Goal: Task Accomplishment & Management: Manage account settings

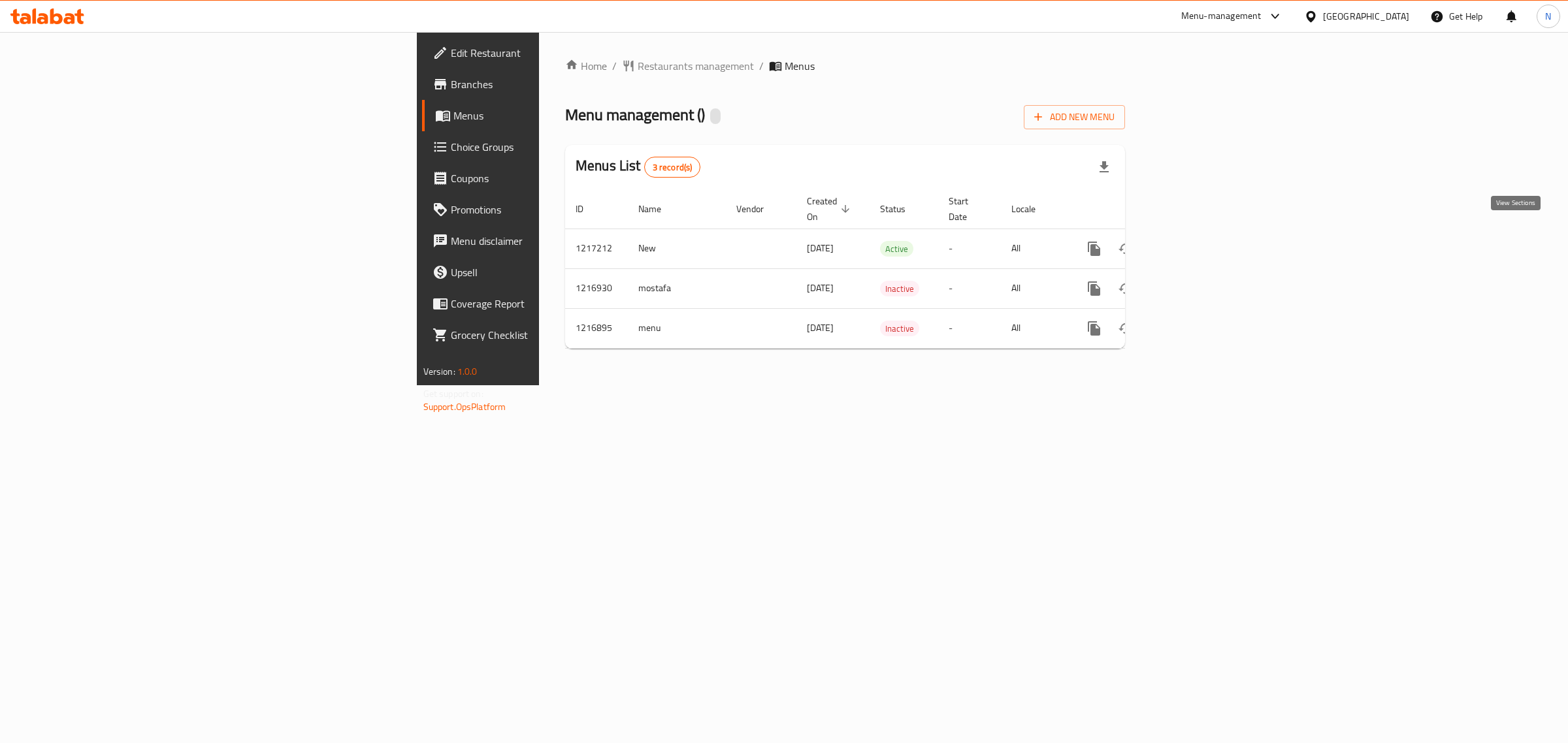
click at [1197, 241] on icon "enhanced table" at bounding box center [1188, 249] width 16 height 16
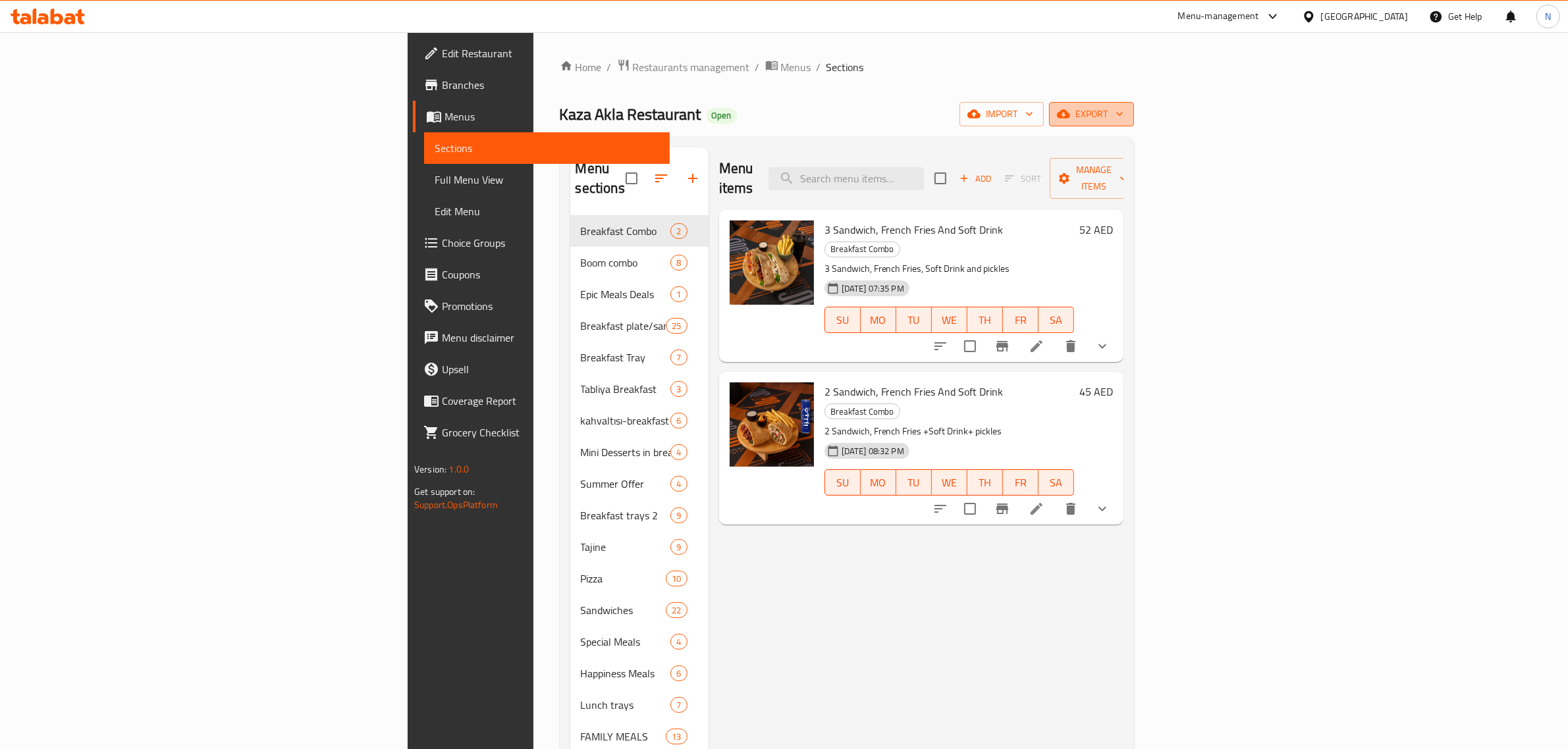
click at [1123, 110] on span "export" at bounding box center [1091, 114] width 64 height 17
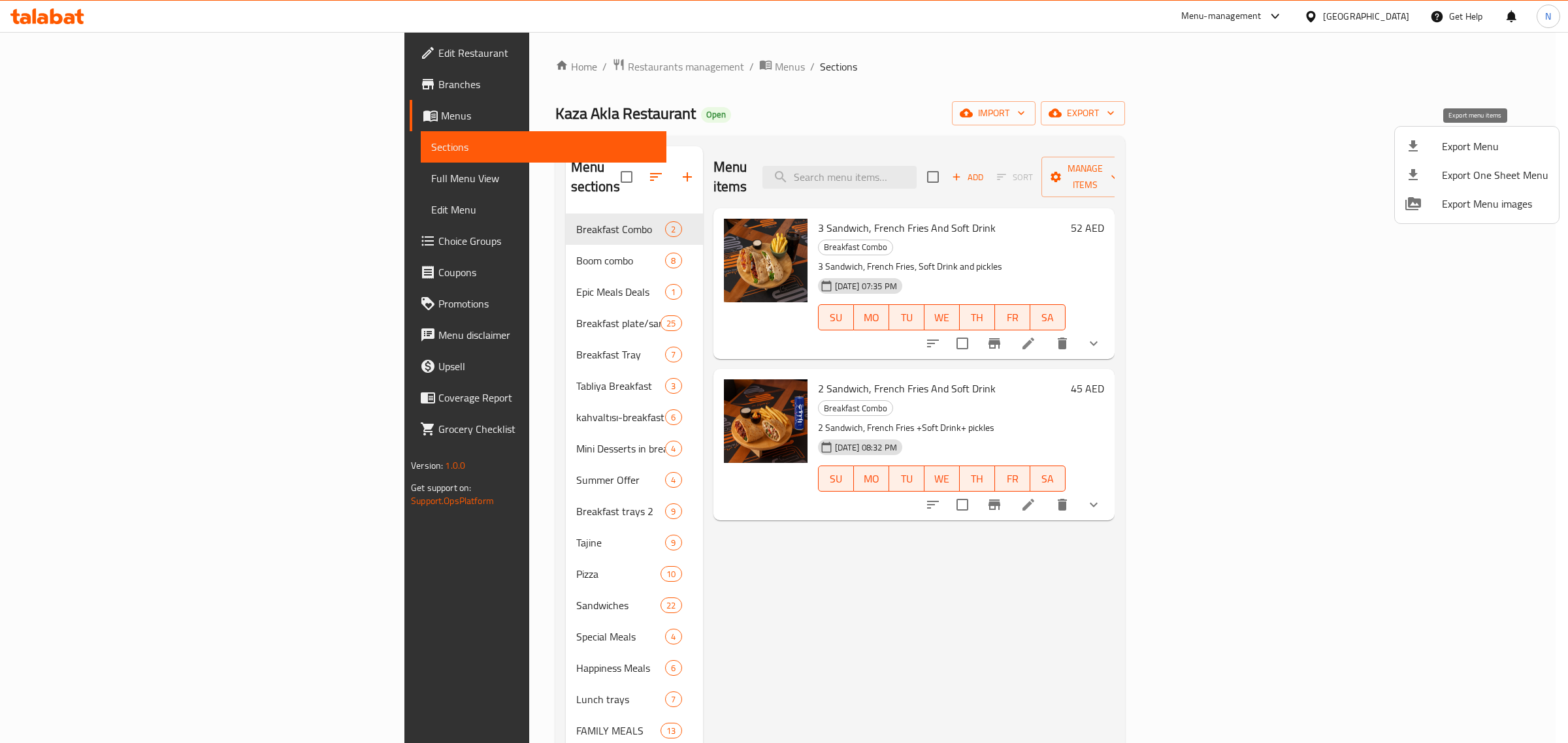
click at [1465, 154] on span "Export Menu" at bounding box center [1495, 146] width 106 height 16
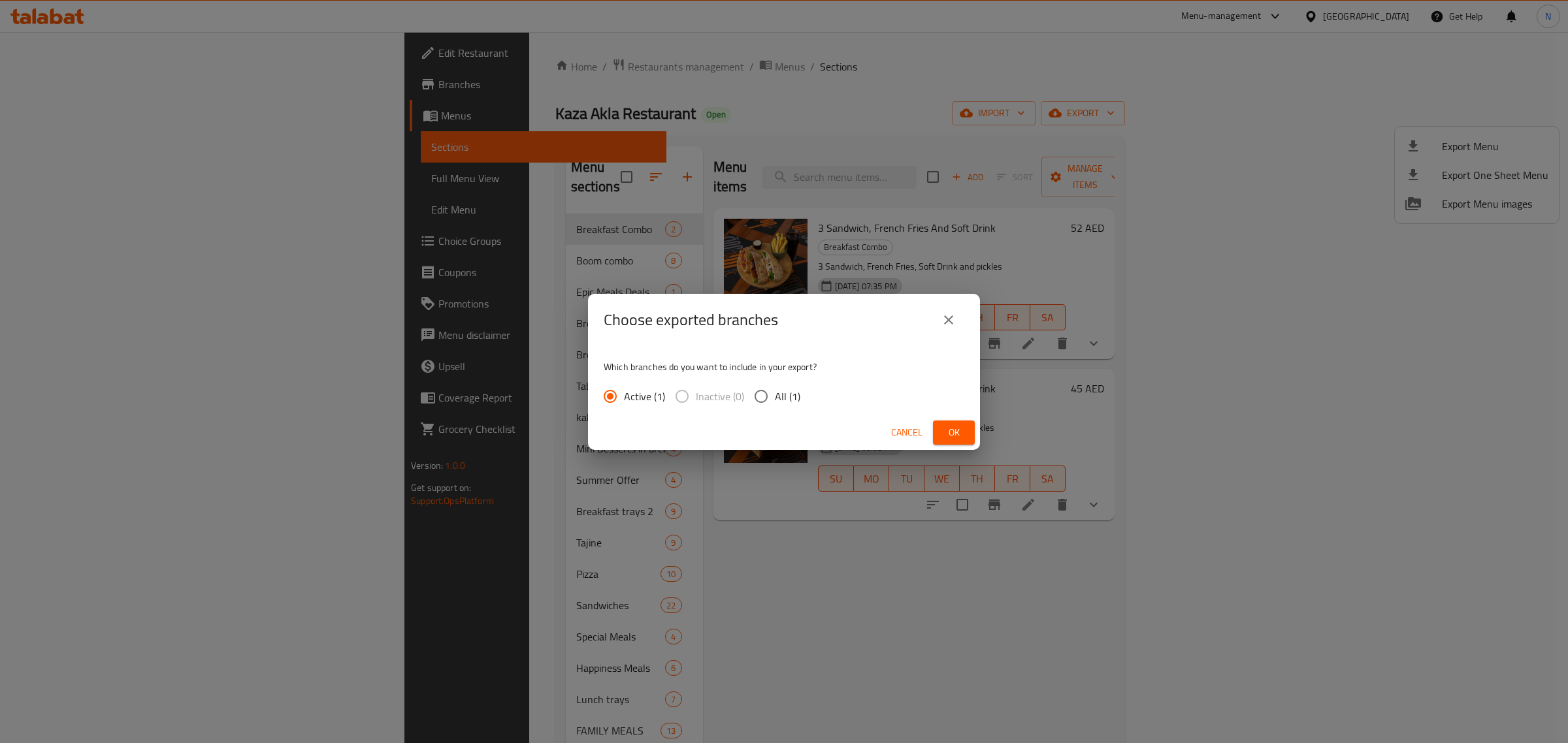
click at [776, 397] on span "All (1)" at bounding box center [788, 396] width 26 height 16
click at [775, 397] on input "All (1)" at bounding box center [761, 396] width 27 height 27
radio input "true"
click at [953, 438] on span "Ok" at bounding box center [954, 433] width 21 height 17
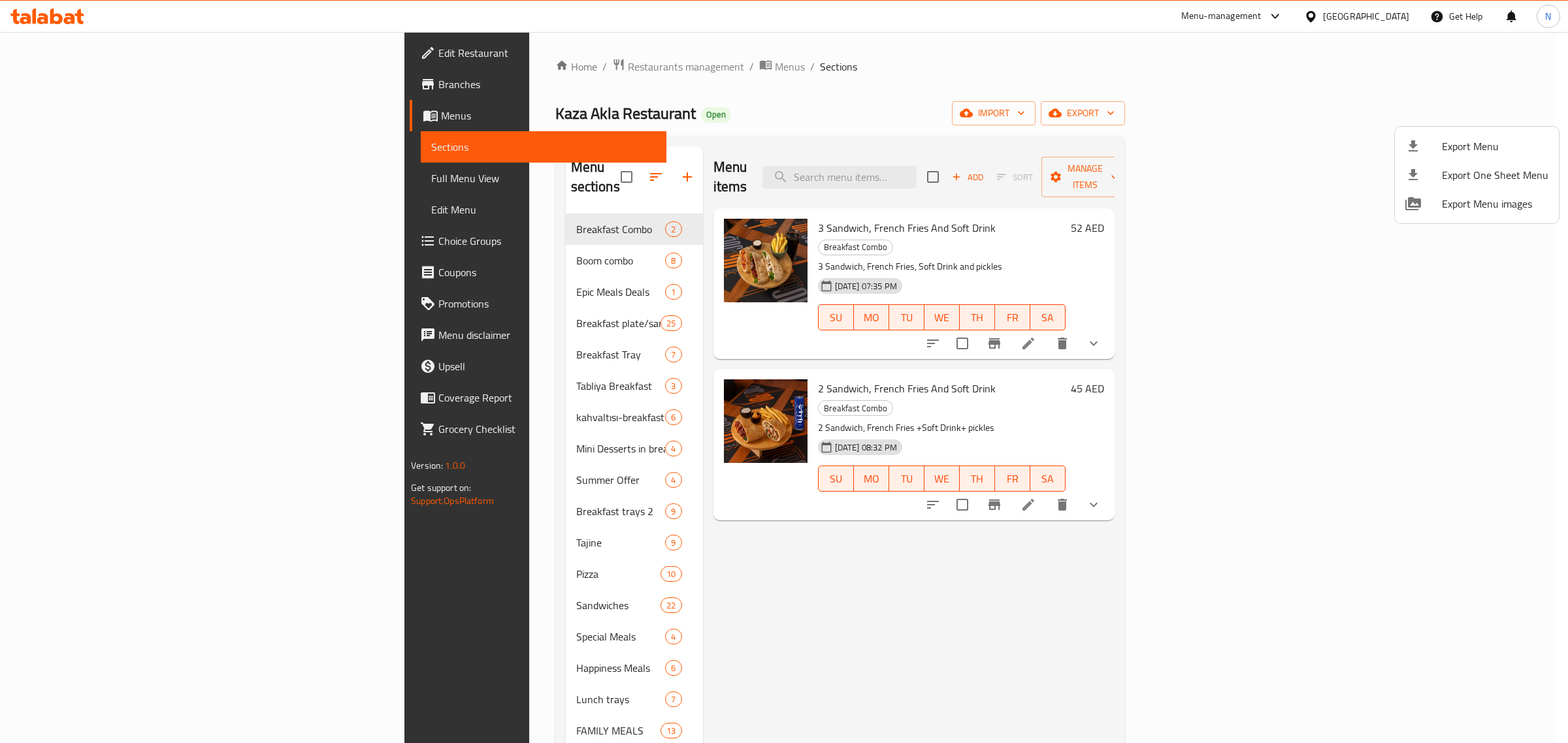
click at [1359, 566] on div at bounding box center [784, 371] width 1568 height 743
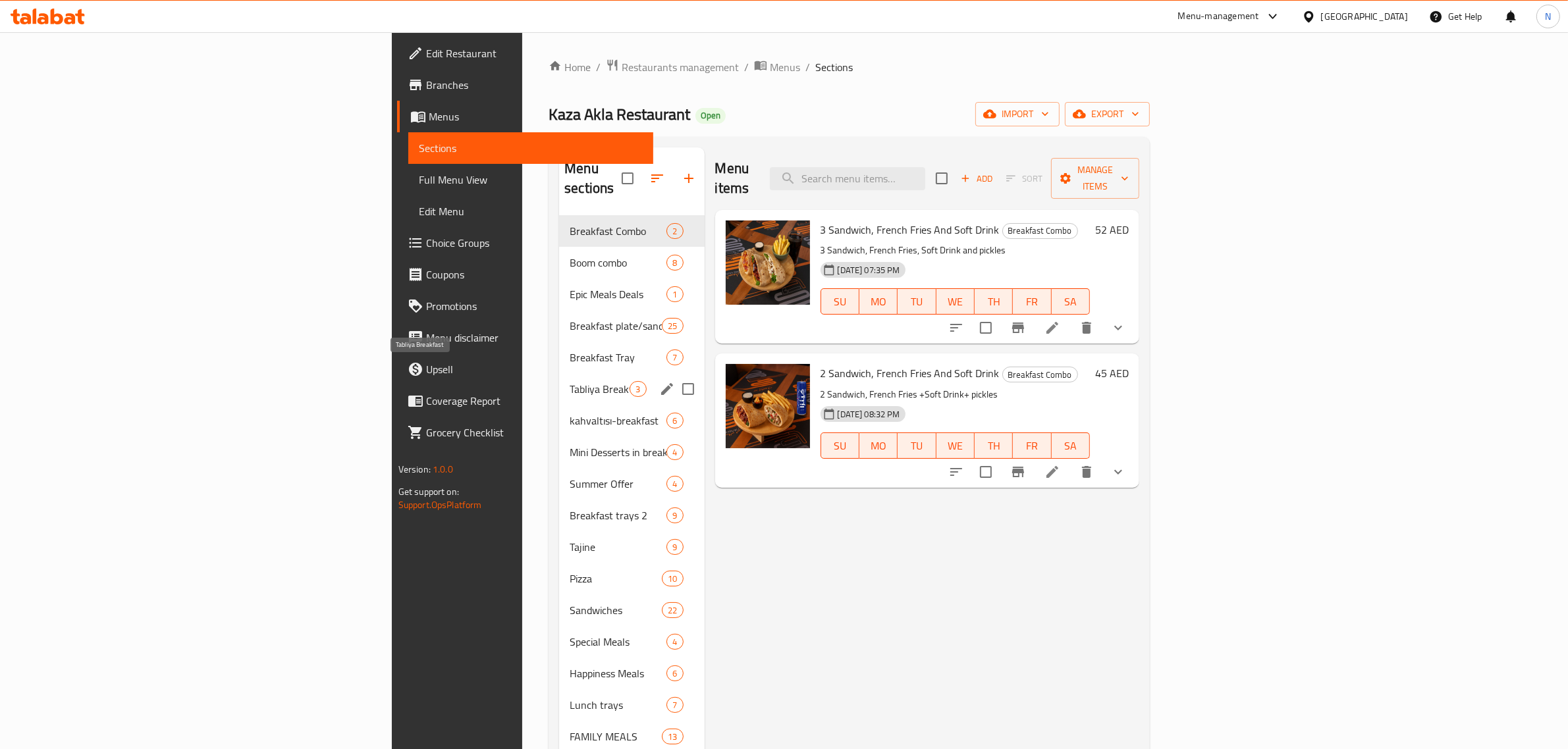
click at [570, 381] on span "Tabliya Breakfast" at bounding box center [599, 389] width 60 height 16
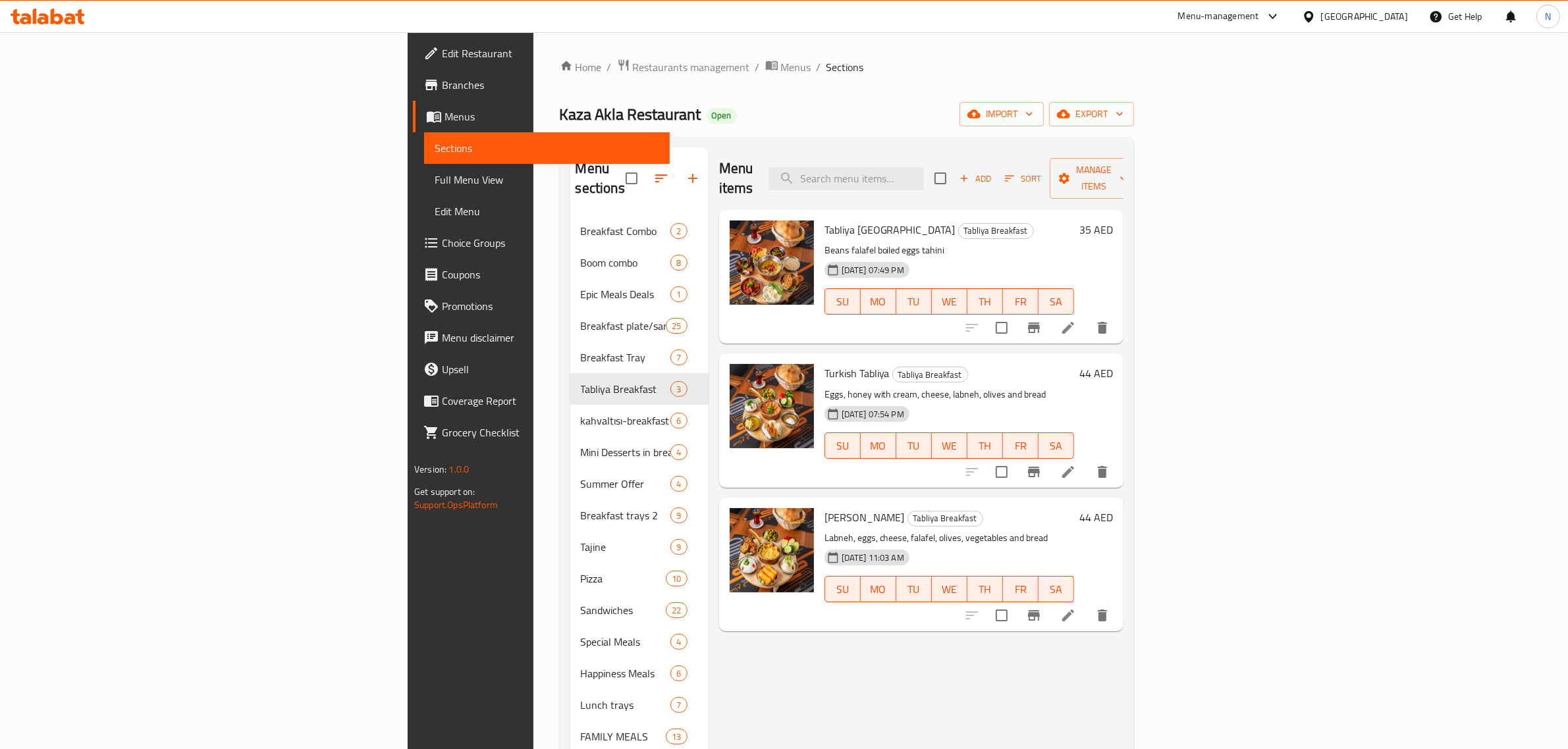
click at [442, 84] on span "Branches" at bounding box center [551, 84] width 217 height 16
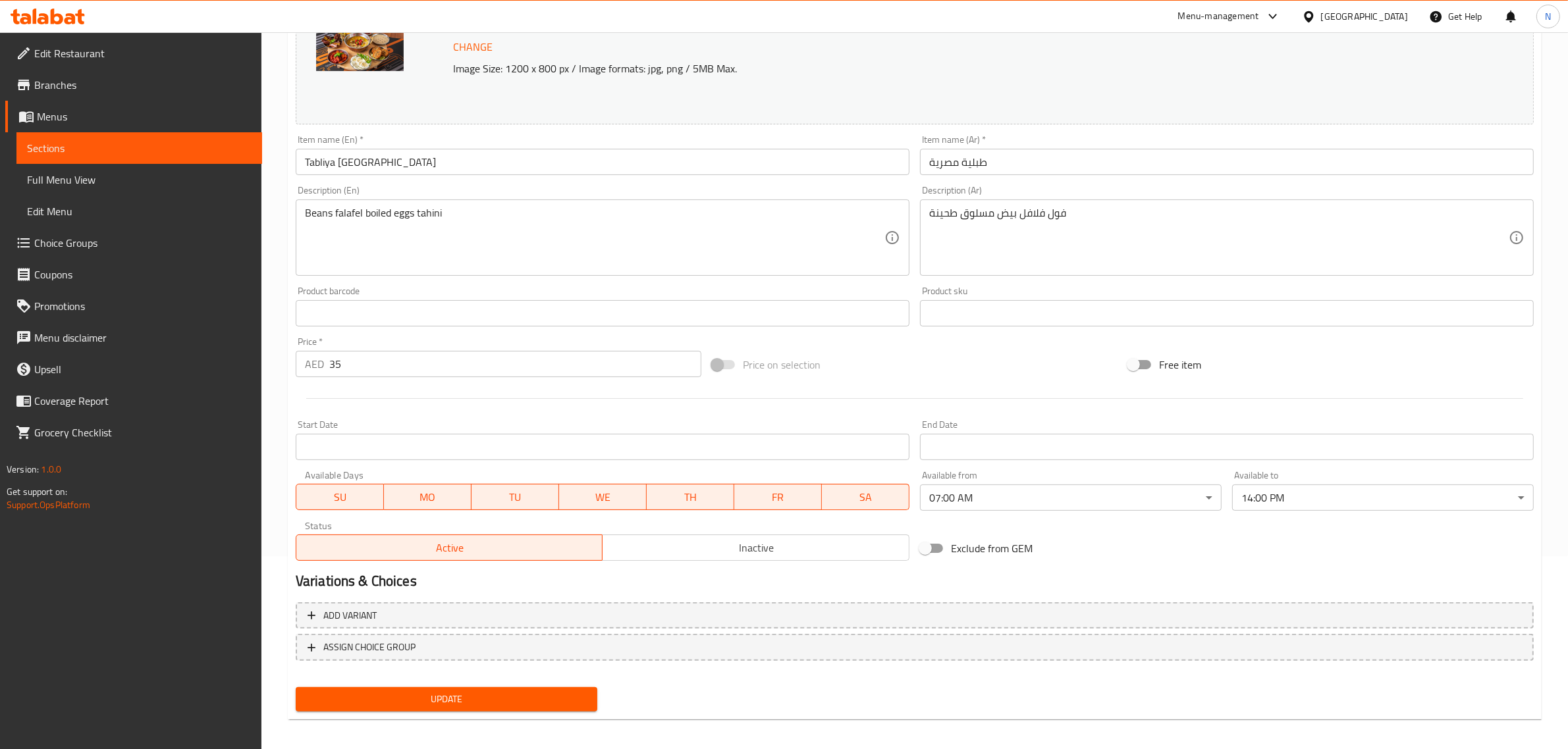
scroll to position [198, 0]
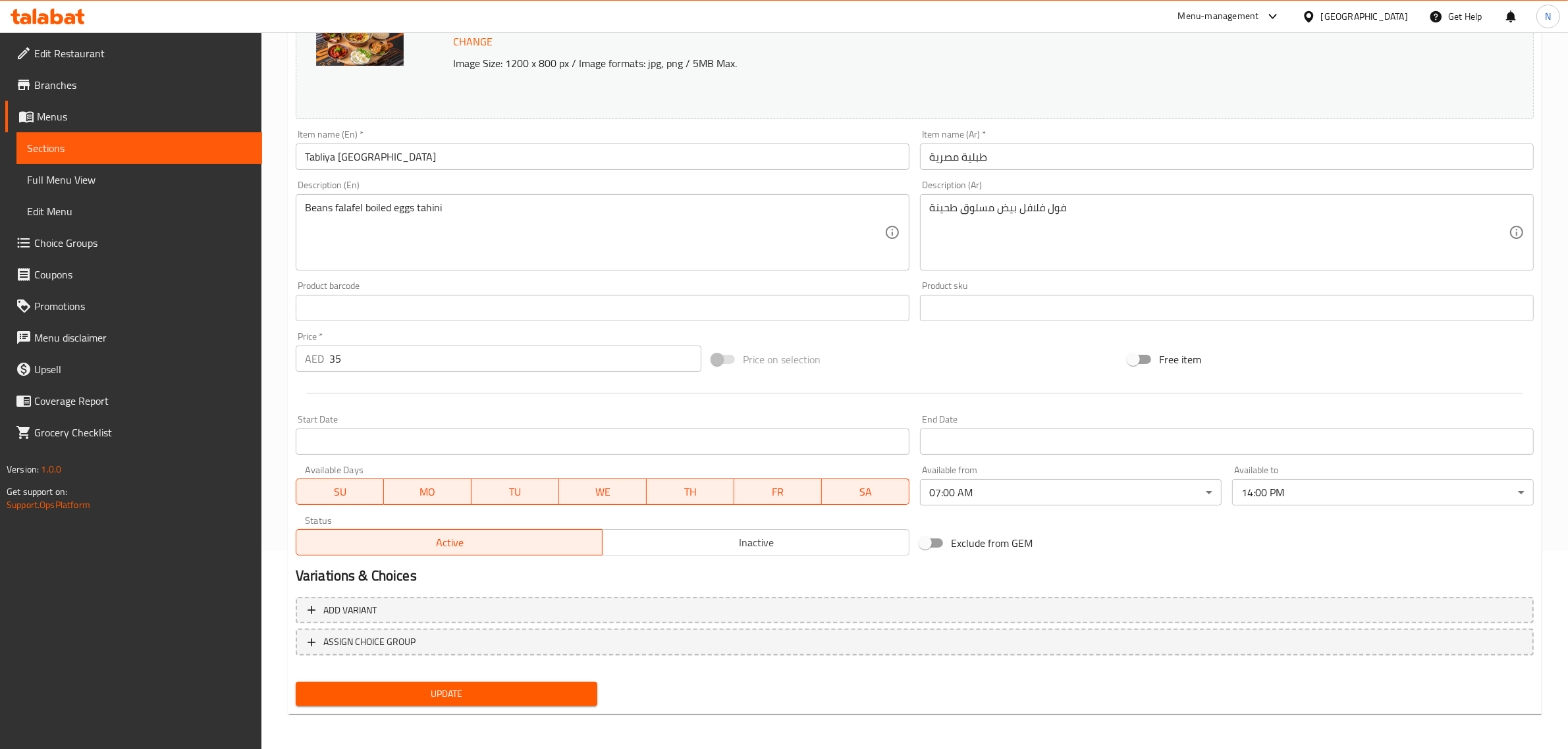
click at [82, 181] on span "Full Menu View" at bounding box center [139, 179] width 224 height 16
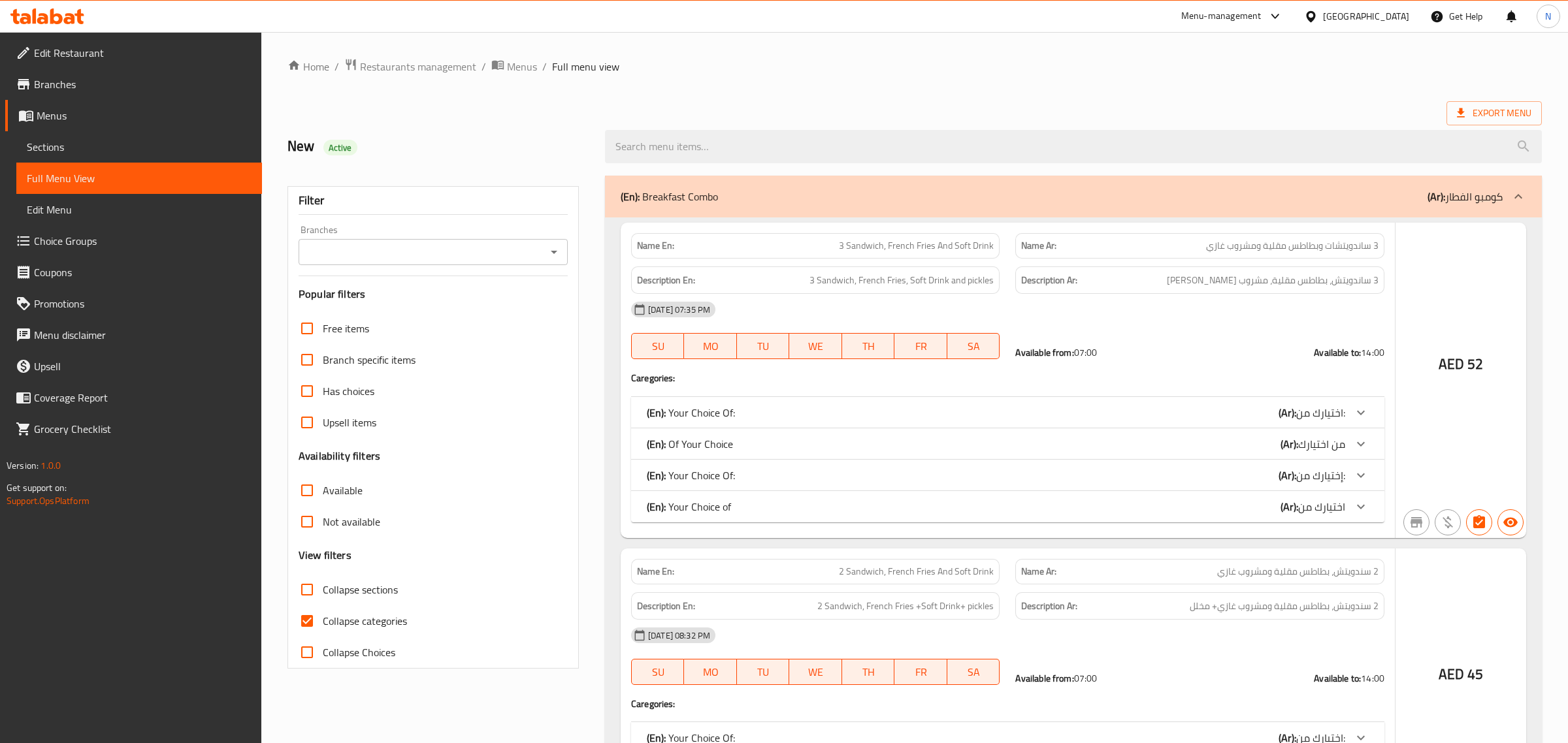
click at [462, 260] on input "Branches" at bounding box center [423, 252] width 240 height 18
click at [518, 256] on input "Branches" at bounding box center [423, 252] width 240 height 18
click at [551, 252] on icon "Open" at bounding box center [554, 253] width 7 height 3
click at [518, 256] on input "Branches" at bounding box center [423, 252] width 240 height 18
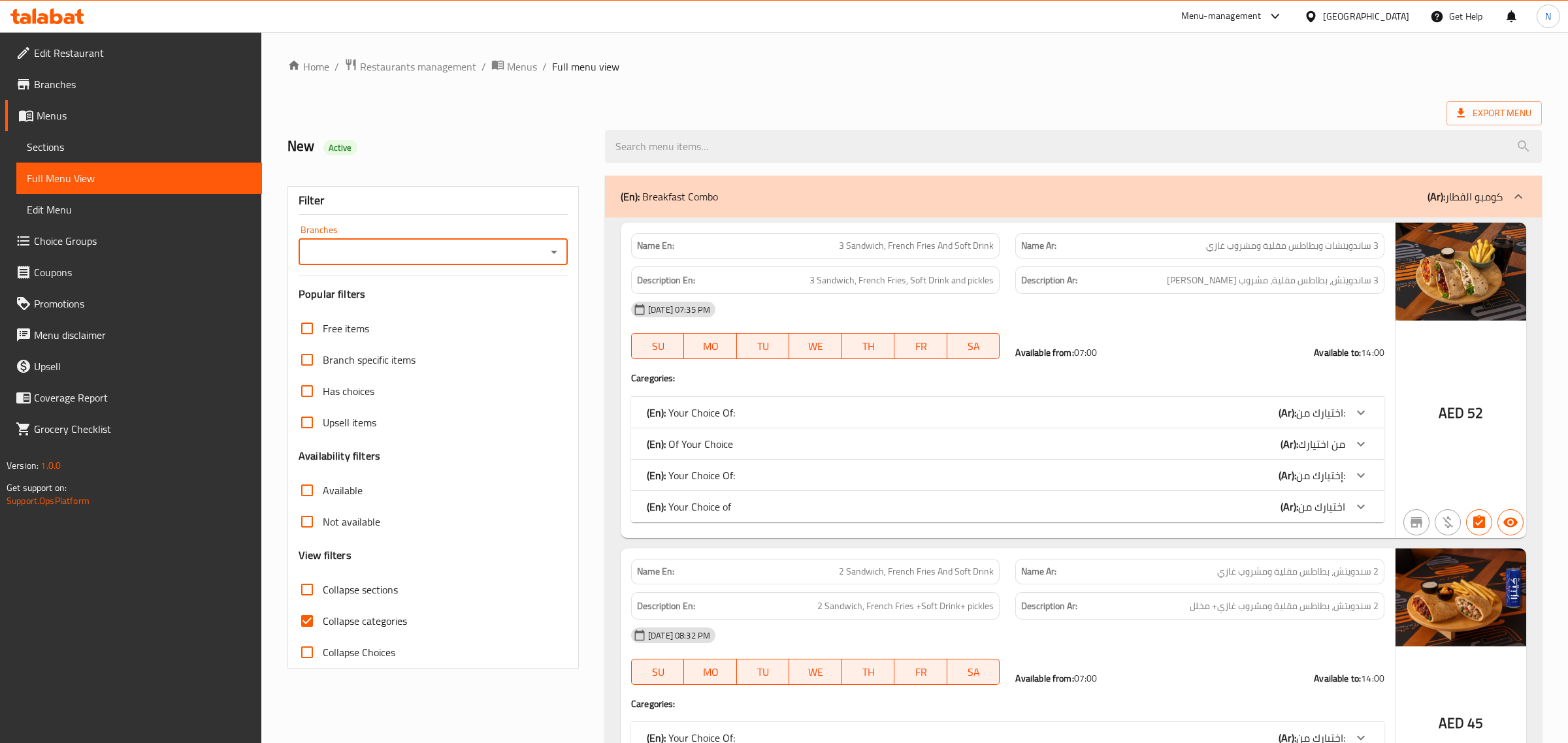
click at [436, 309] on div "Filter Branches Branches Popular filters Free items Branch specific items Has c…" at bounding box center [433, 428] width 291 height 483
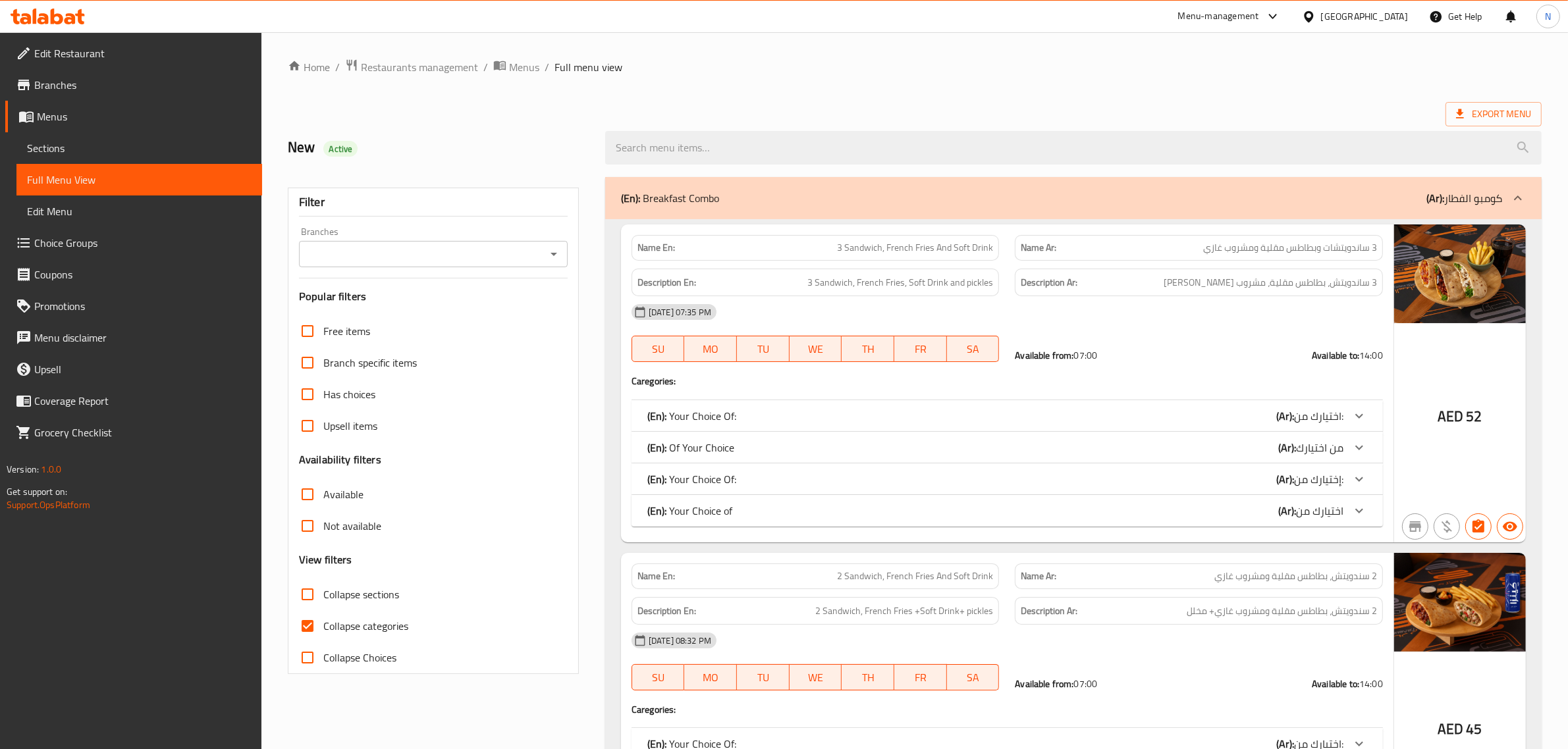
click at [452, 251] on input "Branches" at bounding box center [422, 254] width 239 height 18
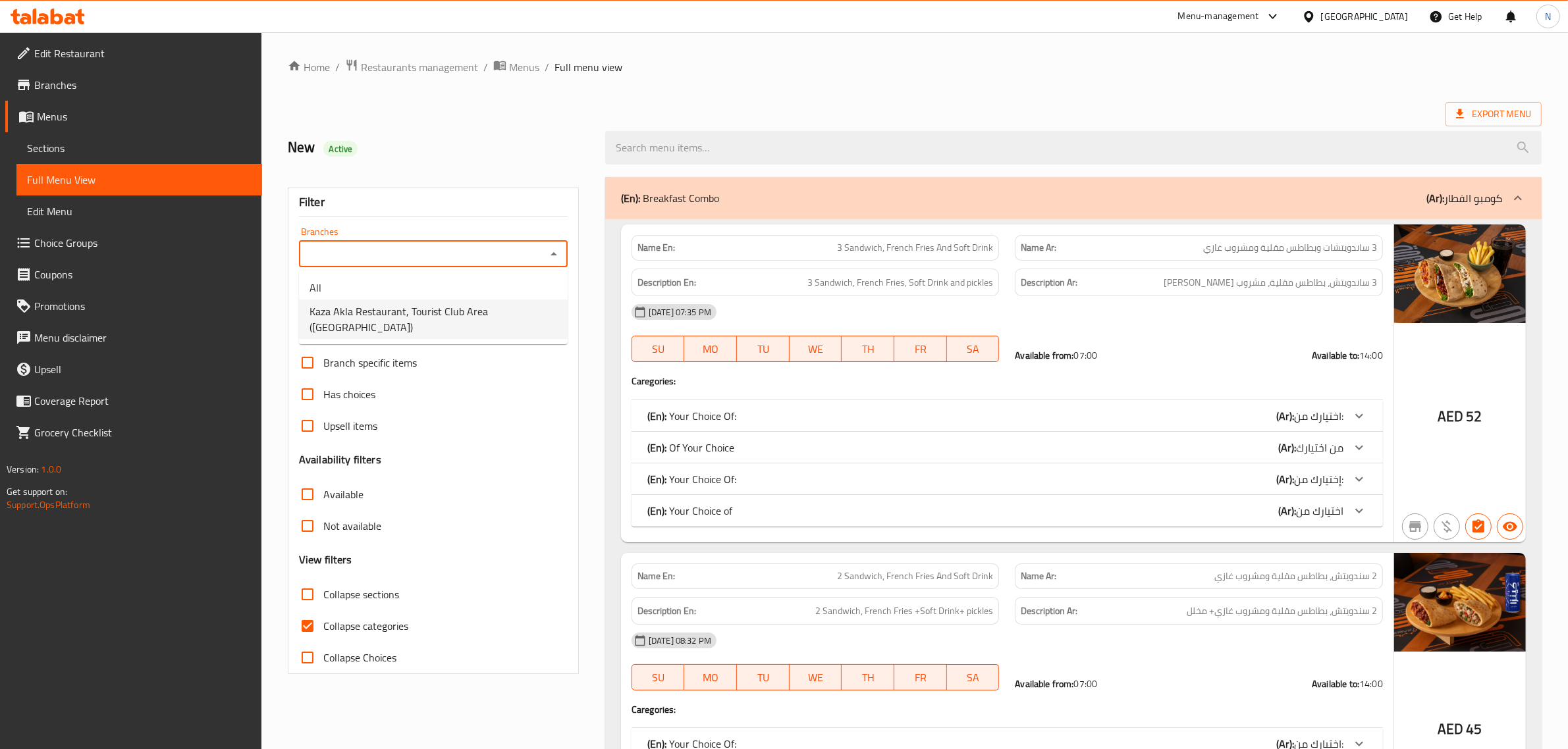
click at [445, 313] on span "Kaza Akla Restaurant, Tourist Club Area (Al Zahiya)" at bounding box center [433, 319] width 248 height 32
type input "Kaza Akla Restaurant, Tourist Club Area (Al Zahiya)"
click at [387, 632] on span "Collapse categories" at bounding box center [366, 626] width 85 height 16
click at [323, 632] on input "Collapse categories" at bounding box center [308, 627] width 32 height 32
checkbox input "false"
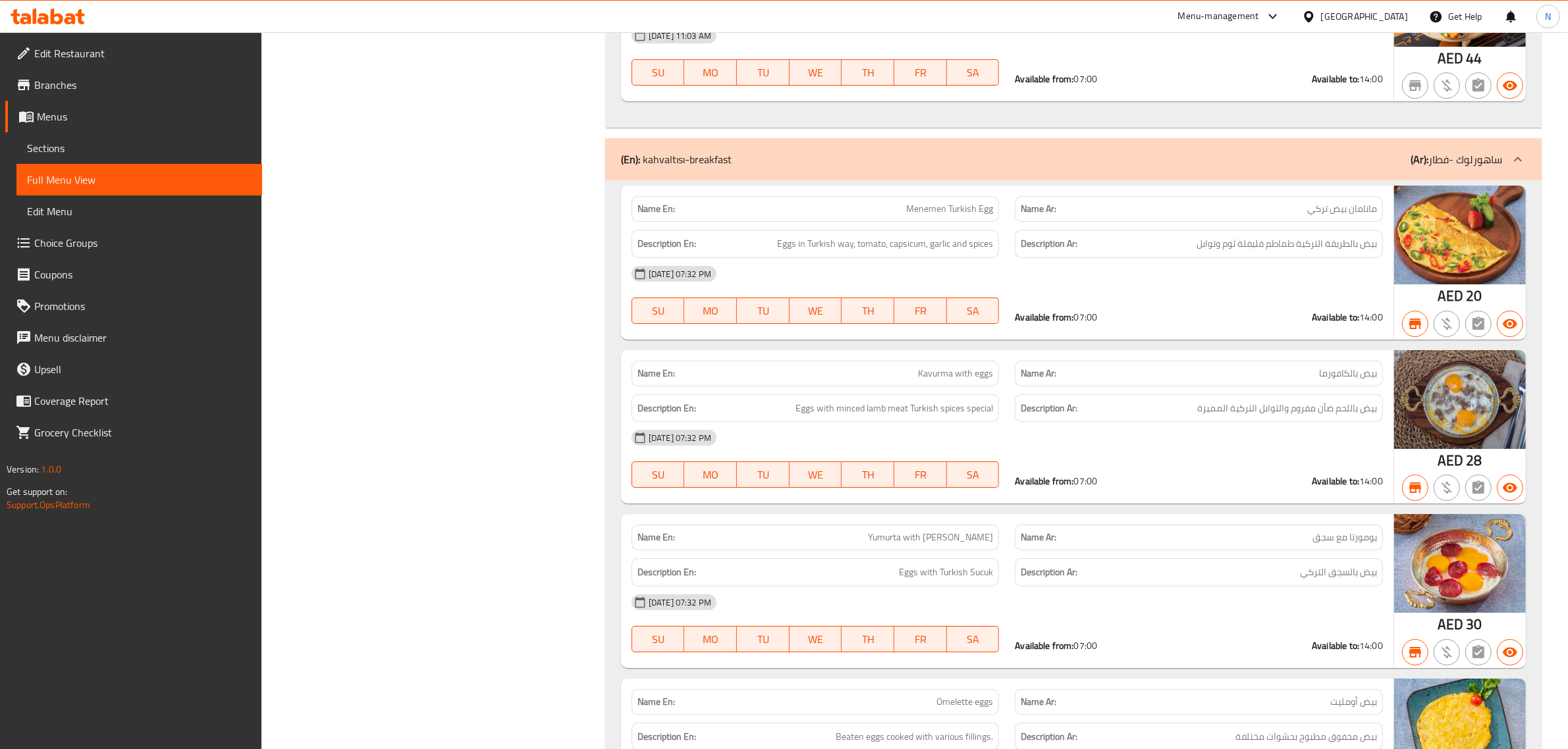
scroll to position [16215, 0]
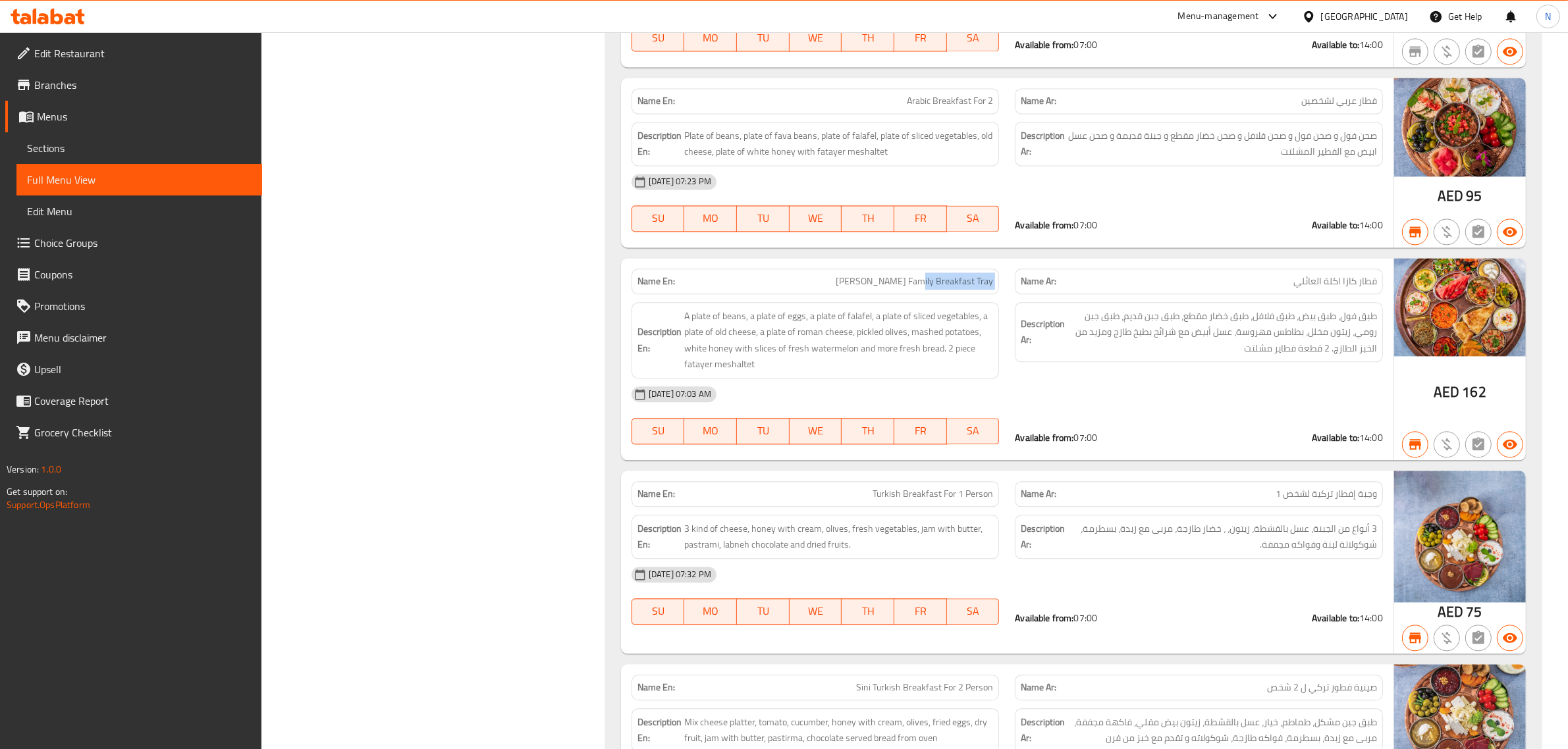
drag, startPoint x: 938, startPoint y: 372, endPoint x: 1006, endPoint y: 372, distance: 68.0
click at [1006, 302] on div "Name En: Kaza Akla Family Breakfast Tray Name Ar: فطار كازا اكلة العائلي" at bounding box center [1007, 281] width 767 height 42
copy span "Breakfast Tray"
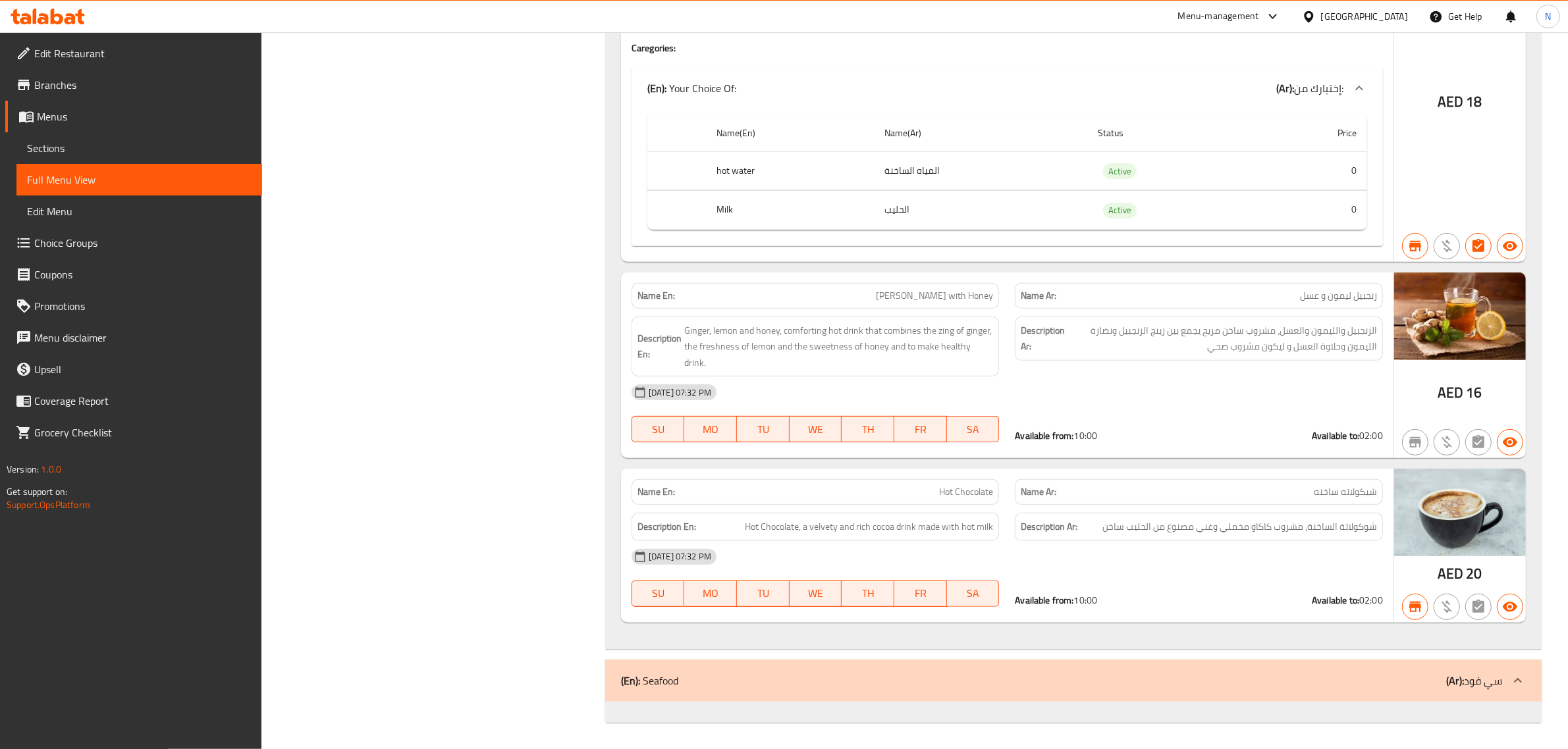
scroll to position [94992, 0]
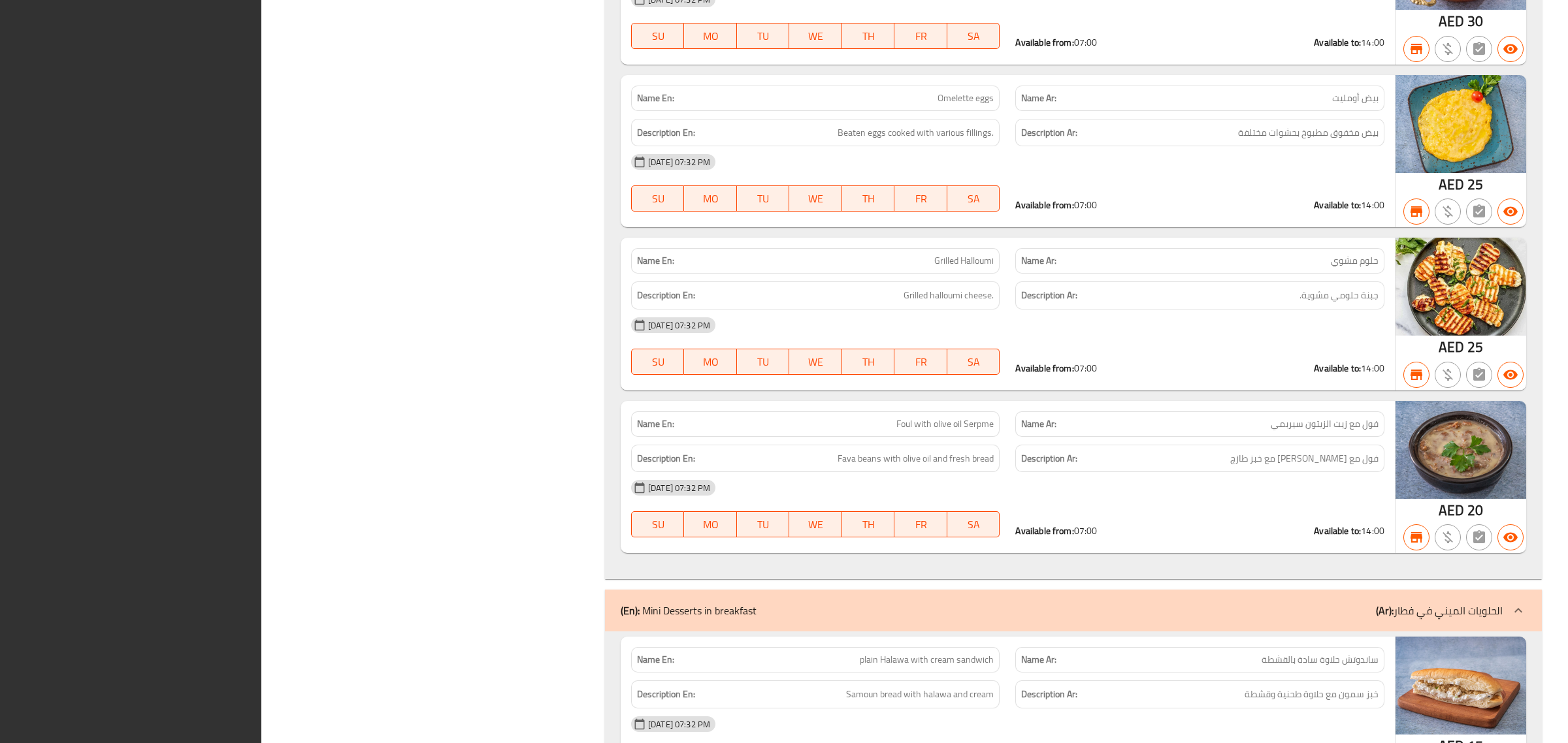
scroll to position [0, 0]
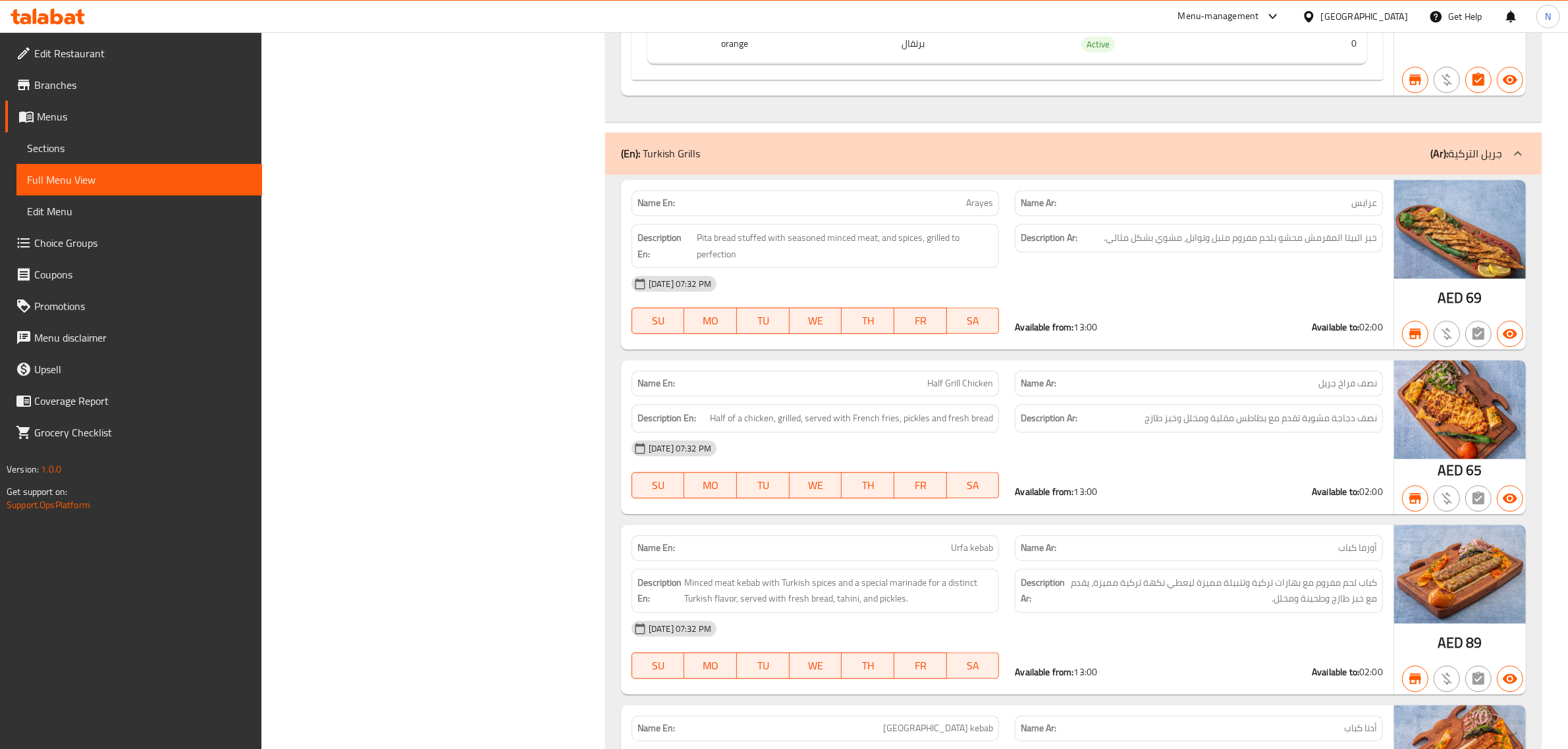
scroll to position [66600, 0]
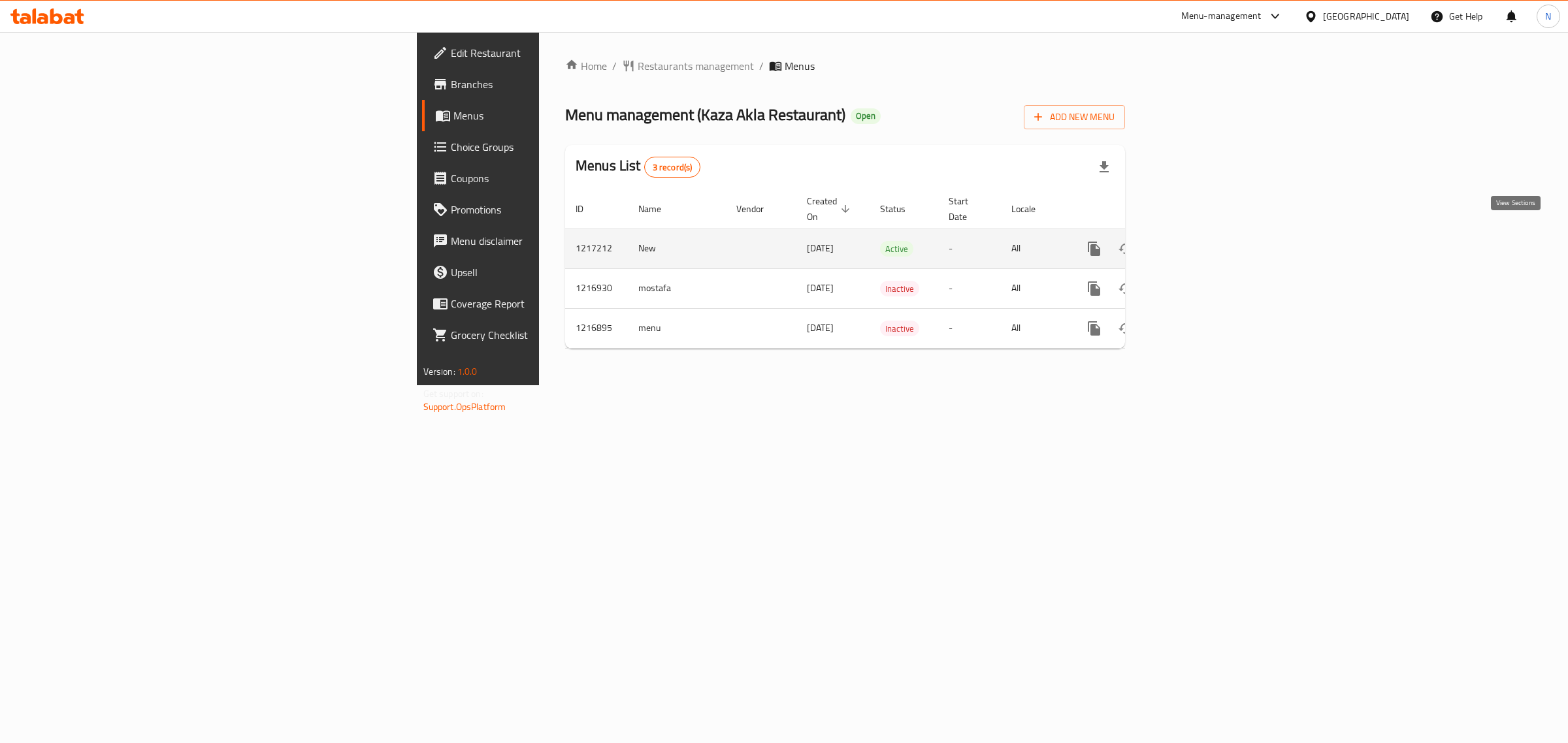
click at [1197, 241] on icon "enhanced table" at bounding box center [1188, 249] width 16 height 16
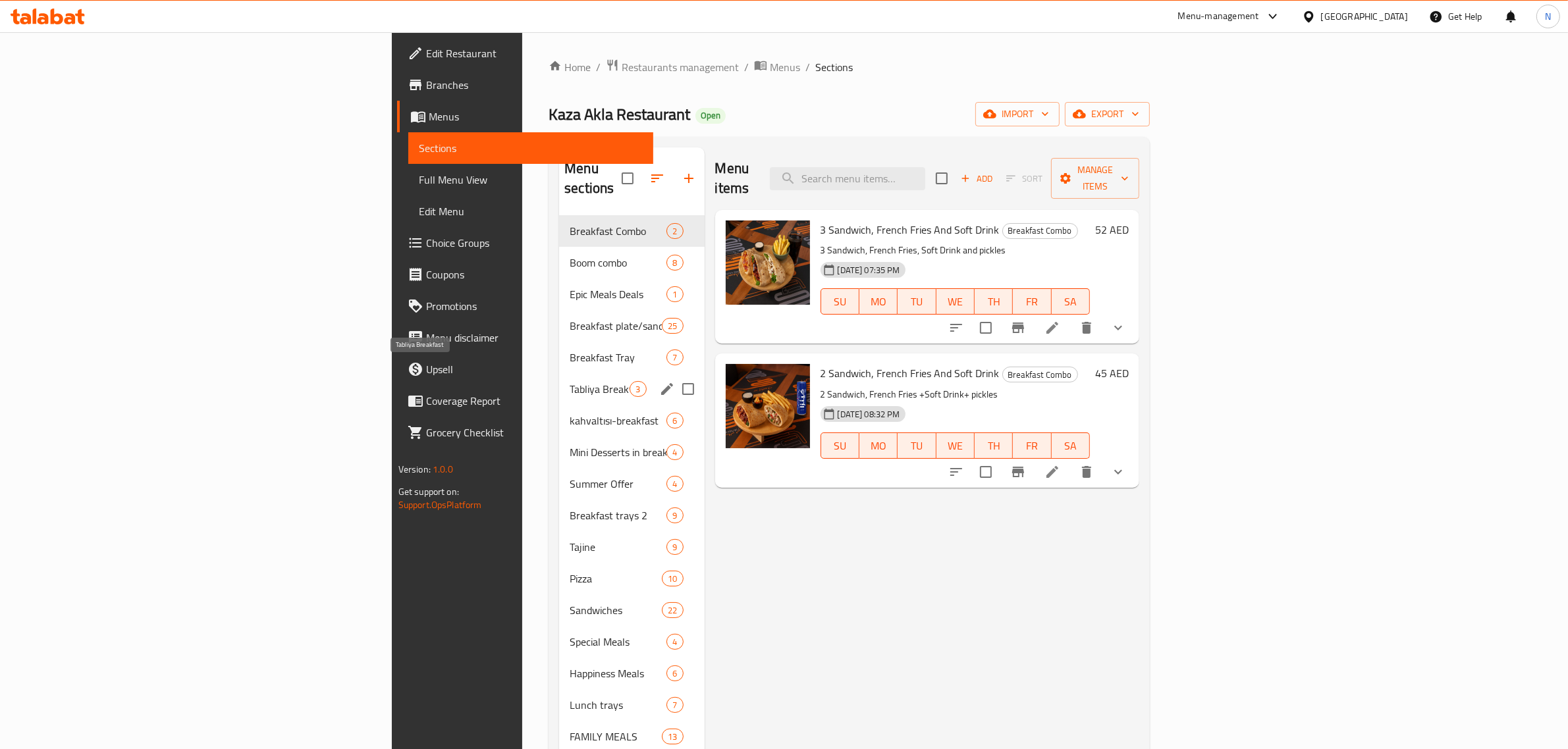
click at [570, 381] on span "Tabliya Breakfast" at bounding box center [599, 389] width 60 height 16
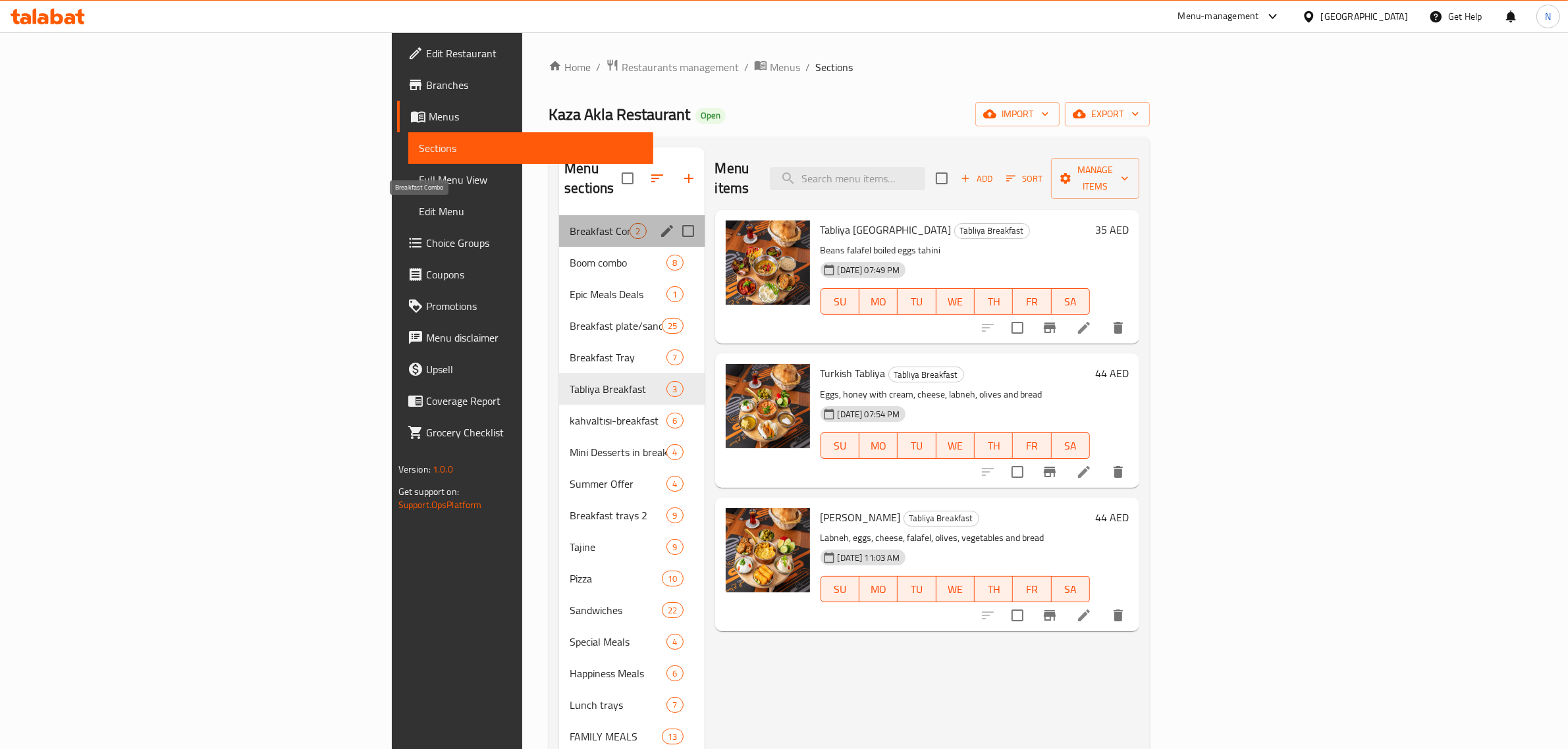
click at [570, 224] on span "Breakfast Combo" at bounding box center [599, 231] width 60 height 16
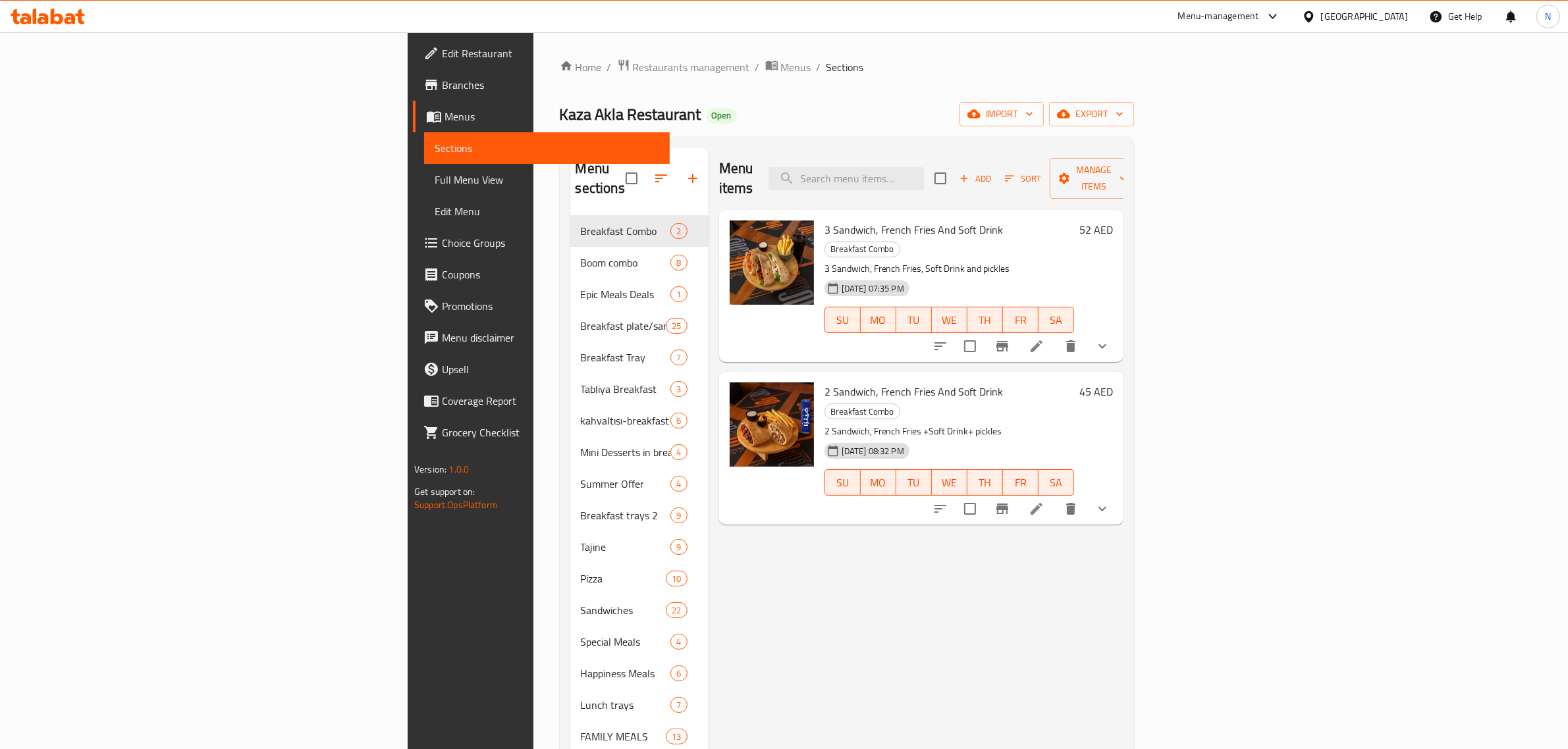
scroll to position [1192, 0]
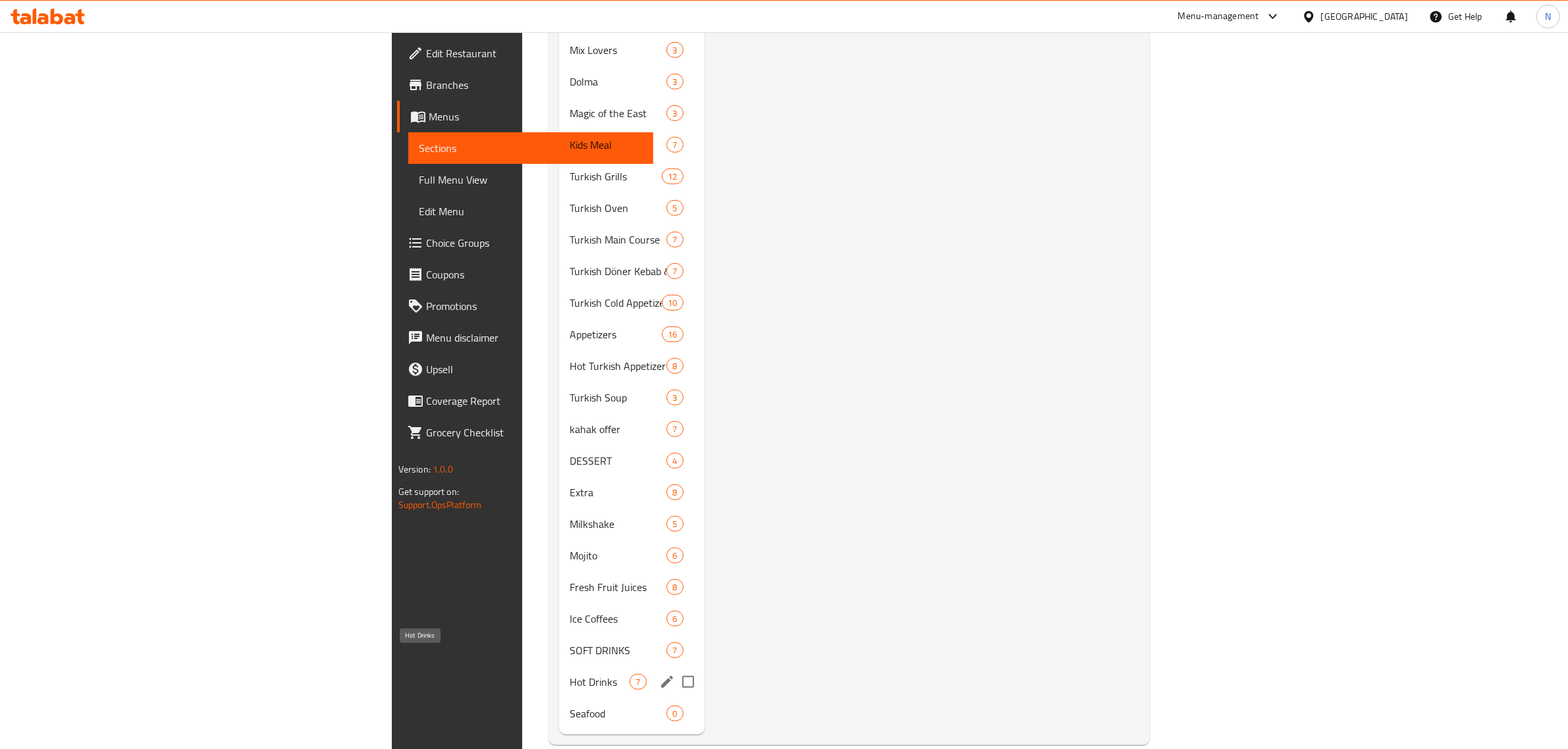
click at [570, 674] on span "Hot Drinks" at bounding box center [599, 682] width 60 height 16
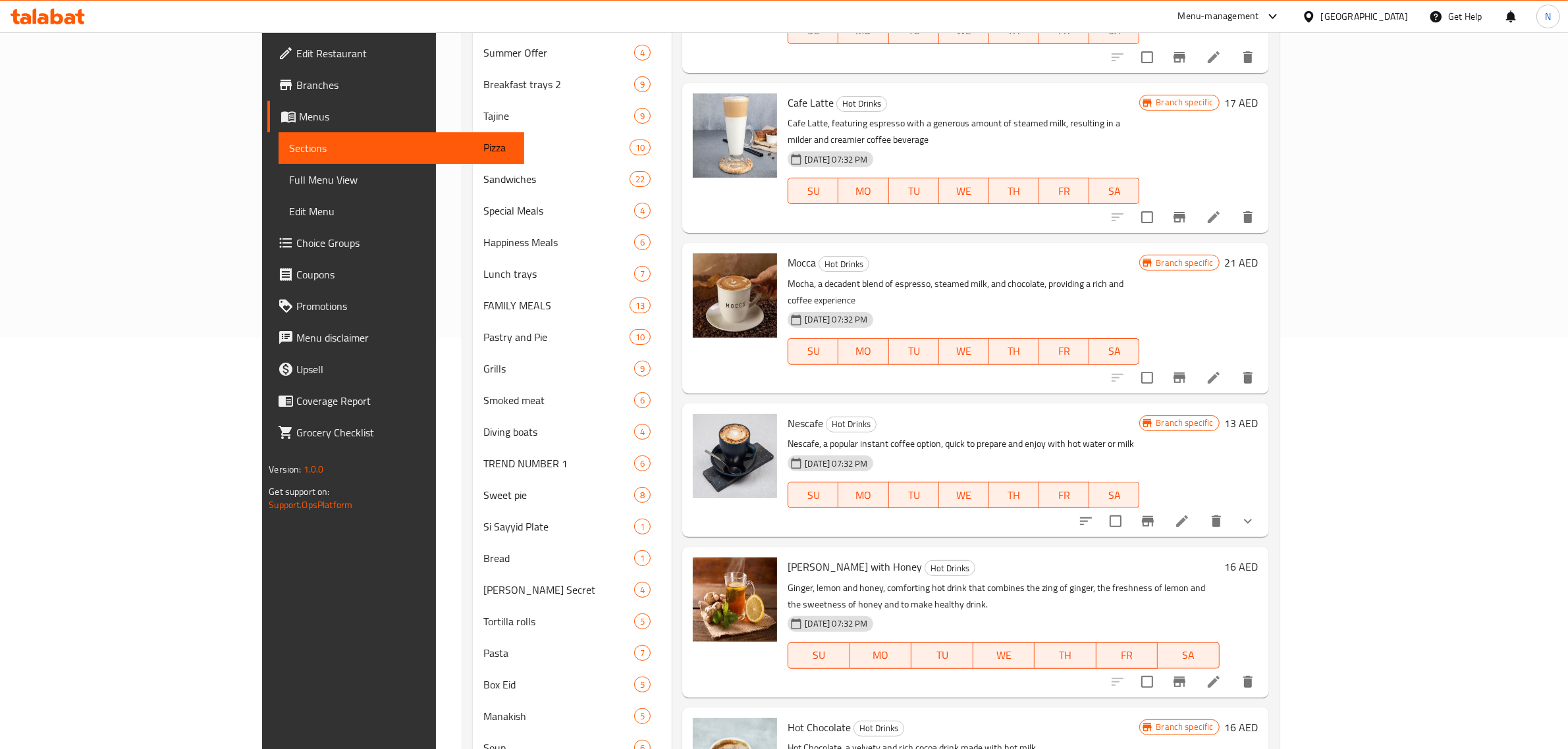
scroll to position [576, 0]
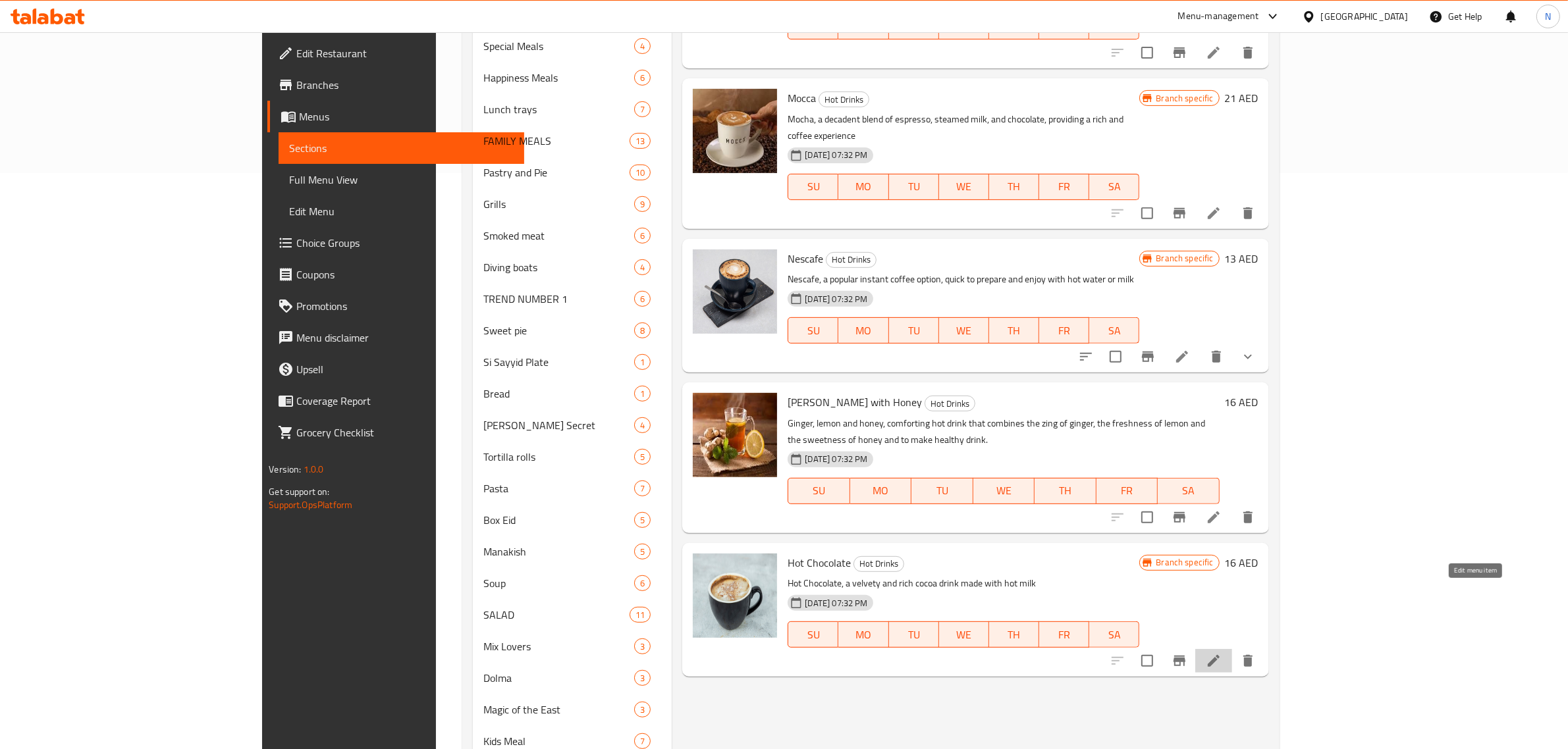
click at [1221, 653] on icon at bounding box center [1214, 661] width 16 height 16
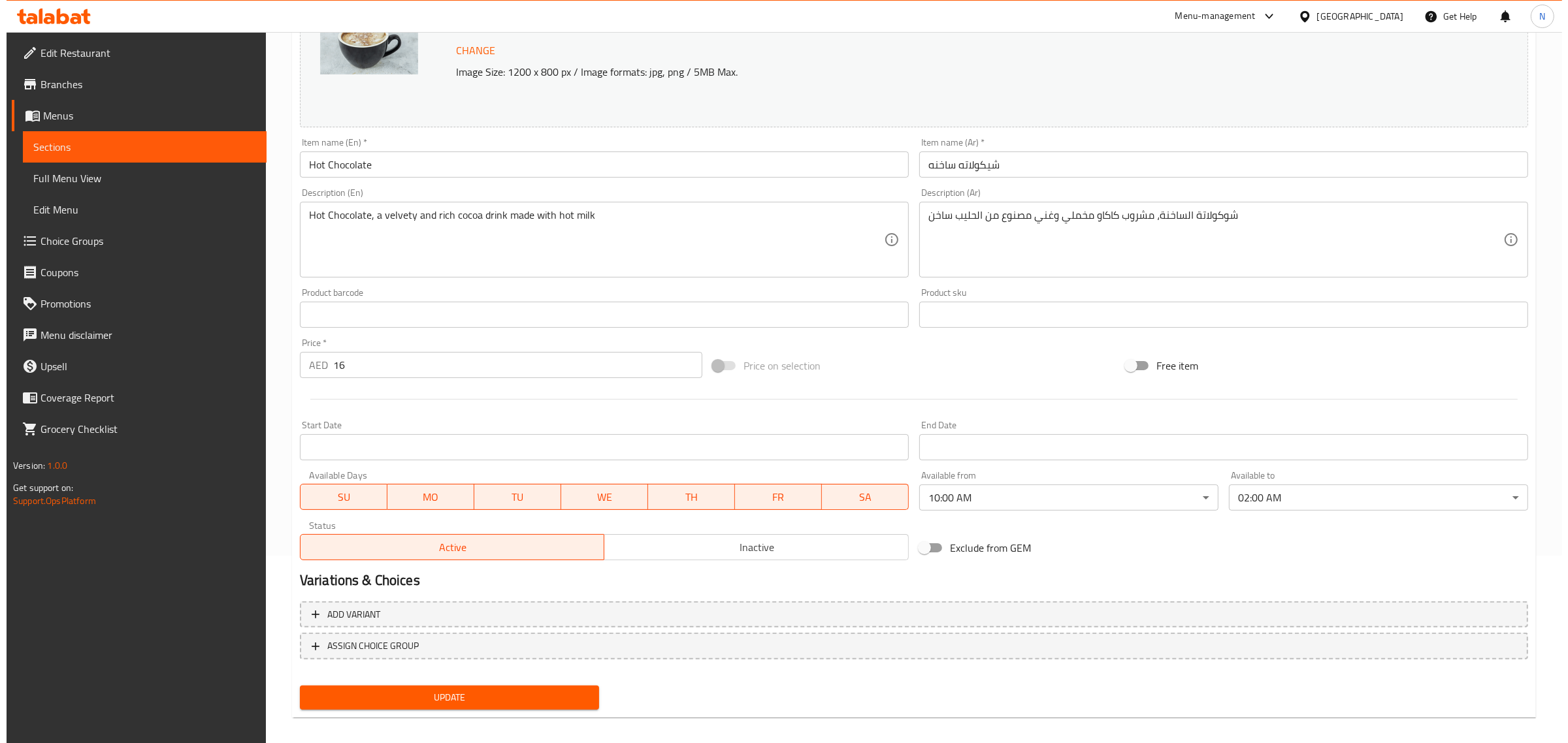
scroll to position [197, 0]
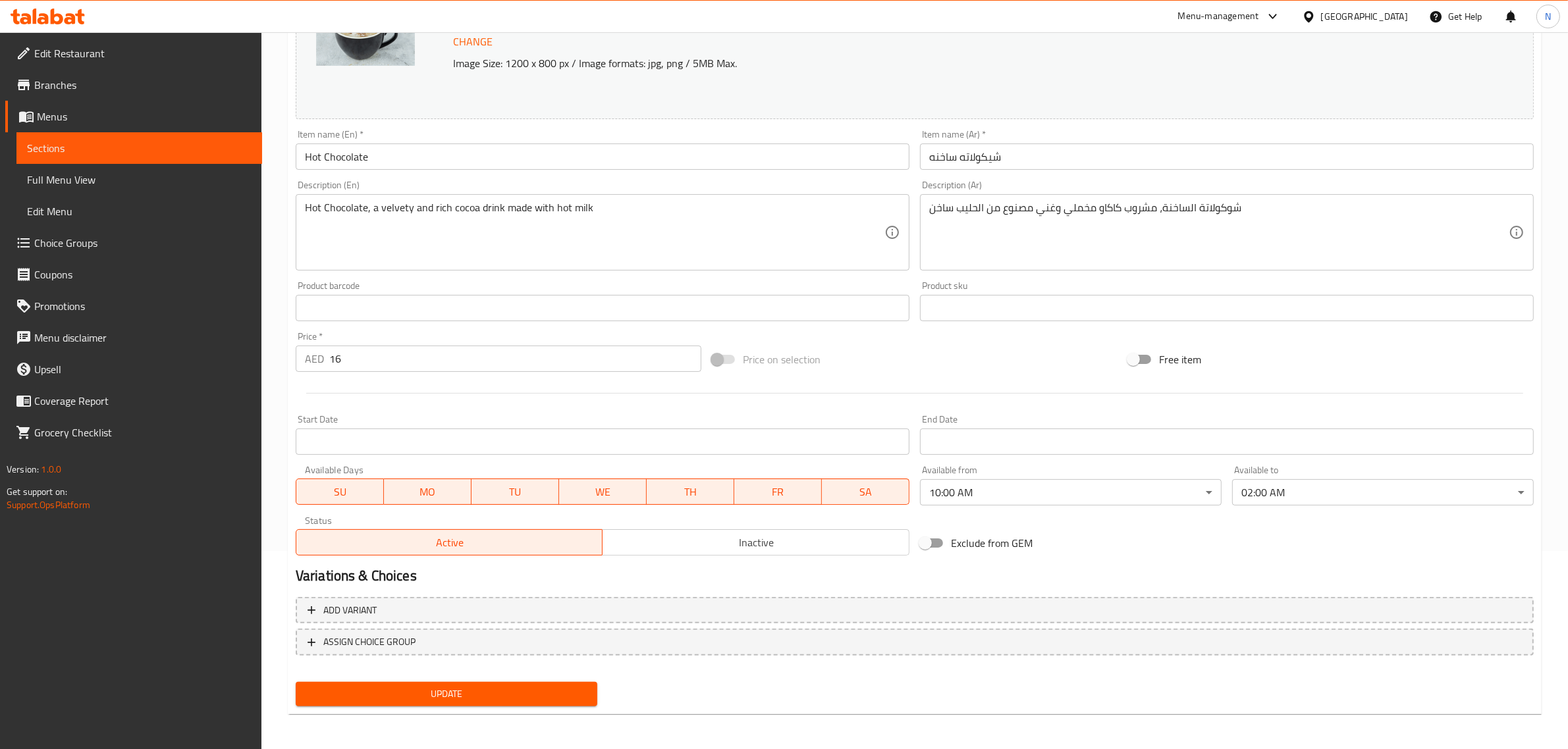
click at [1052, 492] on body "​ Menu-management United Arab Emirates Get Help N Edit Restaurant Branches Menu…" at bounding box center [784, 192] width 1568 height 717
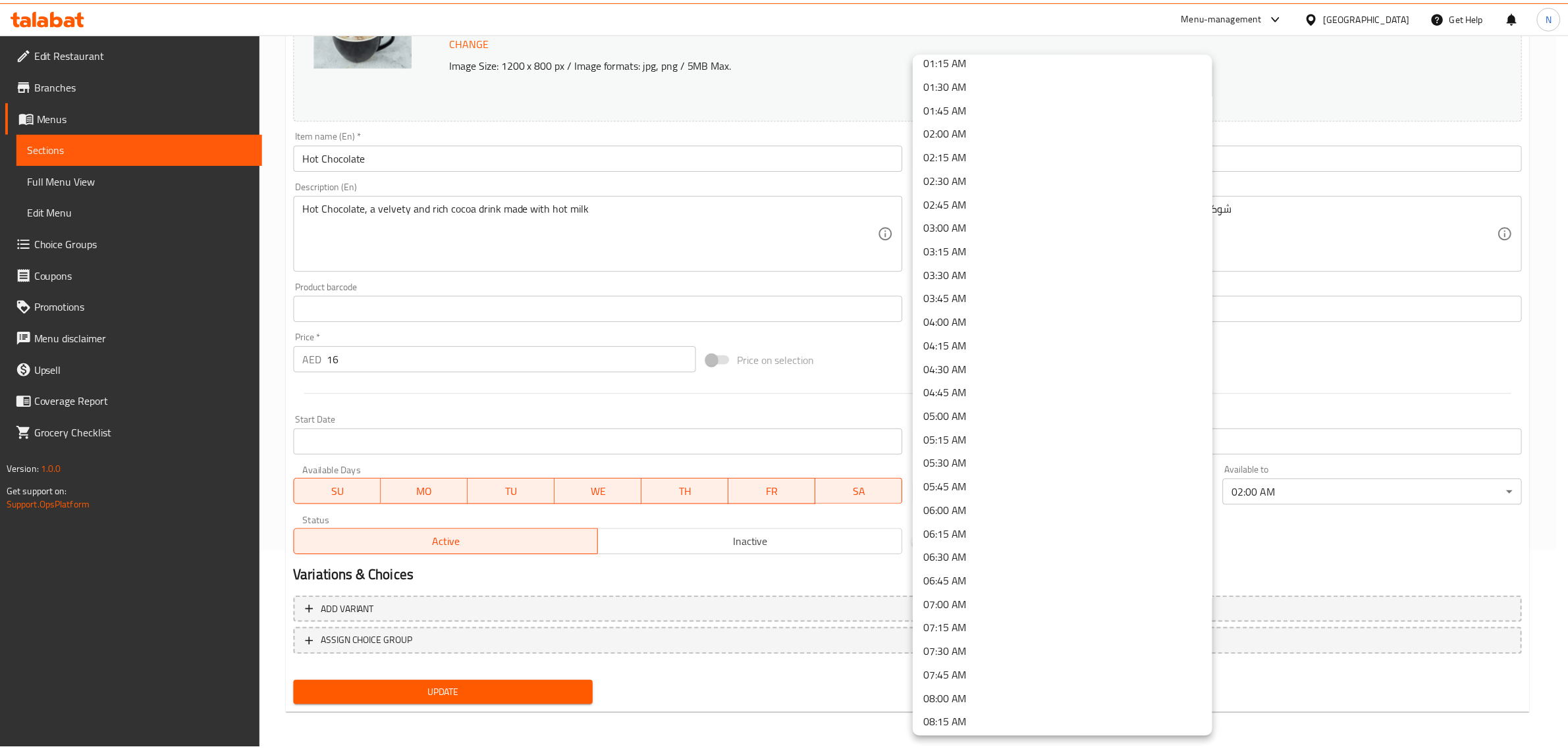
scroll to position [0, 0]
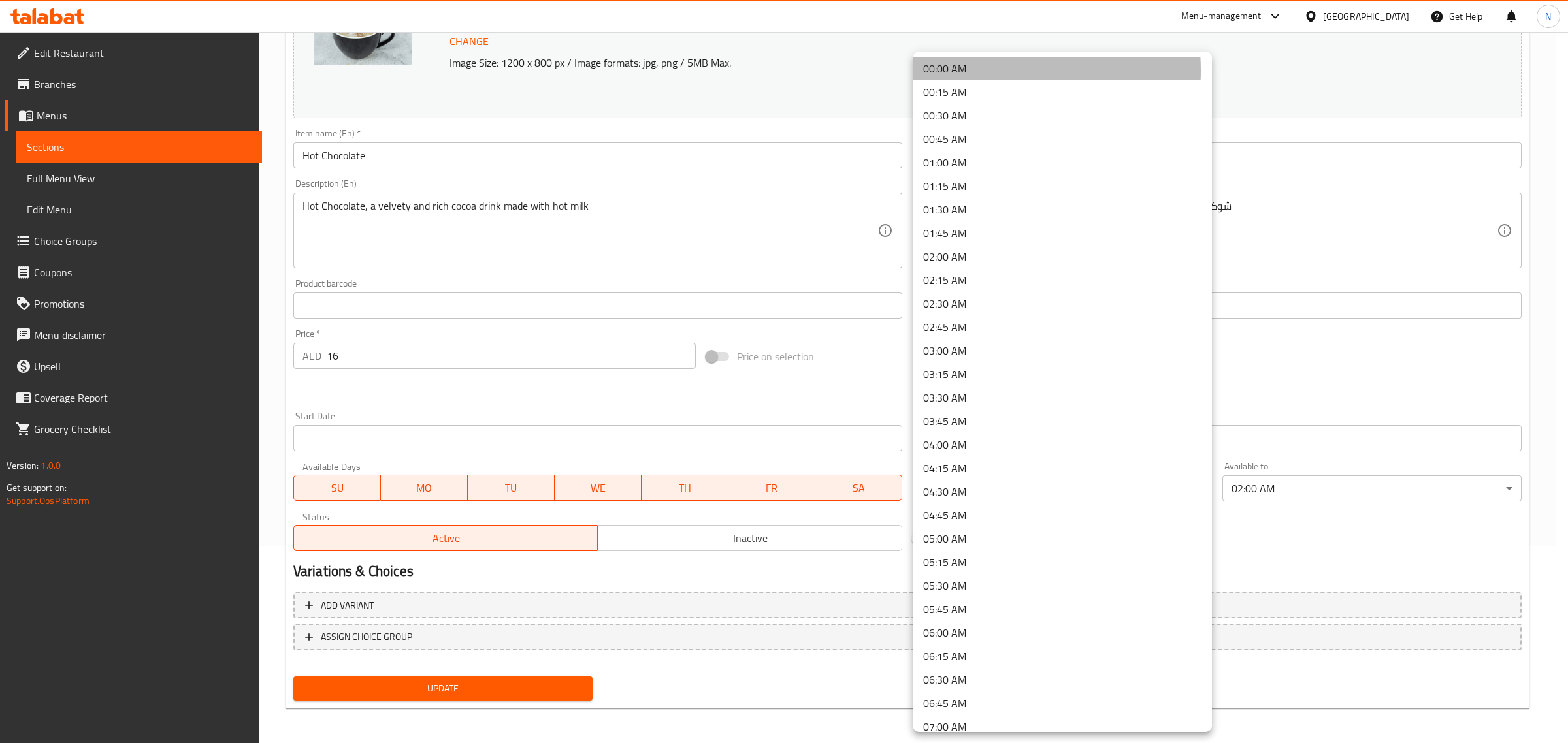
click at [967, 71] on li "00:00 AM" at bounding box center [1062, 68] width 300 height 23
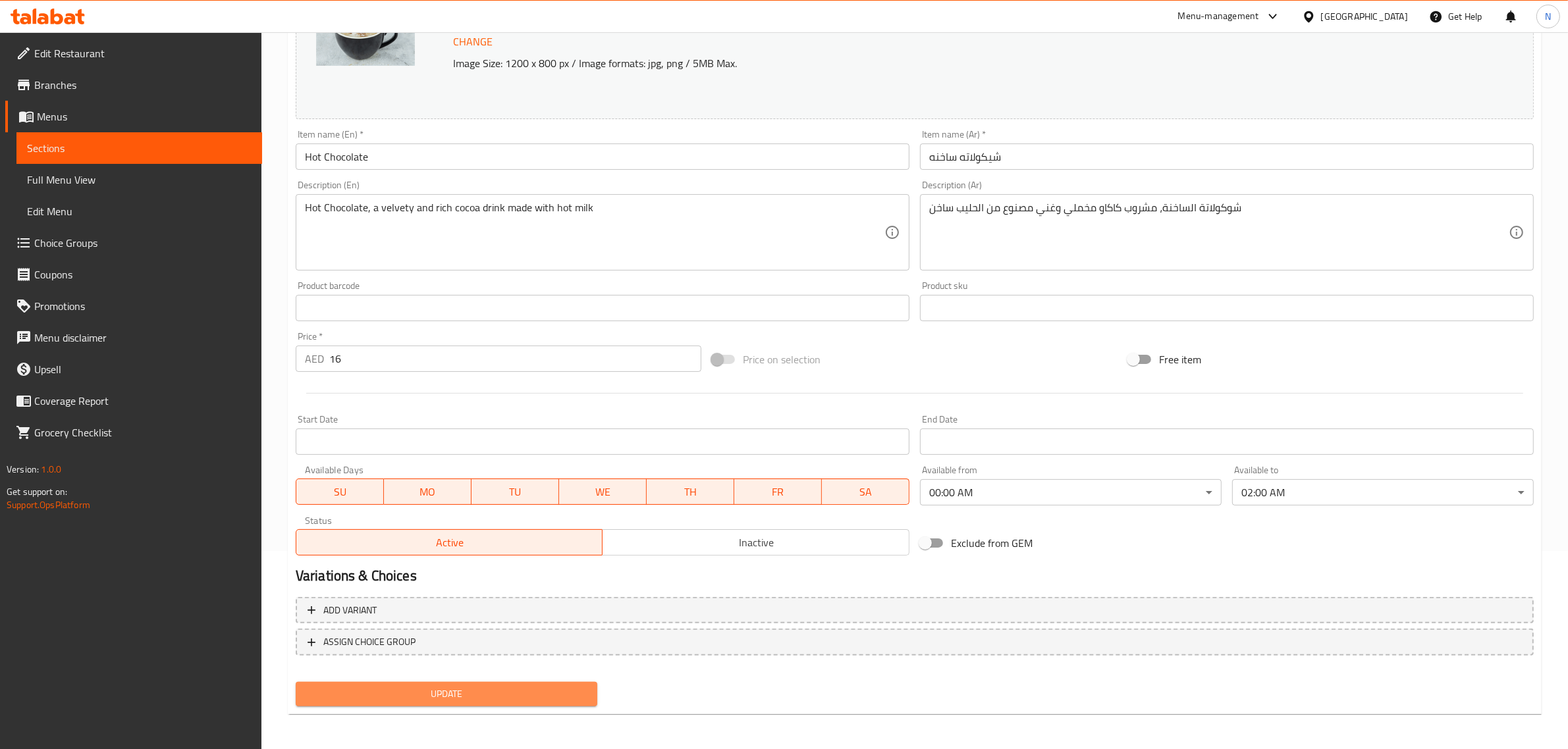
click at [515, 686] on span "Update" at bounding box center [446, 694] width 281 height 17
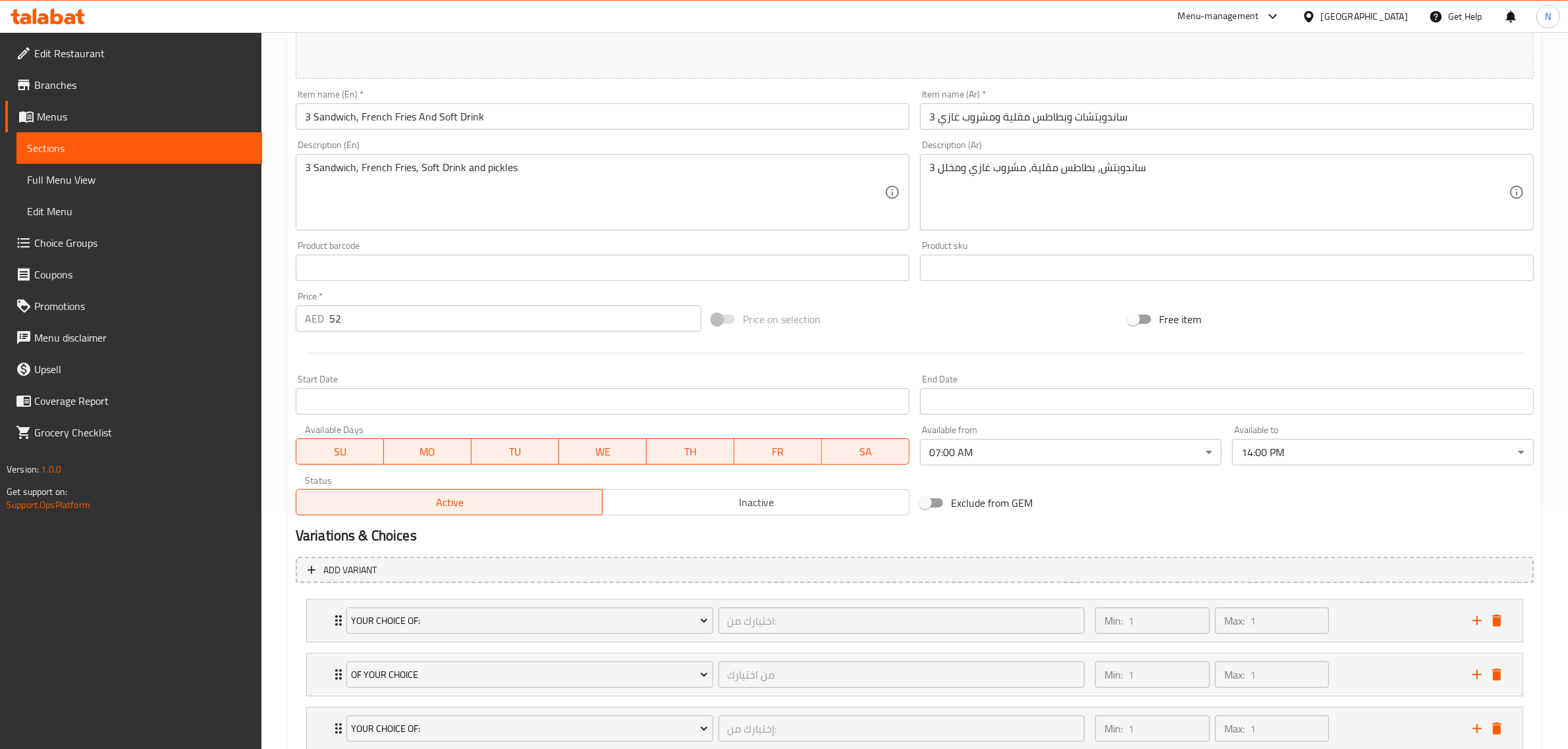
scroll to position [329, 0]
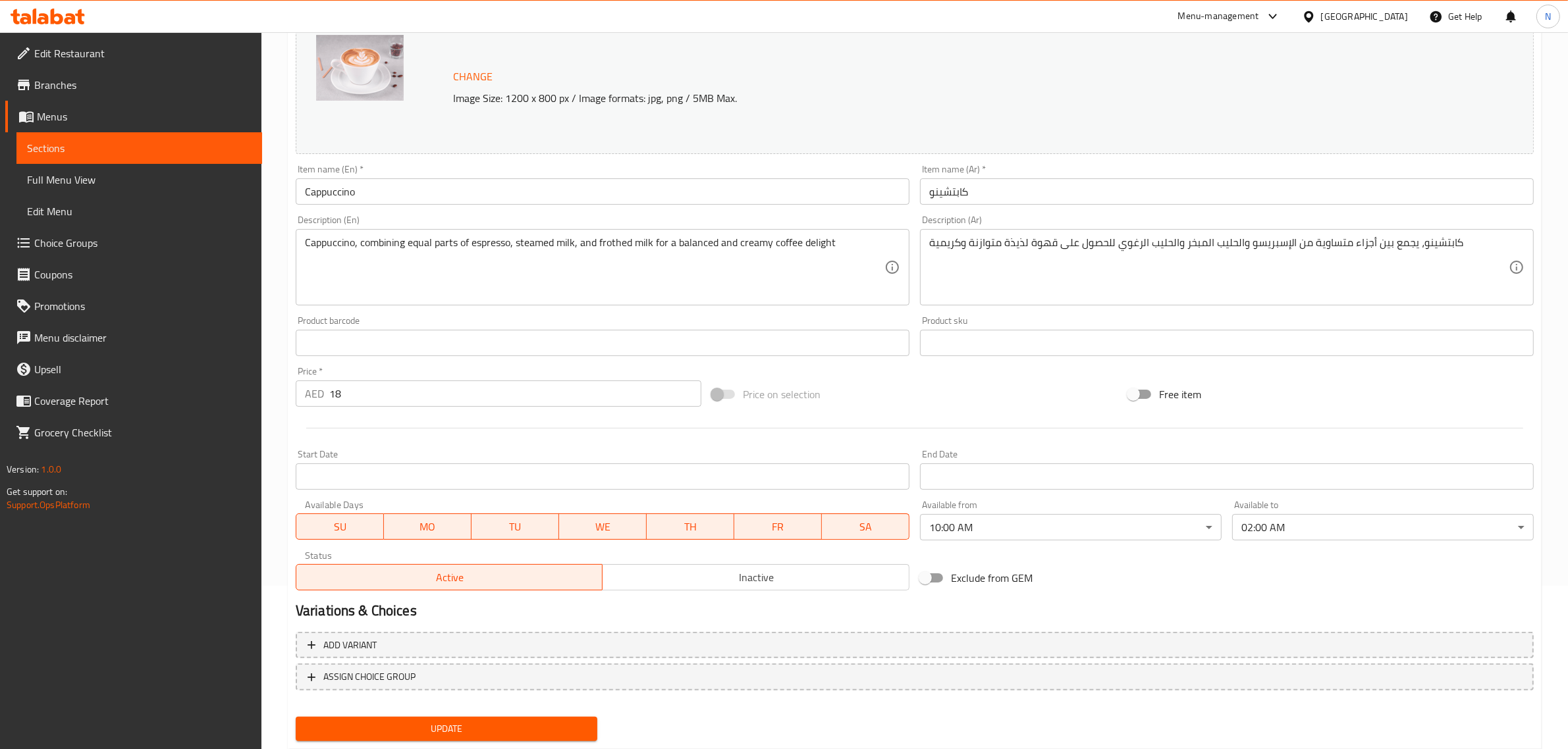
scroll to position [164, 0]
click at [1062, 528] on body "​ Menu-management United Arab Emirates Get Help N Edit Restaurant Branches Menu…" at bounding box center [784, 226] width 1568 height 717
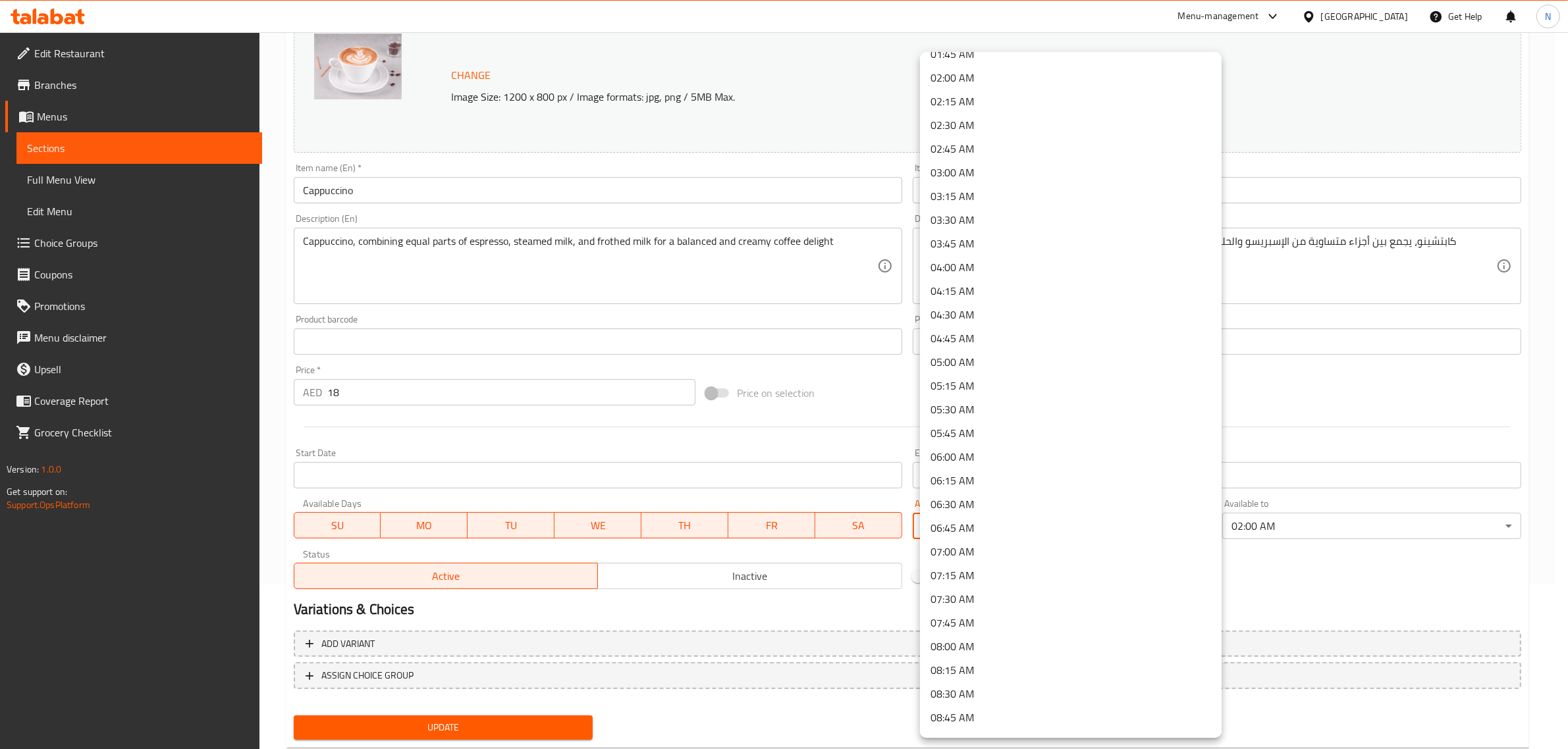
scroll to position [0, 0]
click at [1009, 68] on li "00:00 AM" at bounding box center [1071, 68] width 302 height 24
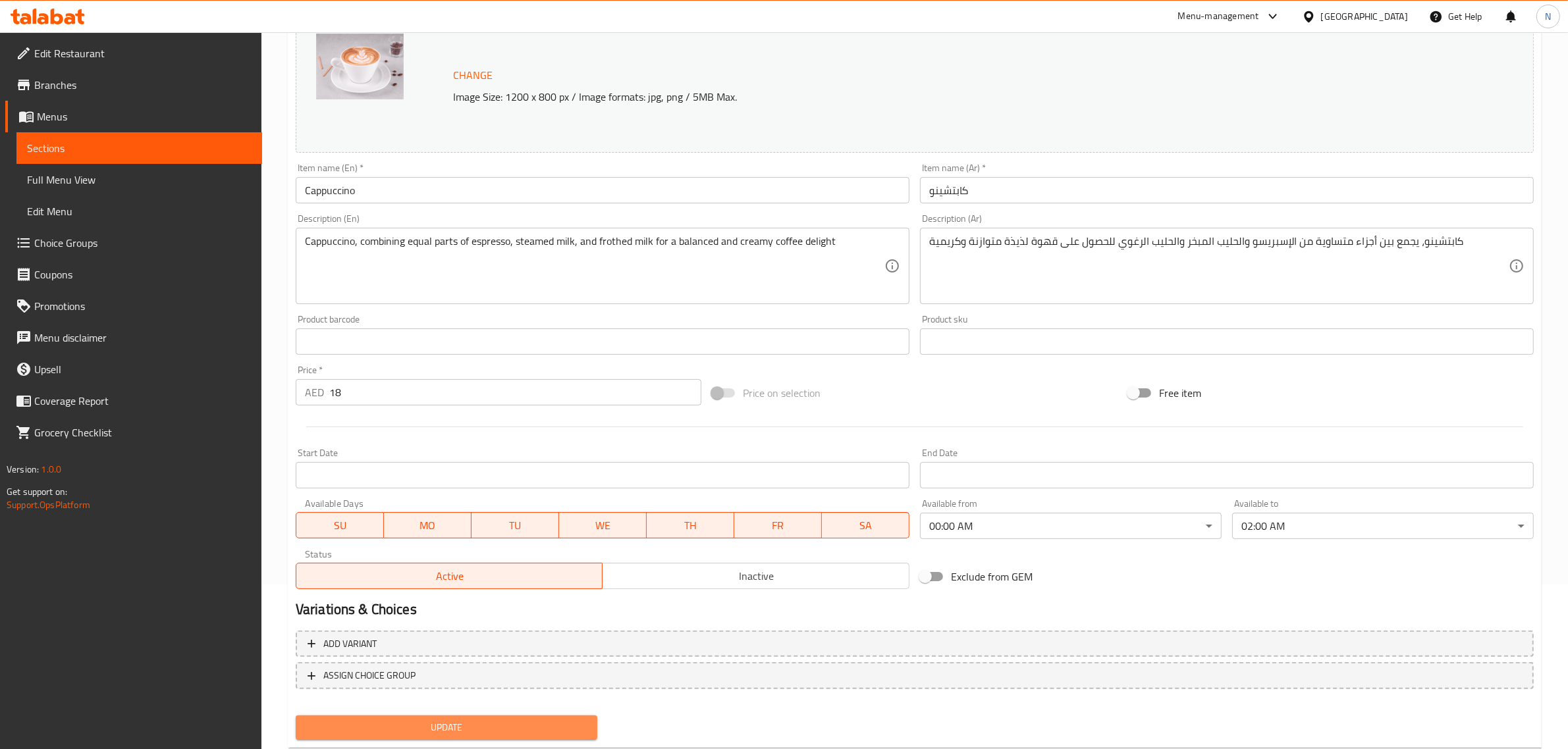
click at [522, 725] on span "Update" at bounding box center [446, 728] width 281 height 17
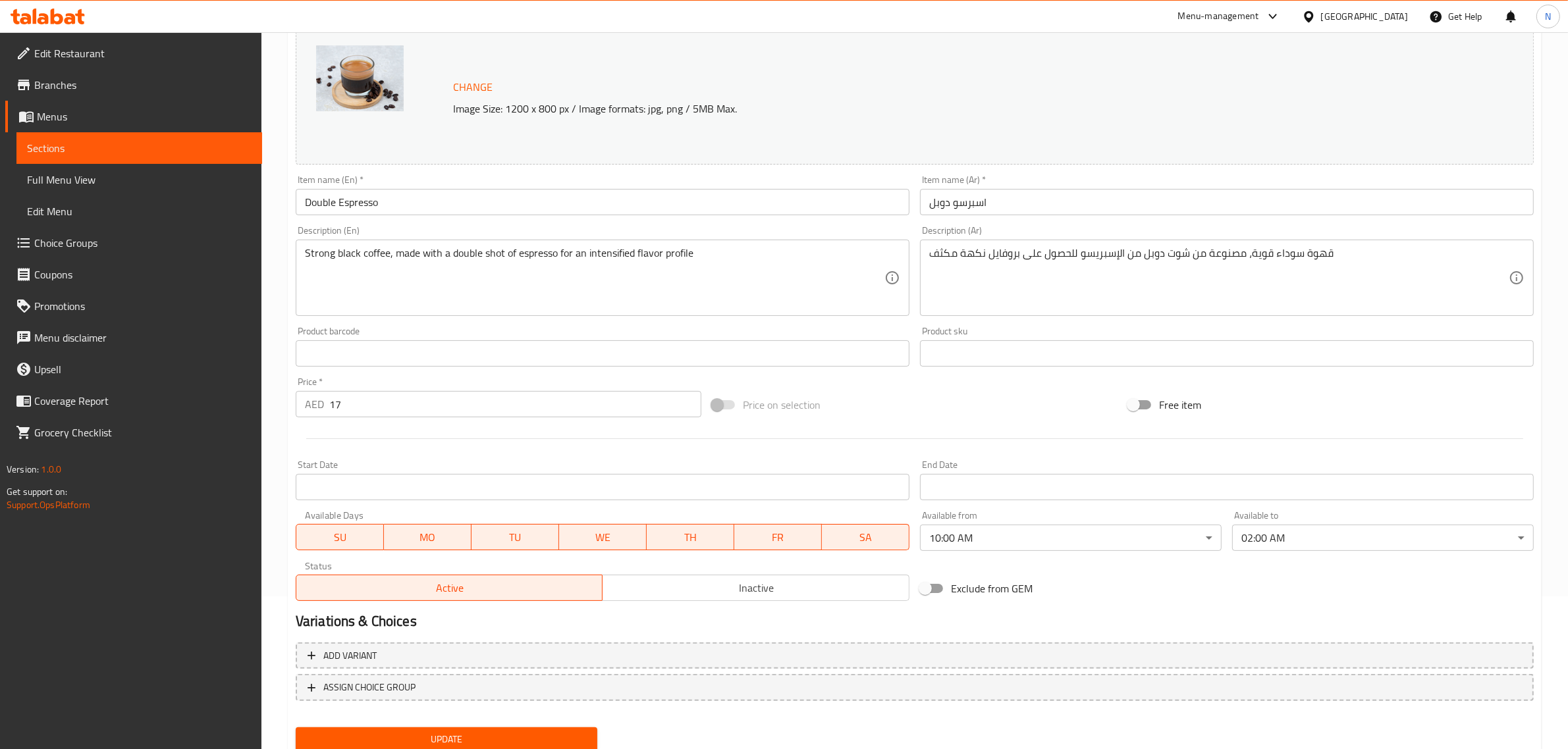
scroll to position [198, 0]
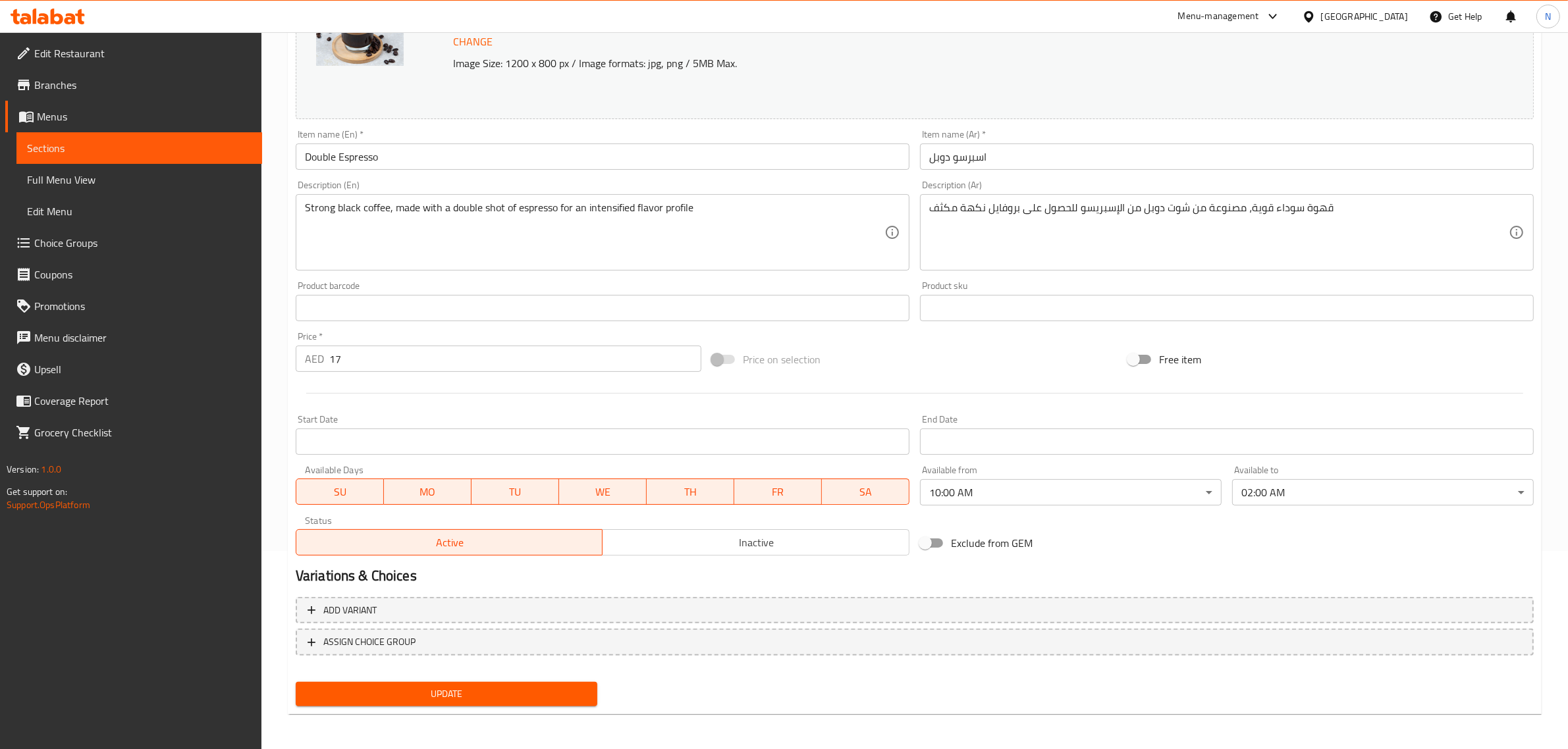
click at [995, 494] on body "​ Menu-management [GEOGRAPHIC_DATA] Get Help N Edit Restaurant Branches Menus S…" at bounding box center [784, 192] width 1568 height 717
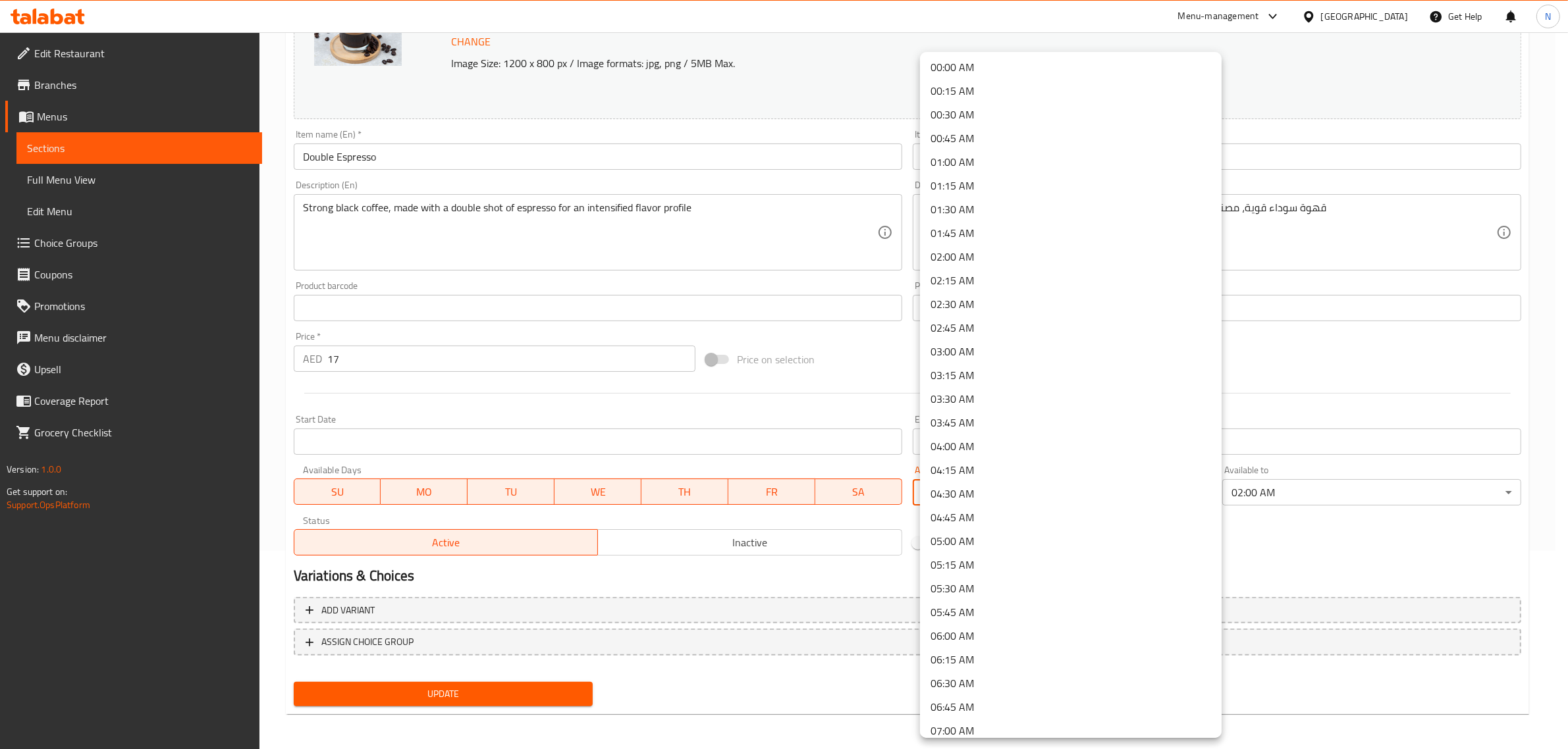
scroll to position [0, 0]
click at [1009, 67] on li "00:00 AM" at bounding box center [1071, 68] width 302 height 24
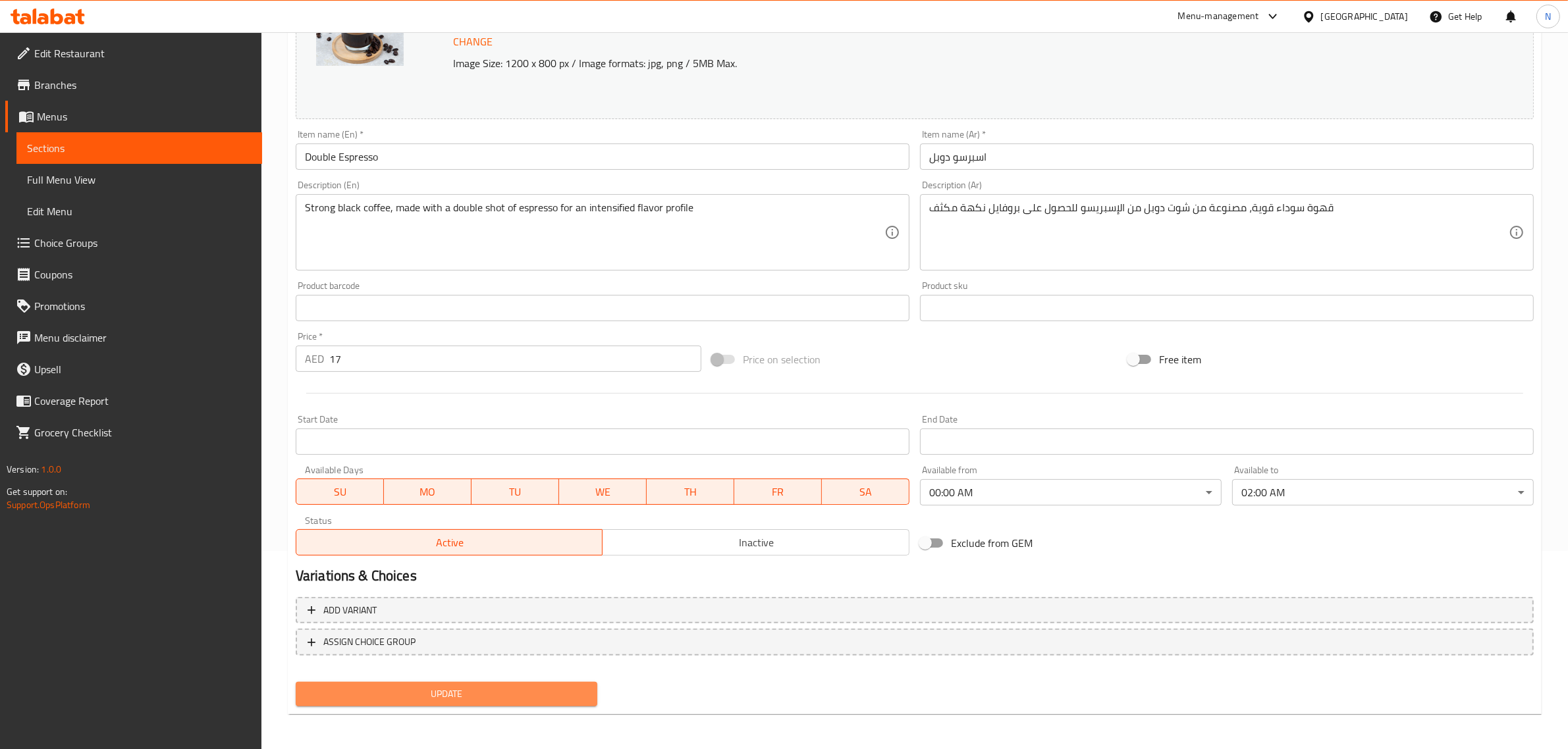
click at [537, 695] on span "Update" at bounding box center [446, 694] width 281 height 17
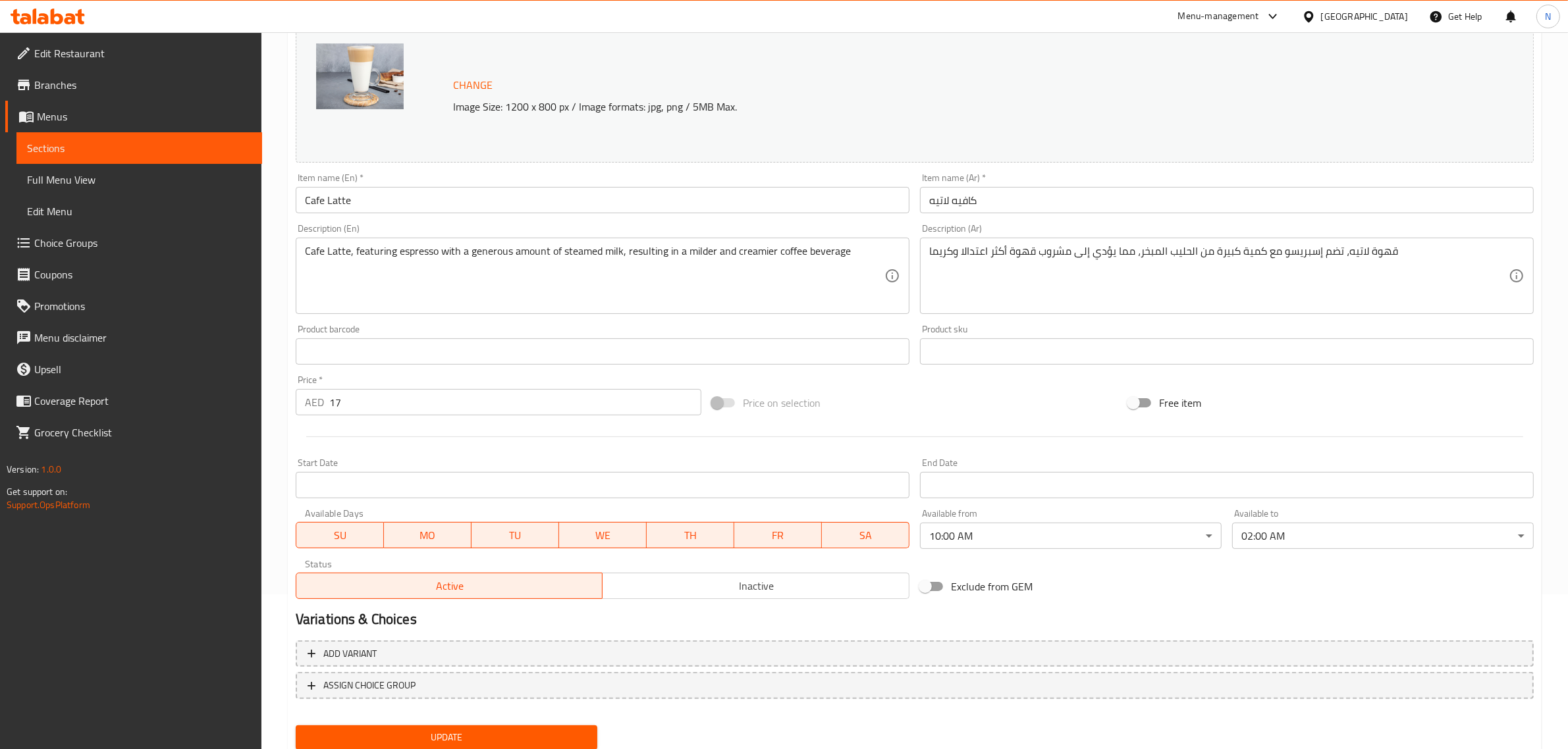
scroll to position [164, 0]
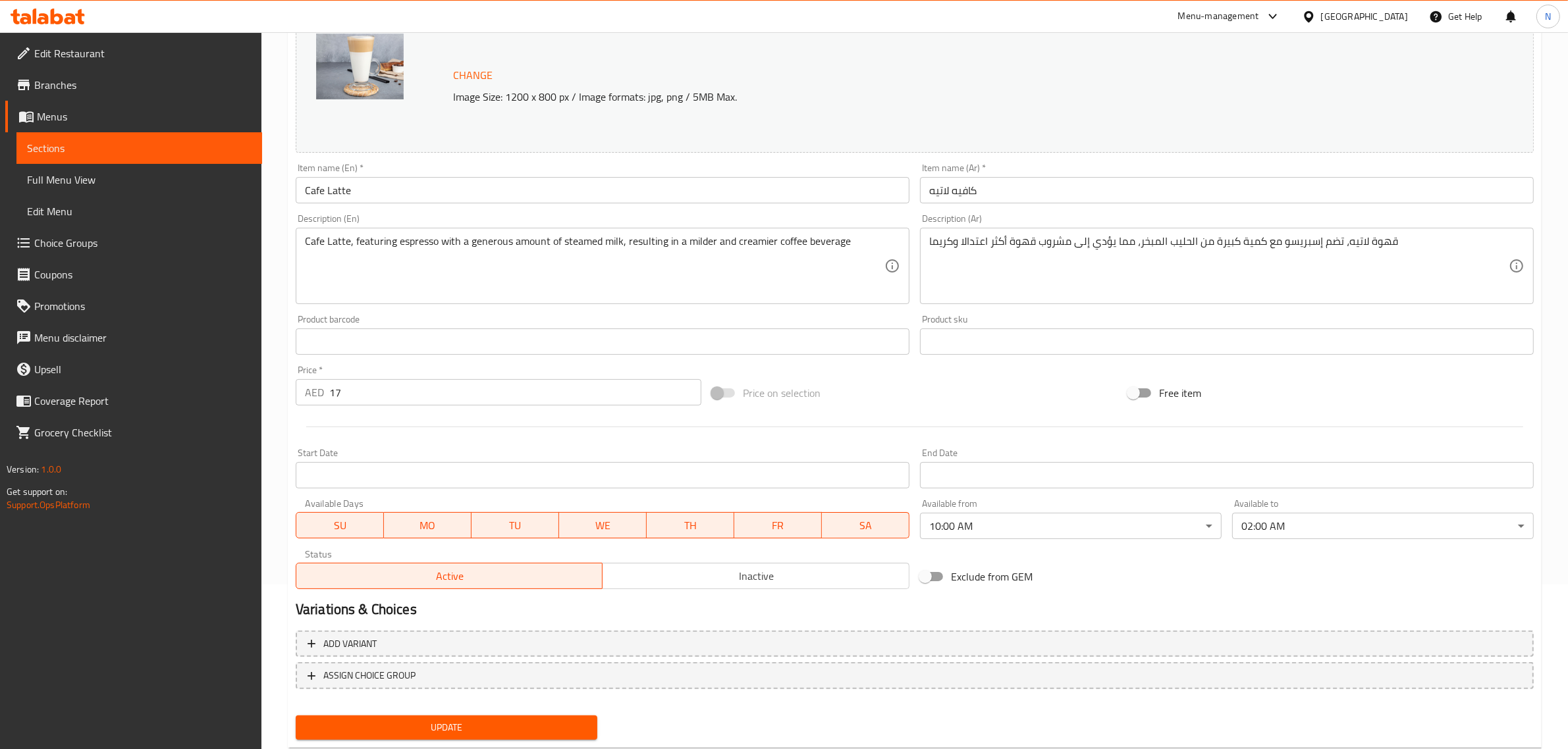
click at [1097, 534] on body "​ Menu-management United Arab Emirates Get Help N Edit Restaurant Branches Menu…" at bounding box center [784, 226] width 1568 height 717
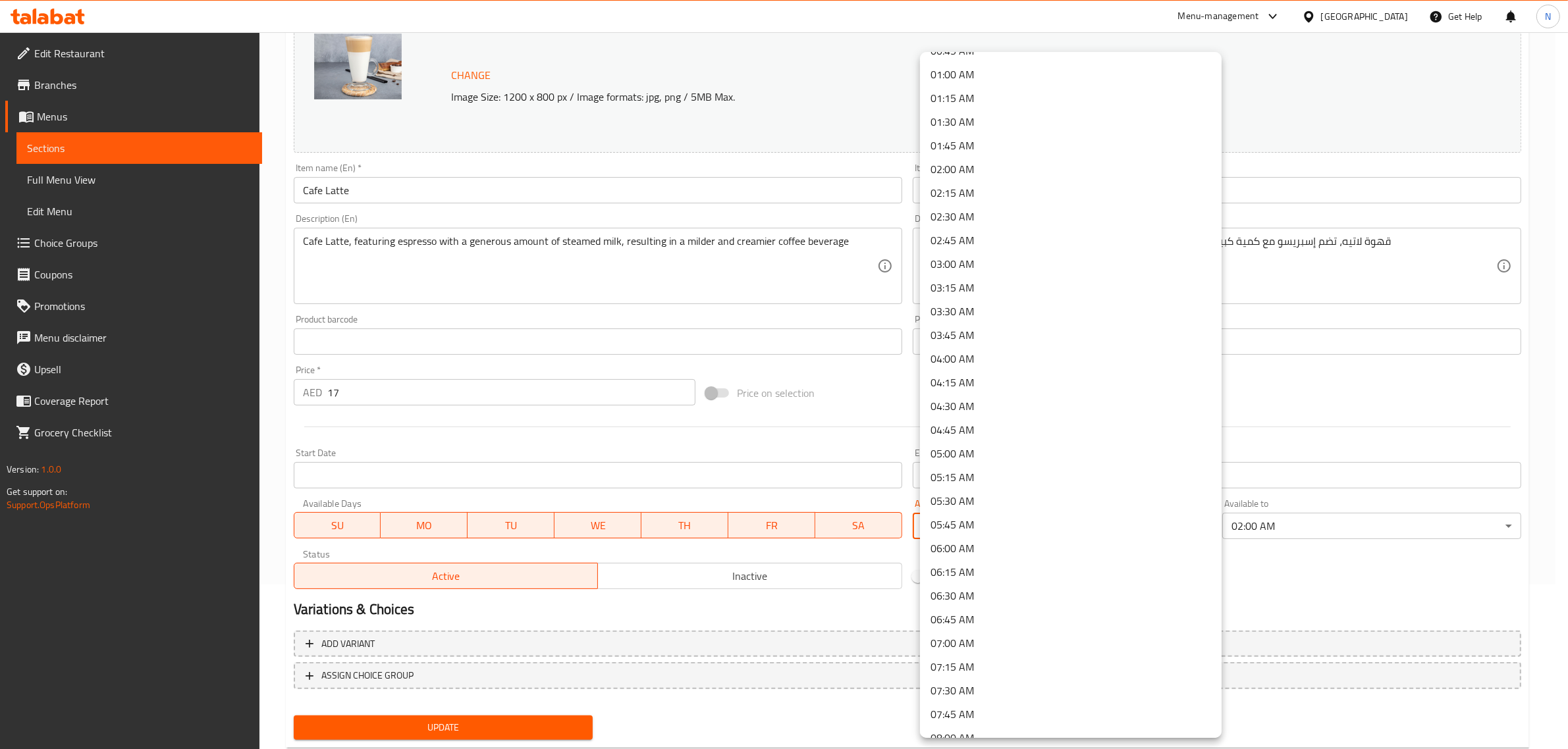
scroll to position [0, 0]
click at [982, 62] on li "00:00 AM" at bounding box center [1071, 68] width 302 height 24
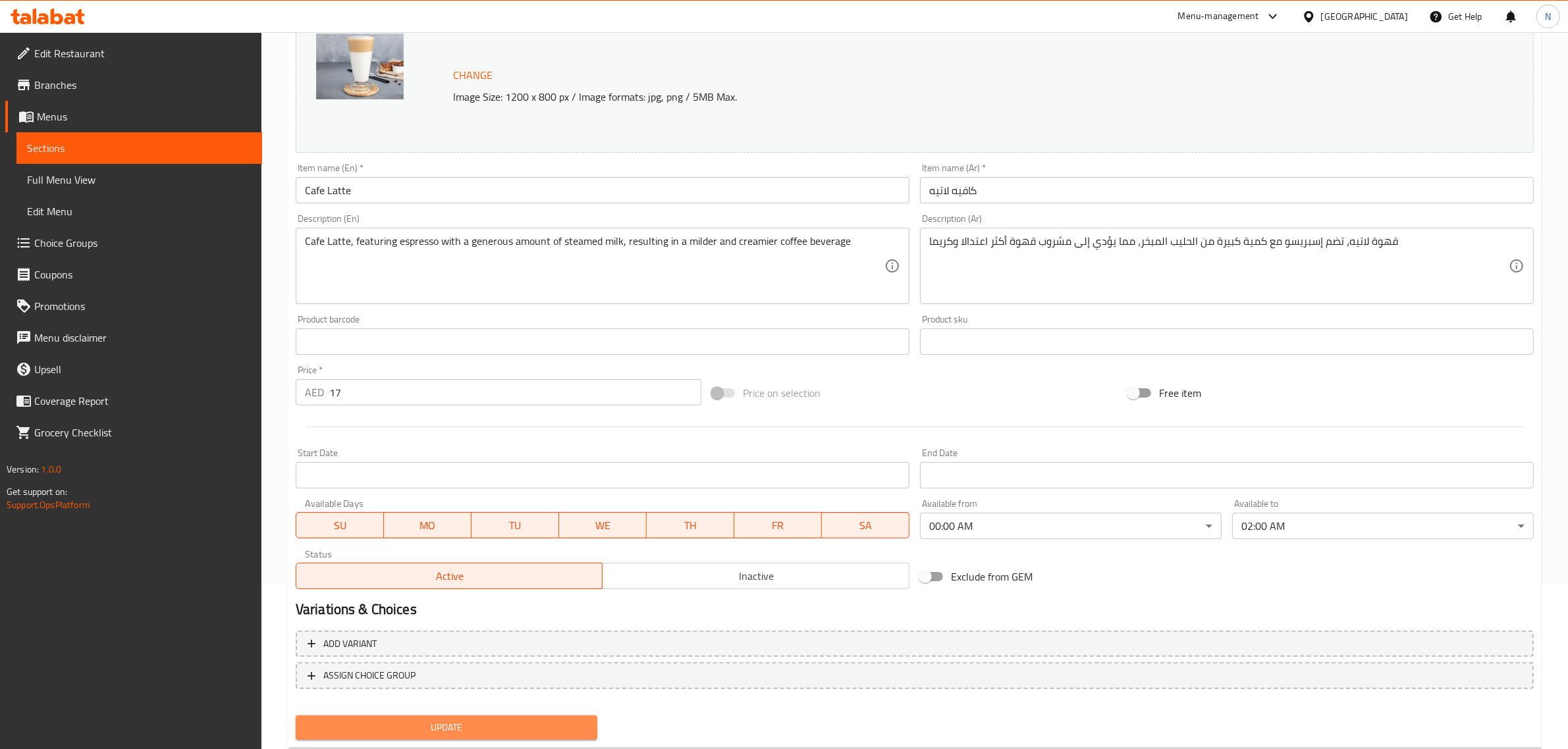
click at [513, 735] on button "Update" at bounding box center [446, 728] width 302 height 24
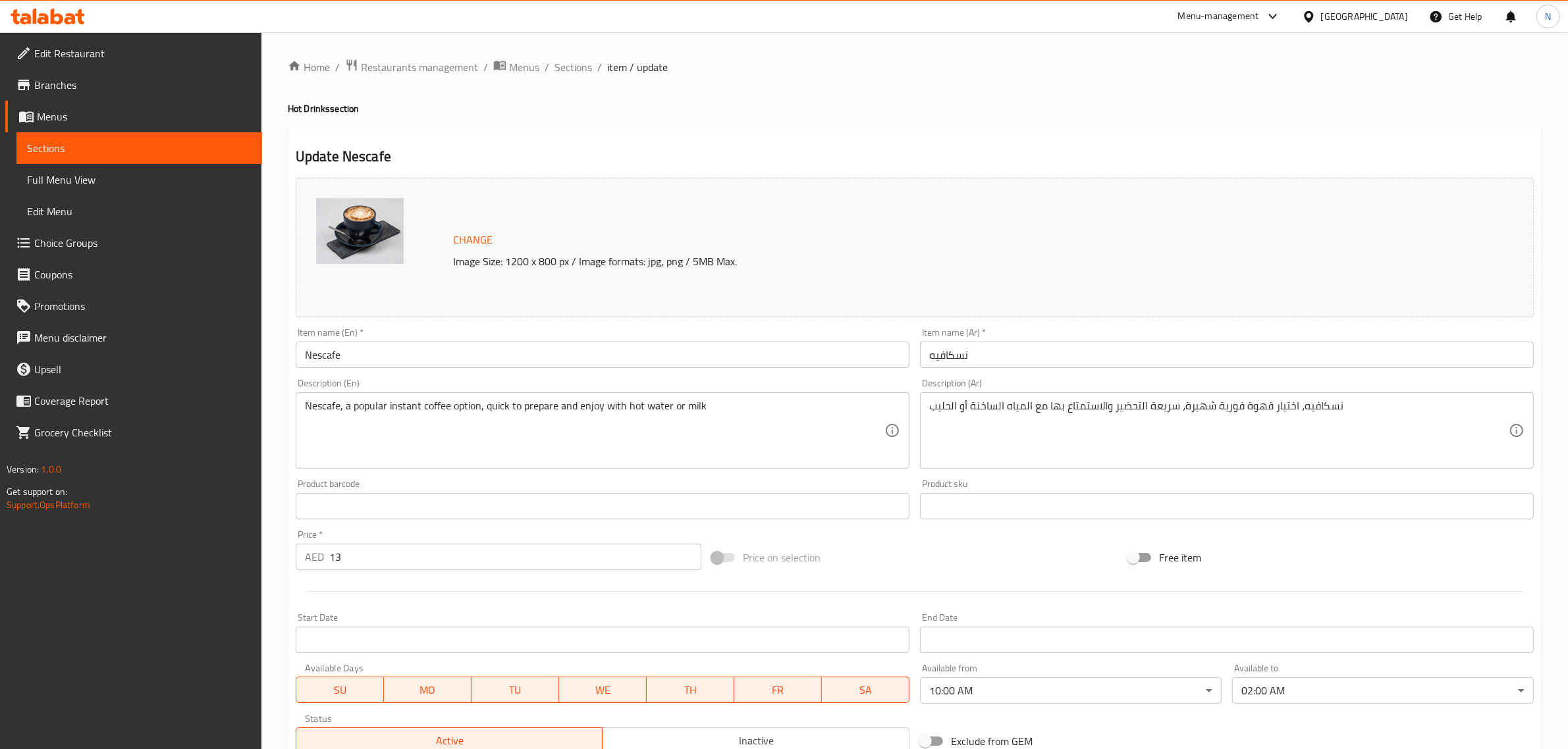
click at [995, 700] on body "​ Menu-management United Arab Emirates Get Help N Edit Restaurant Branches Menu…" at bounding box center [784, 390] width 1568 height 717
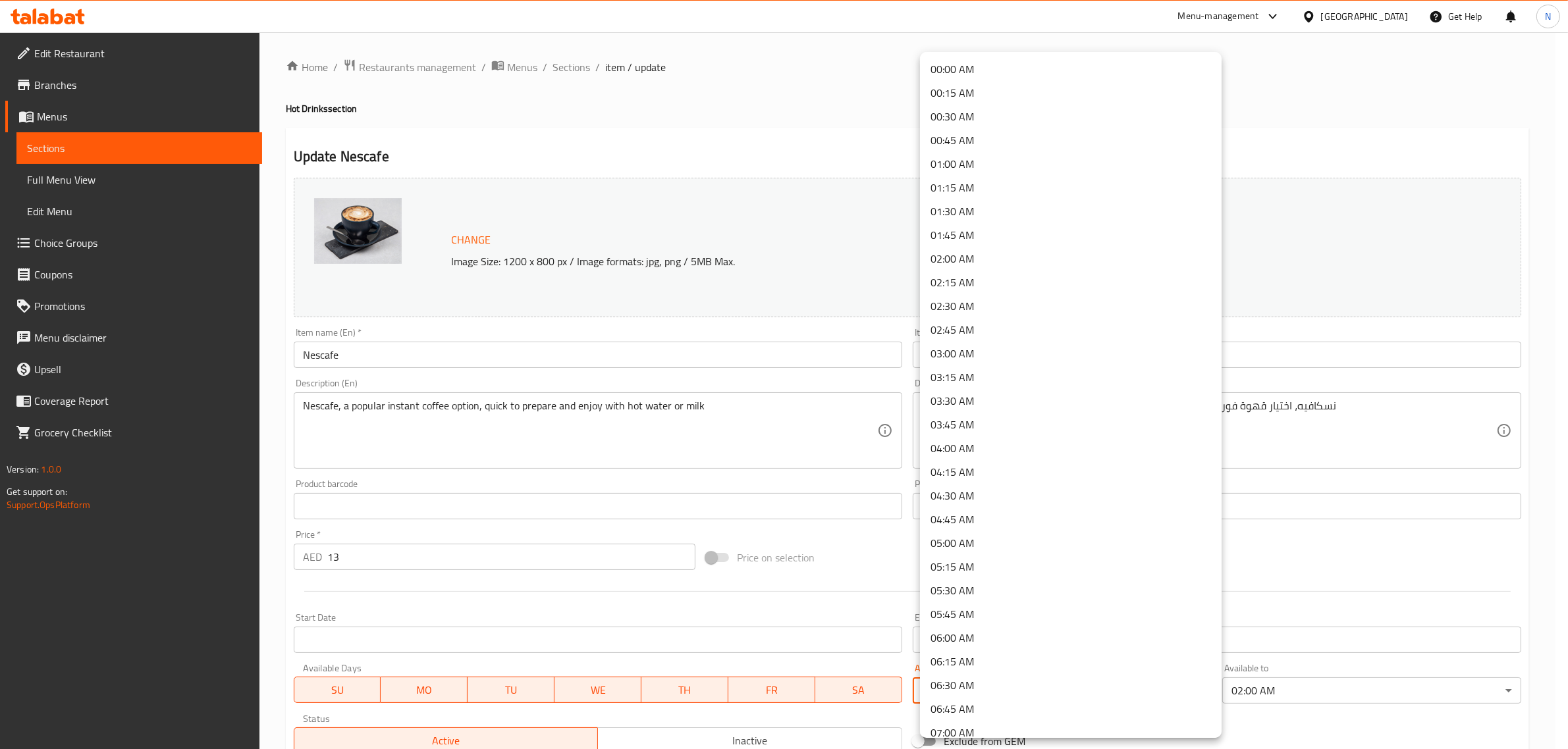
click at [995, 62] on li "00:00 AM" at bounding box center [1071, 68] width 302 height 24
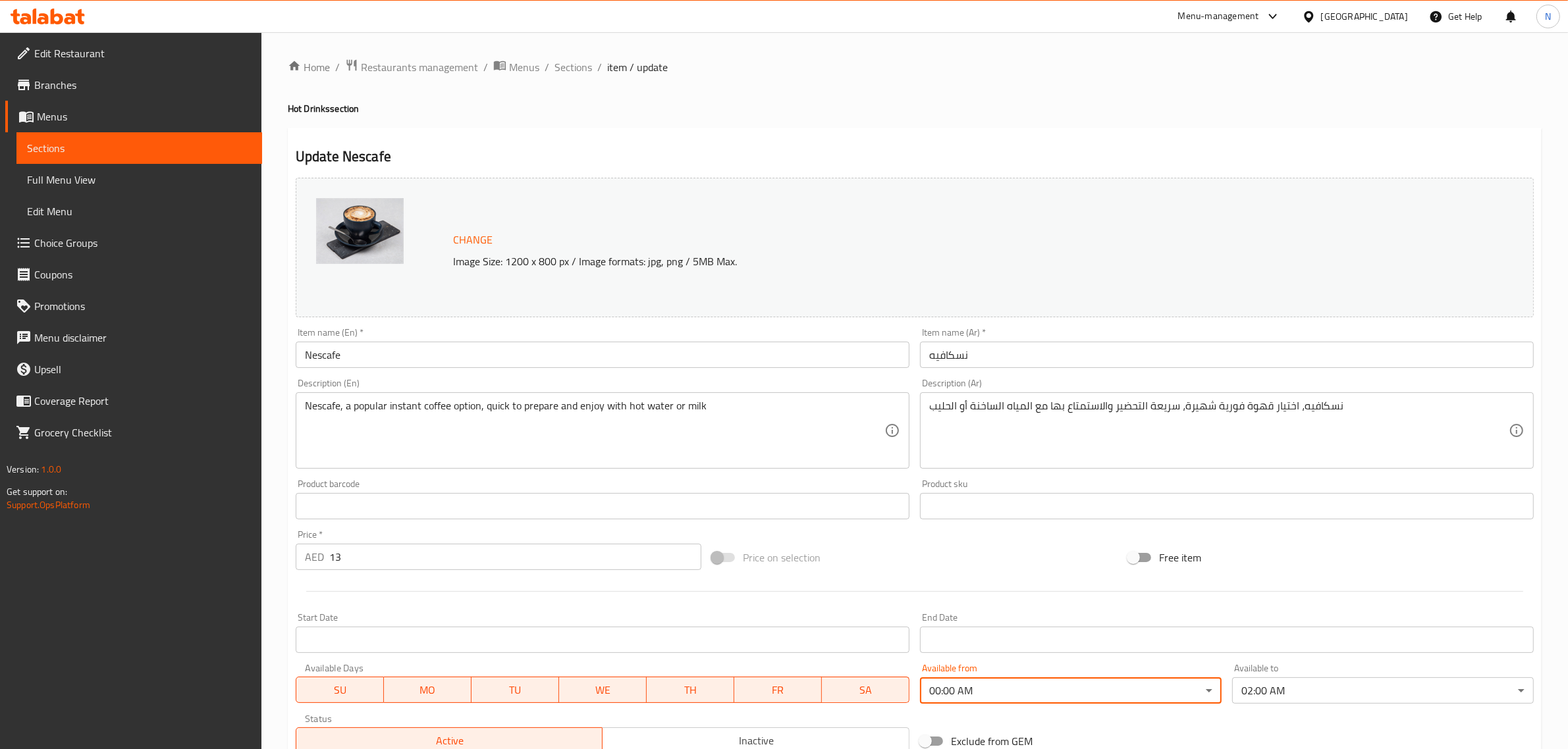
click at [802, 360] on input "Nescafe" at bounding box center [602, 354] width 614 height 27
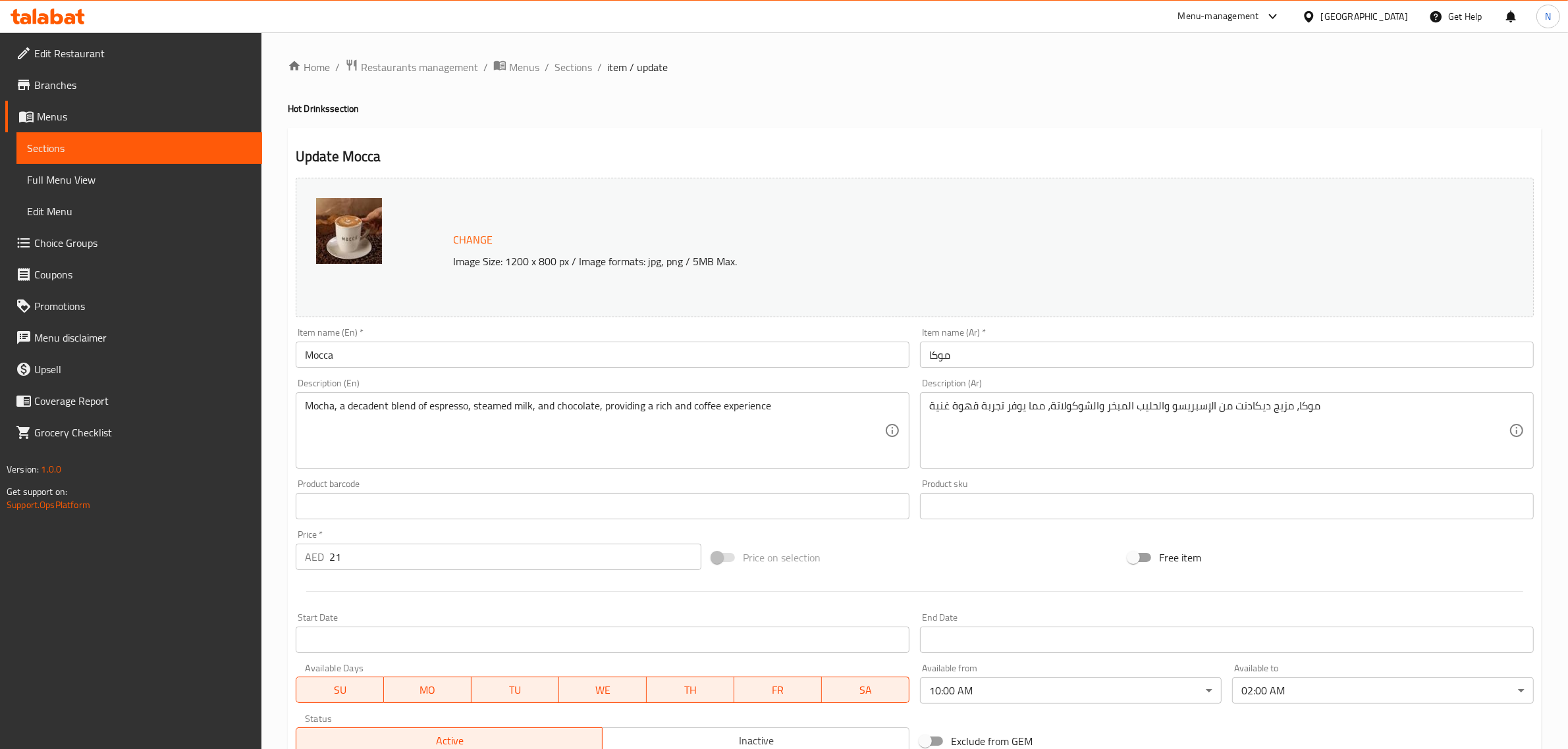
click at [961, 698] on body "​ Menu-management United Arab Emirates Get Help N Edit Restaurant Branches Menu…" at bounding box center [784, 390] width 1568 height 717
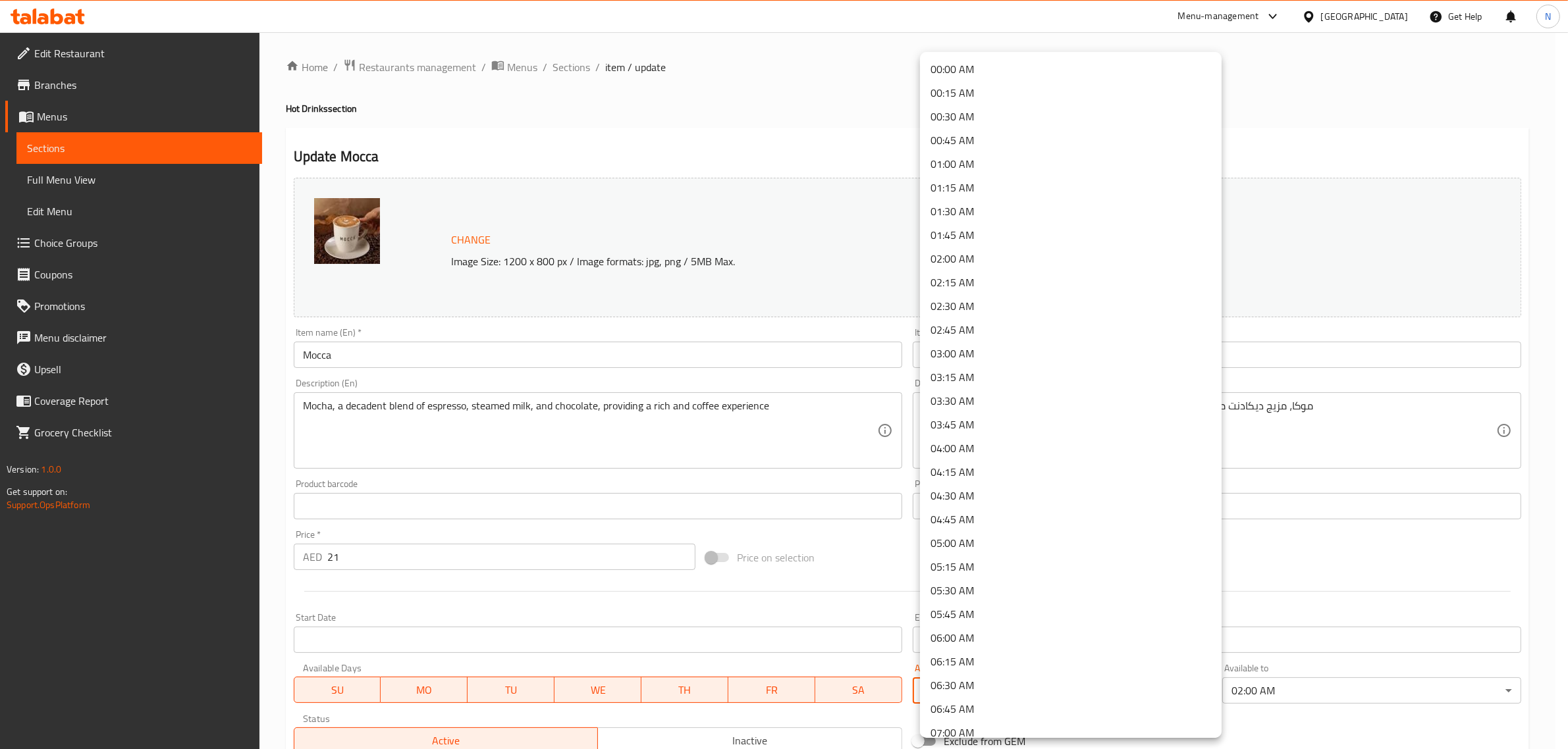
click at [972, 66] on li "00:00 AM" at bounding box center [1071, 68] width 302 height 24
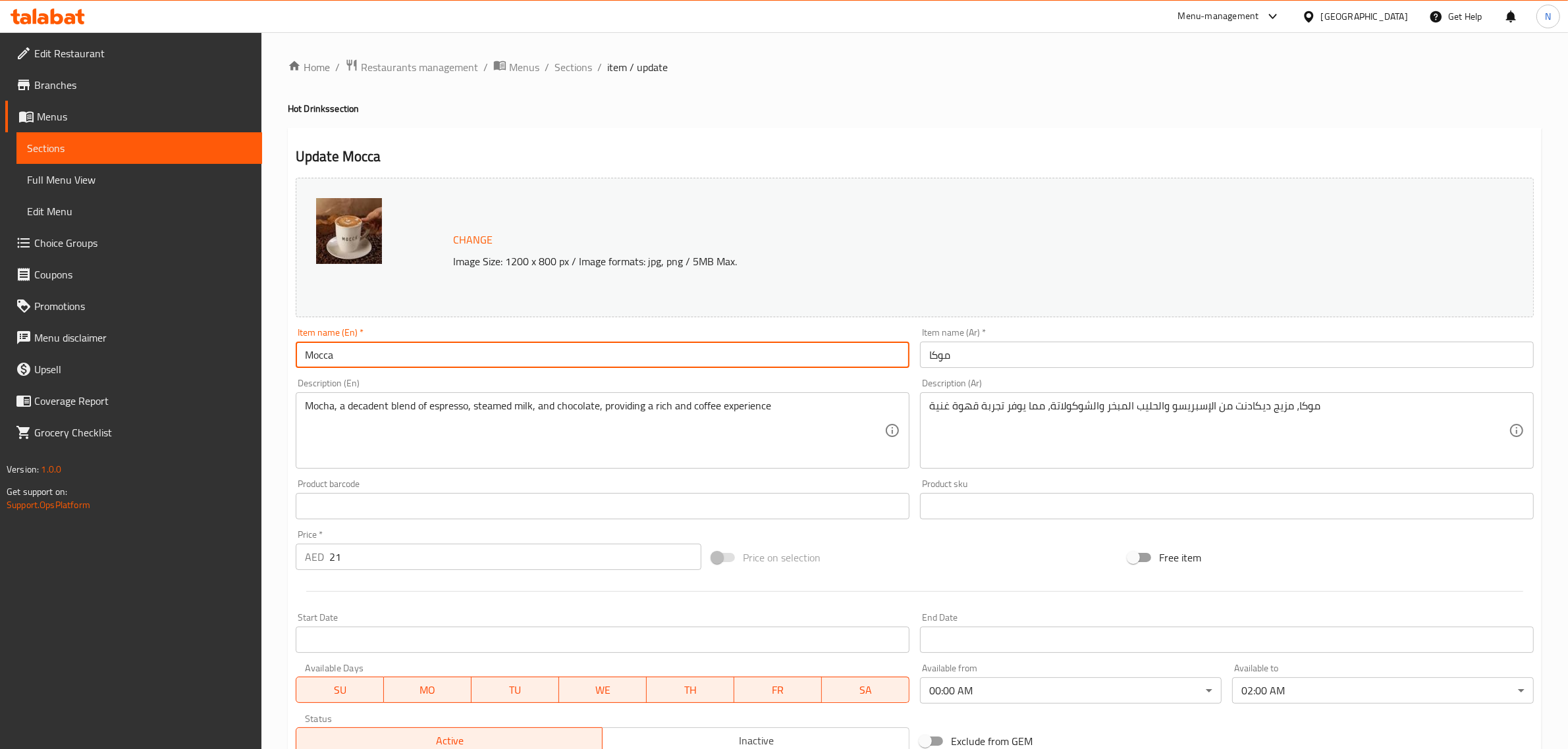
click at [713, 360] on input "Mocca" at bounding box center [602, 354] width 614 height 27
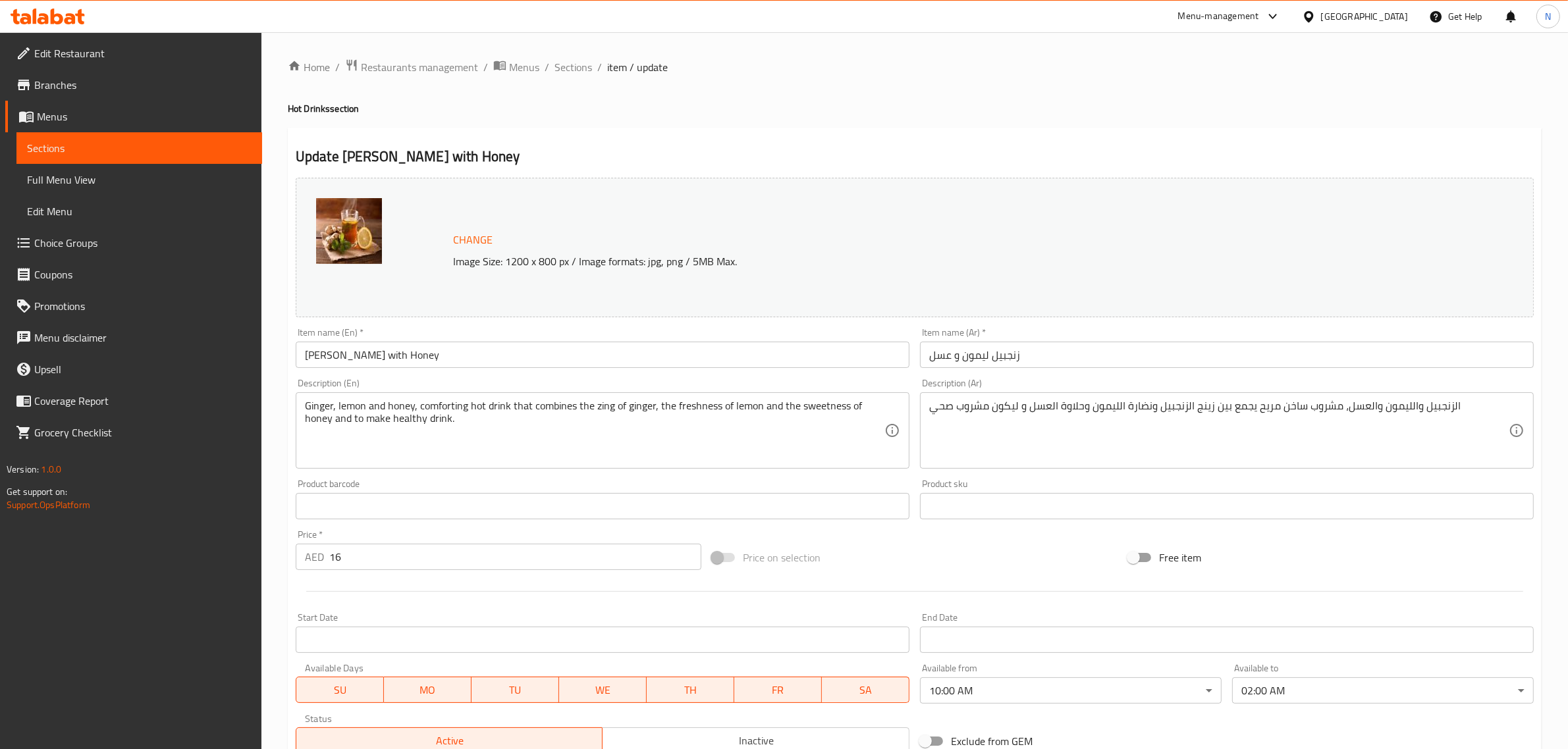
click at [1023, 698] on body "​ Menu-management [GEOGRAPHIC_DATA] Get Help N Edit Restaurant Branches Menus S…" at bounding box center [784, 390] width 1568 height 717
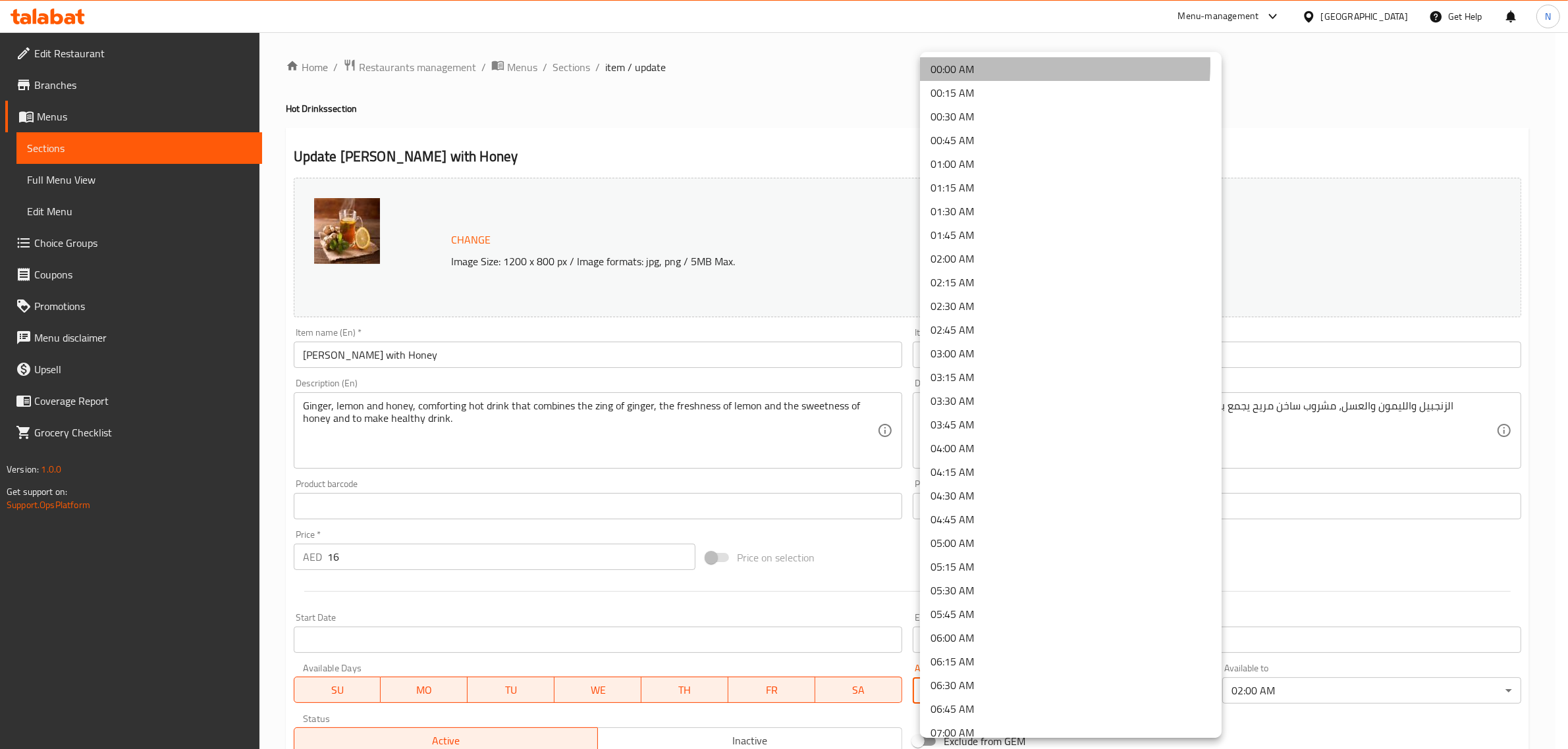
click at [1003, 65] on li "00:00 AM" at bounding box center [1071, 68] width 302 height 24
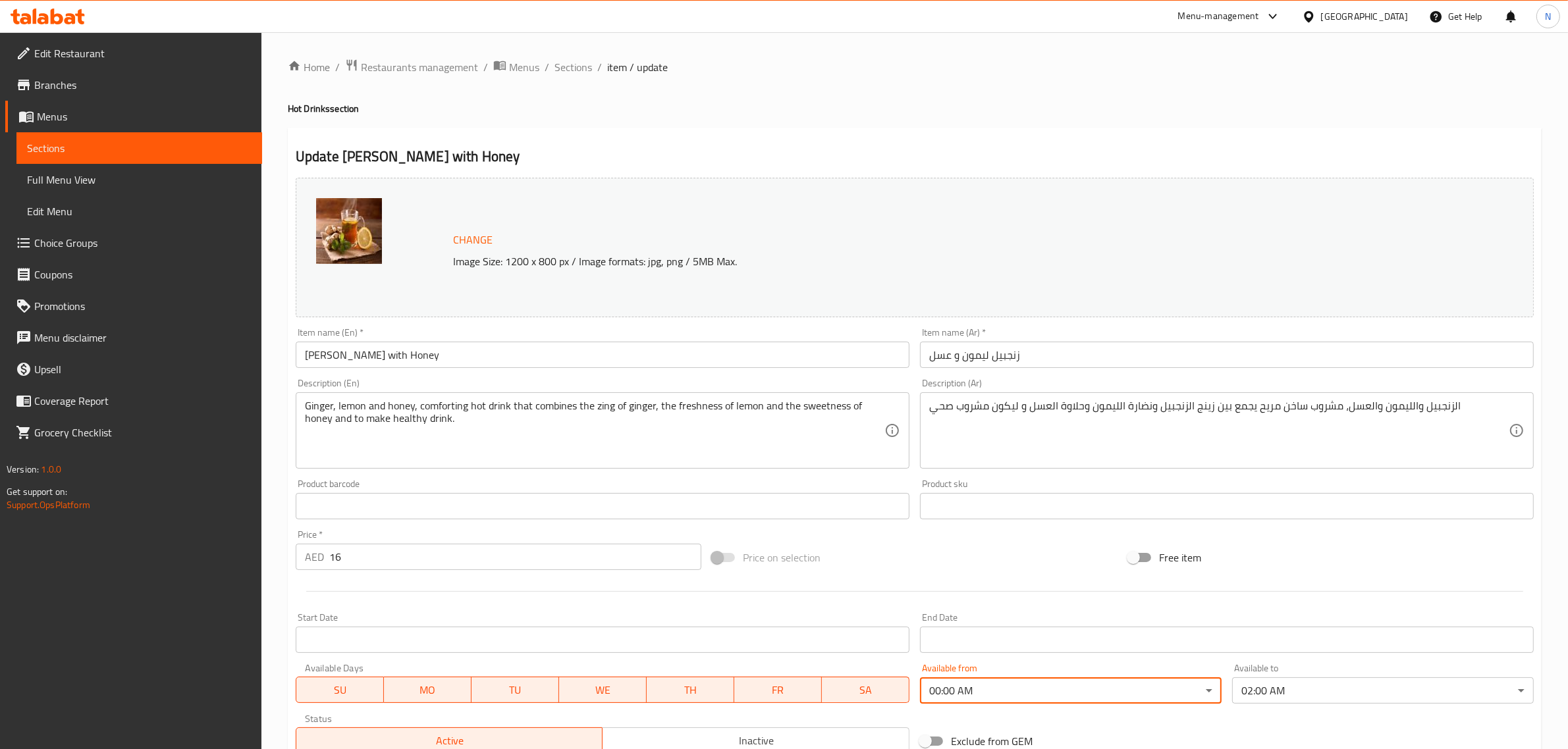
click at [843, 348] on input "[PERSON_NAME] with Honey" at bounding box center [602, 354] width 614 height 27
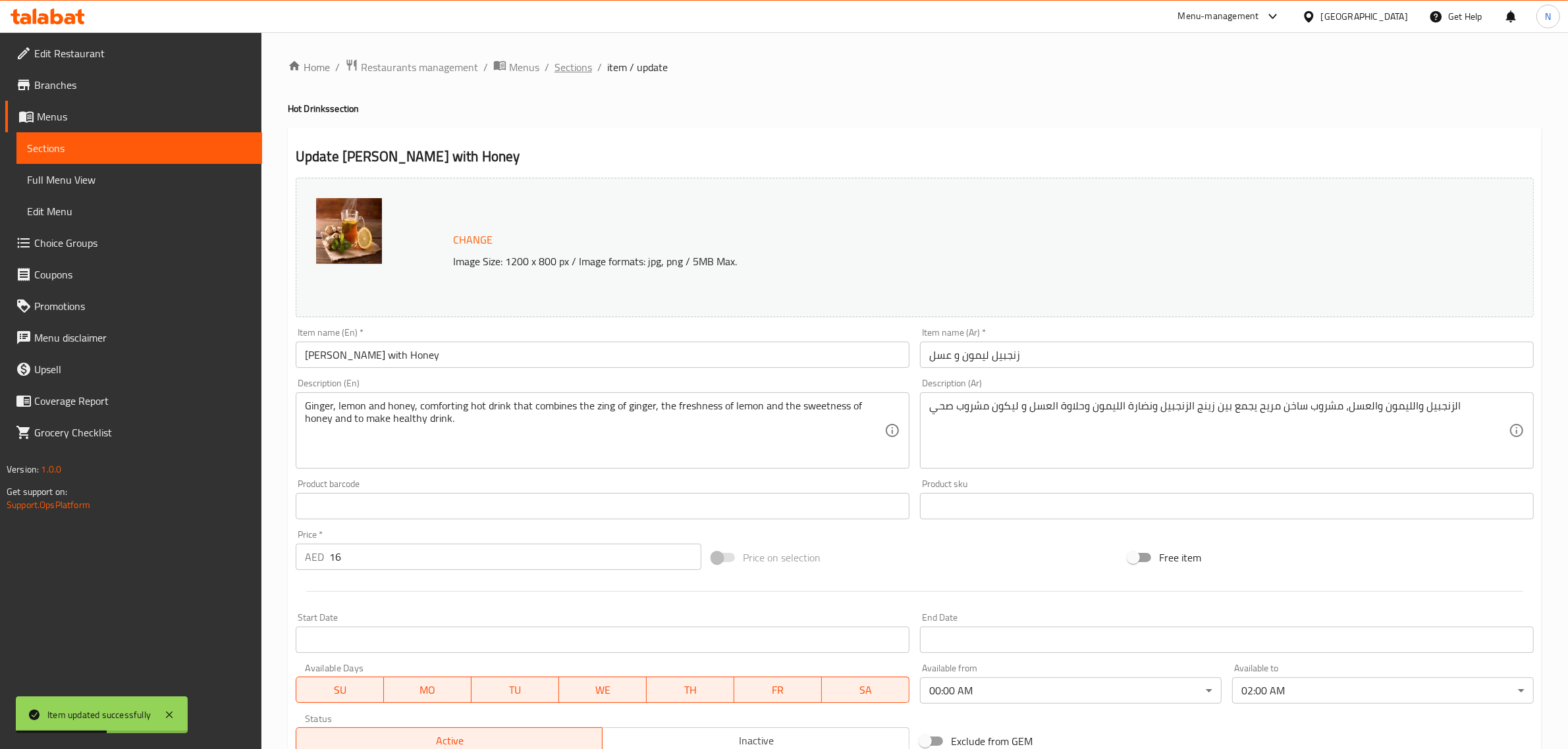
click at [563, 59] on span "Sections" at bounding box center [573, 67] width 37 height 16
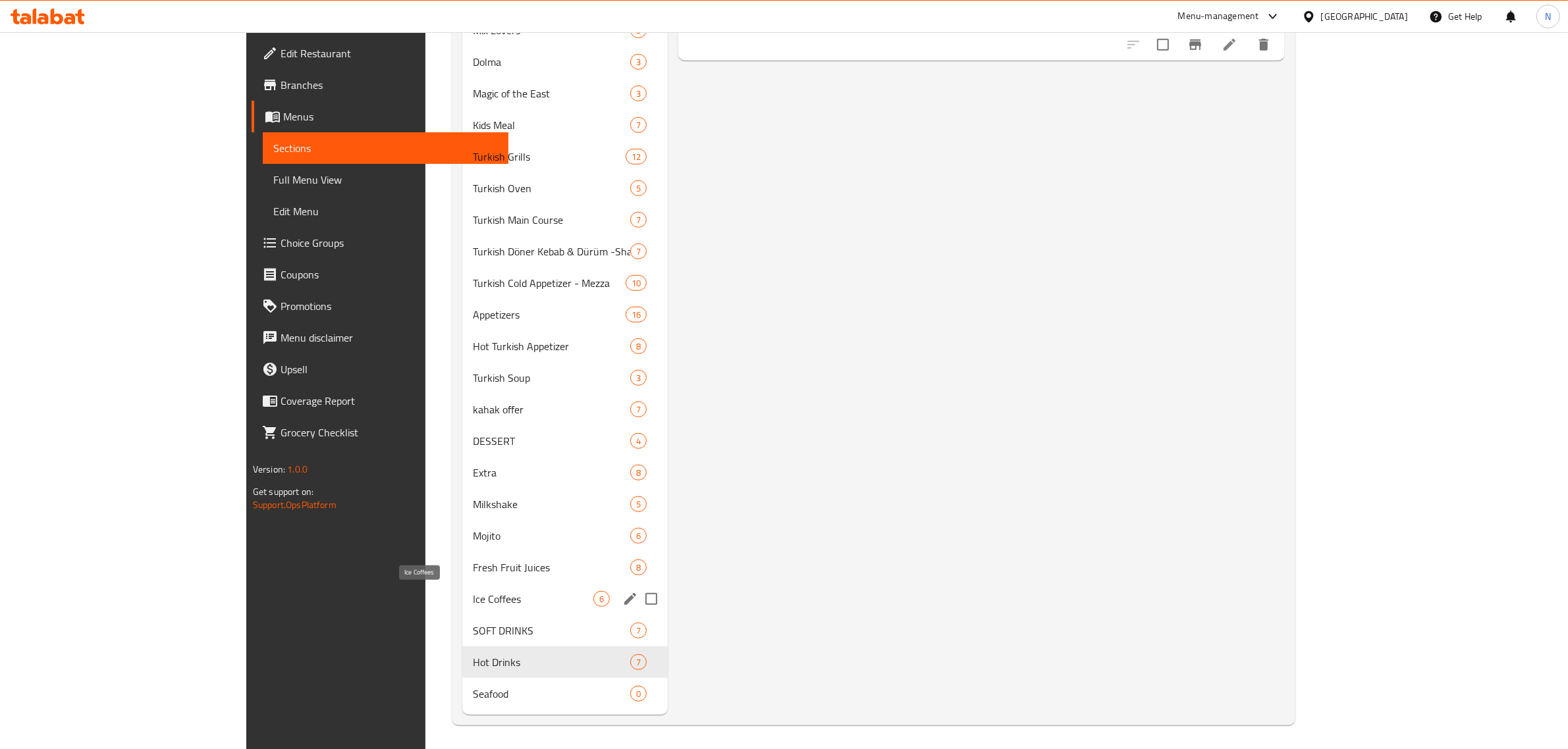
click at [473, 592] on span "Ice Coffees" at bounding box center [533, 599] width 120 height 16
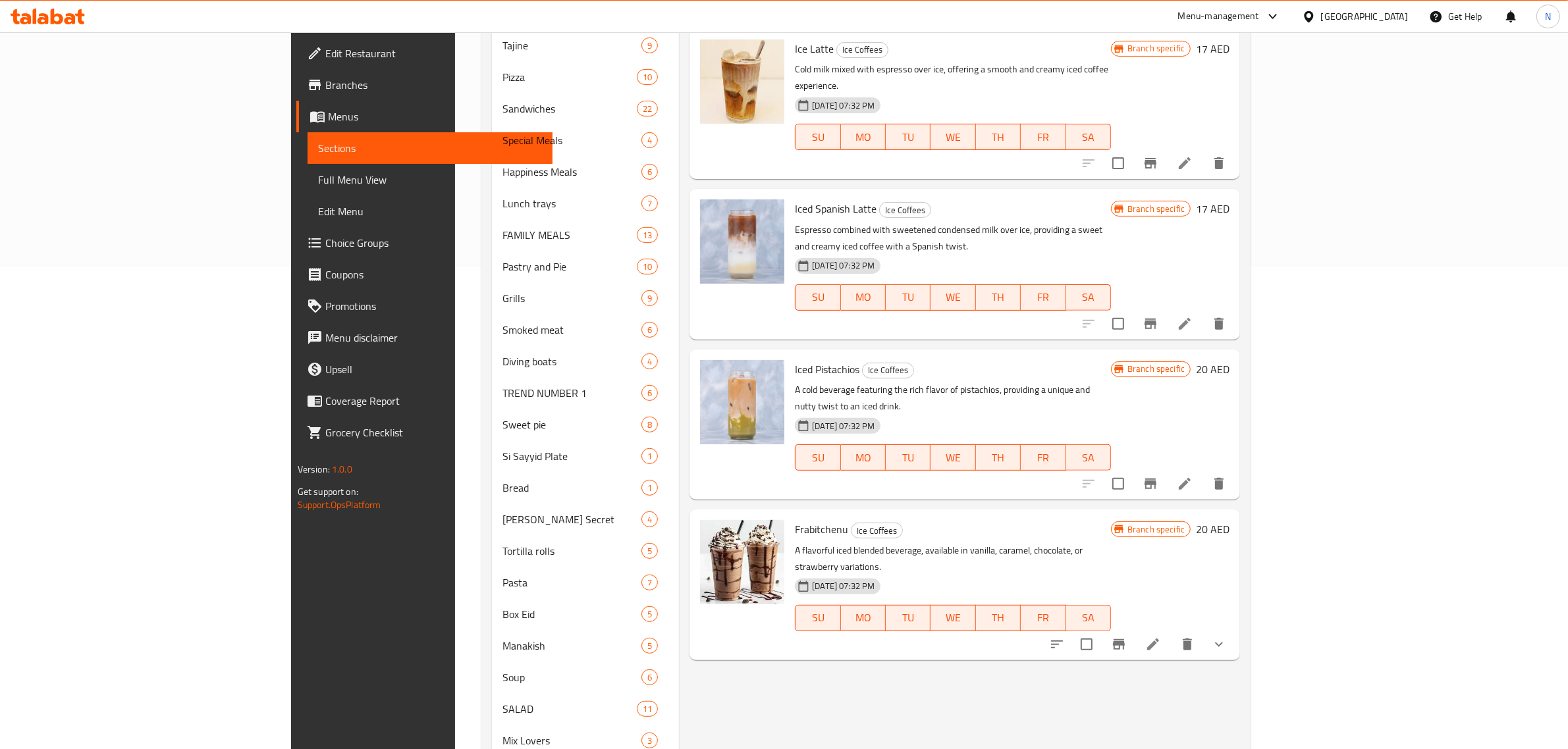
scroll to position [494, 0]
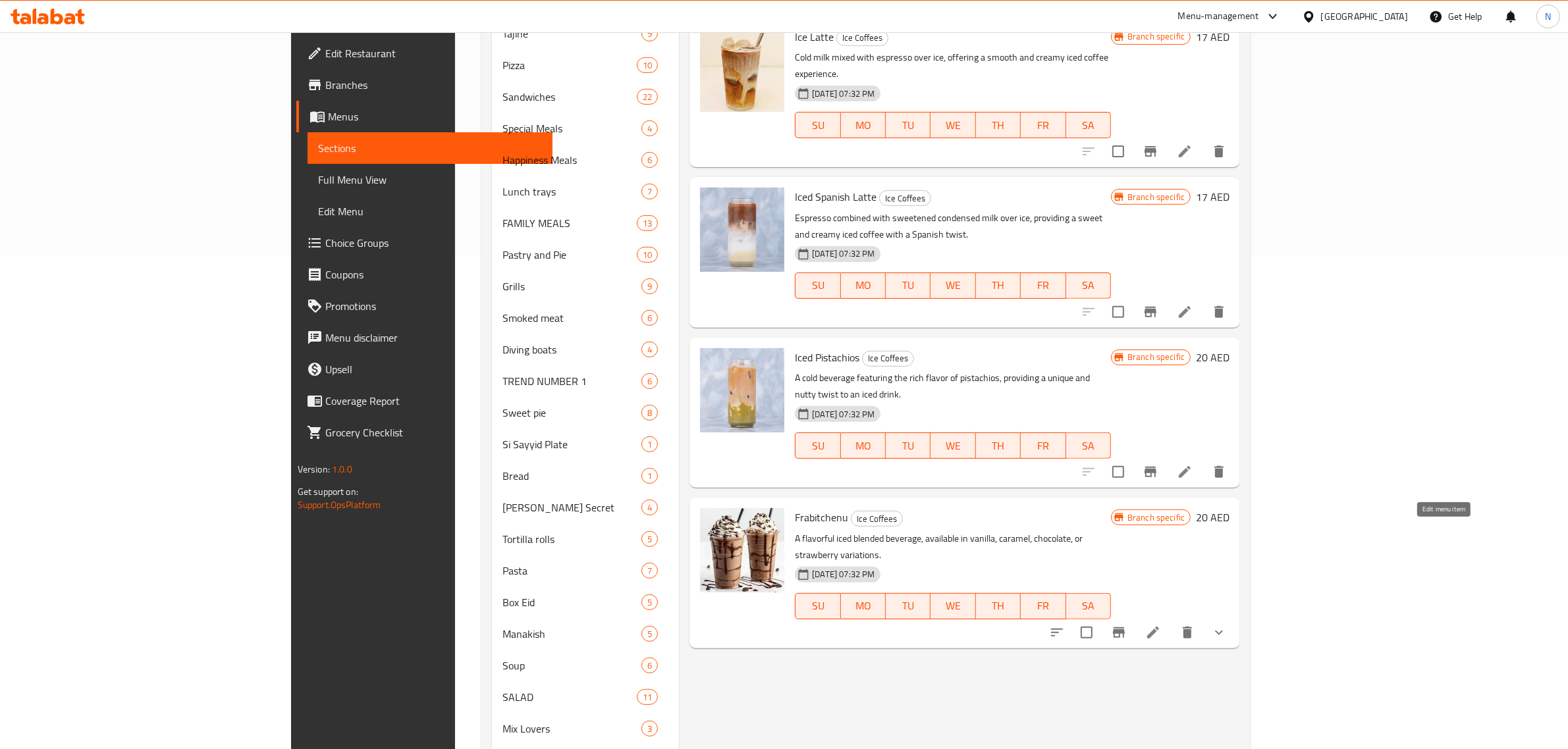
click at [1161, 625] on icon at bounding box center [1153, 633] width 16 height 16
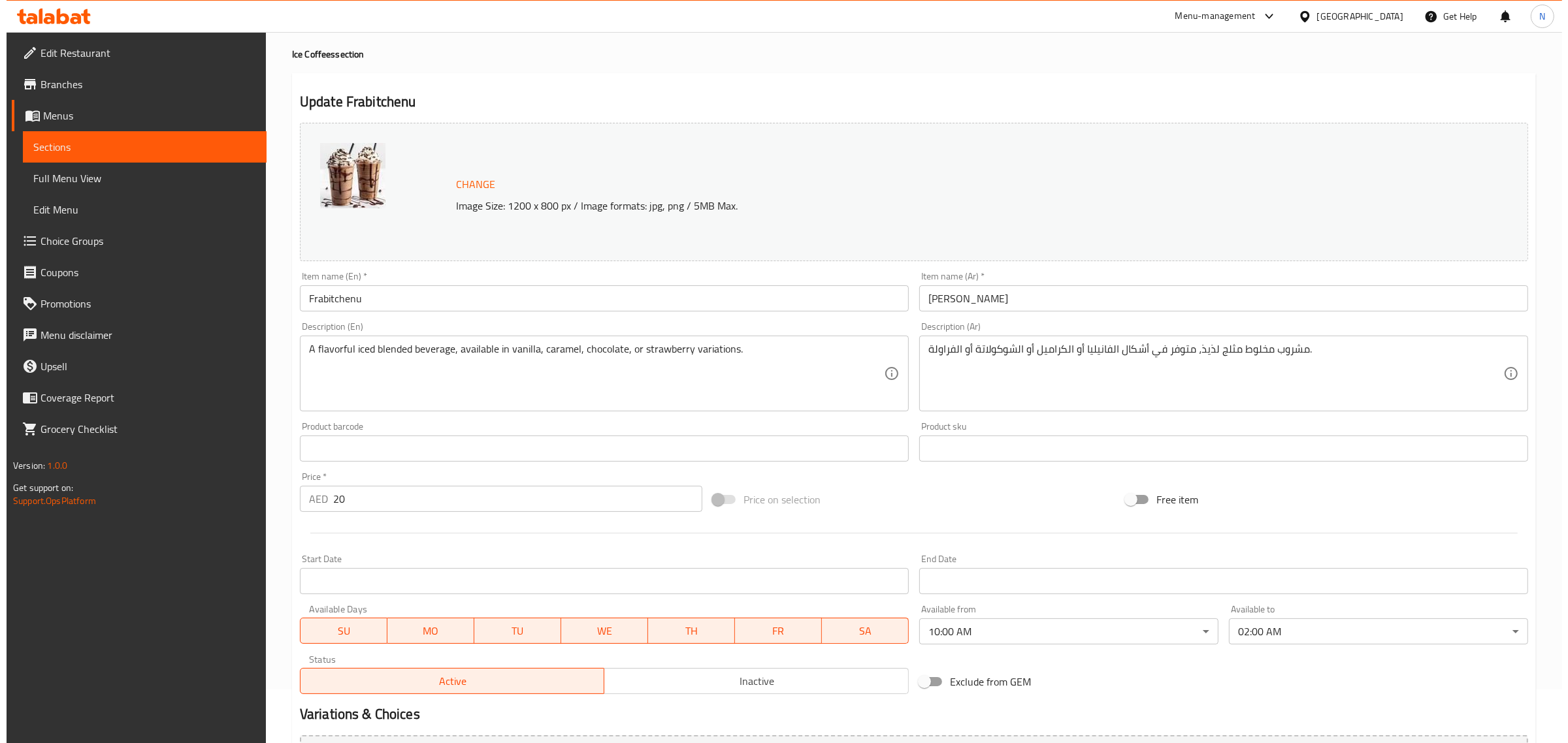
scroll to position [81, 0]
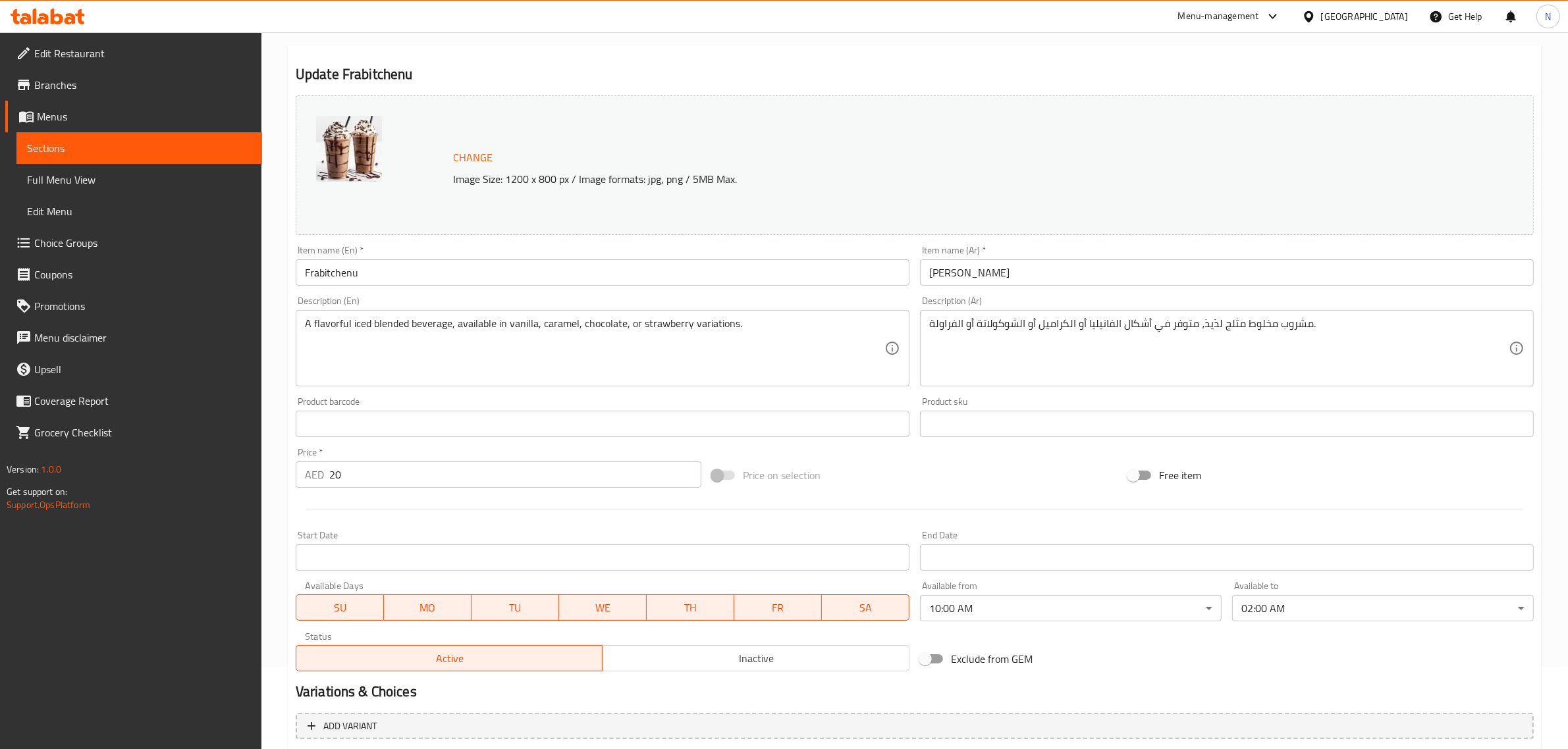
click at [998, 607] on body "​ Menu-management United Arab Emirates Get Help N Edit Restaurant Branches Menu…" at bounding box center [784, 308] width 1568 height 717
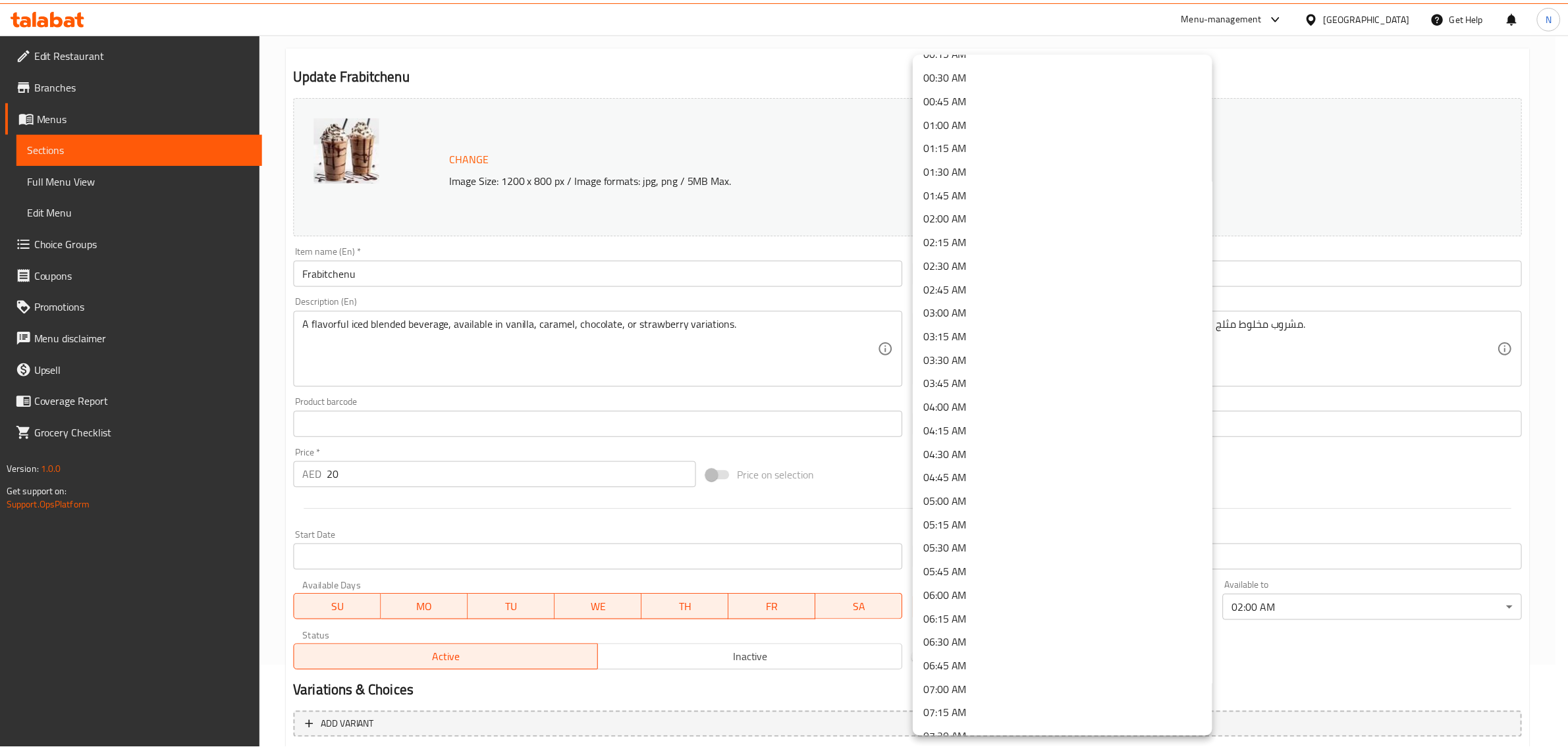
scroll to position [0, 0]
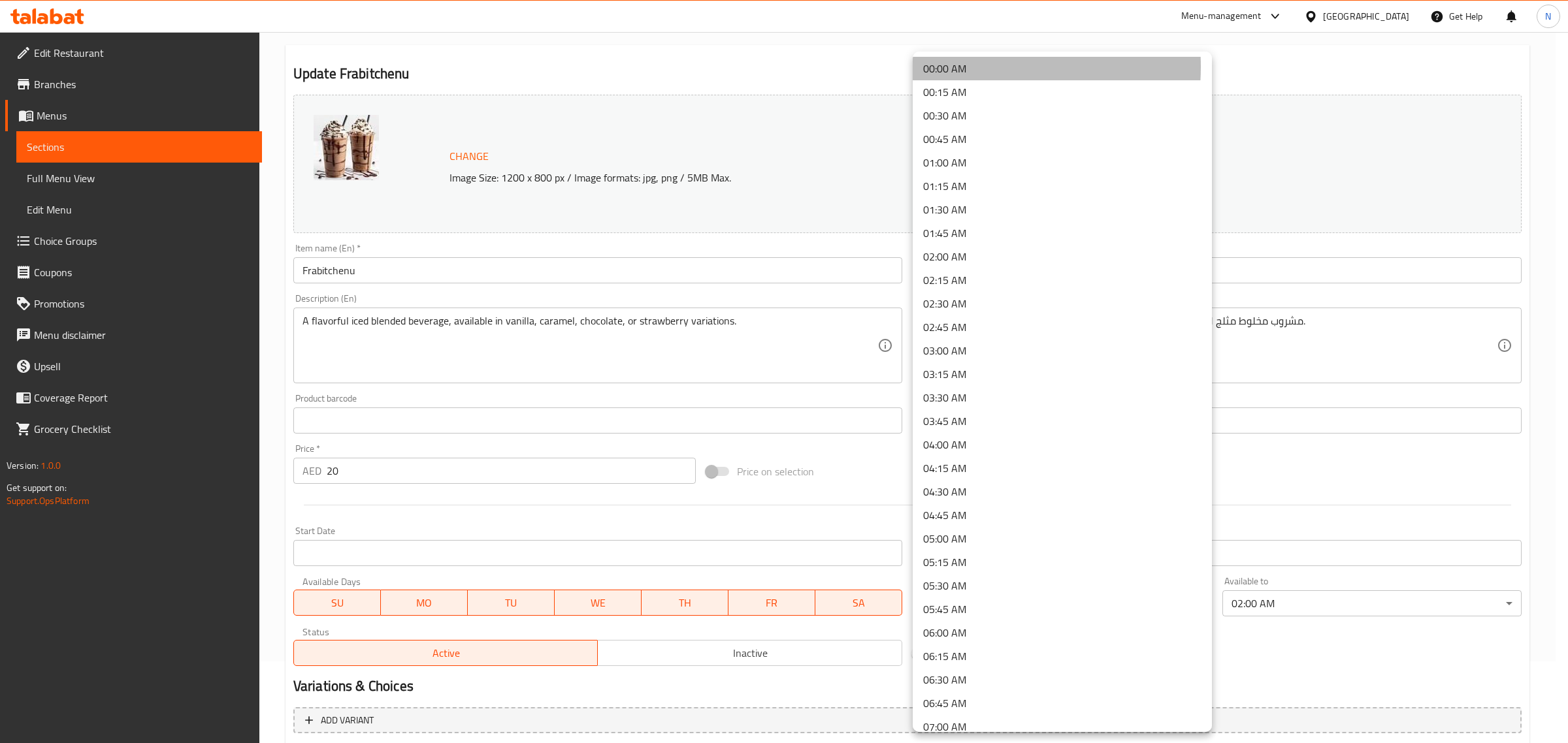
click at [964, 66] on li "00:00 AM" at bounding box center [1062, 68] width 300 height 23
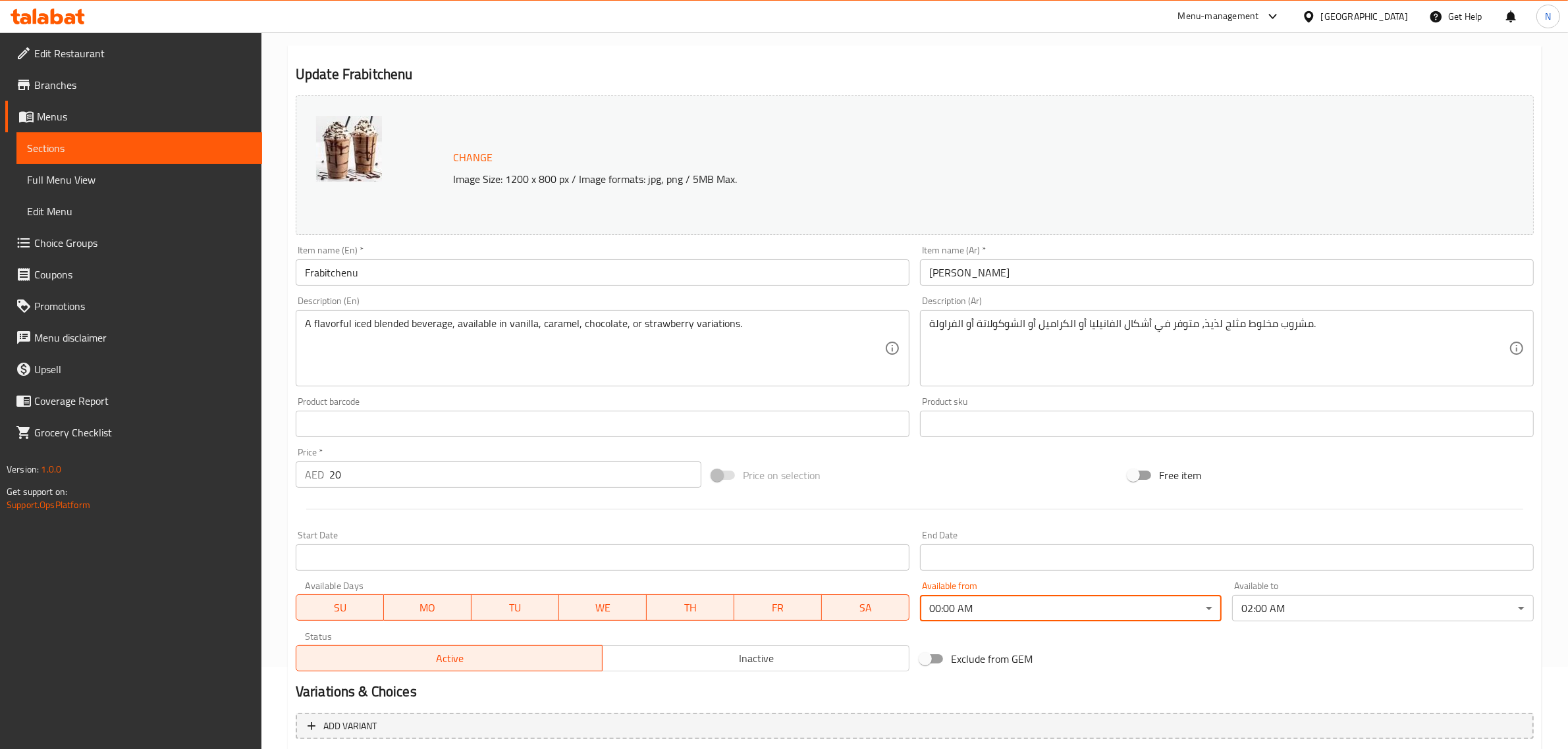
click at [1014, 275] on input "فرابتشينو" at bounding box center [1227, 272] width 614 height 27
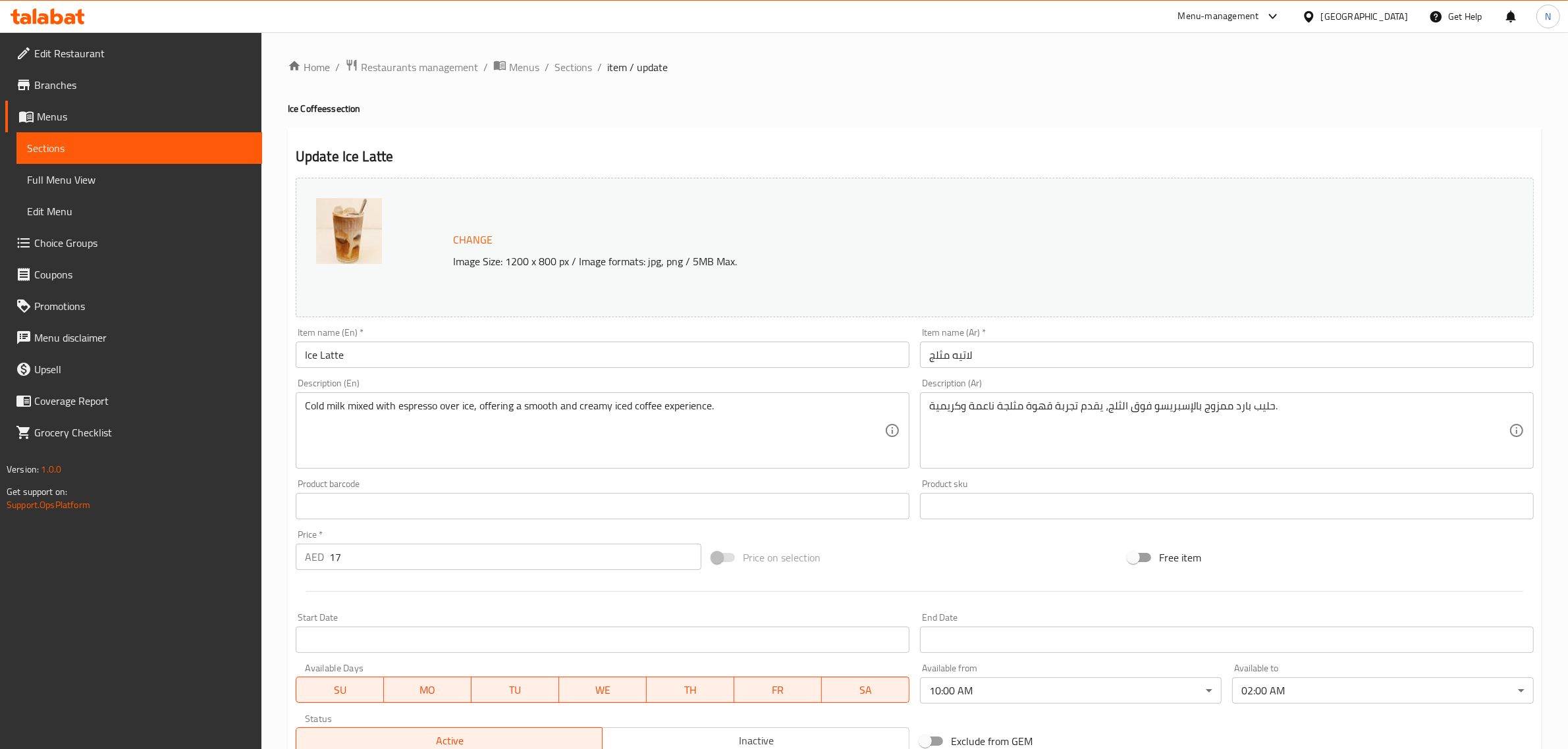
click at [993, 691] on body "​ Menu-management [GEOGRAPHIC_DATA] Get Help N Edit Restaurant Branches Menus S…" at bounding box center [784, 390] width 1568 height 717
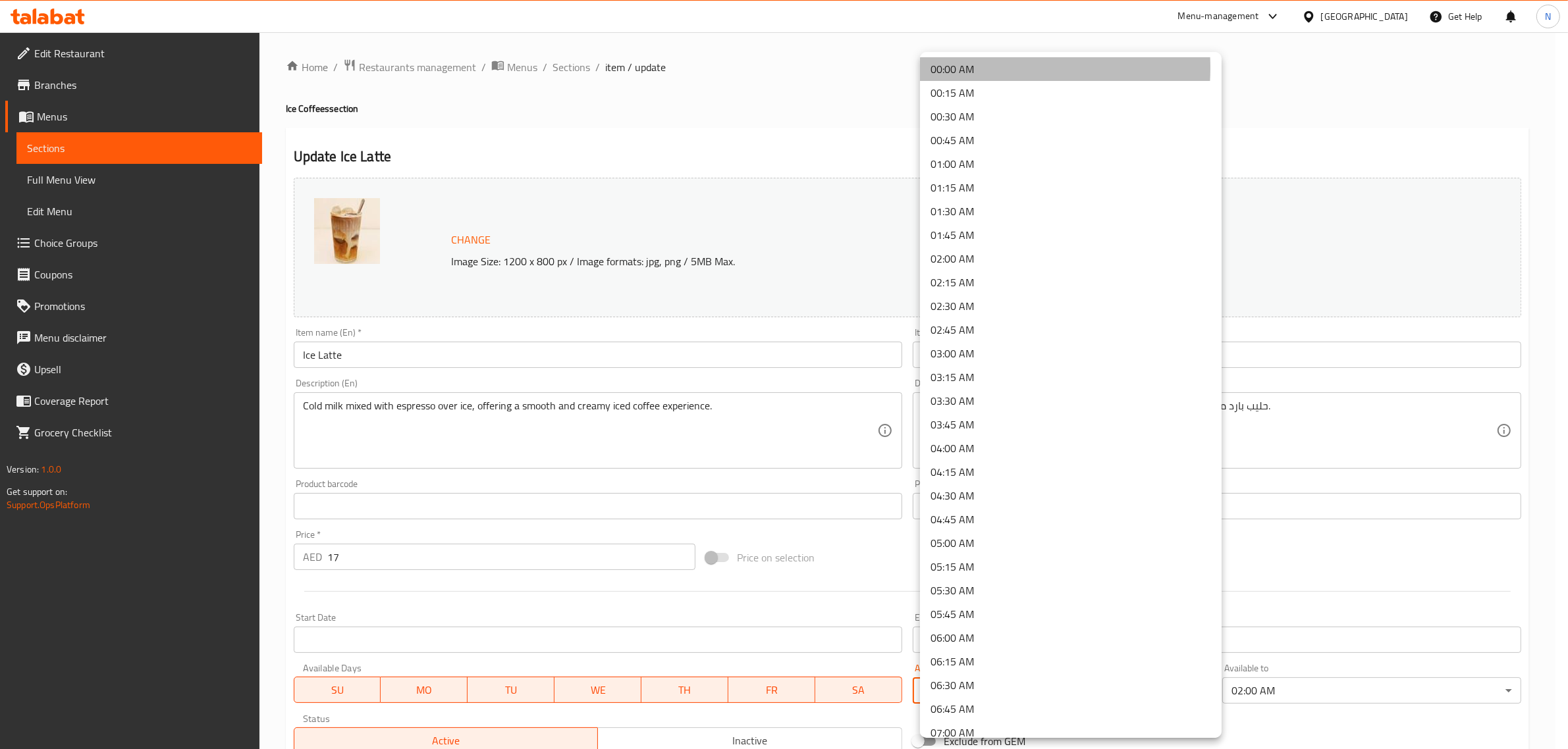
click at [980, 68] on li "00:00 AM" at bounding box center [1071, 68] width 302 height 24
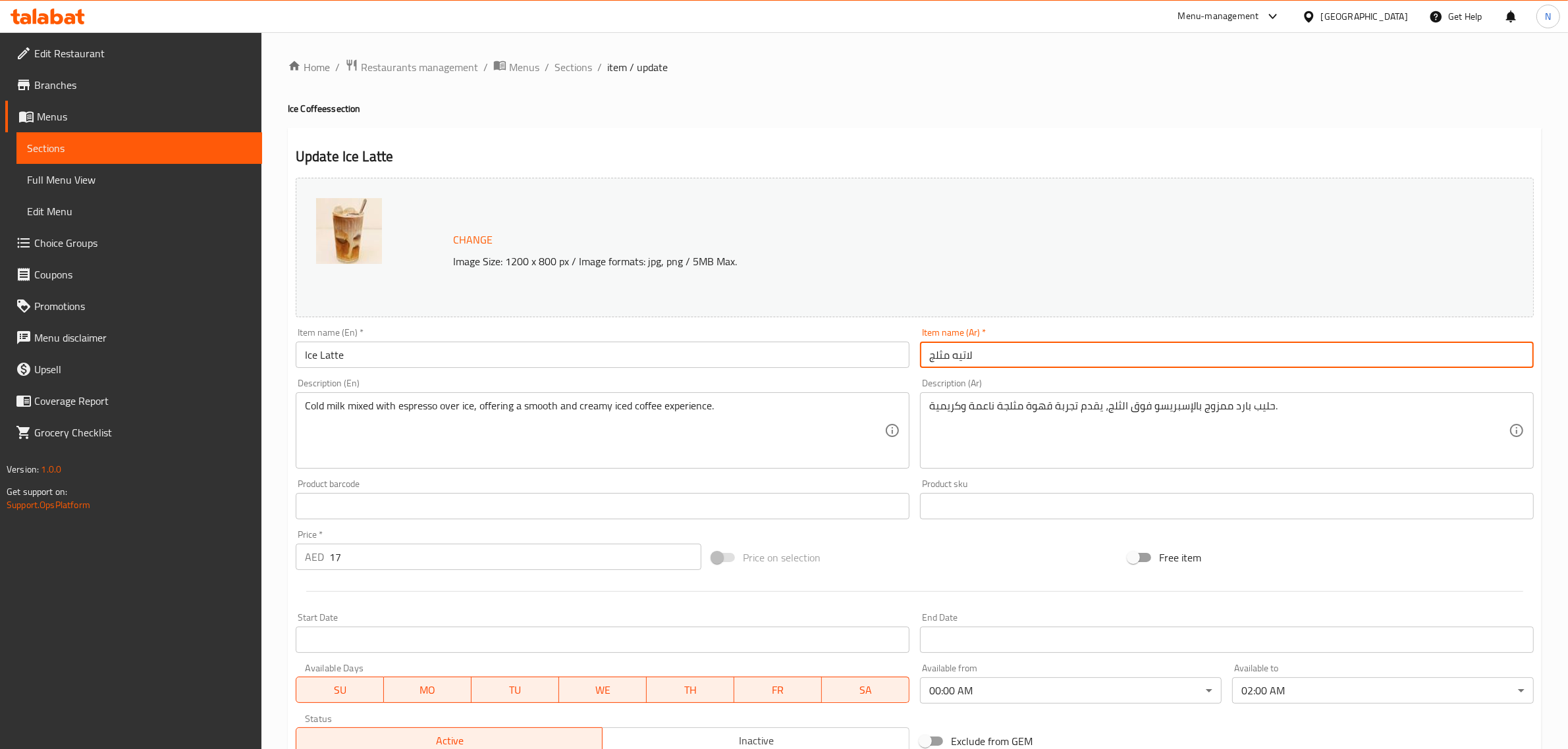
click at [1070, 347] on input "لاتيه مثلج" at bounding box center [1227, 354] width 614 height 27
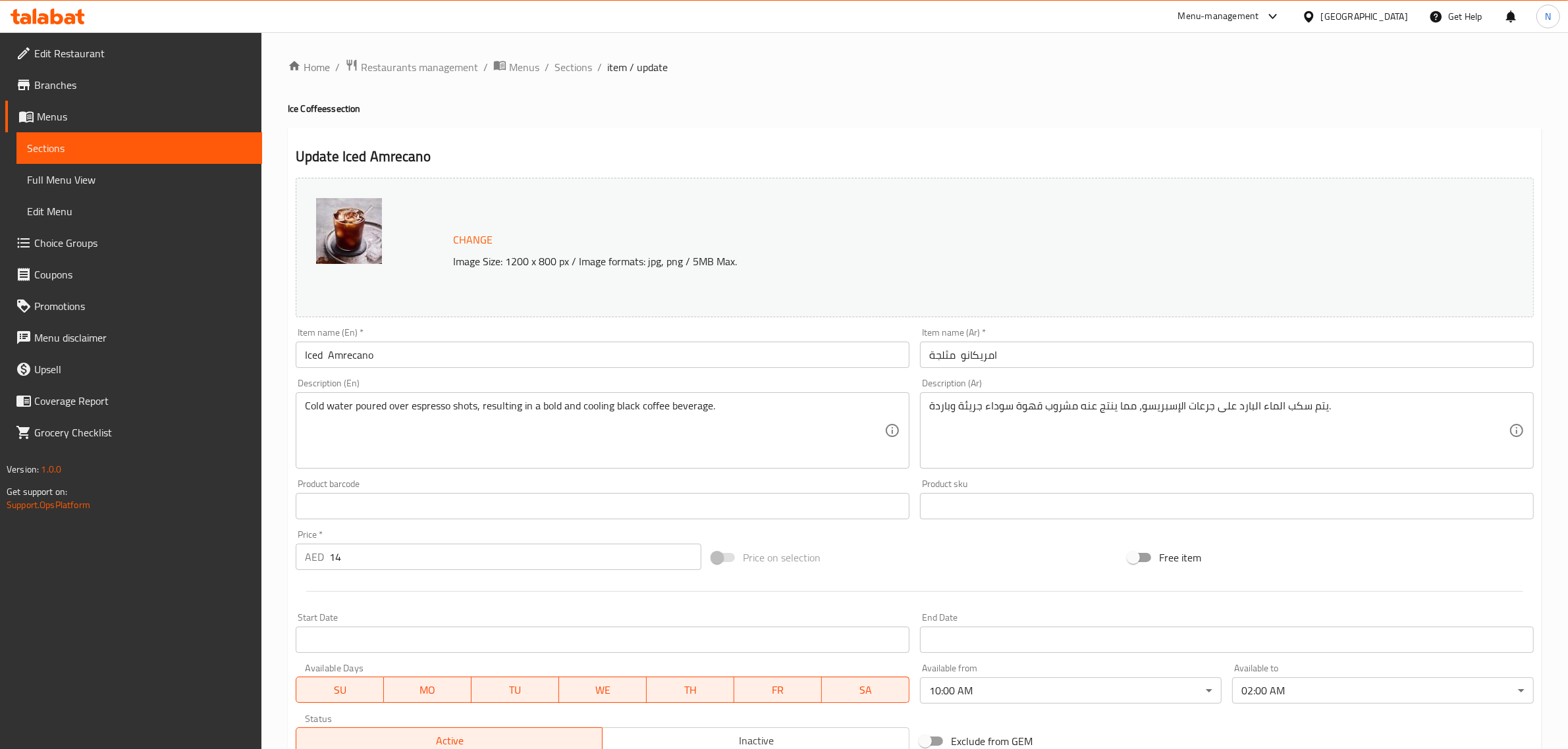
click at [1068, 695] on body "​ Menu-management United Arab Emirates Get Help N Edit Restaurant Branches Menu…" at bounding box center [784, 390] width 1568 height 717
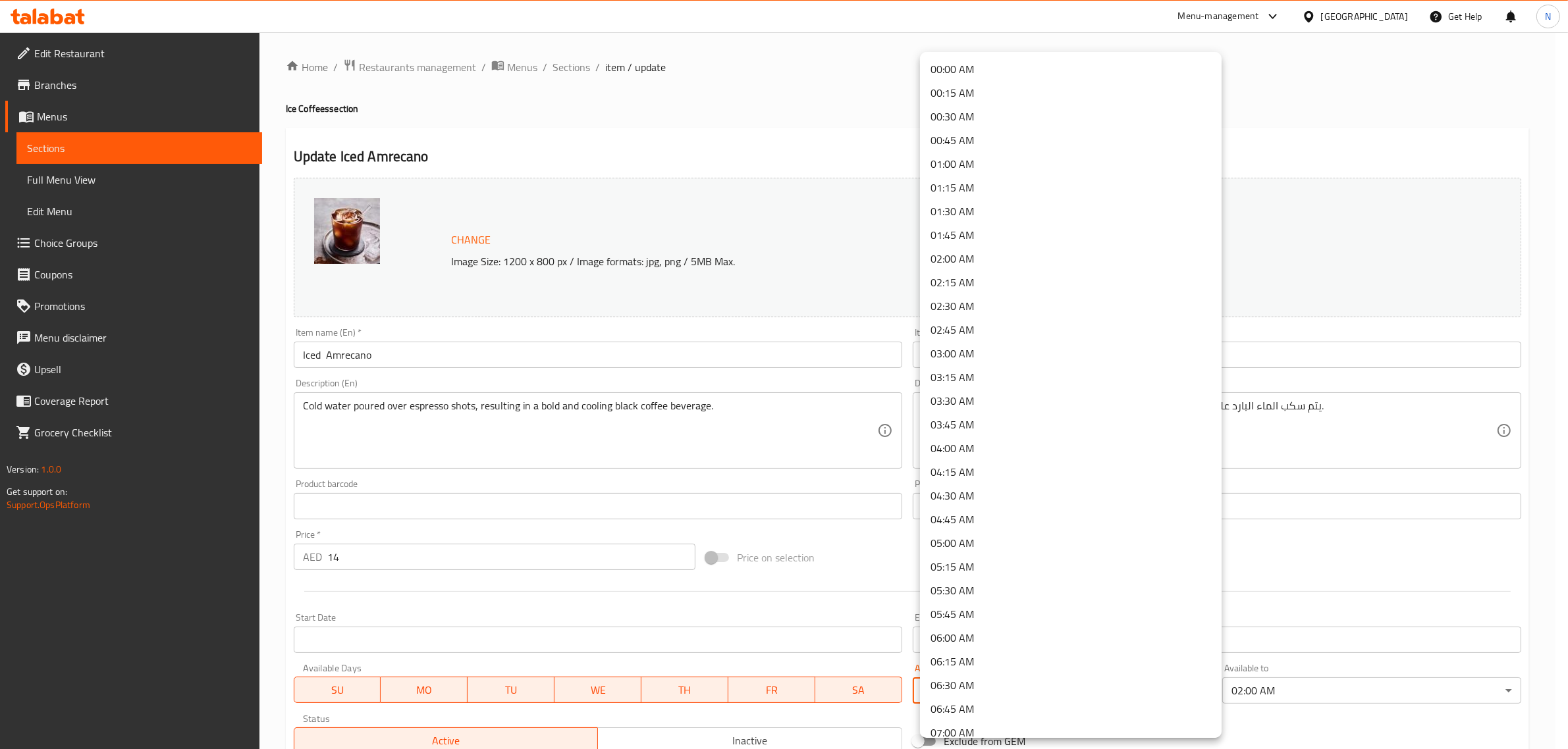
click at [1010, 66] on li "00:00 AM" at bounding box center [1071, 68] width 302 height 24
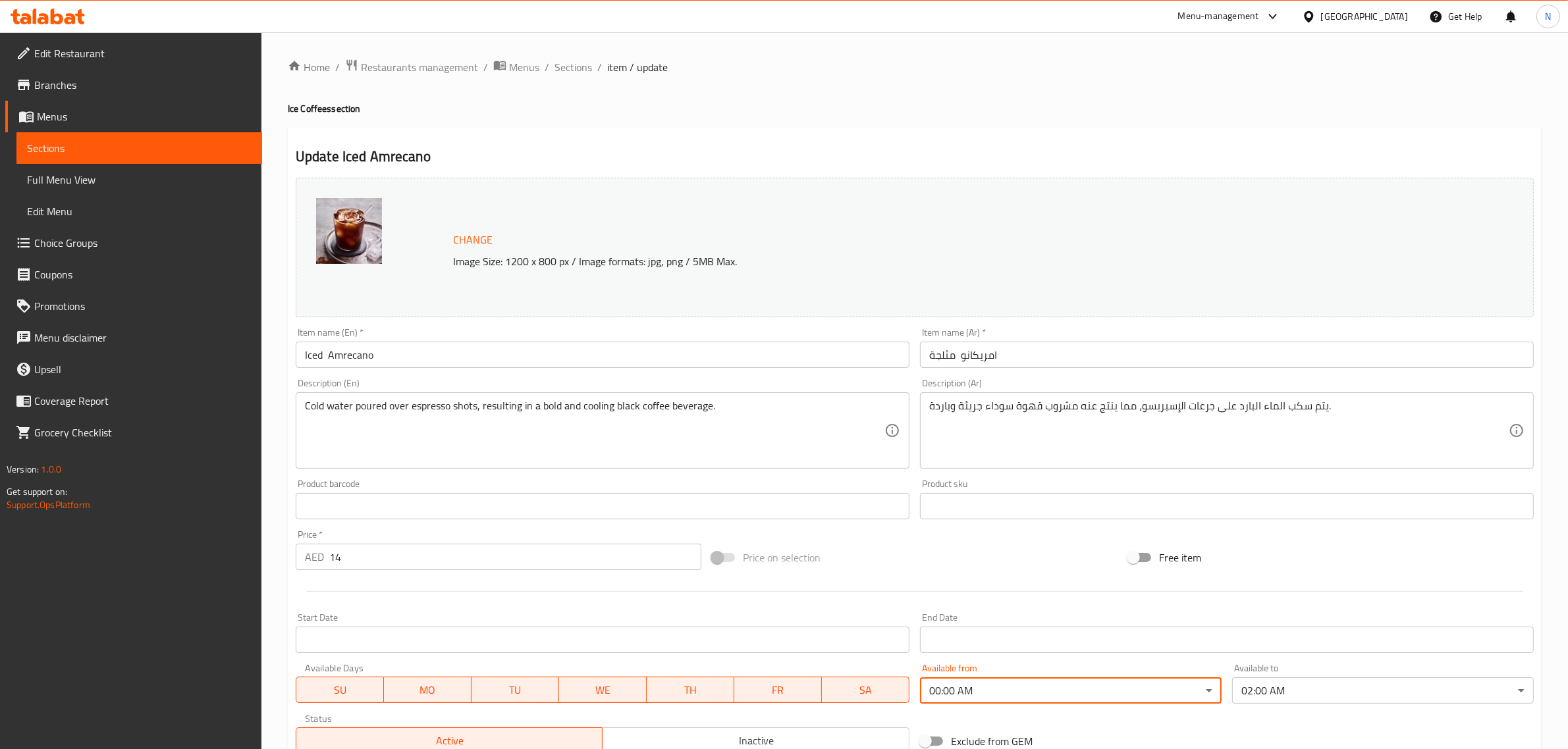
click at [1044, 354] on input "امريكانو مثلجة" at bounding box center [1227, 354] width 614 height 27
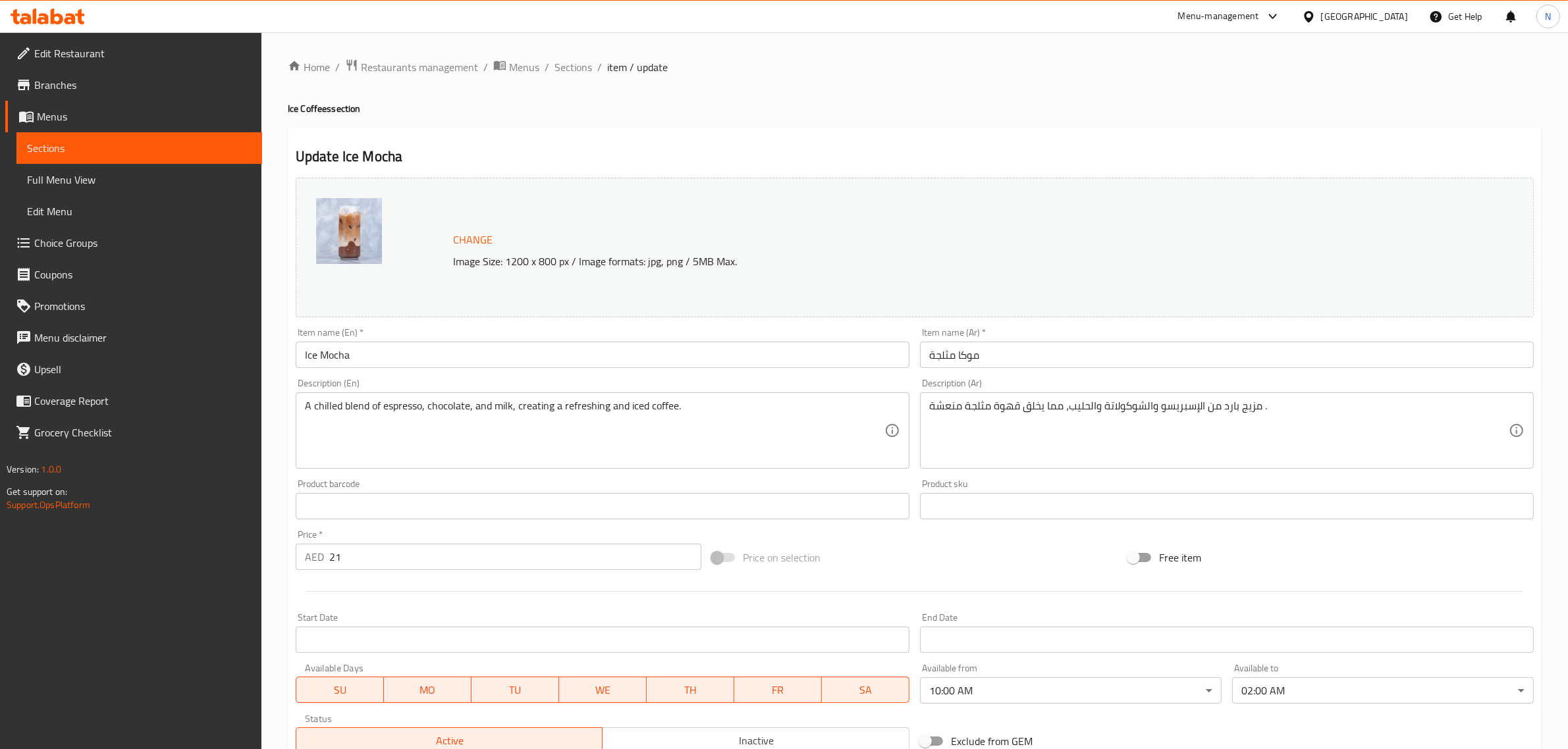
click at [1067, 696] on body "​ Menu-management [GEOGRAPHIC_DATA] Get Help N Edit Restaurant Branches Menus S…" at bounding box center [784, 390] width 1568 height 717
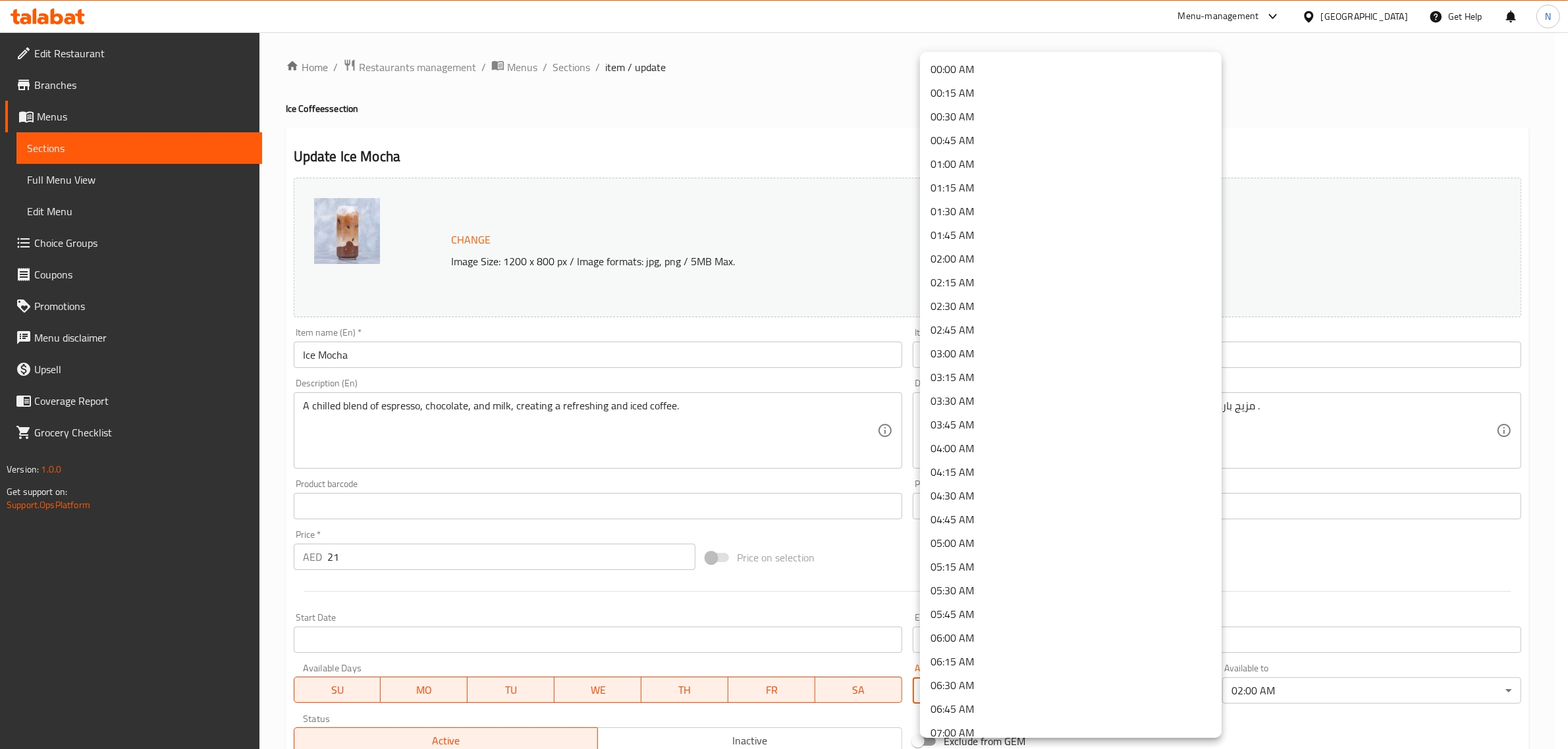
click at [1014, 64] on li "00:00 AM" at bounding box center [1071, 68] width 302 height 24
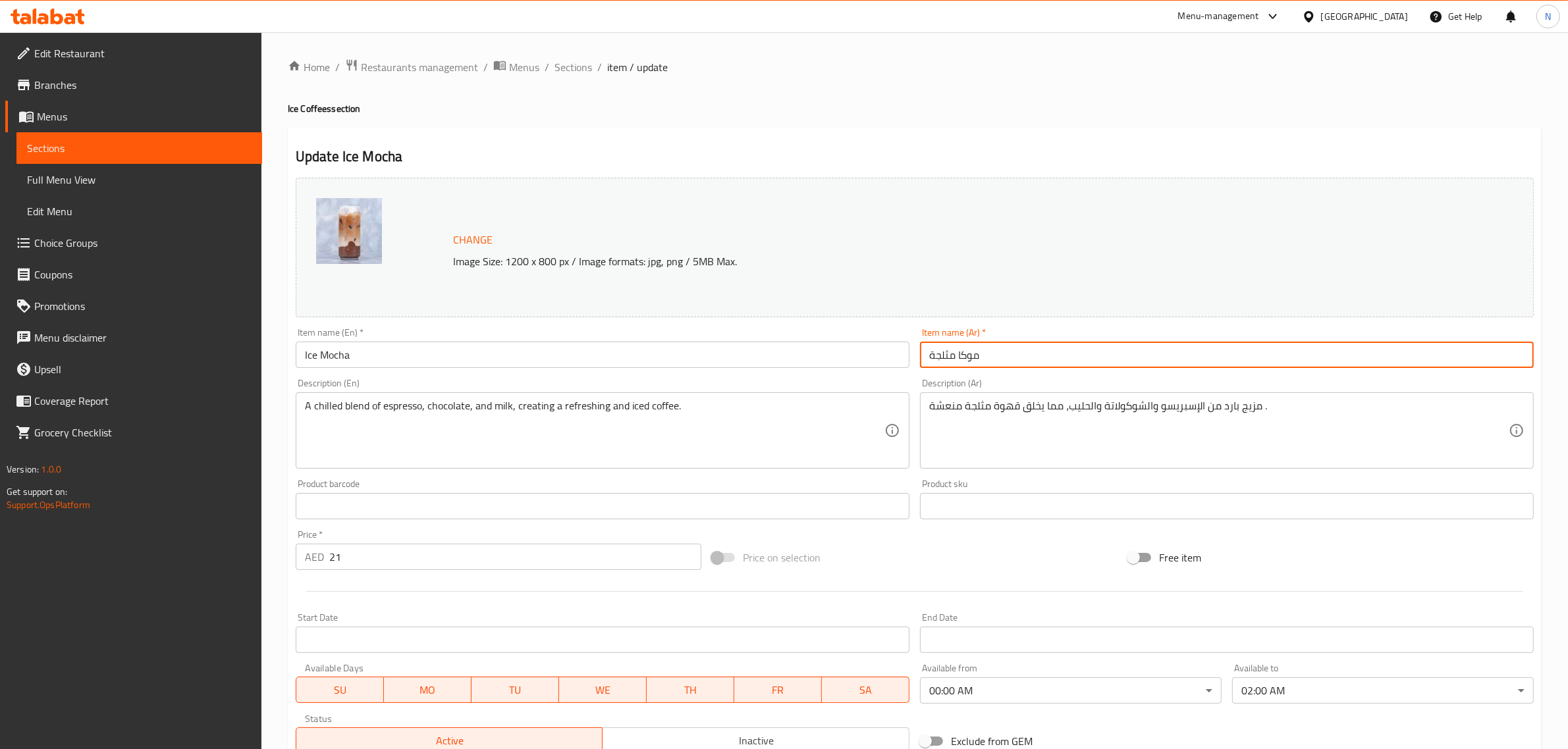
click at [1071, 343] on input "موكا مثلجة" at bounding box center [1227, 354] width 614 height 27
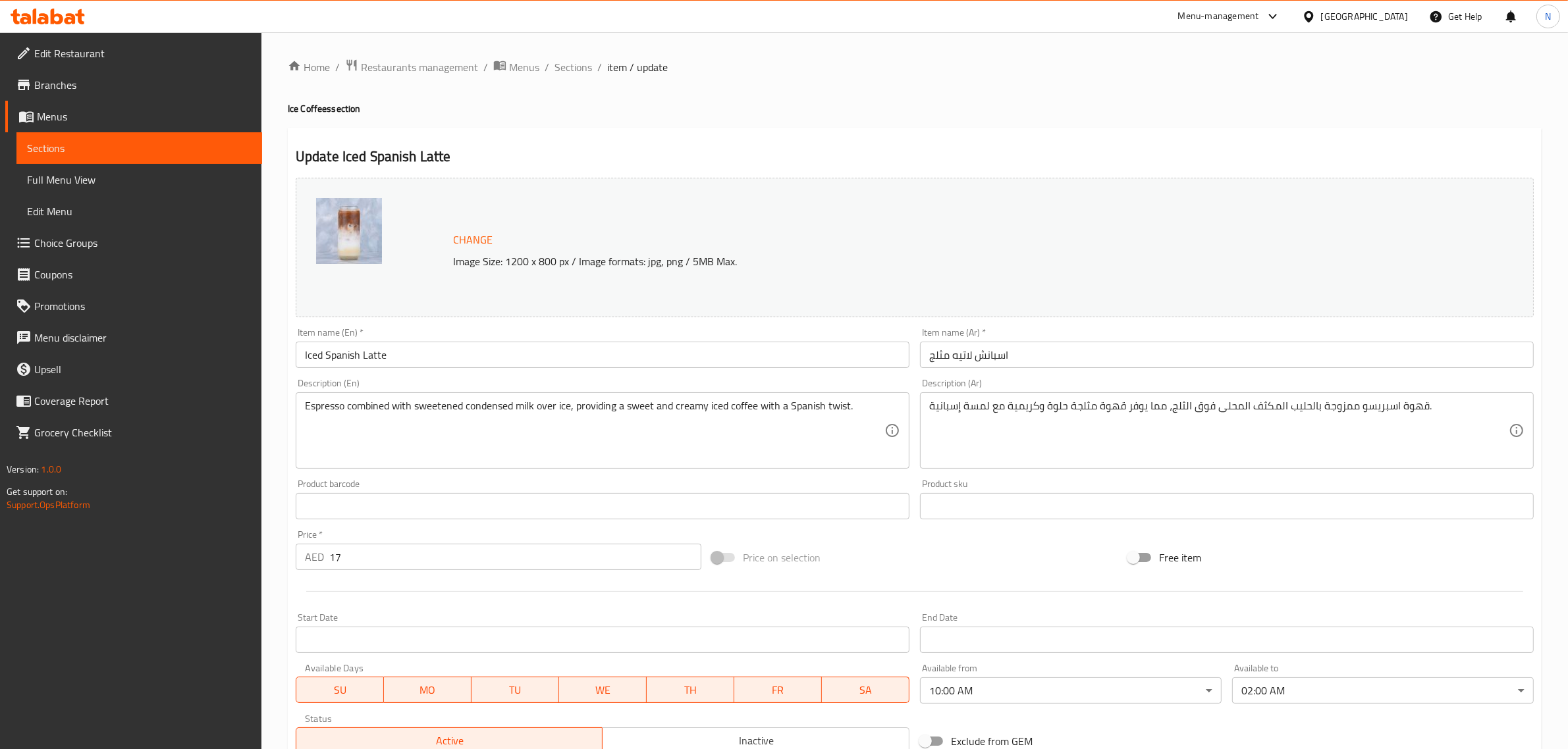
click at [1022, 697] on body "​ Menu-management [GEOGRAPHIC_DATA] Get Help N Edit Restaurant Branches Menus S…" at bounding box center [784, 390] width 1568 height 717
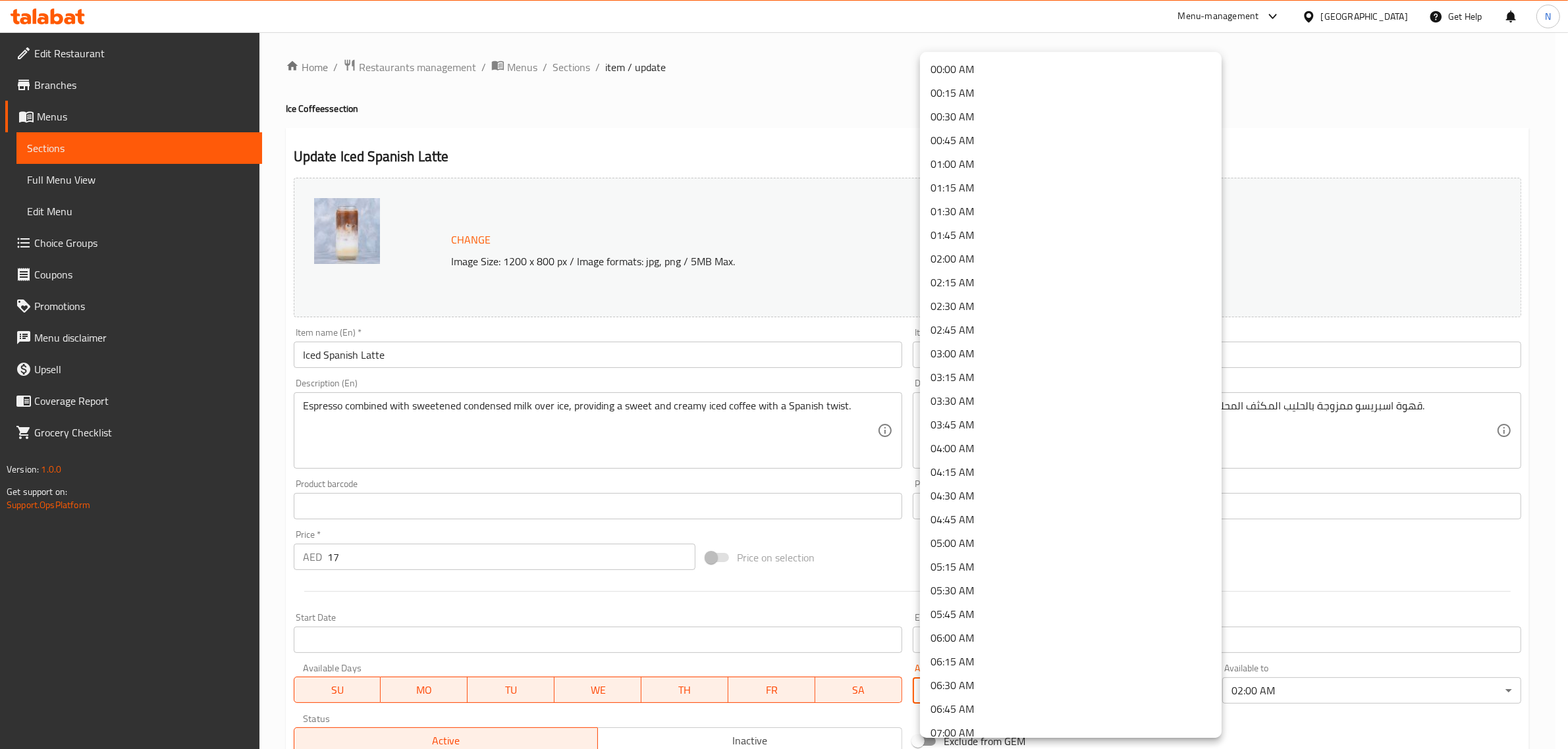
click at [981, 67] on li "00:00 AM" at bounding box center [1071, 68] width 302 height 24
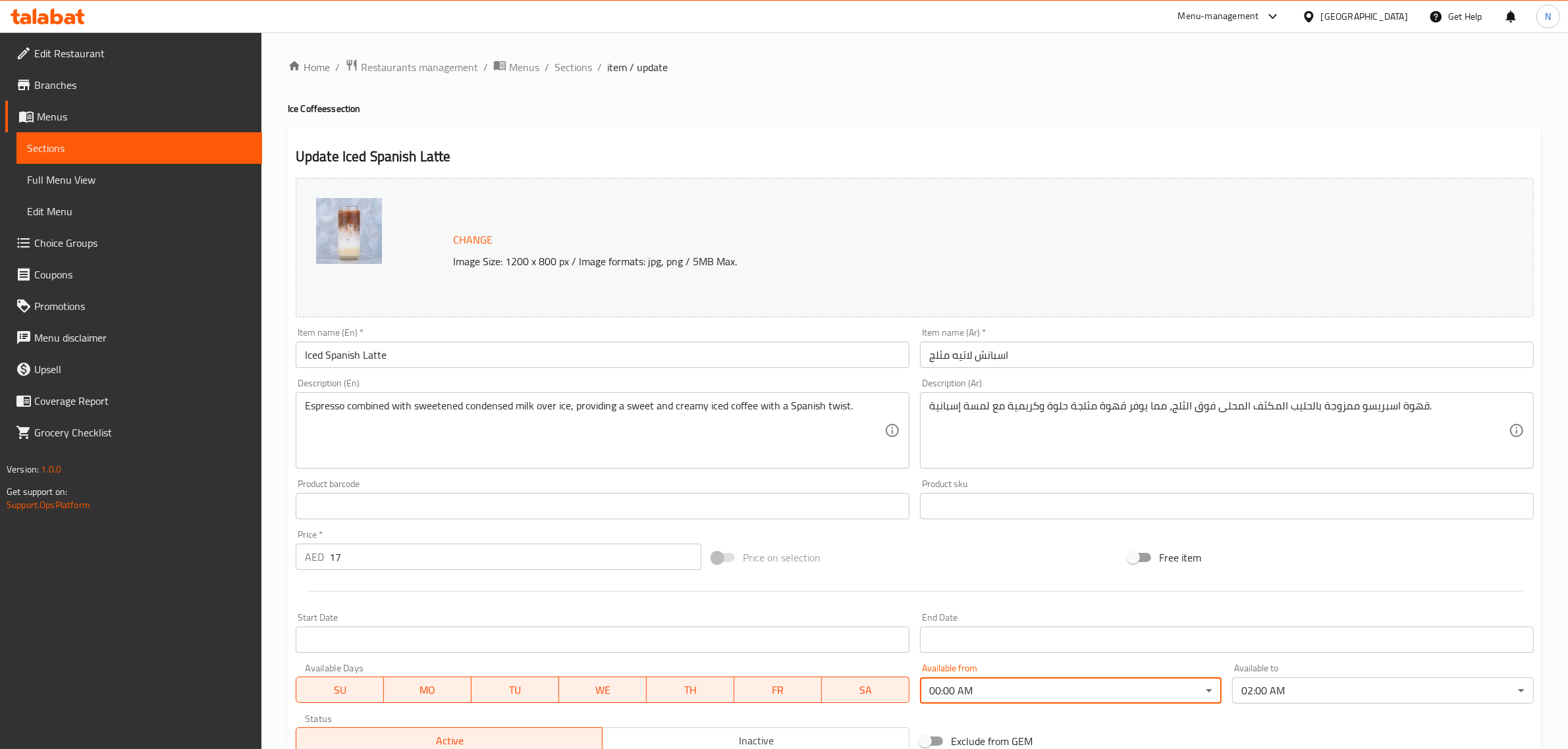
click at [1052, 348] on input "اسبانش لاتيه مثلج" at bounding box center [1227, 354] width 614 height 27
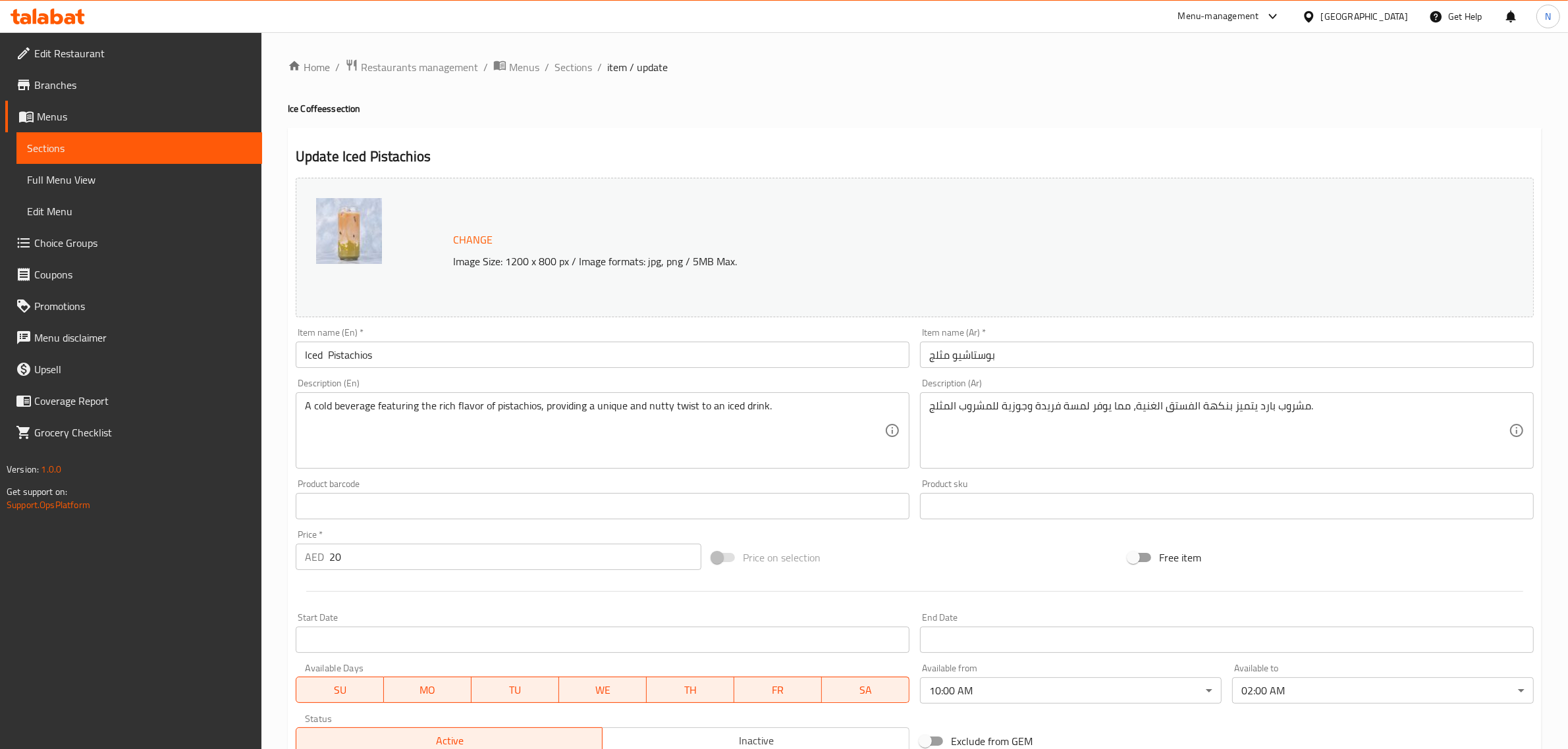
click at [1044, 693] on body "​ Menu-management [GEOGRAPHIC_DATA] Get Help N Edit Restaurant Branches Menus S…" at bounding box center [784, 390] width 1568 height 717
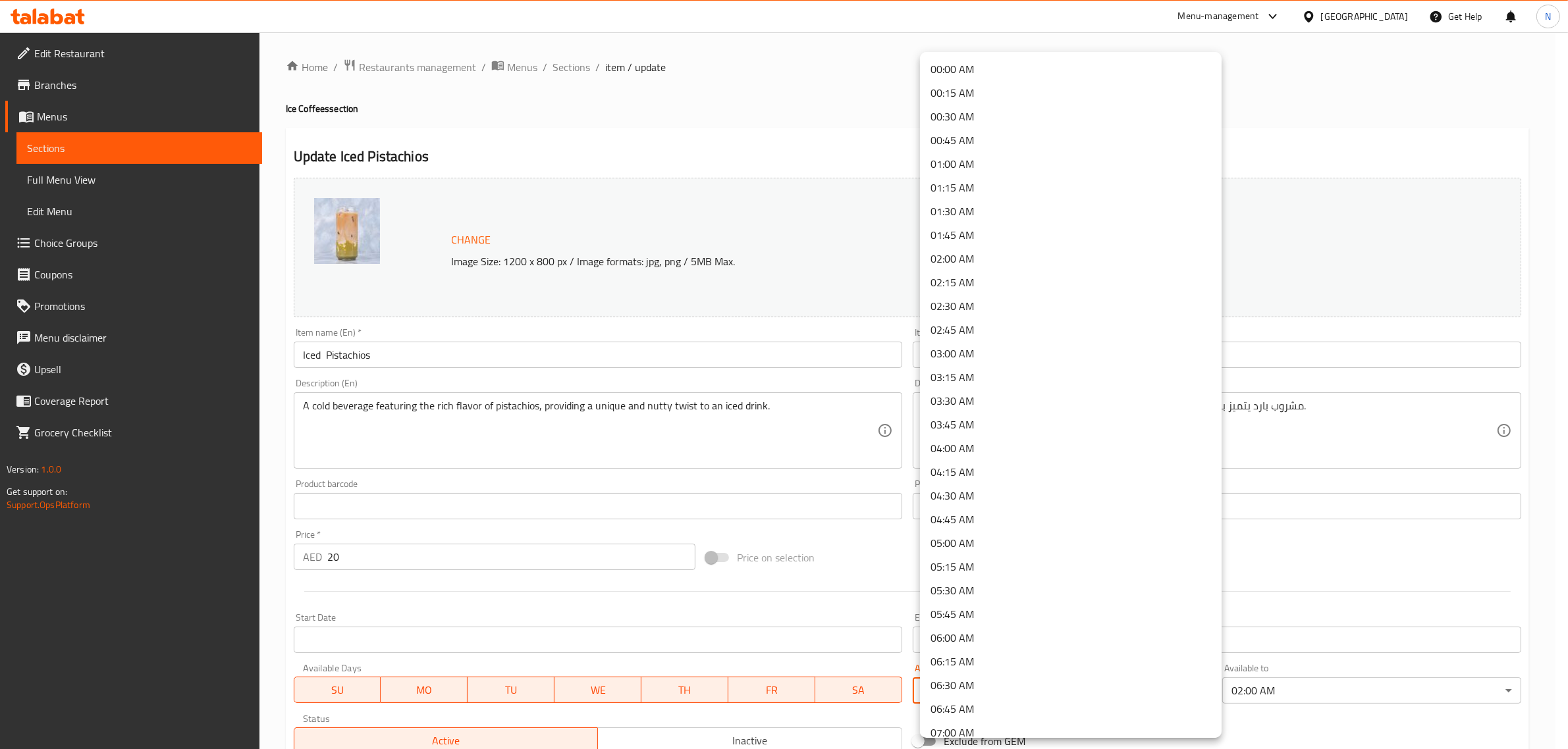
click at [1005, 66] on li "00:00 AM" at bounding box center [1071, 68] width 302 height 24
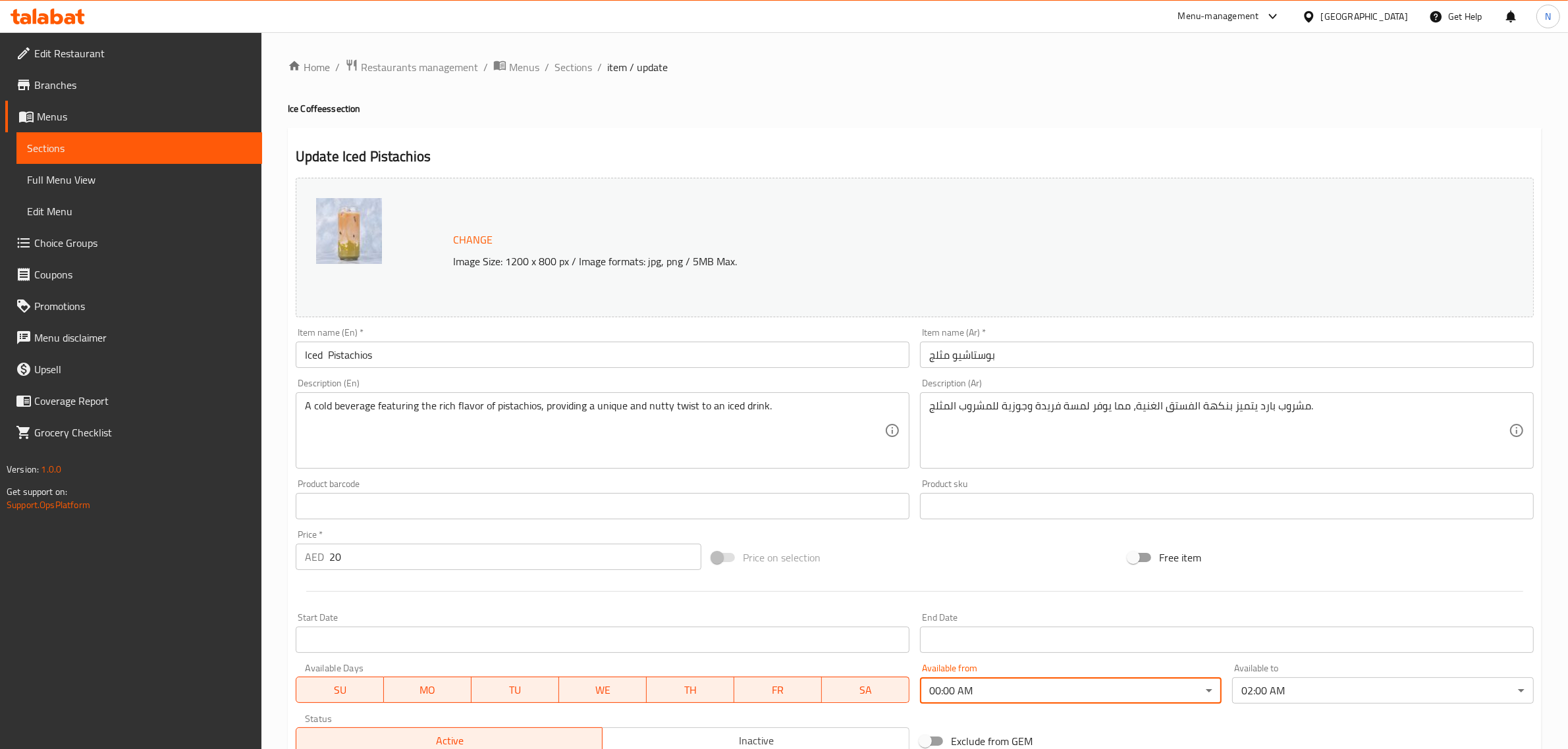
click at [1039, 351] on input "بوستاشيو مثلج" at bounding box center [1227, 354] width 614 height 27
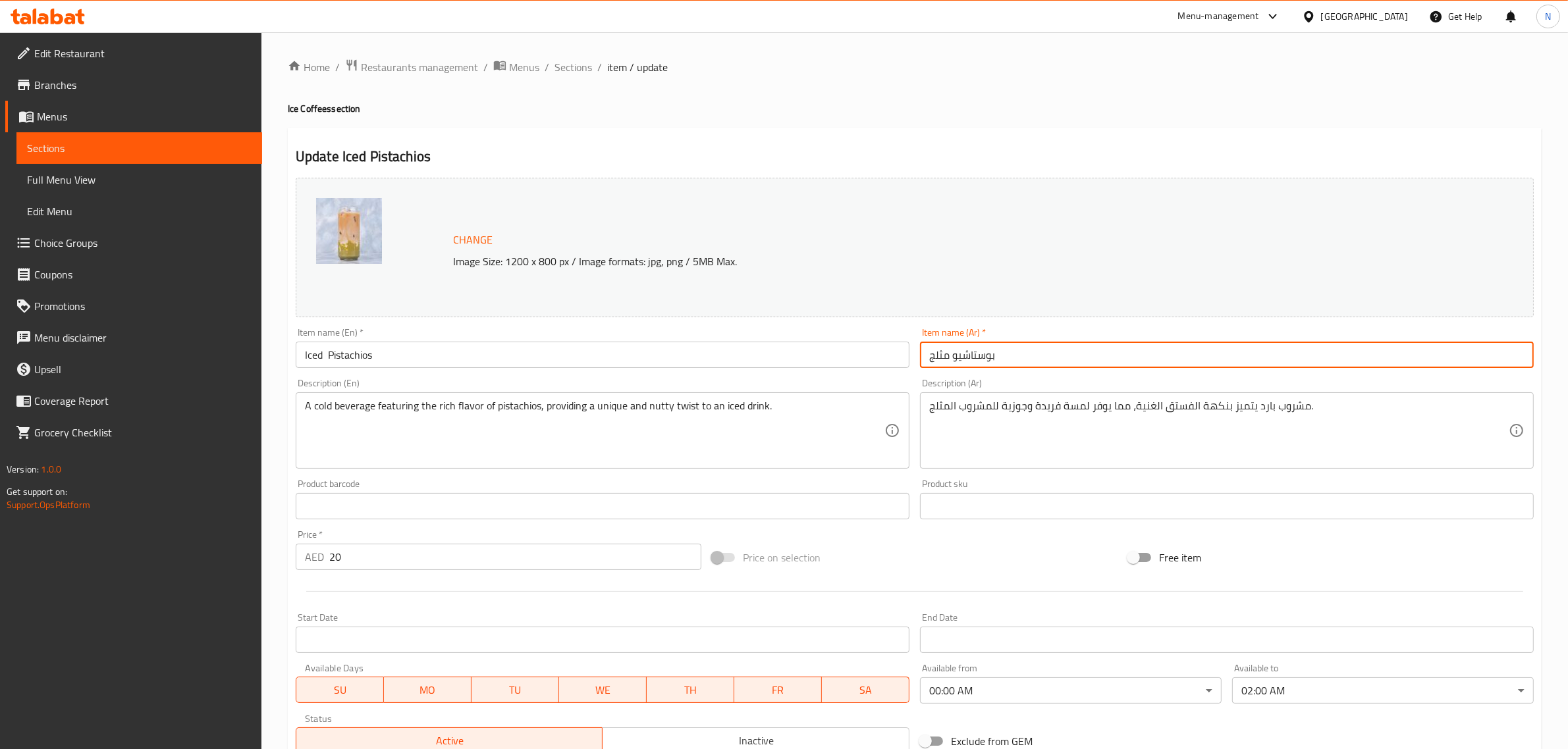
click at [554, 62] on span "Sections" at bounding box center [573, 67] width 37 height 16
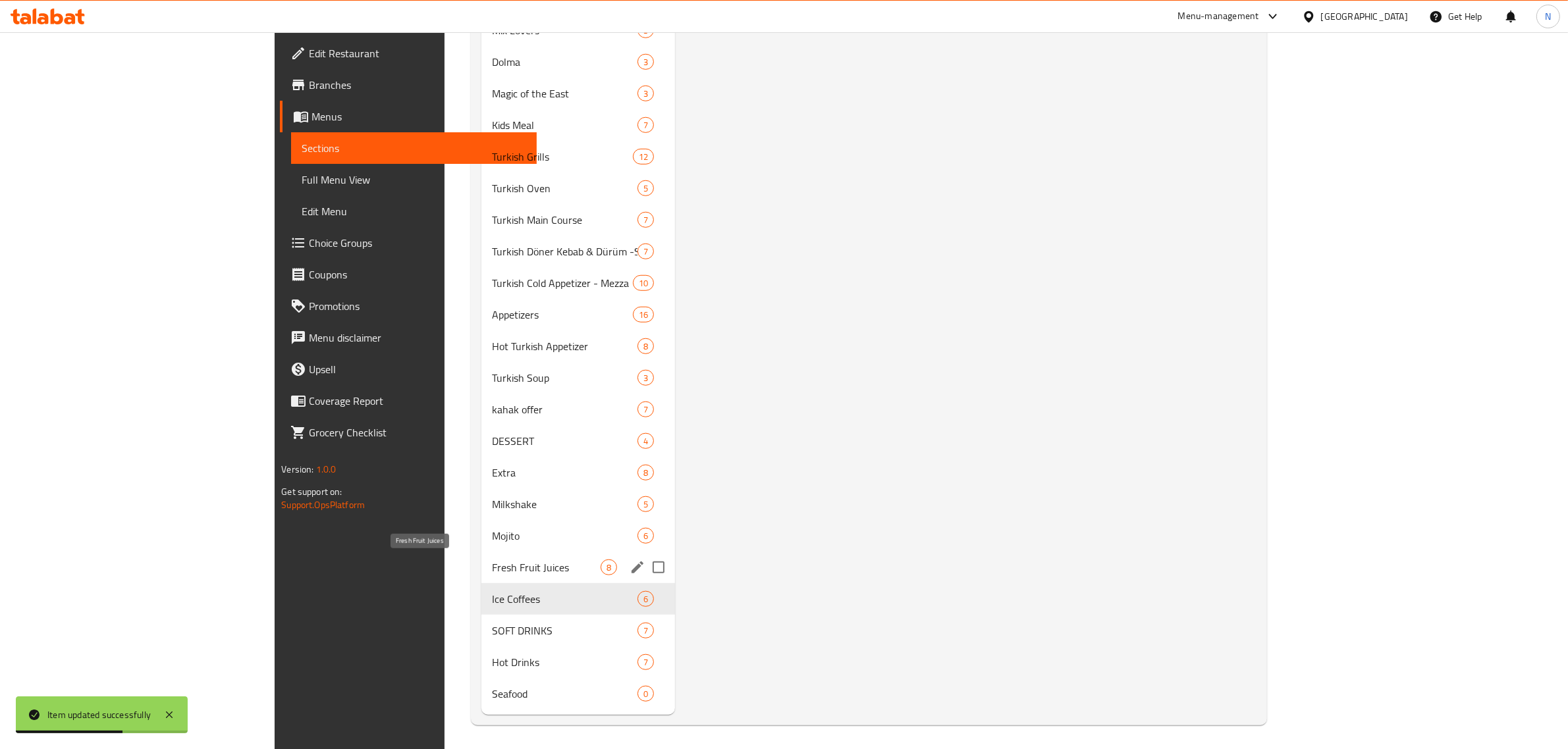
click at [492, 570] on span "Fresh Fruit Juices" at bounding box center [546, 567] width 109 height 16
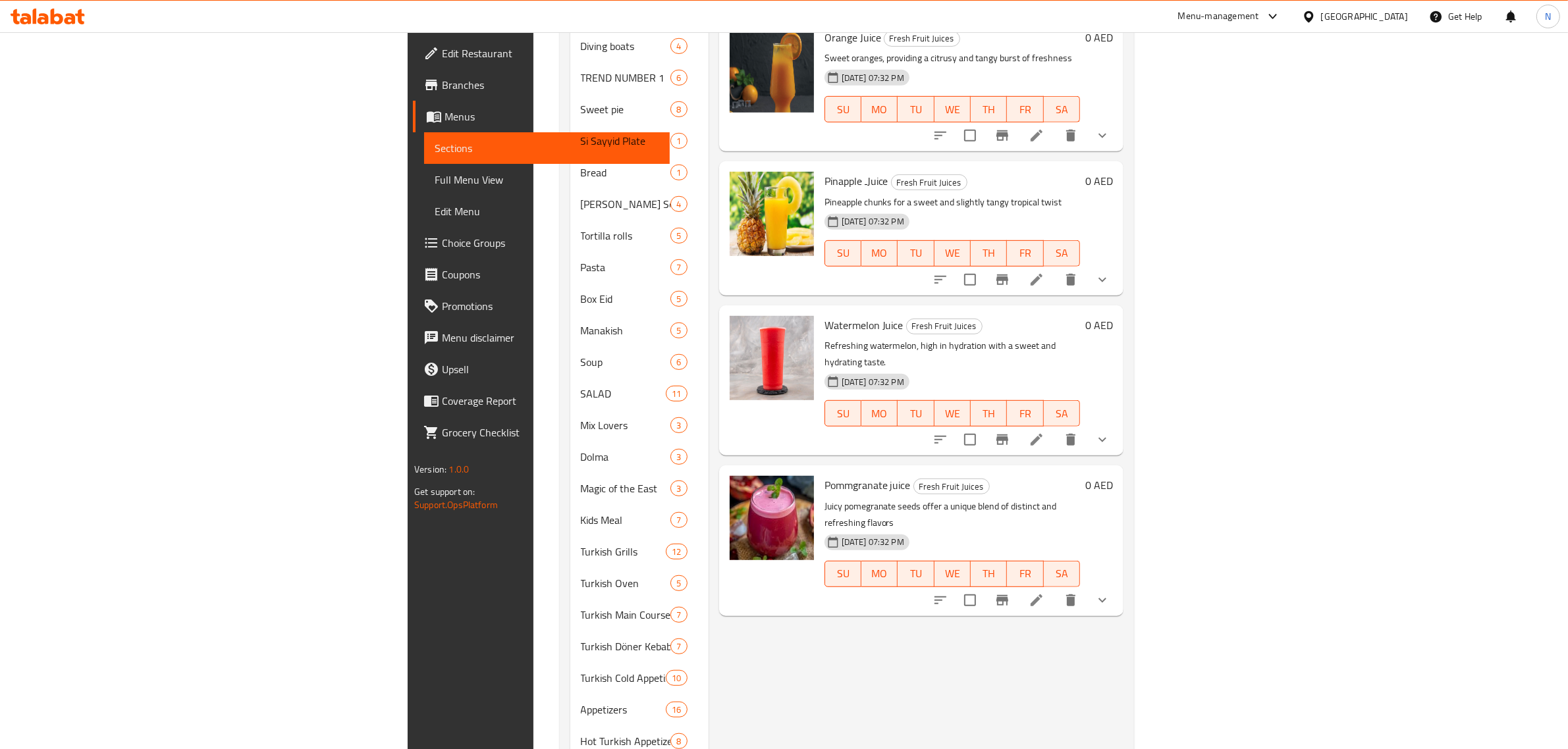
scroll to position [823, 0]
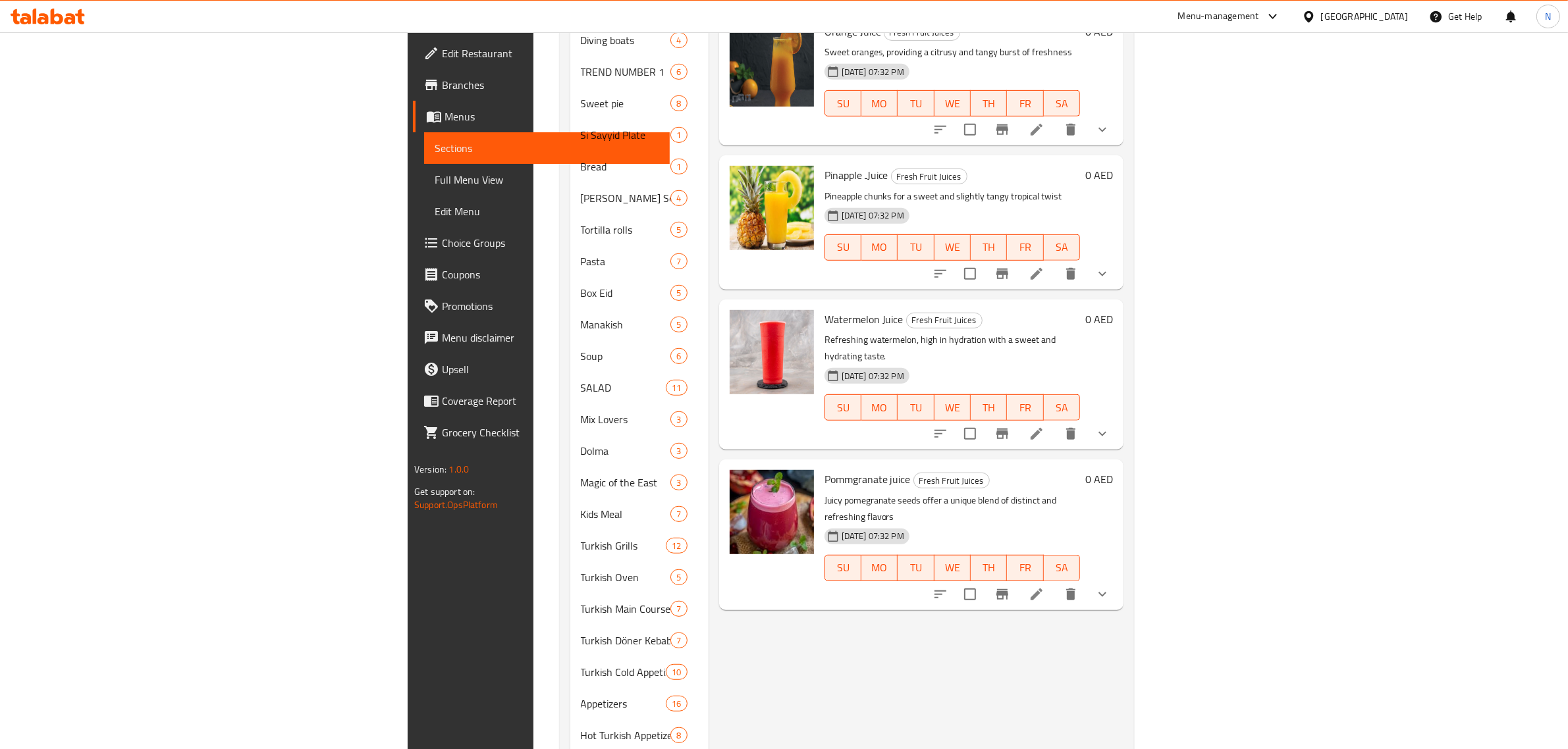
click at [1043, 589] on icon at bounding box center [1036, 595] width 12 height 12
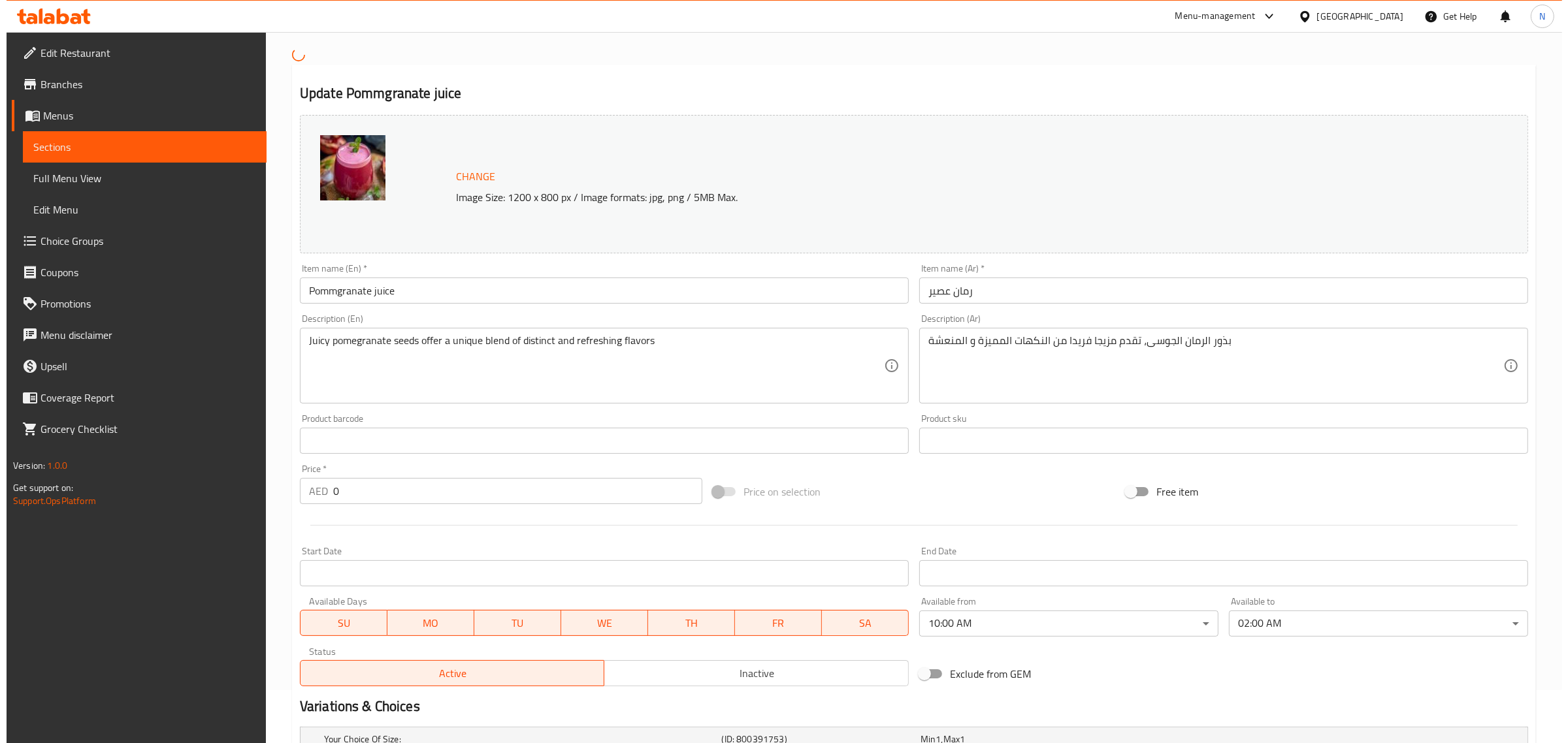
scroll to position [81, 0]
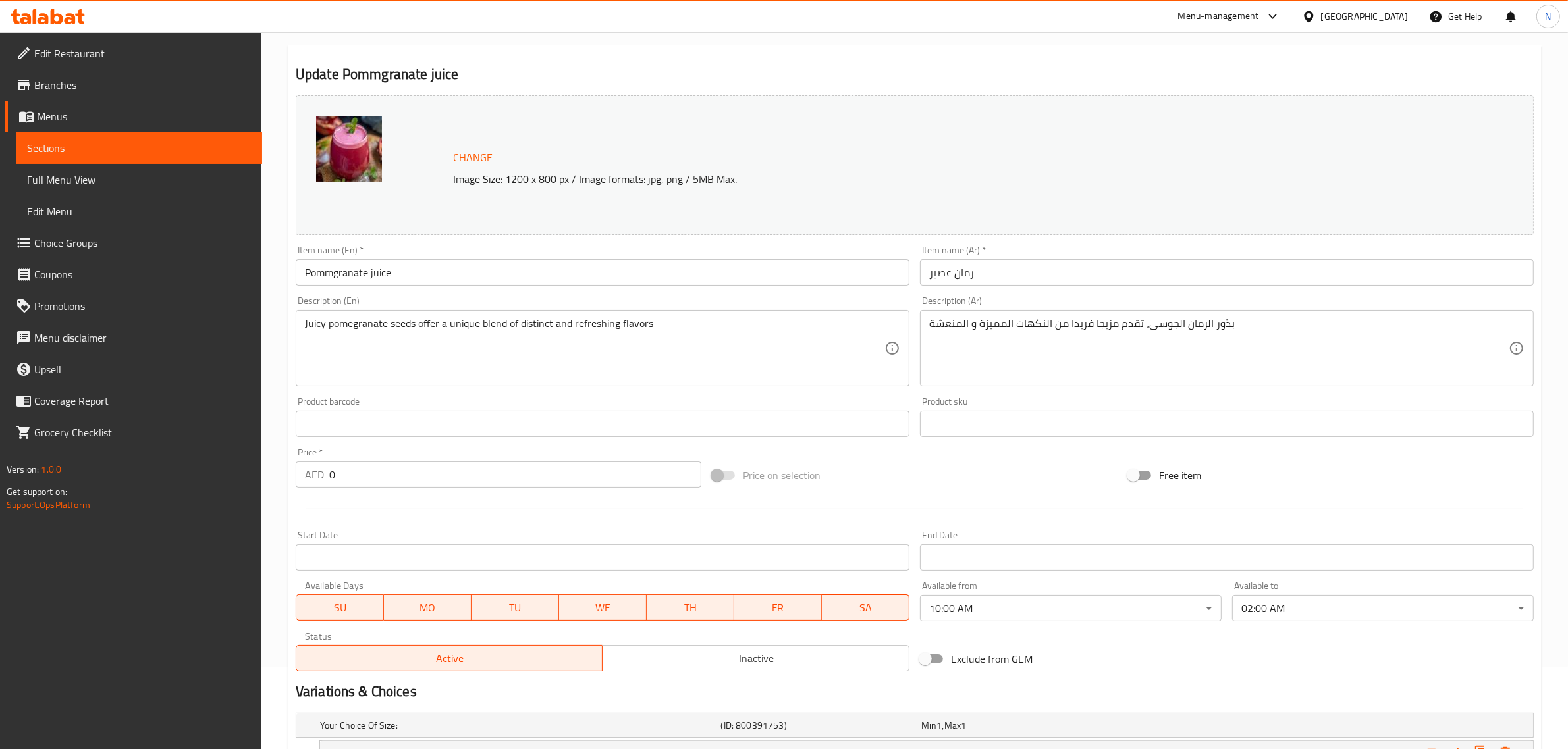
click at [1052, 592] on div "Available from 10:00 AM ​" at bounding box center [1071, 601] width 302 height 40
click at [1052, 603] on body "​ Menu-management [GEOGRAPHIC_DATA] Get Help N Edit Restaurant Branches Menus S…" at bounding box center [784, 308] width 1568 height 717
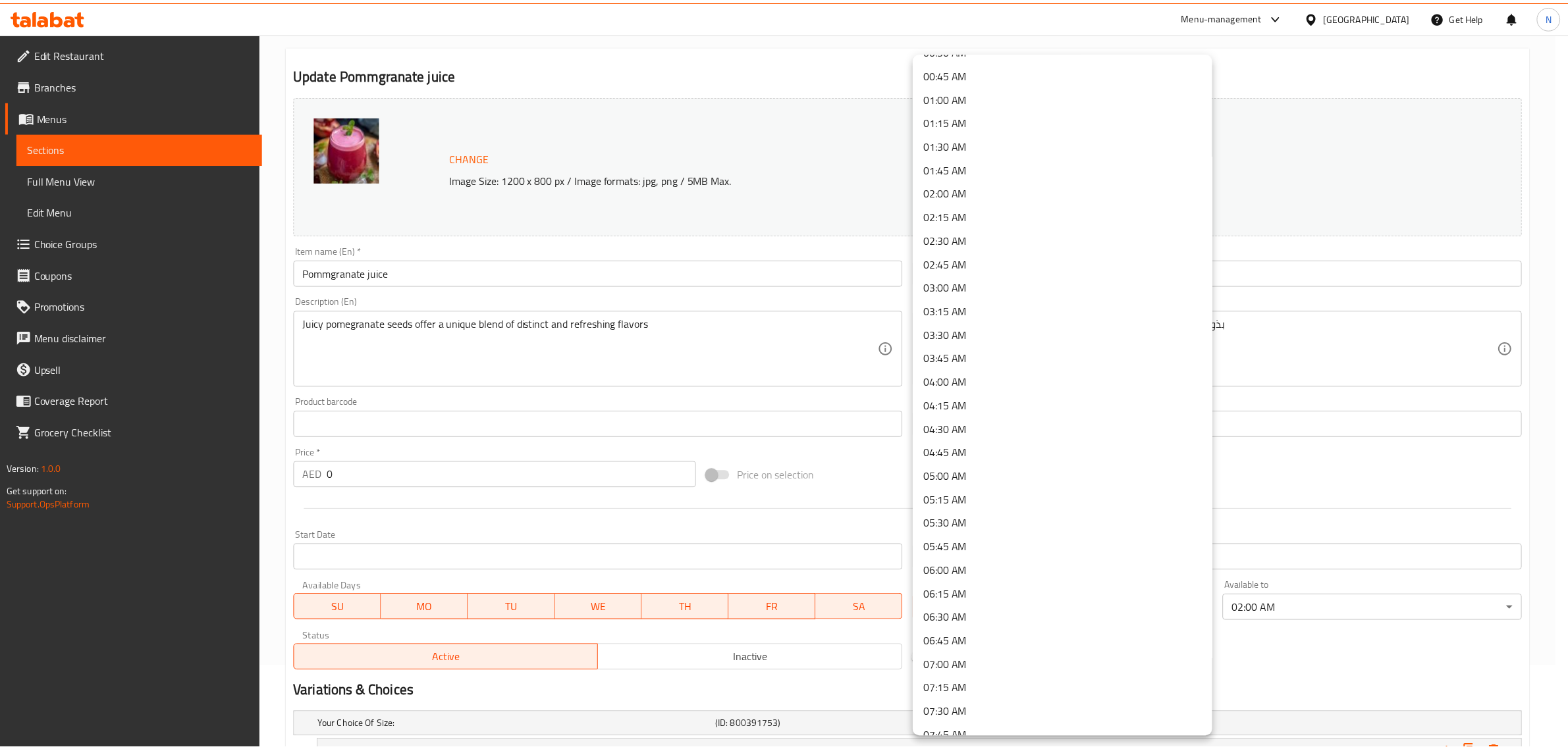
scroll to position [0, 0]
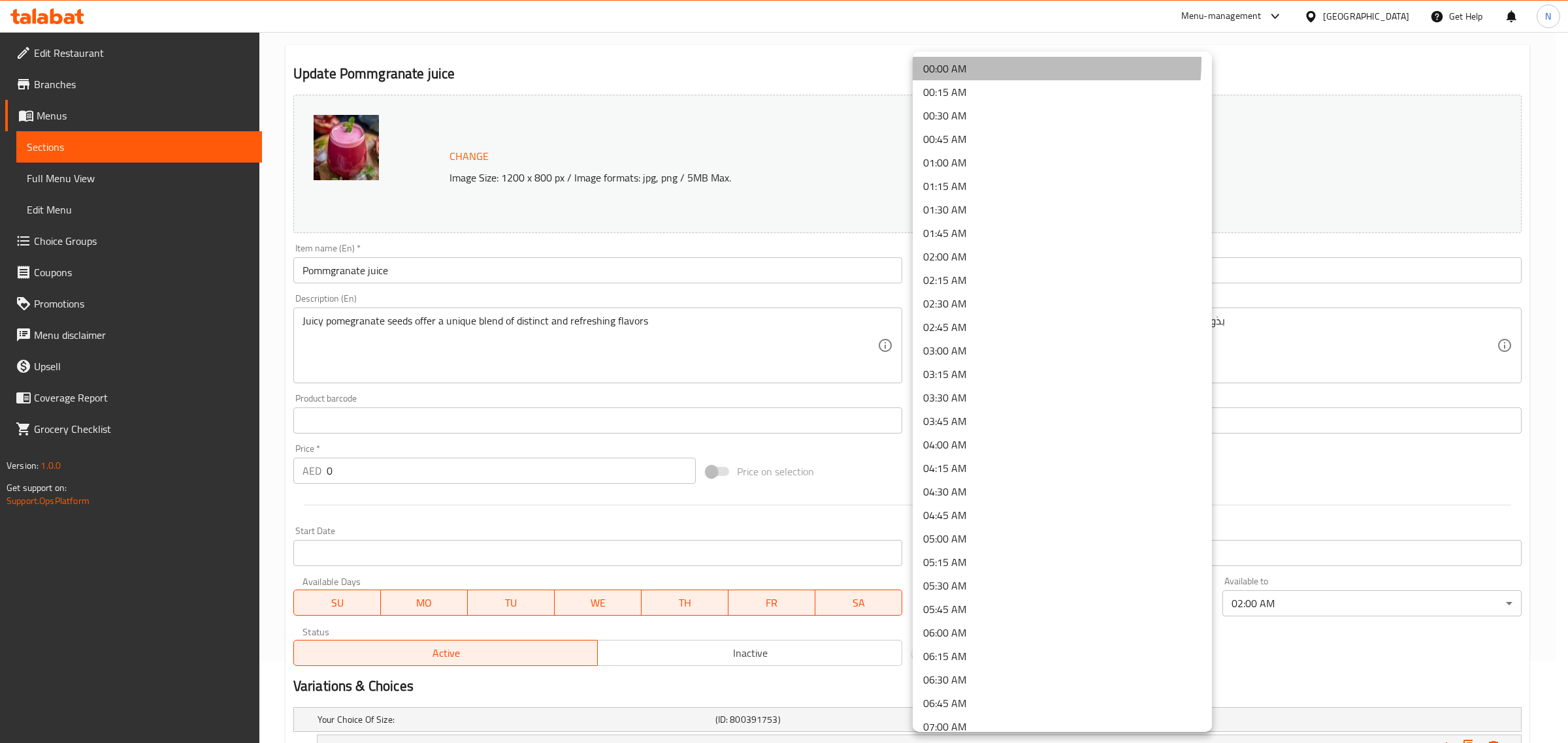
click at [985, 60] on li "00:00 AM" at bounding box center [1062, 68] width 300 height 23
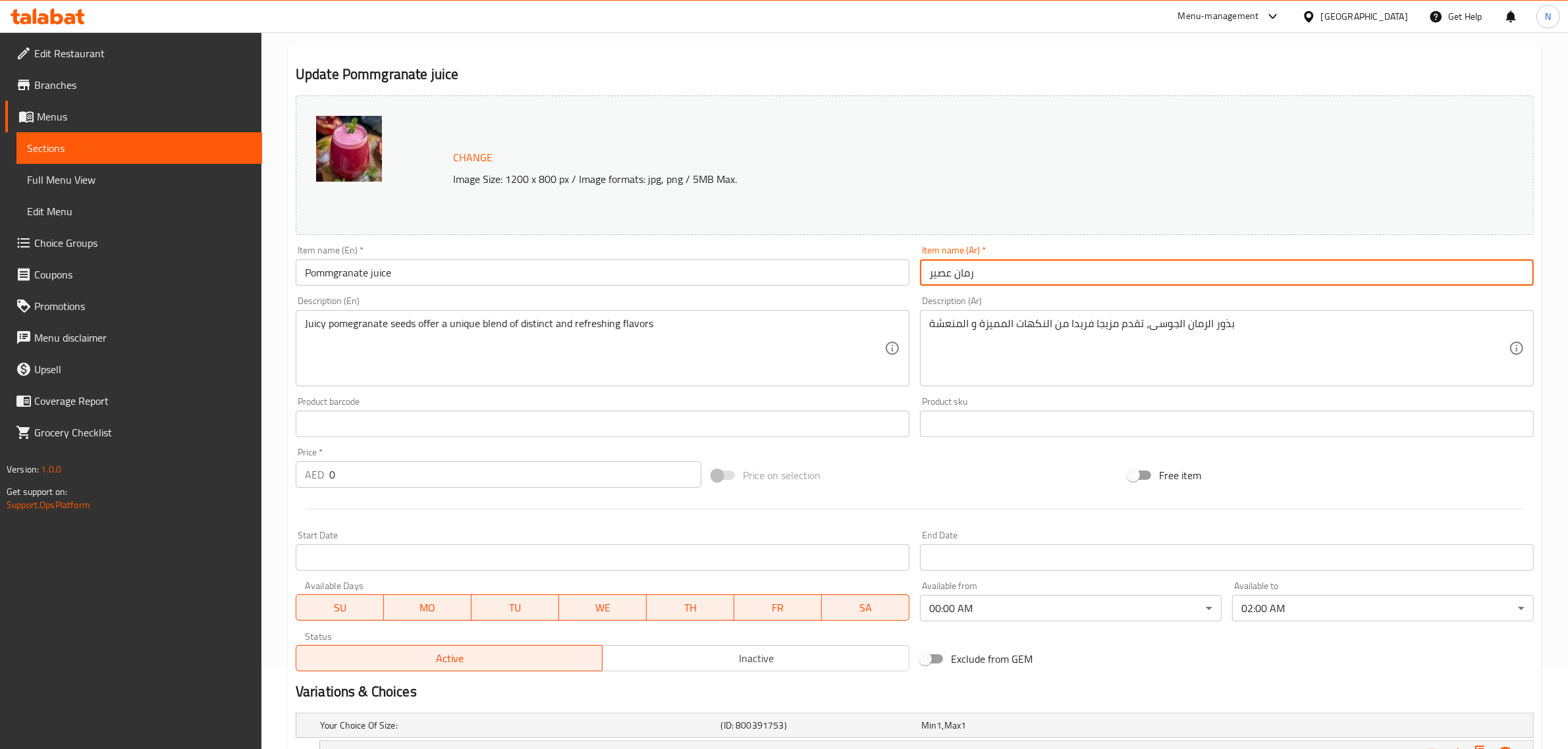
click at [1090, 277] on input "رمان عصير" at bounding box center [1227, 272] width 614 height 27
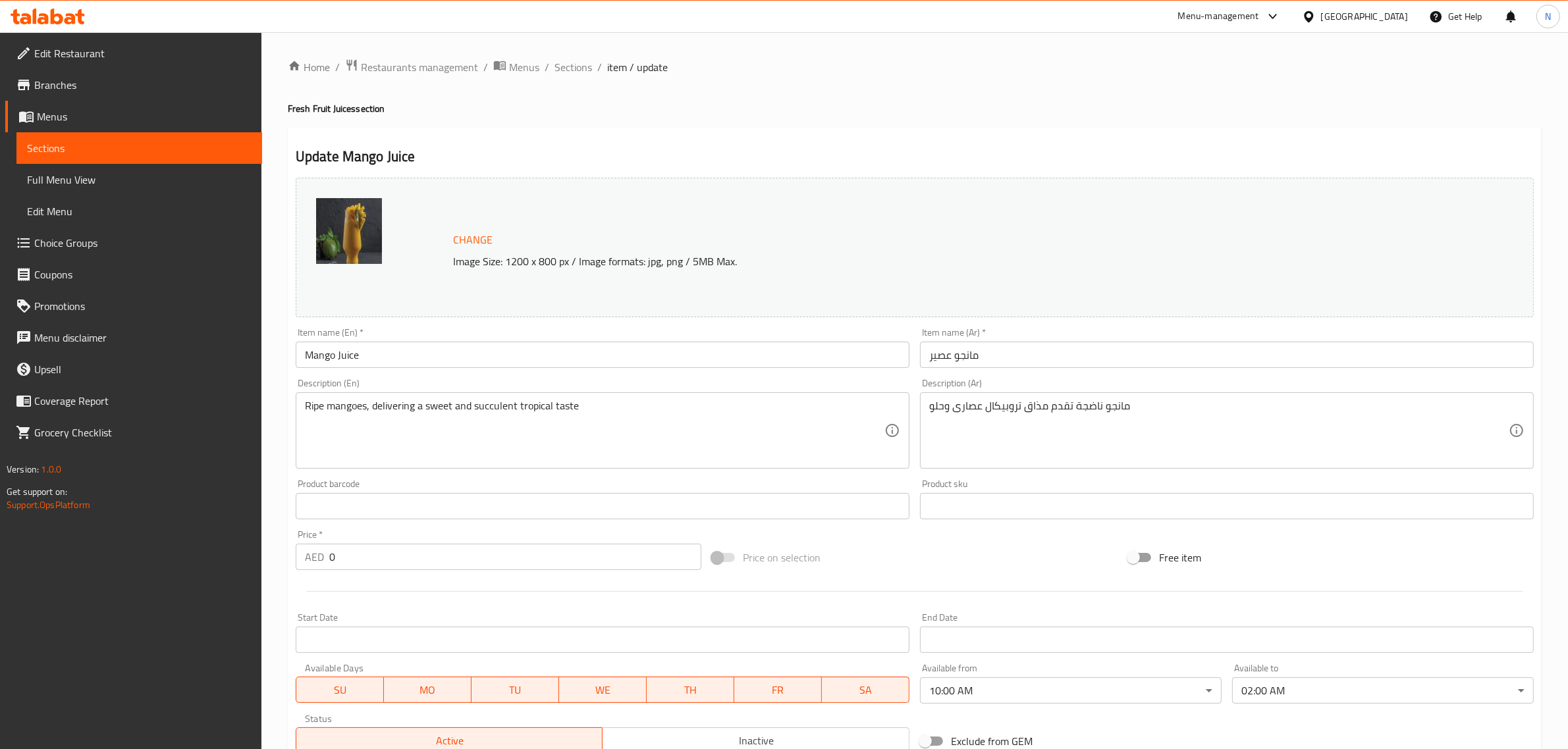
click at [1055, 698] on body "​ Menu-management United Arab Emirates Get Help N Edit Restaurant Branches Menu…" at bounding box center [784, 390] width 1568 height 717
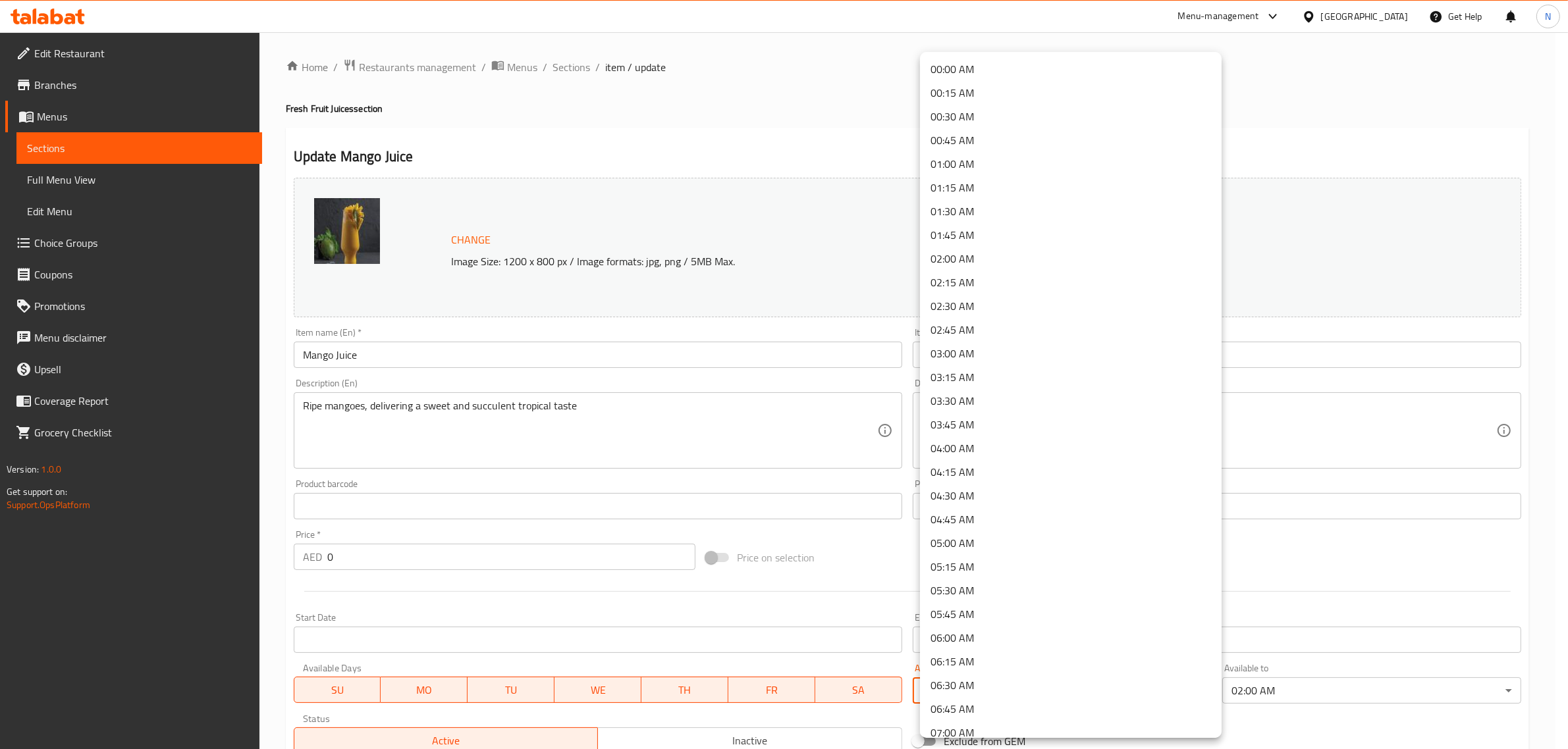
click at [1024, 61] on li "00:00 AM" at bounding box center [1071, 68] width 302 height 24
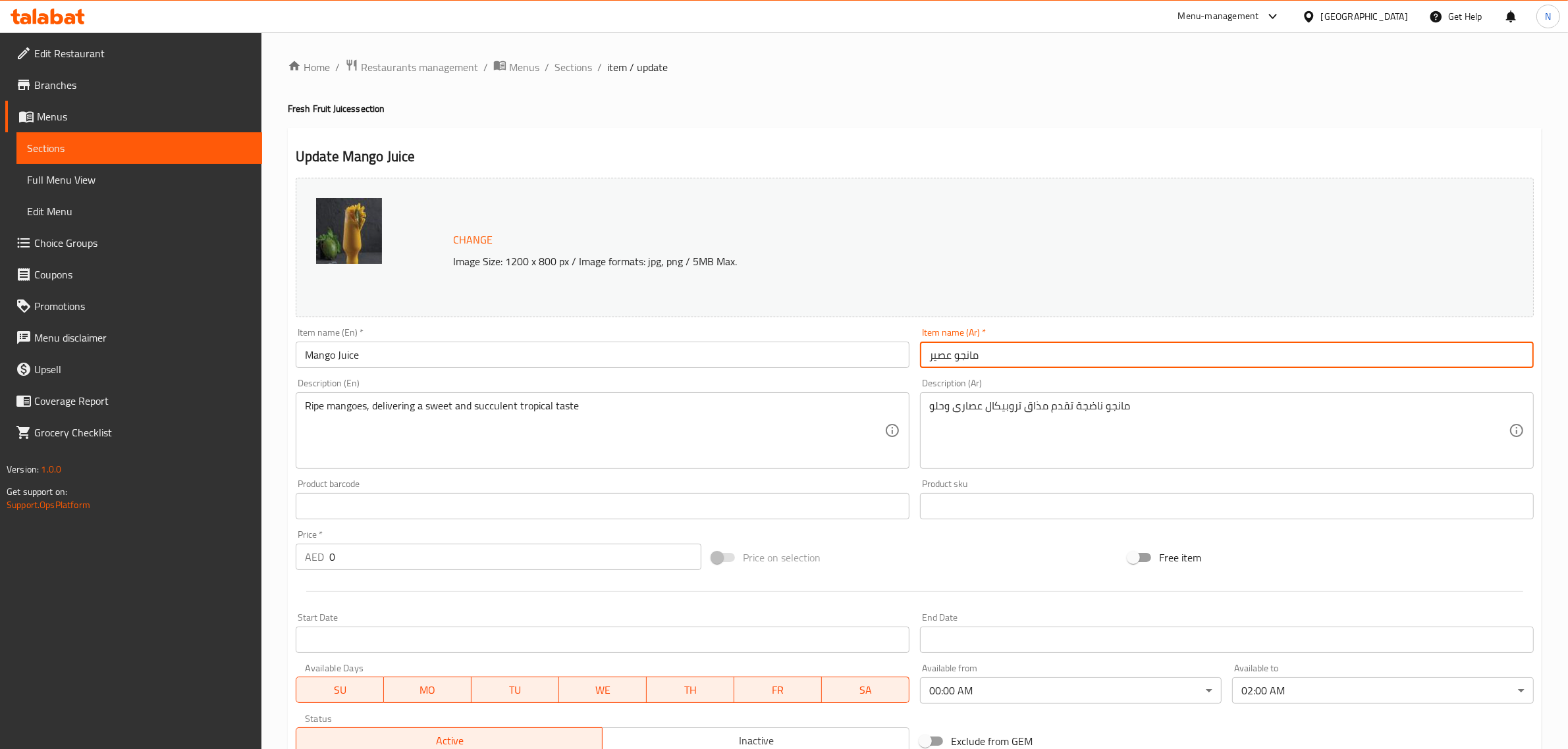
click at [1043, 346] on input "مانجو عصير" at bounding box center [1227, 354] width 614 height 27
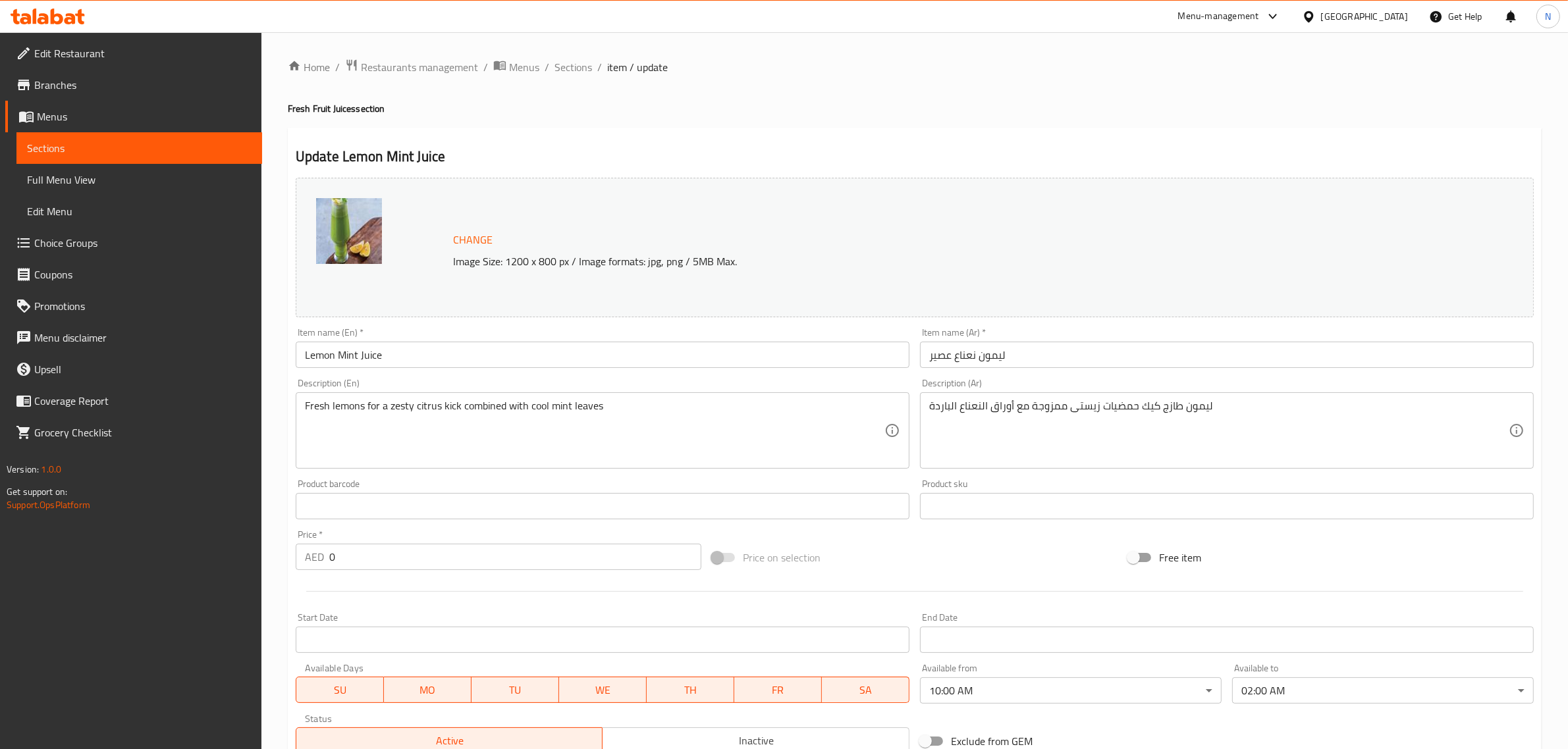
click at [992, 695] on body "​ Menu-management [GEOGRAPHIC_DATA] Get Help N Edit Restaurant Branches Menus S…" at bounding box center [784, 390] width 1568 height 717
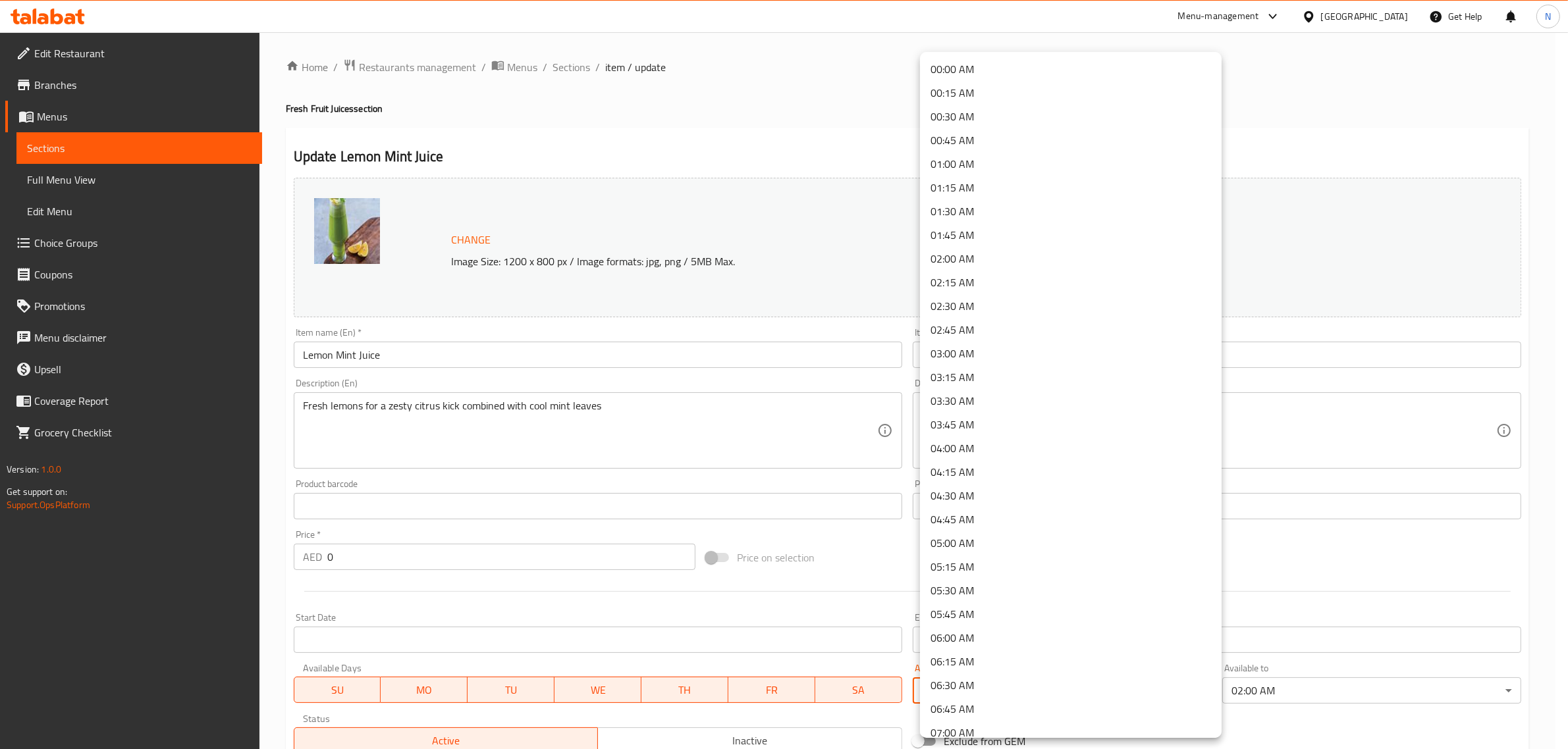
click at [968, 71] on li "00:00 AM" at bounding box center [1071, 68] width 302 height 24
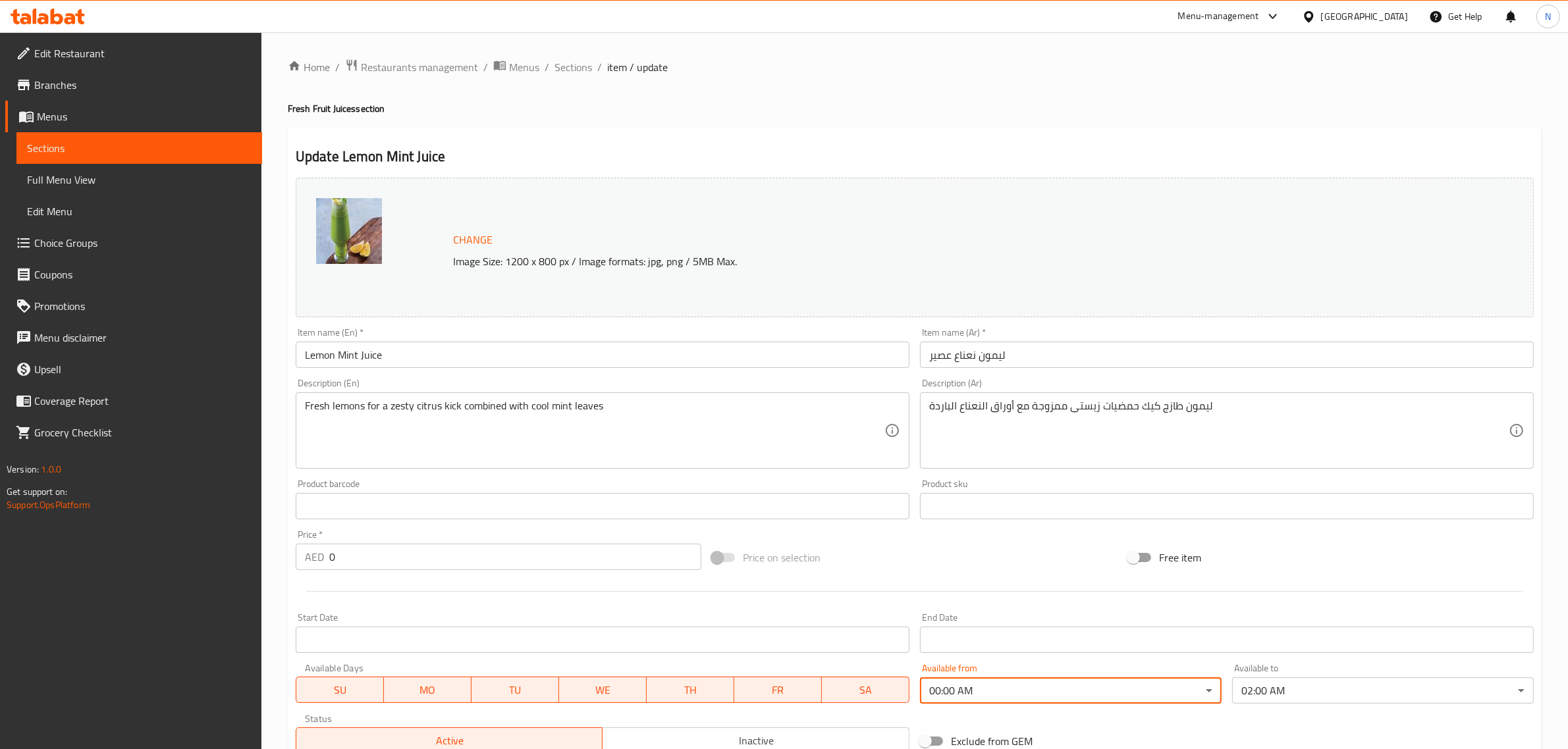
click at [1023, 356] on input "ليمون نعناع عصير" at bounding box center [1227, 354] width 614 height 27
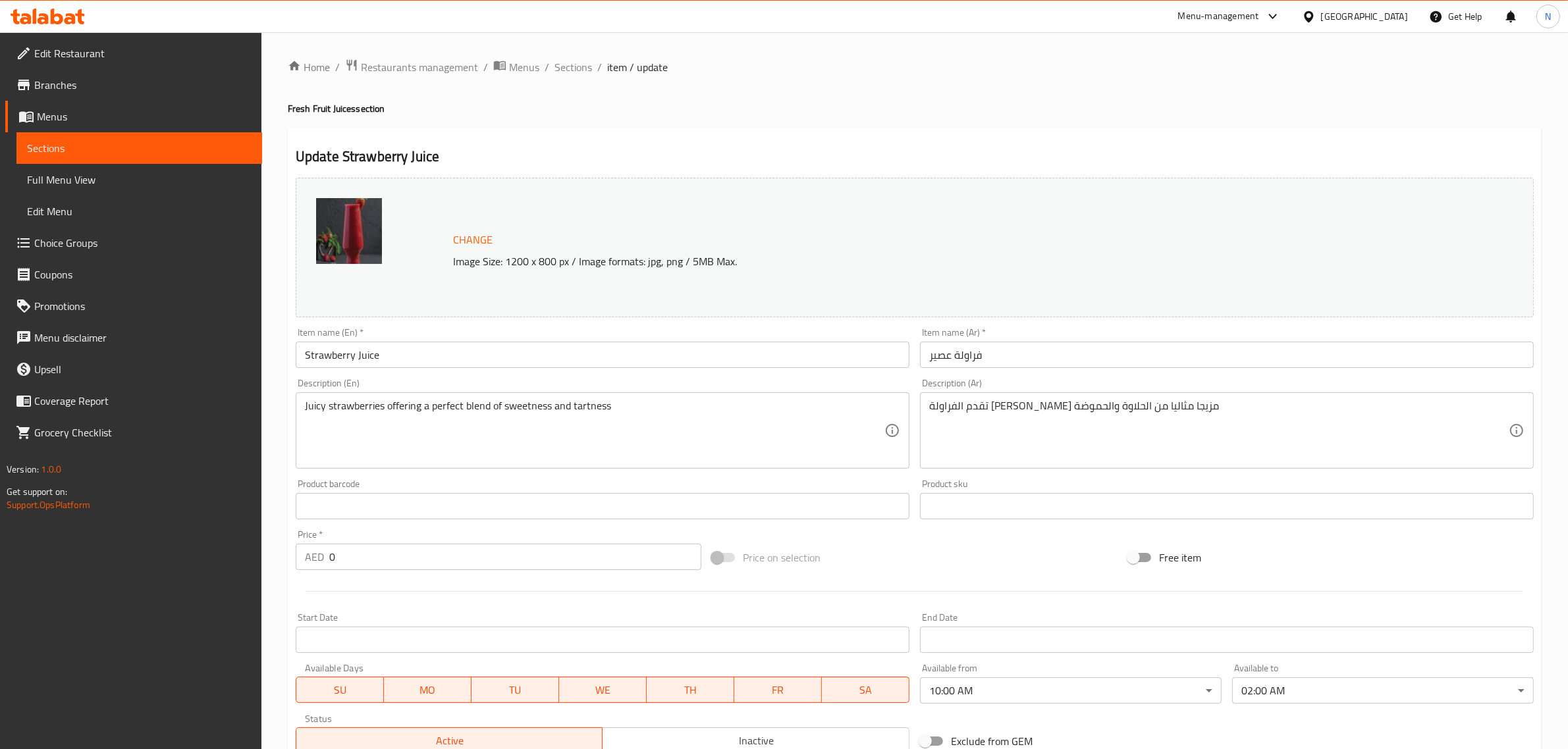
click at [957, 689] on body "​ Menu-management [GEOGRAPHIC_DATA] Get Help N Edit Restaurant Branches Menus S…" at bounding box center [784, 390] width 1568 height 717
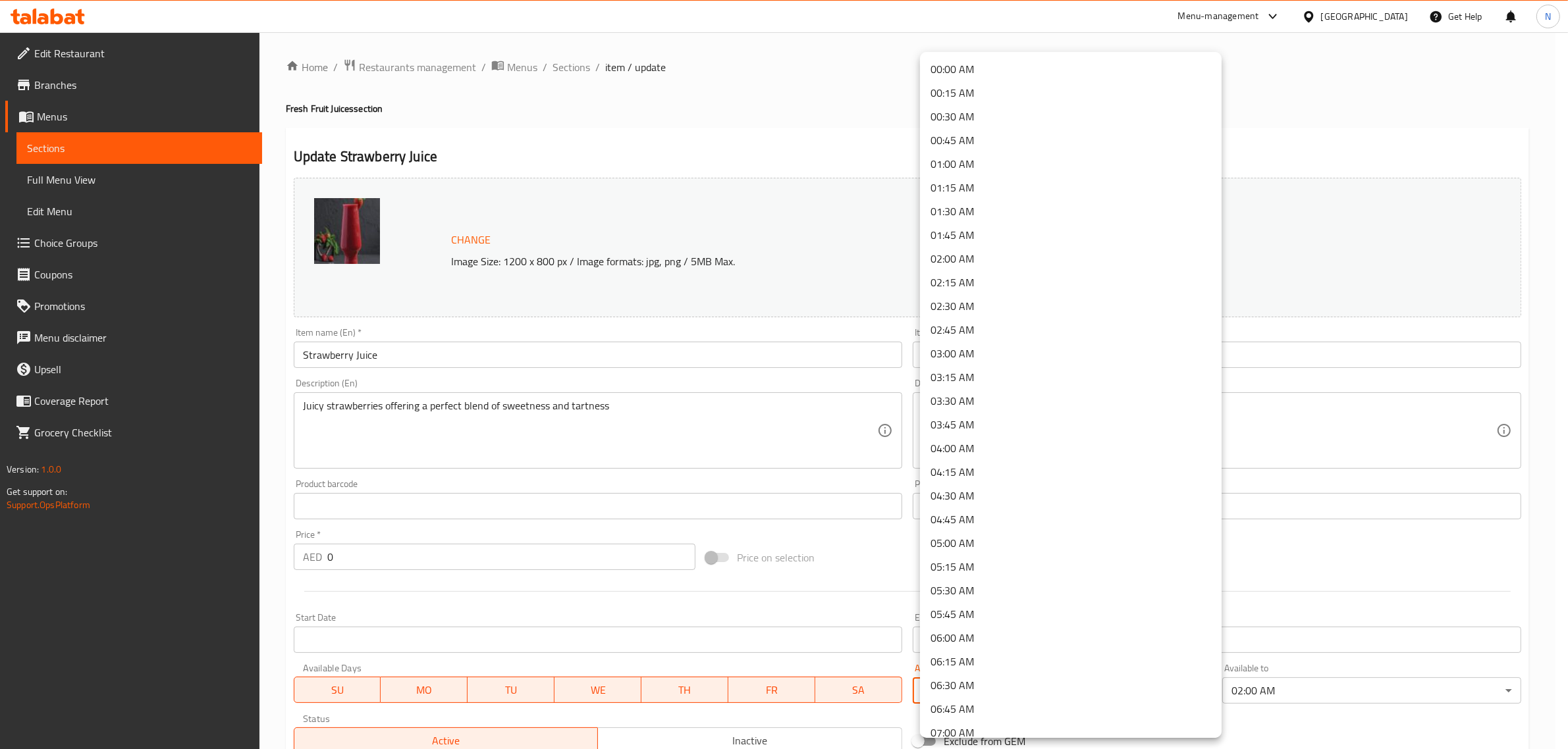
click at [963, 69] on li "00:00 AM" at bounding box center [1071, 68] width 302 height 24
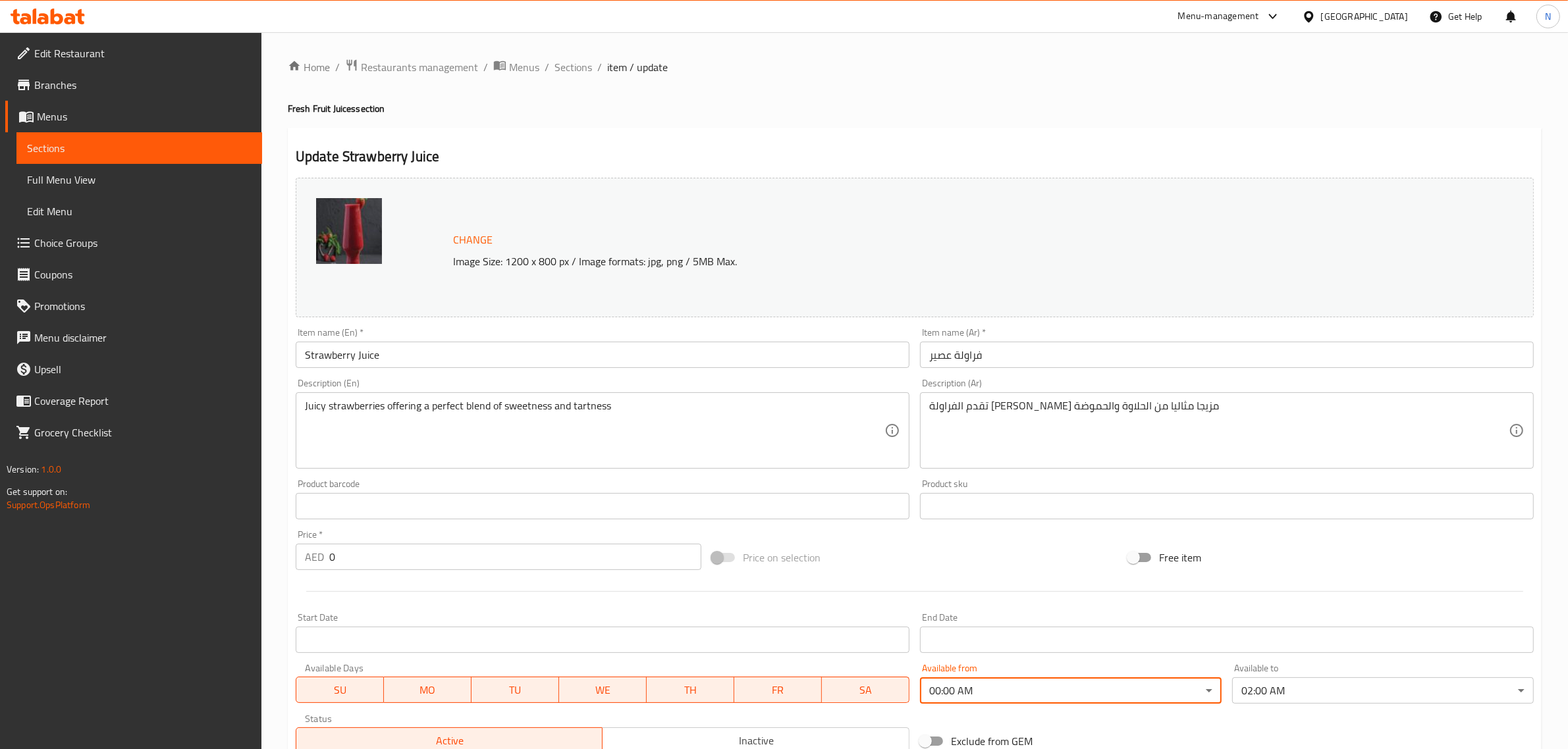
click at [1044, 357] on input "فراولة عصير" at bounding box center [1227, 354] width 614 height 27
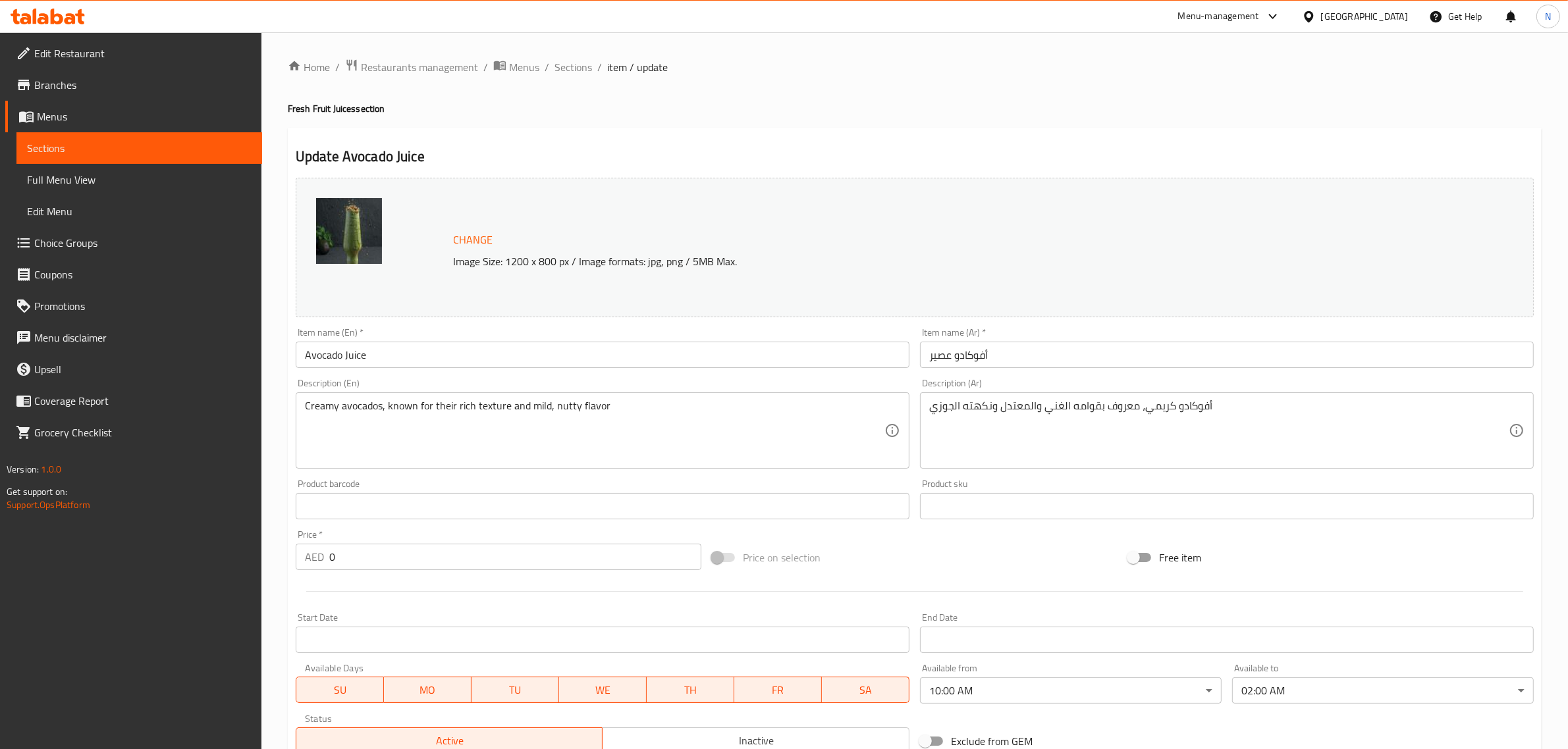
click at [995, 690] on body "​ Menu-management [GEOGRAPHIC_DATA] Get Help N Edit Restaurant Branches Menus S…" at bounding box center [784, 390] width 1568 height 717
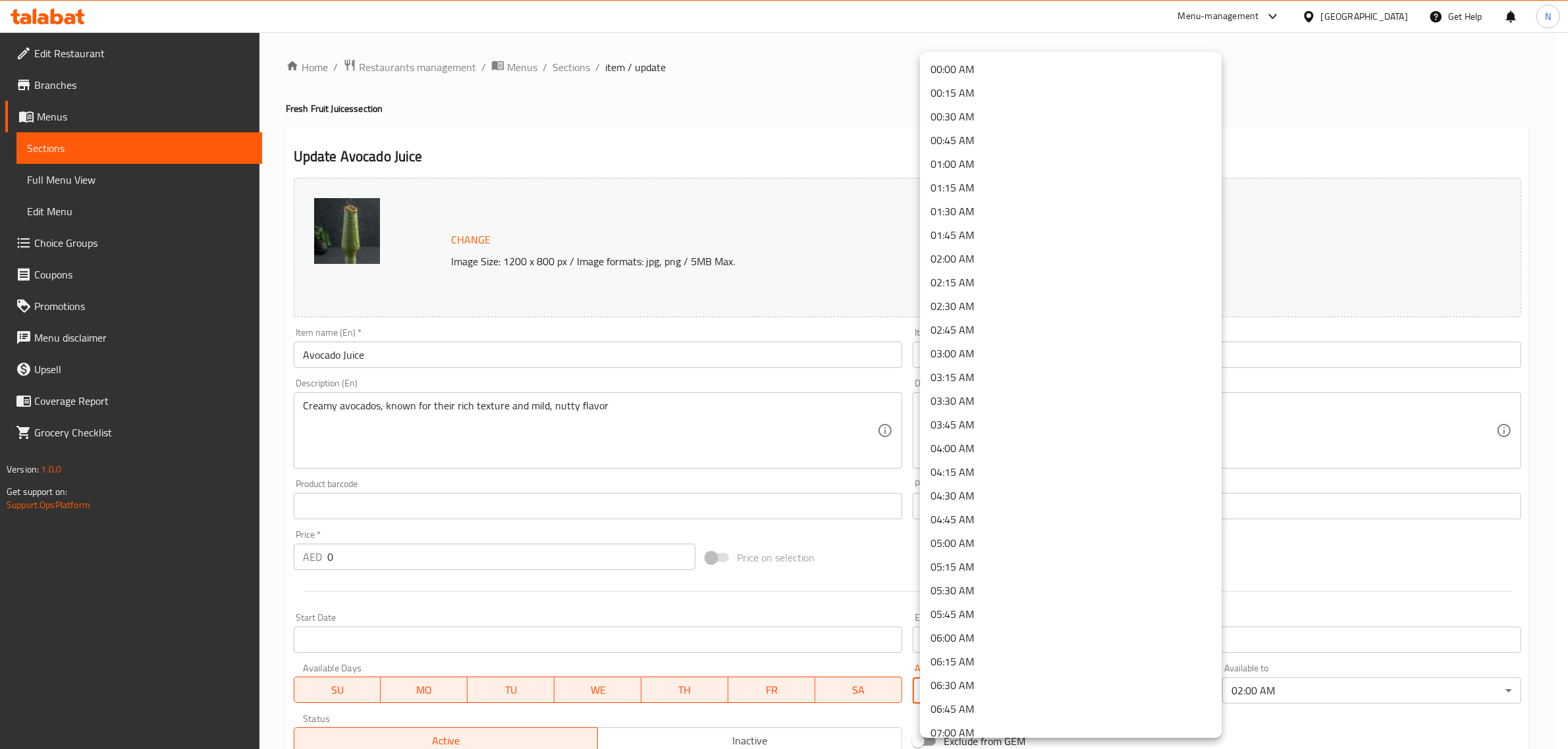
click at [995, 64] on li "00:00 AM" at bounding box center [1071, 68] width 302 height 24
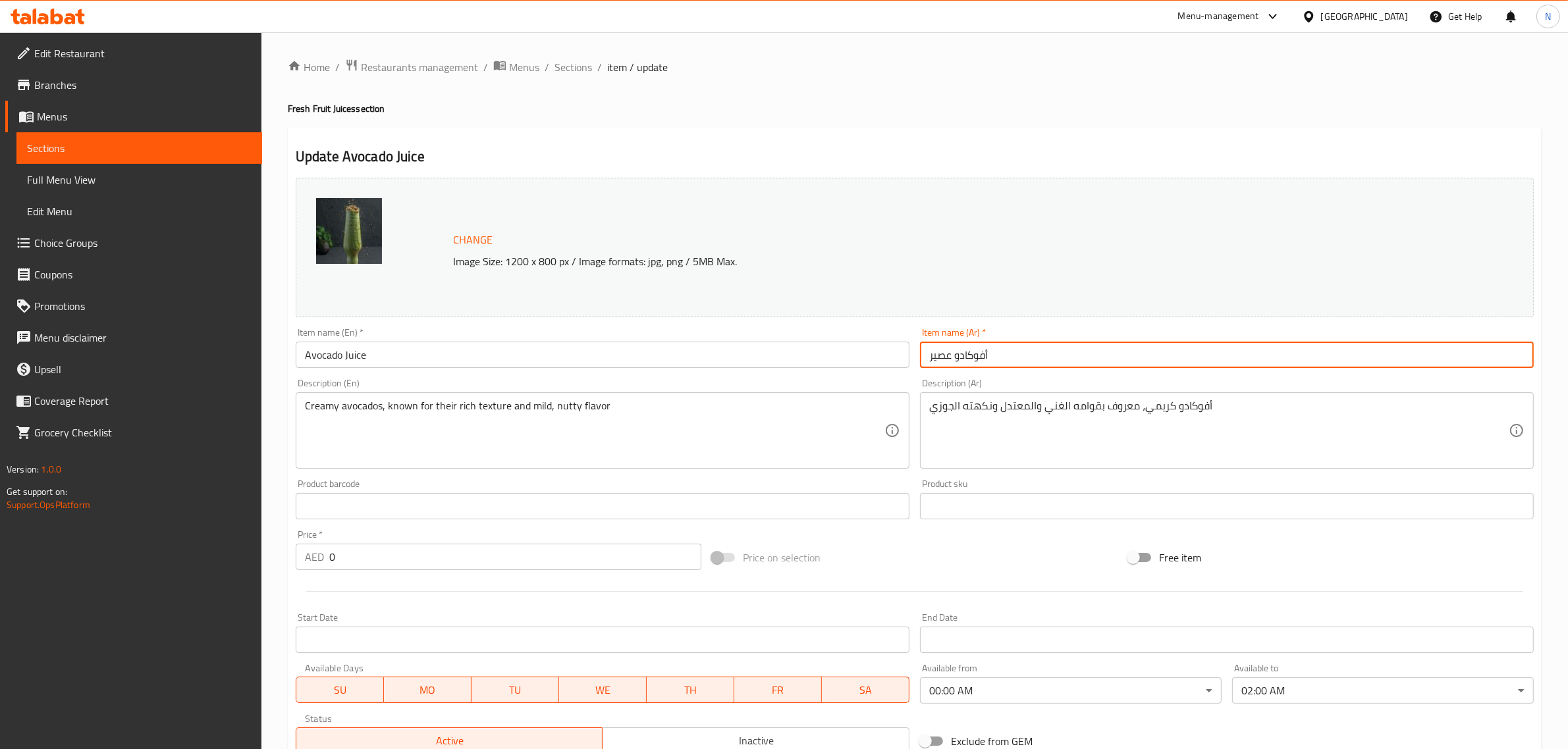
click at [1043, 352] on input "أفوكادو عصير" at bounding box center [1227, 354] width 614 height 27
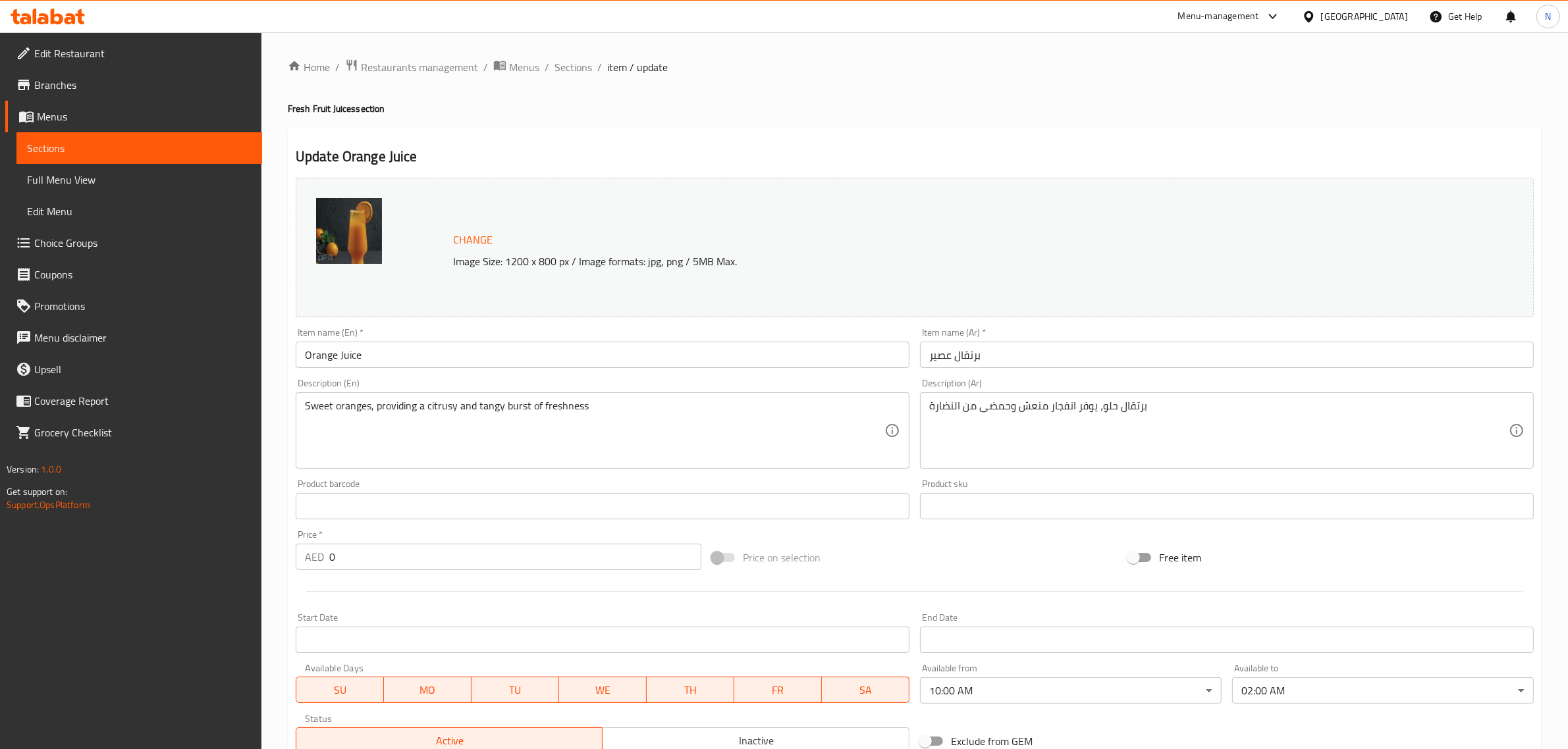
click at [982, 688] on body "​ Menu-management United Arab Emirates Get Help N Edit Restaurant Branches Menu…" at bounding box center [784, 390] width 1568 height 717
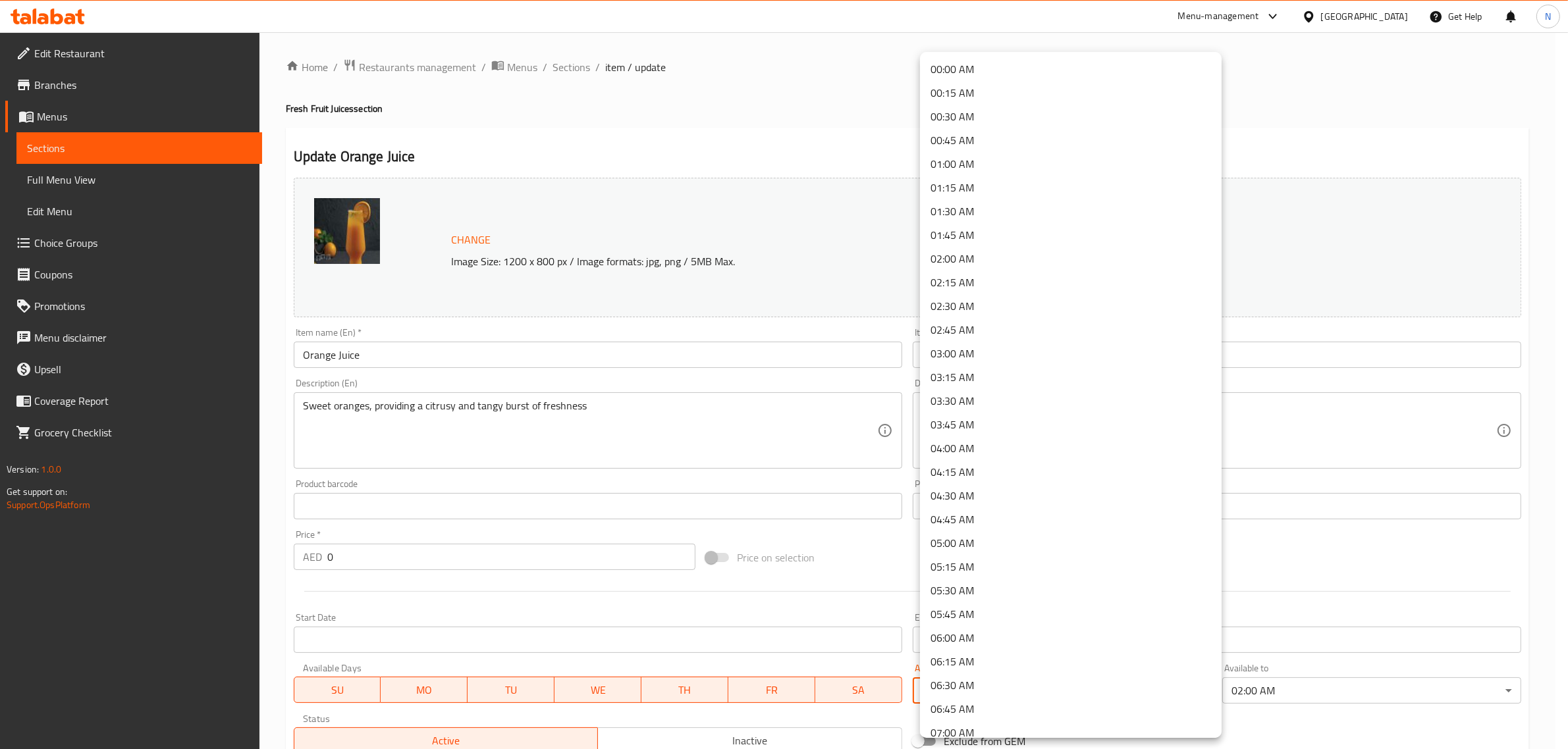
click at [1002, 70] on li "00:00 AM" at bounding box center [1071, 68] width 302 height 24
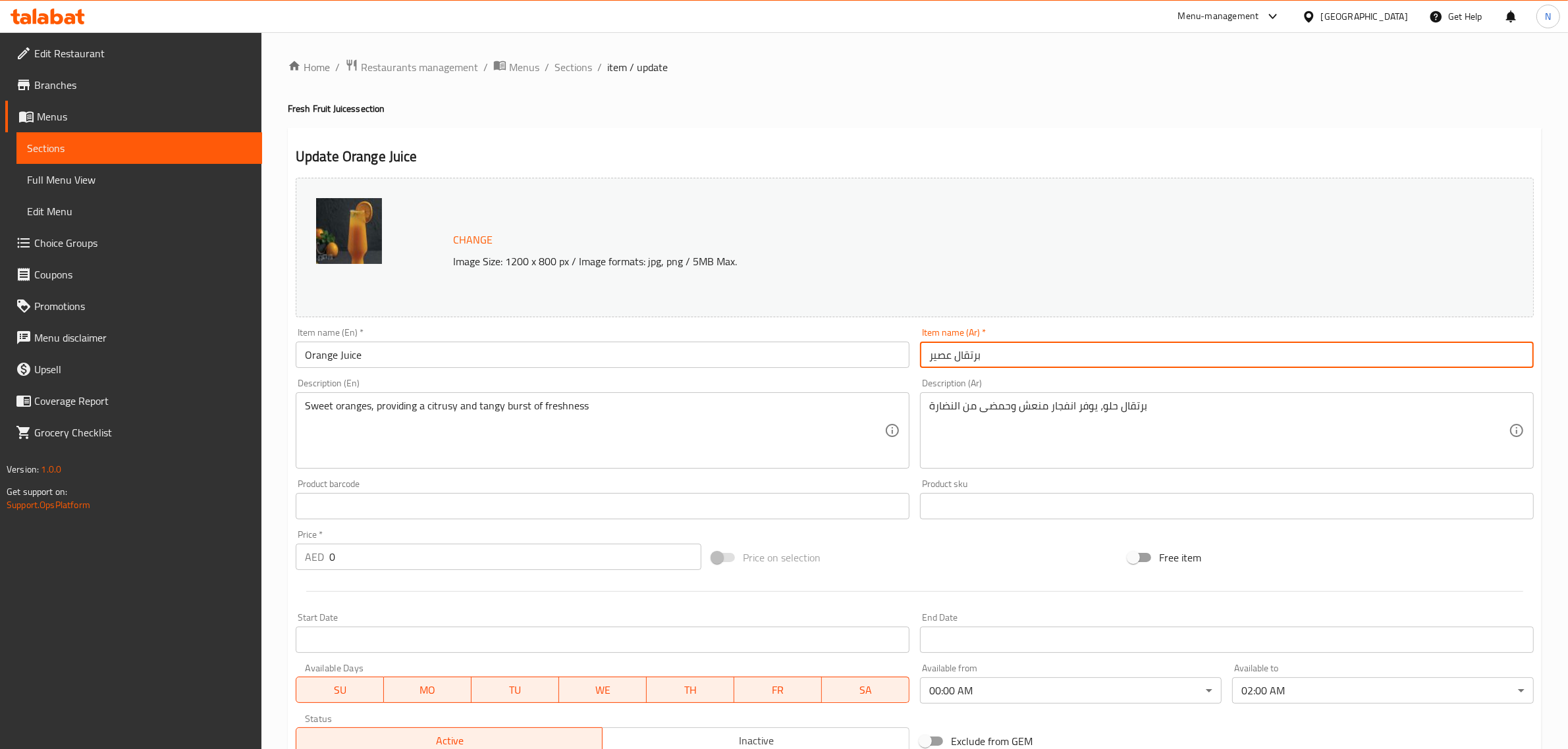
click at [1052, 349] on input "برتقال عصير" at bounding box center [1227, 354] width 614 height 27
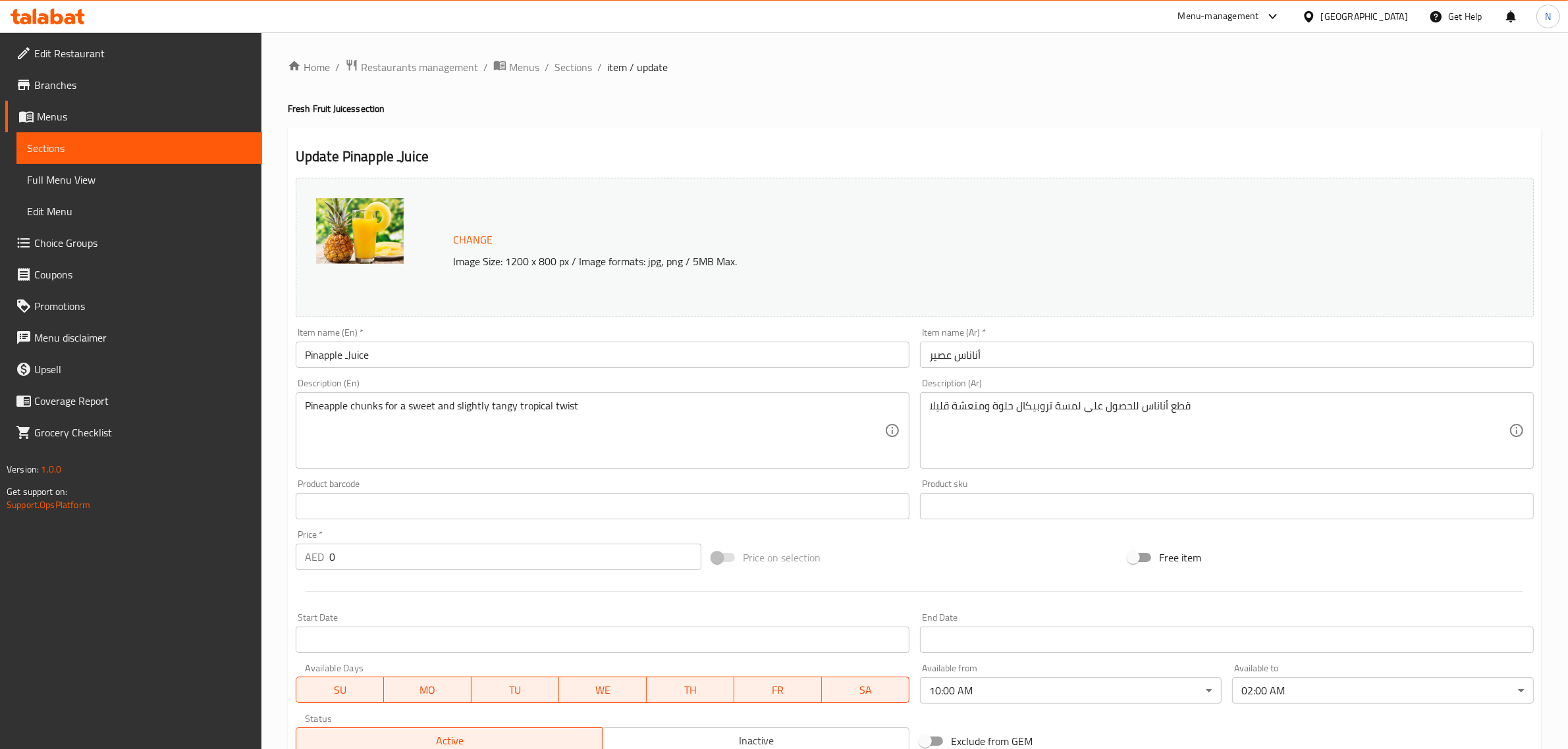
click at [995, 693] on body "​ Menu-management United Arab Emirates Get Help N Edit Restaurant Branches Menu…" at bounding box center [784, 390] width 1568 height 717
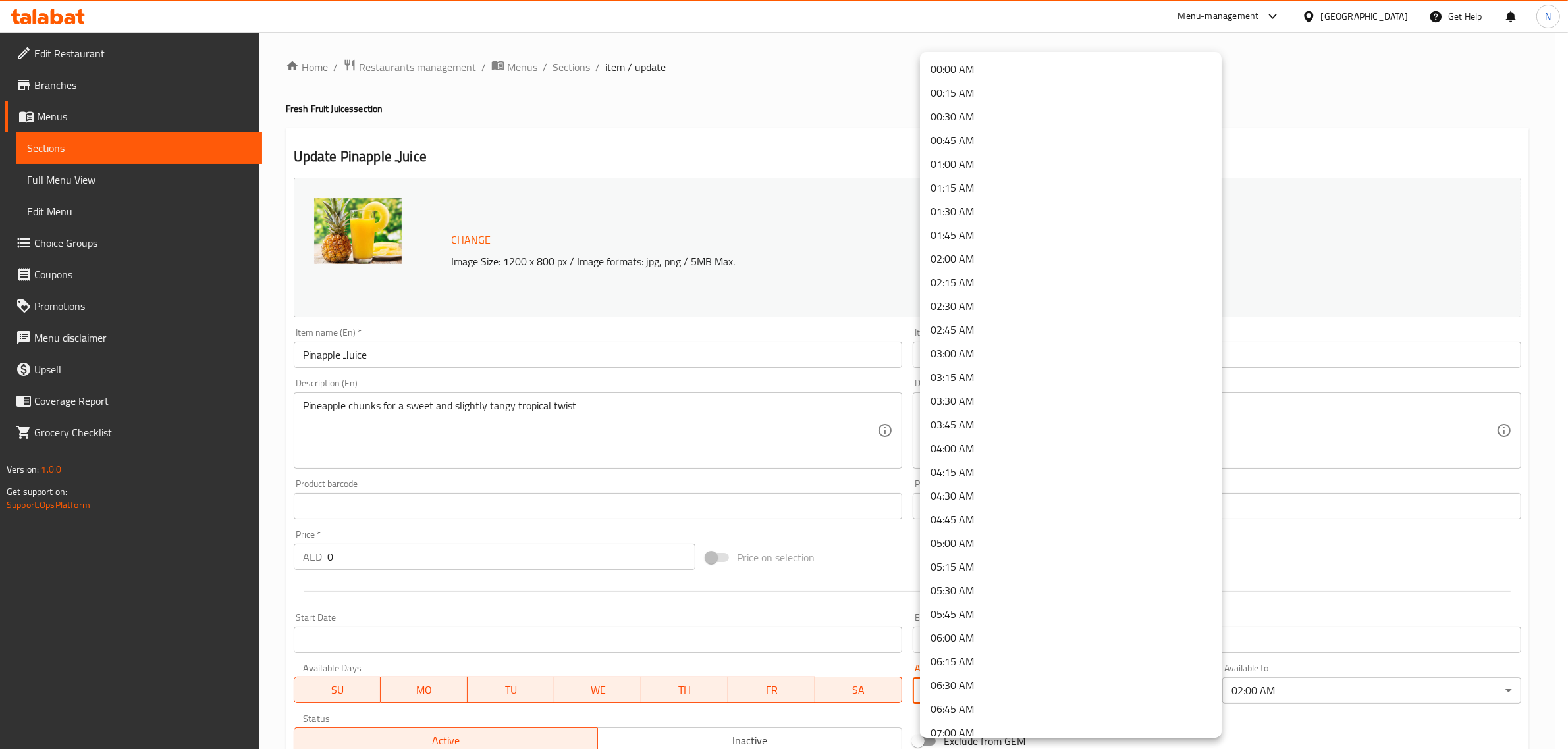
click at [1005, 61] on li "00:00 AM" at bounding box center [1071, 68] width 302 height 24
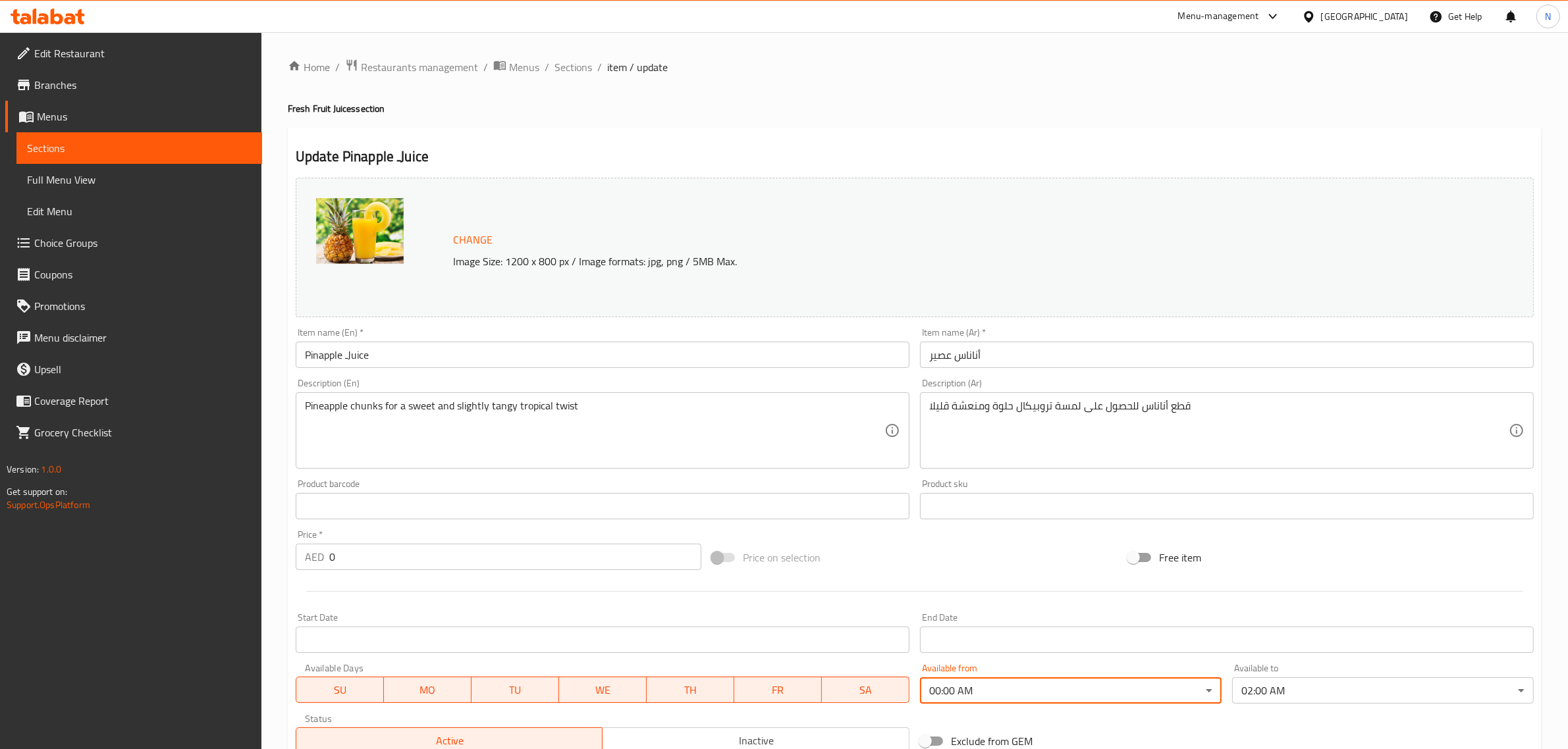
click at [1054, 364] on input "أناناس عصير" at bounding box center [1227, 354] width 614 height 27
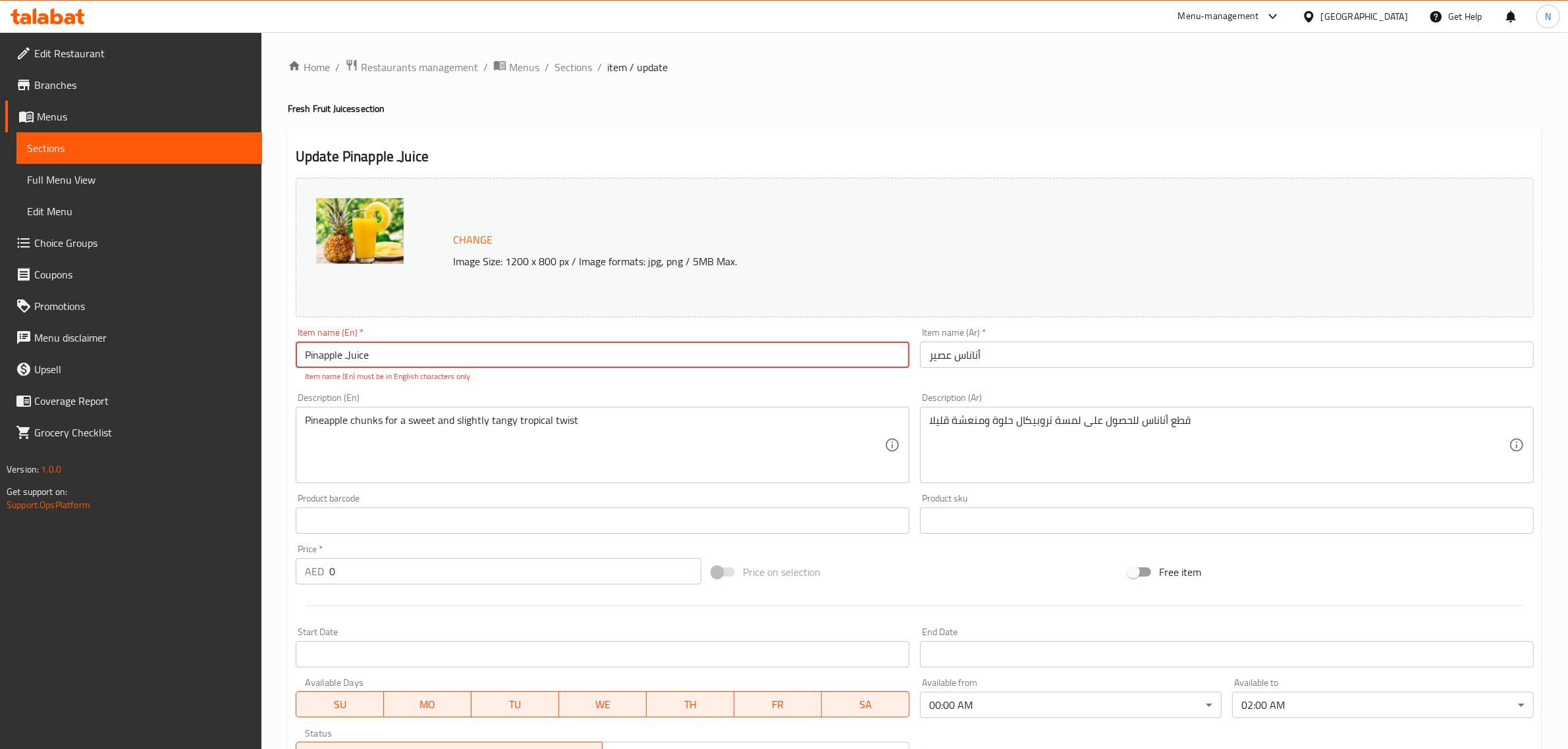
drag, startPoint x: 346, startPoint y: 359, endPoint x: 353, endPoint y: 359, distance: 7.0
click at [346, 359] on input "Pinapple ـJuice" at bounding box center [602, 354] width 614 height 27
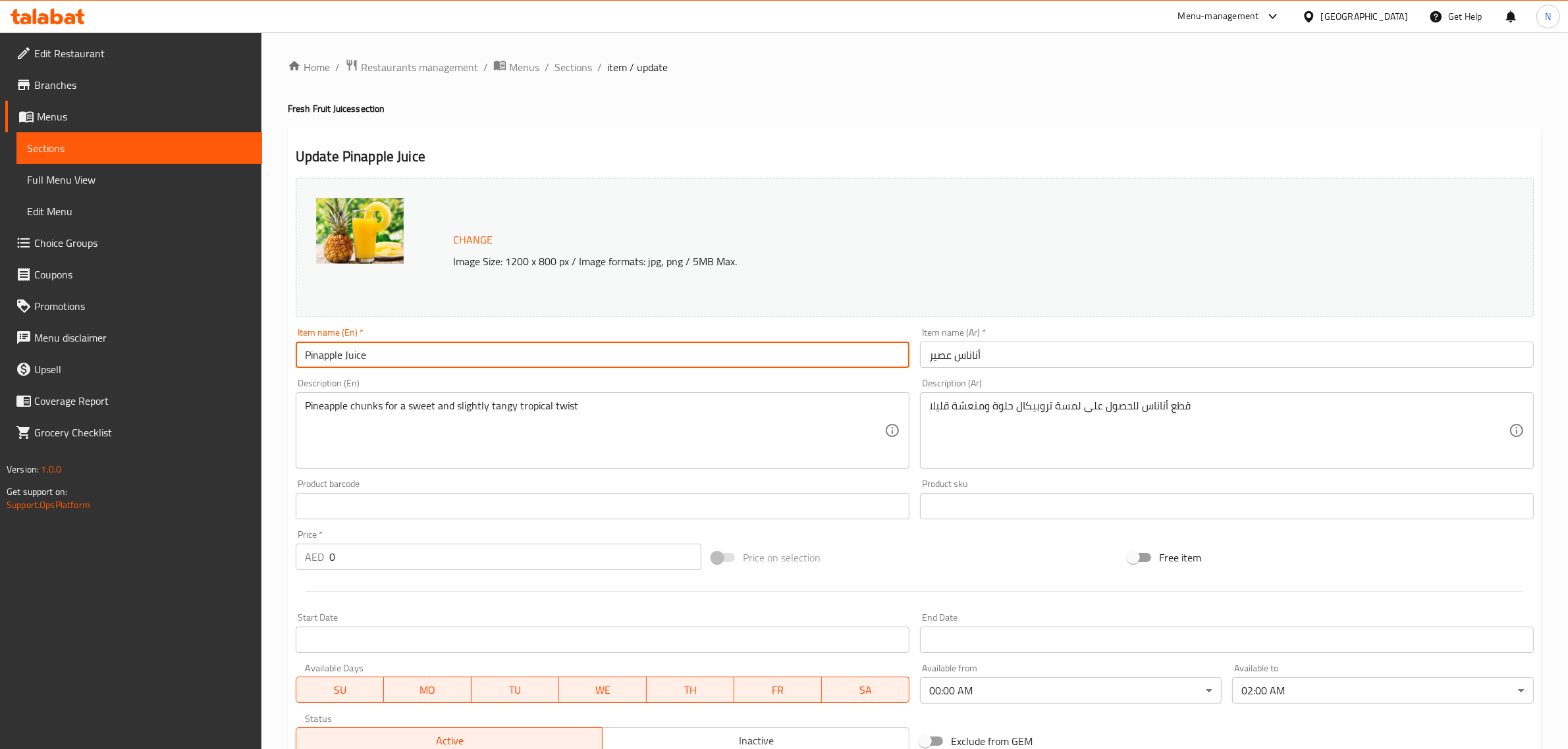
click at [440, 360] on input "Pinapple Juice" at bounding box center [602, 354] width 614 height 27
type input "Pinapple Juice"
click at [487, 349] on input "Pinapple Juice" at bounding box center [602, 354] width 614 height 27
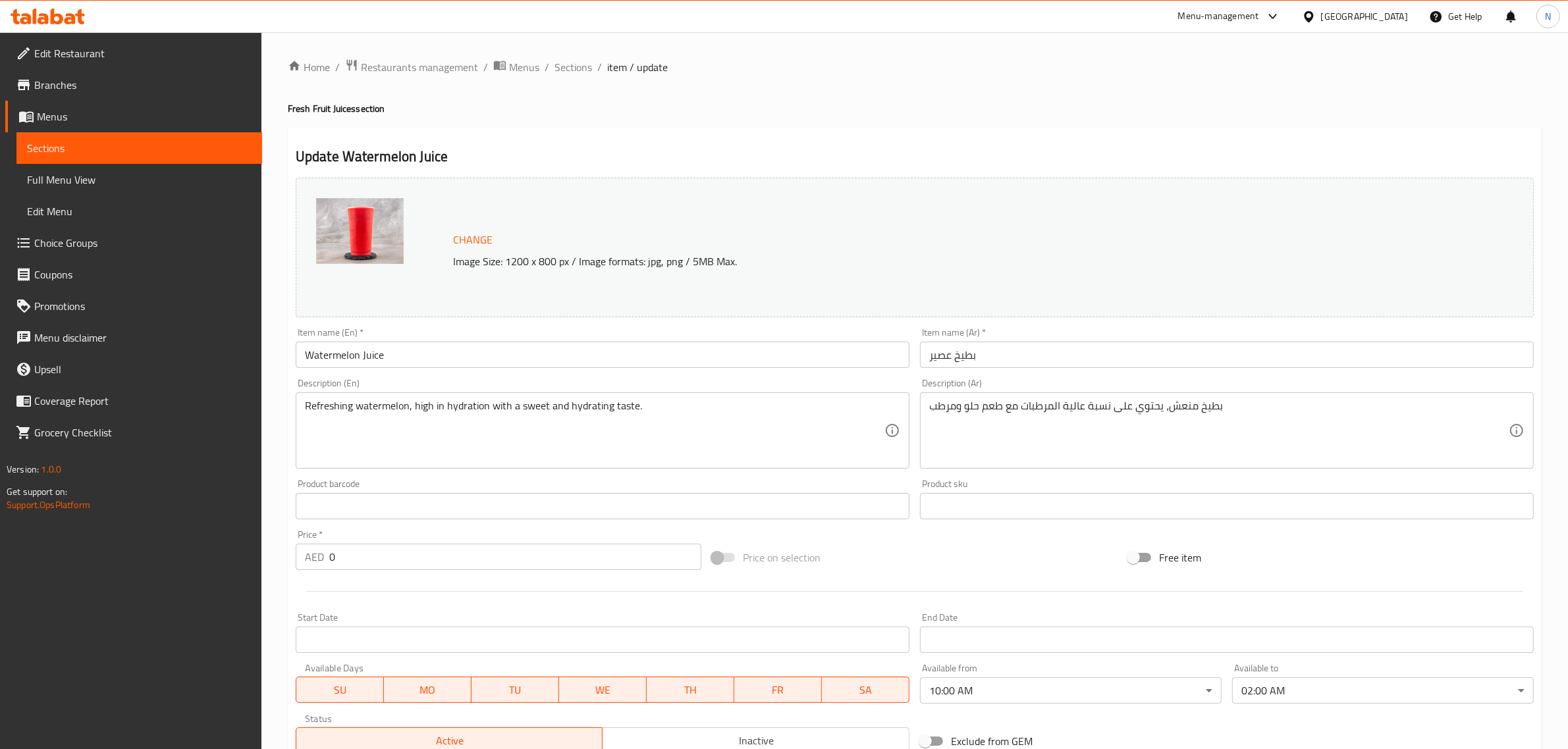
click at [988, 693] on body "​ Menu-management [GEOGRAPHIC_DATA] Get Help N Edit Restaurant Branches Menus S…" at bounding box center [784, 390] width 1568 height 717
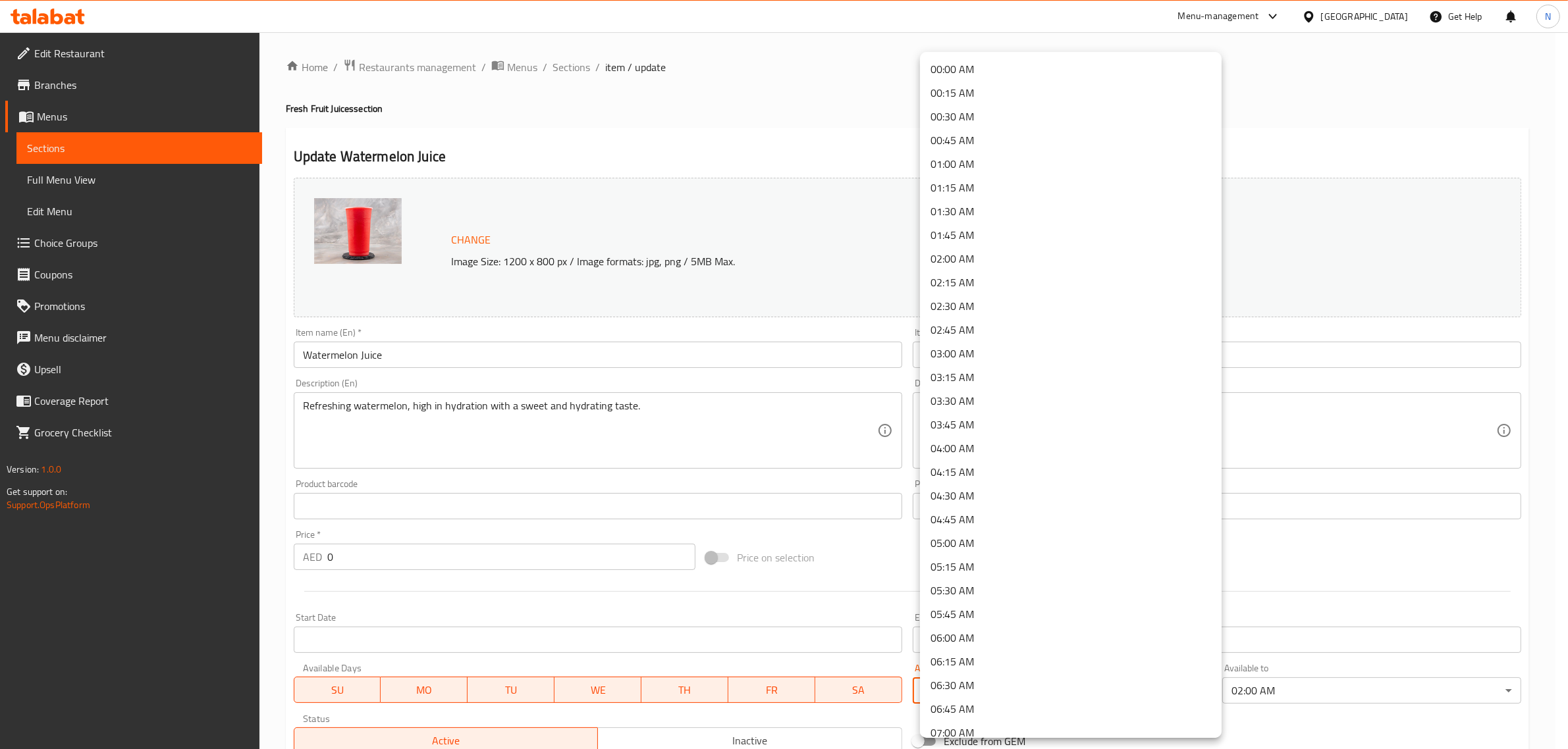
click at [969, 71] on li "00:00 AM" at bounding box center [1071, 68] width 302 height 24
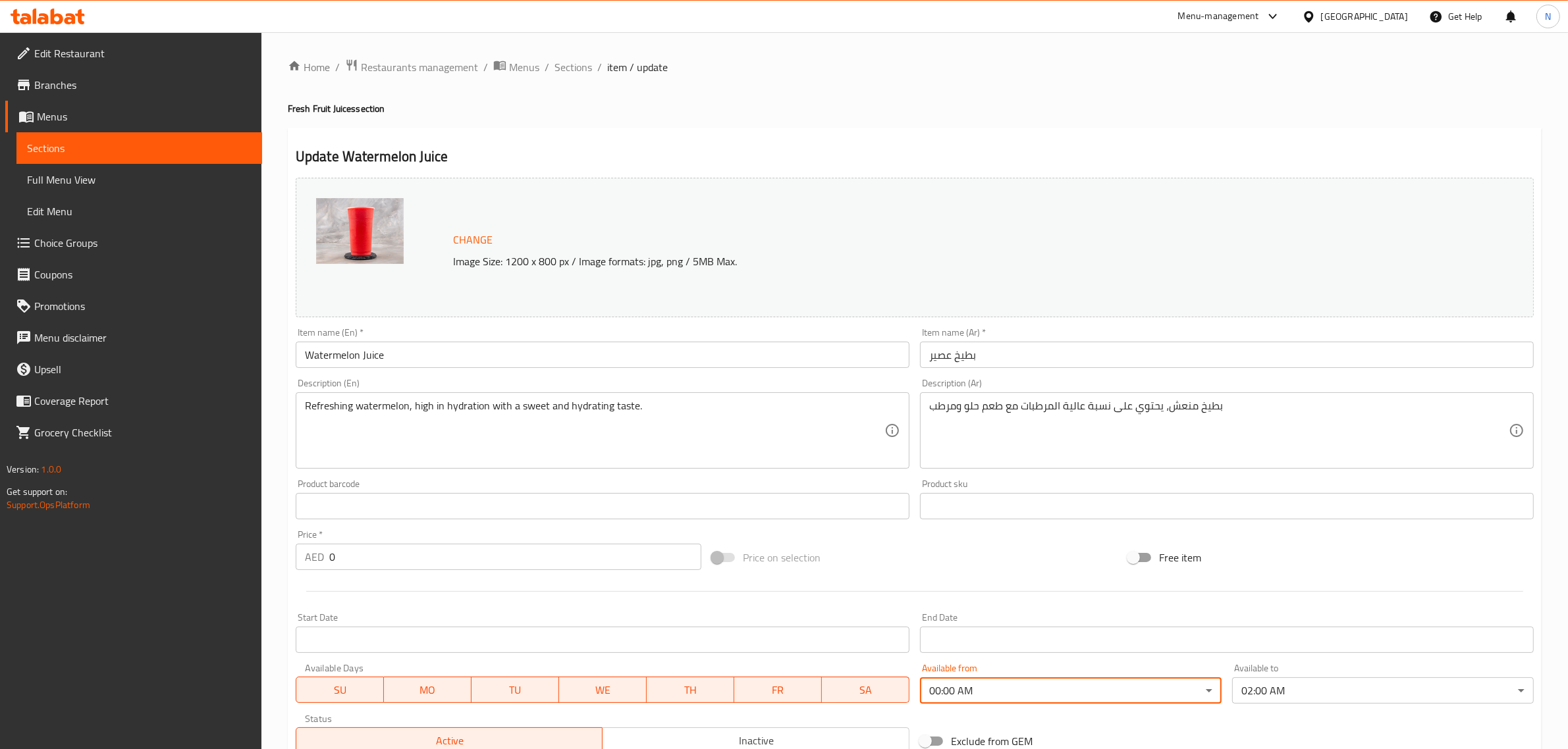
click at [1006, 360] on input "بطيخ عصير" at bounding box center [1227, 354] width 614 height 27
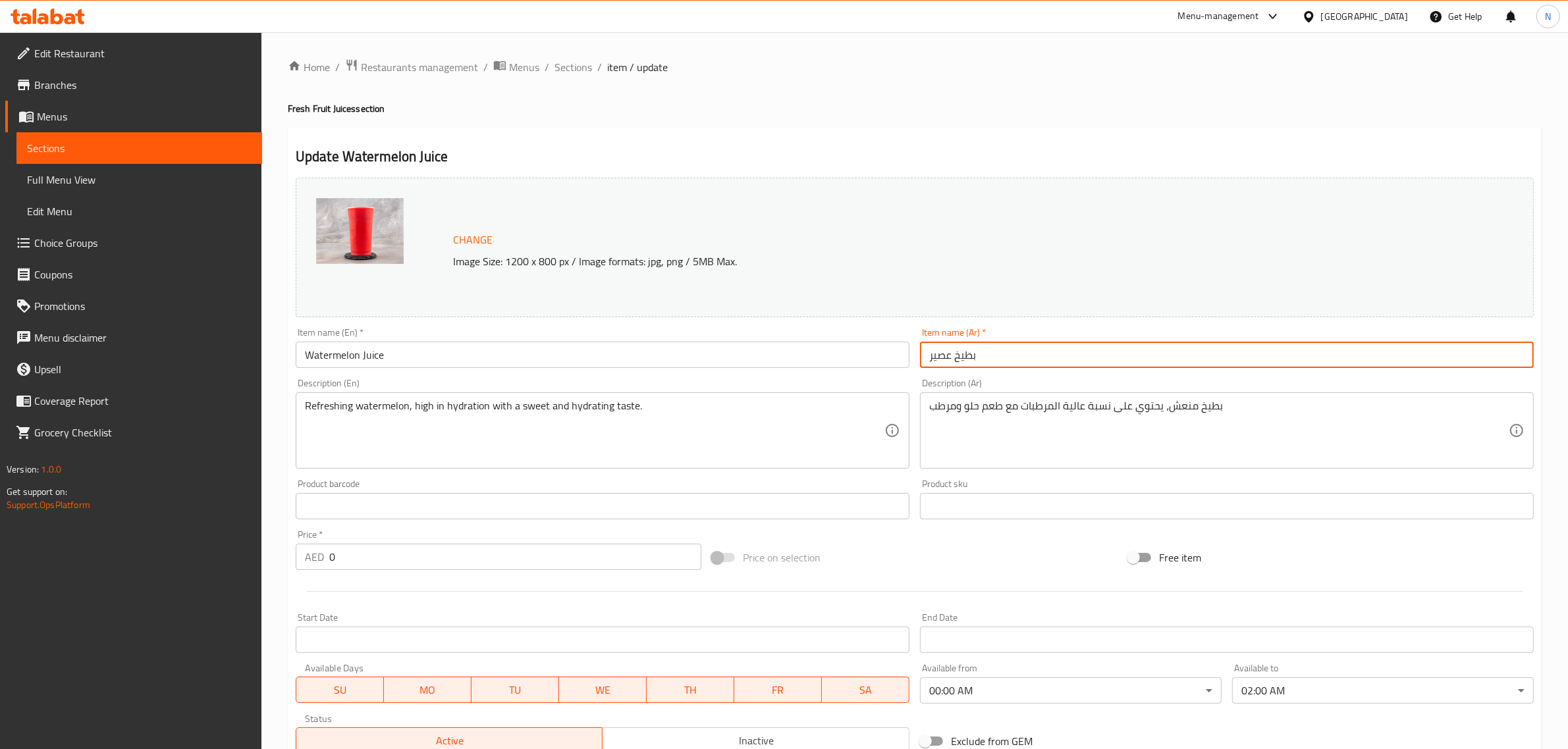
click at [577, 61] on span "Sections" at bounding box center [573, 67] width 37 height 16
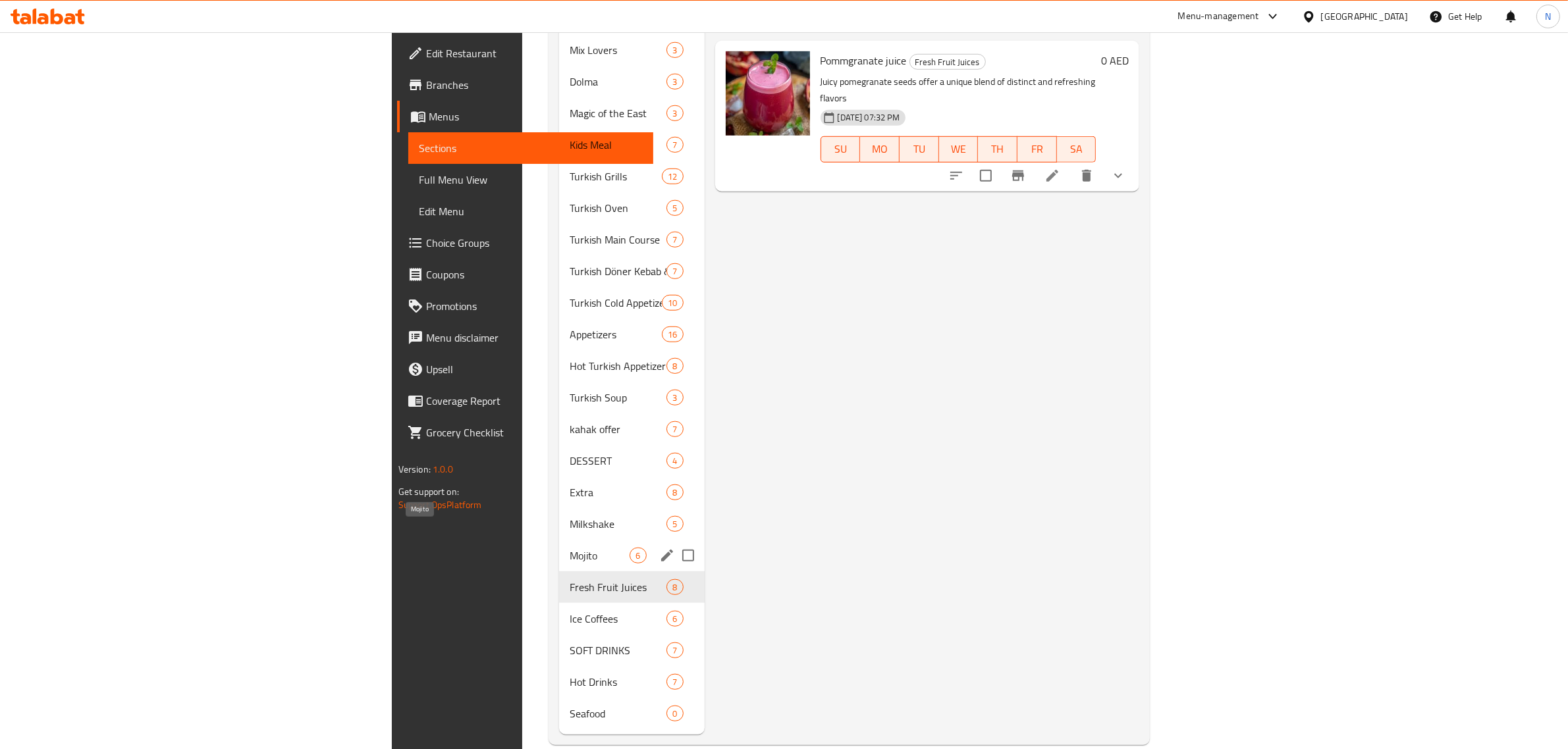
click at [570, 547] on span "Mojito" at bounding box center [599, 555] width 60 height 16
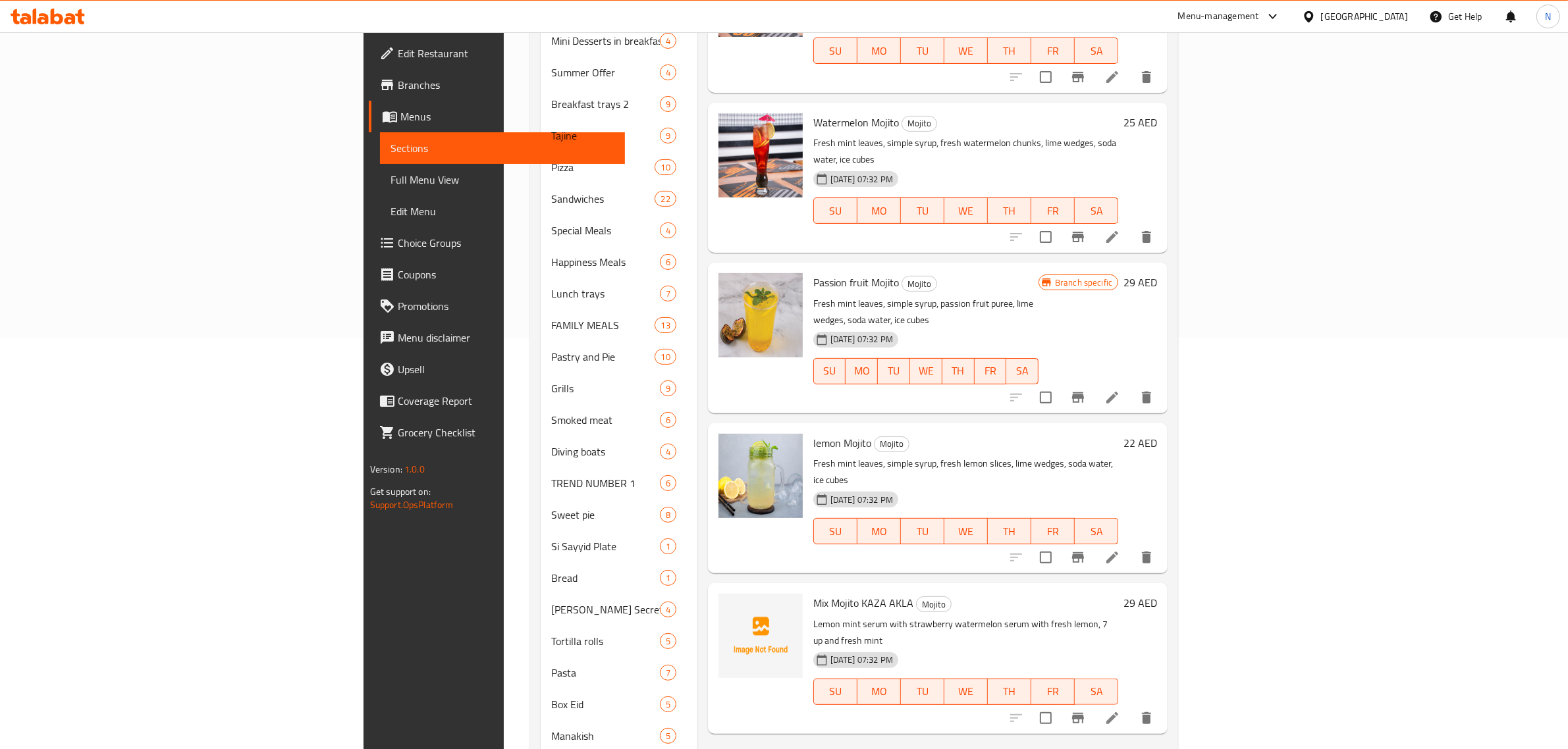
scroll to position [494, 0]
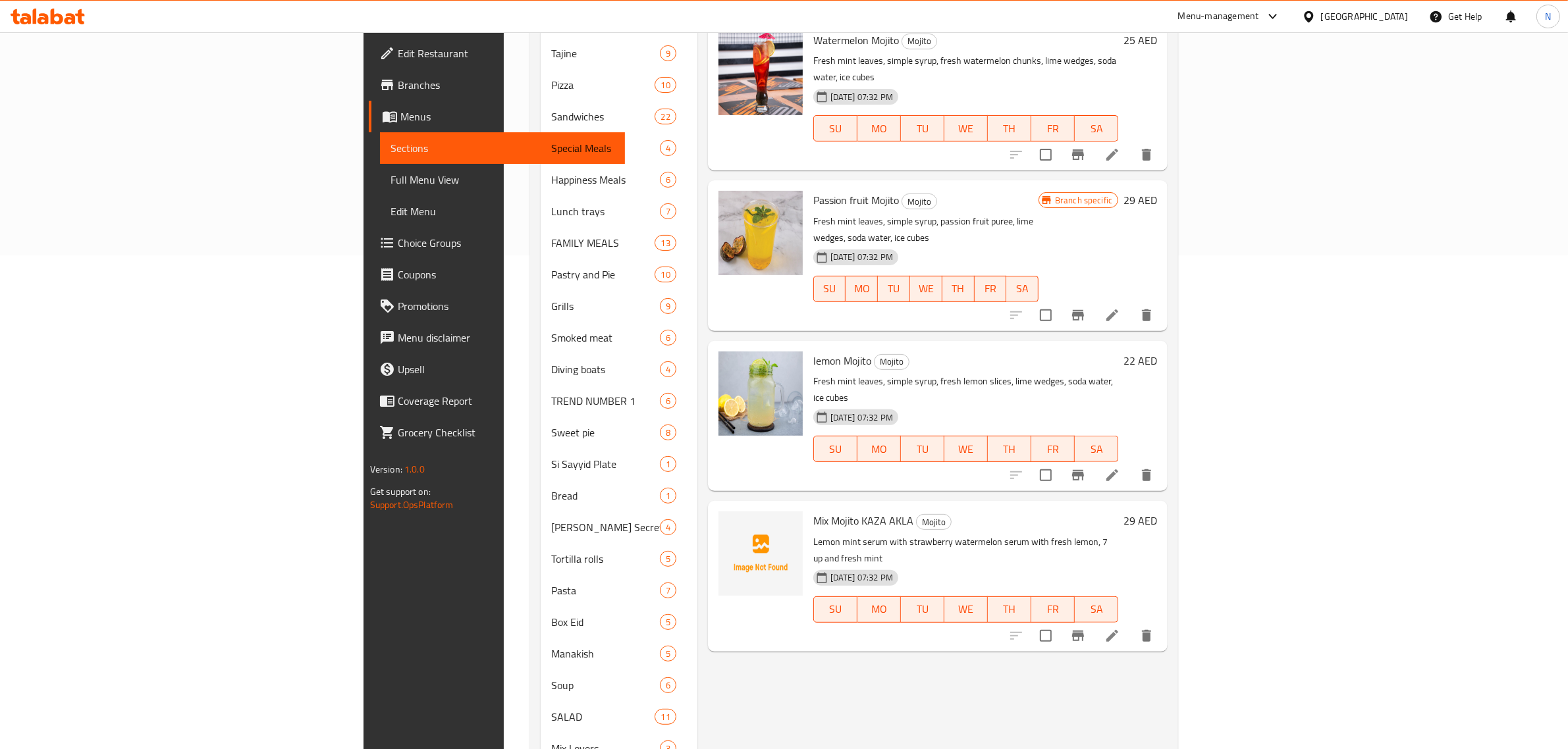
click at [1131, 624] on li at bounding box center [1112, 636] width 37 height 24
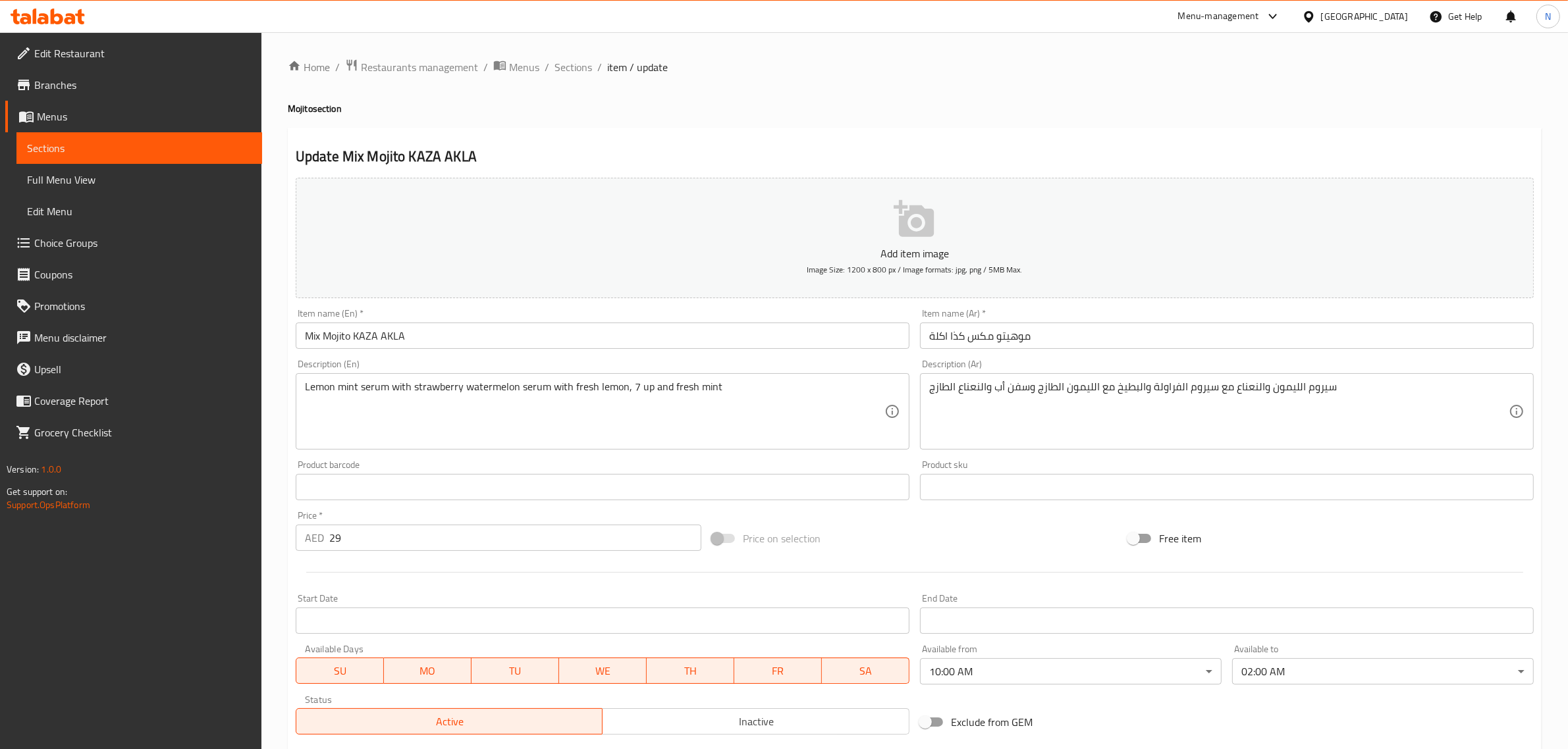
click at [1101, 666] on body "​ Menu-management United Arab Emirates Get Help N Edit Restaurant Branches Menu…" at bounding box center [784, 390] width 1568 height 717
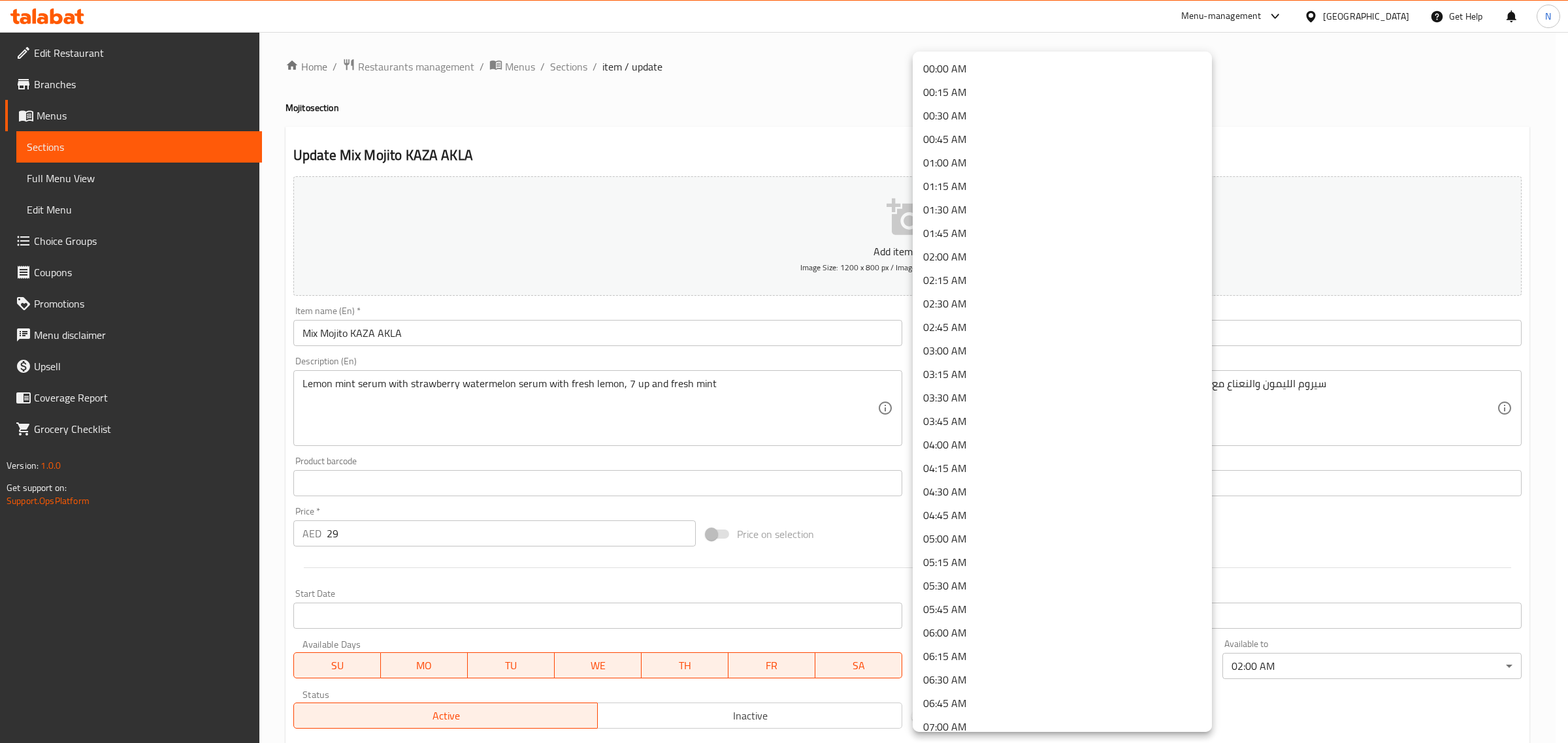
click at [1003, 63] on li "00:00 AM" at bounding box center [1062, 68] width 300 height 23
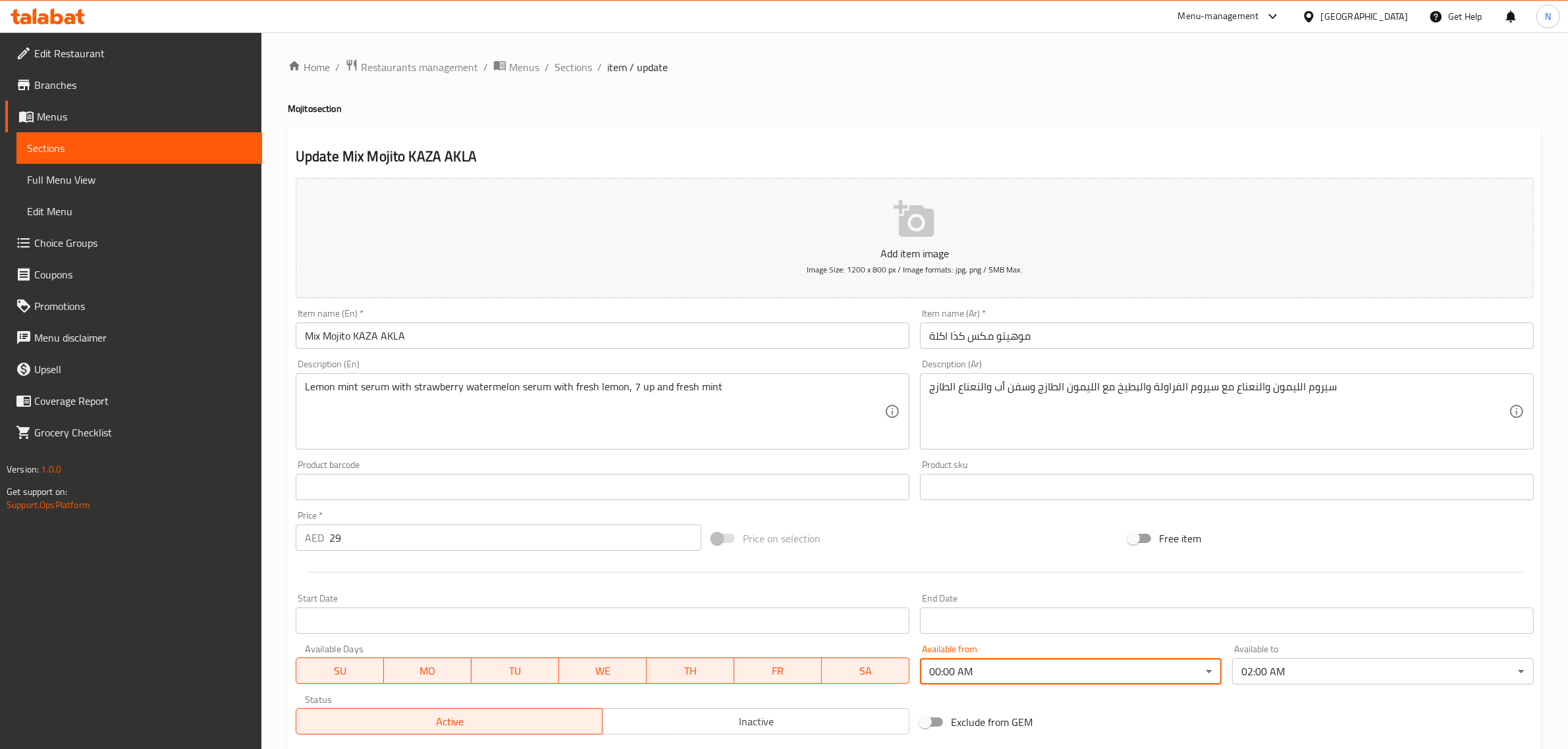
click at [1114, 332] on input "موهيتو مكس كذا اكلة" at bounding box center [1227, 335] width 614 height 27
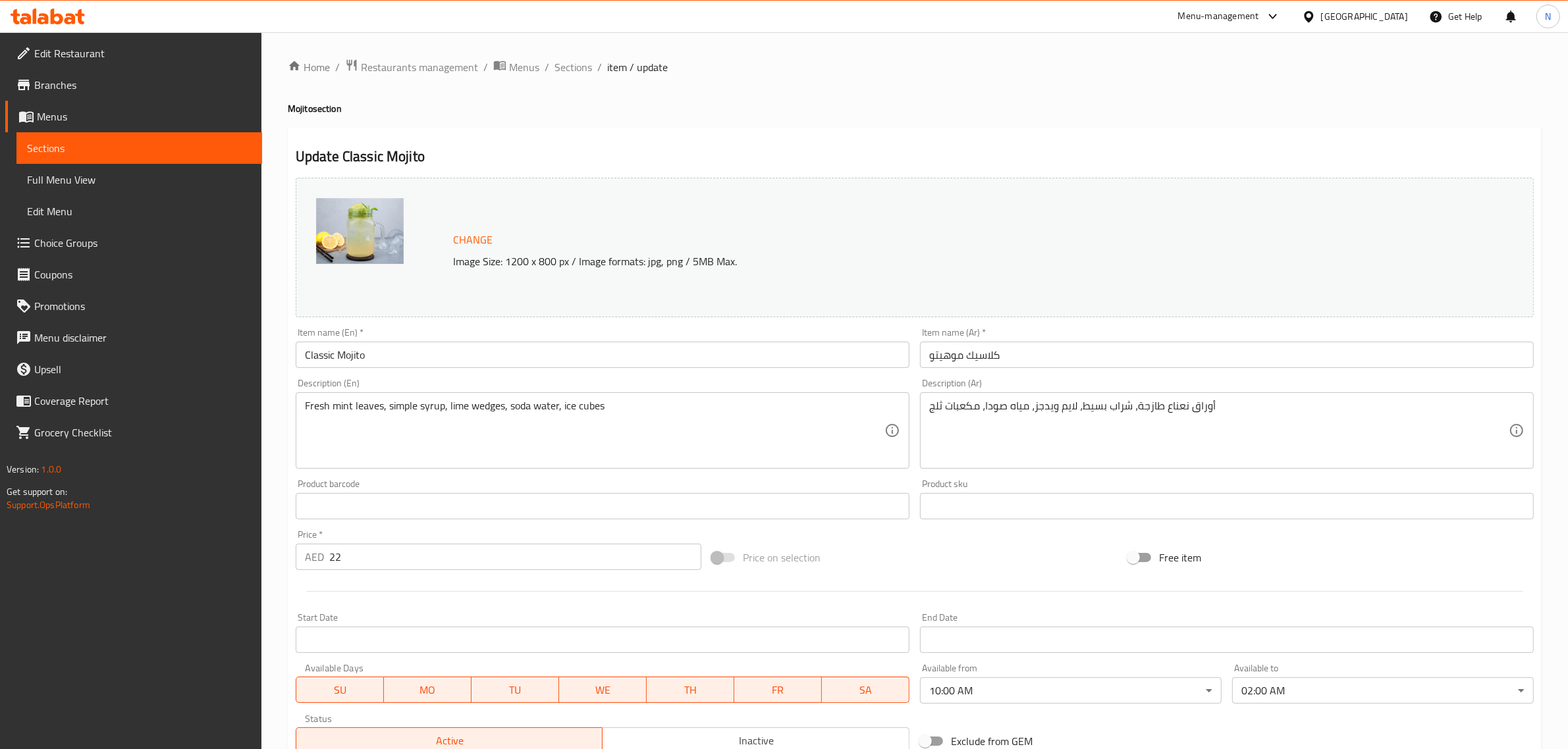
click at [980, 693] on body "​ Menu-management [GEOGRAPHIC_DATA] Get Help N Edit Restaurant Branches Menus S…" at bounding box center [784, 390] width 1568 height 717
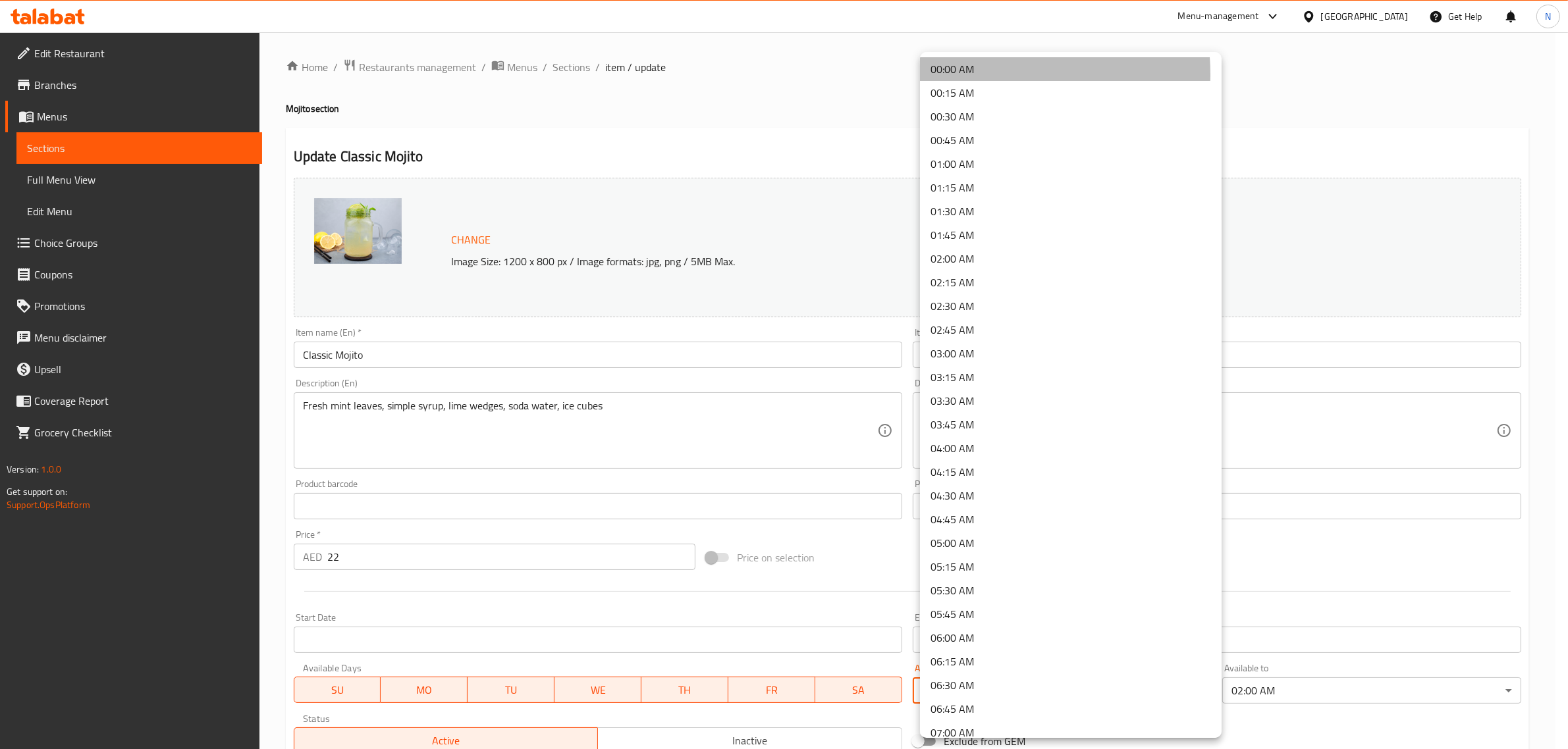
click at [989, 74] on li "00:00 AM" at bounding box center [1071, 68] width 302 height 24
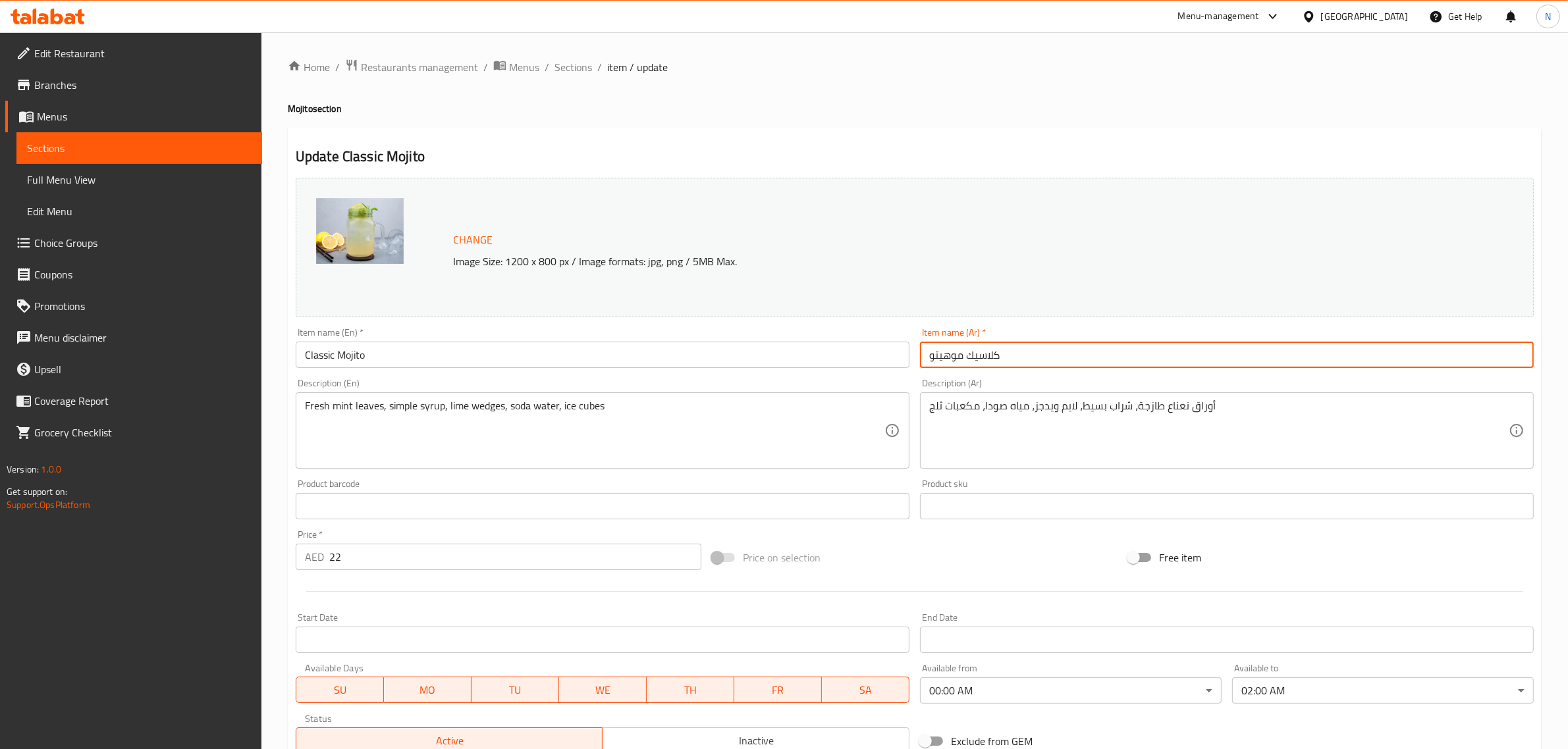
click at [1029, 350] on input "كلاسيك موهيتو" at bounding box center [1227, 354] width 614 height 27
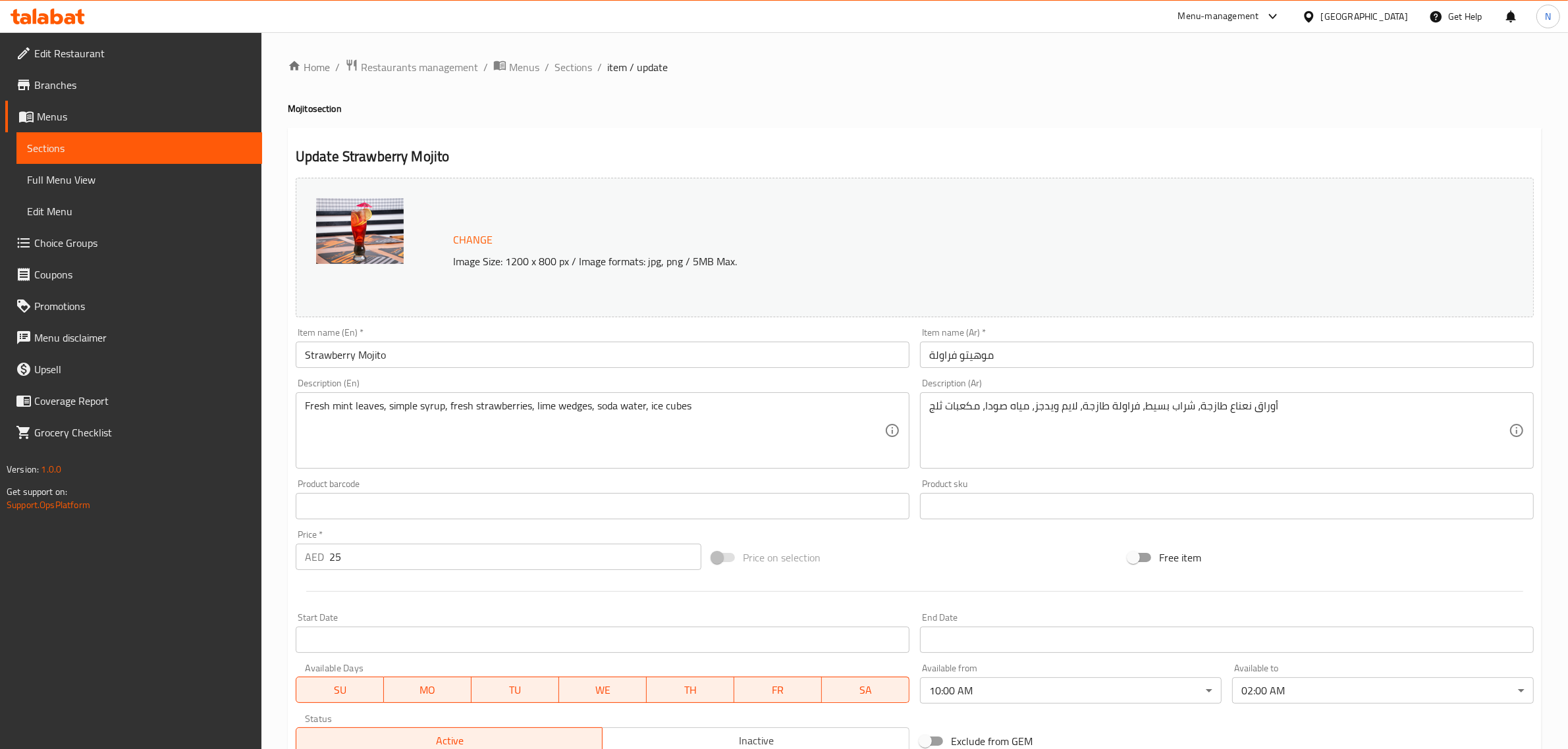
click at [1005, 688] on body "​ Menu-management United Arab Emirates Get Help N Edit Restaurant Branches Menu…" at bounding box center [784, 390] width 1568 height 717
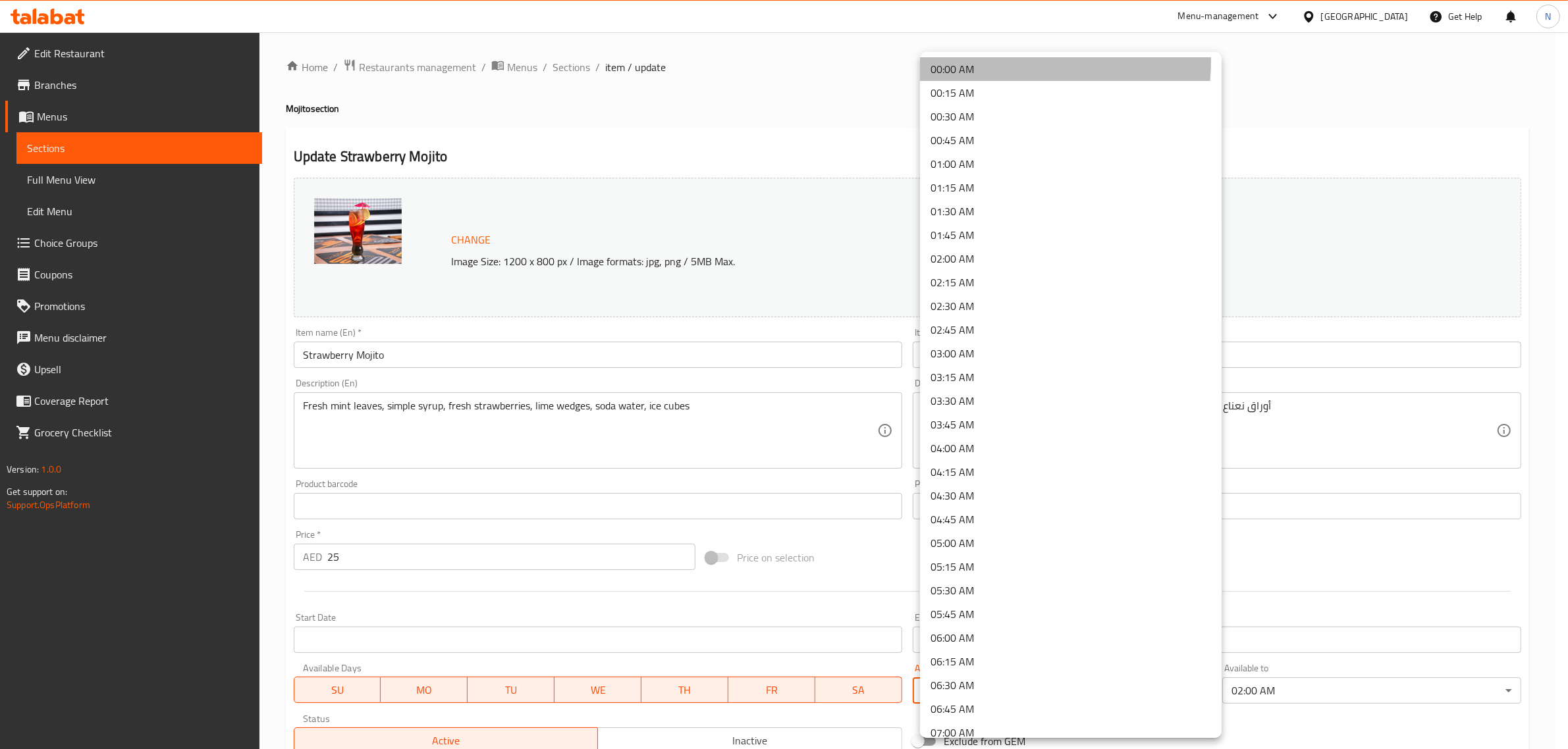
click at [986, 61] on li "00:00 AM" at bounding box center [1071, 68] width 302 height 24
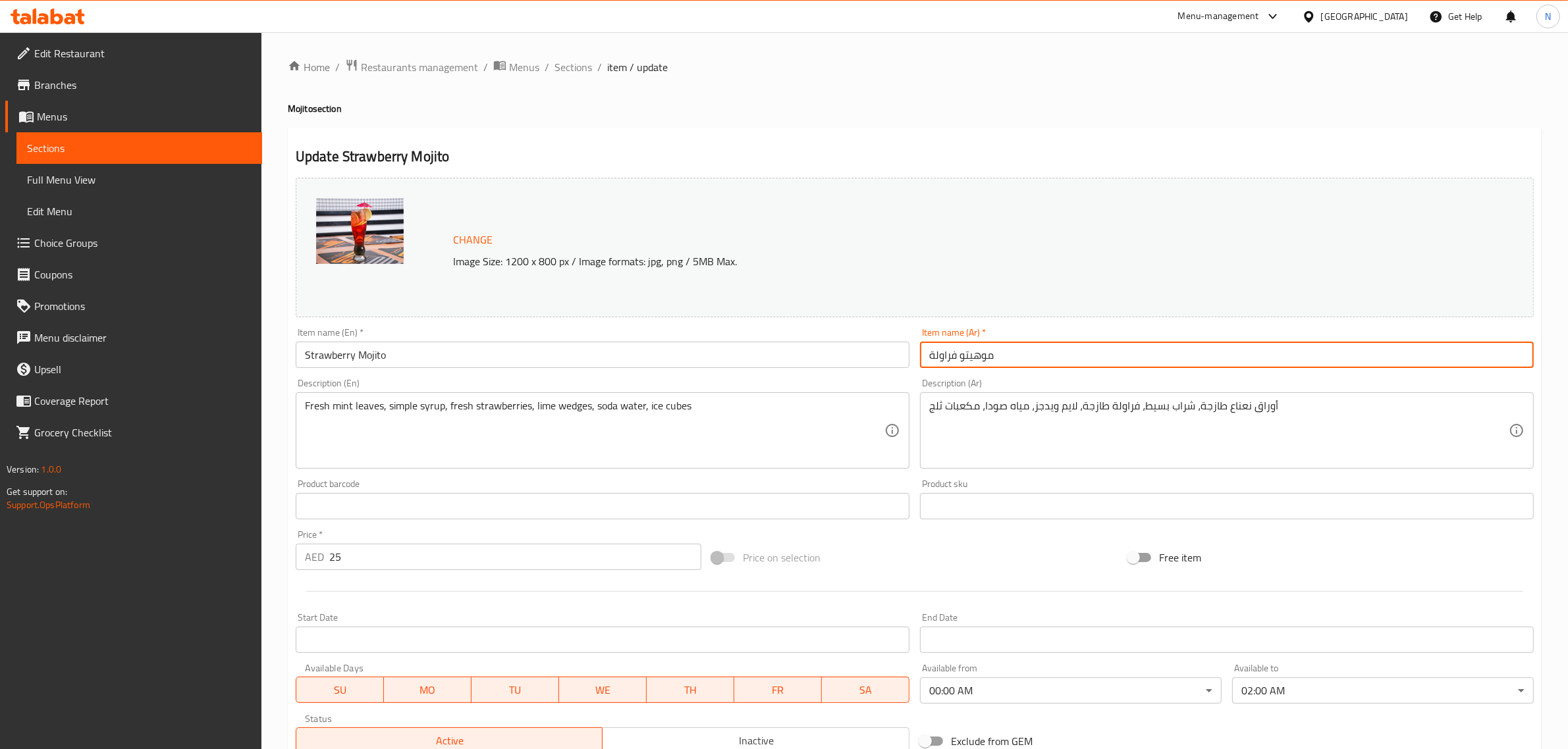
click at [1033, 360] on input "موهيتو فراولة" at bounding box center [1227, 354] width 614 height 27
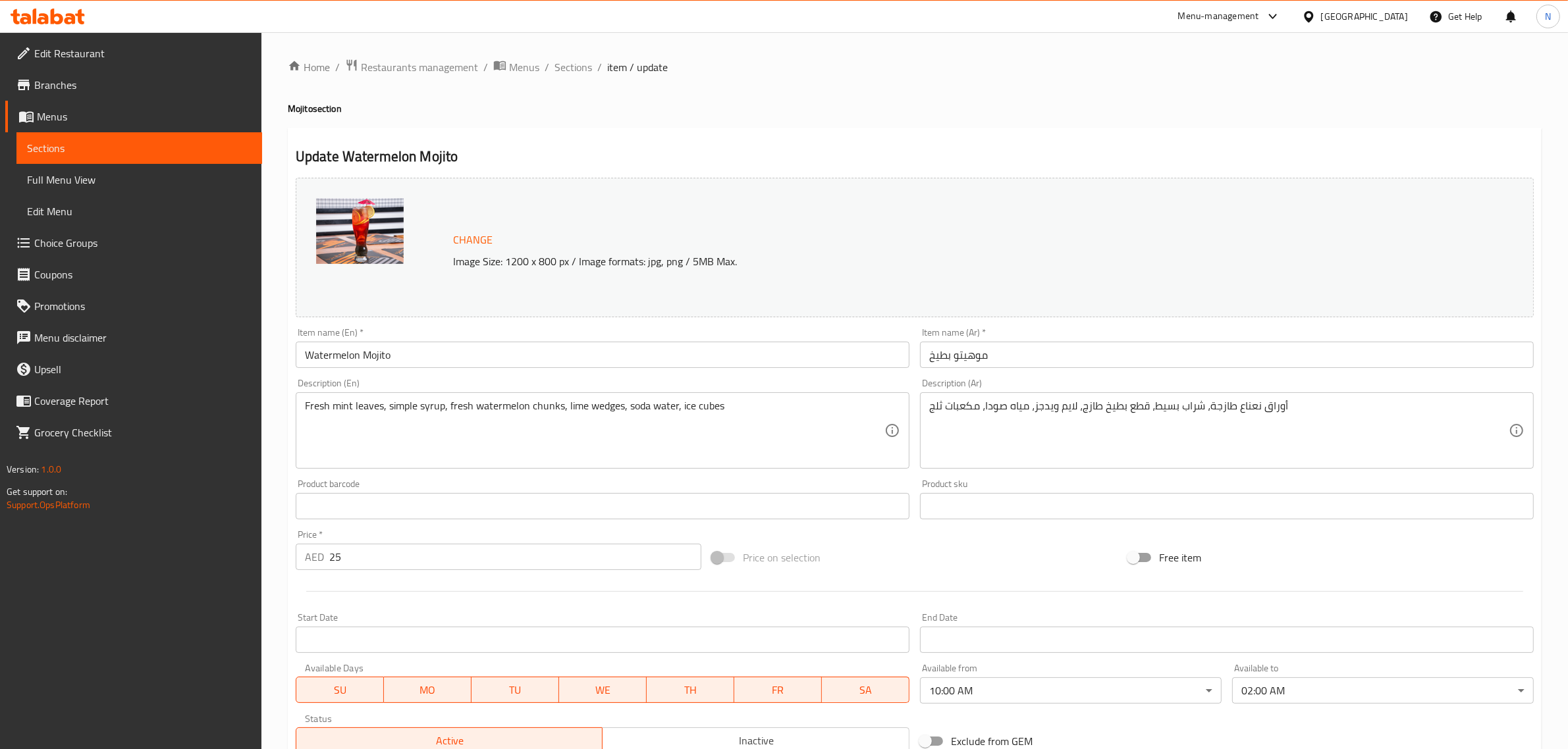
click at [1038, 690] on body "​ Menu-management [GEOGRAPHIC_DATA] Get Help N Edit Restaurant Branches Menus S…" at bounding box center [784, 390] width 1568 height 717
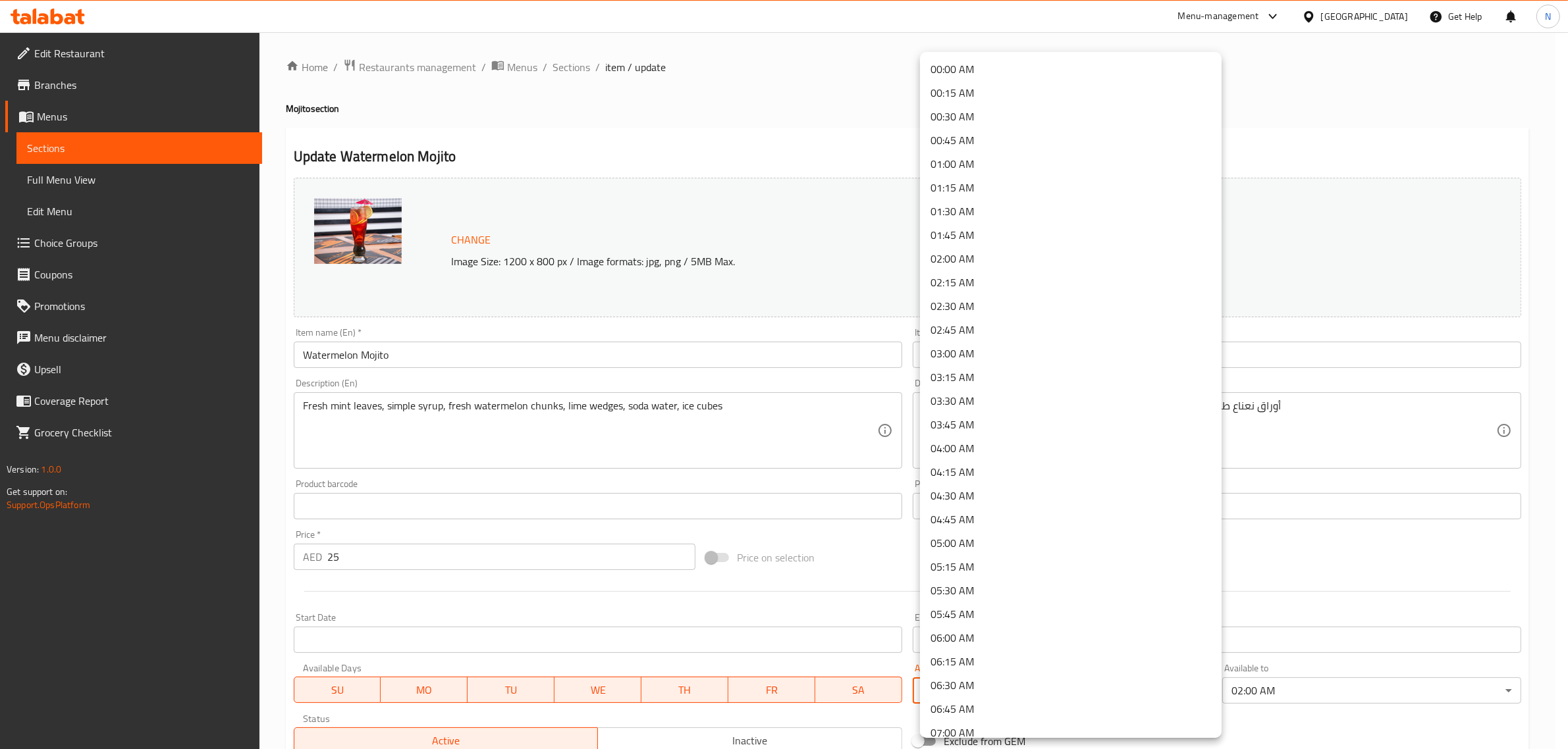
click at [982, 62] on li "00:00 AM" at bounding box center [1071, 68] width 302 height 24
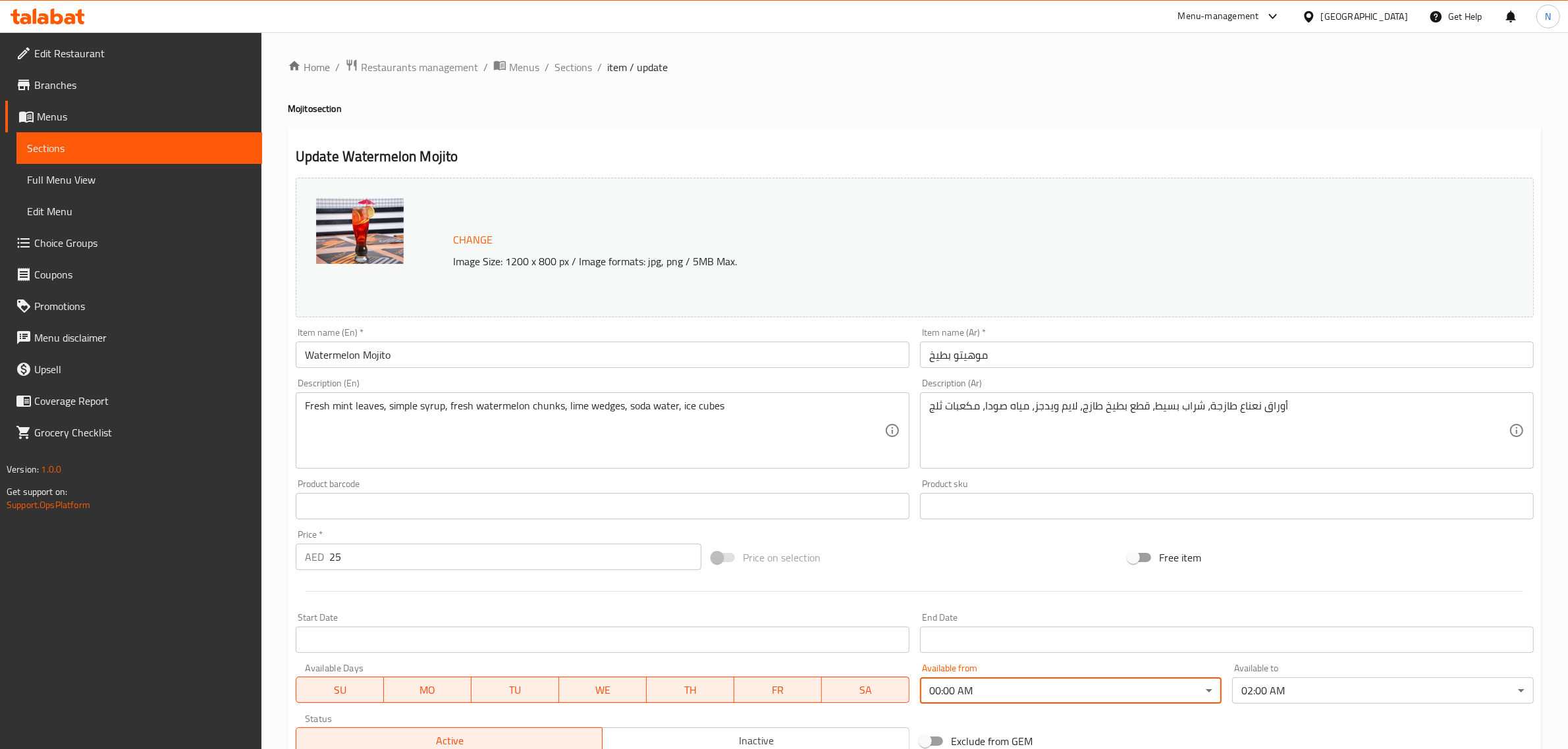
click at [1046, 359] on input "موهيتو بطيخ" at bounding box center [1227, 354] width 614 height 27
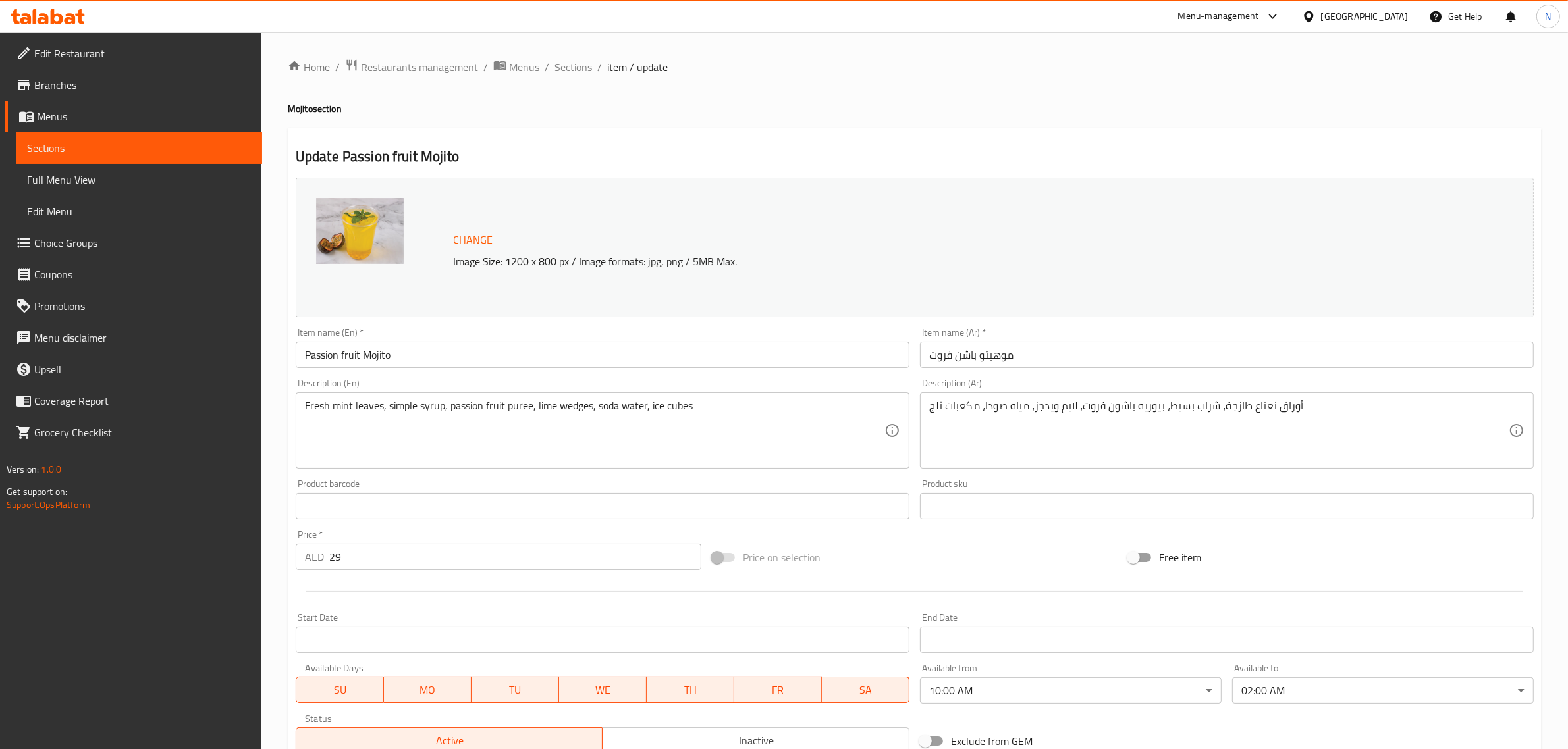
click at [995, 688] on body "​ Menu-management [GEOGRAPHIC_DATA] Get Help N Edit Restaurant Branches Menus S…" at bounding box center [784, 390] width 1568 height 717
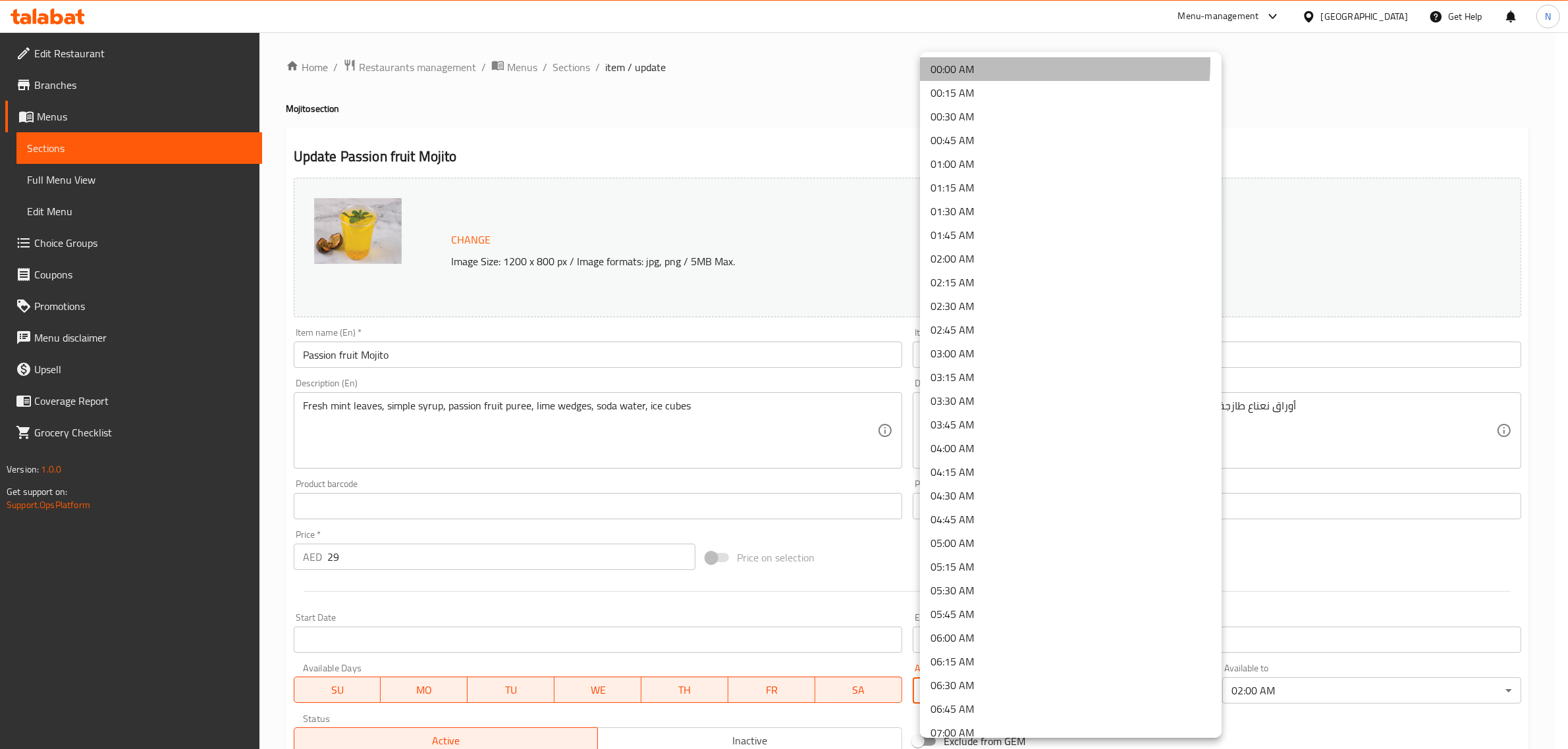
click at [1006, 62] on li "00:00 AM" at bounding box center [1071, 68] width 302 height 24
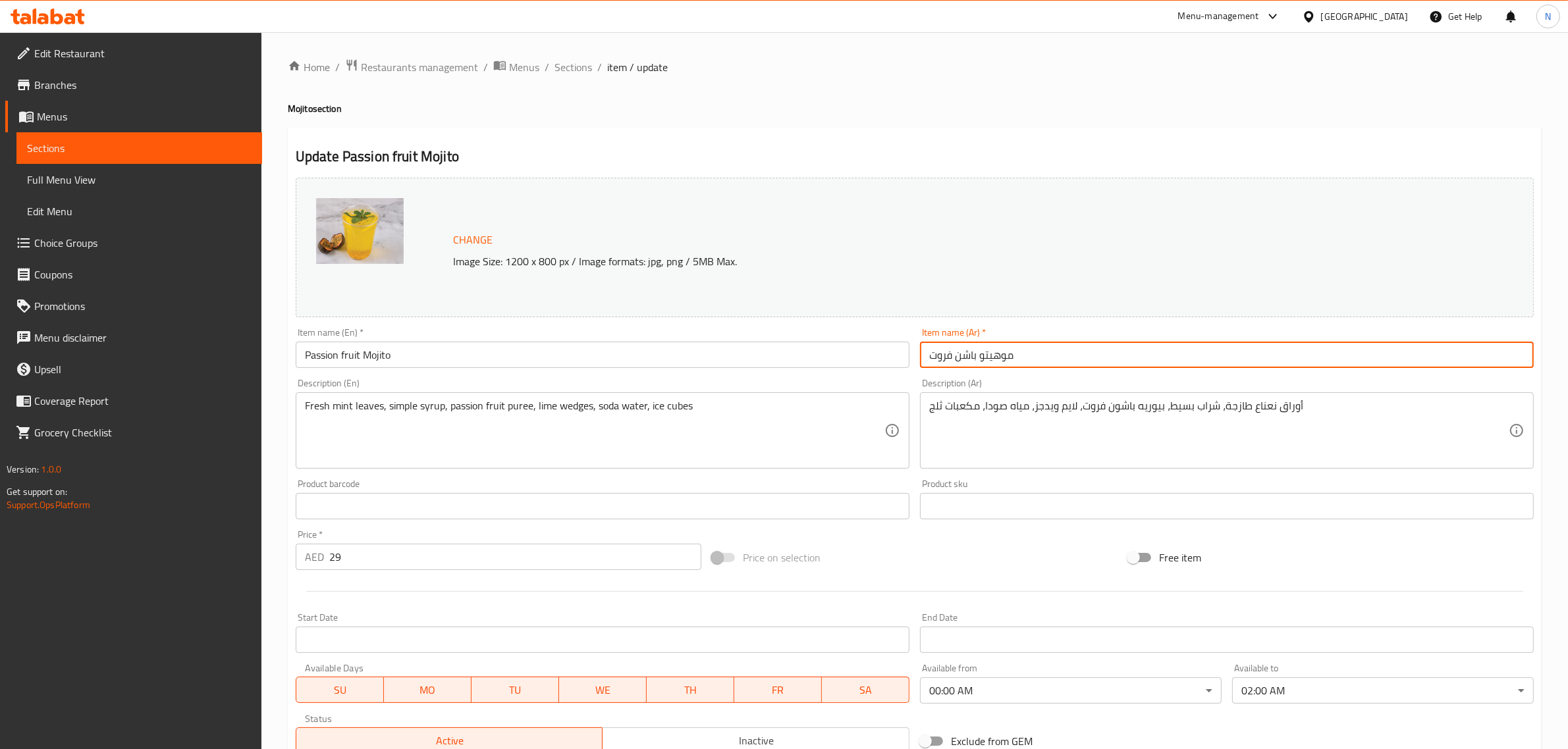
click at [1039, 360] on input "موهيتو باشن فروت" at bounding box center [1227, 354] width 614 height 27
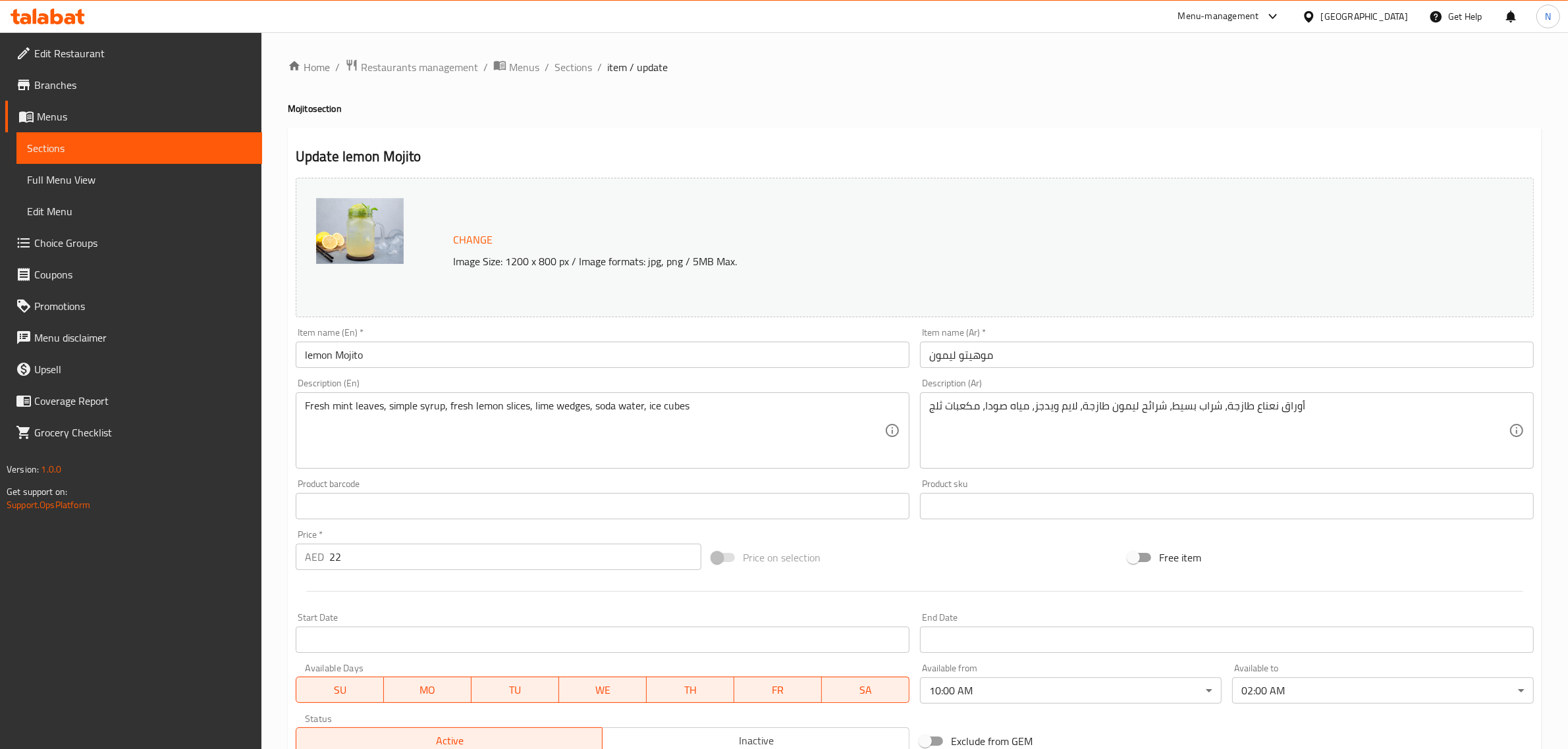
click at [988, 683] on body "​ Menu-management [GEOGRAPHIC_DATA] Get Help N Edit Restaurant Branches Menus S…" at bounding box center [784, 390] width 1568 height 717
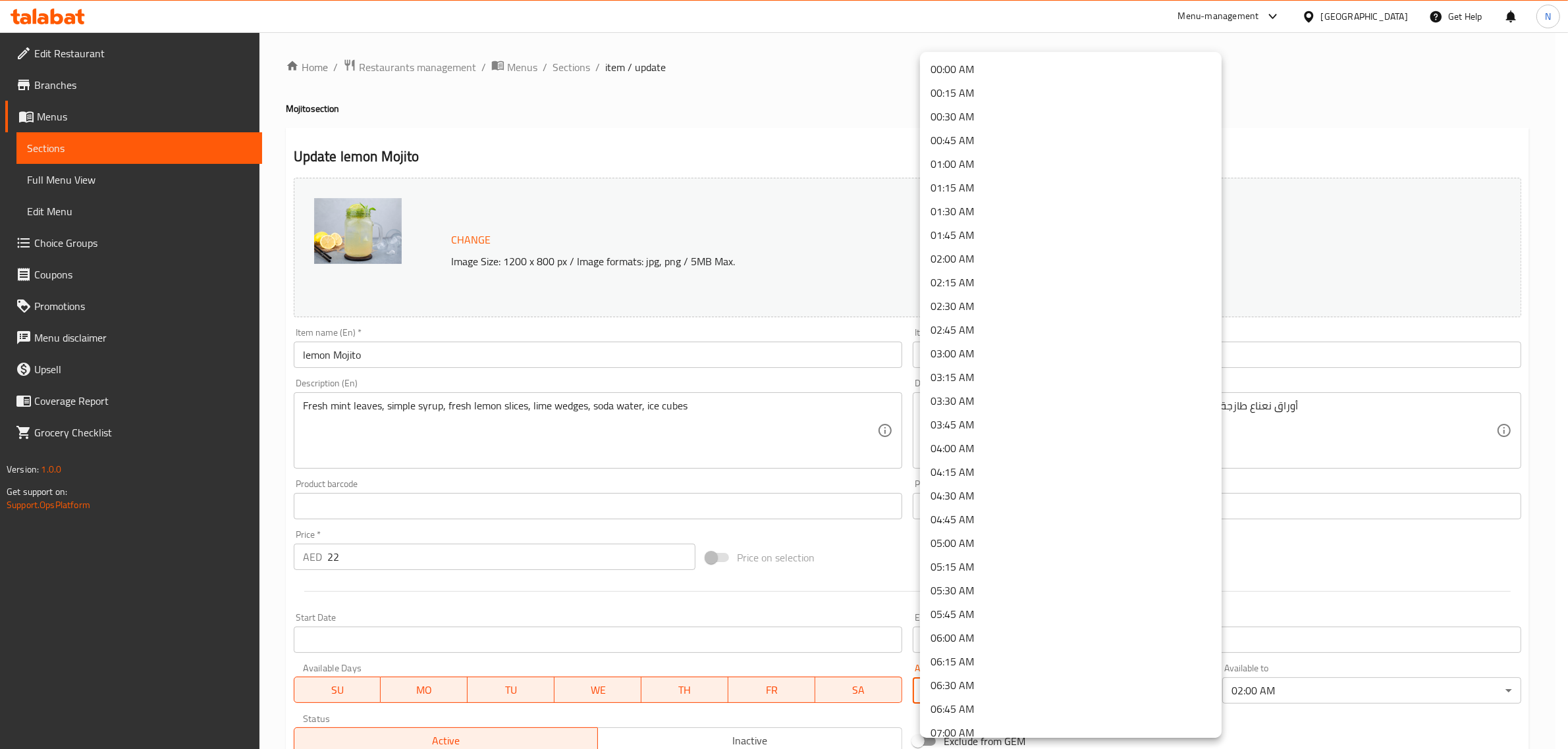
click at [989, 68] on li "00:00 AM" at bounding box center [1071, 68] width 302 height 24
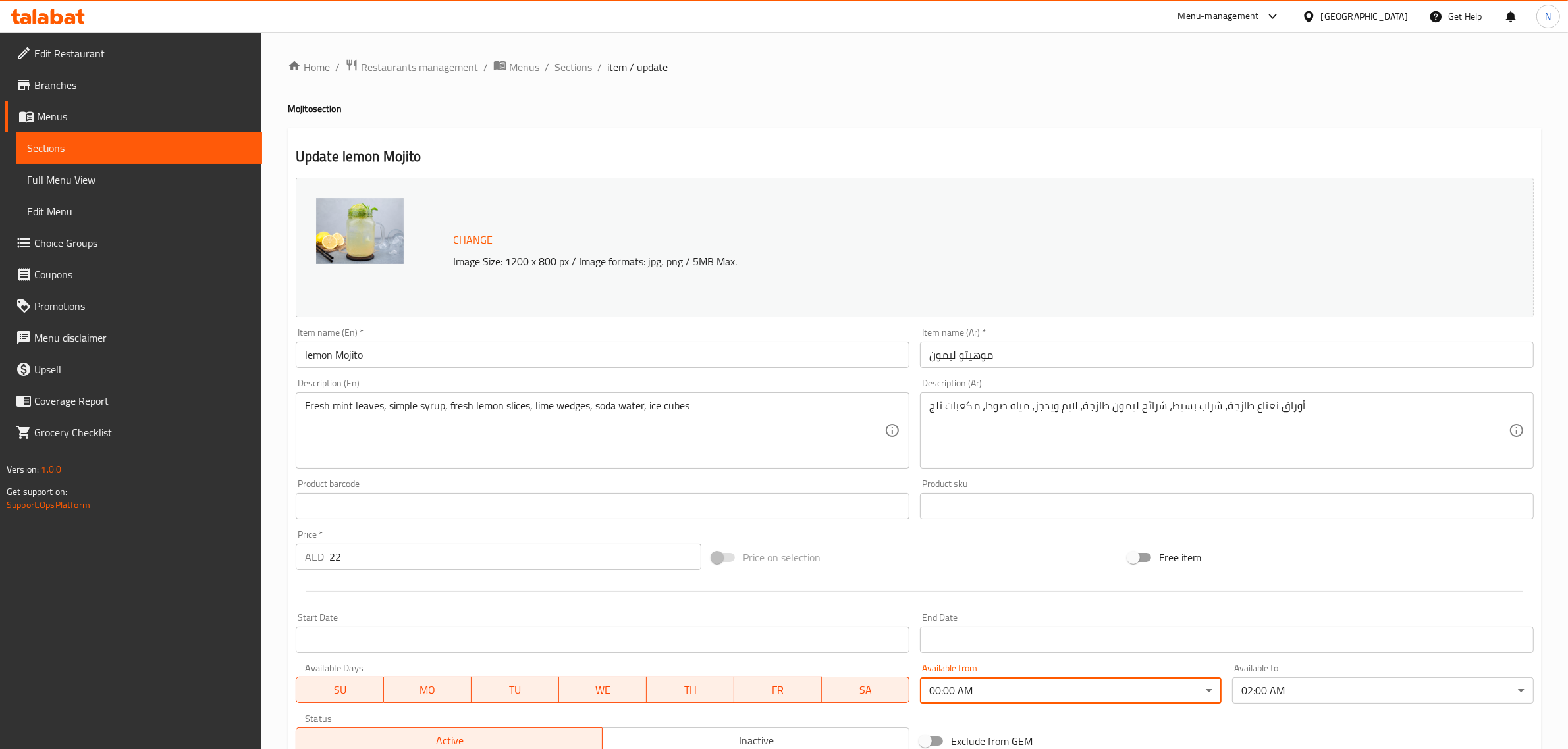
click at [1027, 360] on input "موهيتو ليمون" at bounding box center [1227, 354] width 614 height 27
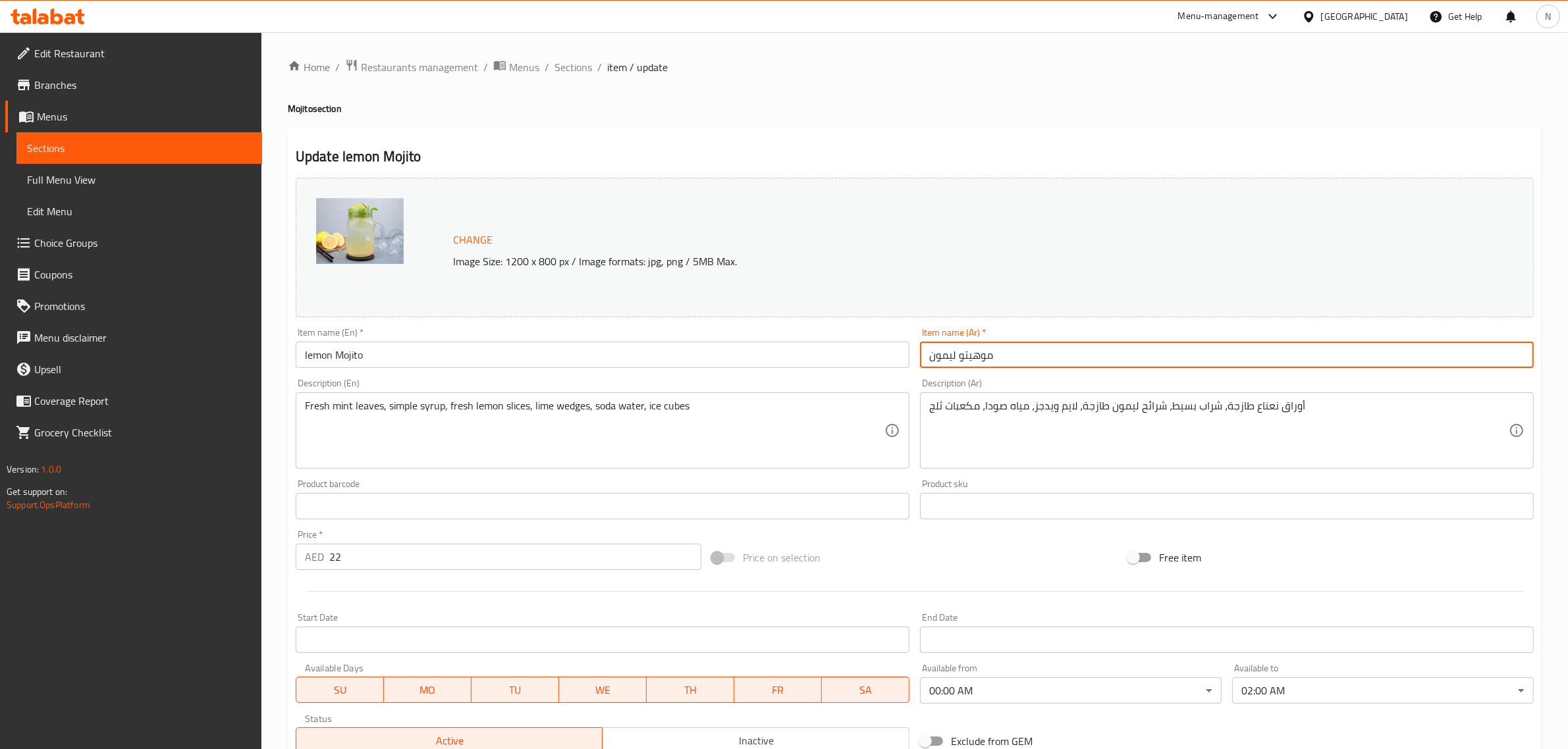
click at [567, 68] on span "Sections" at bounding box center [573, 67] width 37 height 16
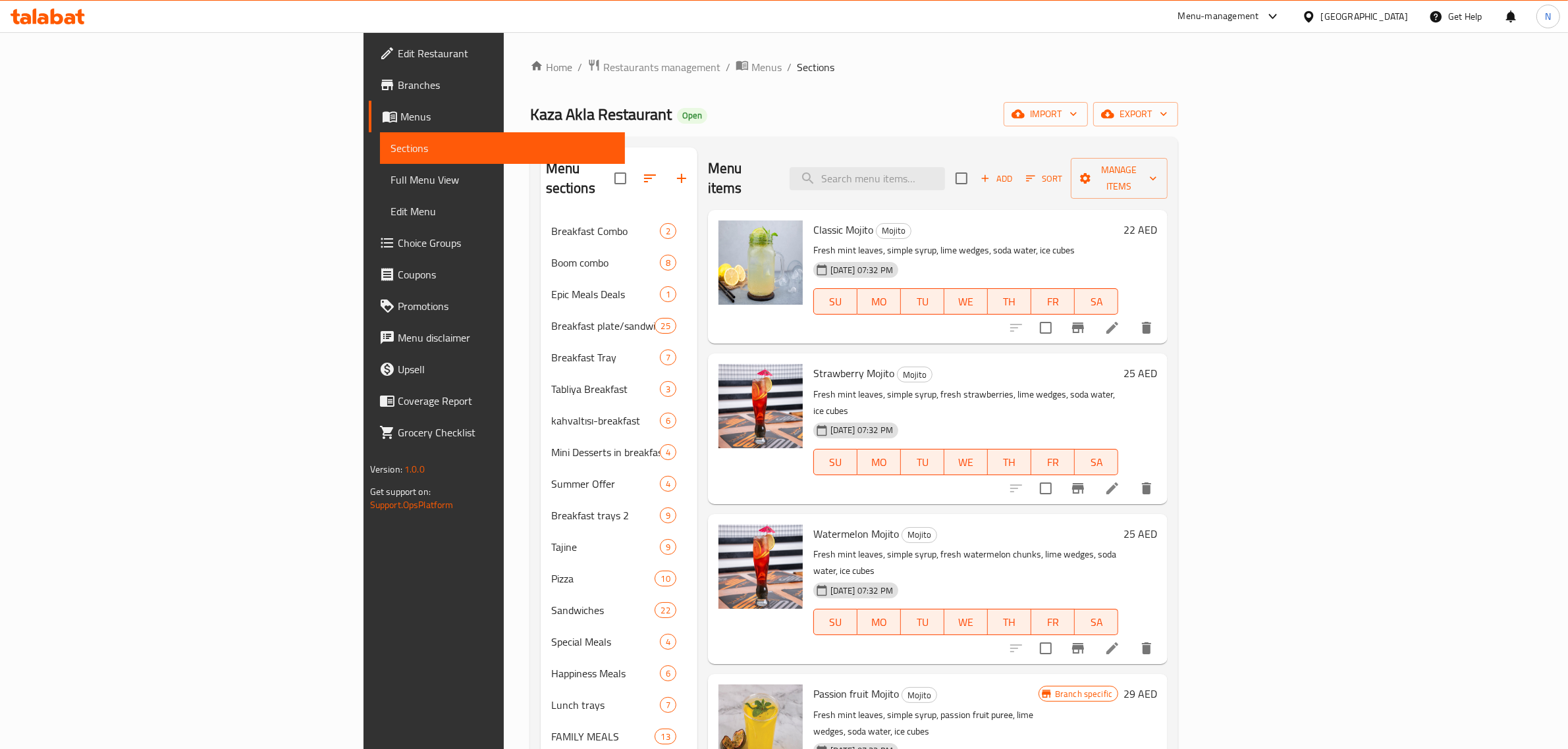
click at [1121, 113] on div "Kaza Akla Restaurant Open import export" at bounding box center [854, 114] width 649 height 24
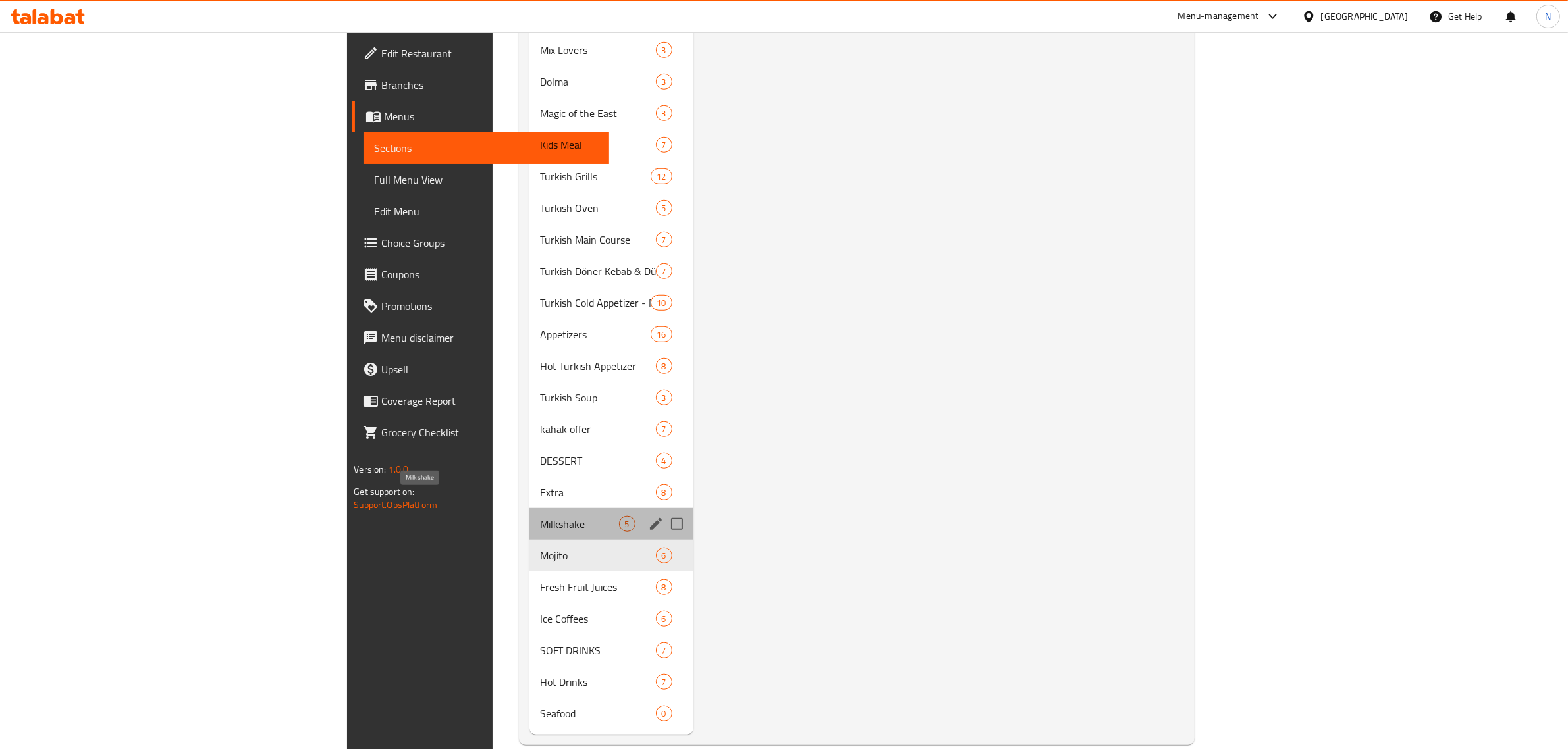
click at [540, 516] on span "Milkshake" at bounding box center [579, 524] width 78 height 16
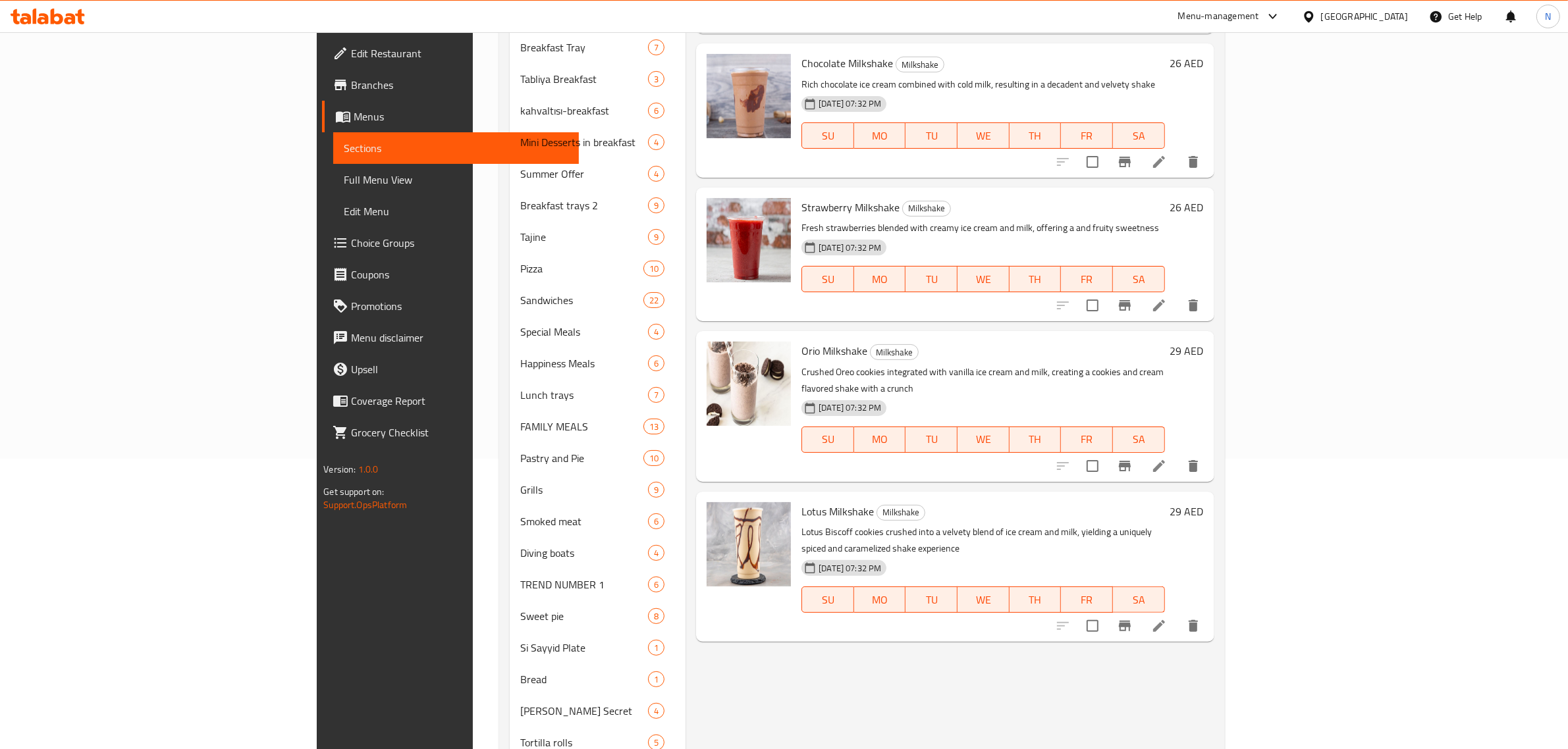
scroll to position [329, 0]
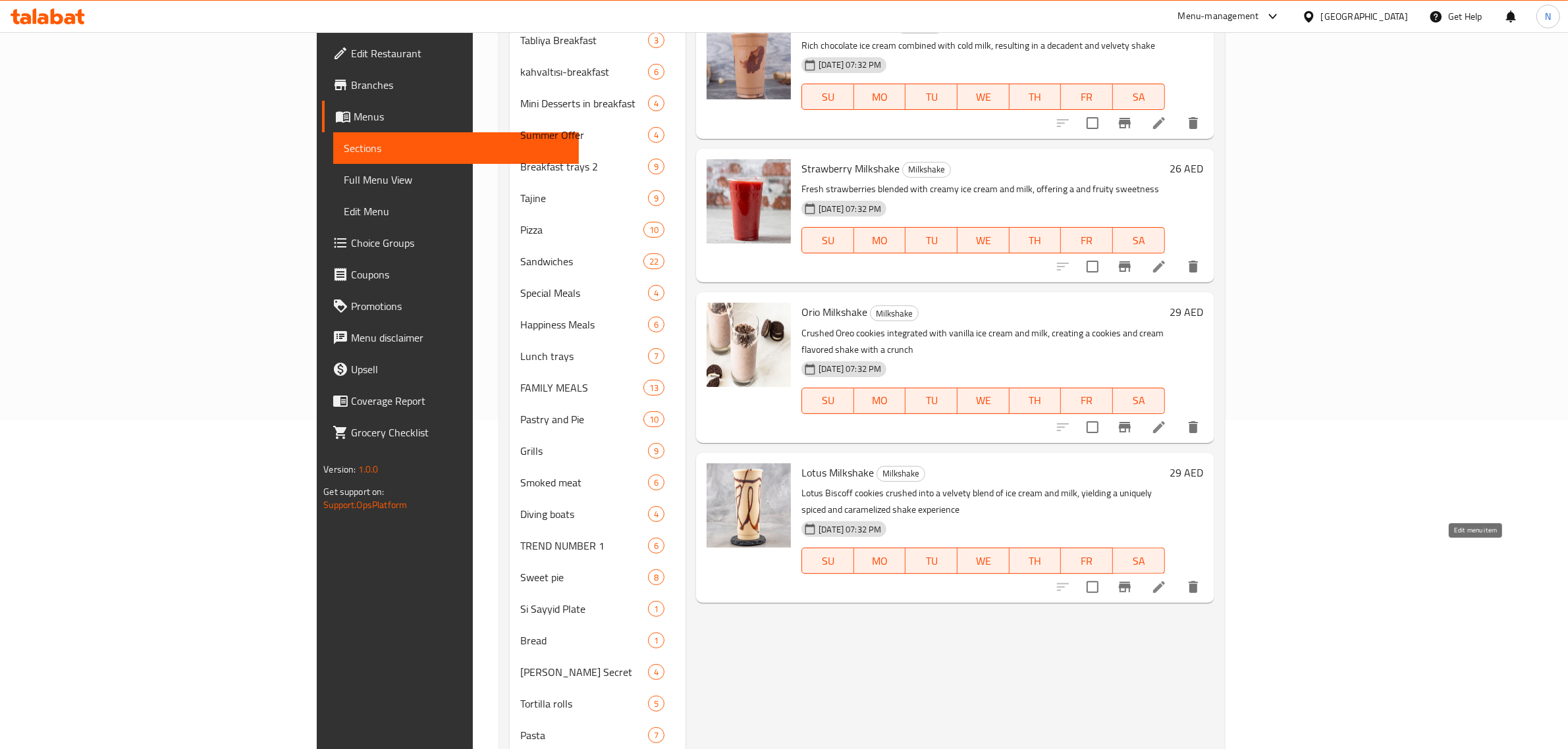
click at [1166, 579] on icon at bounding box center [1159, 587] width 16 height 16
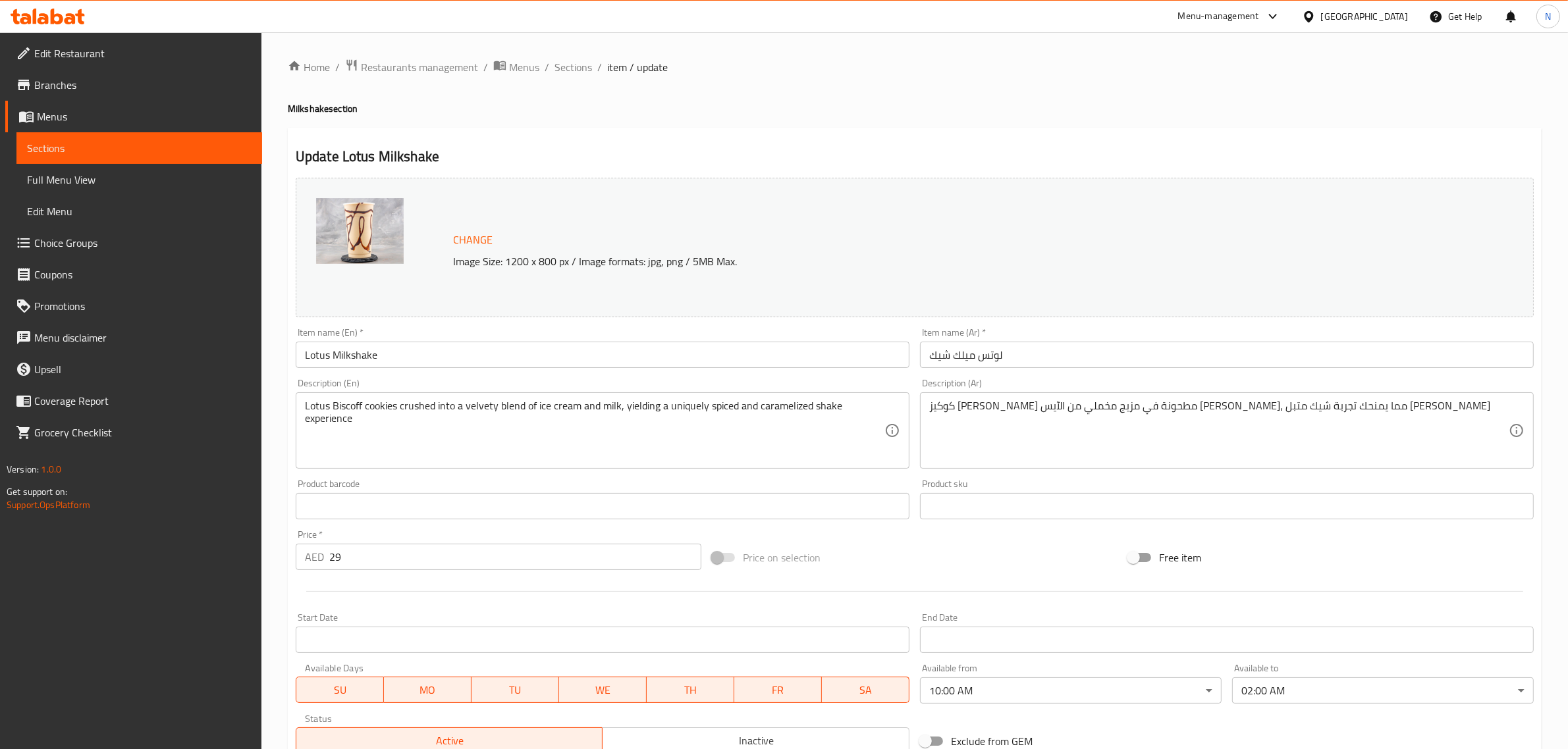
click at [1048, 680] on body "​ Menu-management United Arab Emirates Get Help N Edit Restaurant Branches Menu…" at bounding box center [784, 390] width 1568 height 717
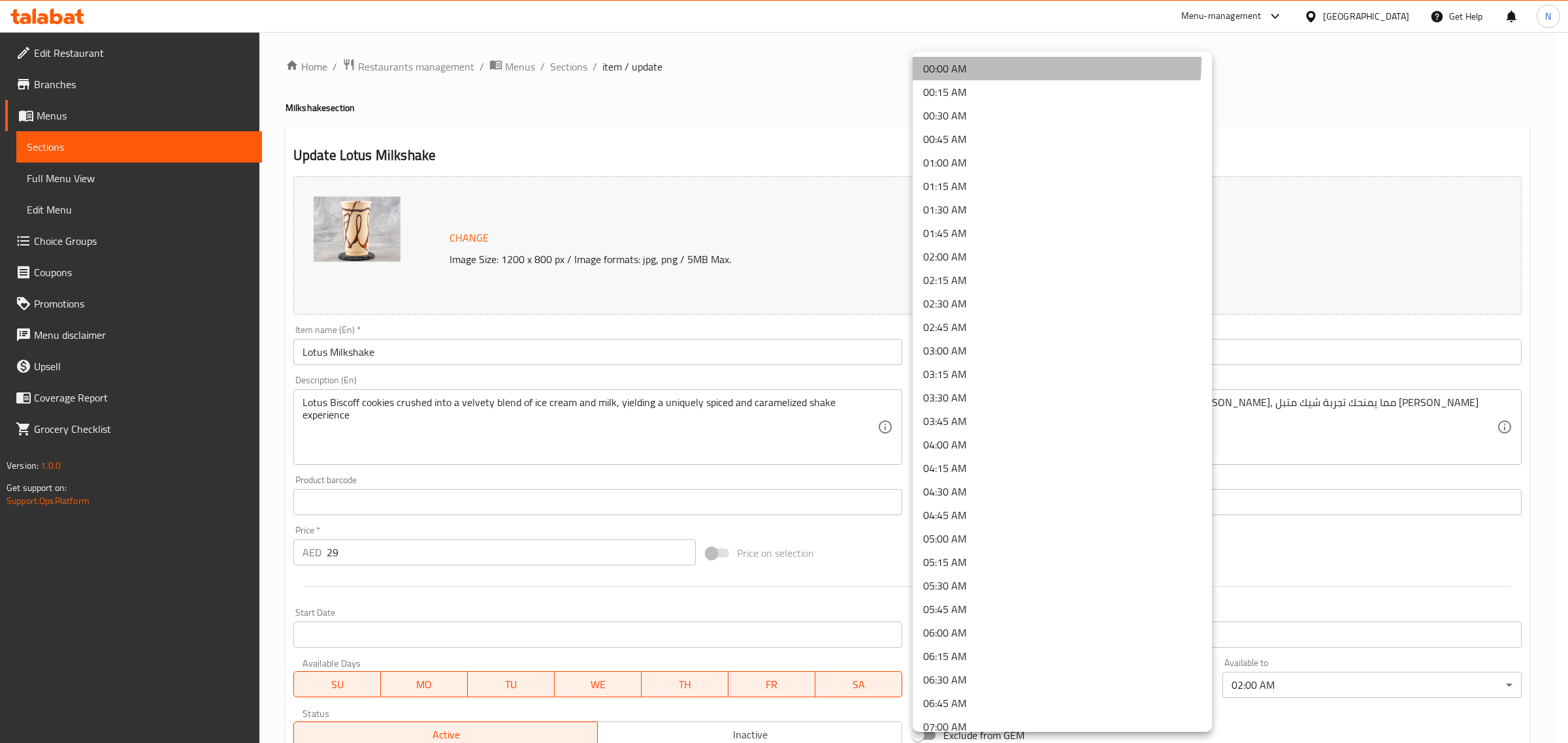
click at [997, 60] on li "00:00 AM" at bounding box center [1062, 68] width 300 height 23
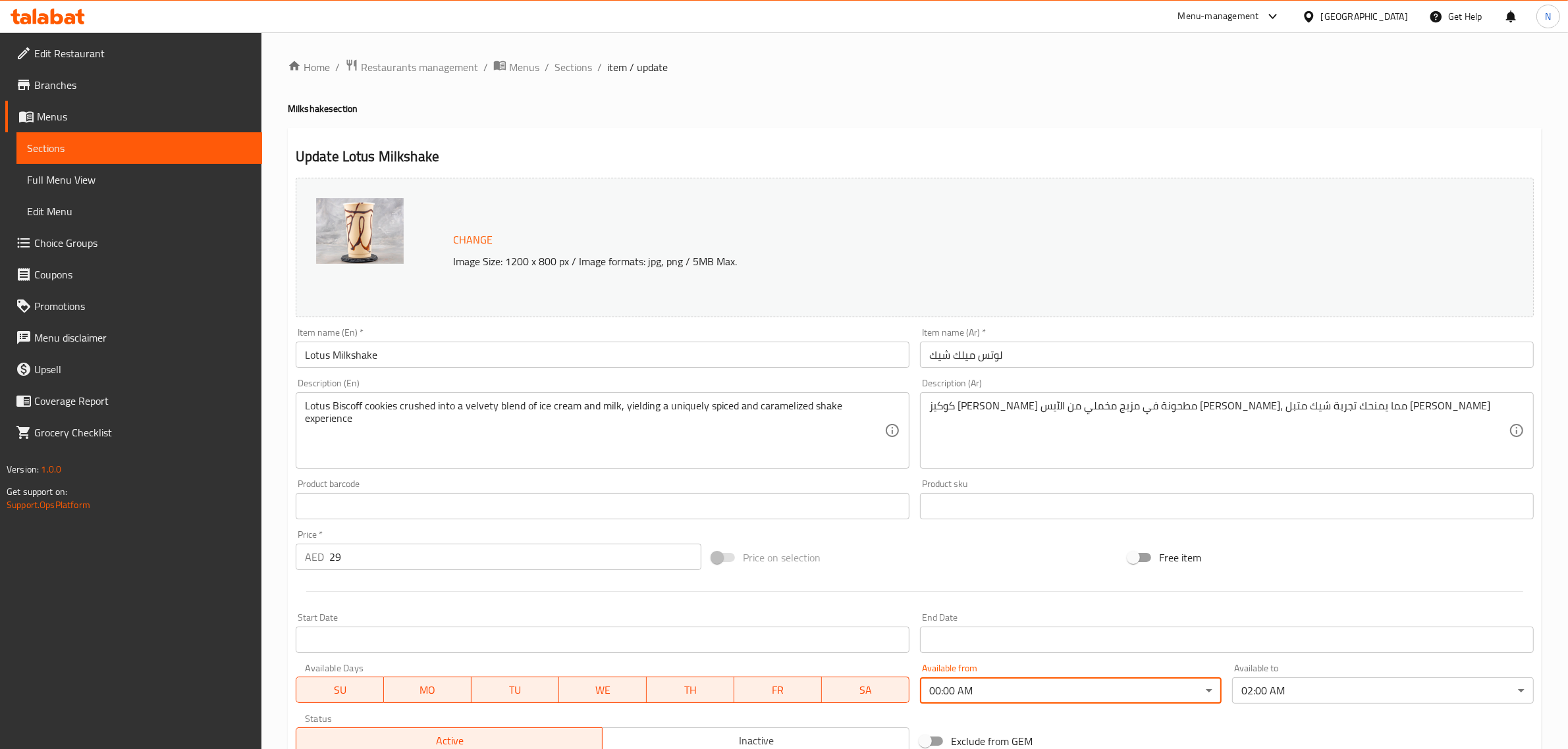
click at [1071, 354] on input "لوتس ميلك شيك" at bounding box center [1227, 354] width 614 height 27
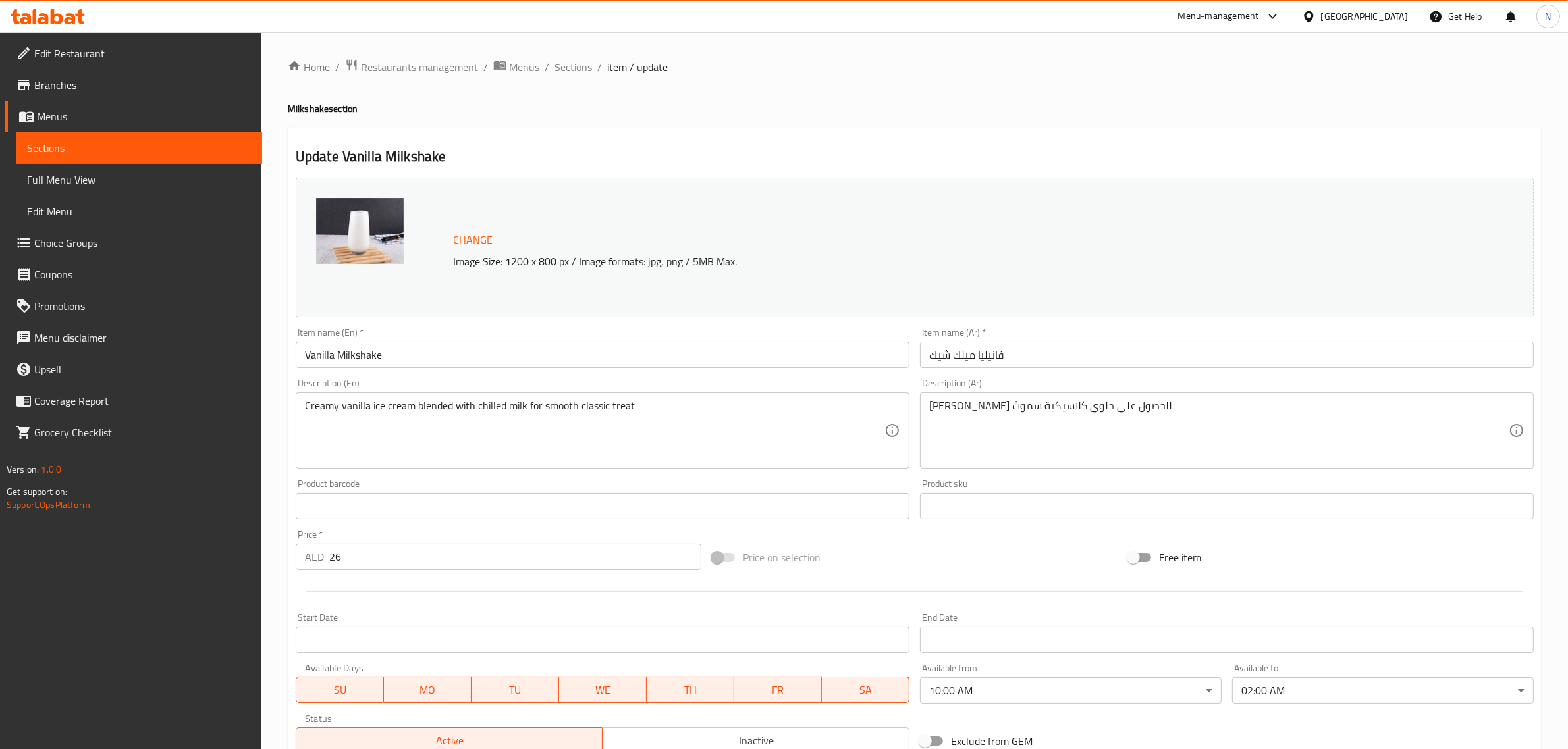
click at [1065, 697] on body "​ Menu-management [GEOGRAPHIC_DATA] Get Help N Edit Restaurant Branches Menus S…" at bounding box center [784, 390] width 1568 height 717
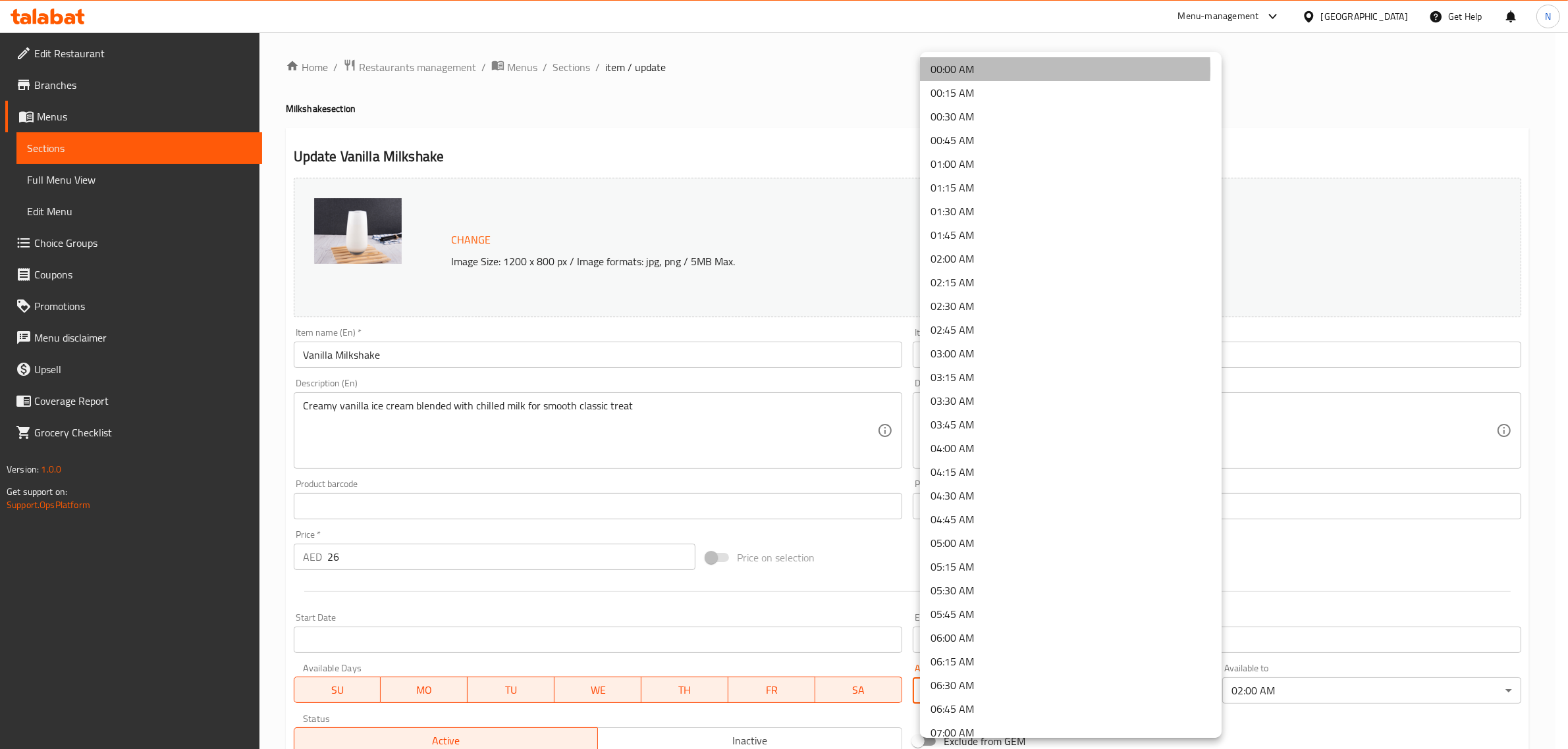
click at [993, 69] on li "00:00 AM" at bounding box center [1071, 68] width 302 height 24
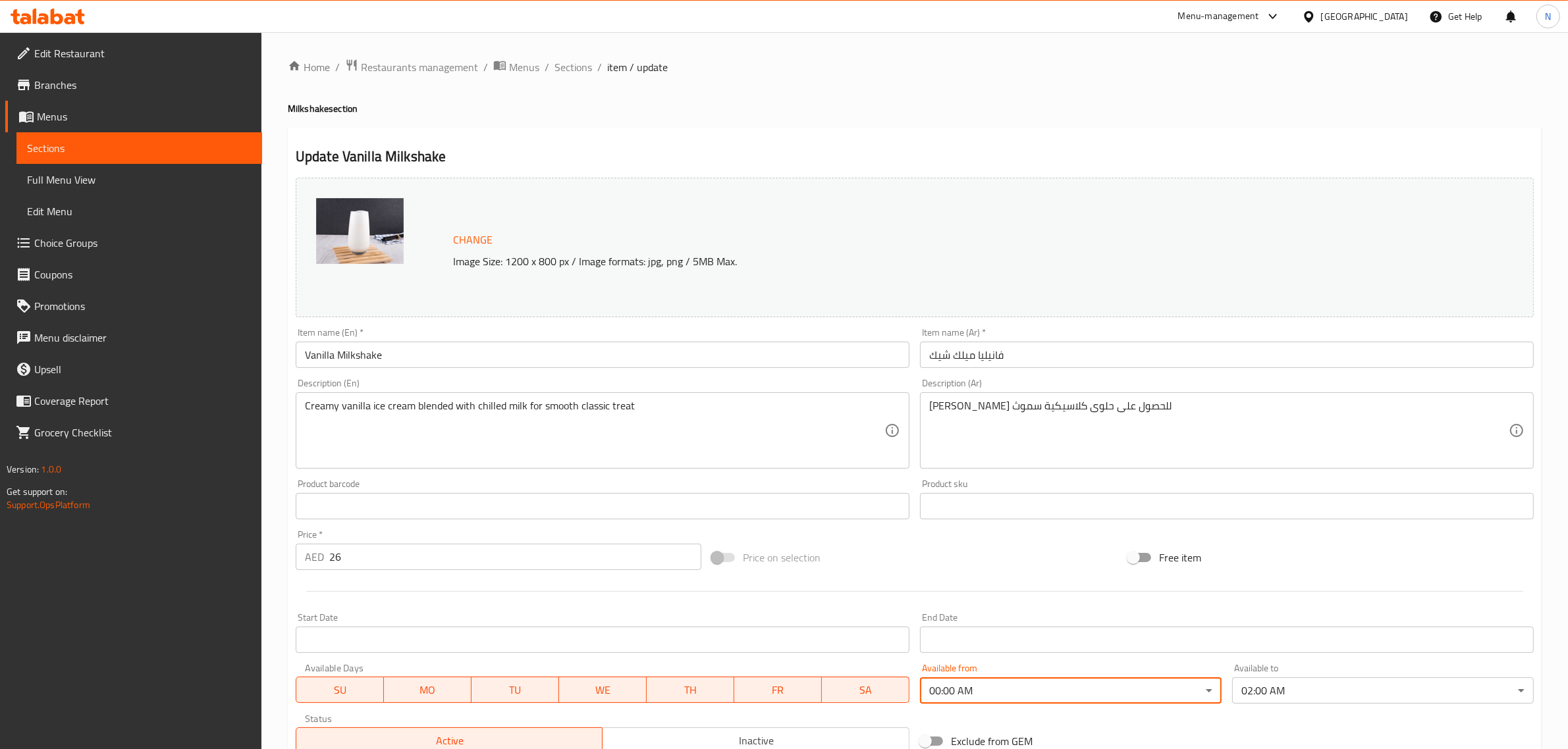
click at [1059, 353] on input "فانيليا ميلك شيك" at bounding box center [1227, 354] width 614 height 27
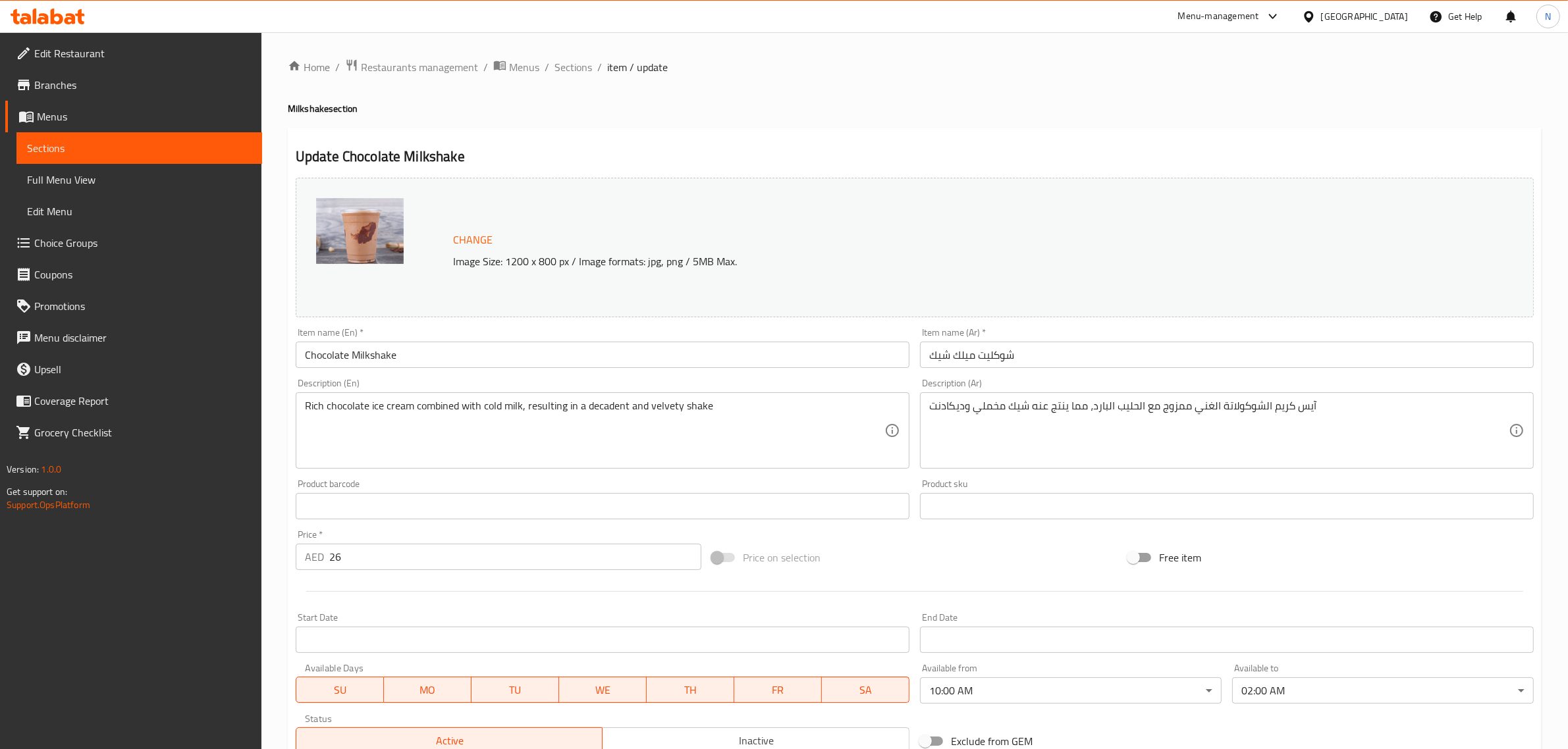
click at [1012, 703] on body "​ Menu-management [GEOGRAPHIC_DATA] Get Help N Edit Restaurant Branches Menus S…" at bounding box center [784, 390] width 1568 height 717
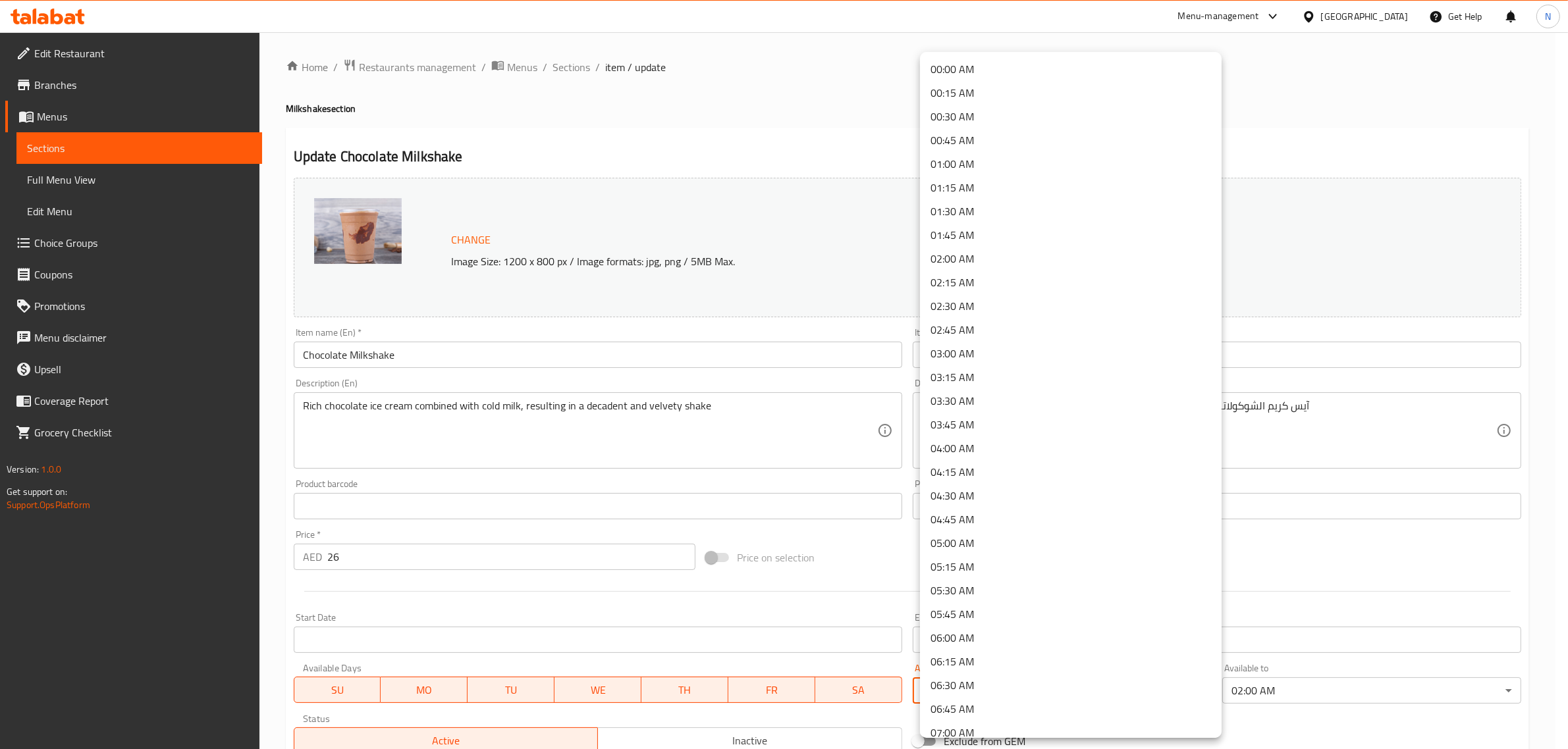
click at [988, 64] on li "00:00 AM" at bounding box center [1071, 68] width 302 height 24
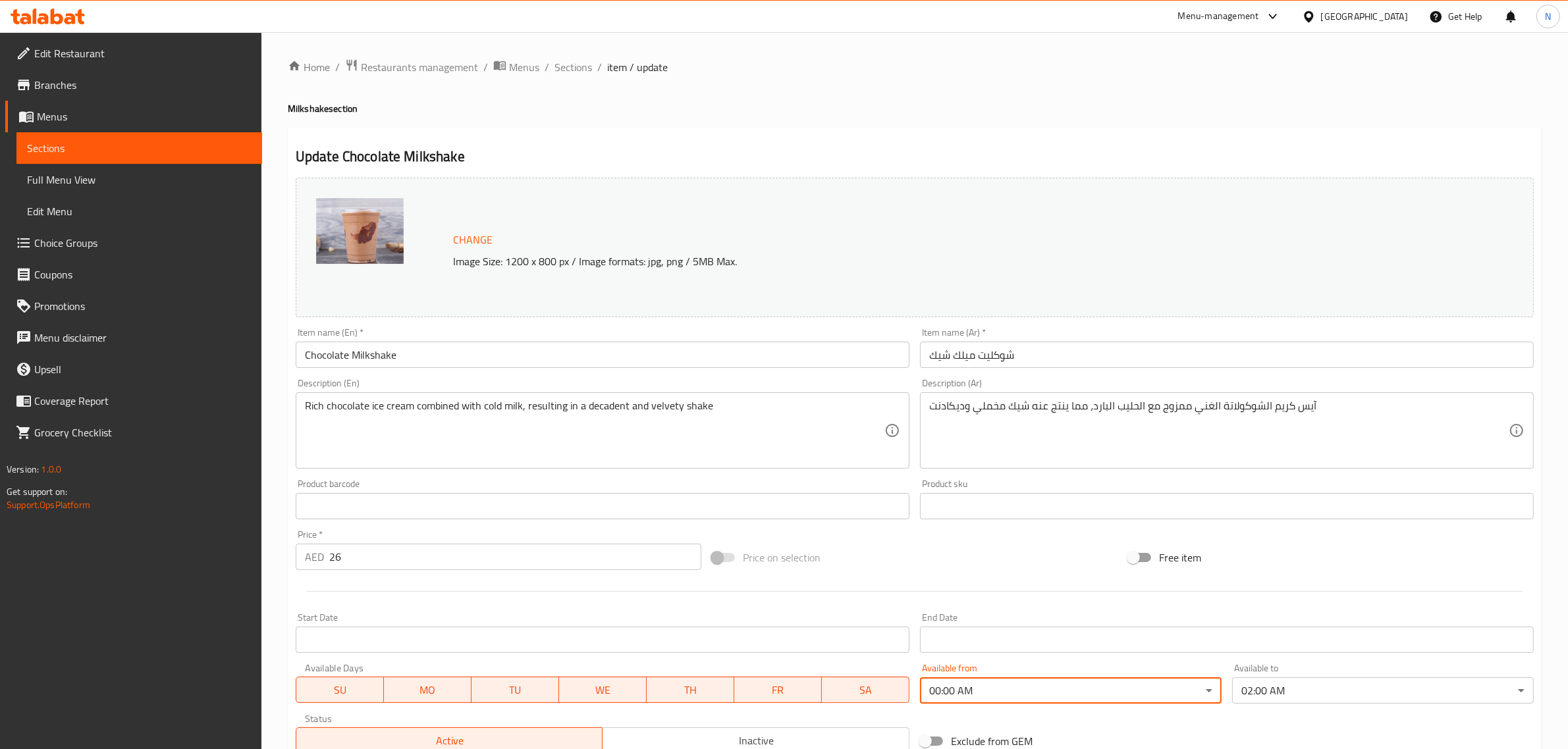
click at [1044, 360] on input "شوكليت ميلك شيك" at bounding box center [1227, 354] width 614 height 27
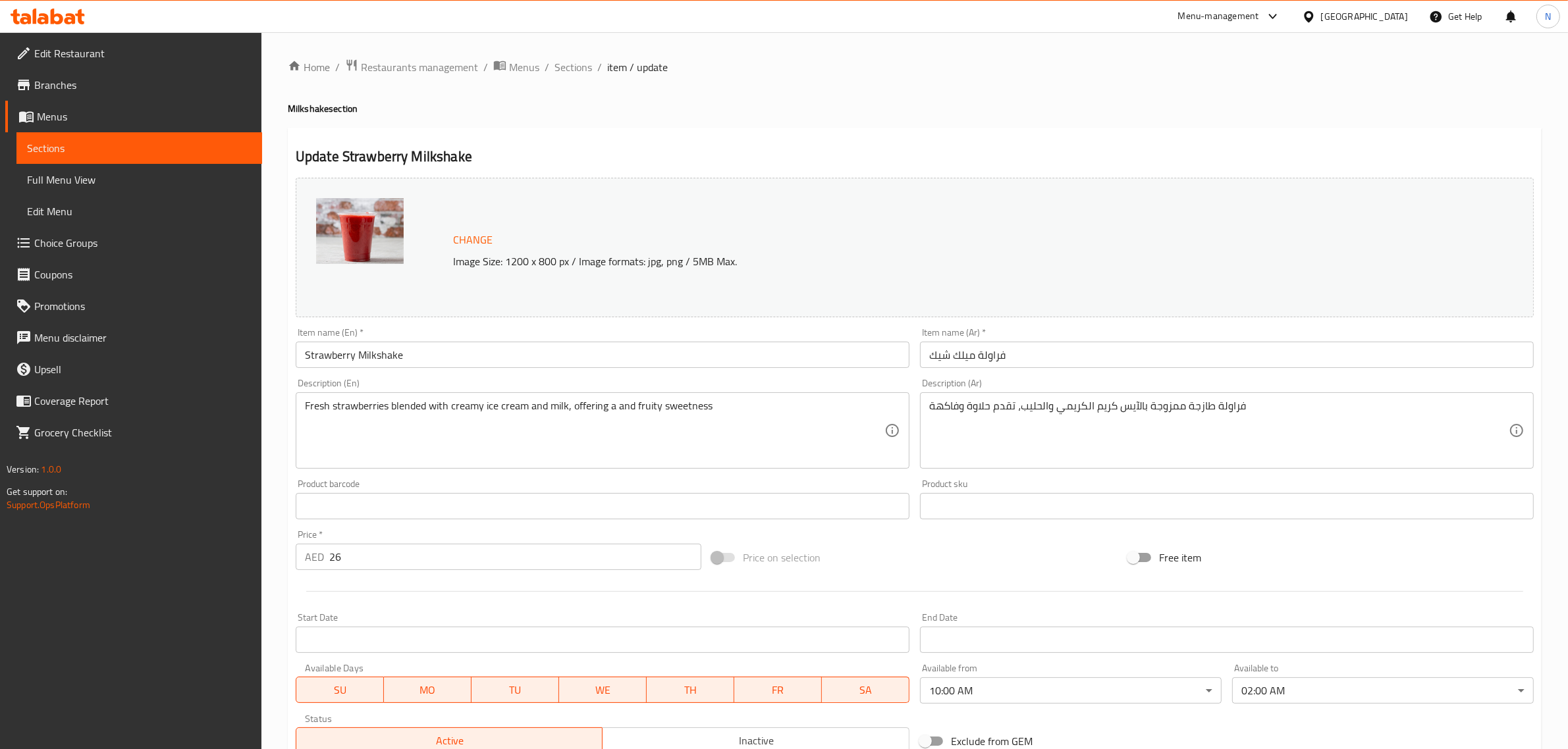
click at [976, 689] on body "​ Menu-management [GEOGRAPHIC_DATA] Get Help N Edit Restaurant Branches Menus S…" at bounding box center [784, 390] width 1568 height 717
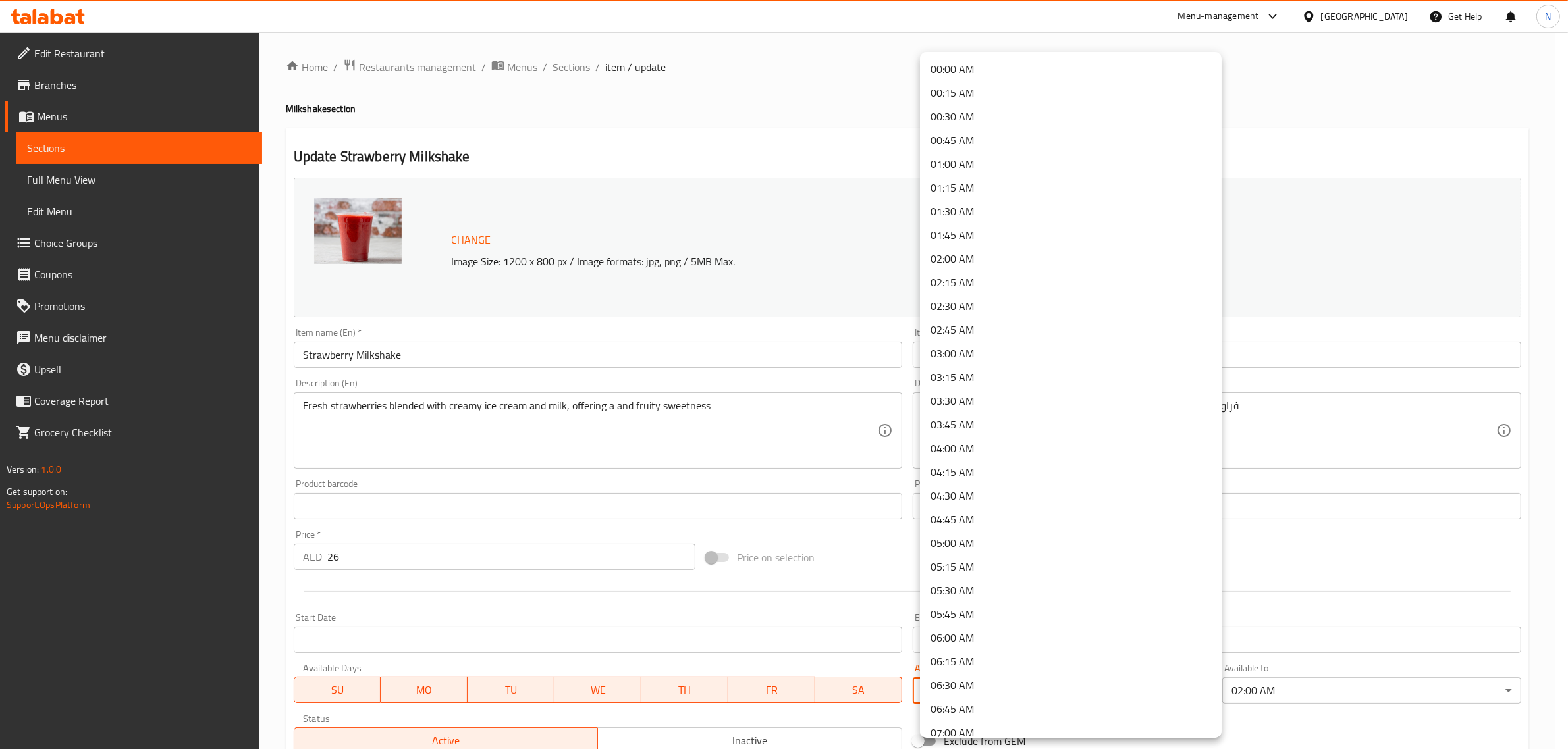
click at [992, 69] on li "00:00 AM" at bounding box center [1071, 68] width 302 height 24
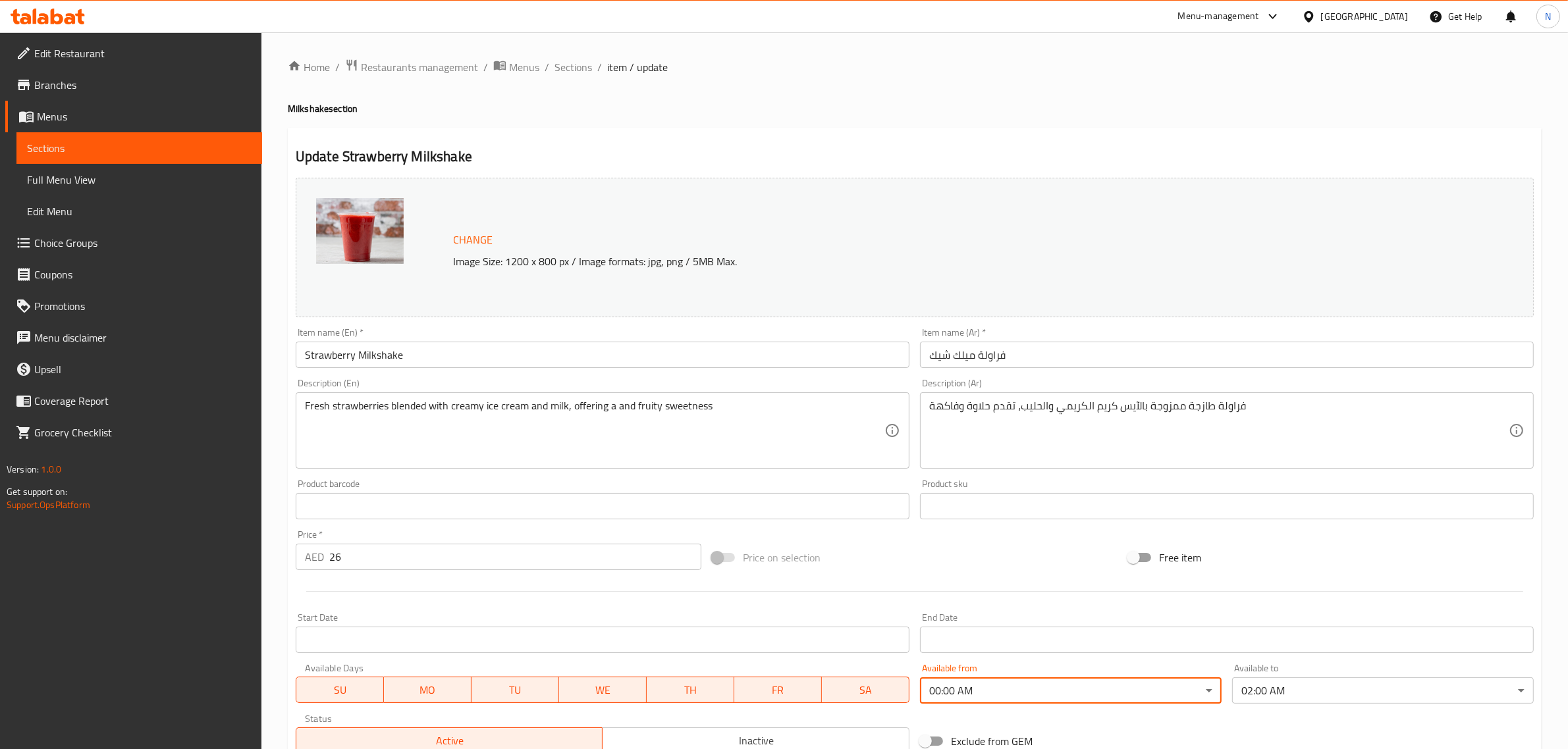
click at [1027, 354] on input "فراولة ميلك شيك" at bounding box center [1227, 354] width 614 height 27
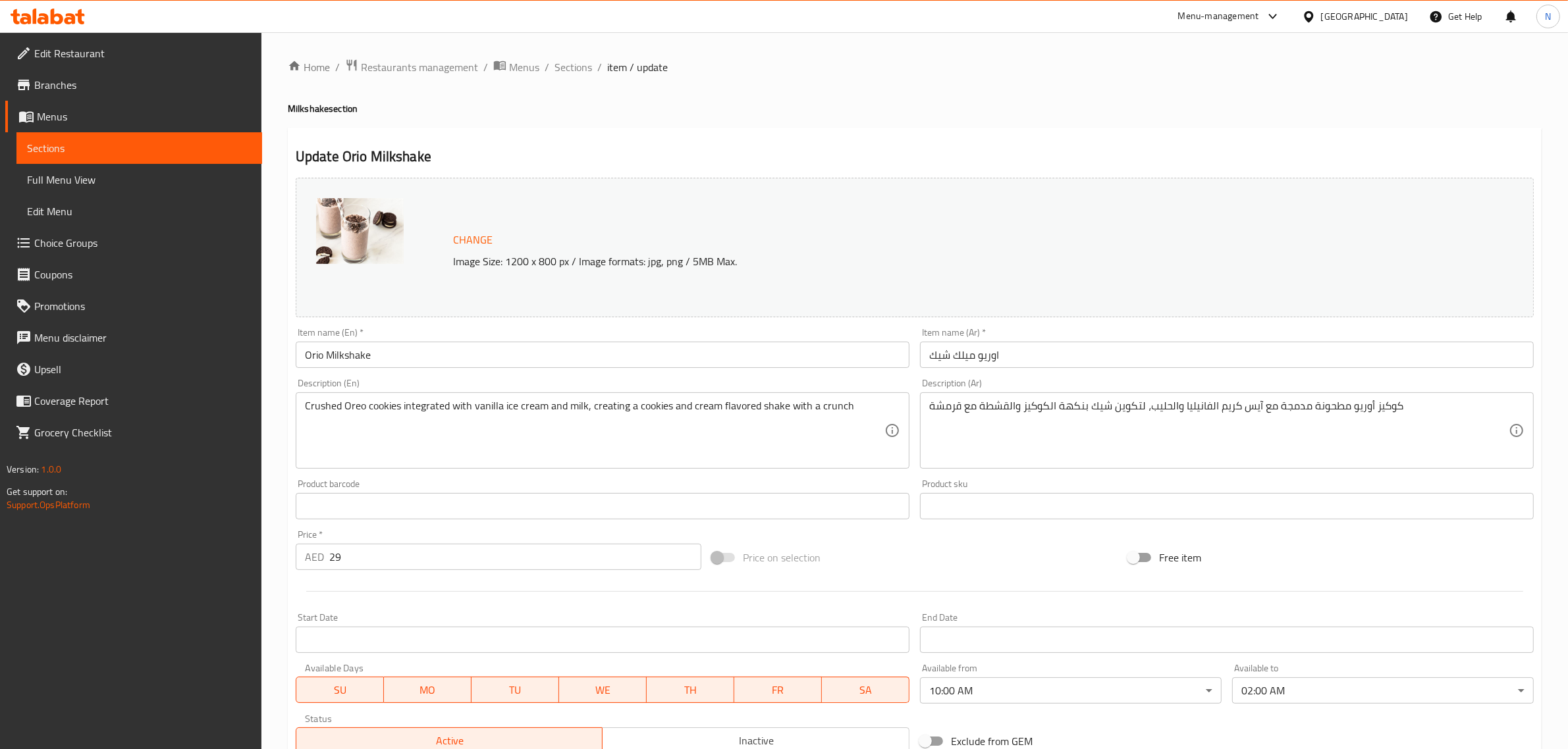
click at [1001, 690] on body "​ Menu-management [GEOGRAPHIC_DATA] Get Help N Edit Restaurant Branches Menus S…" at bounding box center [784, 390] width 1568 height 717
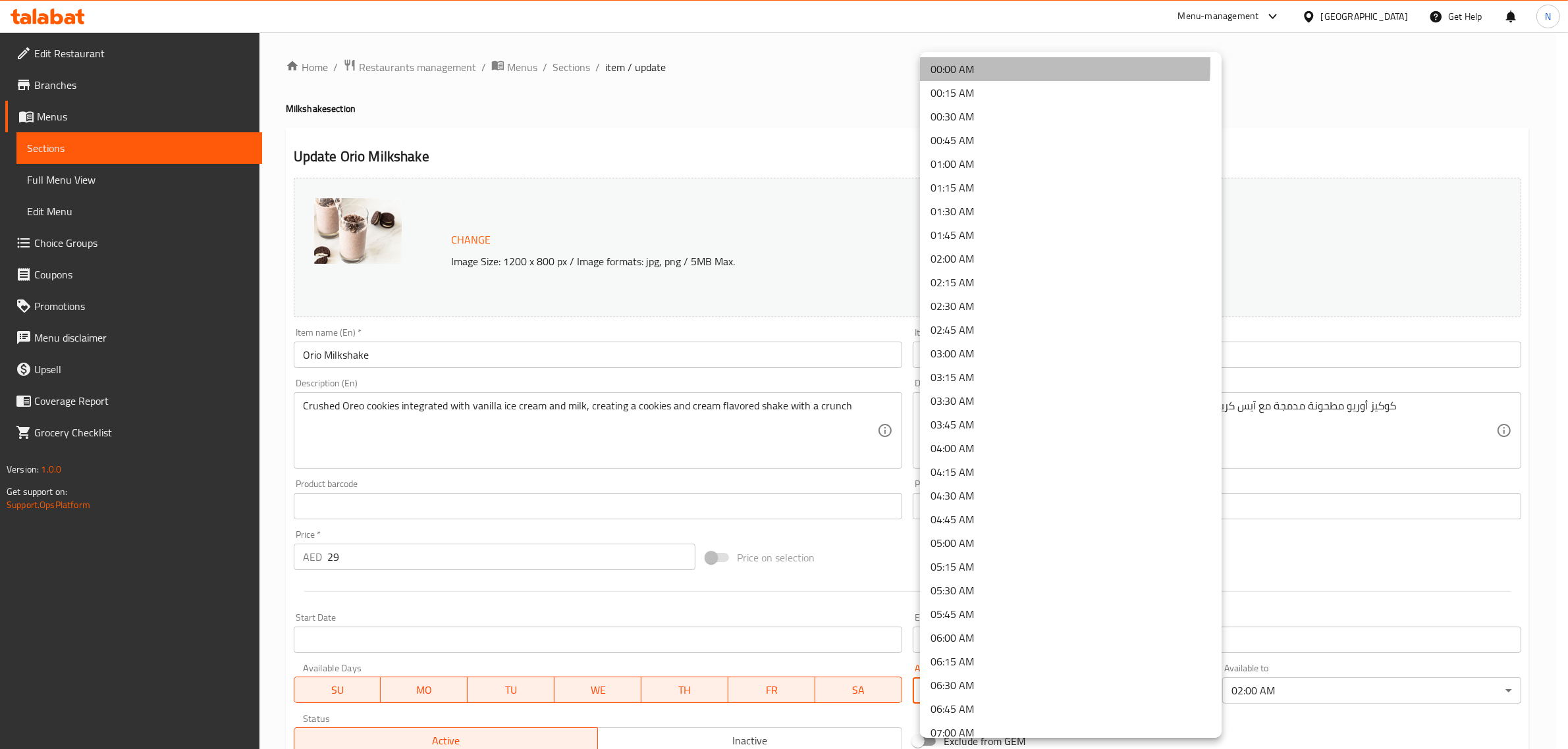
click at [980, 65] on li "00:00 AM" at bounding box center [1071, 68] width 302 height 24
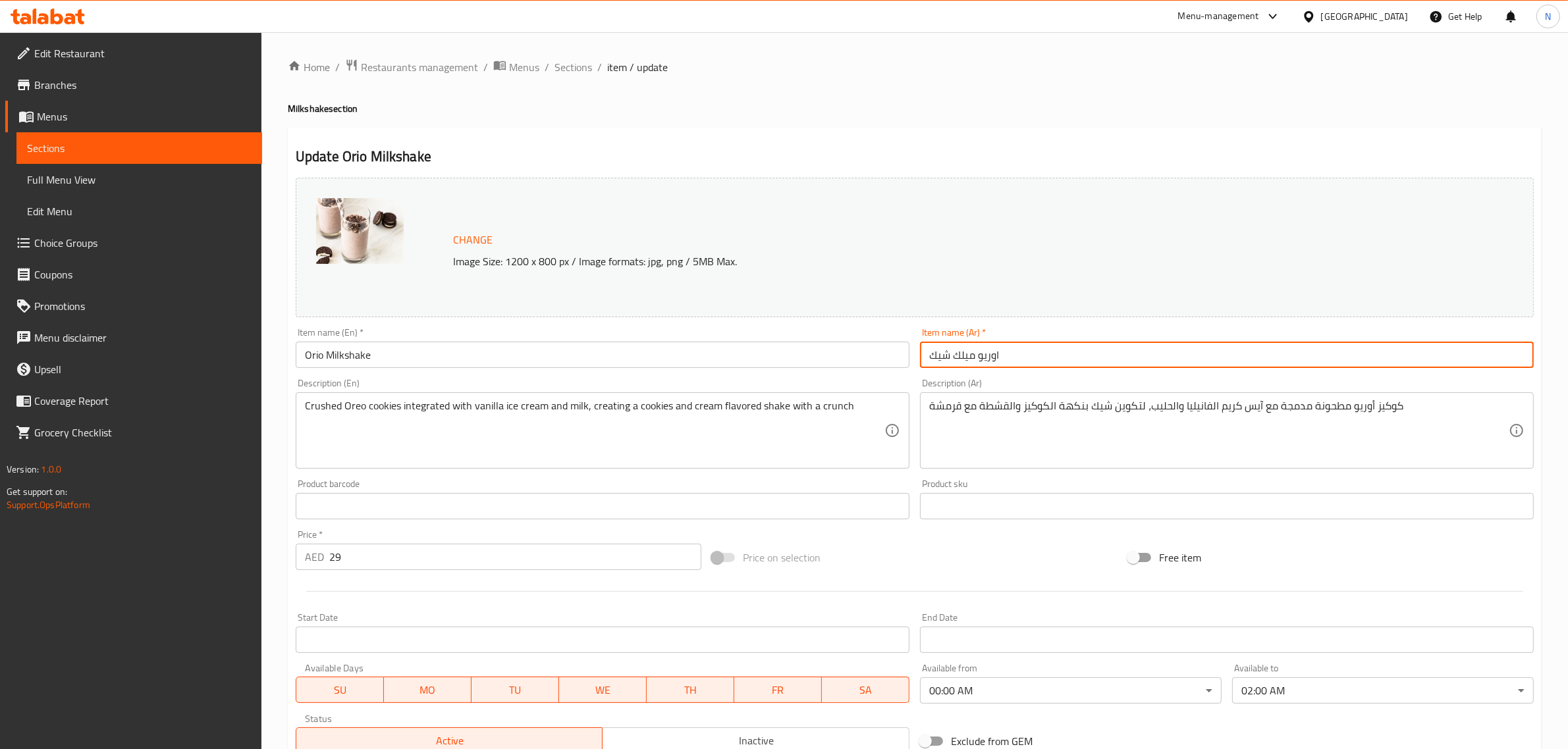
click at [1077, 357] on input "اوريو ميلك شيك" at bounding box center [1227, 354] width 614 height 27
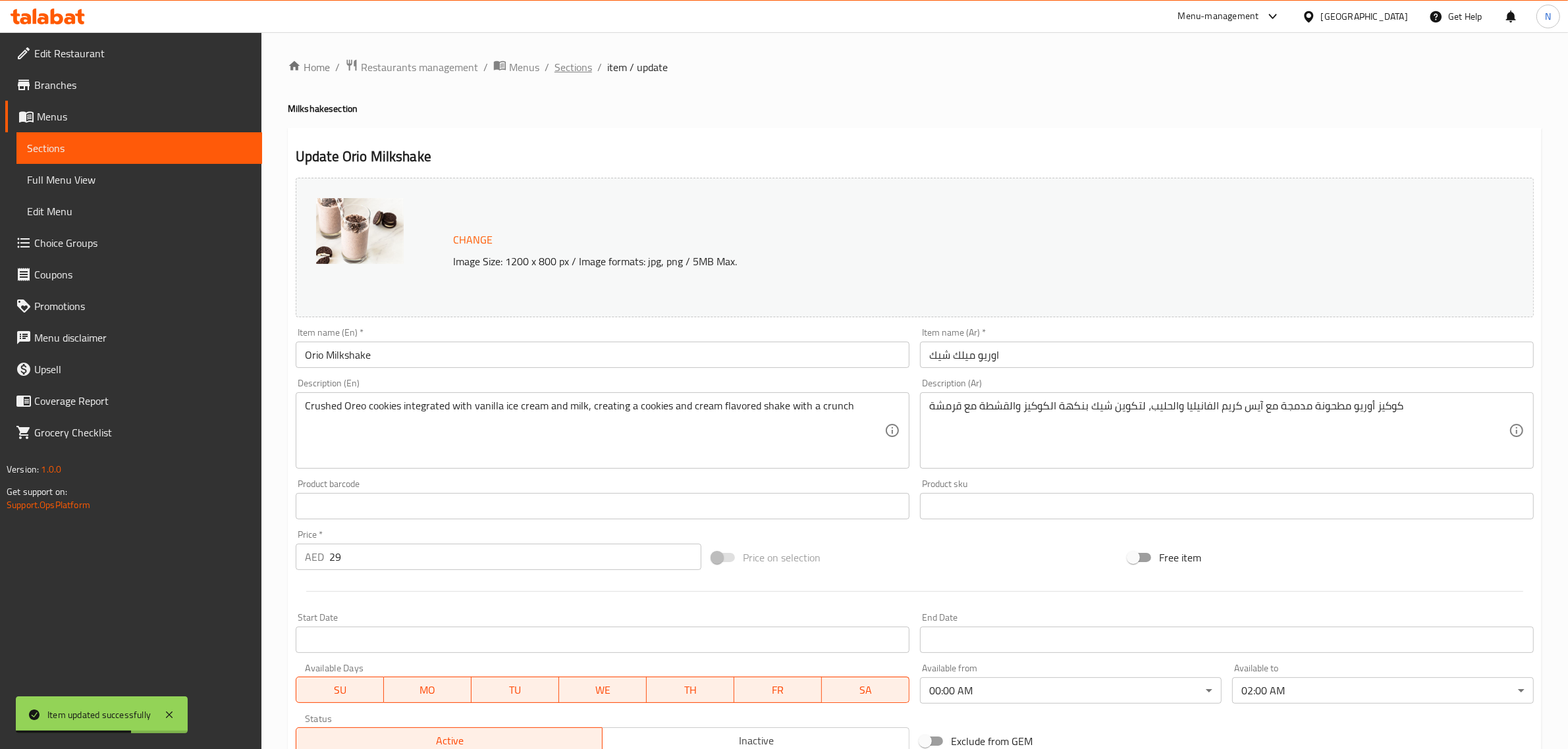
click at [570, 67] on span "Sections" at bounding box center [573, 67] width 37 height 16
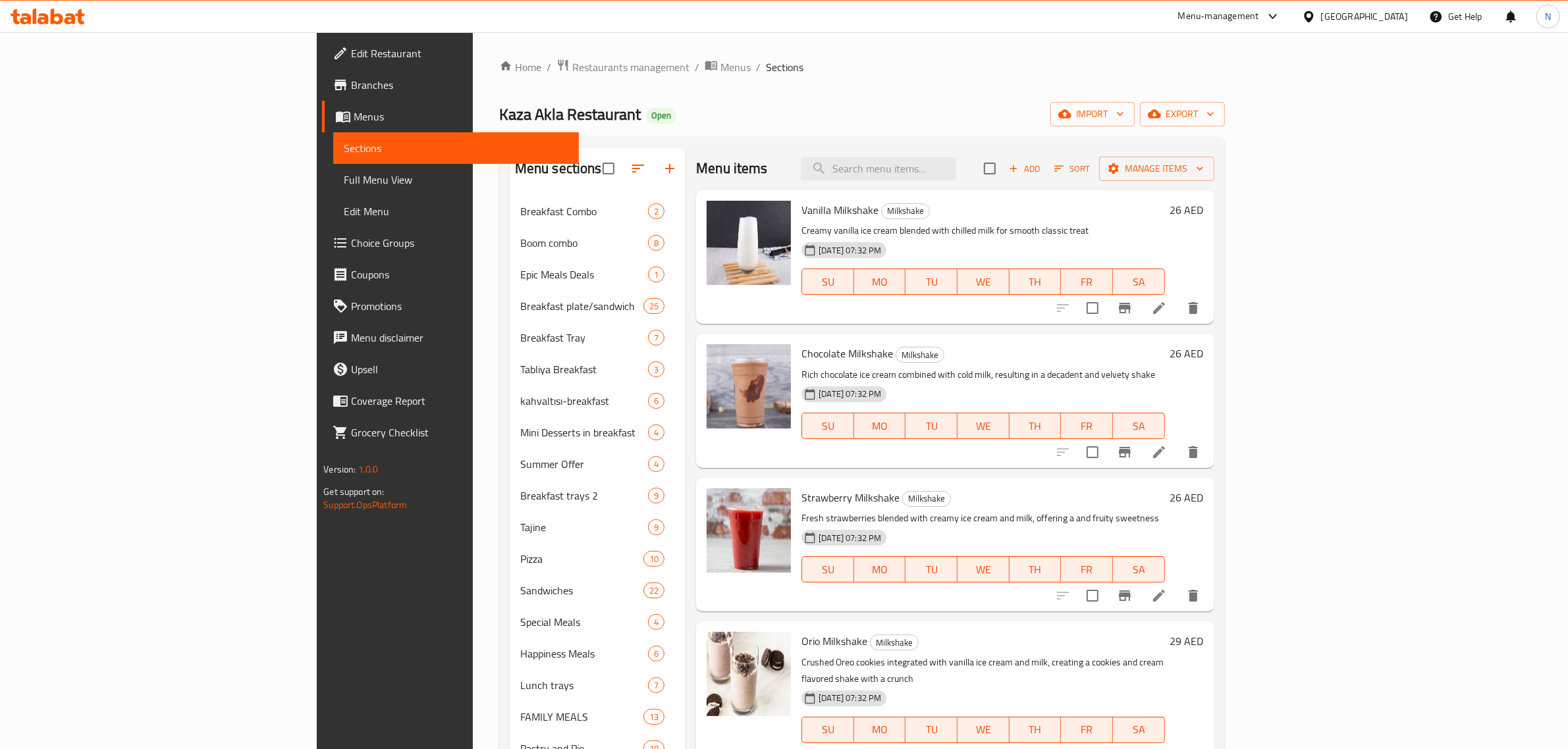
click at [1059, 112] on div "Kaza Akla Restaurant Open import export" at bounding box center [862, 114] width 725 height 24
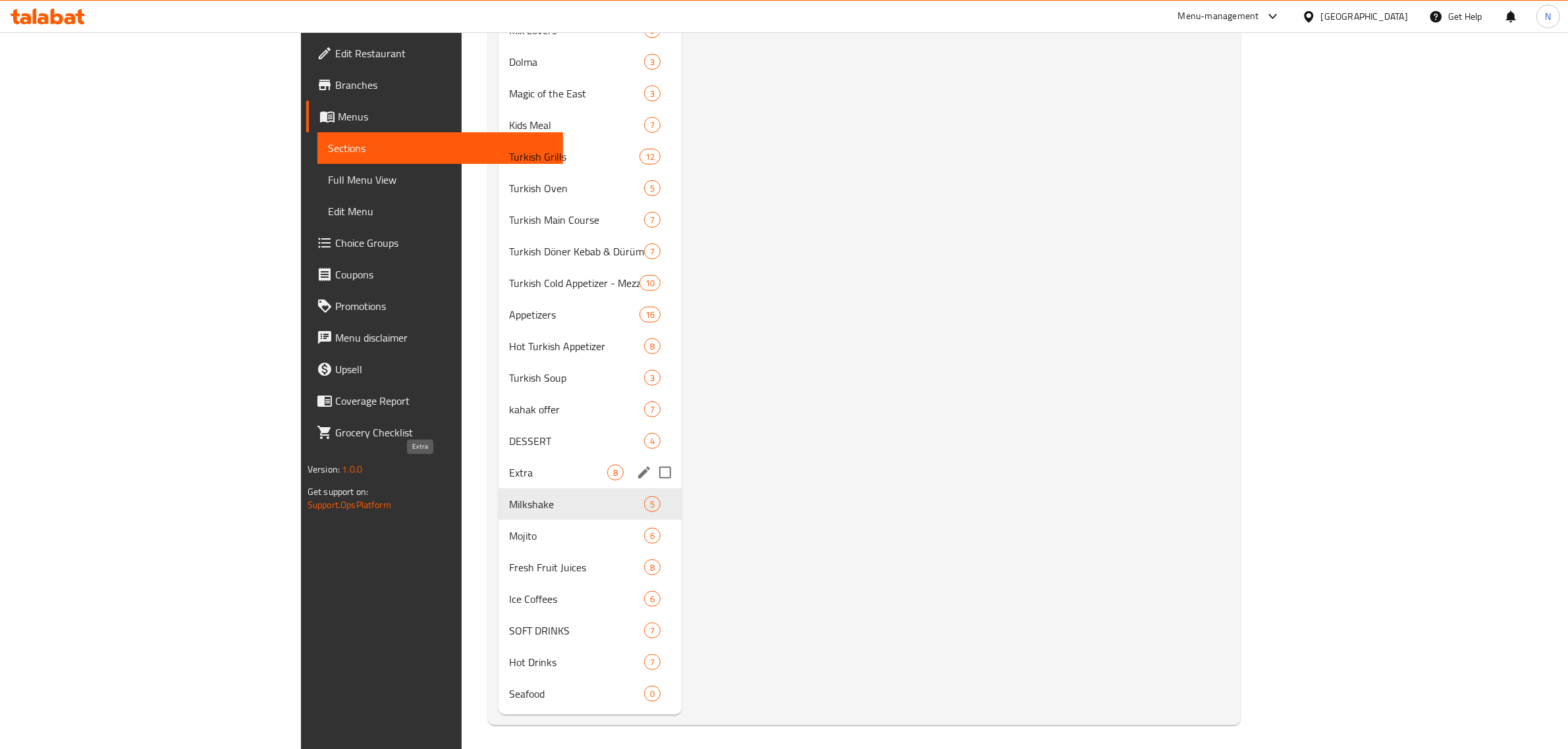
click at [509, 466] on span "Extra" at bounding box center [557, 472] width 98 height 16
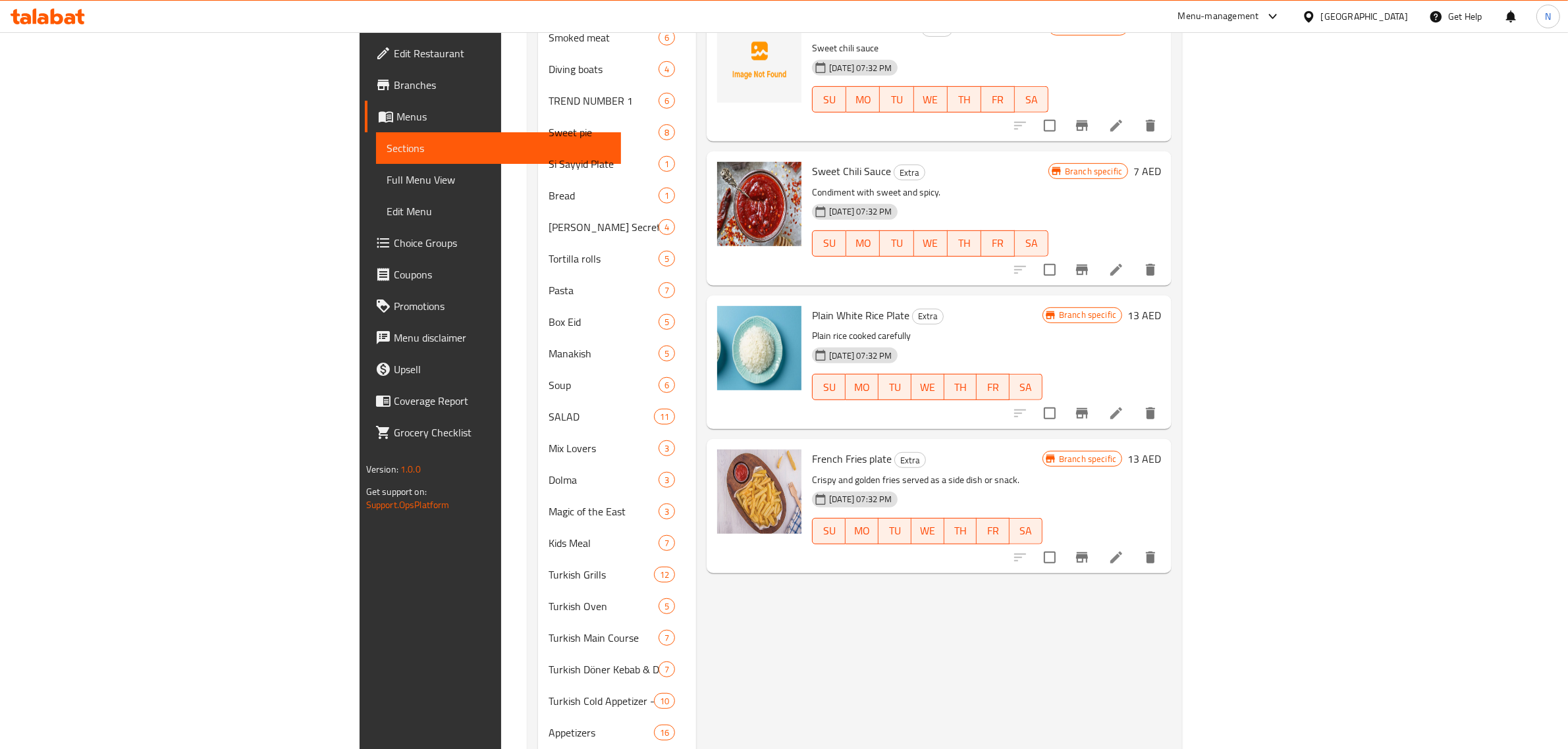
scroll to position [823, 0]
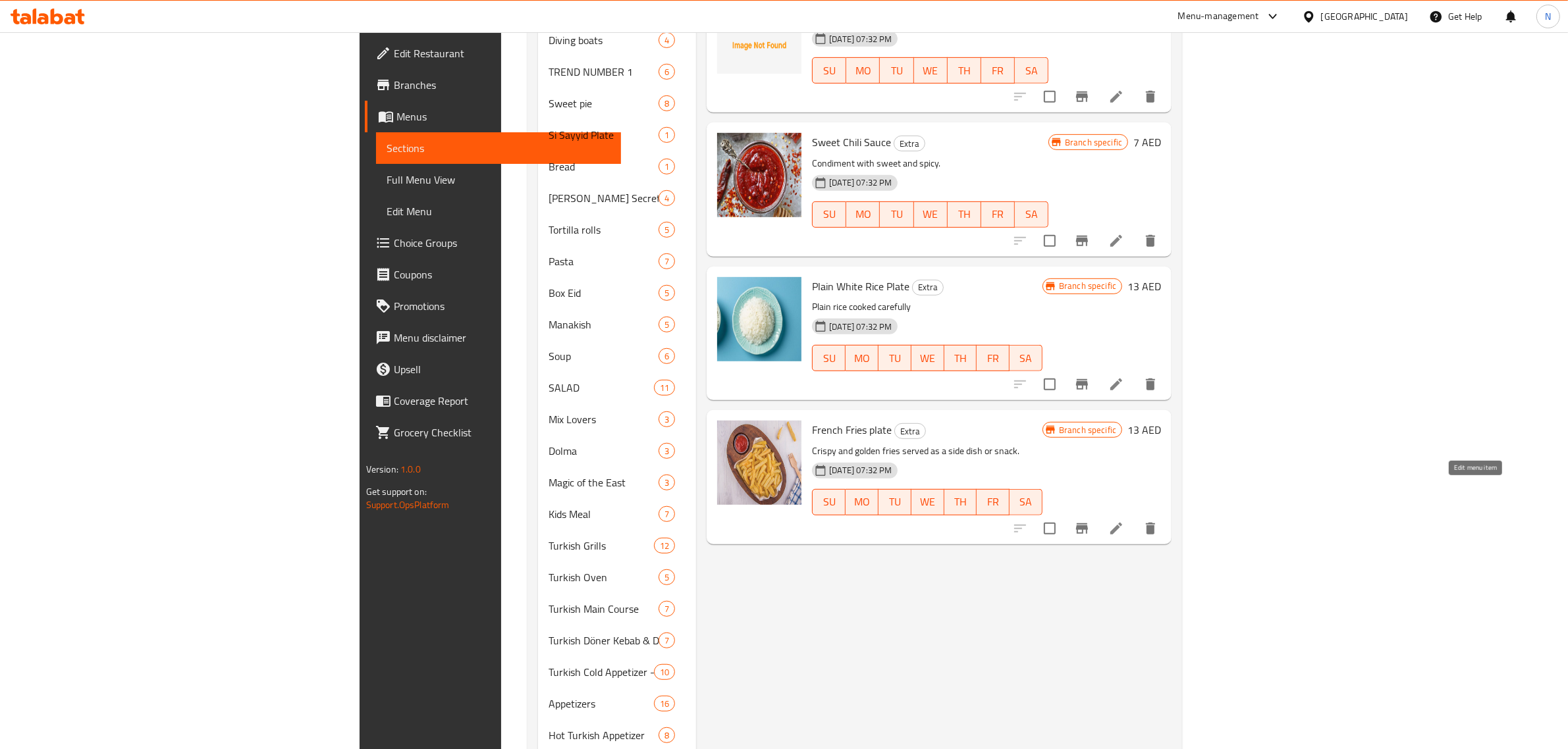
click at [1124, 521] on icon at bounding box center [1116, 528] width 16 height 16
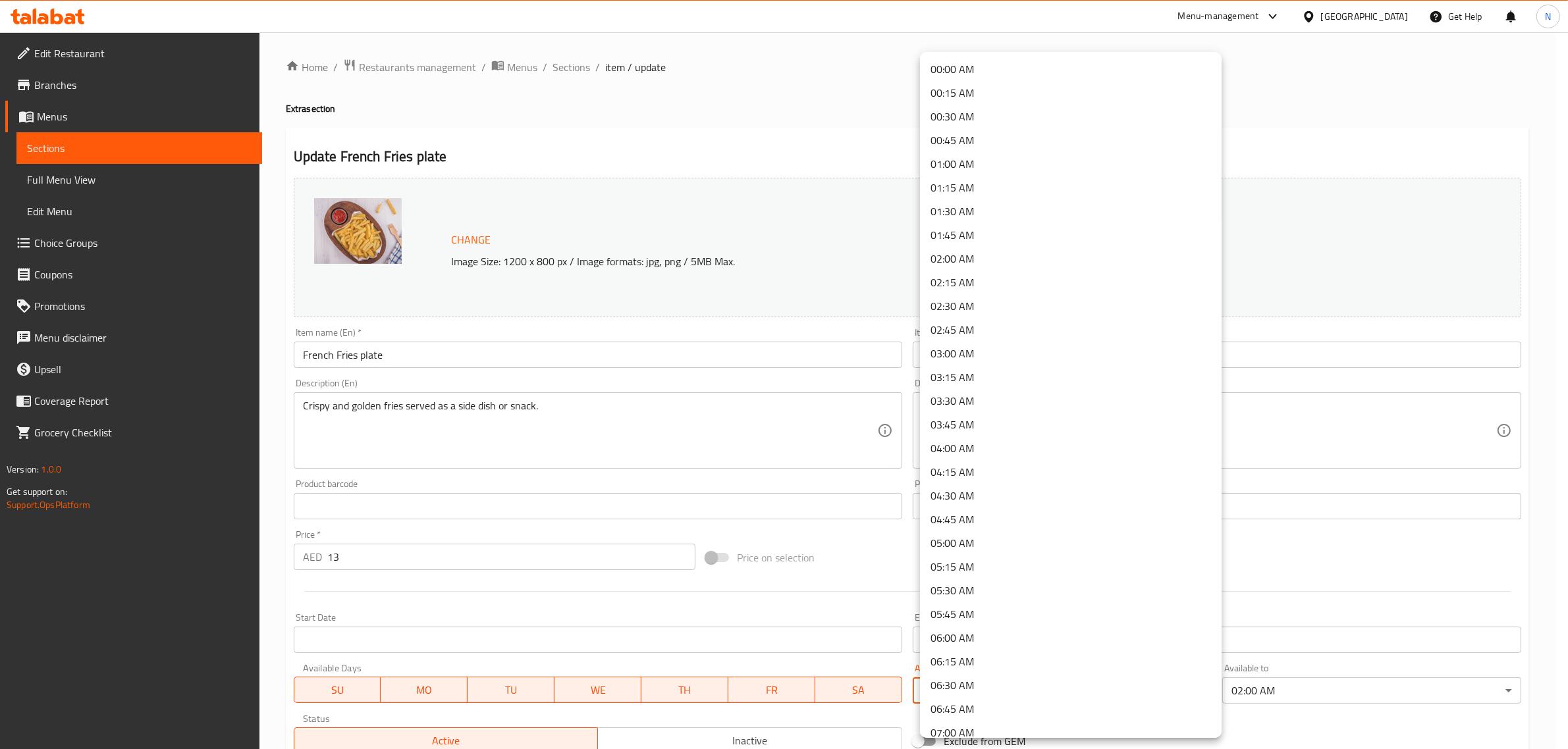
click at [948, 690] on body "​ Menu-management United Arab Emirates Get Help N Edit Restaurant Branches Menu…" at bounding box center [784, 390] width 1568 height 717
click at [970, 66] on li "00:00 AM" at bounding box center [1071, 68] width 302 height 24
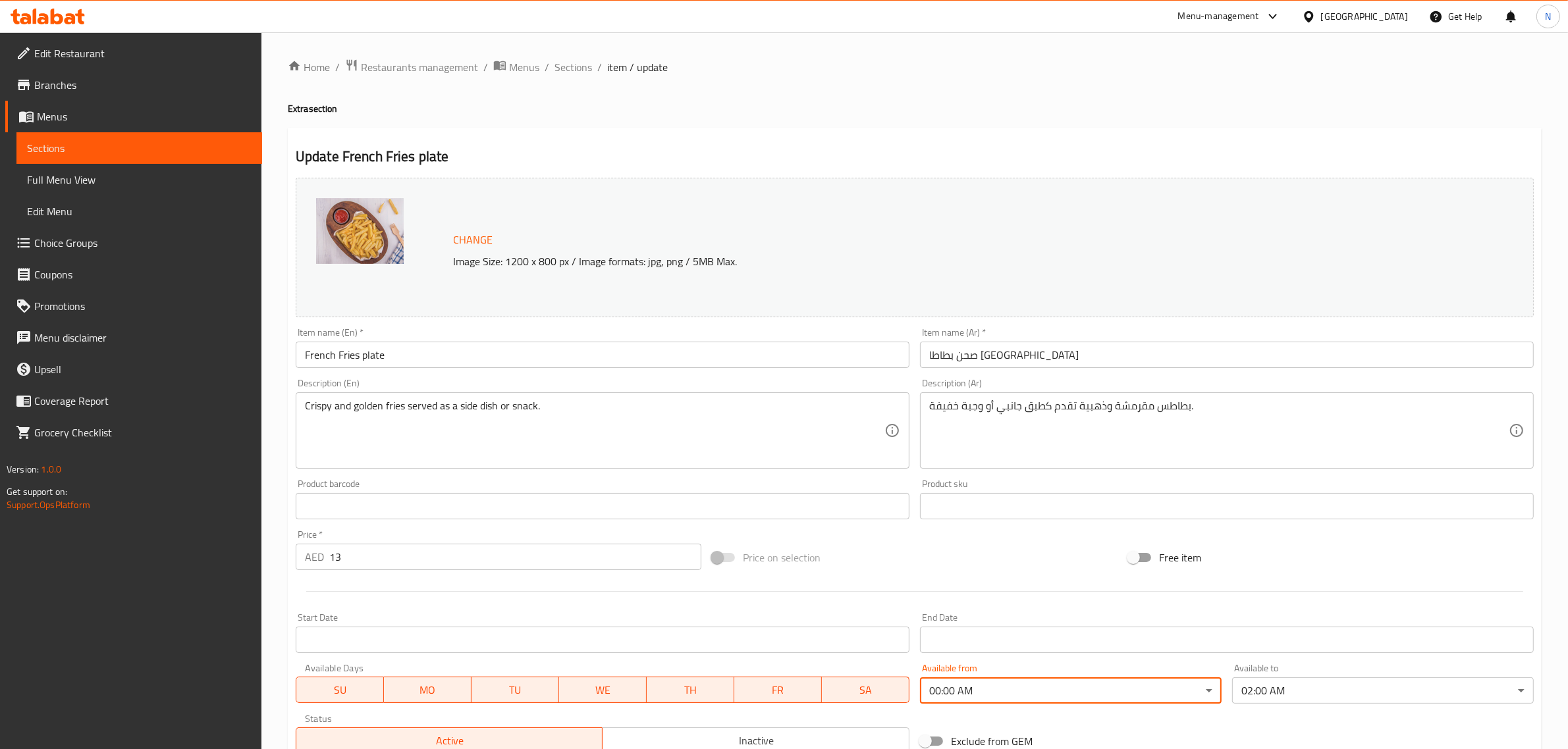
click at [1078, 362] on input "صحن بطاطا مقلية" at bounding box center [1227, 354] width 614 height 27
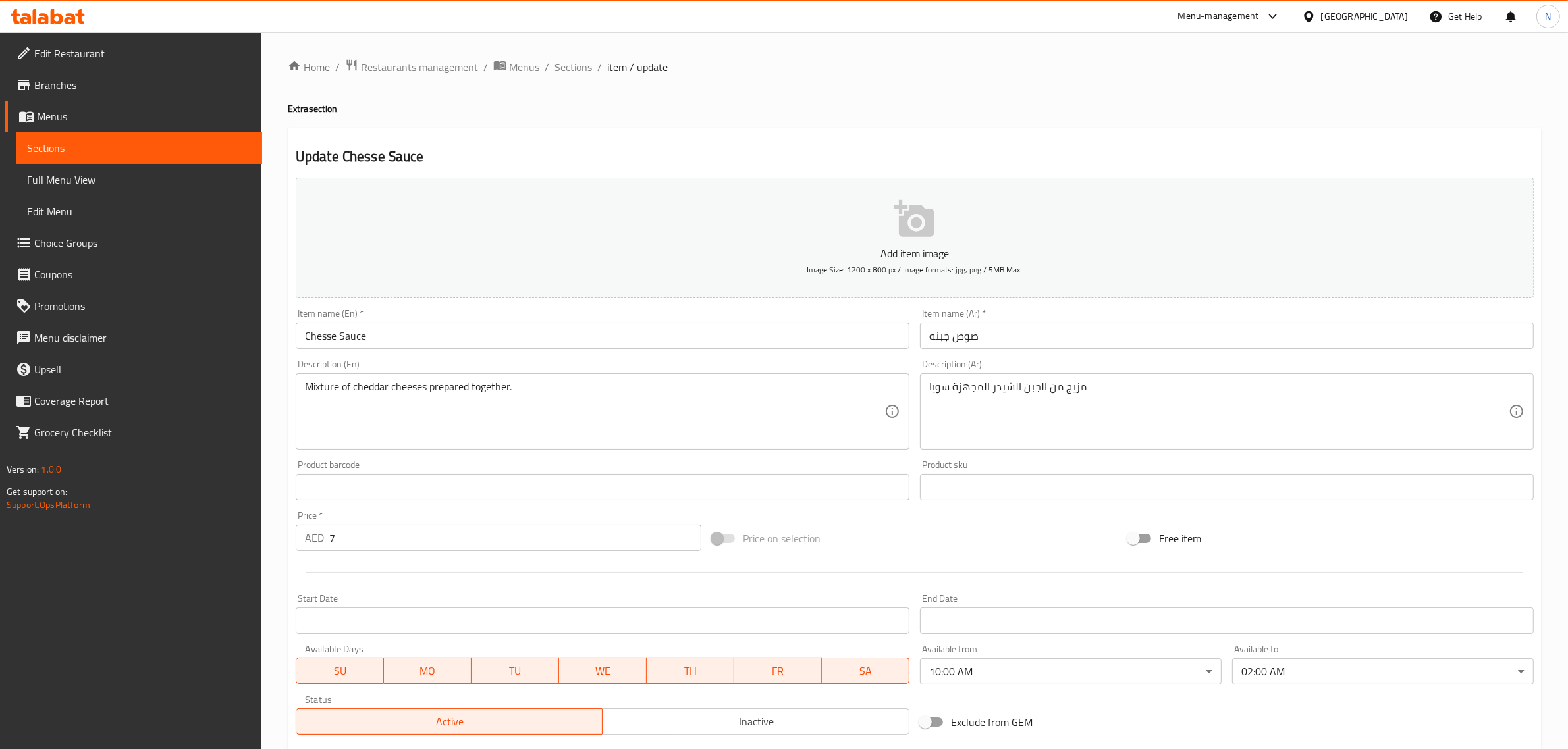
click at [1031, 677] on body "​ Menu-management [GEOGRAPHIC_DATA] Get Help N Edit Restaurant Branches Menus S…" at bounding box center [784, 390] width 1568 height 717
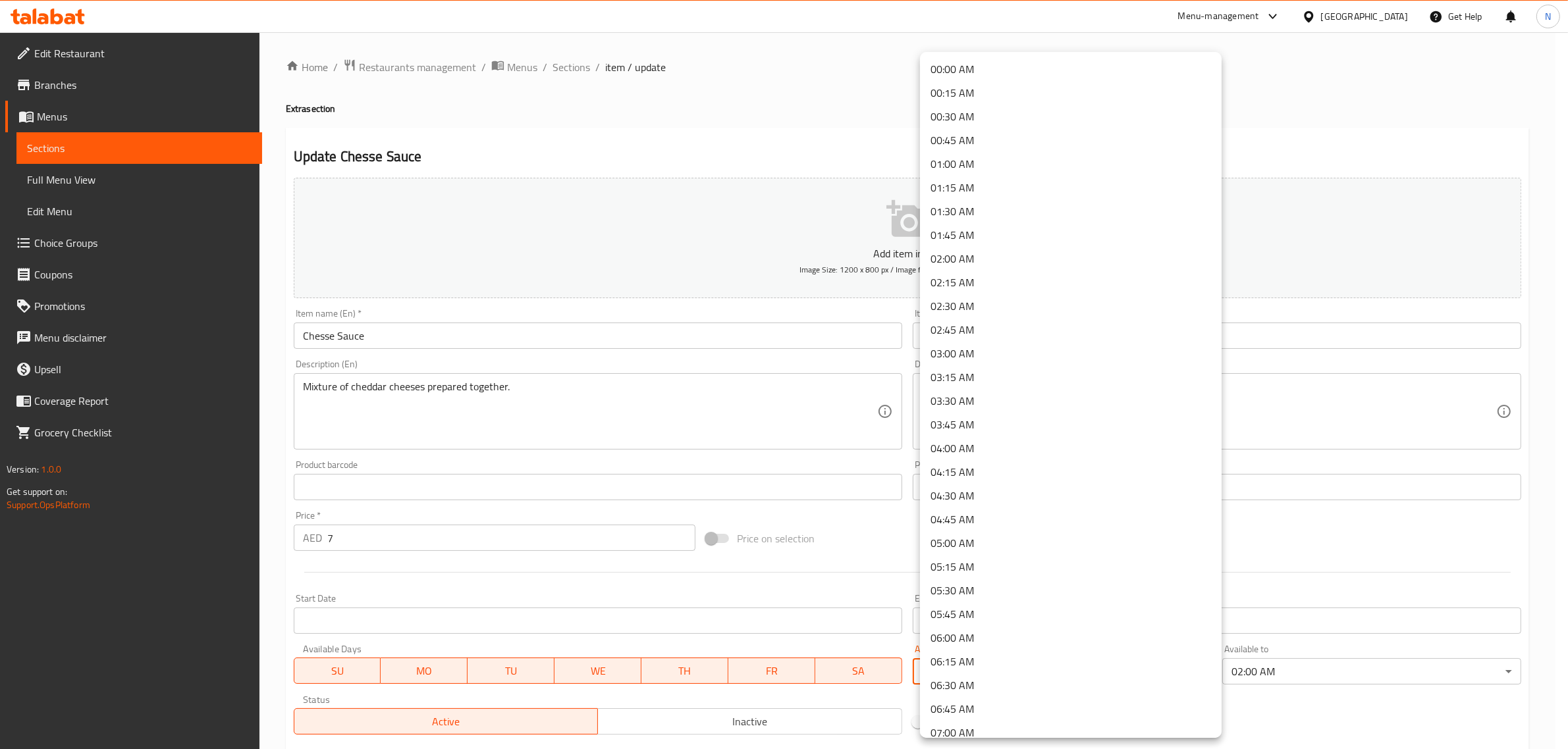
click at [1005, 69] on li "00:00 AM" at bounding box center [1071, 68] width 302 height 24
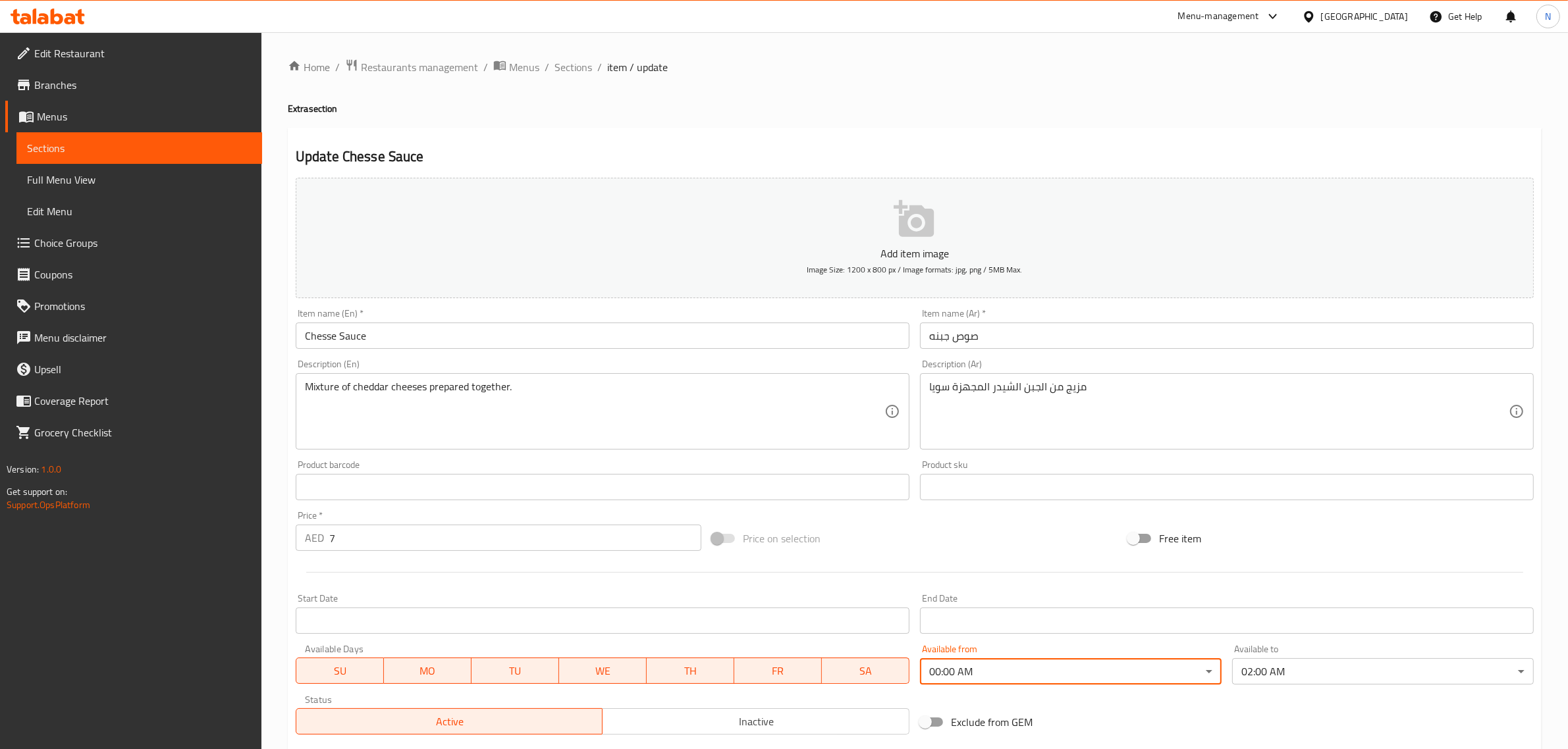
click at [1052, 332] on input "صوص جبنه" at bounding box center [1227, 335] width 614 height 27
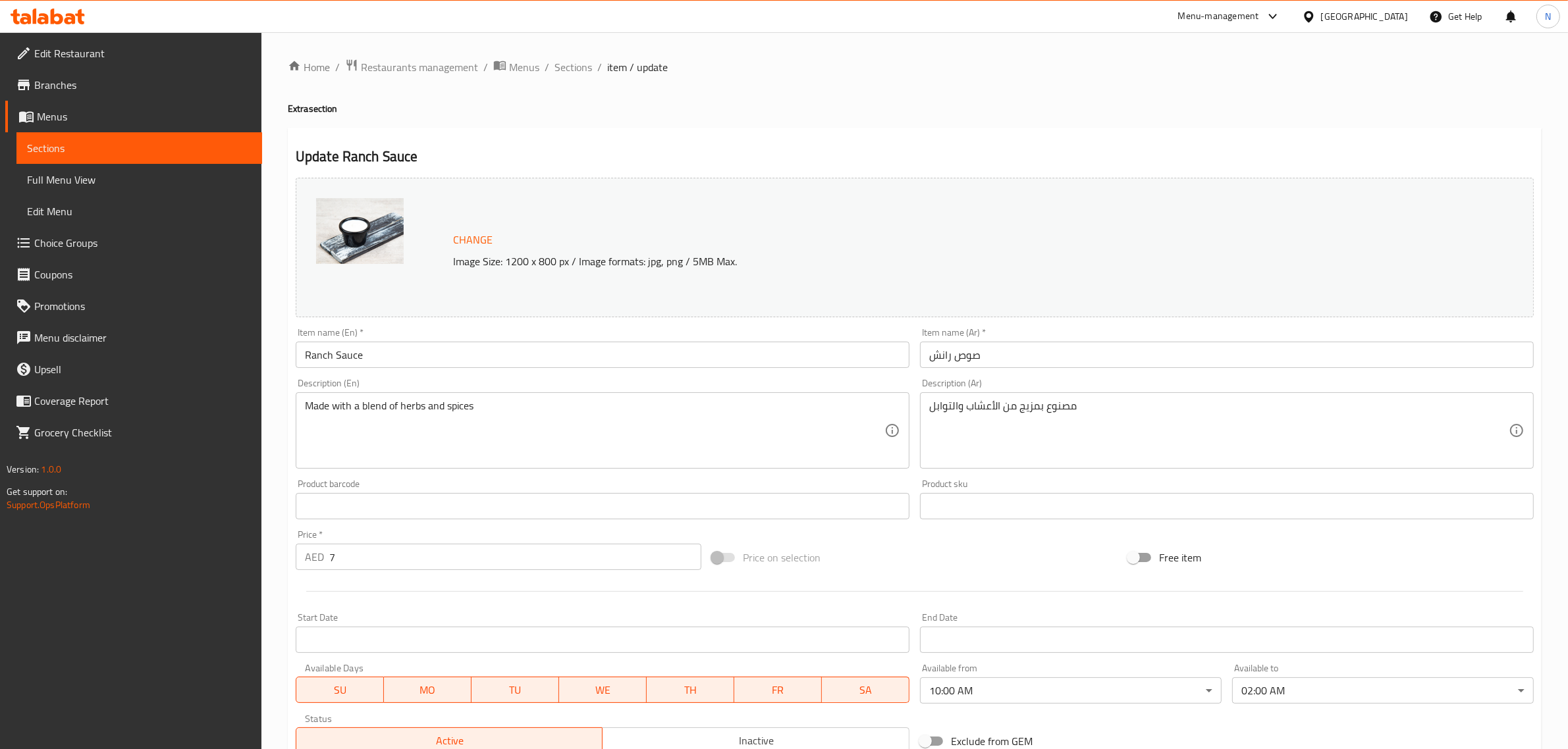
click at [1024, 697] on body "​ Menu-management [GEOGRAPHIC_DATA] Get Help N Edit Restaurant Branches Menus S…" at bounding box center [784, 390] width 1568 height 717
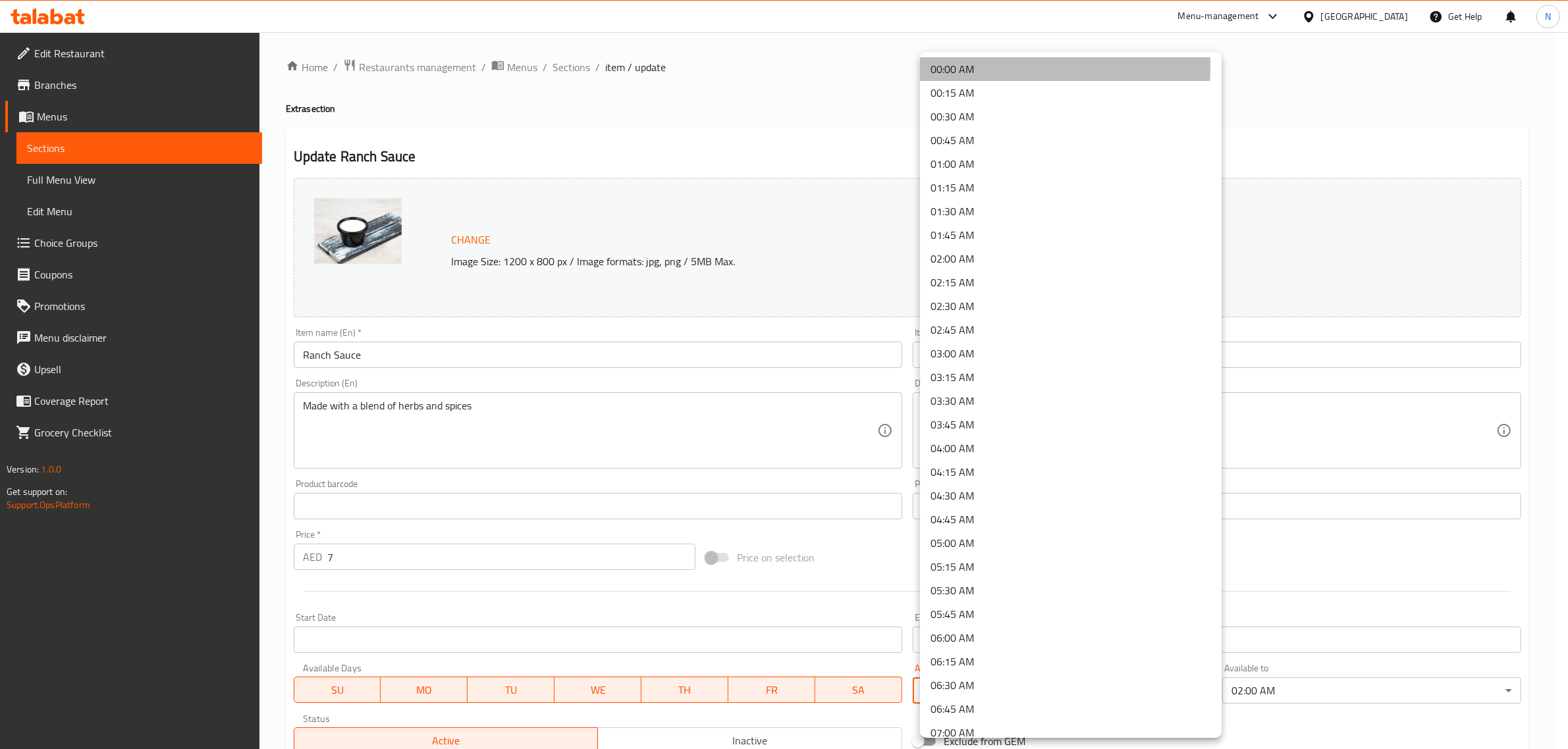
click at [981, 66] on li "00:00 AM" at bounding box center [1071, 68] width 302 height 24
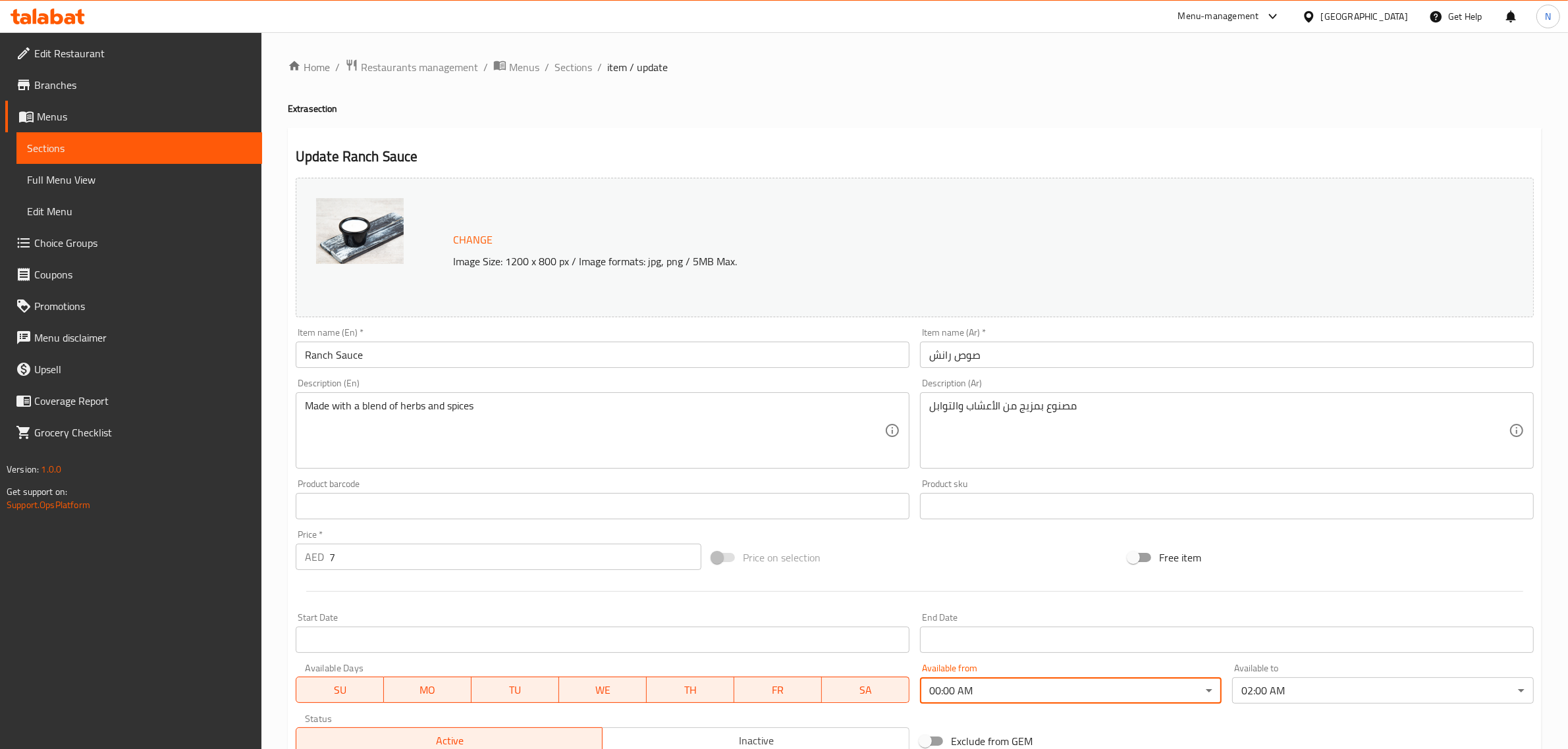
click at [1018, 351] on input "صوص رانش" at bounding box center [1227, 354] width 614 height 27
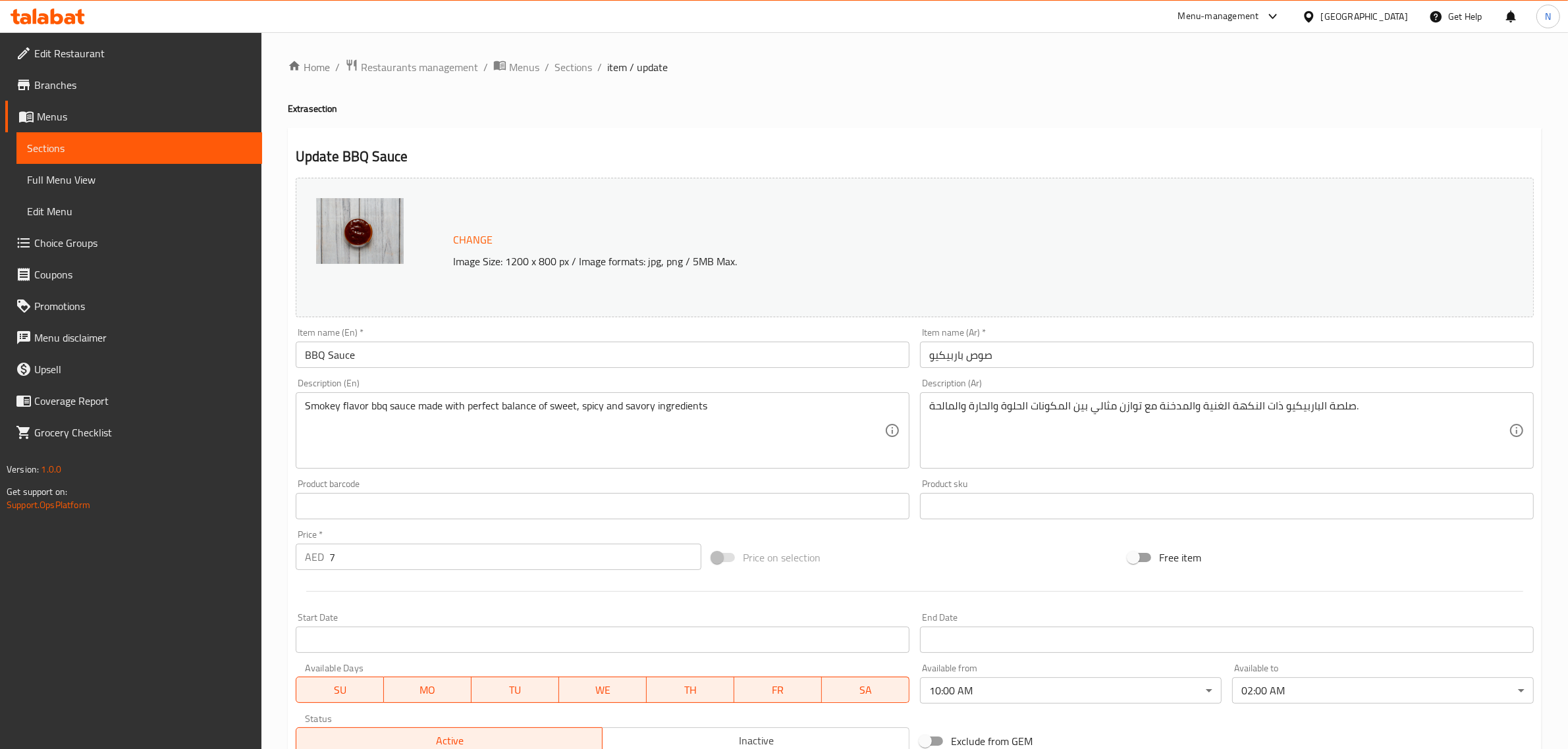
click at [1039, 685] on body "​ Menu-management [GEOGRAPHIC_DATA] Get Help N Edit Restaurant Branches Menus S…" at bounding box center [784, 390] width 1568 height 717
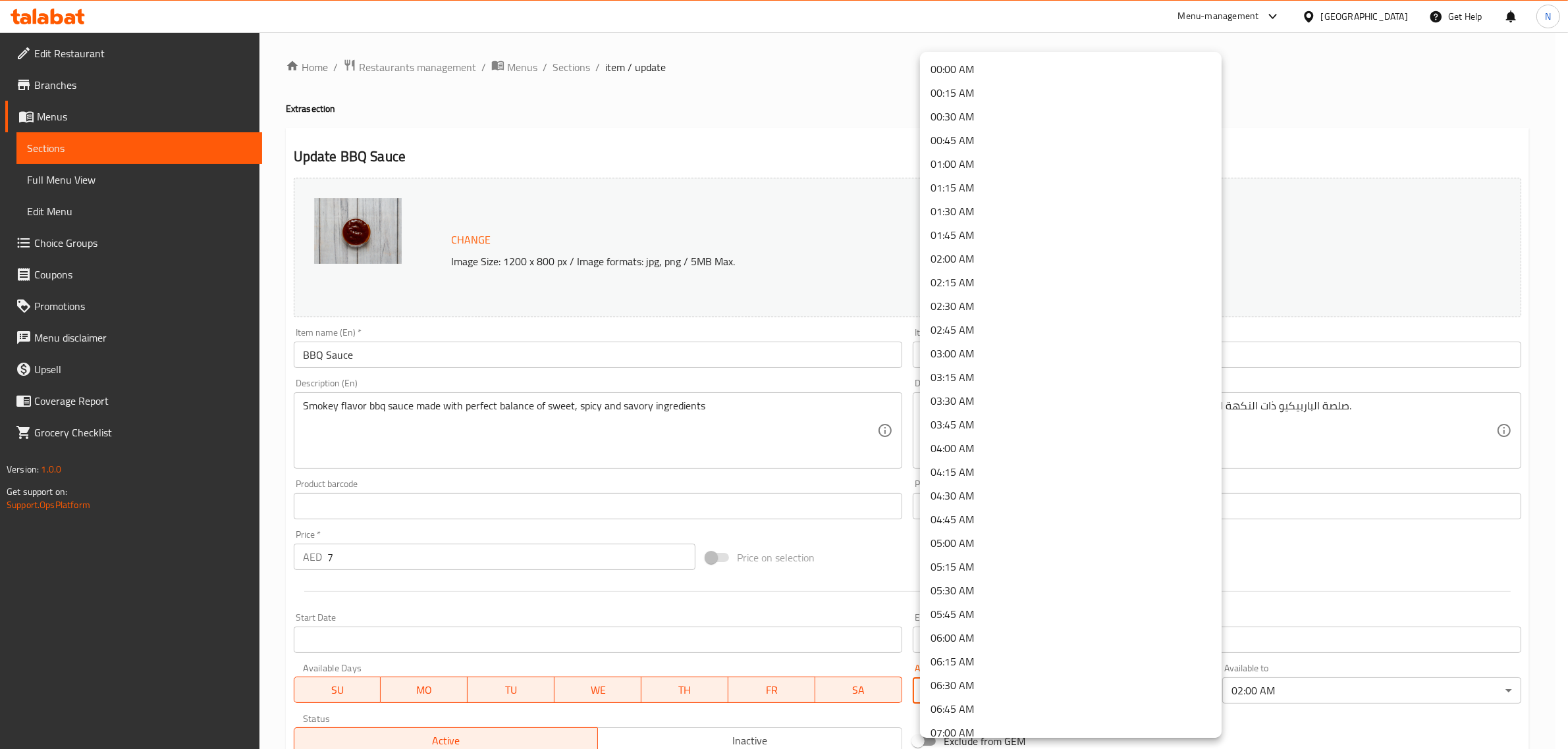
click at [952, 65] on li "00:00 AM" at bounding box center [1071, 68] width 302 height 24
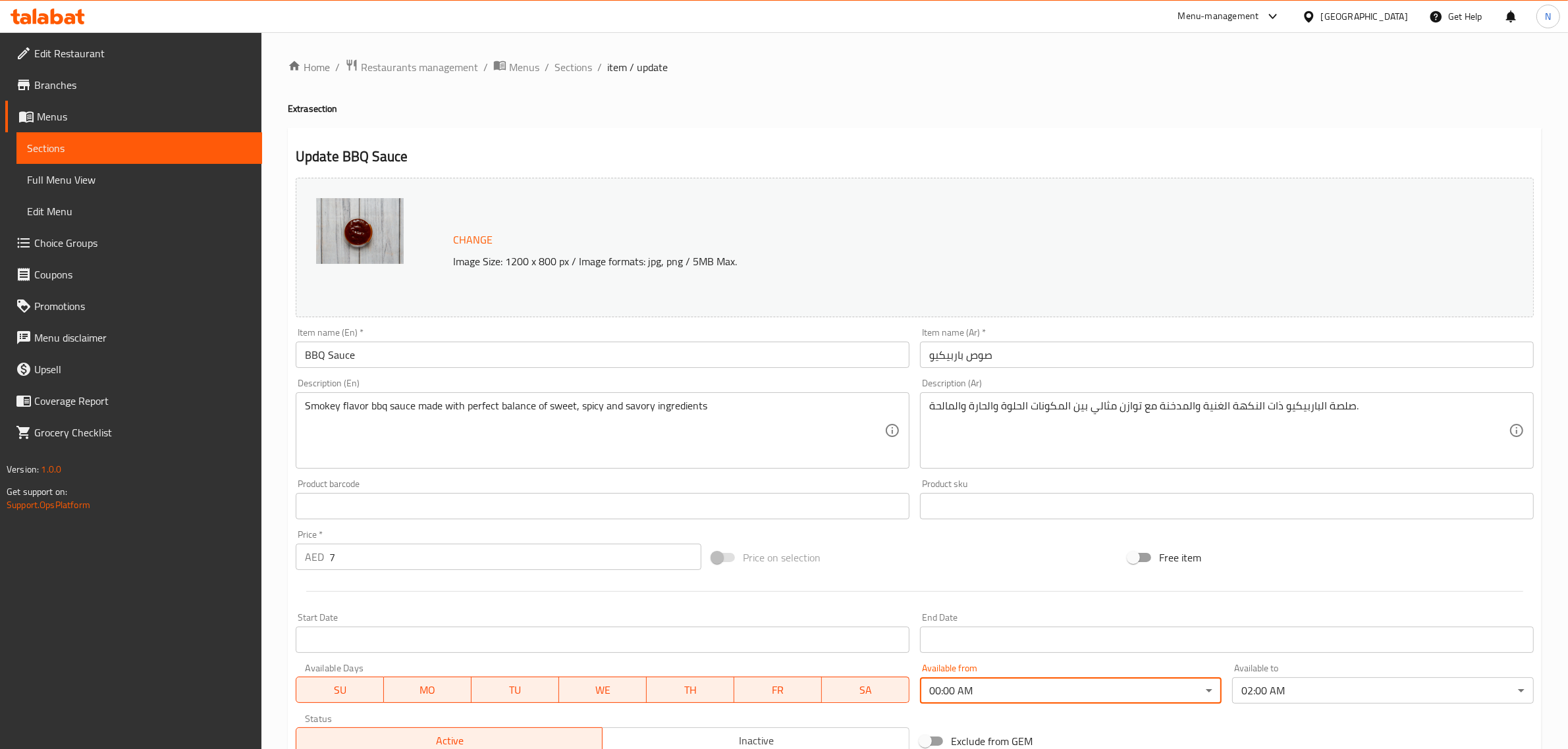
click at [1070, 346] on input "صوص باربيكيو" at bounding box center [1227, 354] width 614 height 27
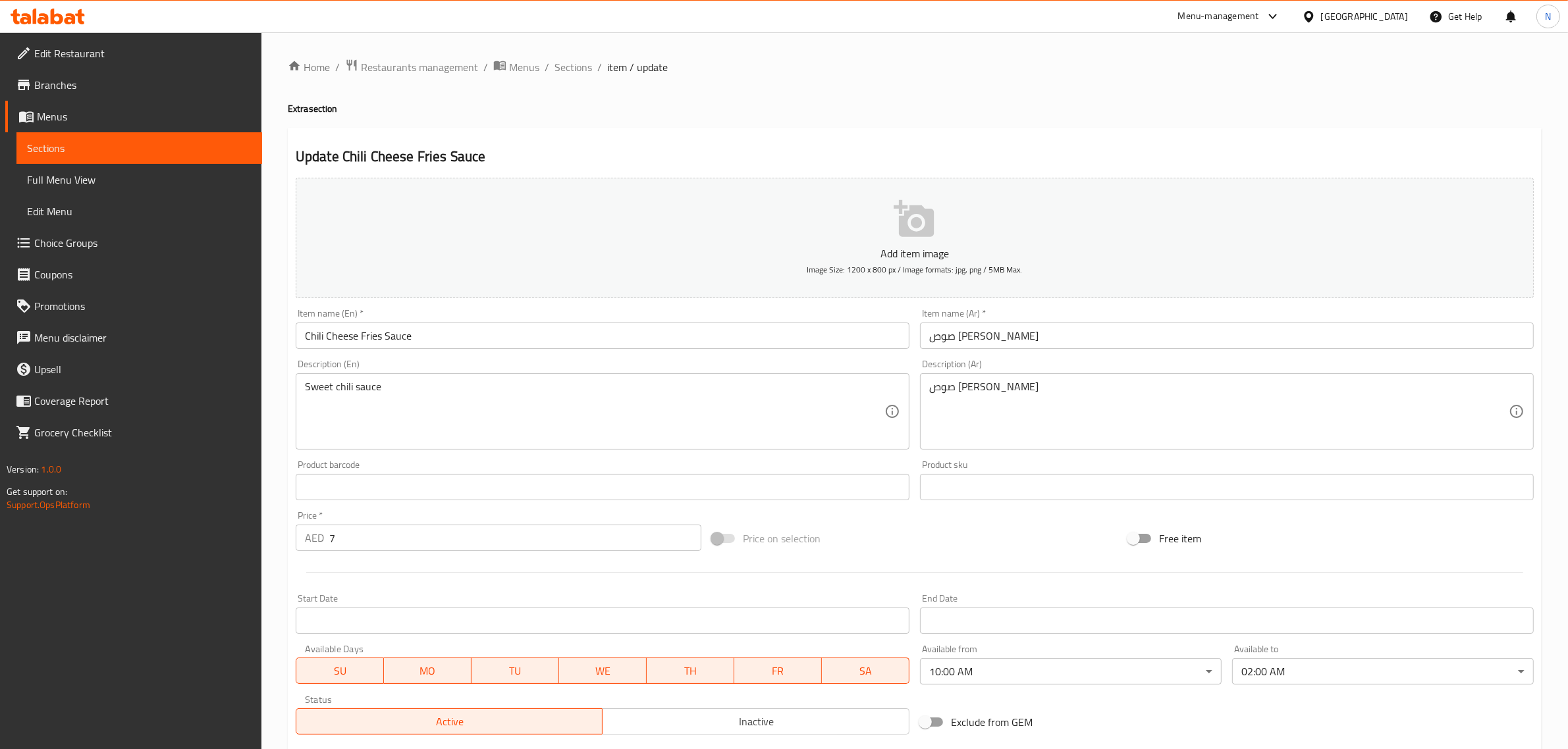
click at [1080, 681] on body "​ Menu-management [GEOGRAPHIC_DATA] Get Help N Edit Restaurant Branches Menus S…" at bounding box center [784, 390] width 1568 height 717
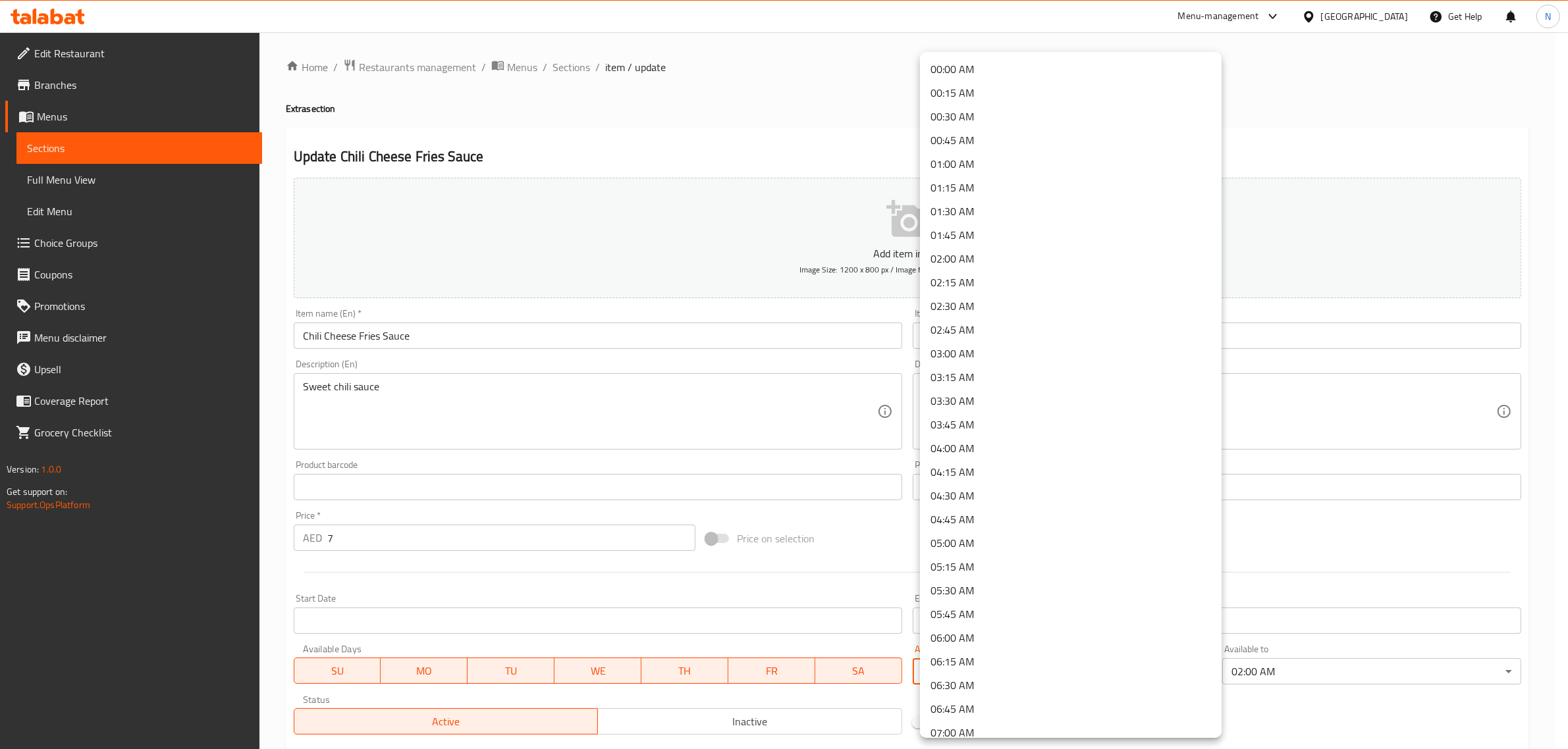
click at [992, 62] on li "00:00 AM" at bounding box center [1071, 68] width 302 height 24
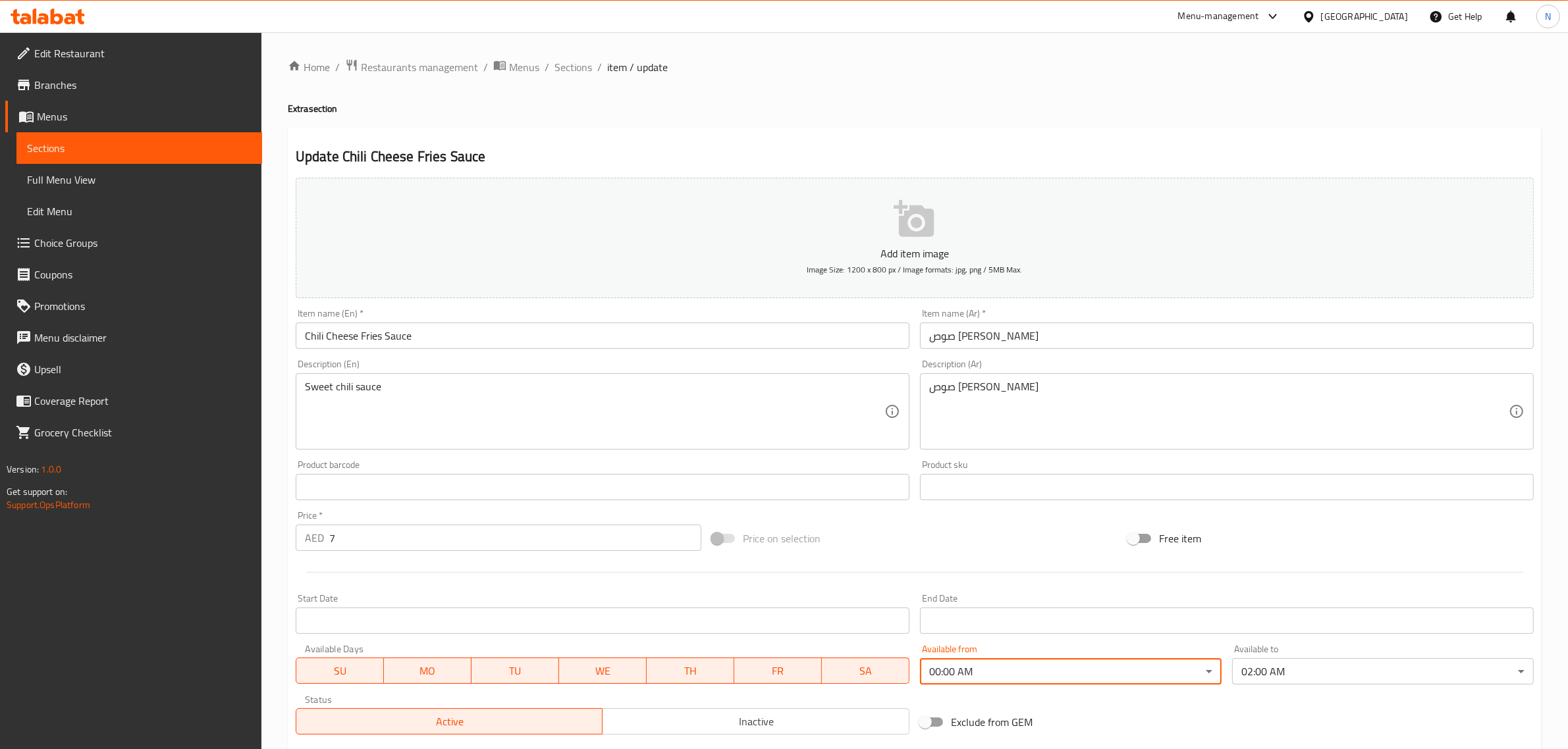
click at [1044, 346] on input "صوص تشيلي تشيز فرايز" at bounding box center [1227, 335] width 614 height 27
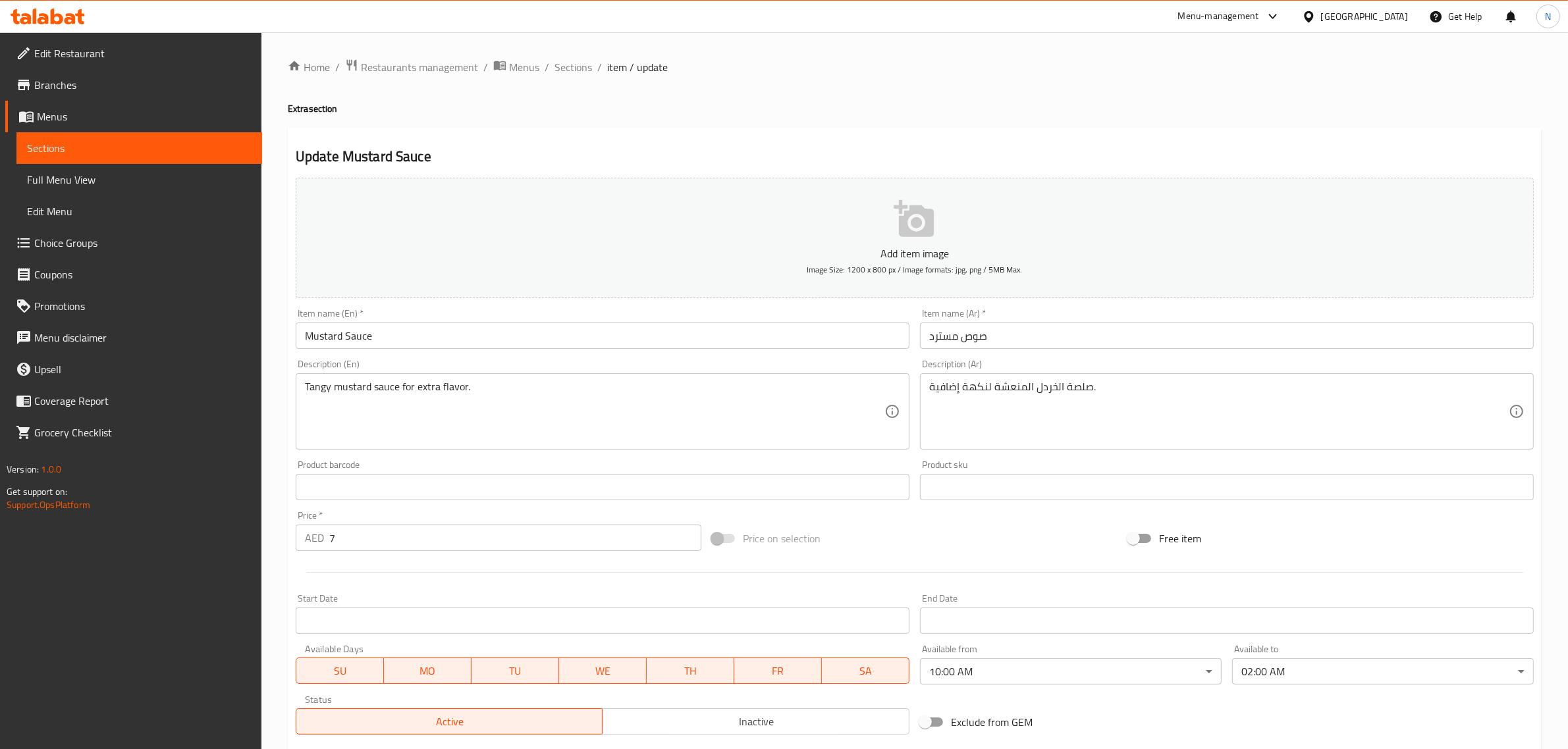
click at [966, 673] on body "​ Menu-management [GEOGRAPHIC_DATA] Get Help N Edit Restaurant Branches Menus S…" at bounding box center [784, 390] width 1568 height 717
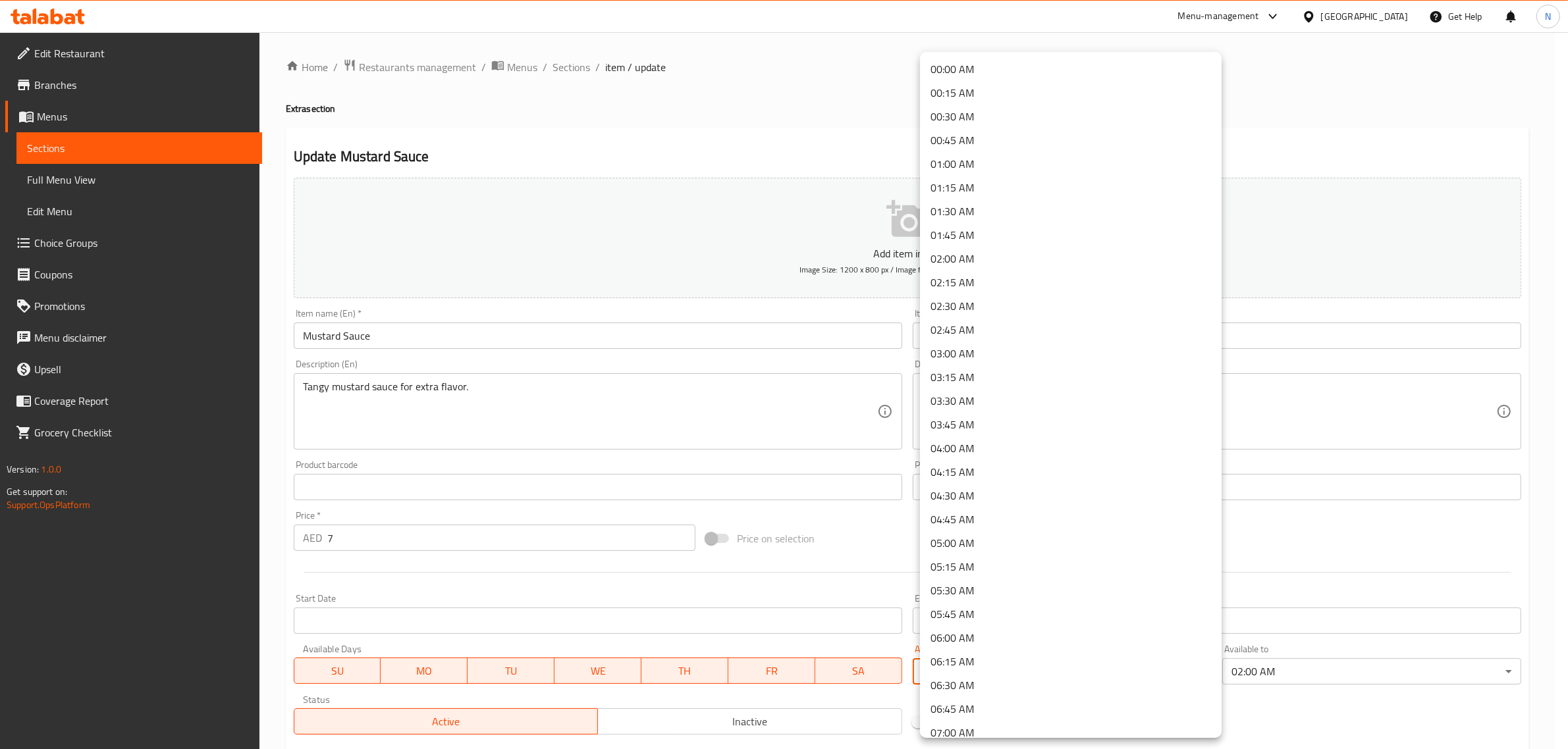
click at [989, 57] on li "00:00 AM" at bounding box center [1071, 68] width 302 height 24
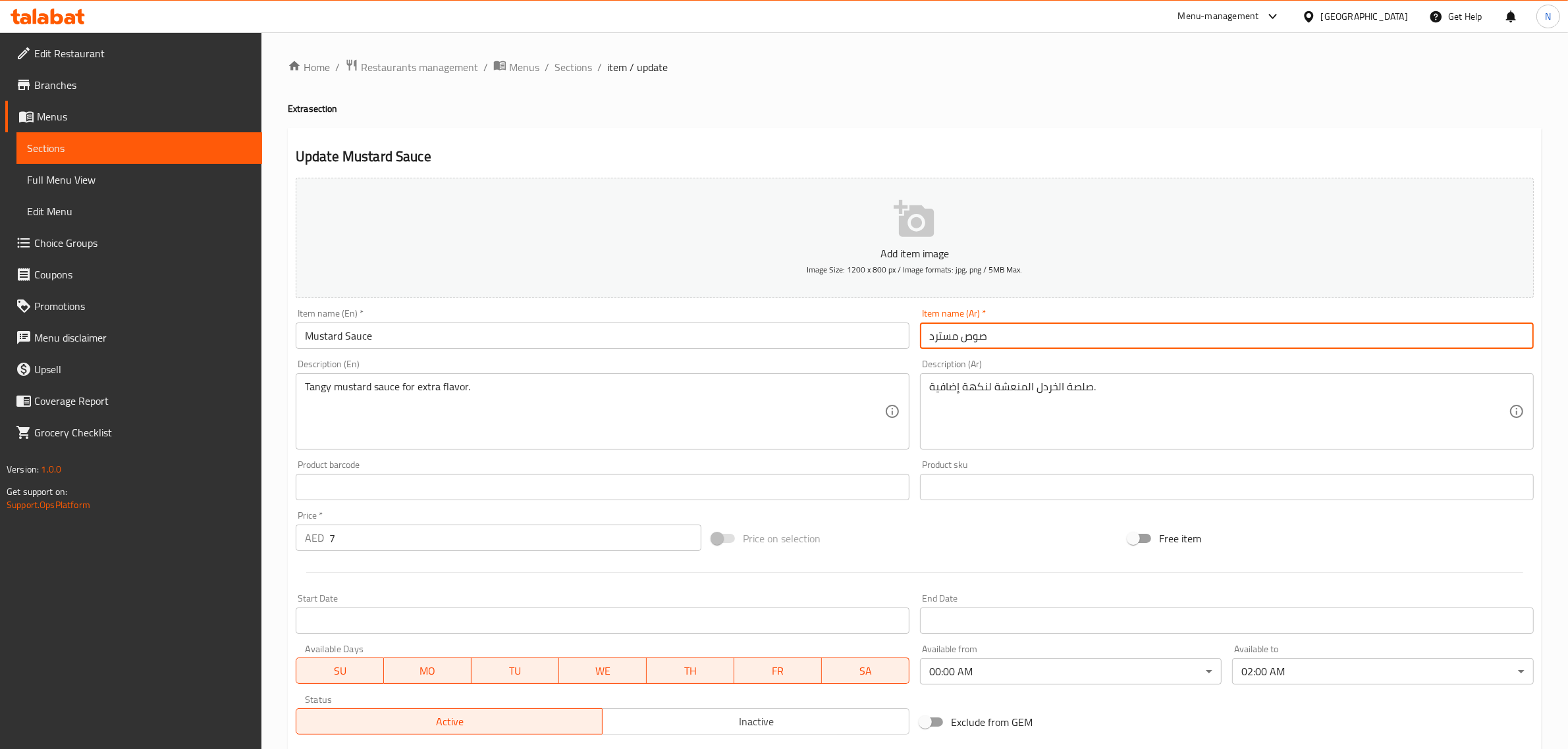
click at [1044, 329] on input "صوص مسترد" at bounding box center [1227, 335] width 614 height 27
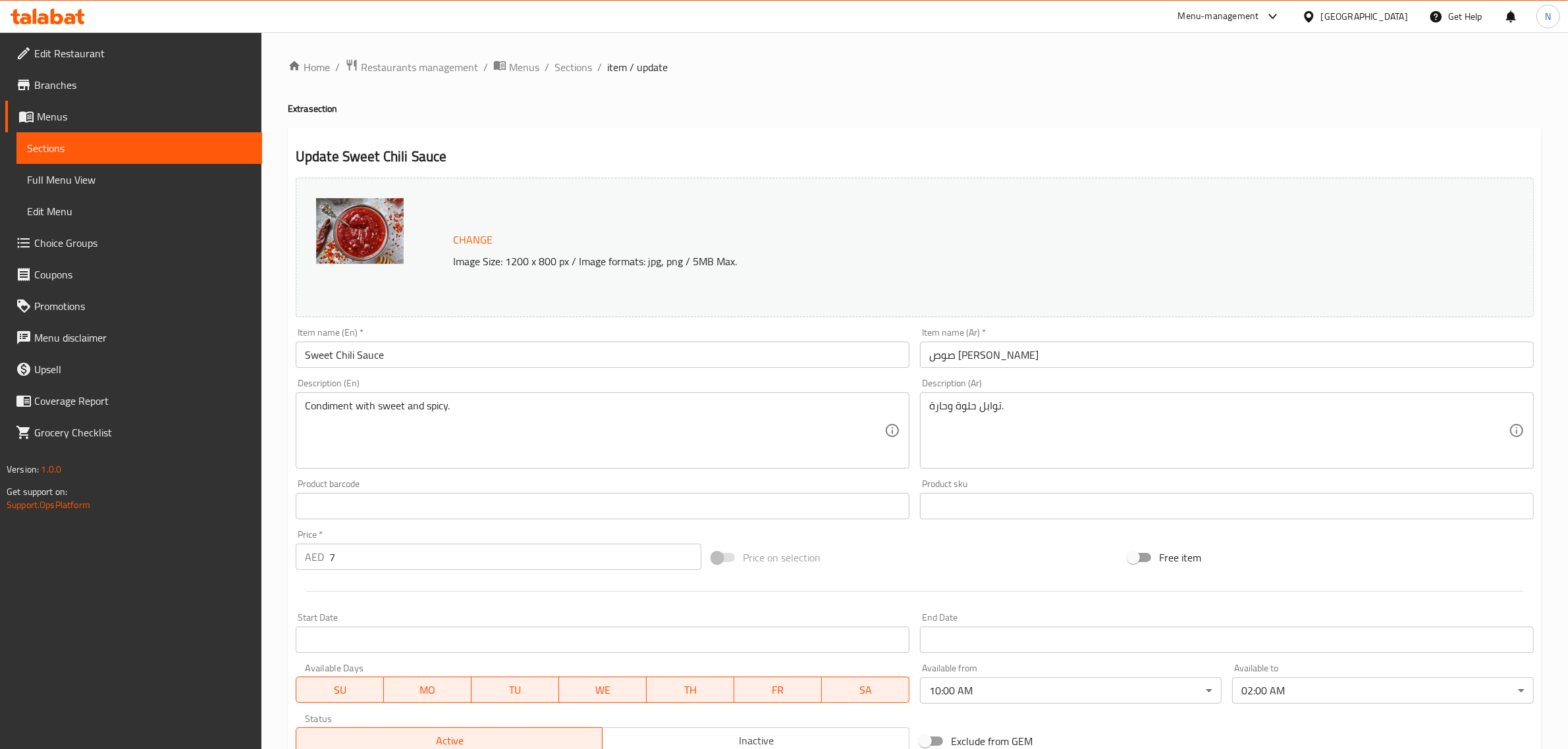
click at [972, 693] on body "​ Menu-management [GEOGRAPHIC_DATA] Get Help N Edit Restaurant Branches Menus S…" at bounding box center [784, 390] width 1568 height 717
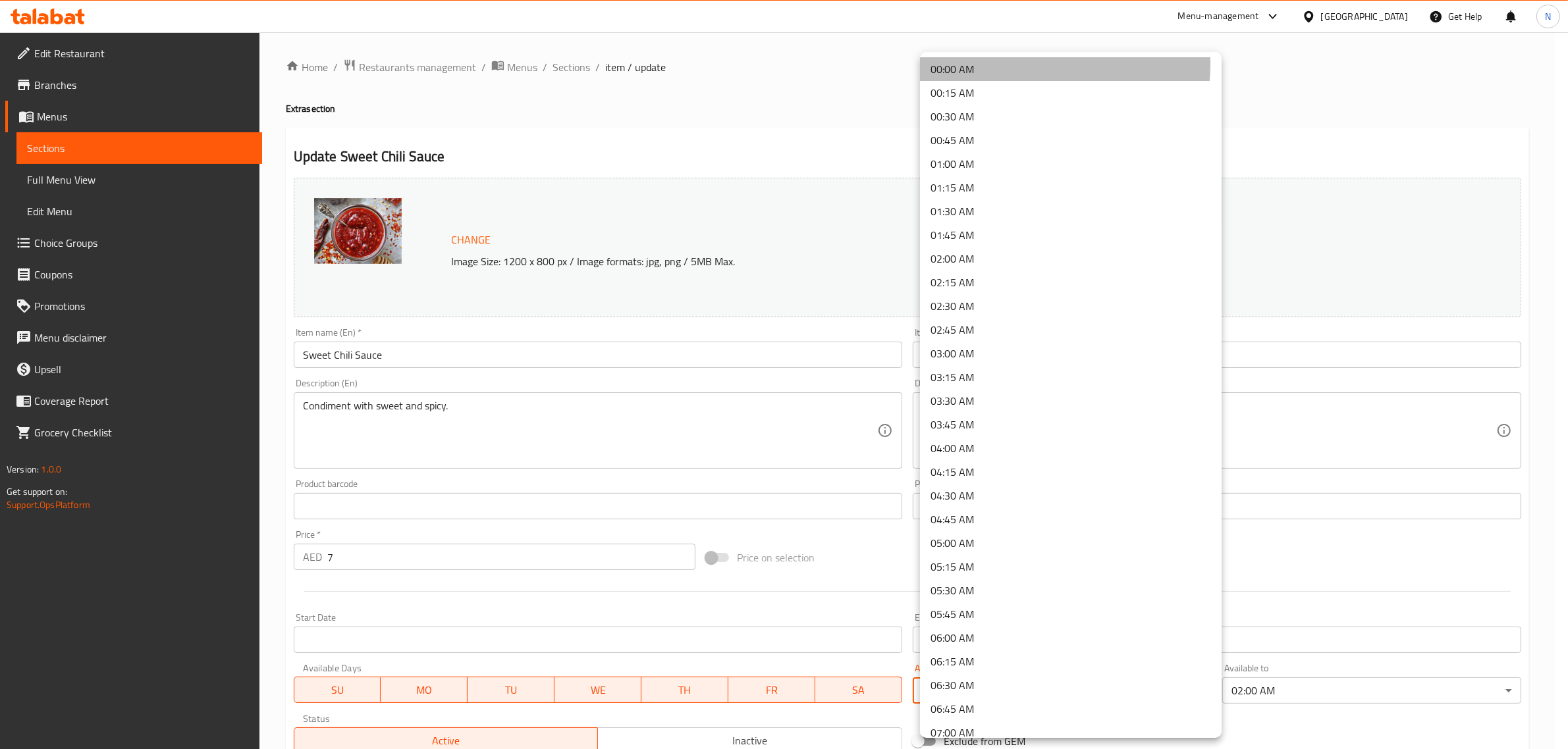
click at [1000, 64] on li "00:00 AM" at bounding box center [1071, 68] width 302 height 24
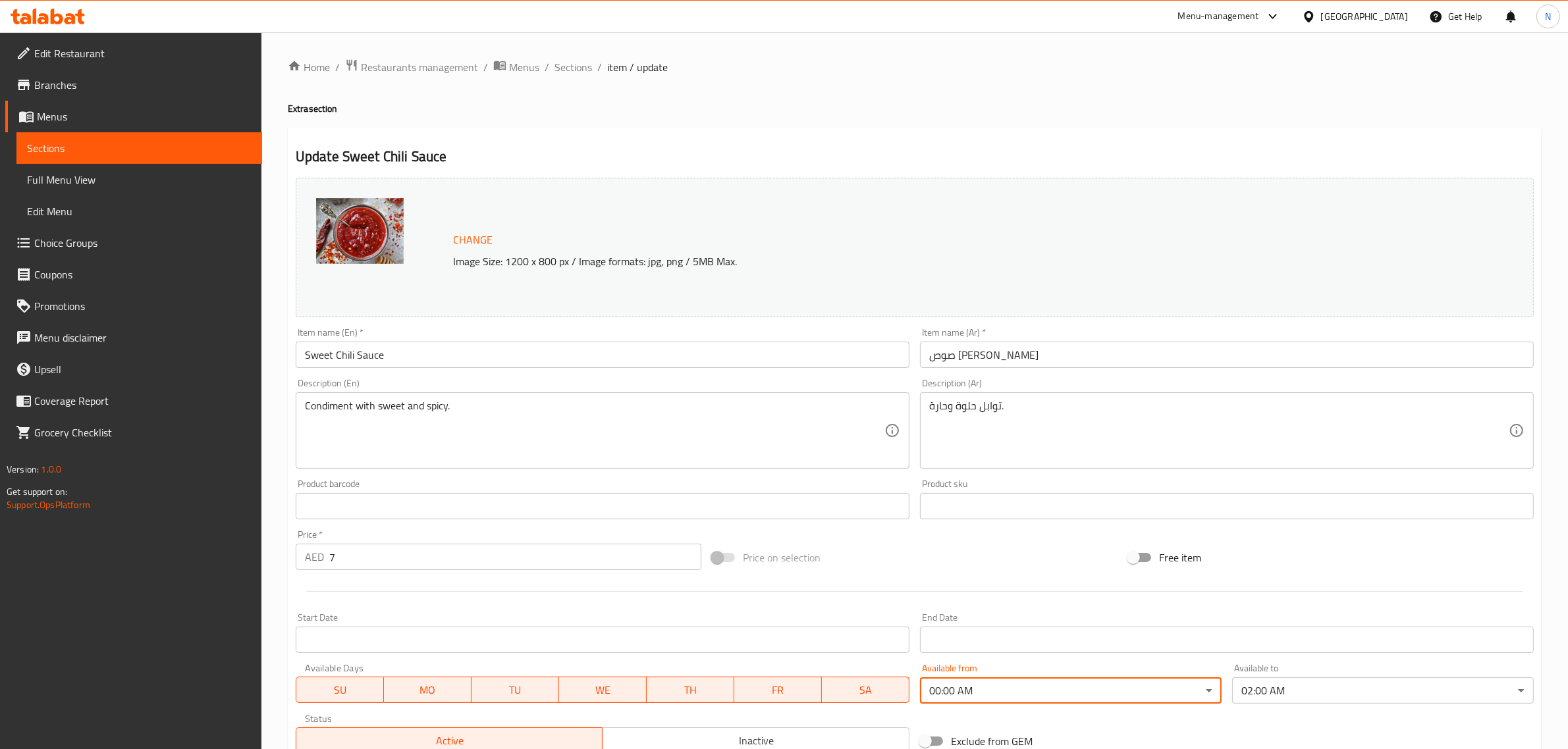
click at [1042, 364] on input "صوص سويت شيلي" at bounding box center [1227, 354] width 614 height 27
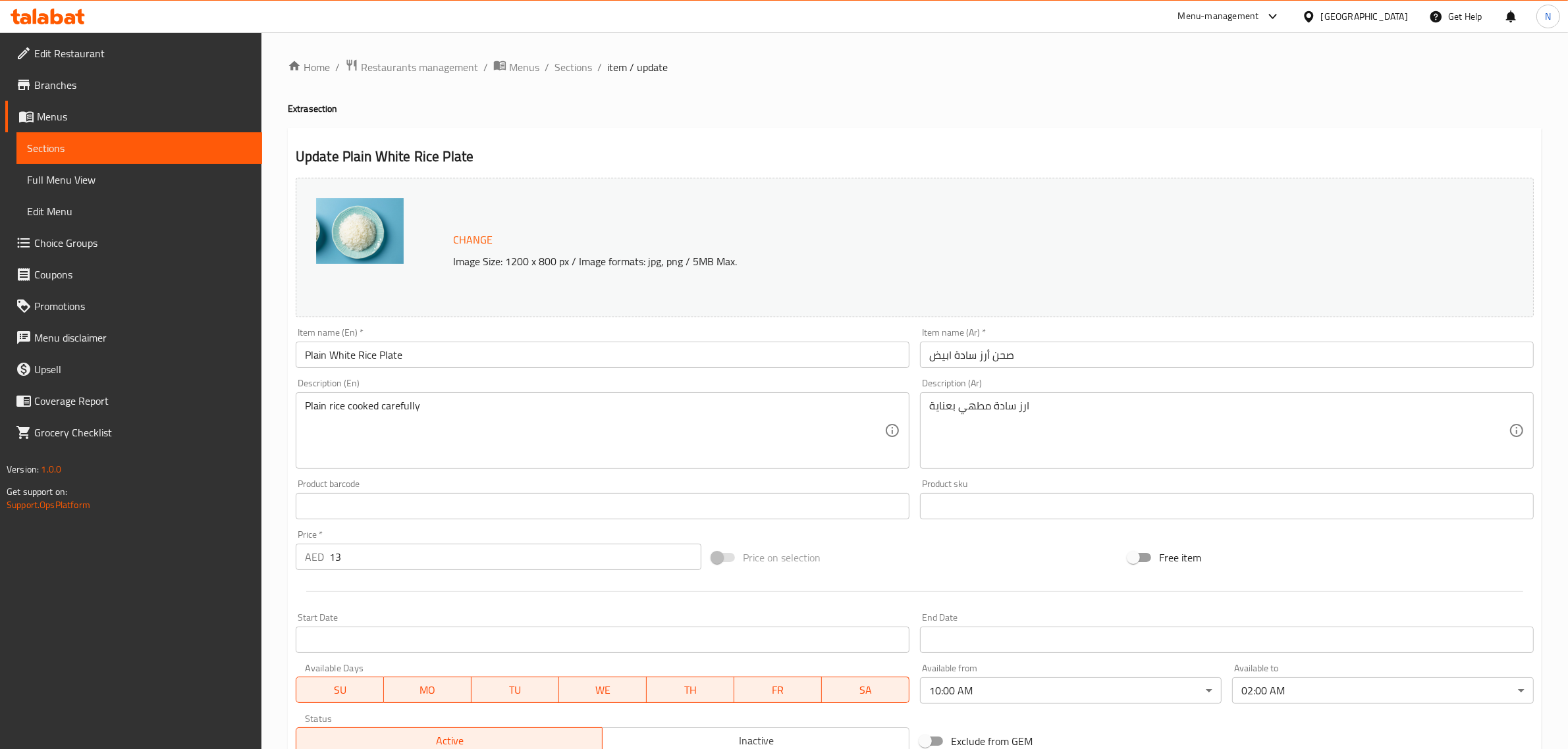
click at [973, 692] on body "​ Menu-management [GEOGRAPHIC_DATA] Get Help N Edit Restaurant Branches Menus S…" at bounding box center [784, 390] width 1568 height 717
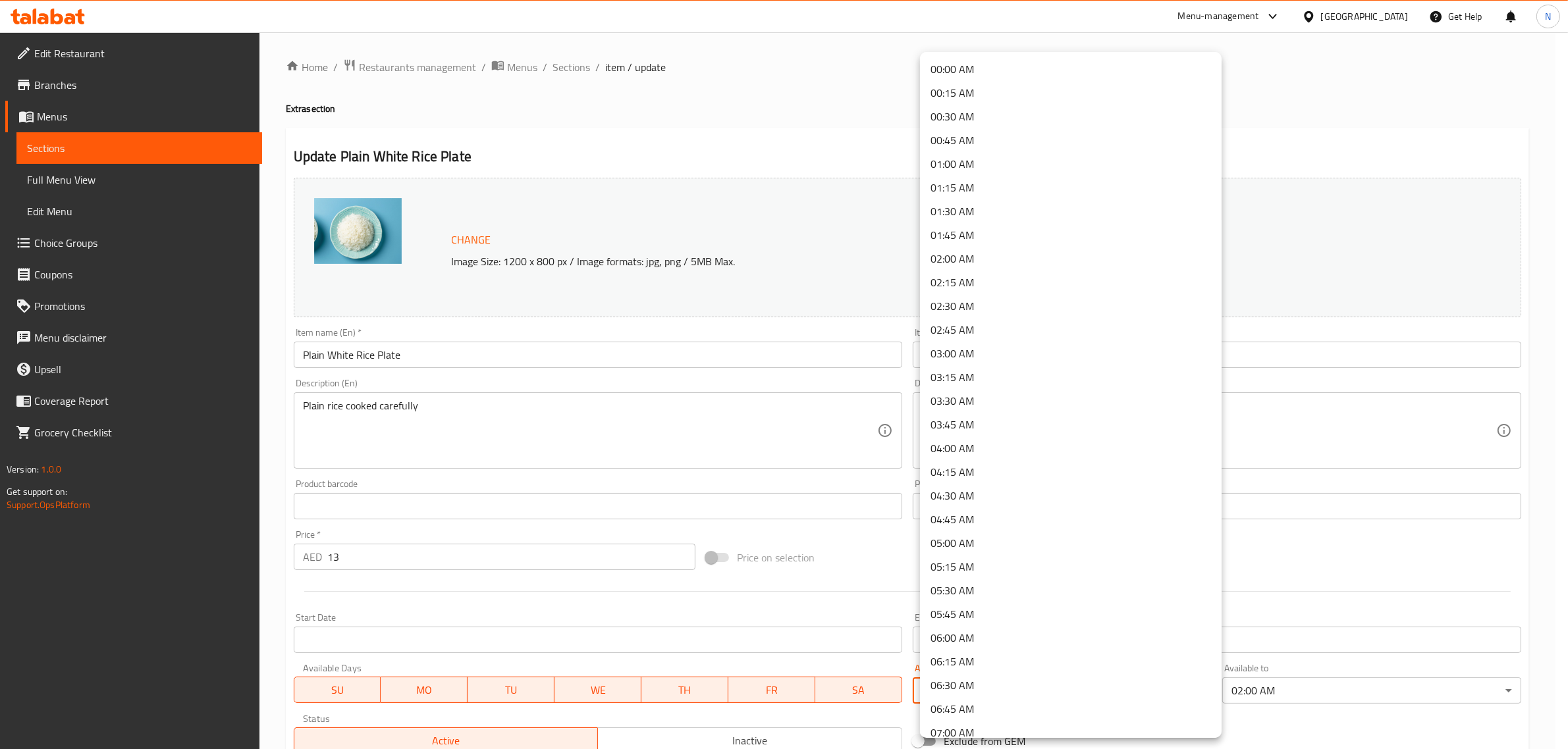
click at [982, 57] on li "00:00 AM" at bounding box center [1071, 68] width 302 height 24
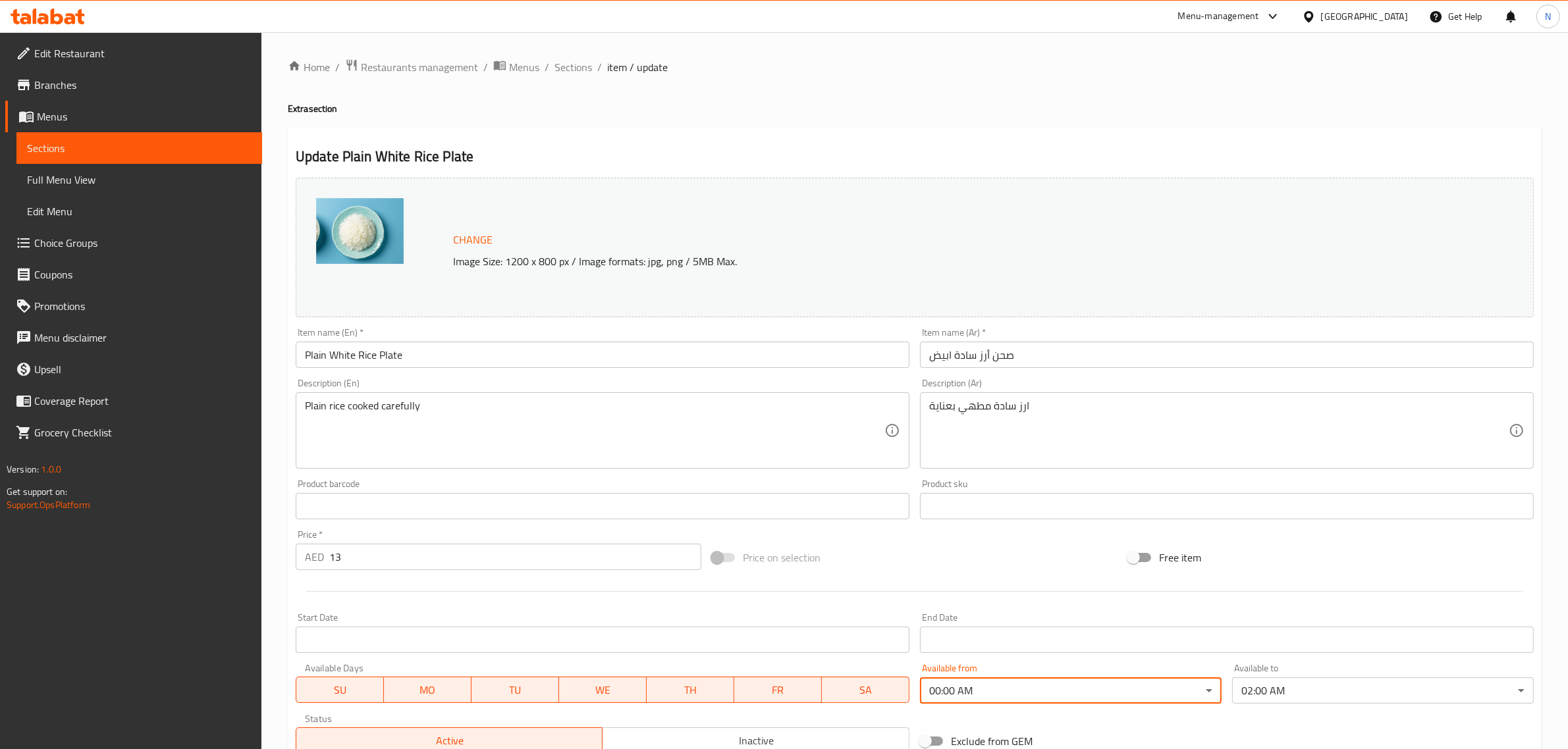
click at [1047, 356] on input "صحن أرز سادة ابيض" at bounding box center [1227, 354] width 614 height 27
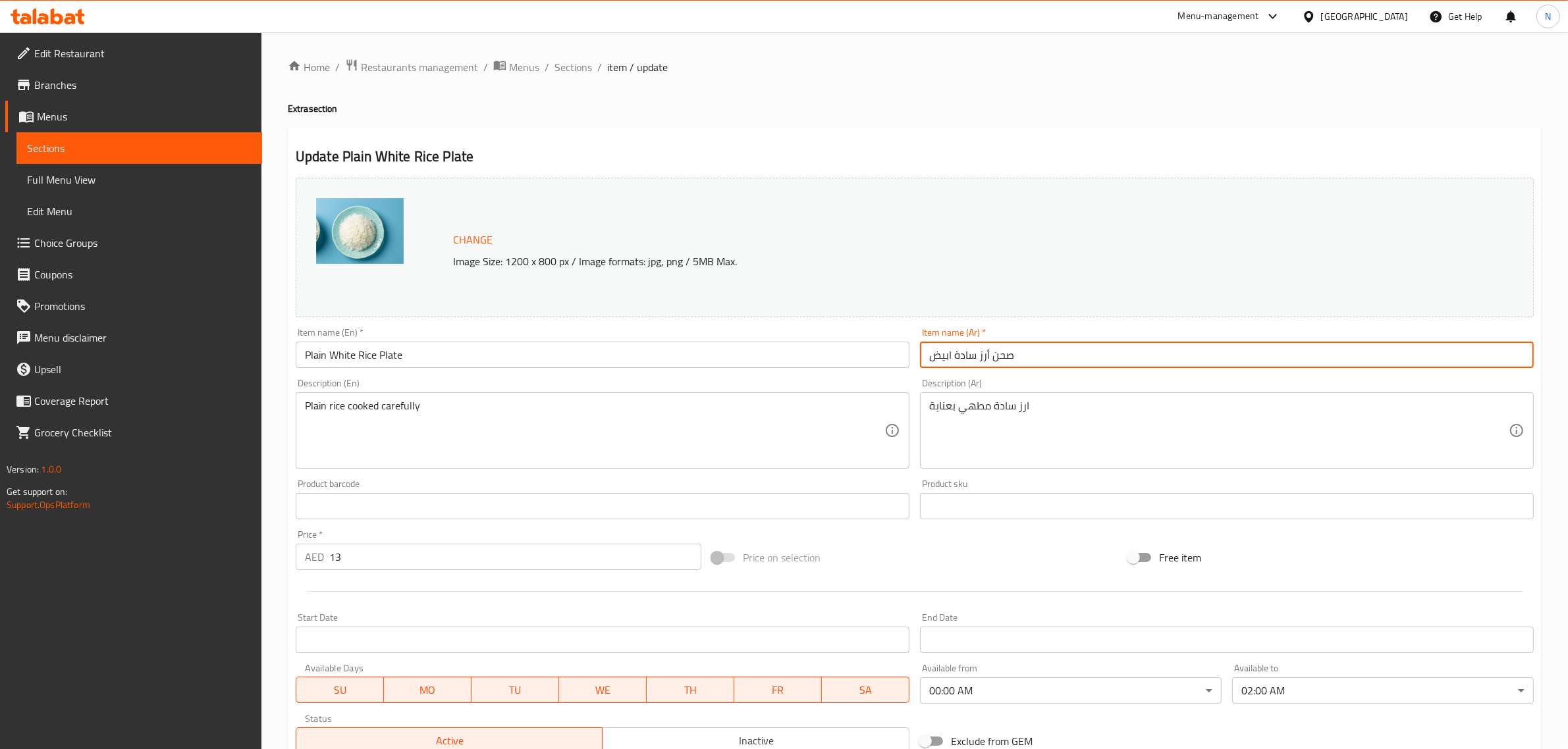
click at [577, 64] on span "Sections" at bounding box center [573, 67] width 37 height 16
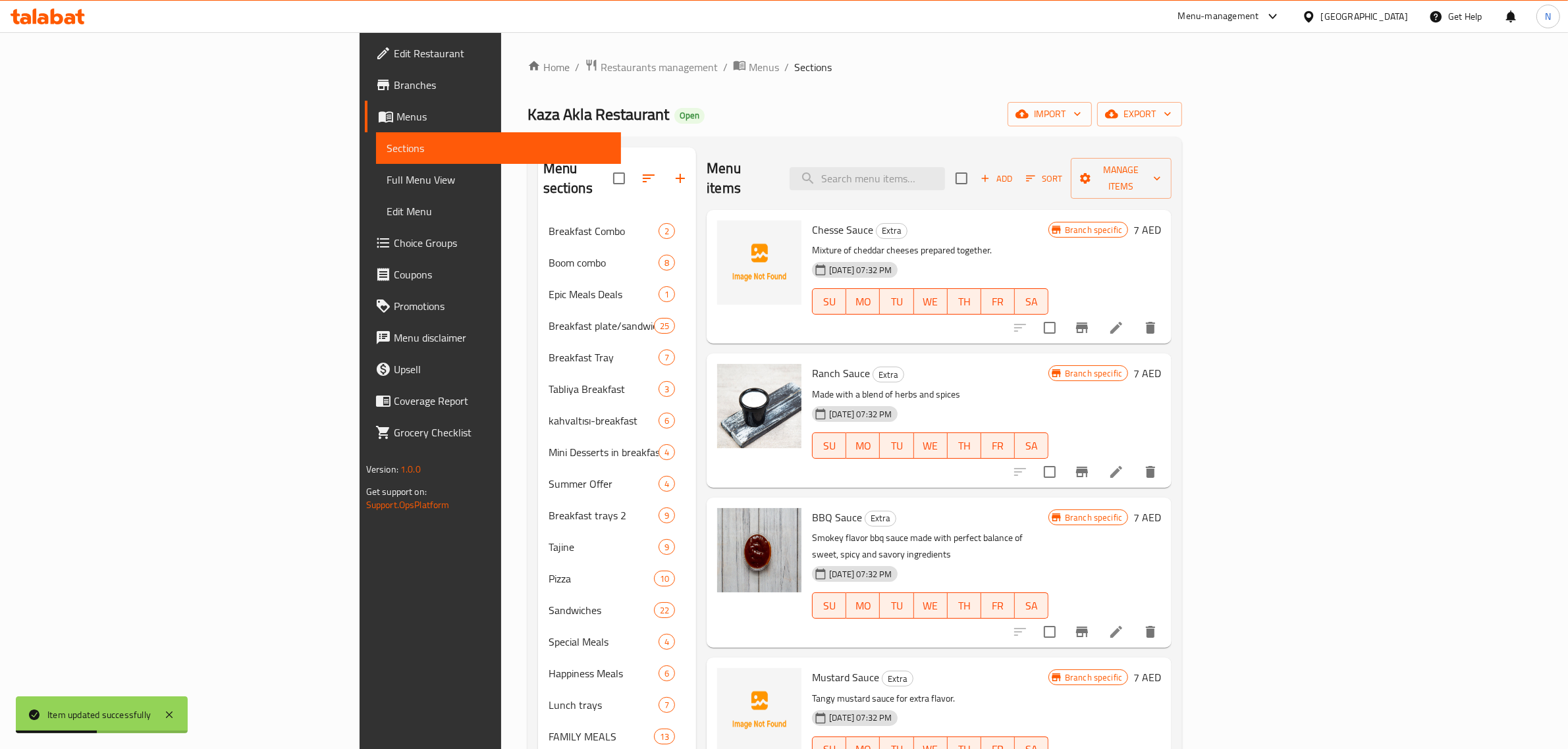
scroll to position [1192, 0]
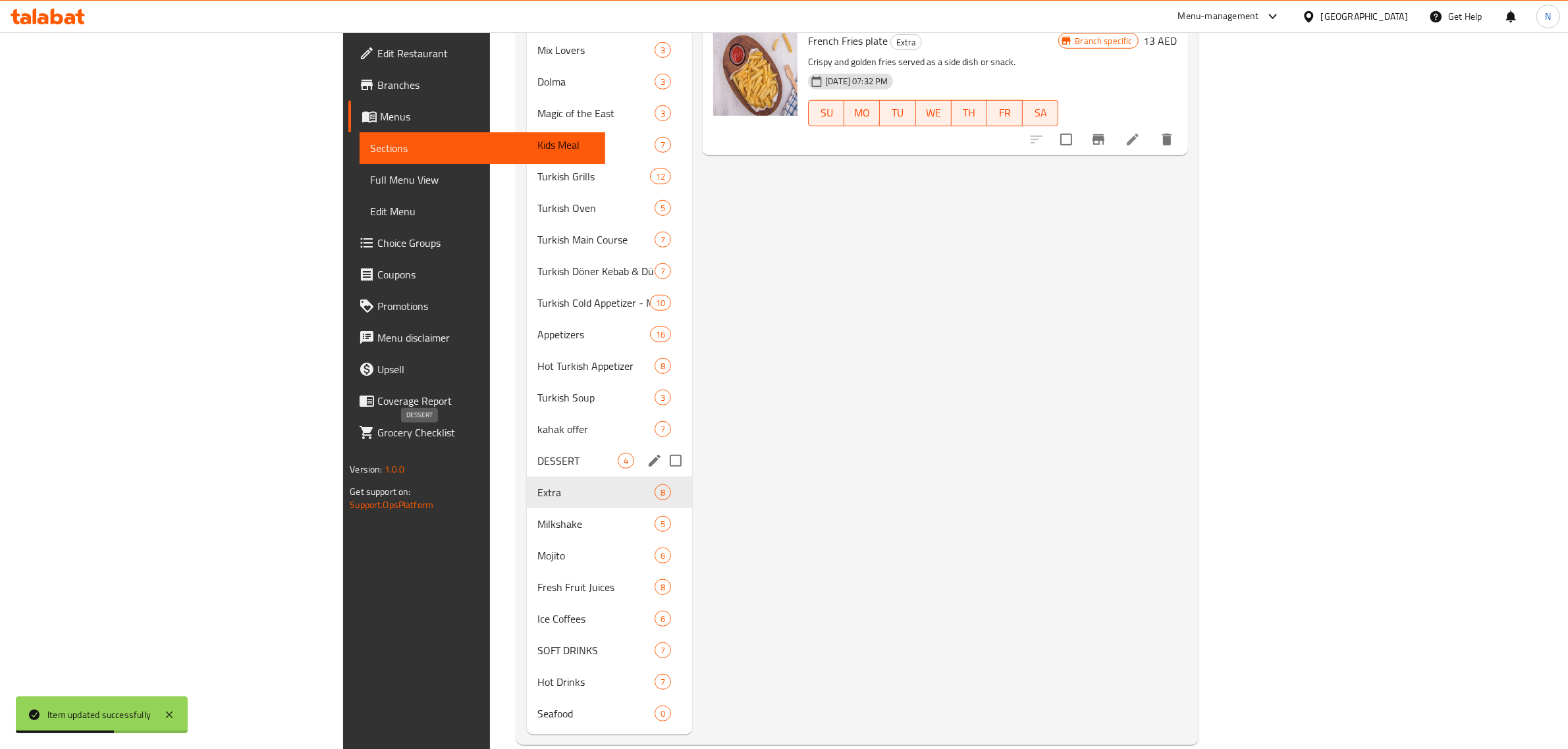
click at [538, 453] on span "DESSERT" at bounding box center [578, 461] width 81 height 16
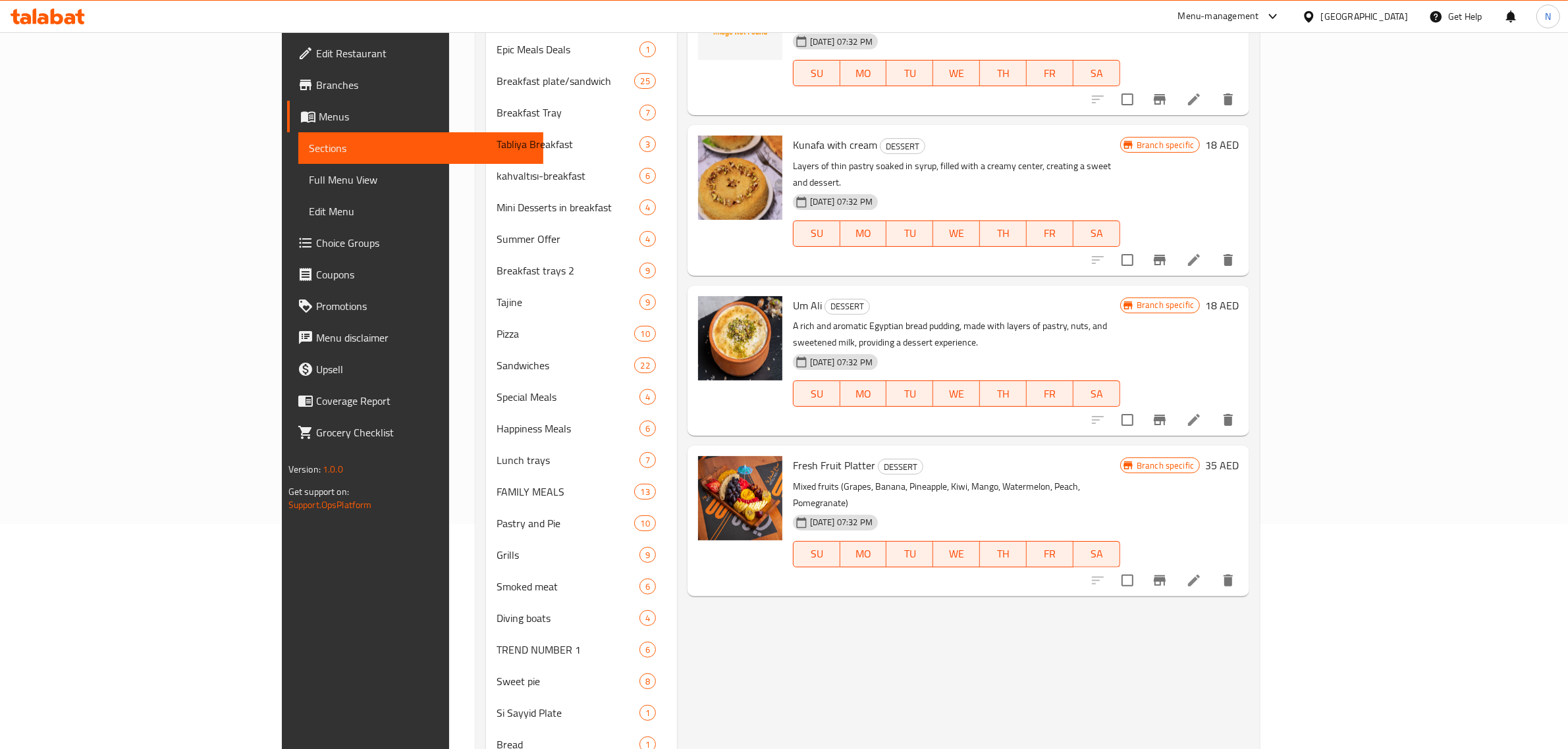
scroll to position [247, 0]
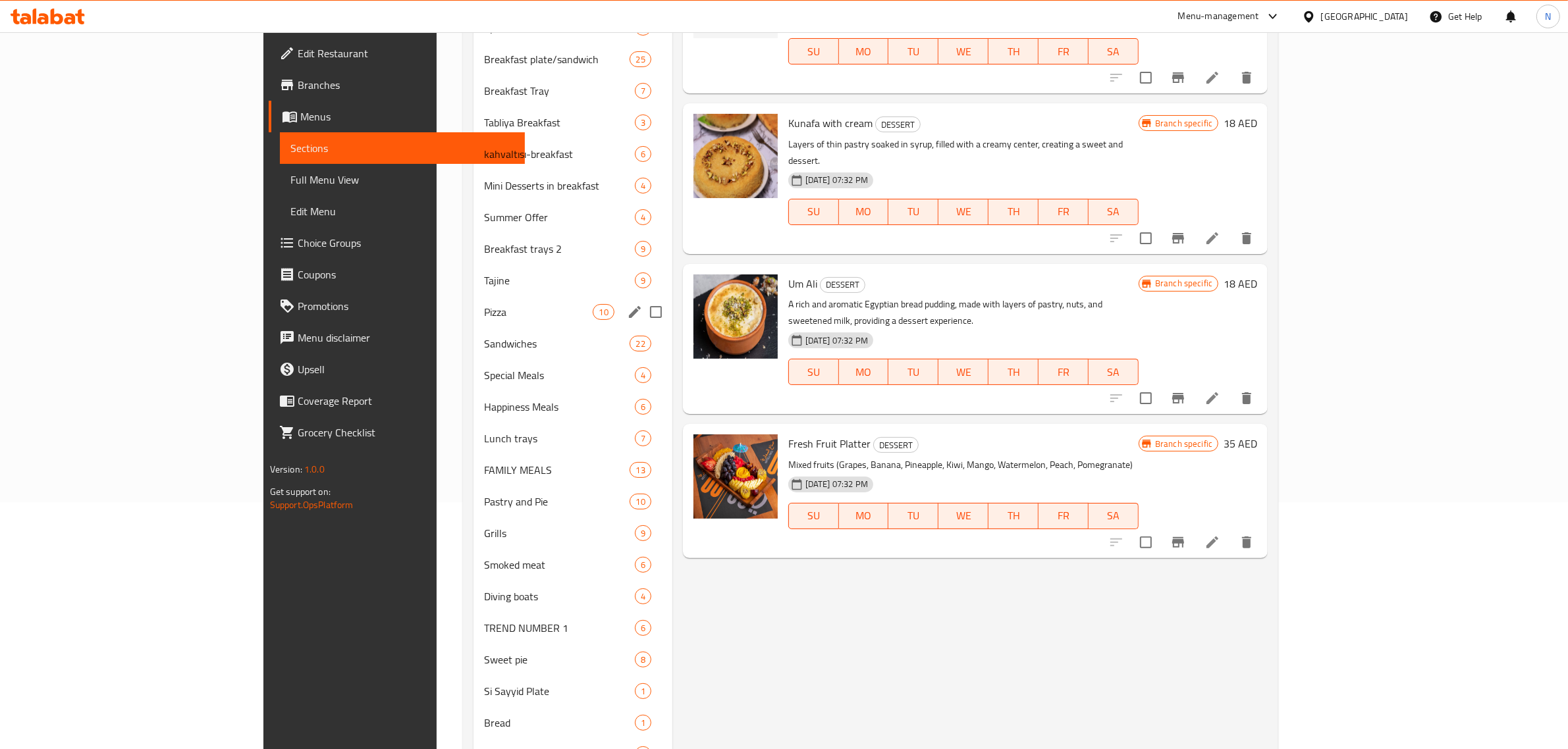
click at [484, 301] on div "Pizza 10" at bounding box center [573, 313] width 198 height 32
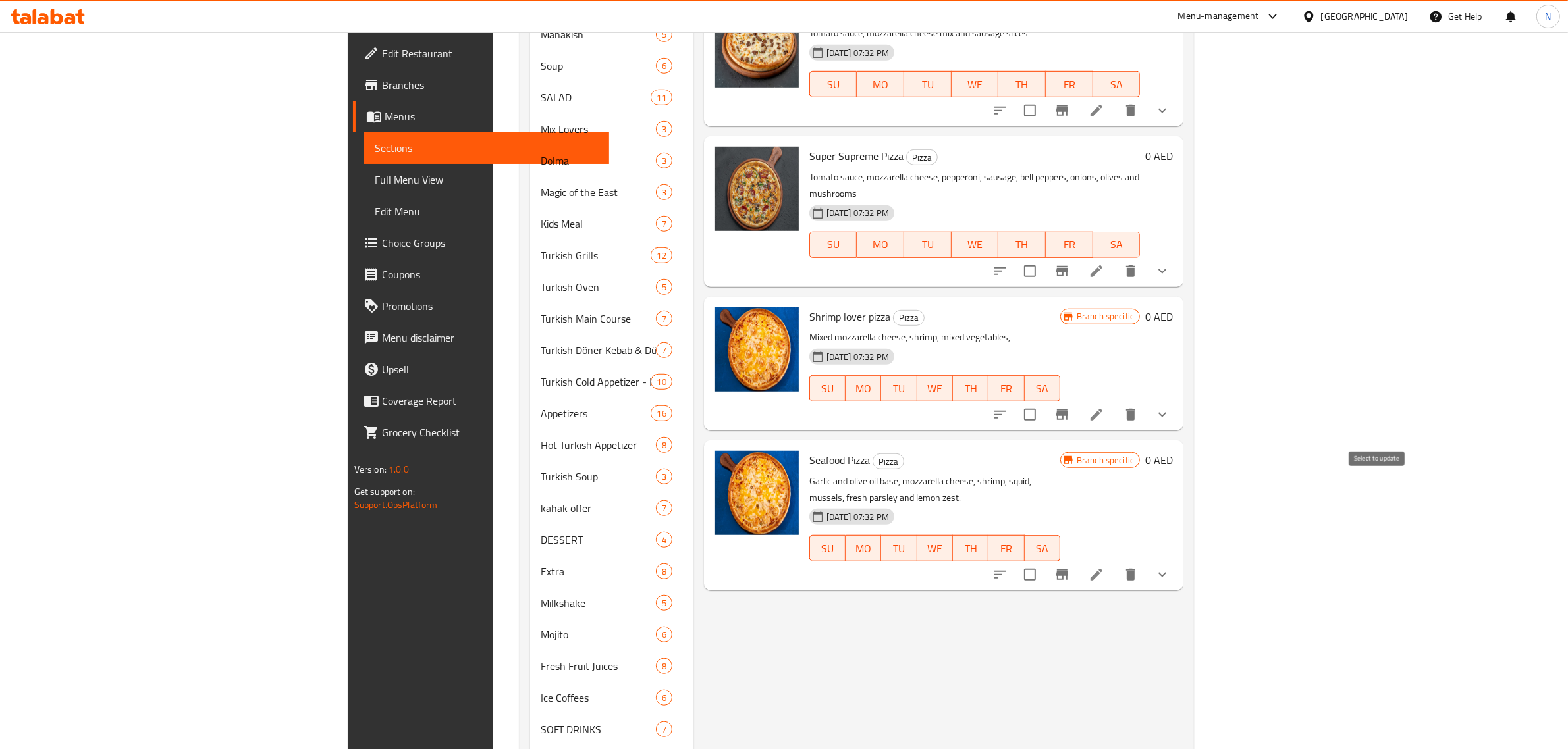
scroll to position [1152, 0]
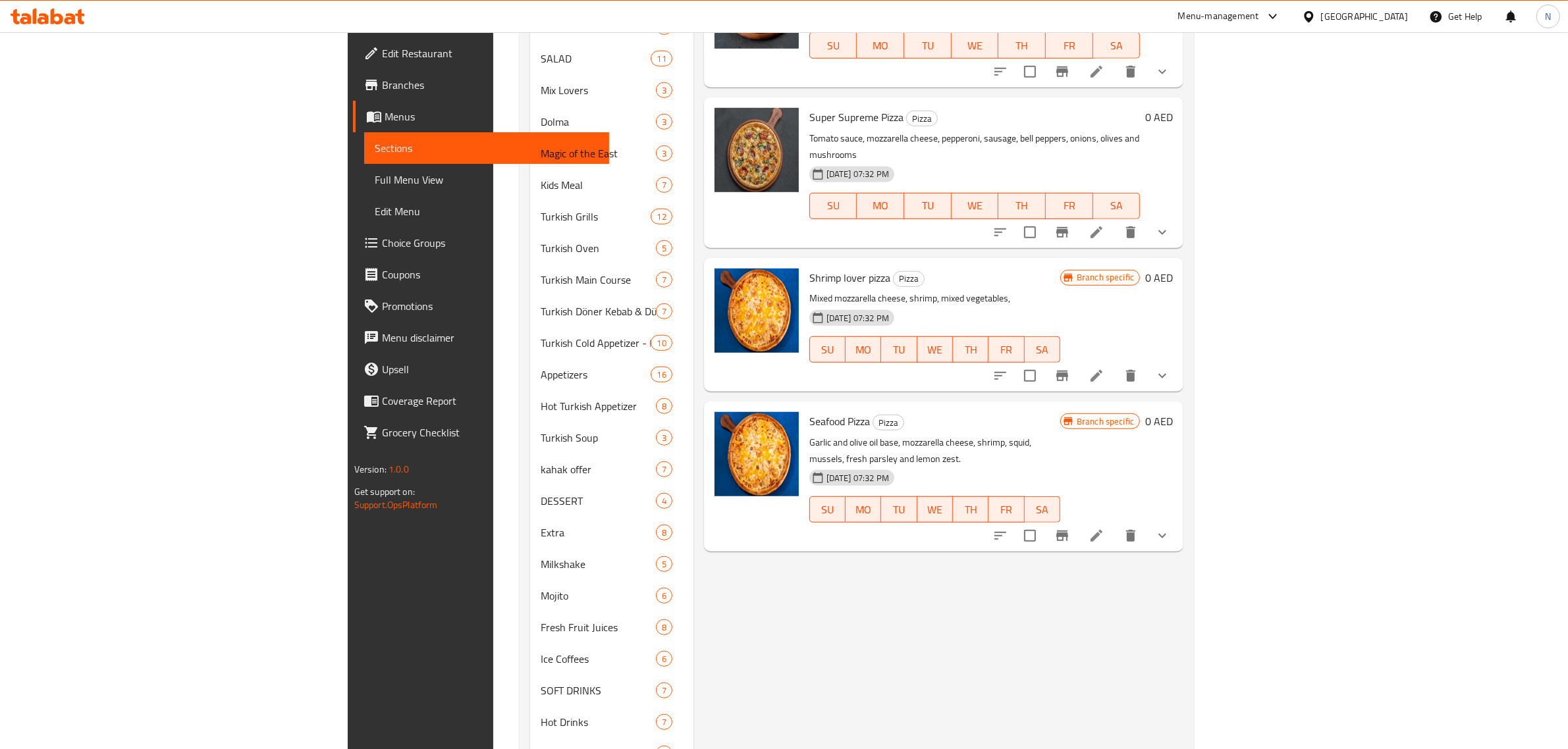
click at [1104, 528] on icon at bounding box center [1096, 535] width 16 height 16
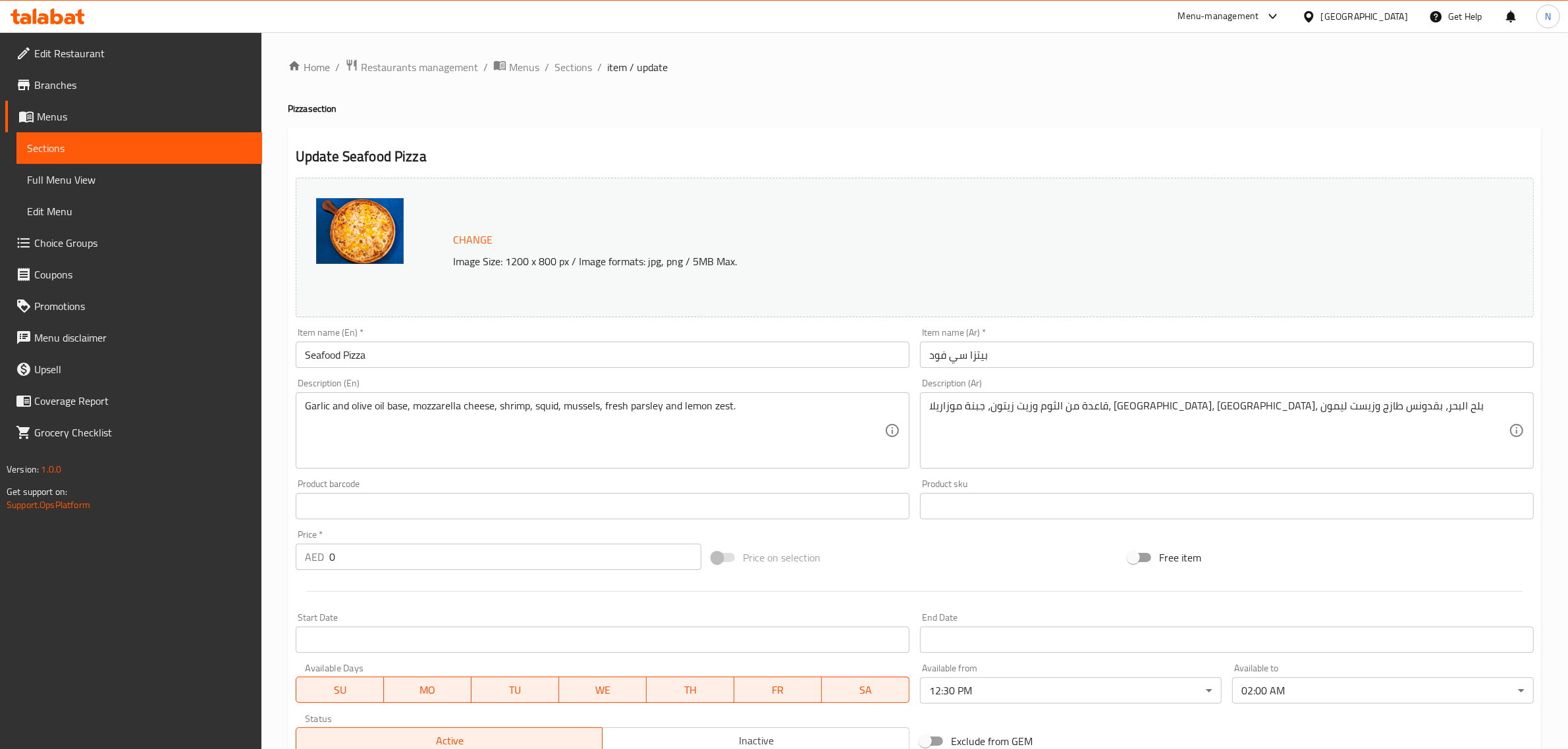
click at [1284, 700] on body "​ Menu-management United Arab Emirates Get Help N Edit Restaurant Branches Menu…" at bounding box center [784, 390] width 1568 height 717
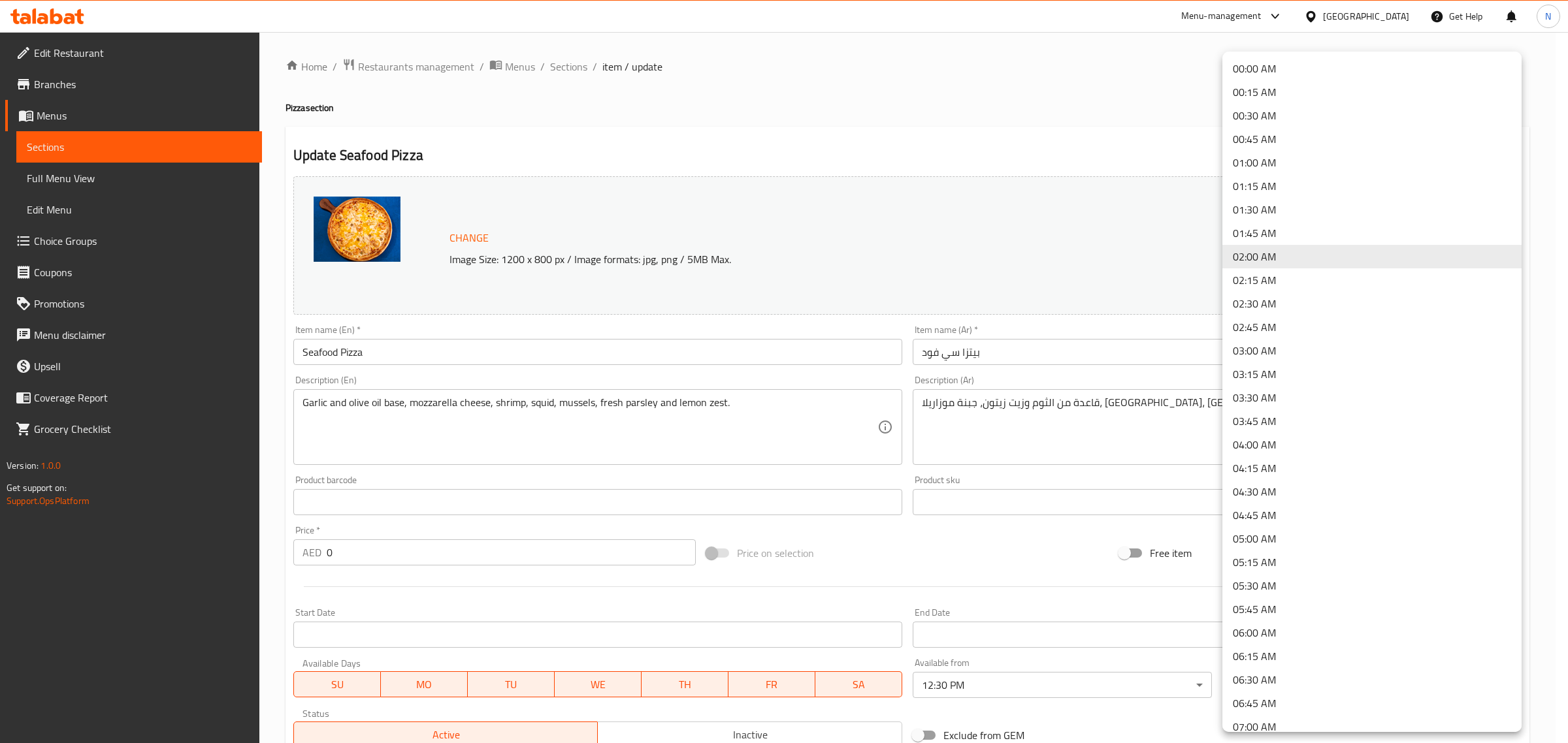
click at [1258, 155] on li "01:00 AM" at bounding box center [1372, 162] width 300 height 23
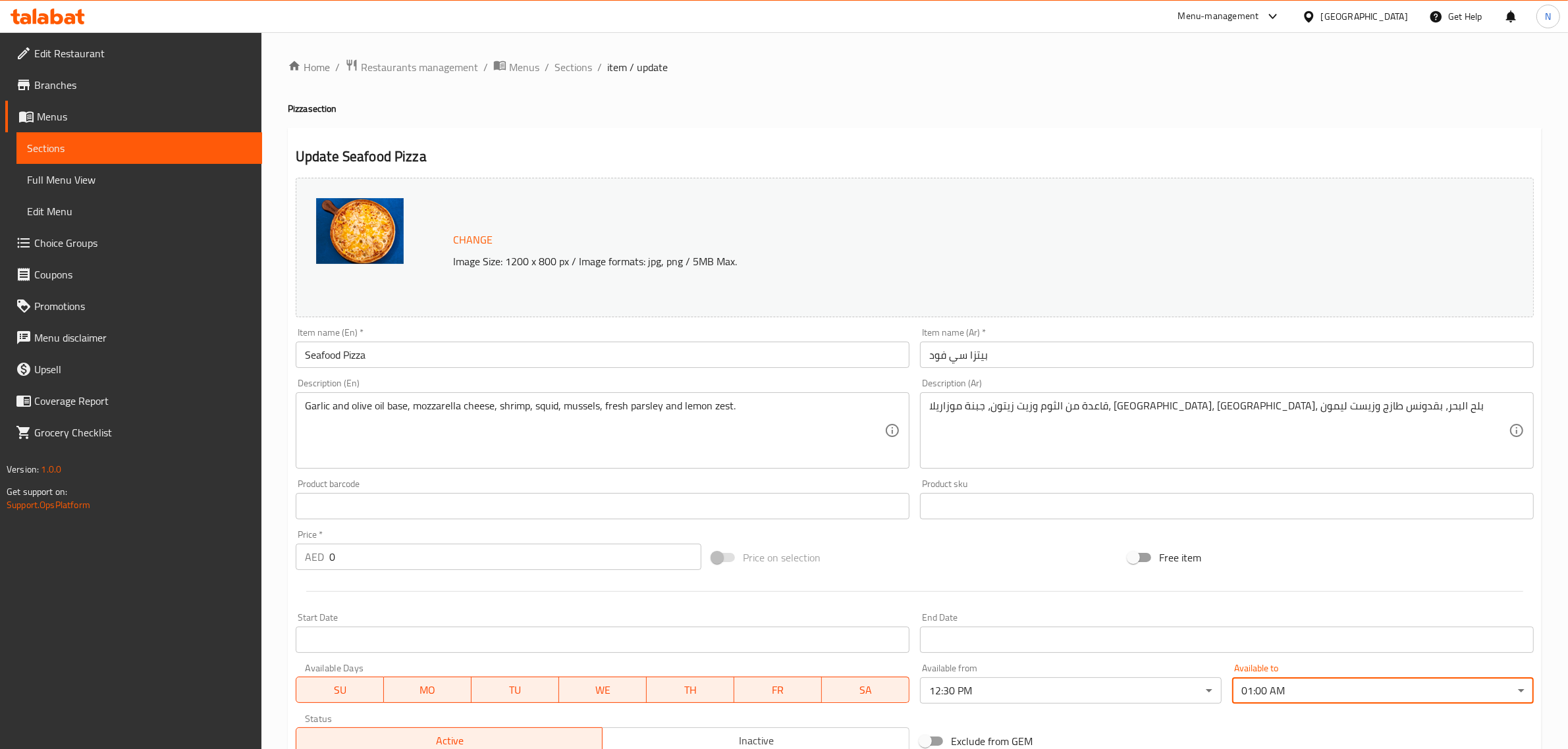
click at [1120, 361] on input "بيتزا سي فود" at bounding box center [1227, 354] width 614 height 27
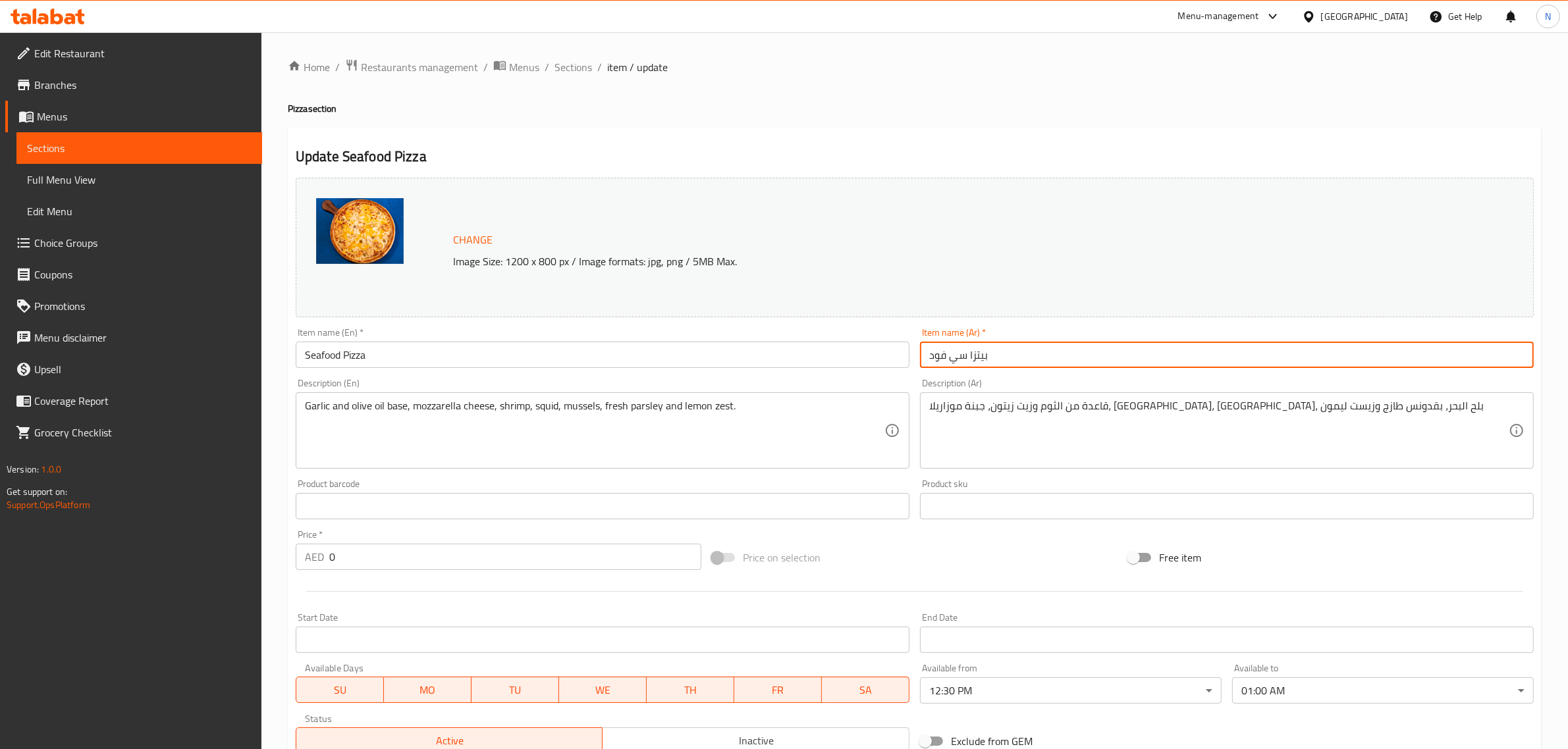
click at [1035, 354] on input "بيتزا سي فود" at bounding box center [1227, 354] width 614 height 27
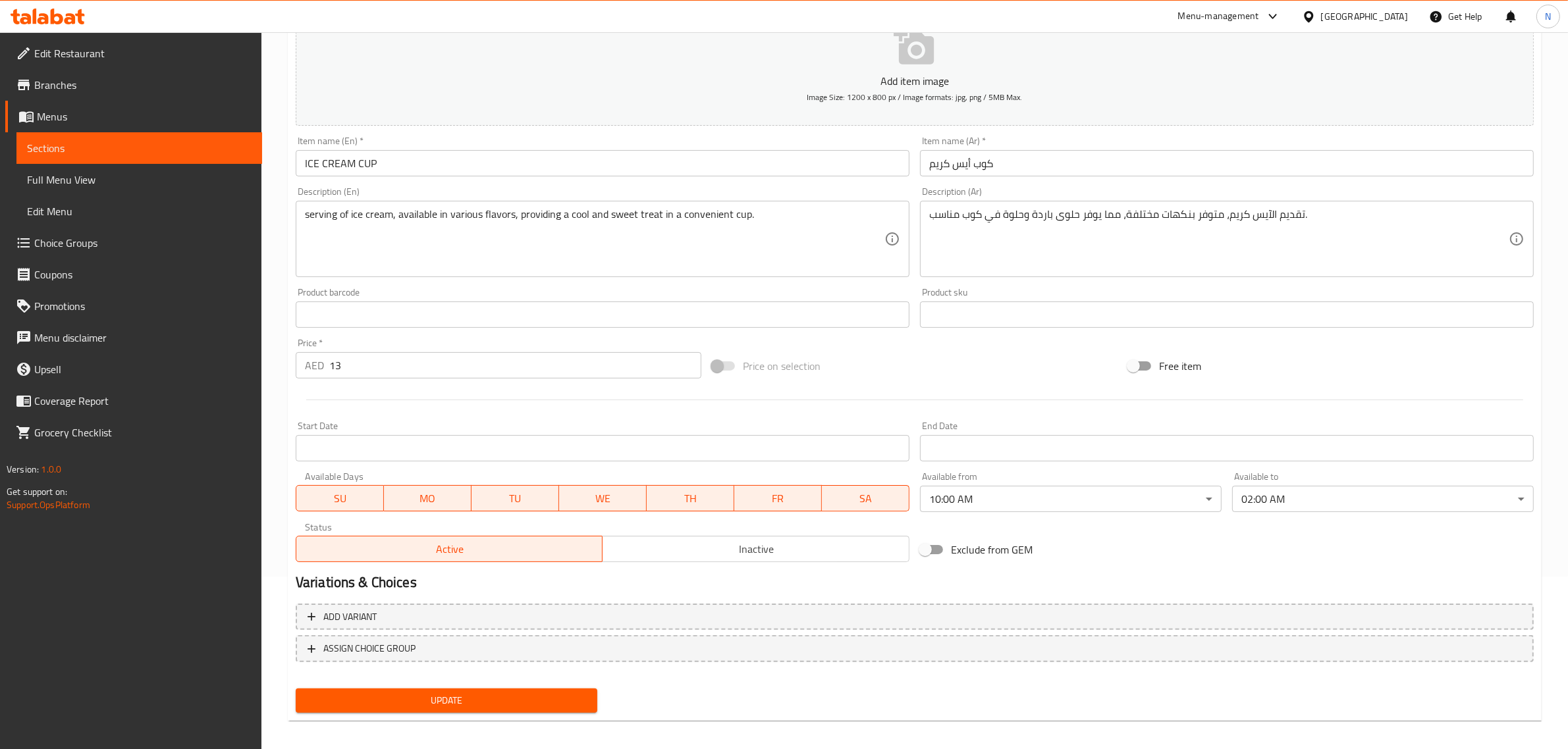
scroll to position [179, 0]
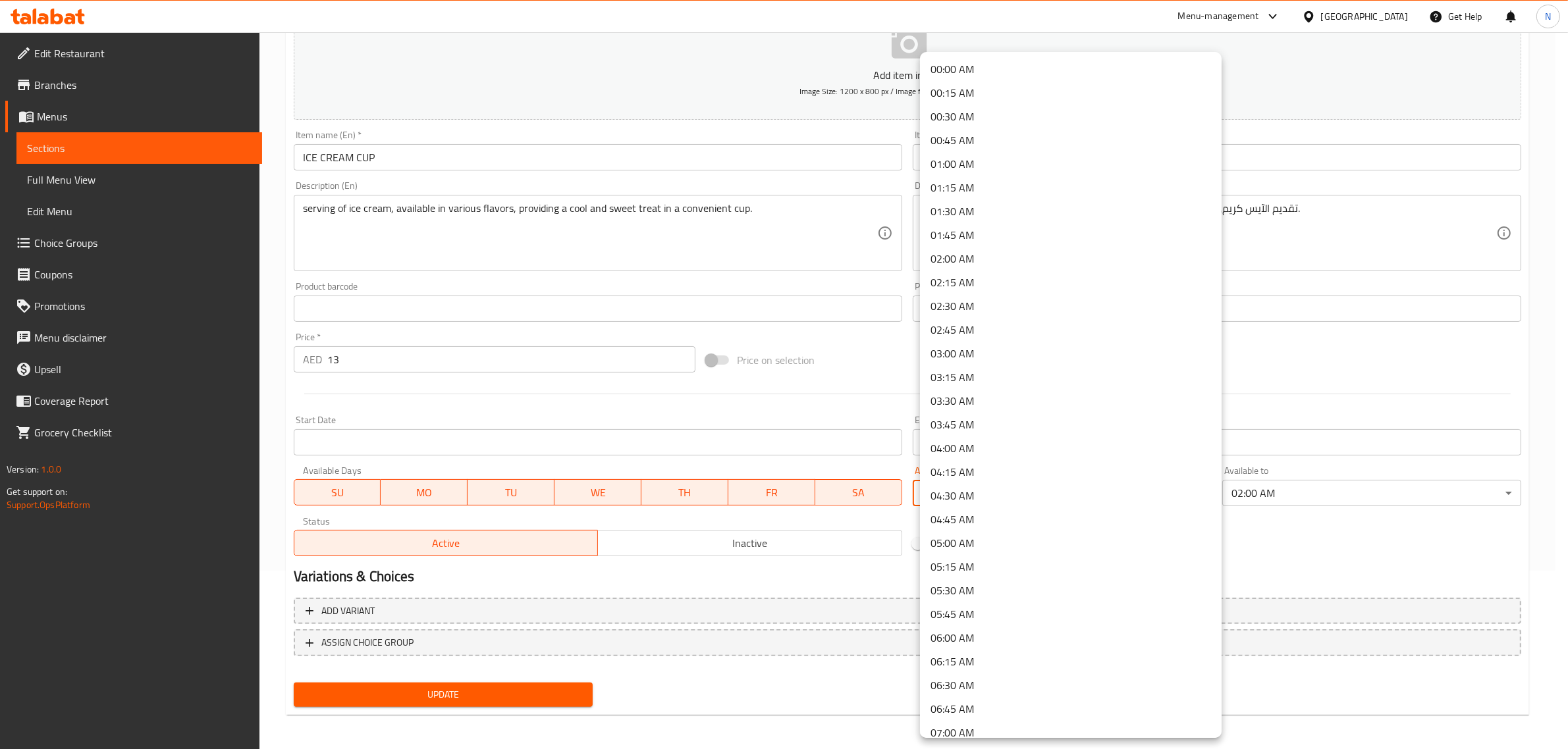
click at [1031, 494] on body "​ Menu-management United Arab Emirates Get Help N Edit Restaurant Branches Menu…" at bounding box center [784, 212] width 1568 height 717
click at [1009, 57] on li "00:00 AM" at bounding box center [1071, 68] width 302 height 24
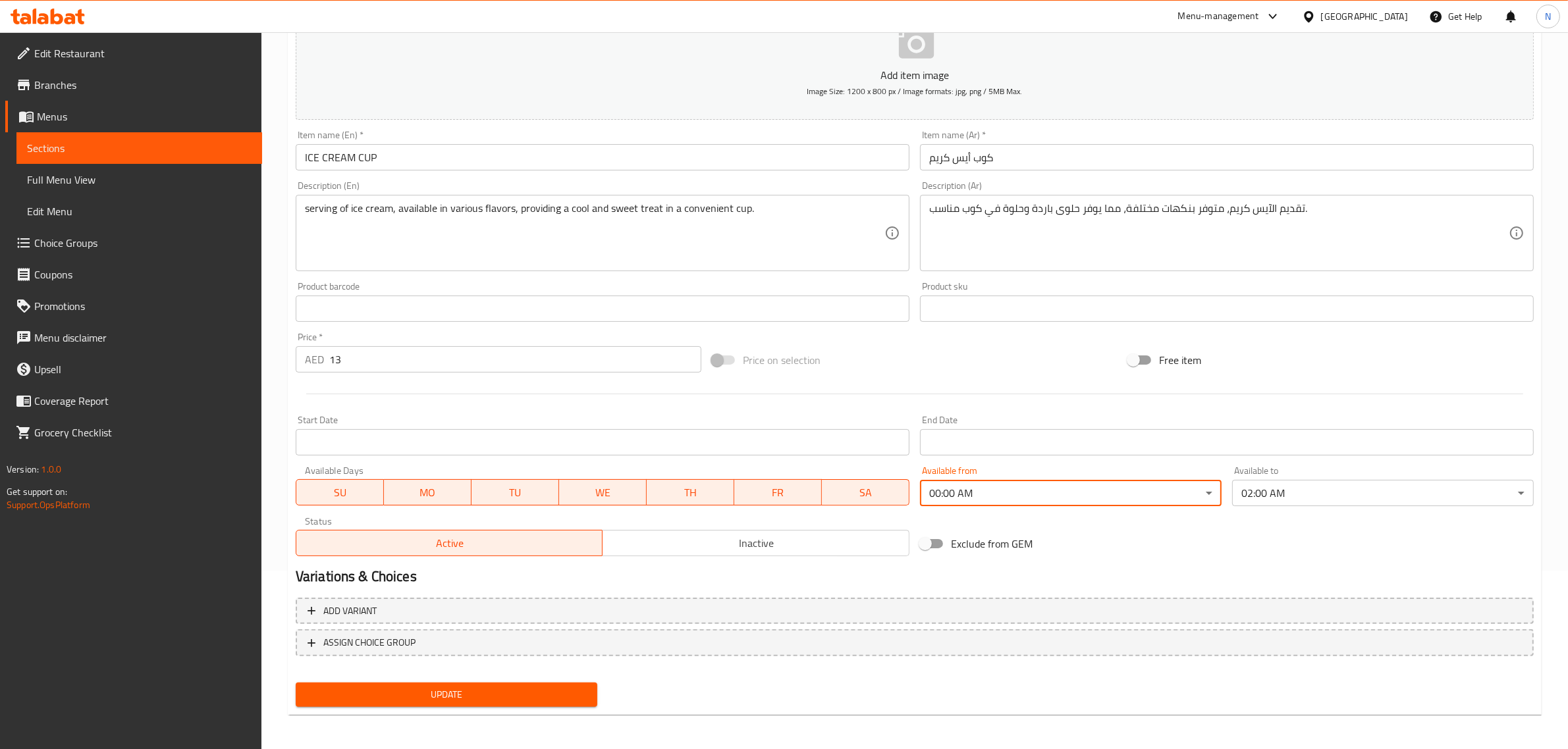
click at [1071, 163] on input "كوب أيس كريم" at bounding box center [1227, 157] width 614 height 27
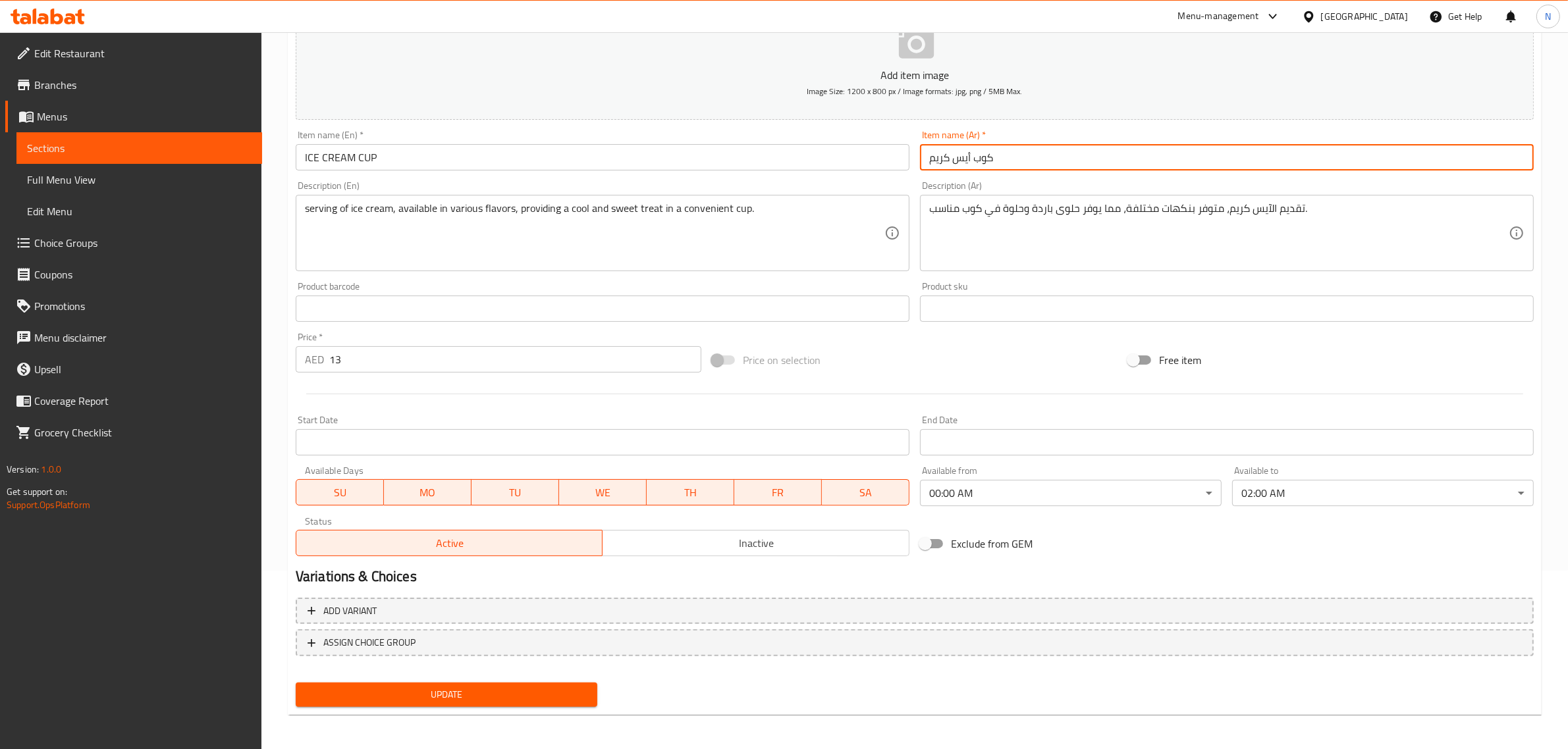
click at [296, 683] on button "Update" at bounding box center [446, 695] width 302 height 24
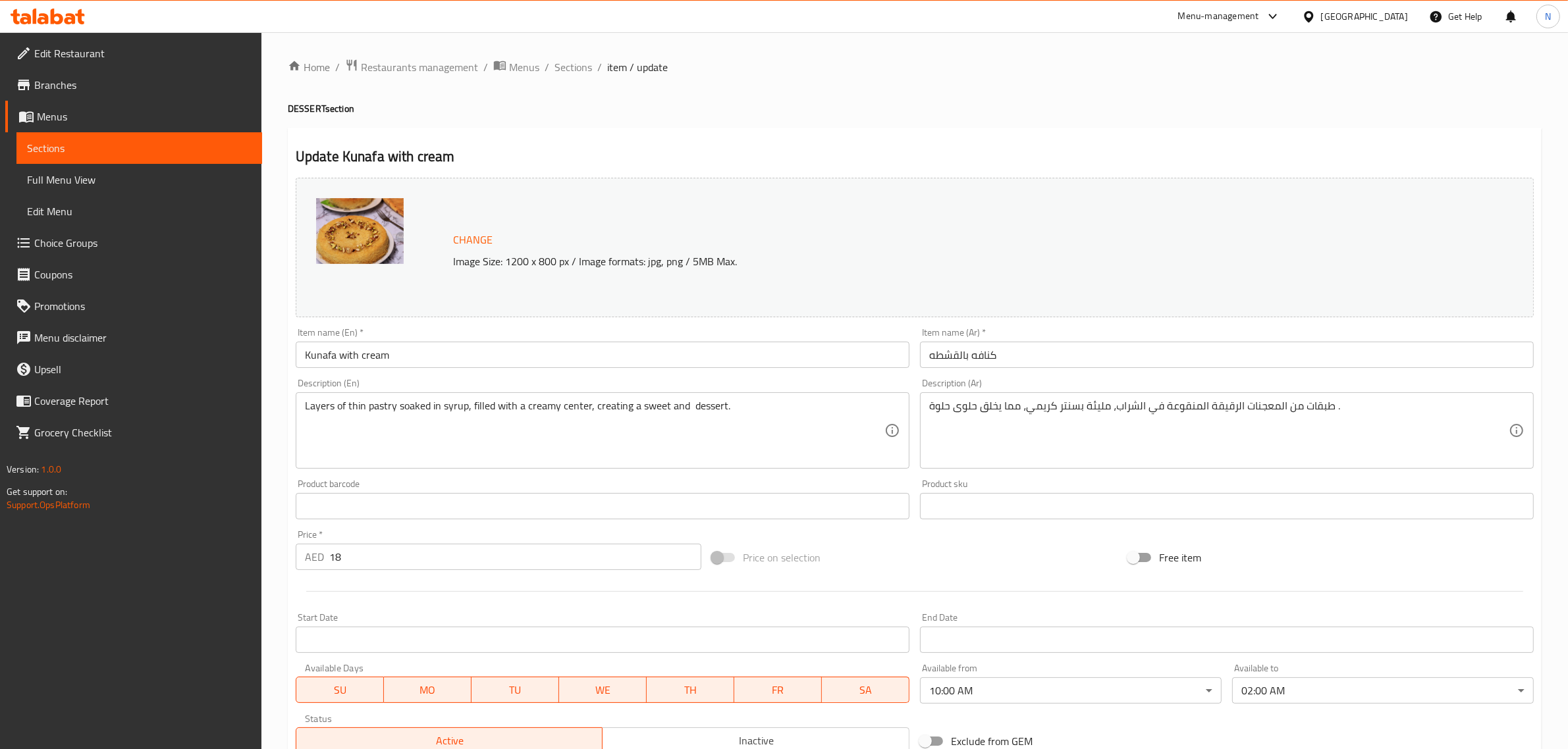
click at [973, 683] on body "​ Menu-management [GEOGRAPHIC_DATA] Get Help N Edit Restaurant Branches Menus S…" at bounding box center [784, 390] width 1568 height 717
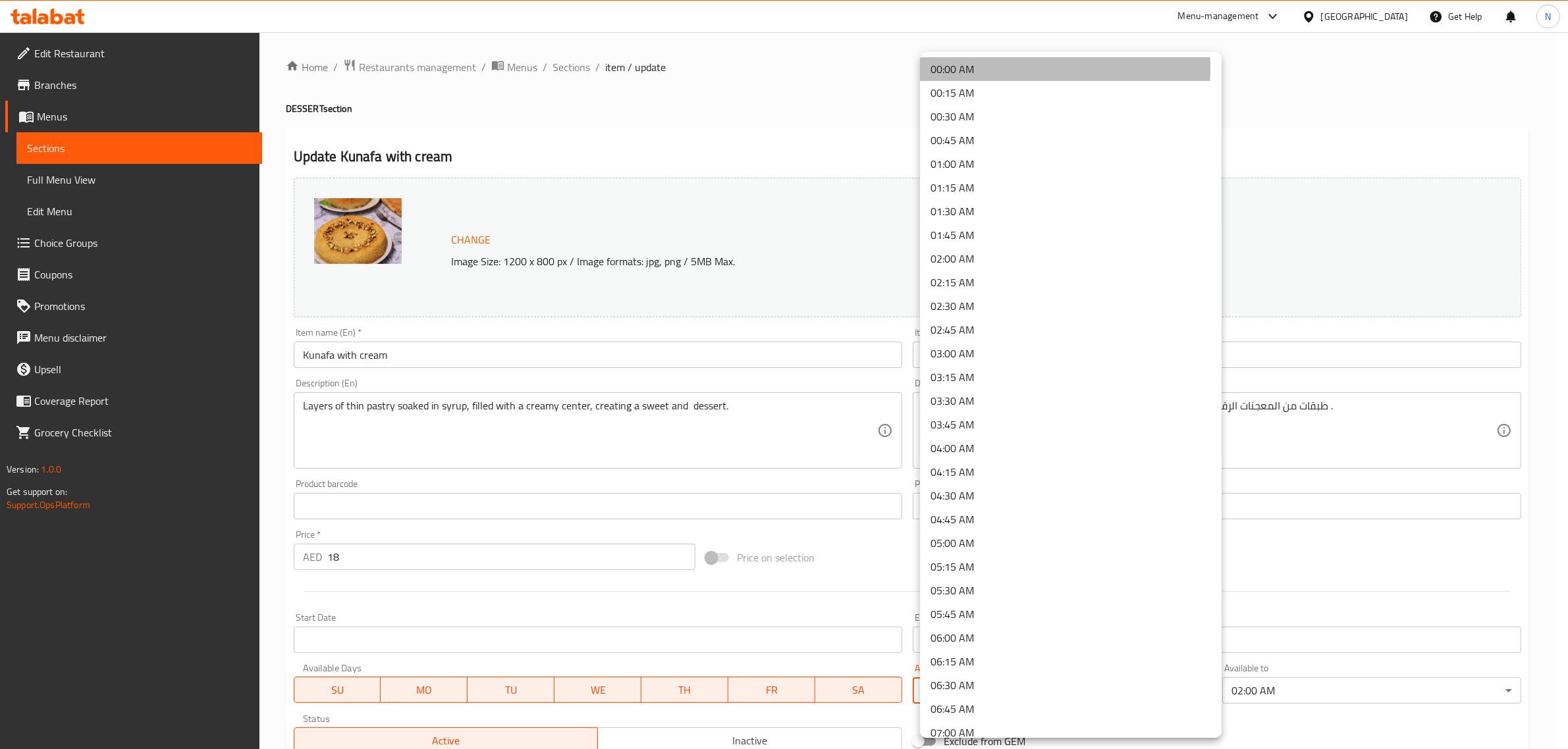
click at [966, 68] on li "00:00 AM" at bounding box center [1071, 68] width 302 height 24
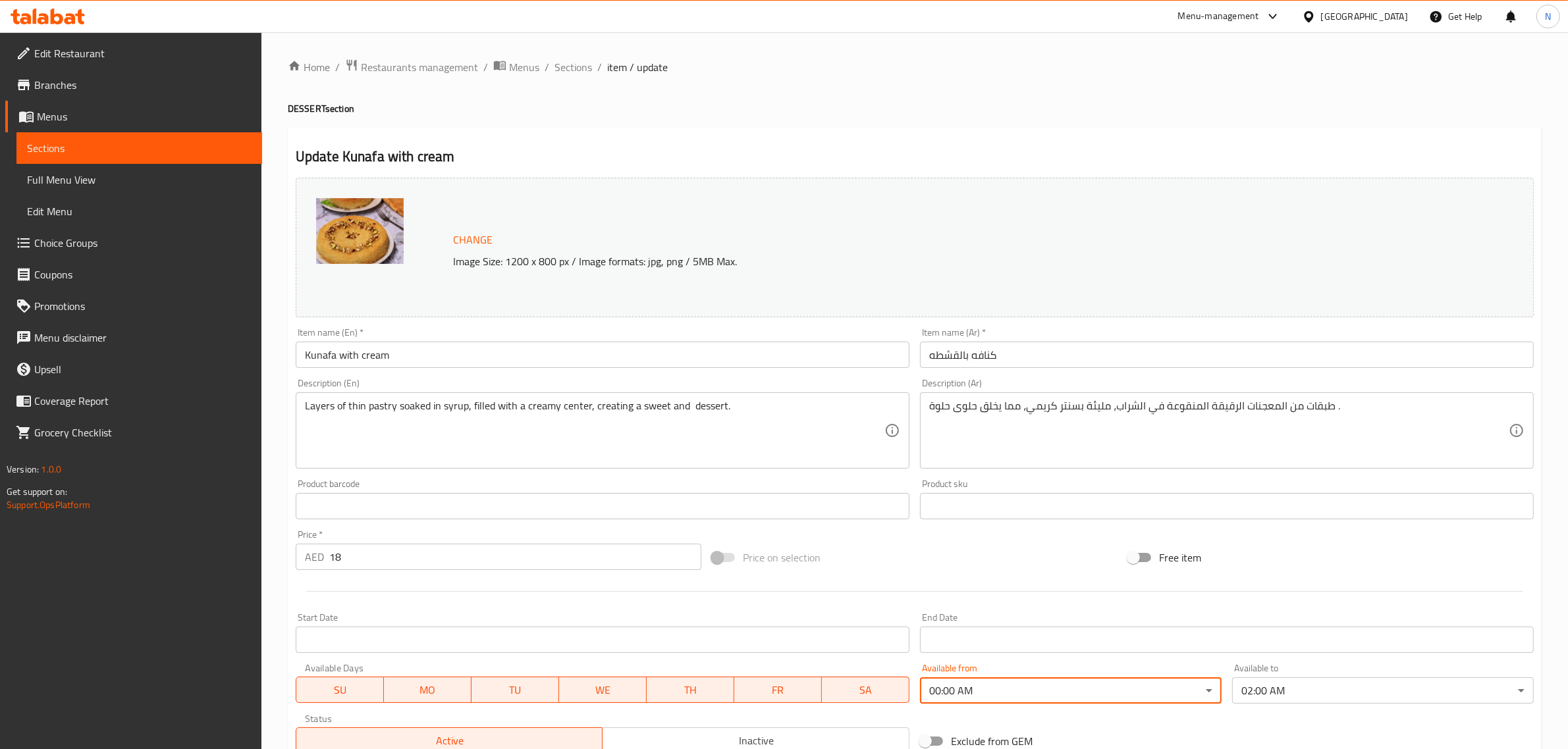
click at [1062, 357] on input "كنافه بالقشطه" at bounding box center [1227, 354] width 614 height 27
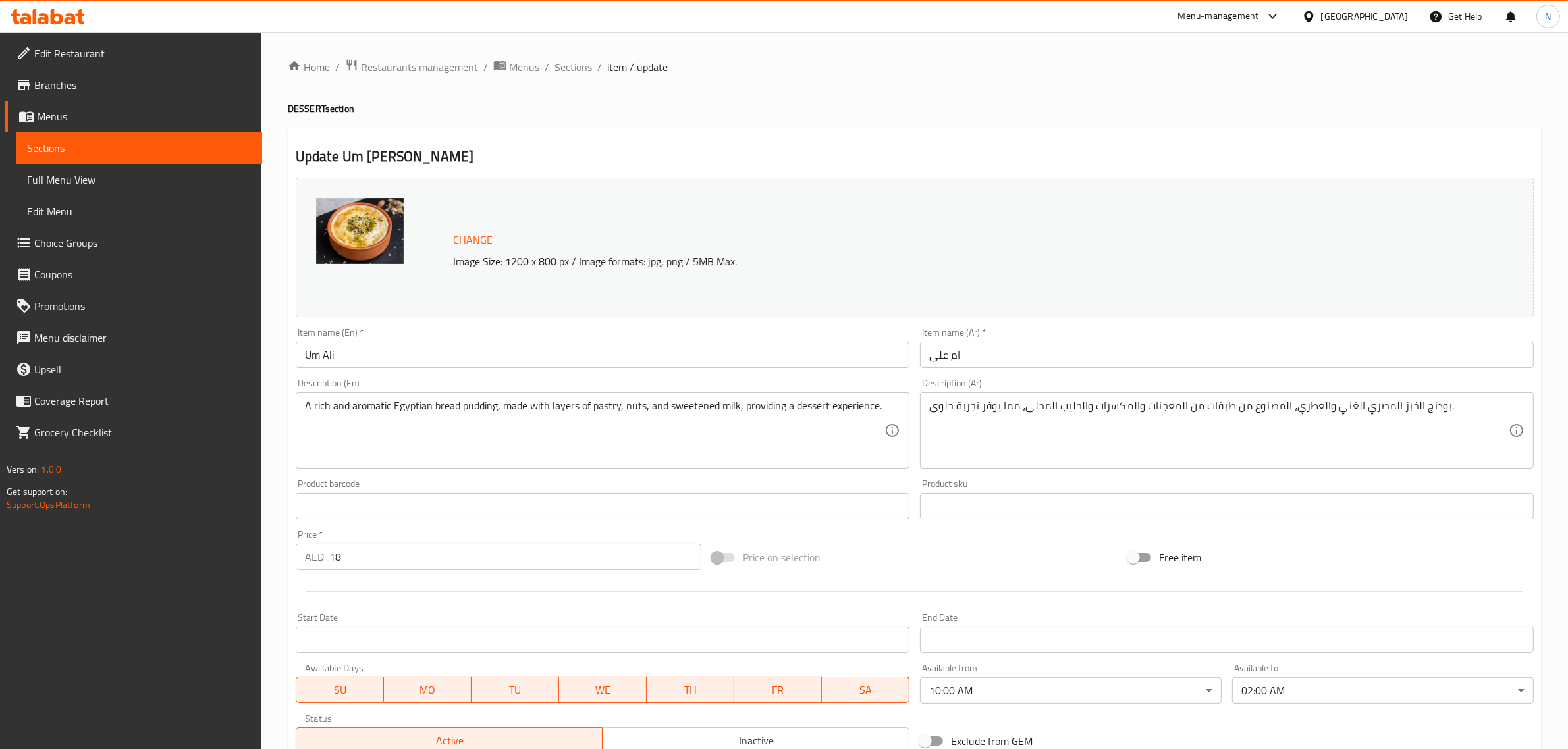
click at [1047, 684] on body "​ Menu-management [GEOGRAPHIC_DATA] Get Help N Edit Restaurant Branches Menus S…" at bounding box center [784, 390] width 1568 height 717
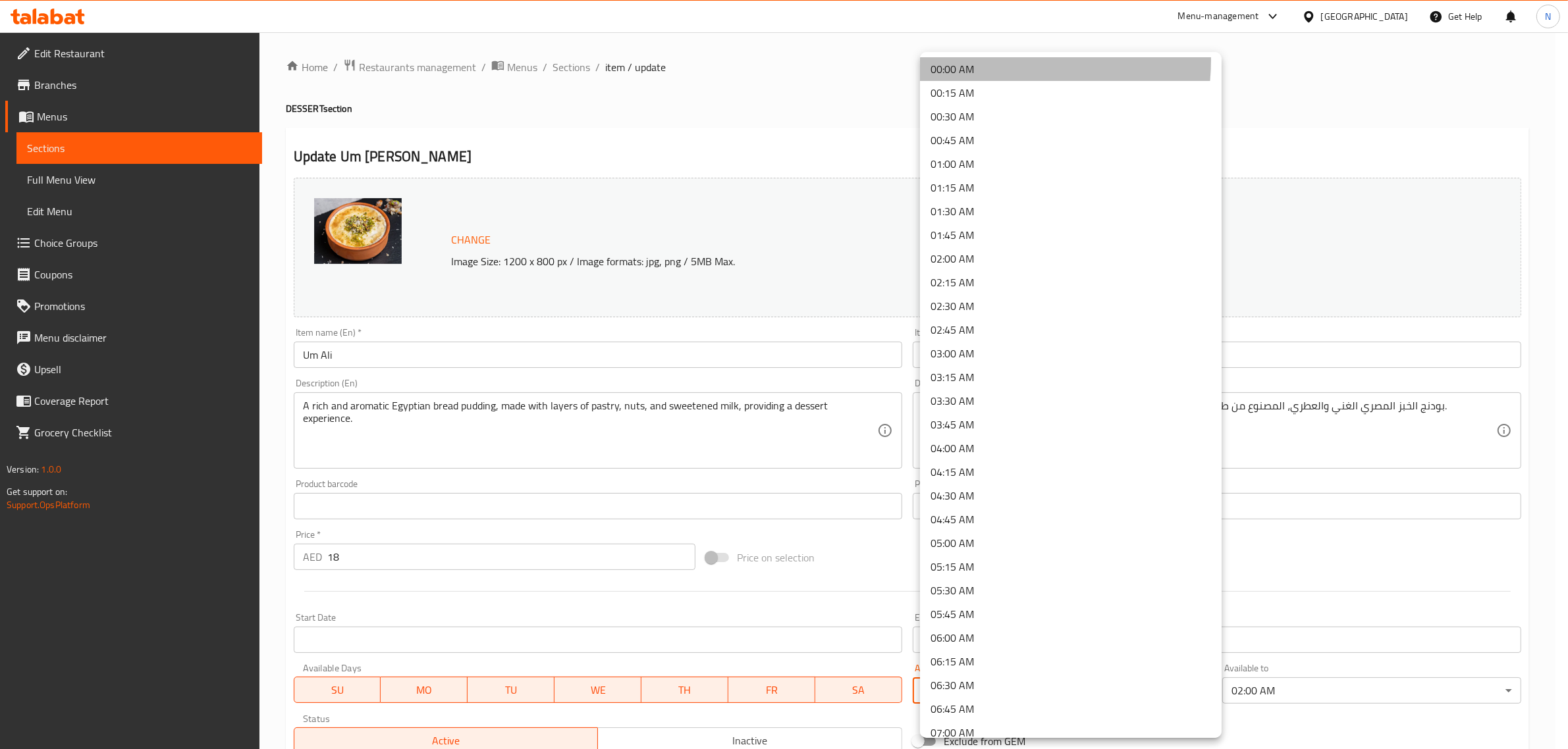
click at [989, 60] on li "00:00 AM" at bounding box center [1071, 68] width 302 height 24
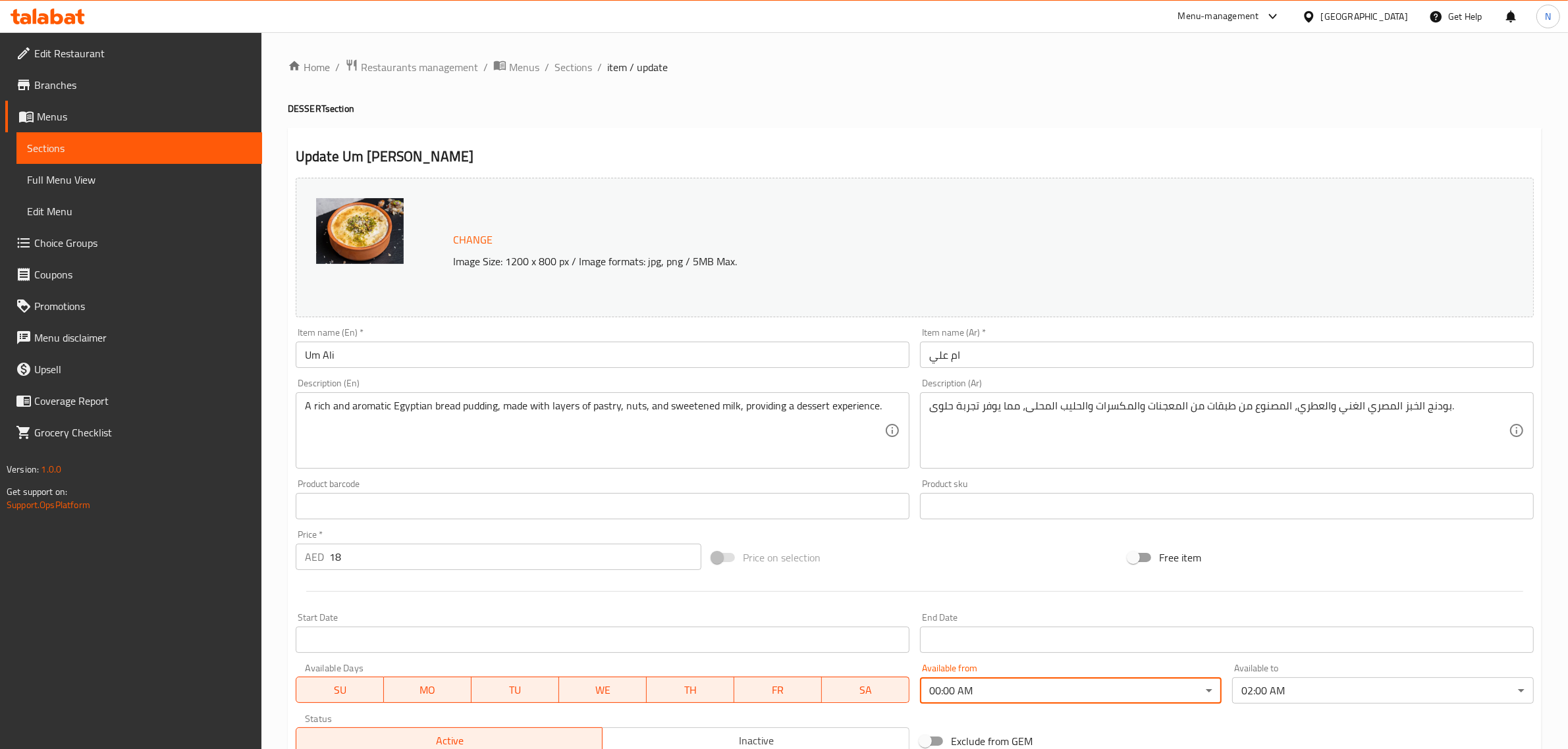
click at [1055, 357] on input "ام علي" at bounding box center [1227, 354] width 614 height 27
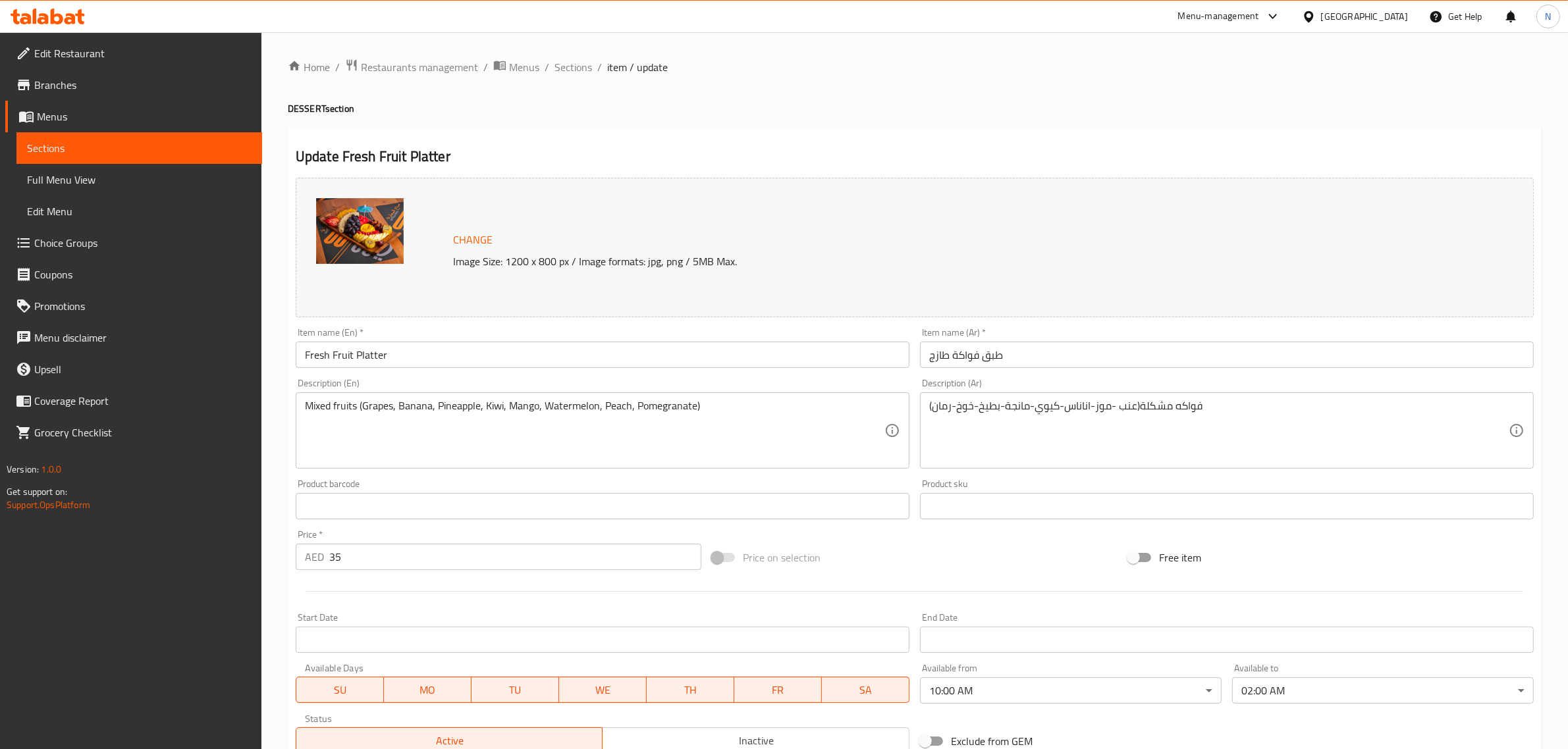
click at [976, 690] on body "​ Menu-management [GEOGRAPHIC_DATA] Get Help N Edit Restaurant Branches Menus S…" at bounding box center [784, 390] width 1568 height 717
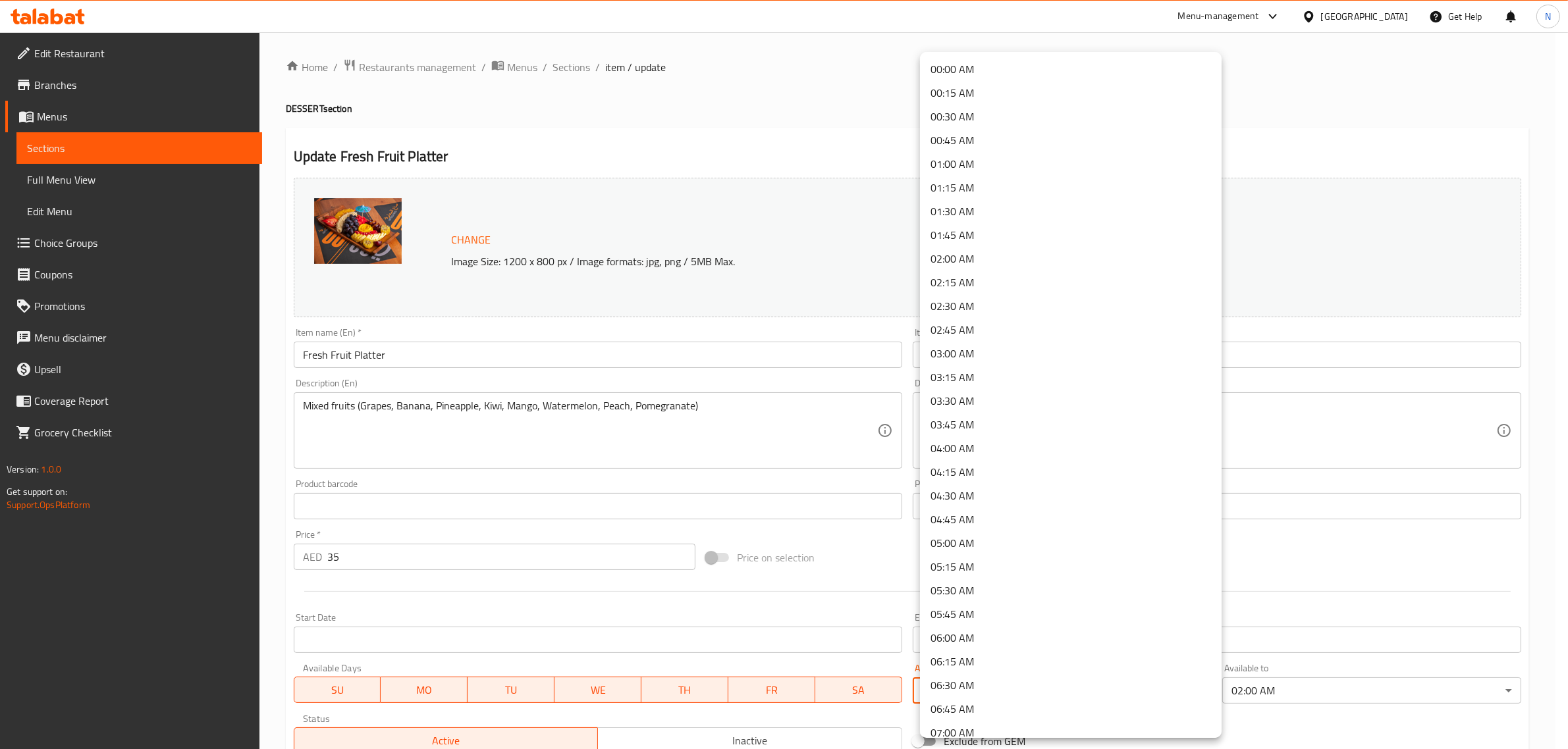
click at [1019, 73] on li "00:00 AM" at bounding box center [1071, 68] width 302 height 24
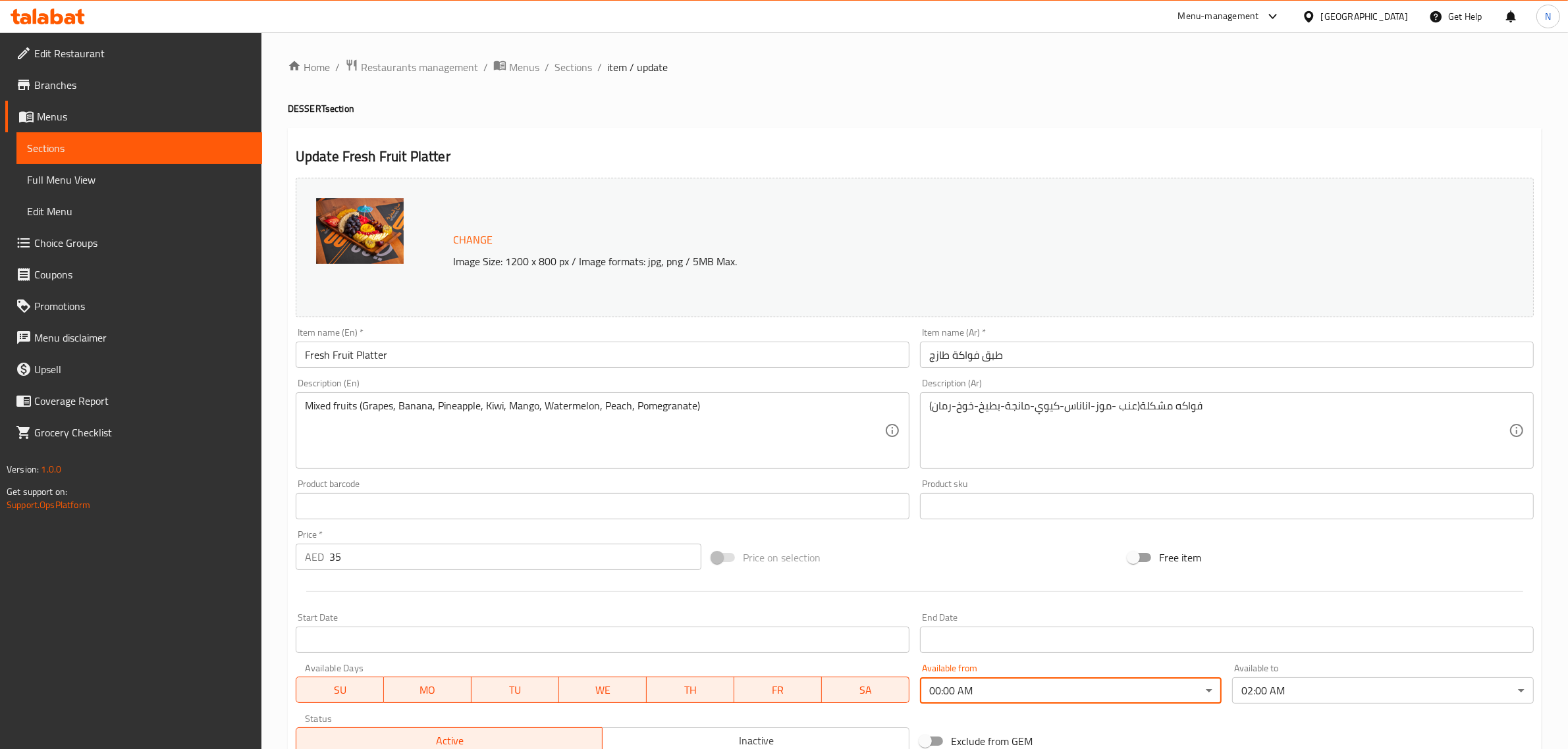
click at [1023, 363] on input "طبق فواكة طازج" at bounding box center [1227, 354] width 614 height 27
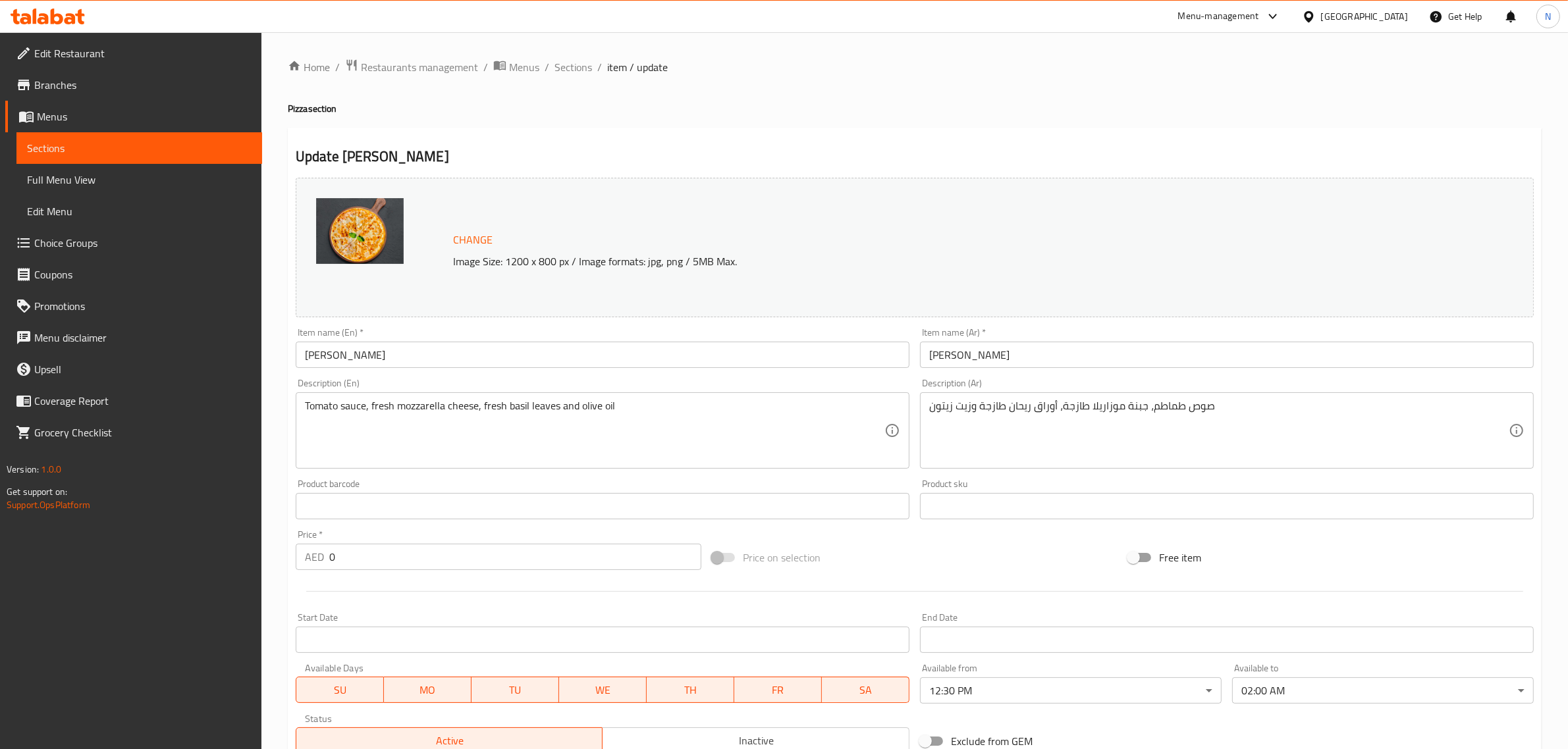
click at [1262, 690] on body "​ Menu-management United Arab Emirates Get Help N Edit Restaurant Branches Menu…" at bounding box center [784, 390] width 1568 height 717
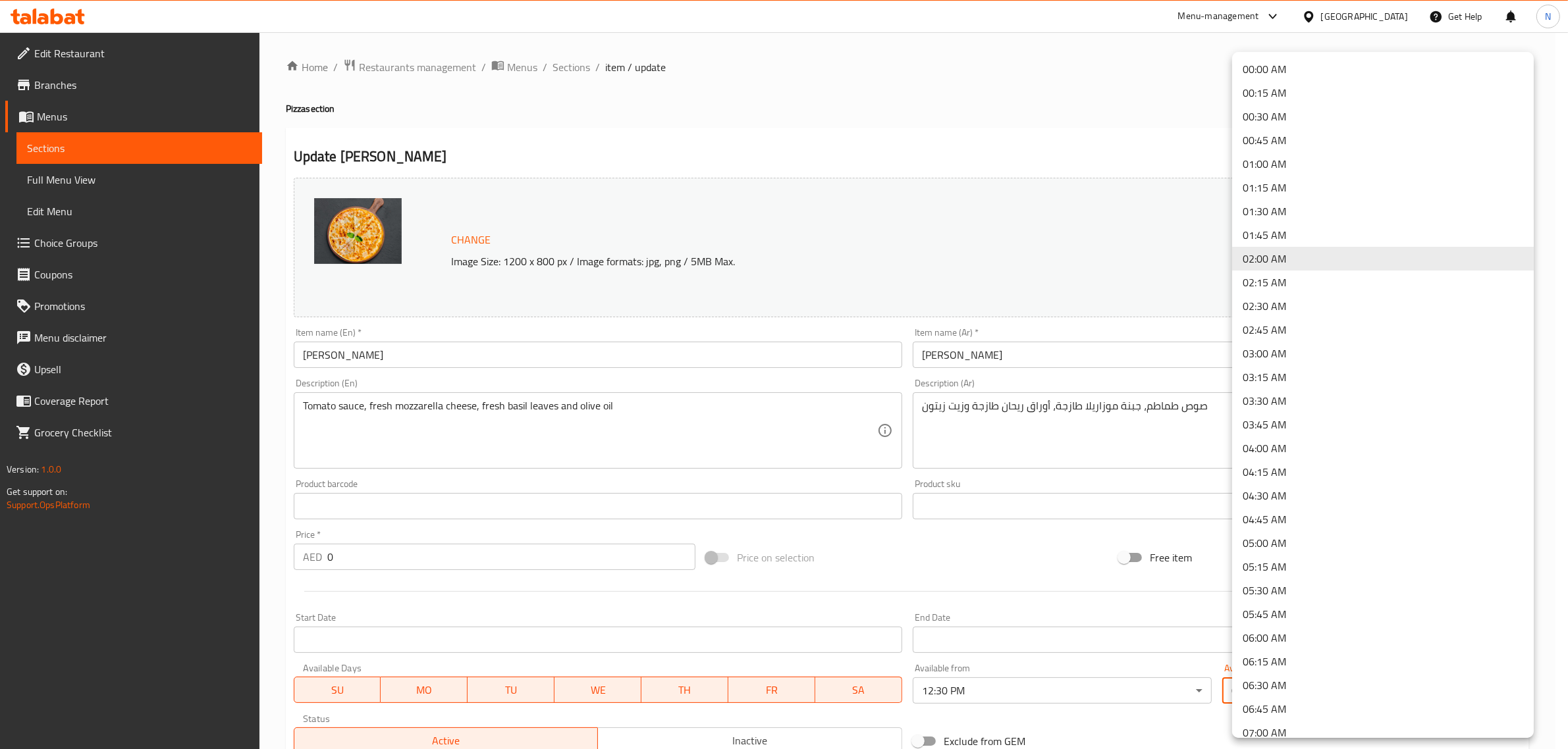
click at [1281, 167] on li "01:00 AM" at bounding box center [1382, 163] width 302 height 24
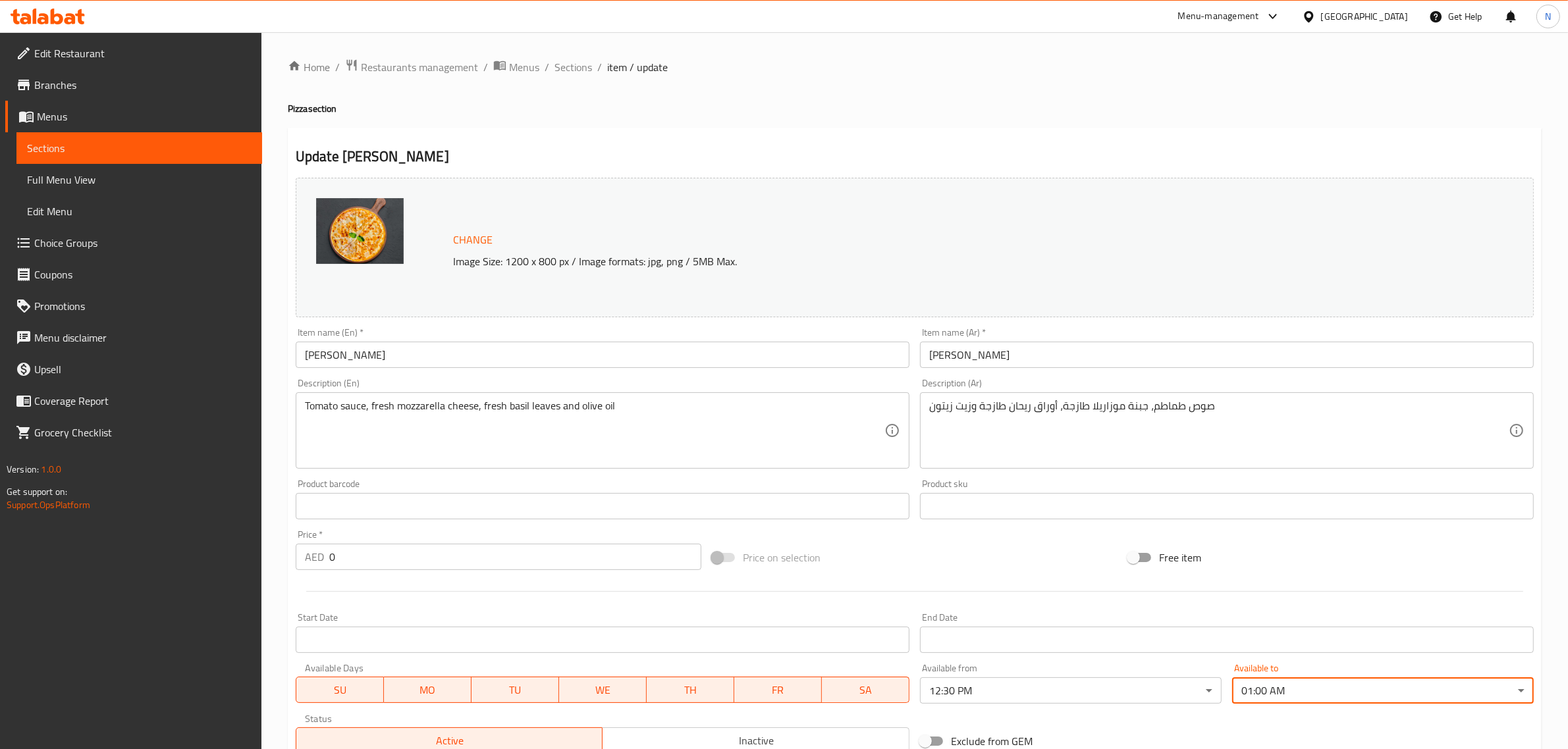
click at [1102, 359] on input "بيتزا مارجريتا" at bounding box center [1227, 354] width 614 height 27
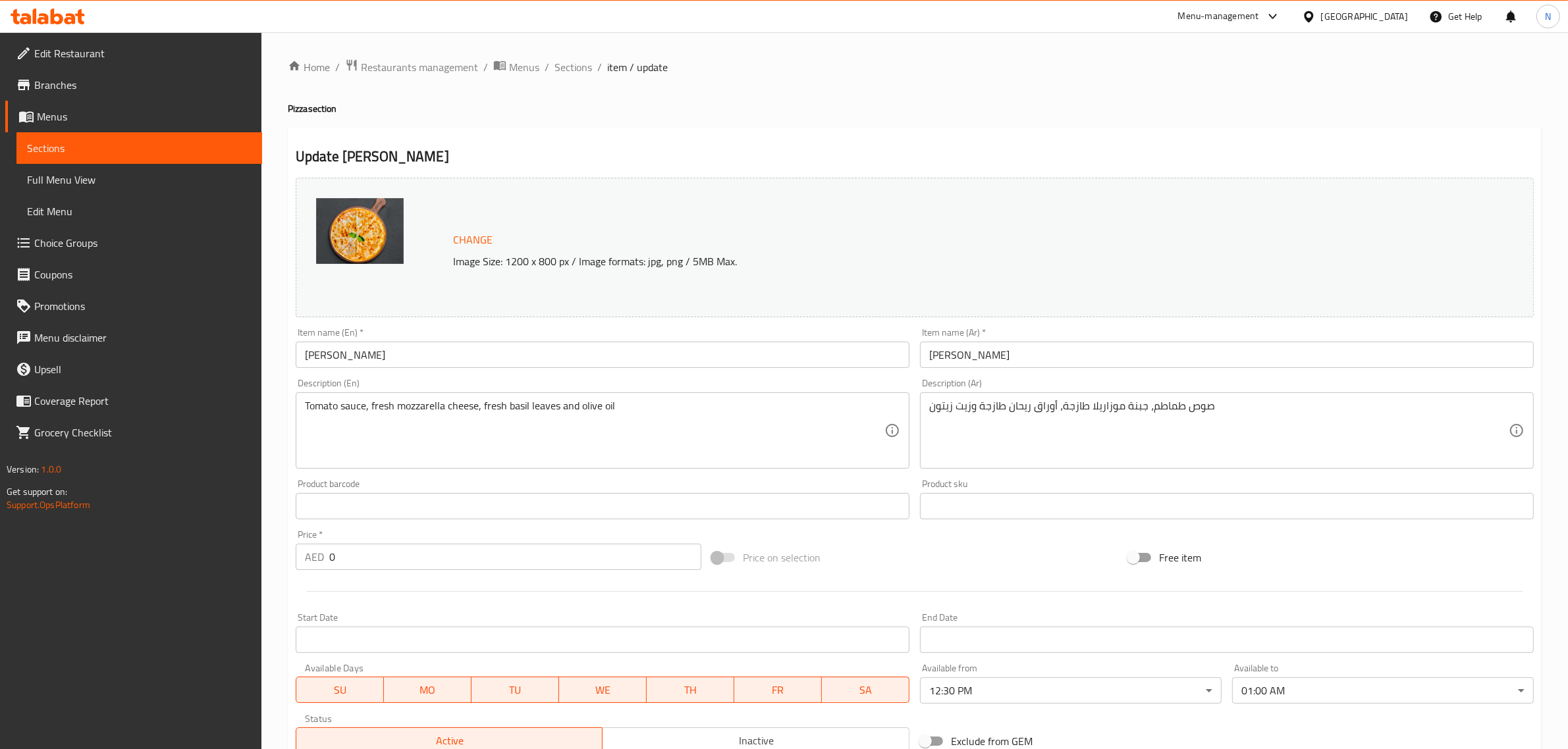
click at [1088, 364] on input "بيتزا مارجريتا" at bounding box center [1227, 354] width 614 height 27
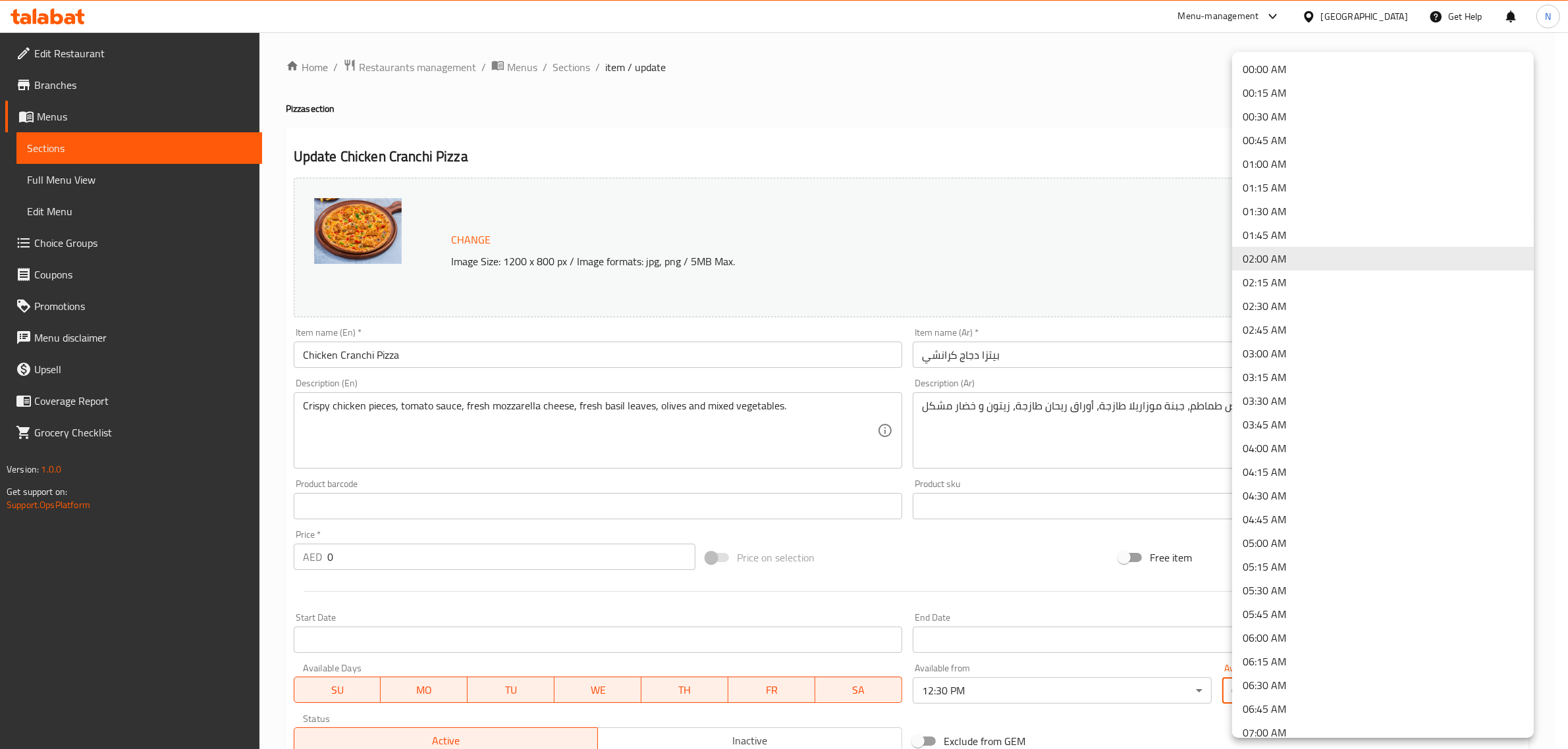
click at [1297, 685] on body "​ Menu-management [GEOGRAPHIC_DATA] Get Help N Edit Restaurant Branches Menus S…" at bounding box center [784, 390] width 1568 height 717
click at [1280, 165] on li "01:00 AM" at bounding box center [1382, 163] width 302 height 24
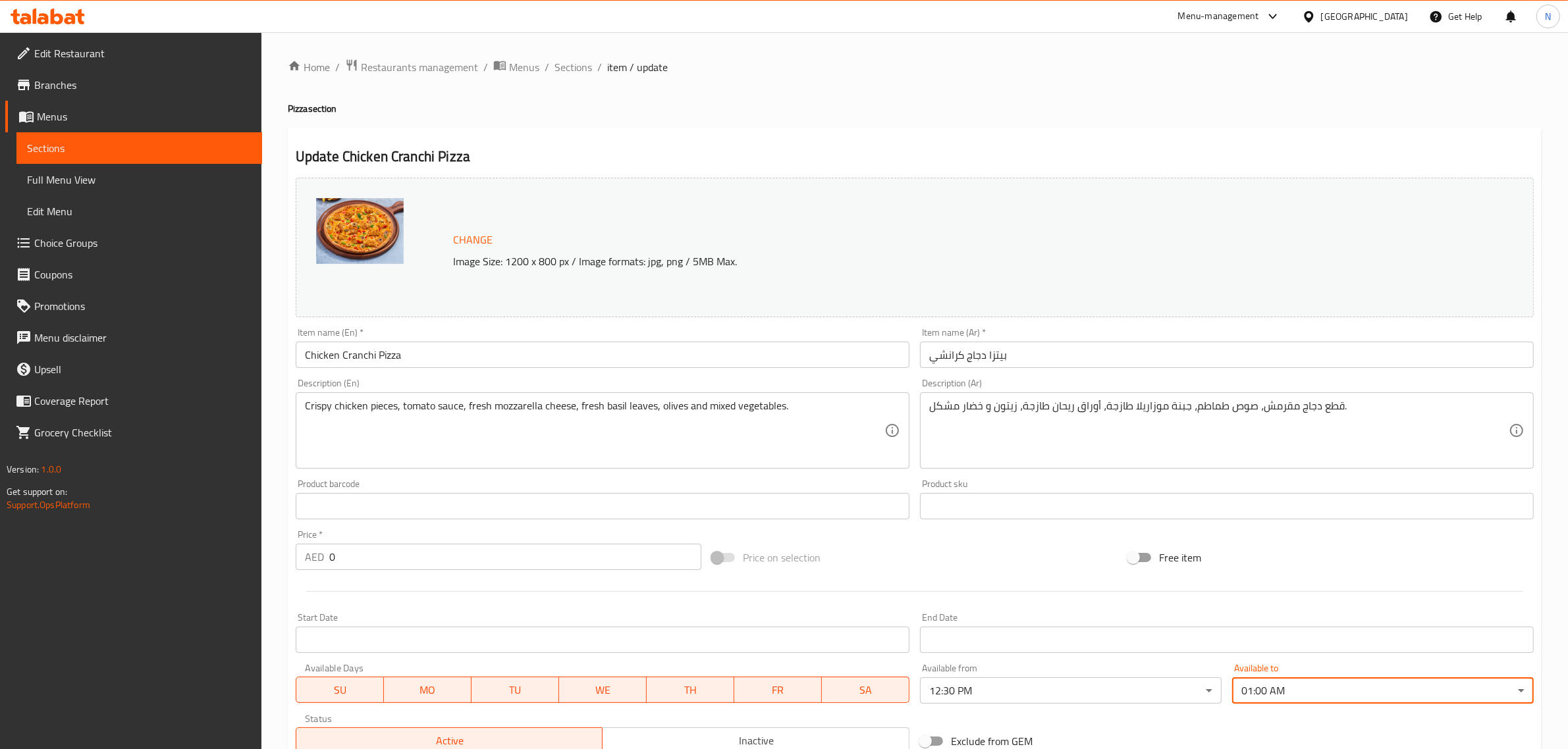
click at [1094, 354] on input "بيتزا دجاج كرانشي" at bounding box center [1227, 354] width 614 height 27
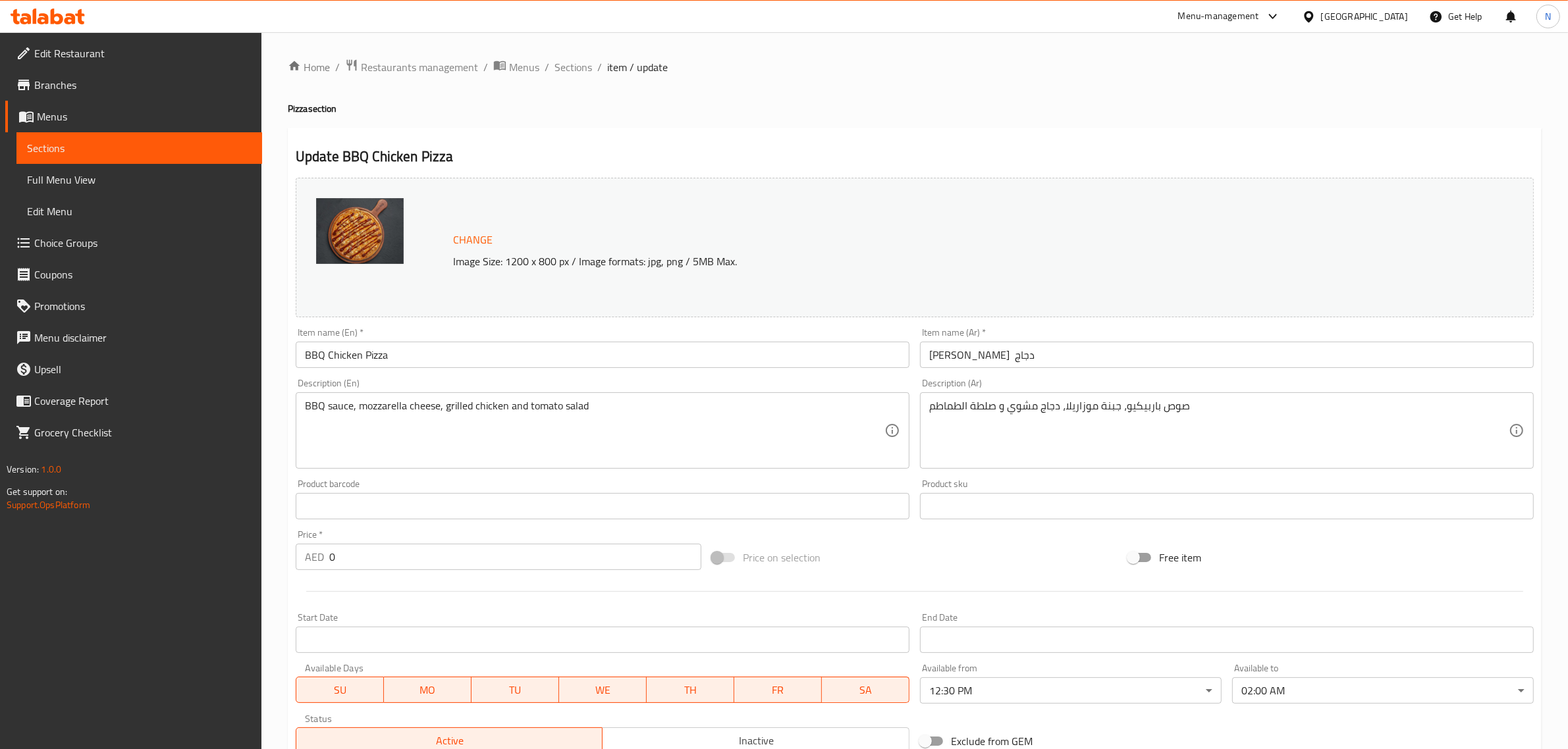
click at [1263, 695] on body "​ Menu-management [GEOGRAPHIC_DATA] Get Help N Edit Restaurant Branches Menus S…" at bounding box center [784, 390] width 1568 height 717
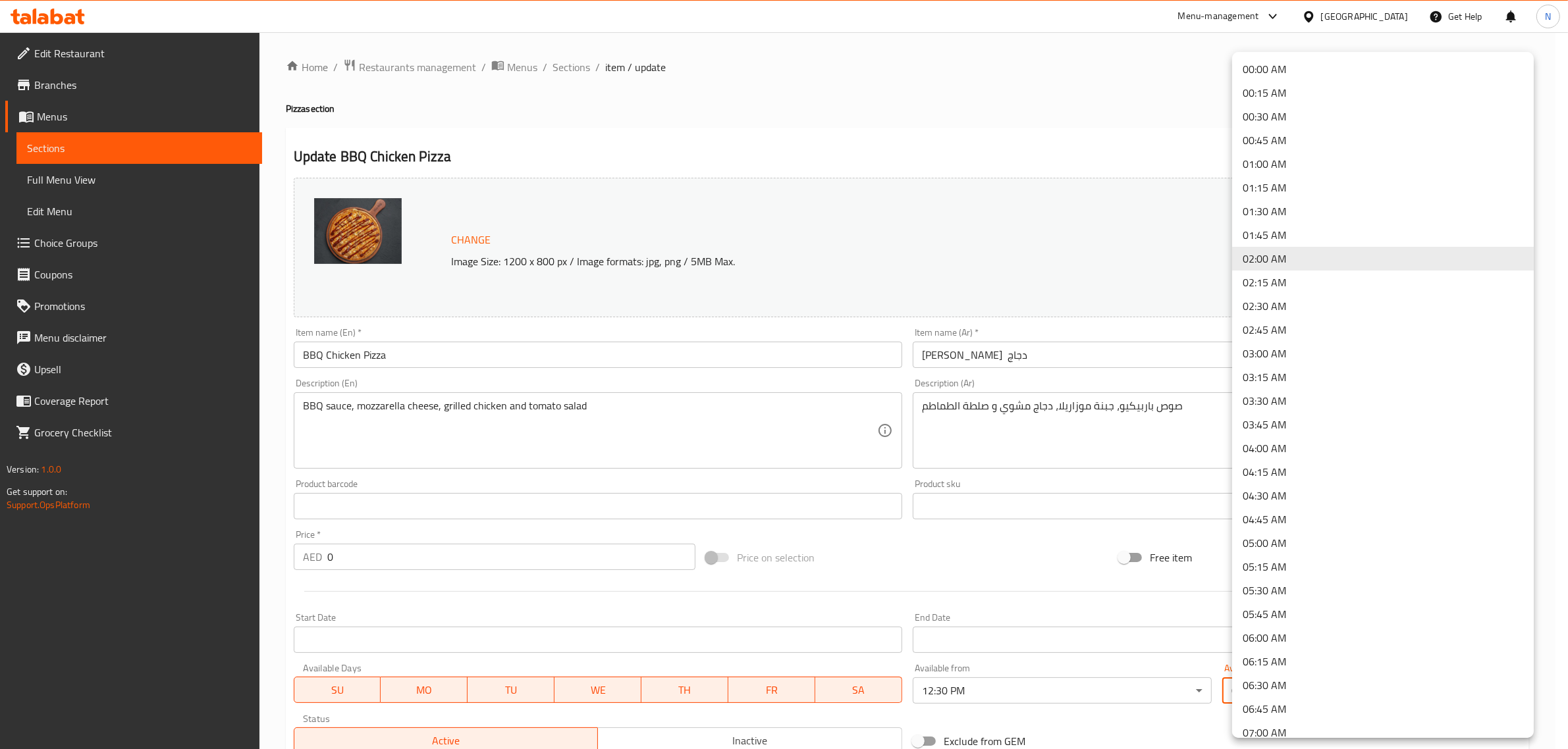
click at [1266, 160] on li "01:00 AM" at bounding box center [1382, 163] width 302 height 24
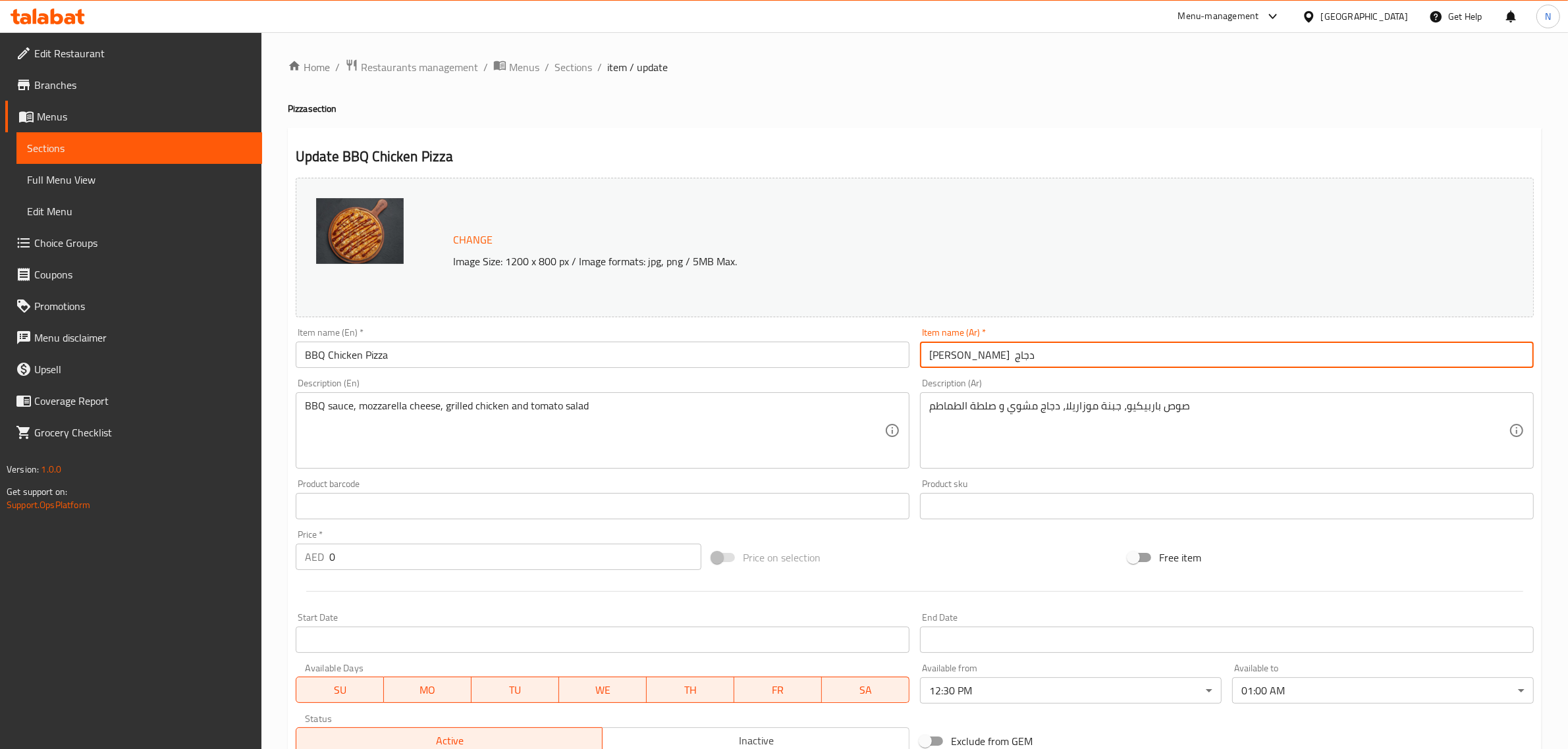
click at [1028, 357] on input "[PERSON_NAME] دجاج" at bounding box center [1227, 354] width 614 height 27
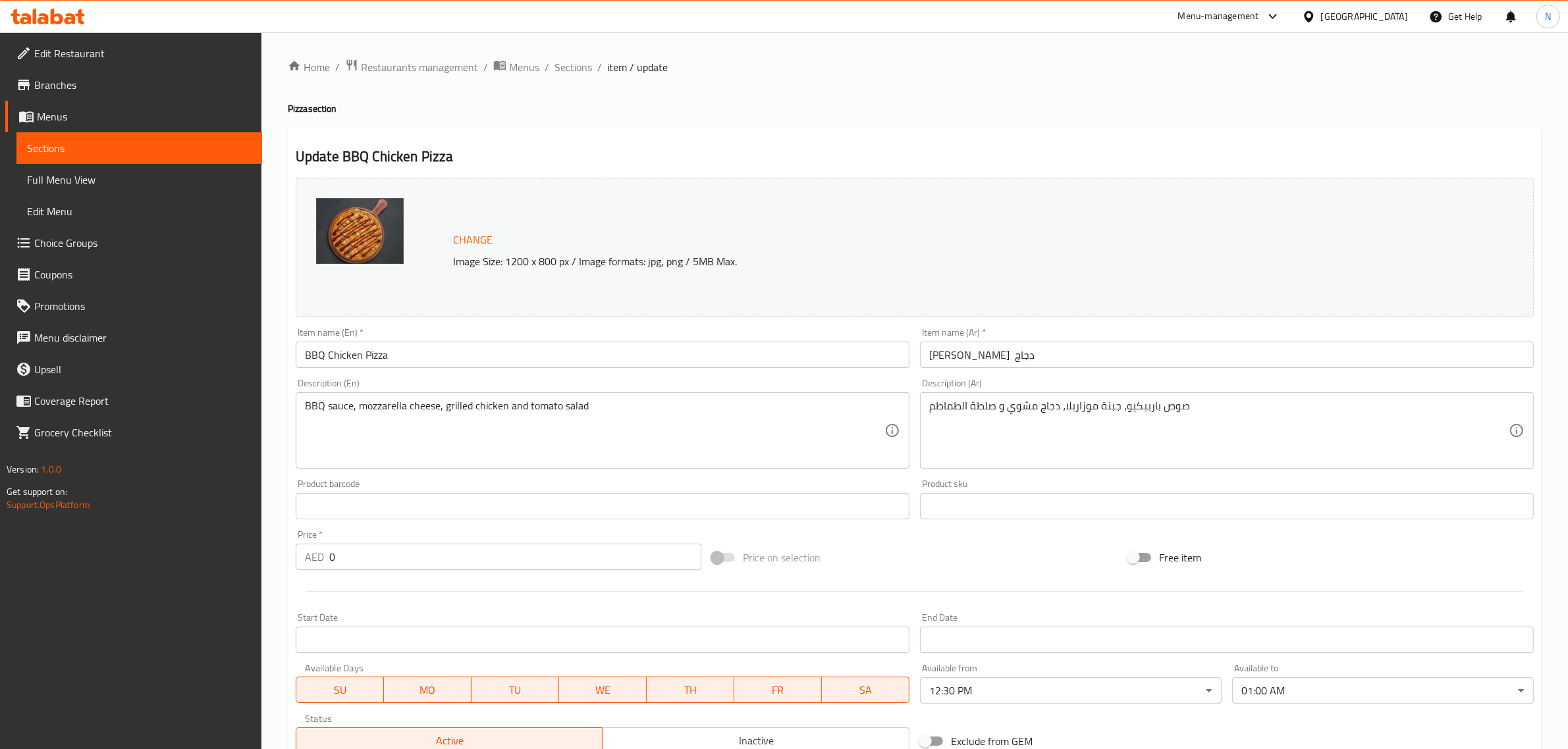
click at [1059, 356] on input "[PERSON_NAME] دجاج" at bounding box center [1227, 354] width 614 height 27
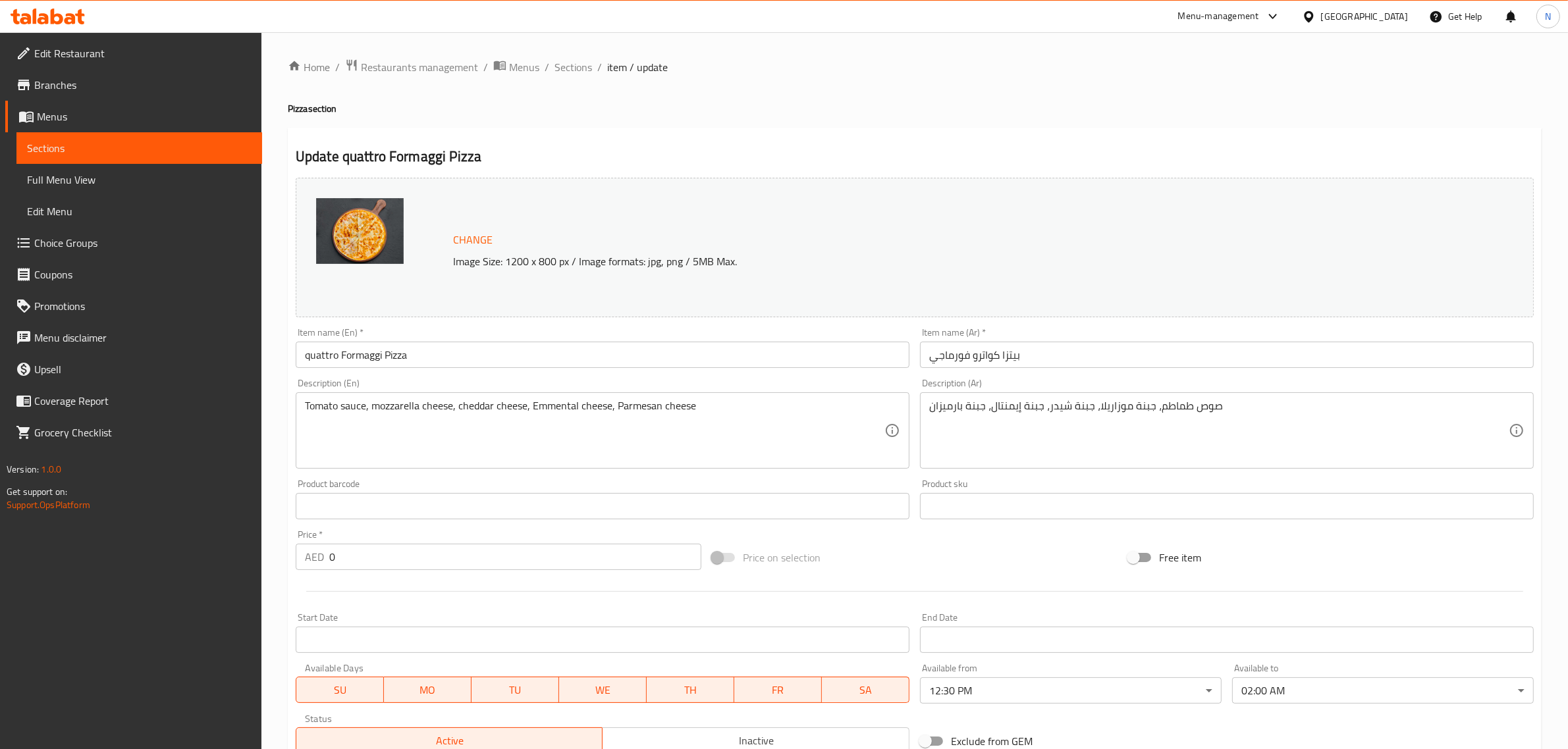
click at [1320, 689] on body "​ Menu-management [GEOGRAPHIC_DATA] Get Help N Edit Restaurant Branches Menus S…" at bounding box center [784, 390] width 1568 height 717
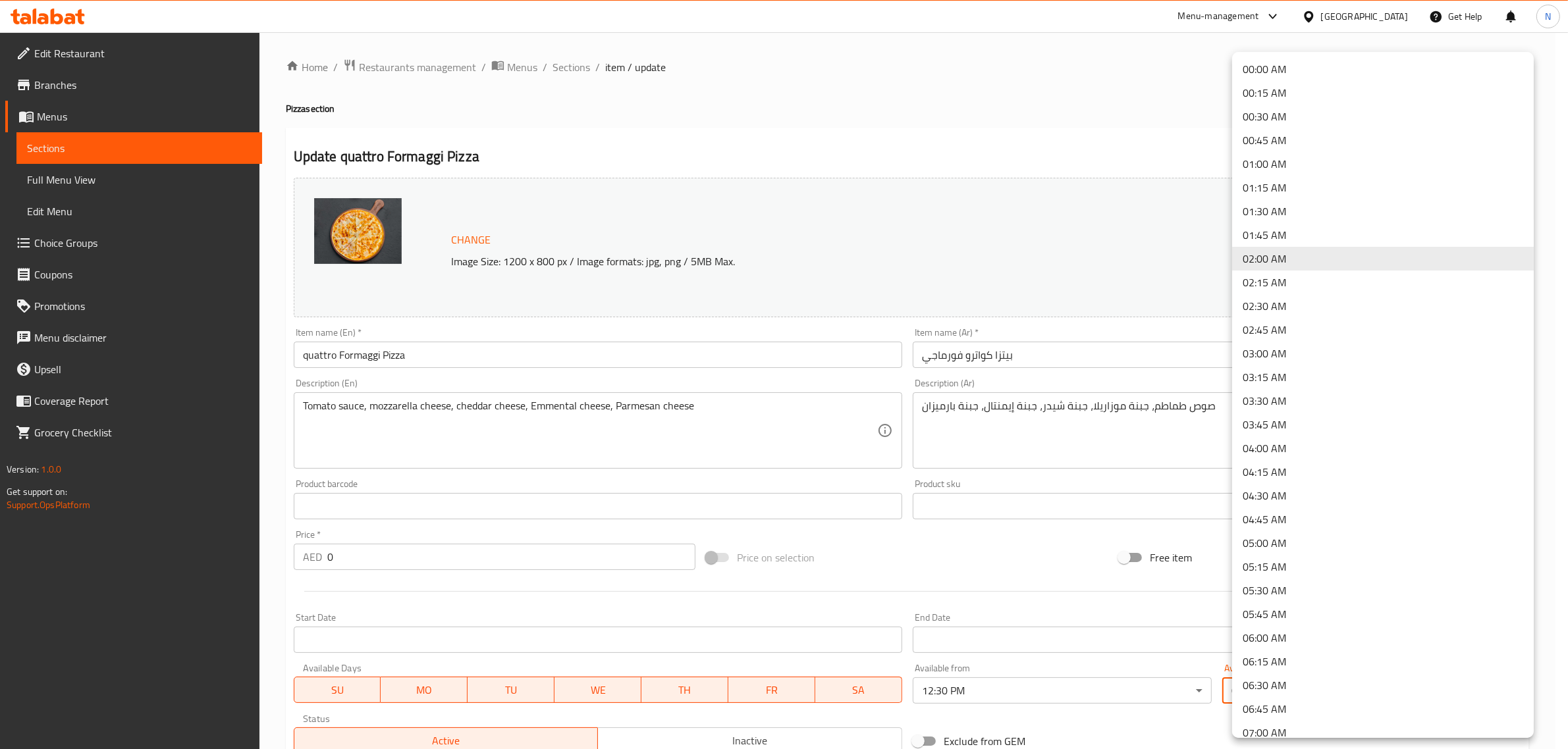
click at [1287, 154] on li "01:00 AM" at bounding box center [1382, 163] width 302 height 24
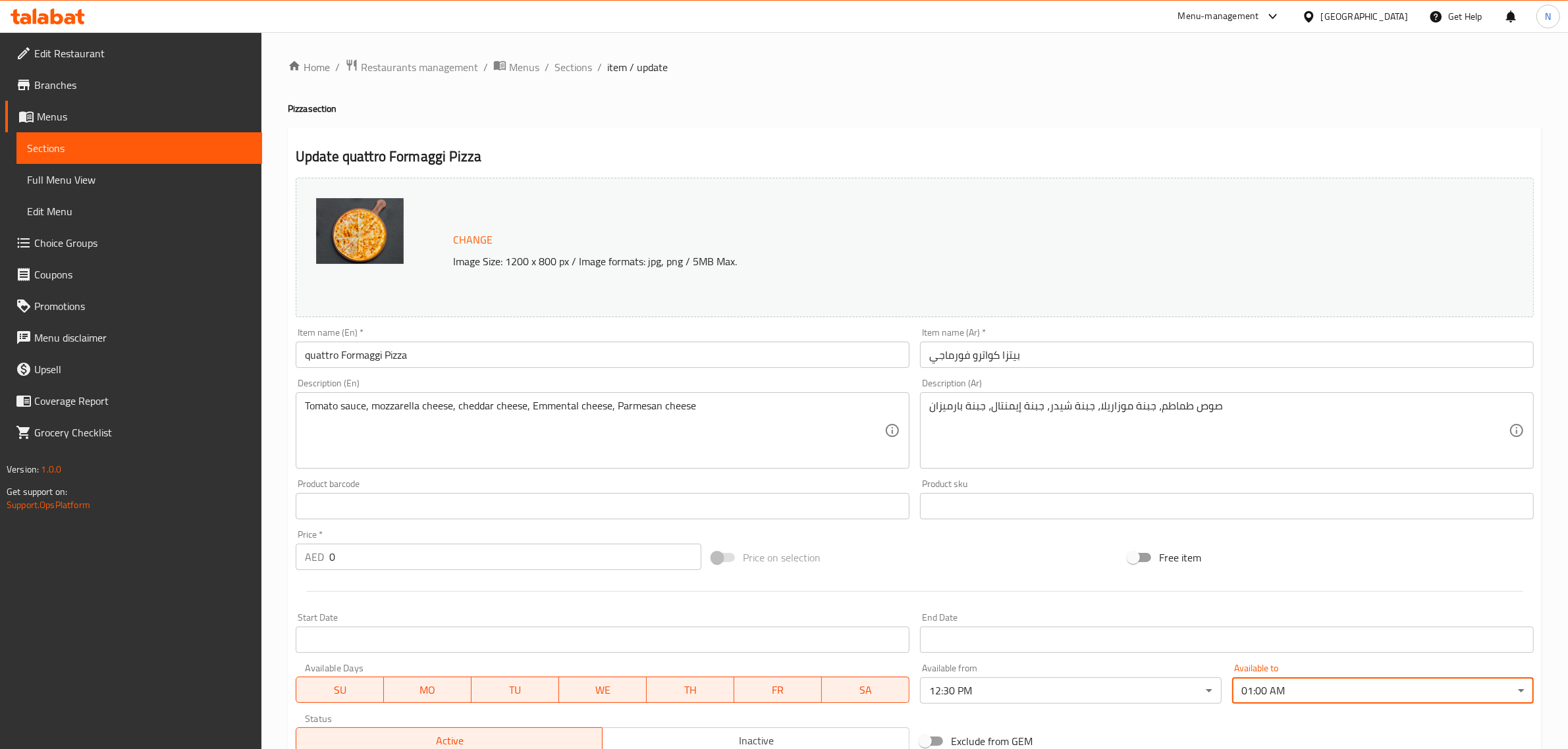
click at [1068, 347] on input "بيتزا كواترو فورماجي" at bounding box center [1227, 354] width 614 height 27
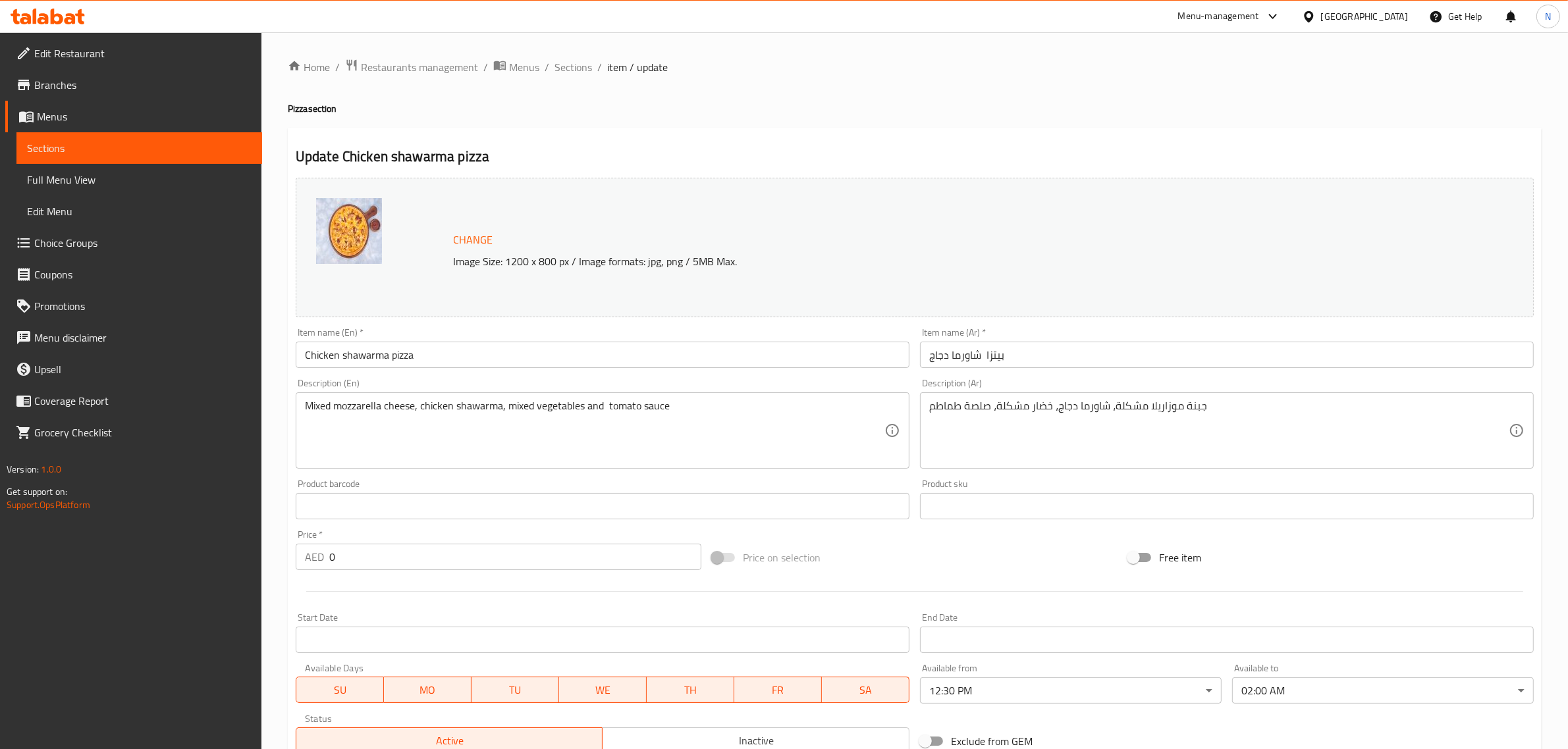
click at [1334, 693] on body "​ Menu-management [GEOGRAPHIC_DATA] Get Help N Edit Restaurant Branches Menus S…" at bounding box center [784, 390] width 1568 height 717
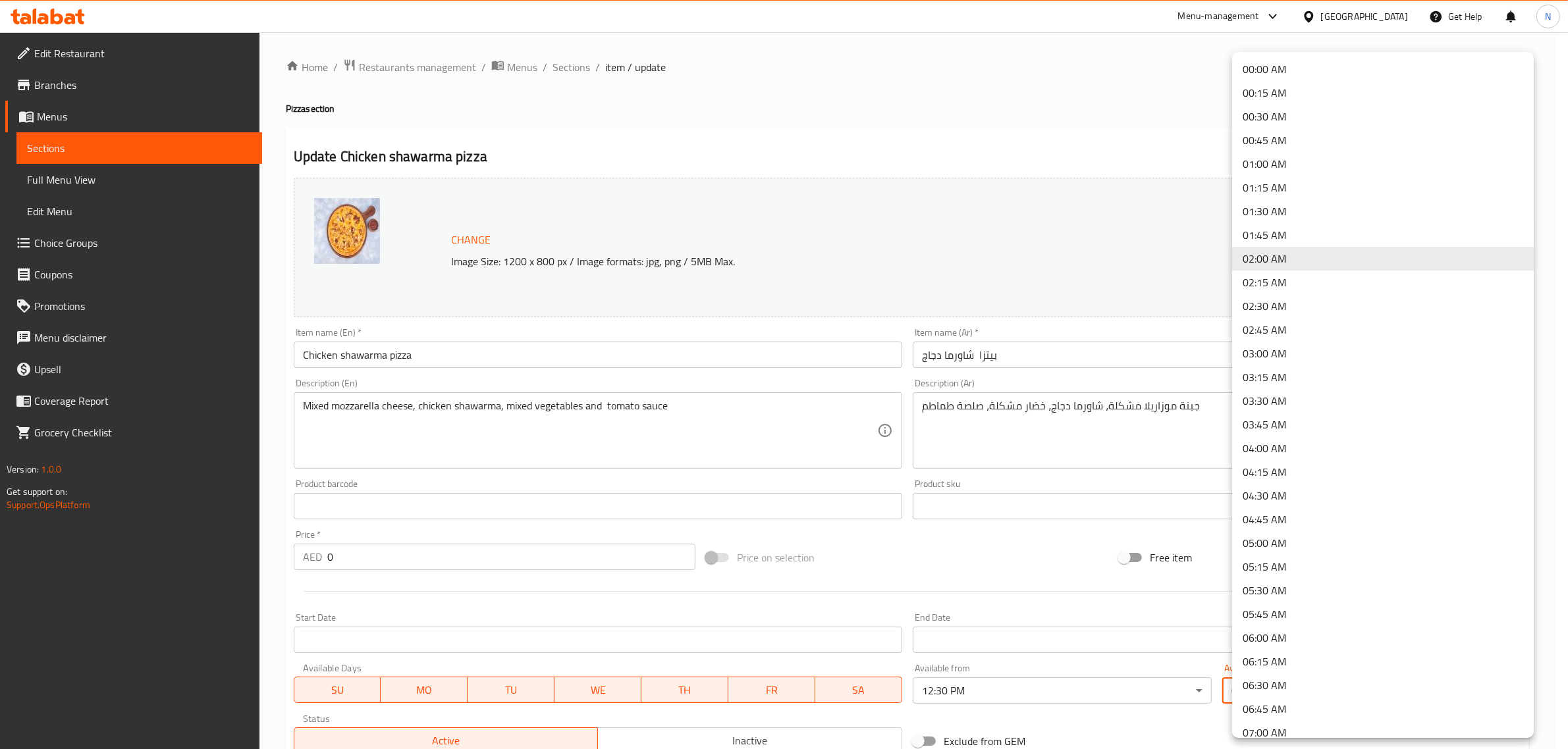
click at [1261, 163] on li "01:00 AM" at bounding box center [1382, 163] width 302 height 24
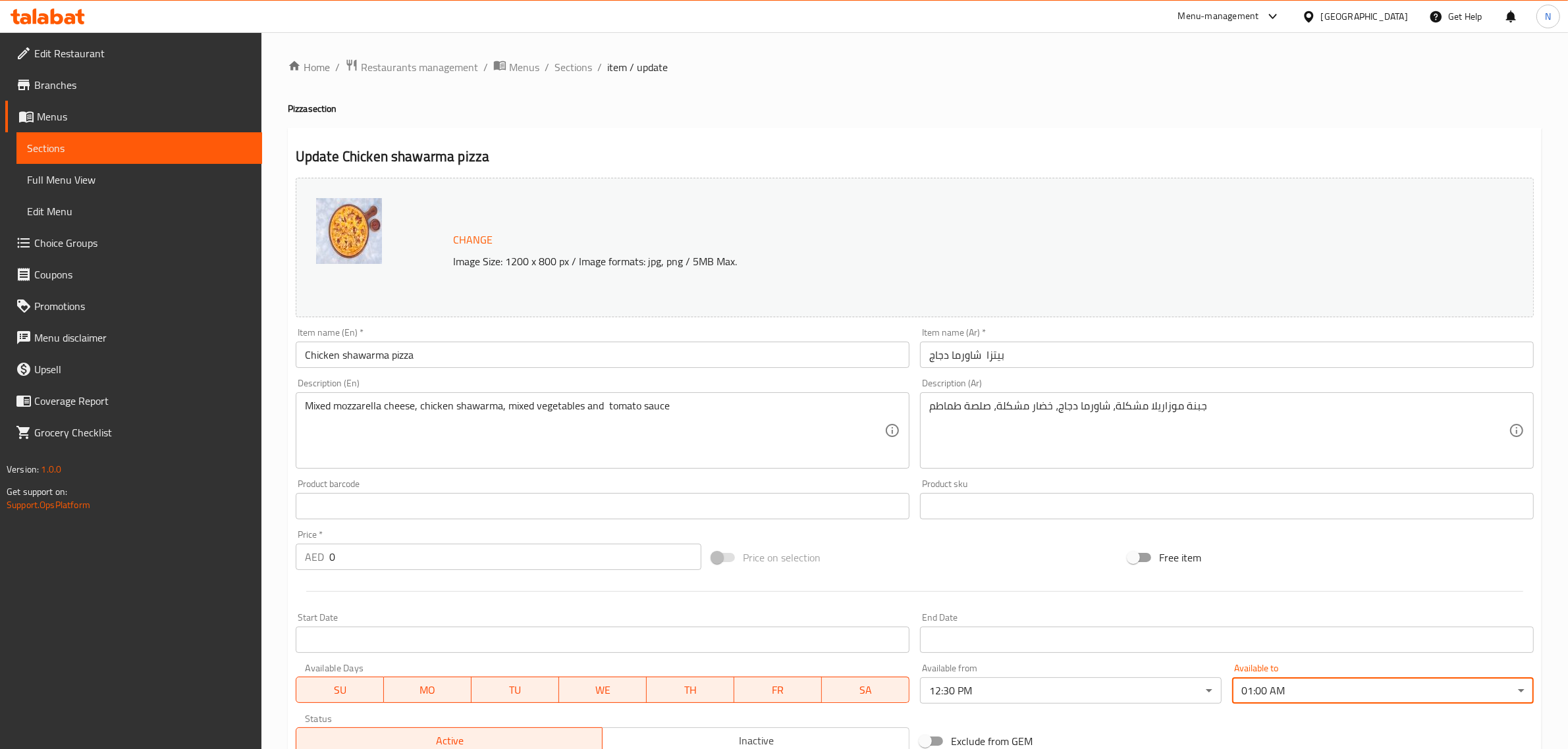
click at [1098, 360] on input "بيتزا شاورما دجاج" at bounding box center [1227, 354] width 614 height 27
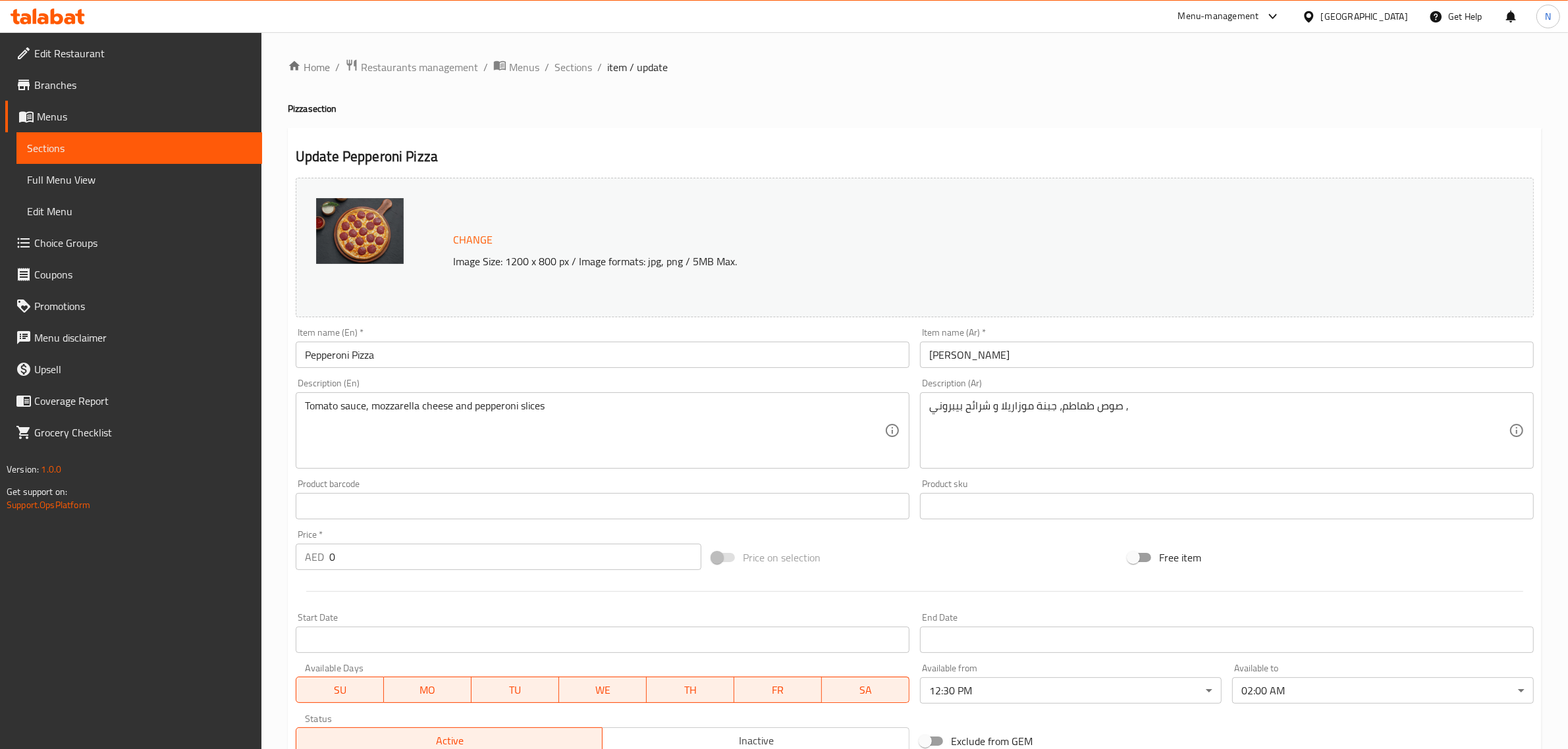
click at [1271, 703] on body "​ Menu-management [GEOGRAPHIC_DATA] Get Help N Edit Restaurant Branches Menus S…" at bounding box center [784, 390] width 1568 height 717
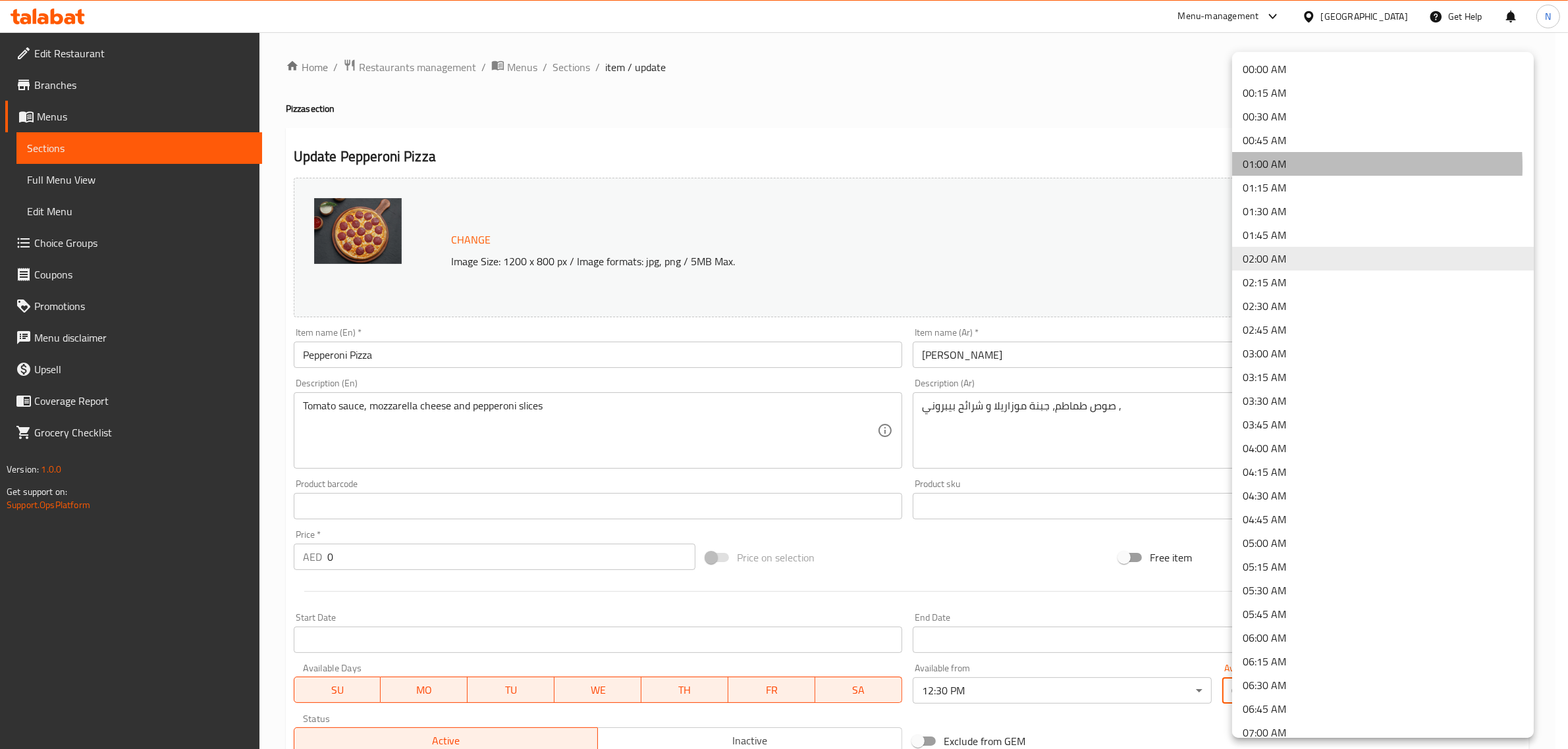
click at [1271, 167] on li "01:00 AM" at bounding box center [1382, 163] width 302 height 24
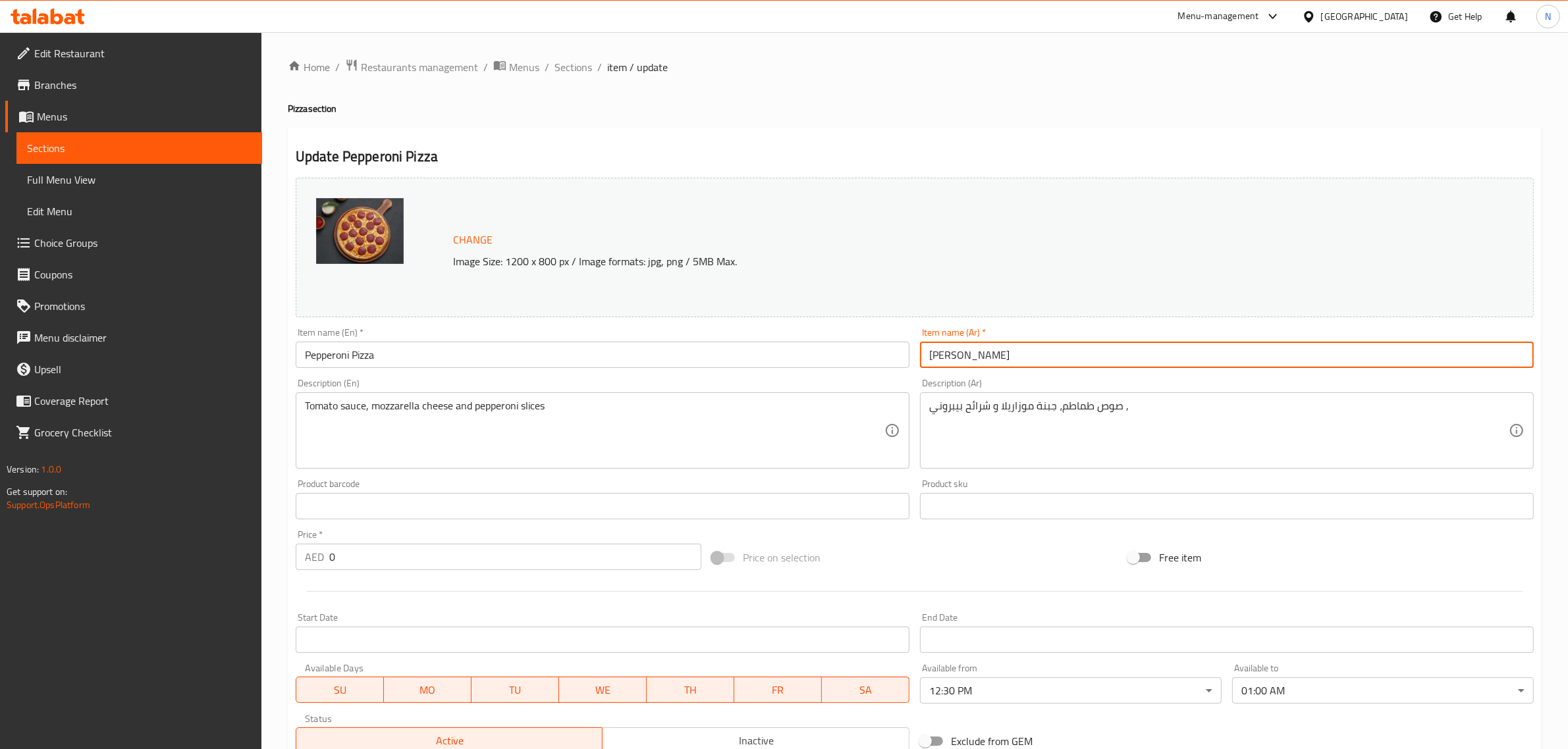
click at [1026, 361] on input "[PERSON_NAME]" at bounding box center [1227, 354] width 614 height 27
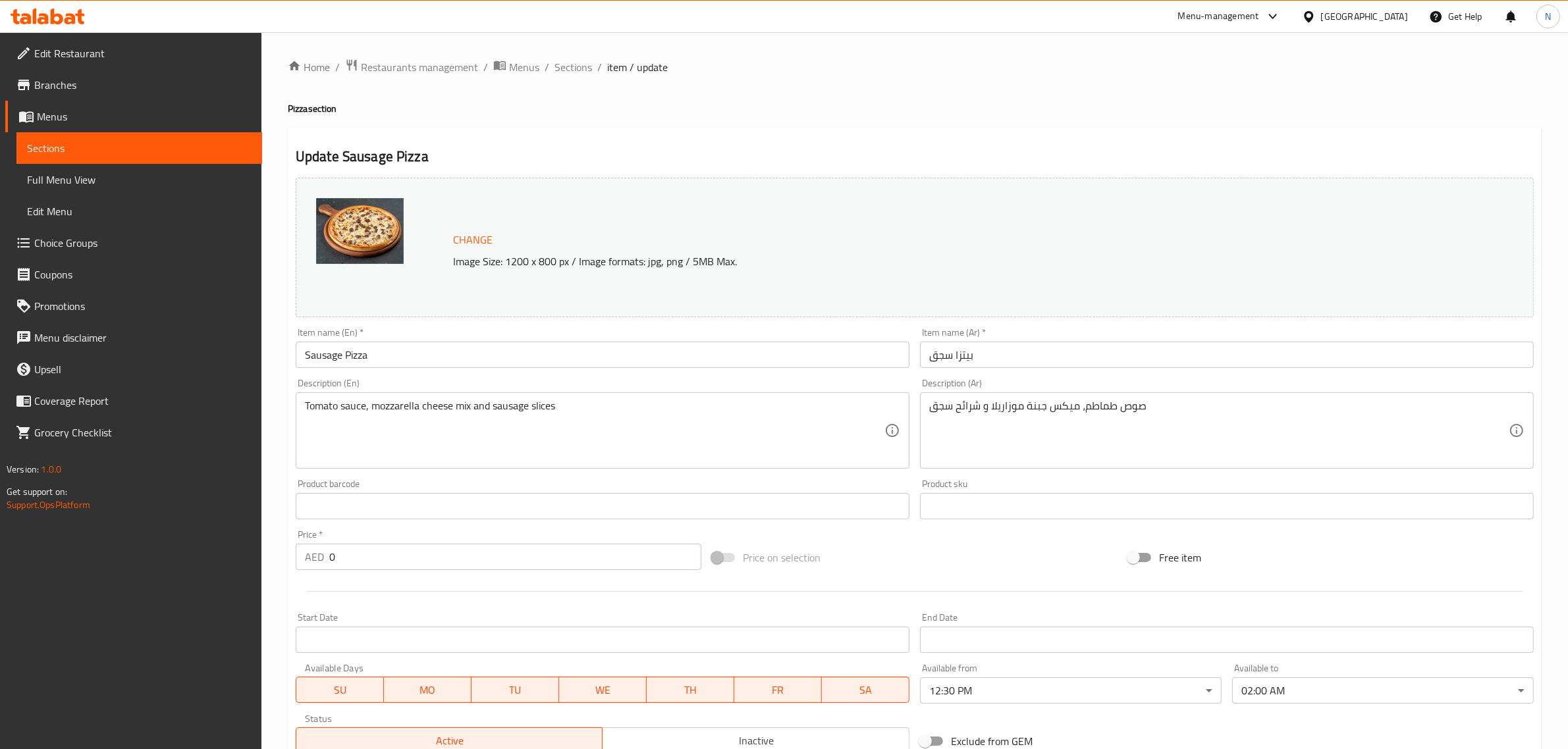
click at [1265, 697] on body "​ Menu-management [GEOGRAPHIC_DATA] Get Help N Edit Restaurant Branches Menus S…" at bounding box center [784, 390] width 1568 height 717
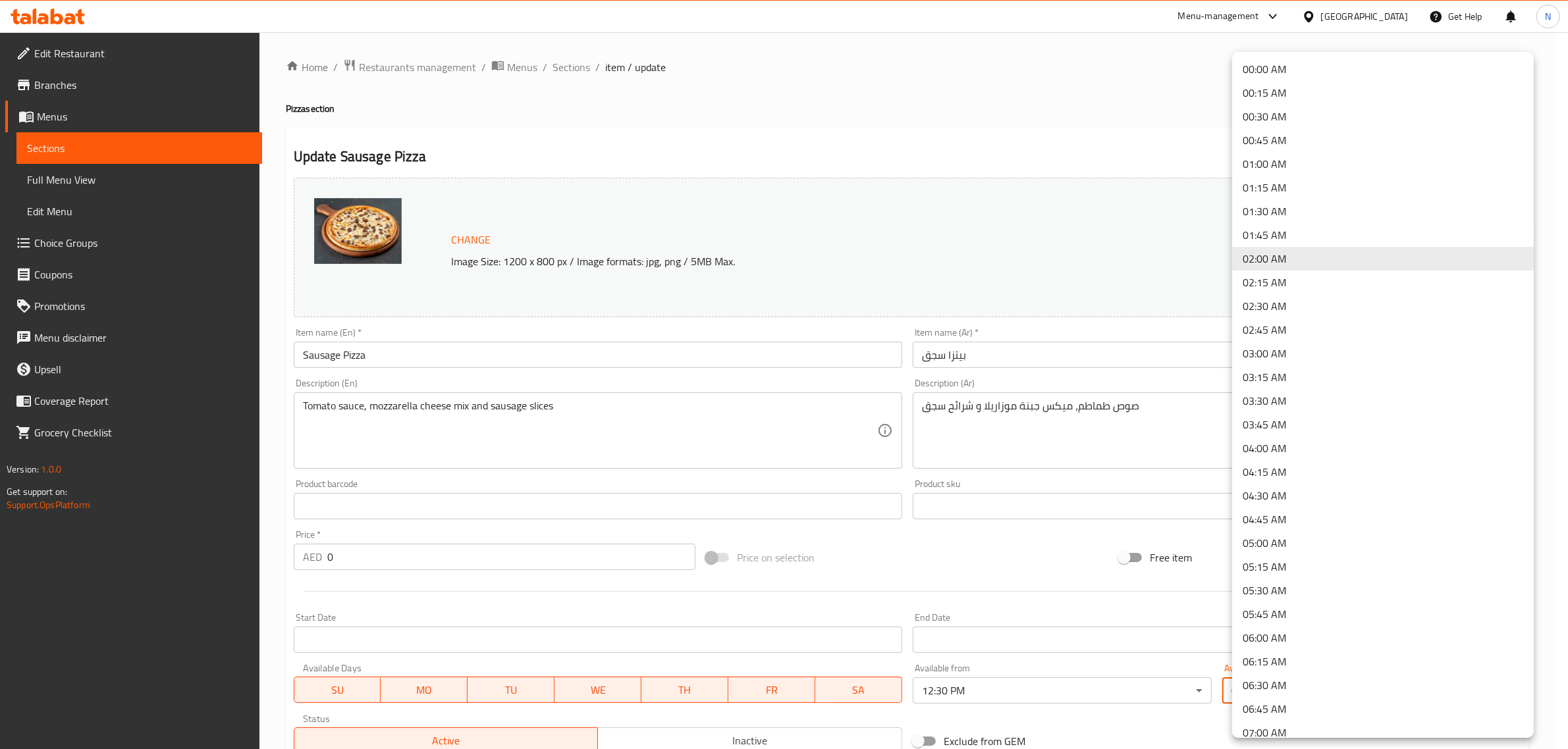
click at [1252, 152] on li "01:00 AM" at bounding box center [1382, 163] width 302 height 24
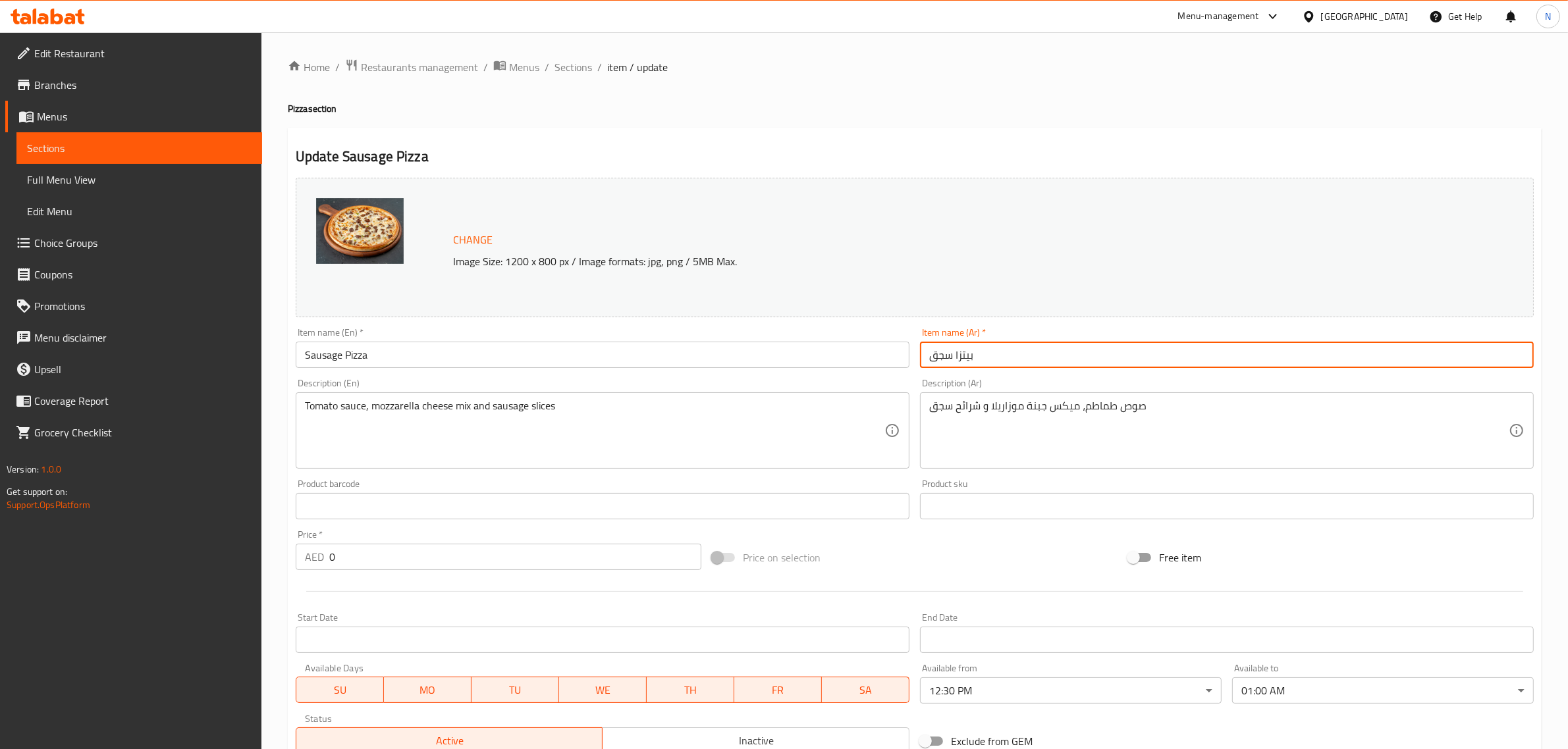
click at [1033, 360] on input "بيتزا سجق" at bounding box center [1227, 354] width 614 height 27
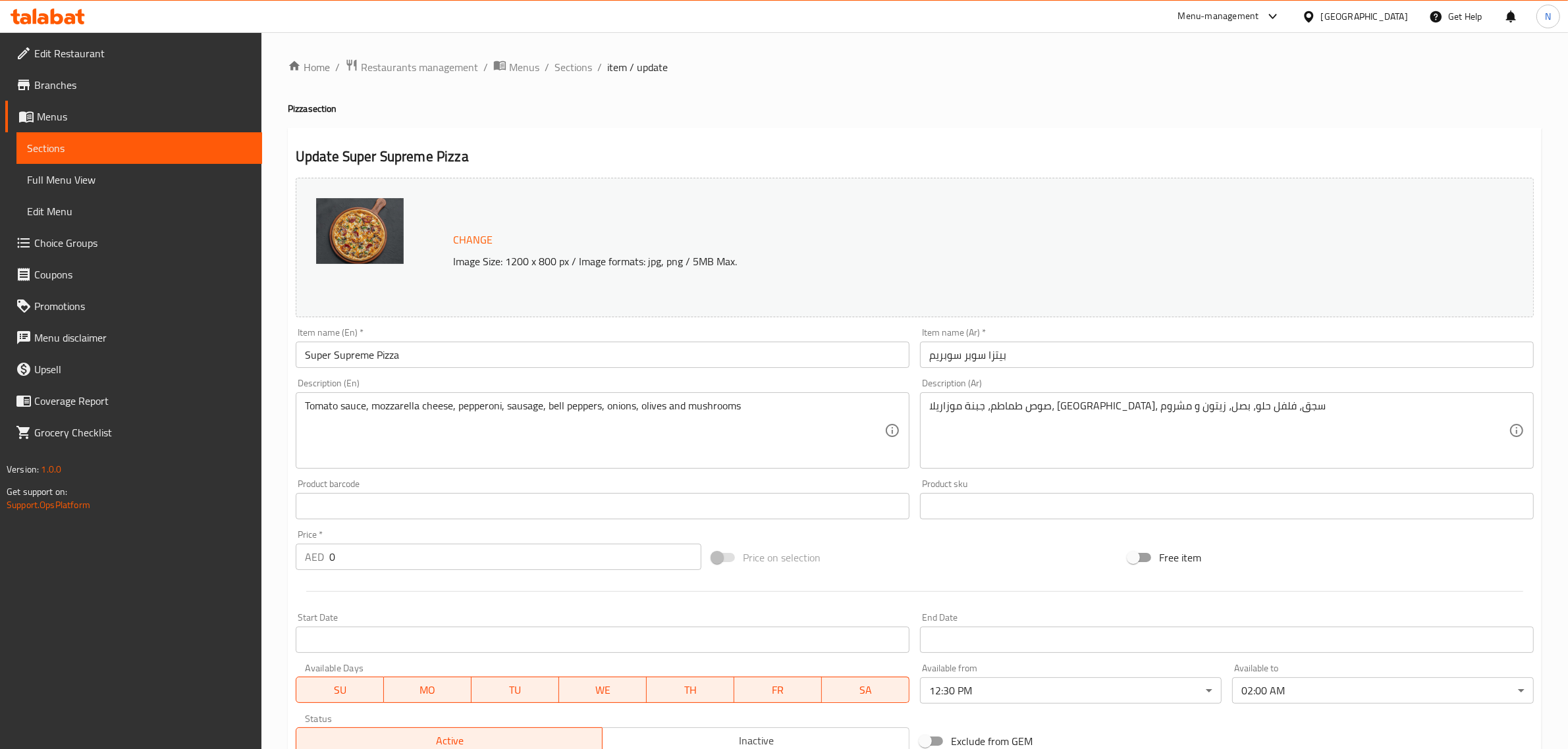
click at [1268, 687] on body "​ Menu-management [GEOGRAPHIC_DATA] Get Help N Edit Restaurant Branches Menus S…" at bounding box center [784, 390] width 1568 height 717
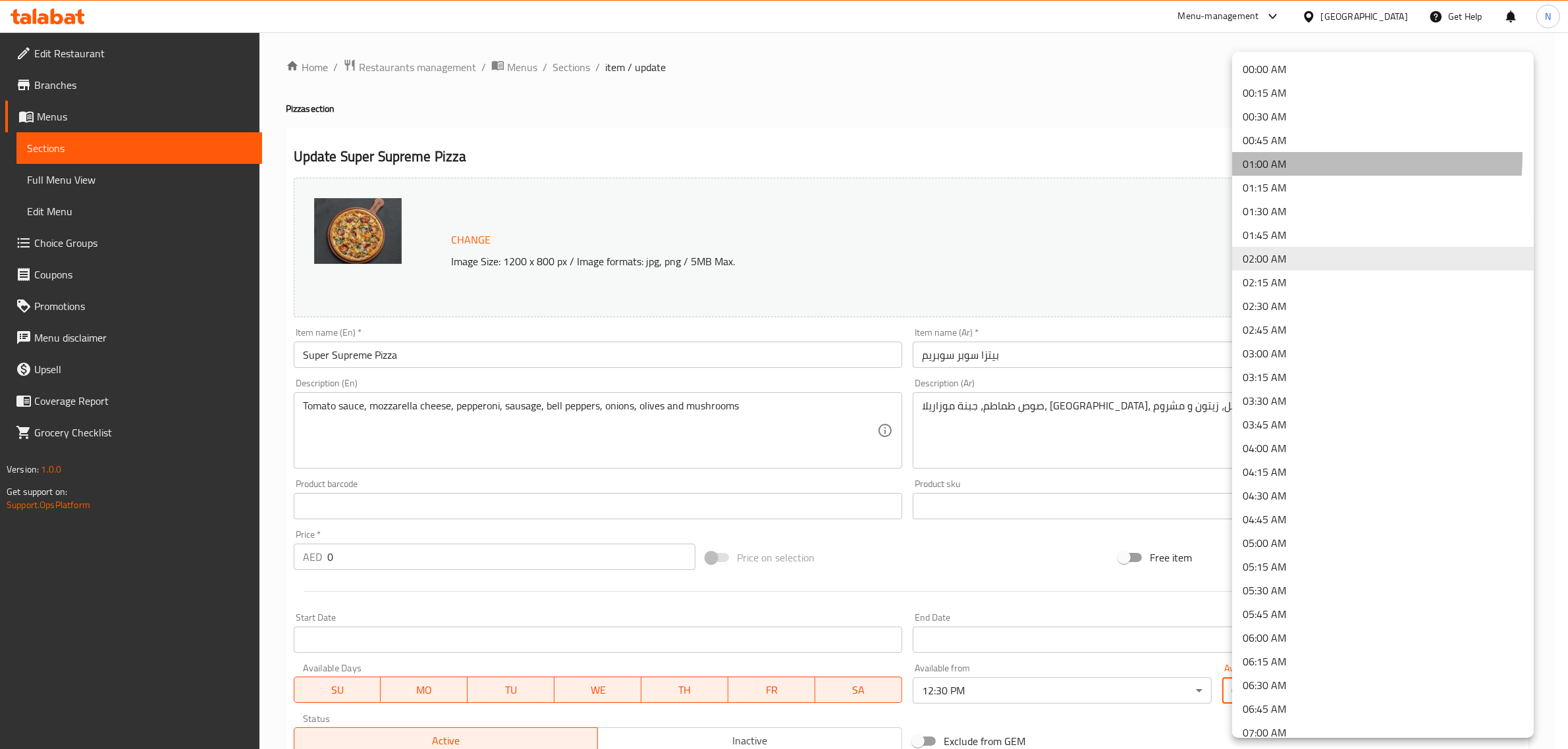
click at [1269, 155] on li "01:00 AM" at bounding box center [1382, 163] width 302 height 24
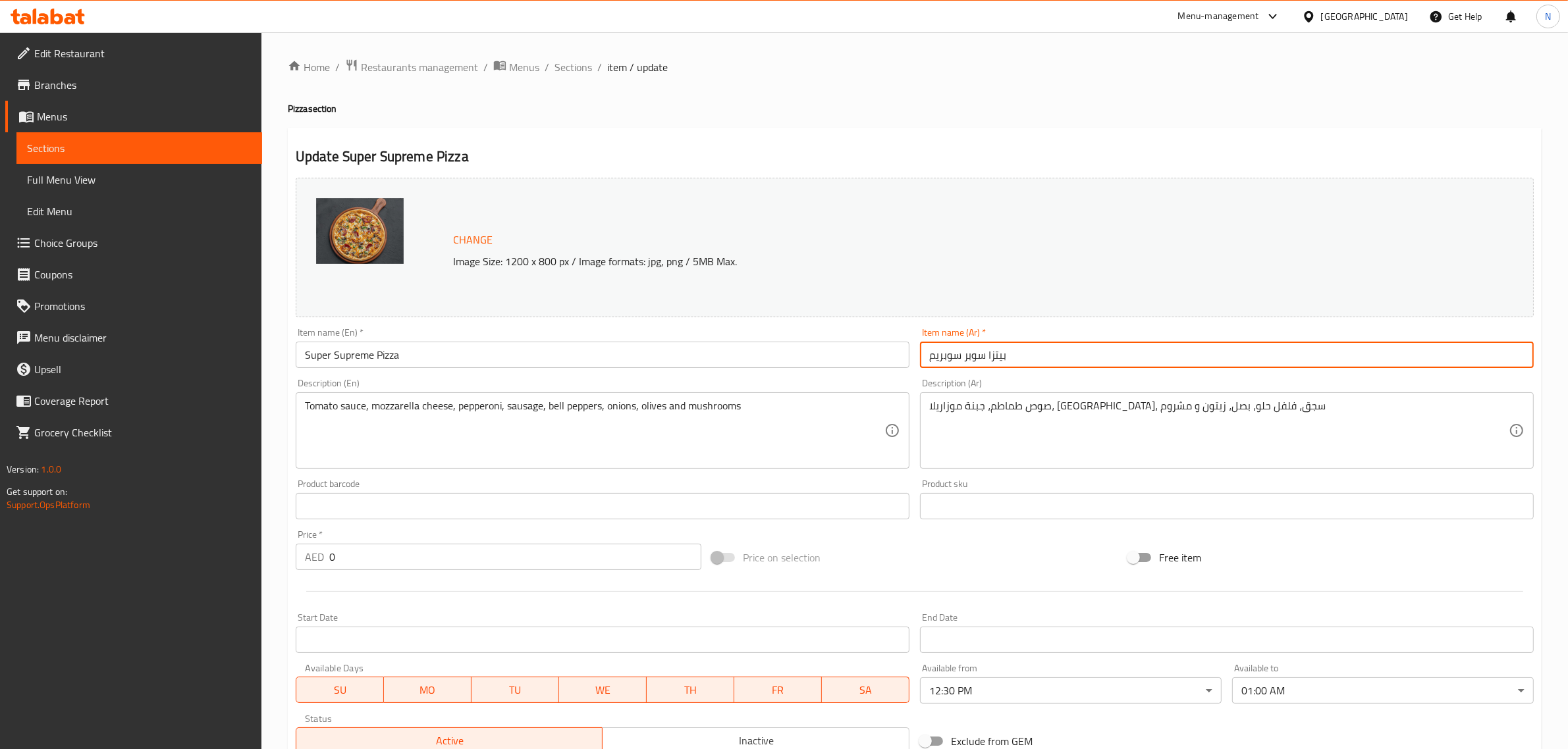
click at [1051, 357] on input "بيتزا سوبر سوبريم" at bounding box center [1227, 354] width 614 height 27
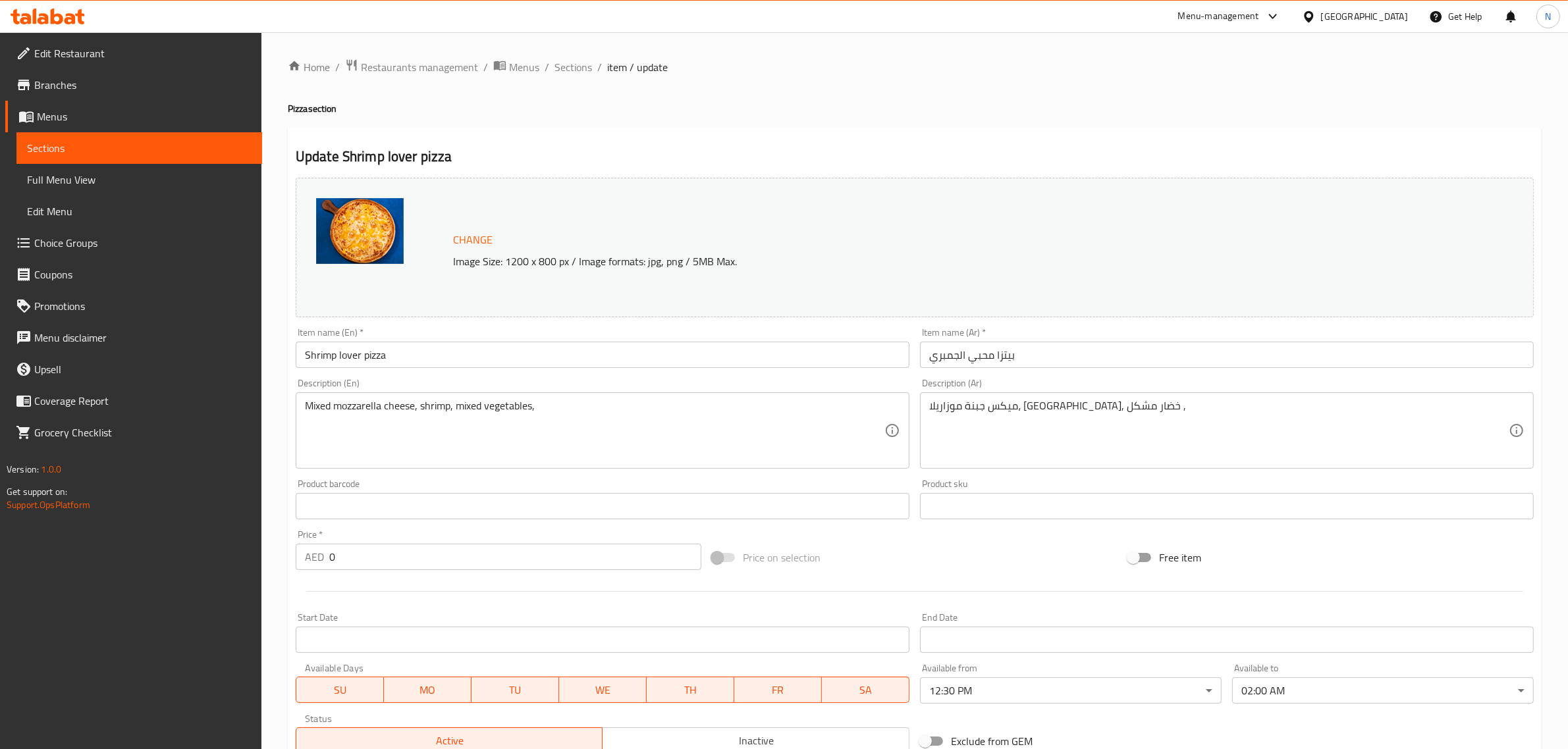
click at [1283, 697] on body "​ Menu-management [GEOGRAPHIC_DATA] Get Help N Edit Restaurant Branches Menus S…" at bounding box center [784, 390] width 1568 height 717
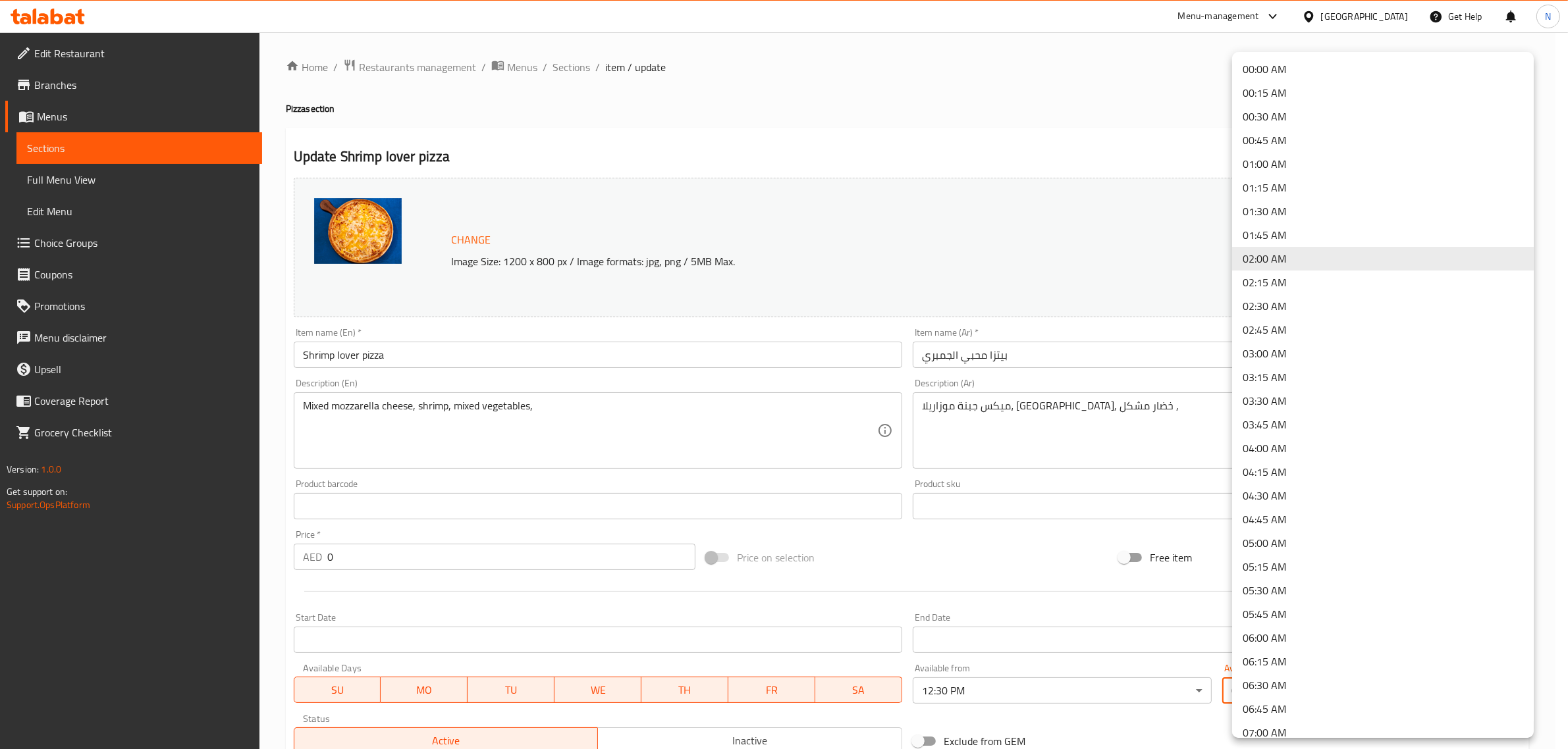
click at [1273, 160] on li "01:00 AM" at bounding box center [1382, 163] width 302 height 24
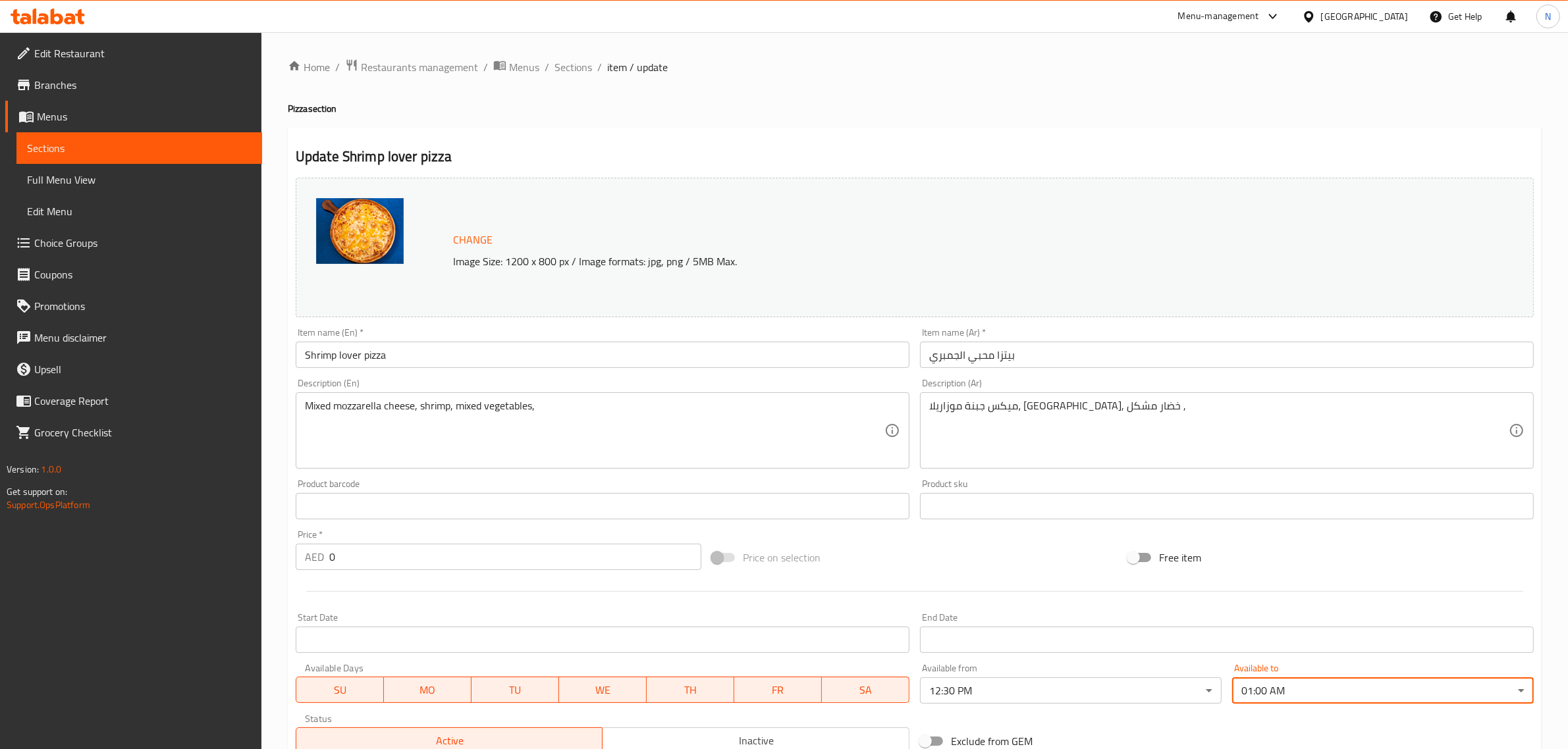
click at [1095, 357] on input "بيتزا محبي الجمبري" at bounding box center [1227, 354] width 614 height 27
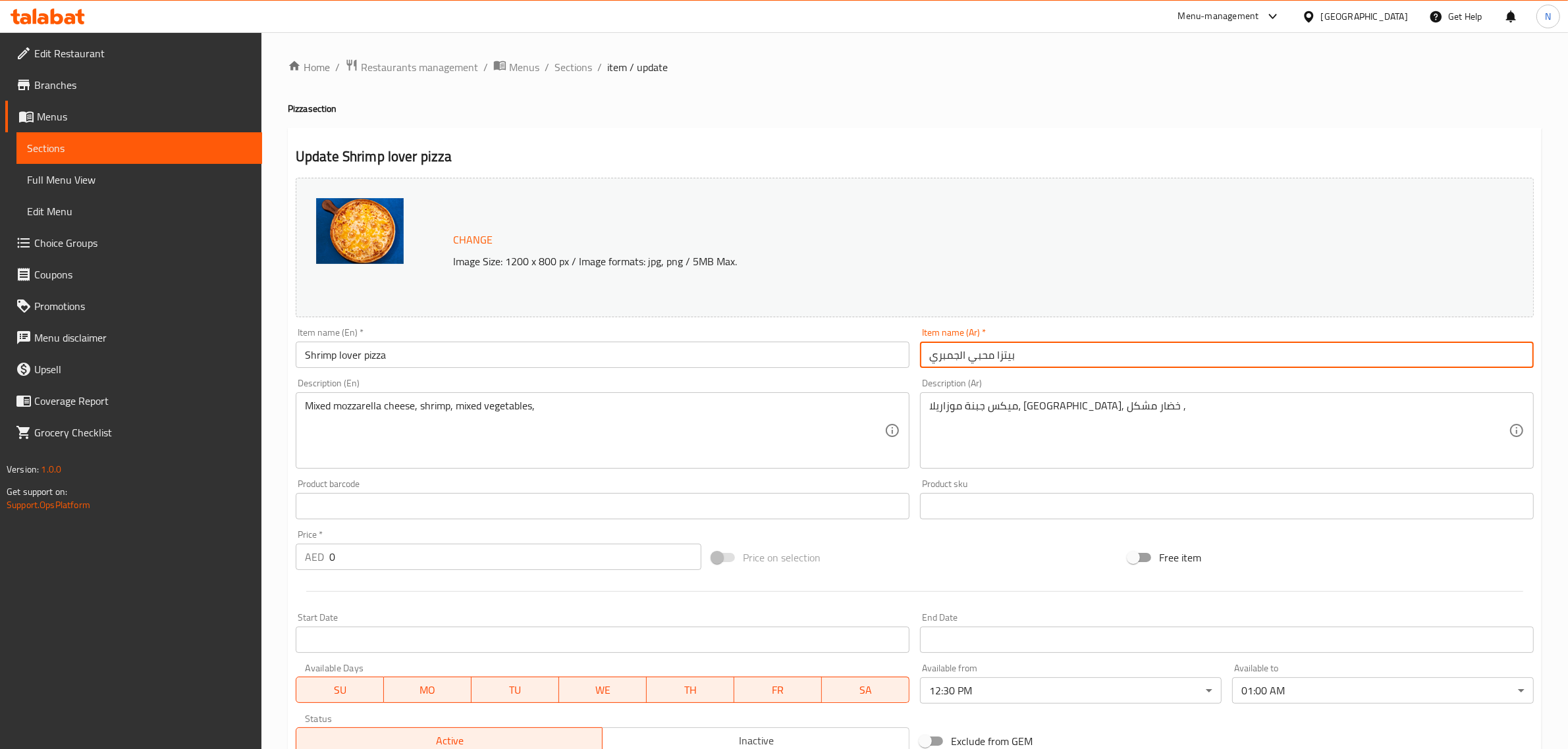
click at [575, 72] on span "Sections" at bounding box center [573, 67] width 37 height 16
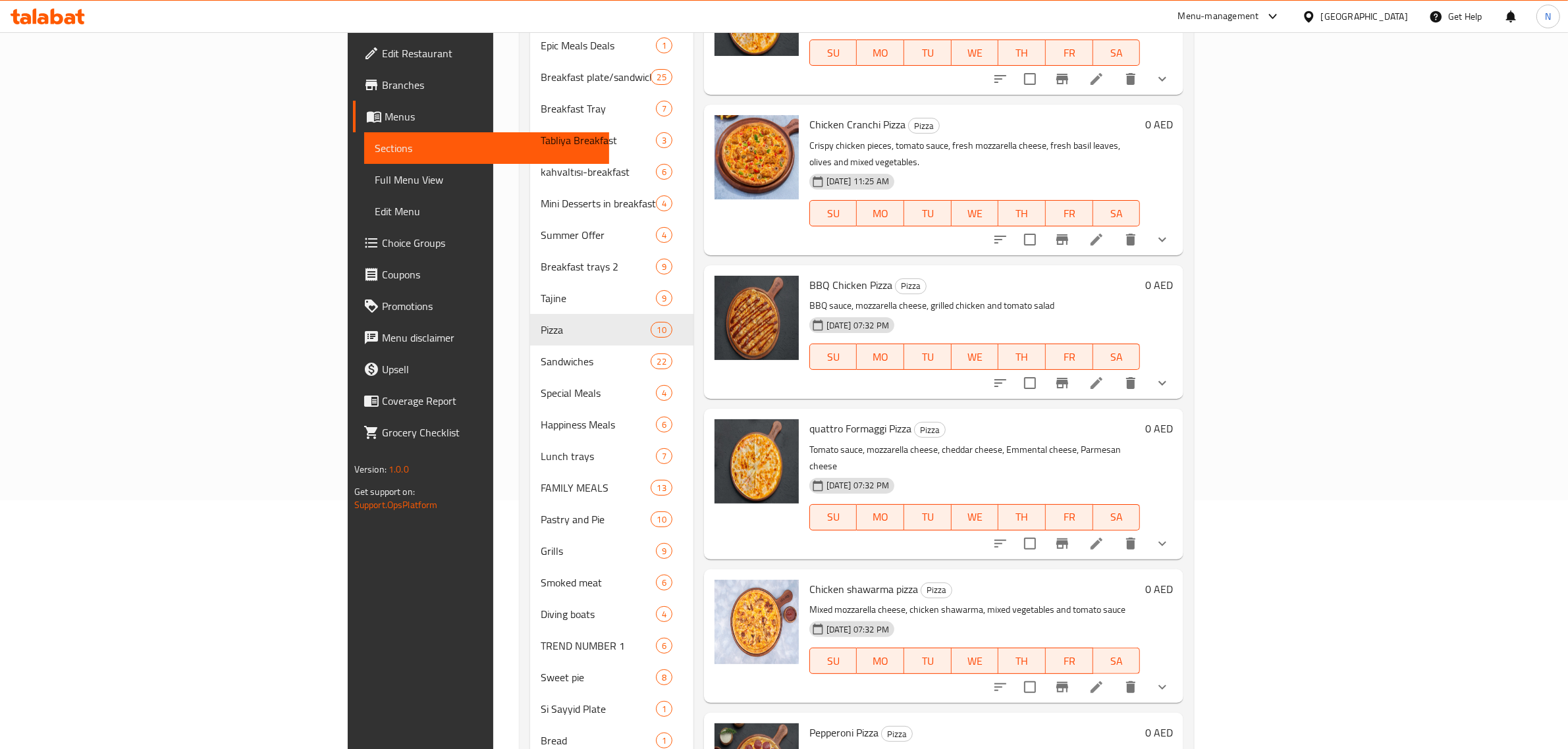
scroll to position [253, 0]
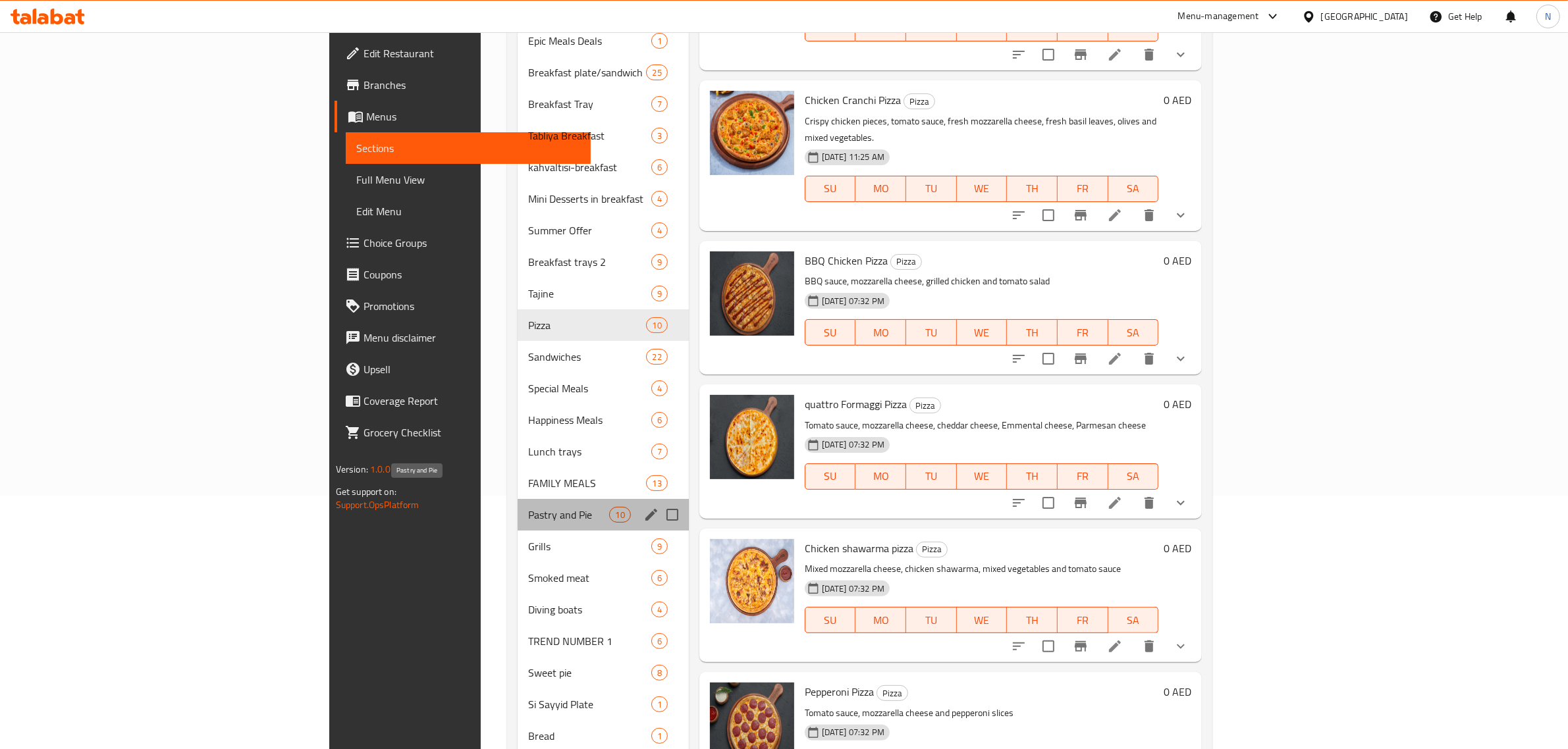
click at [528, 507] on span "Pastry and Pie" at bounding box center [568, 515] width 81 height 16
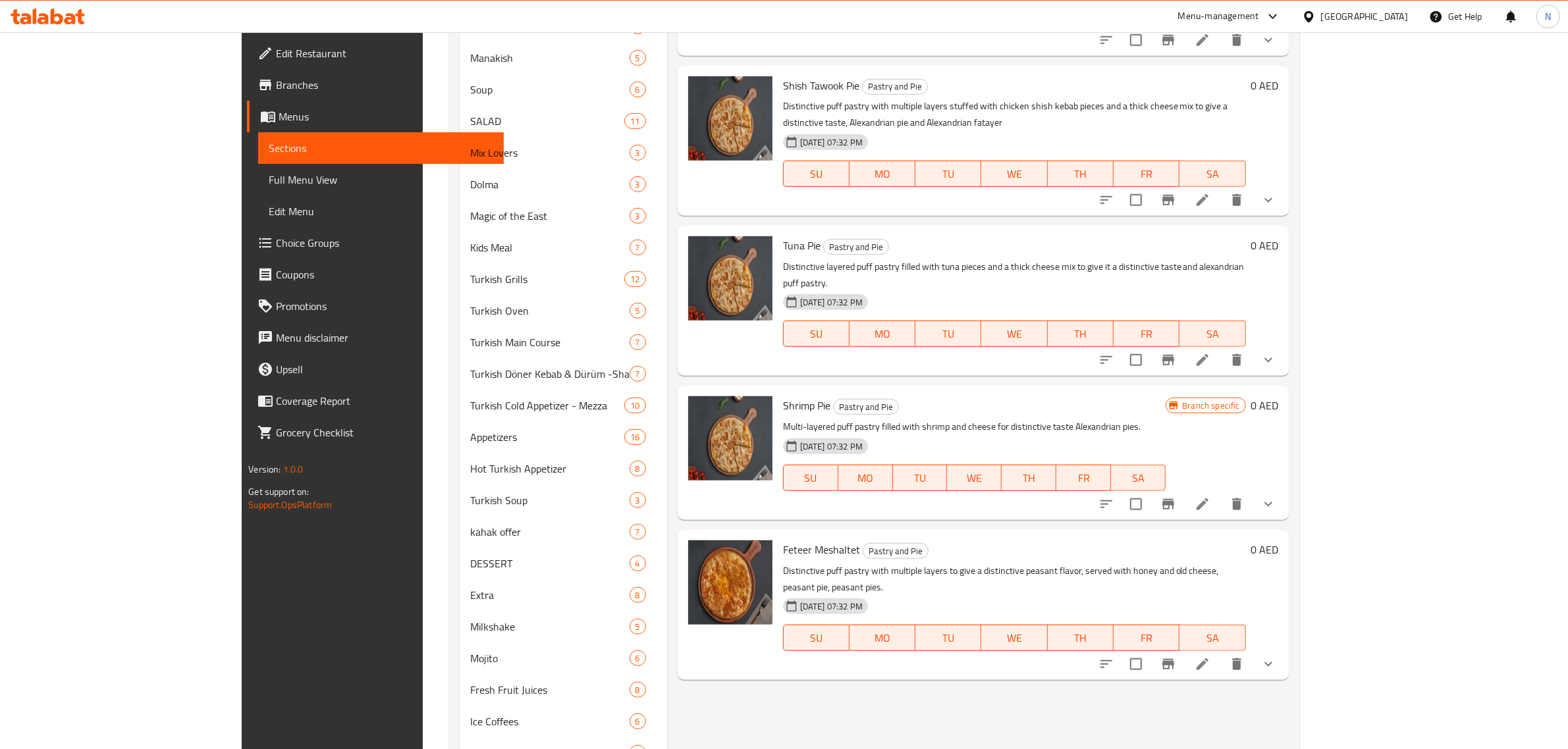
scroll to position [531, 0]
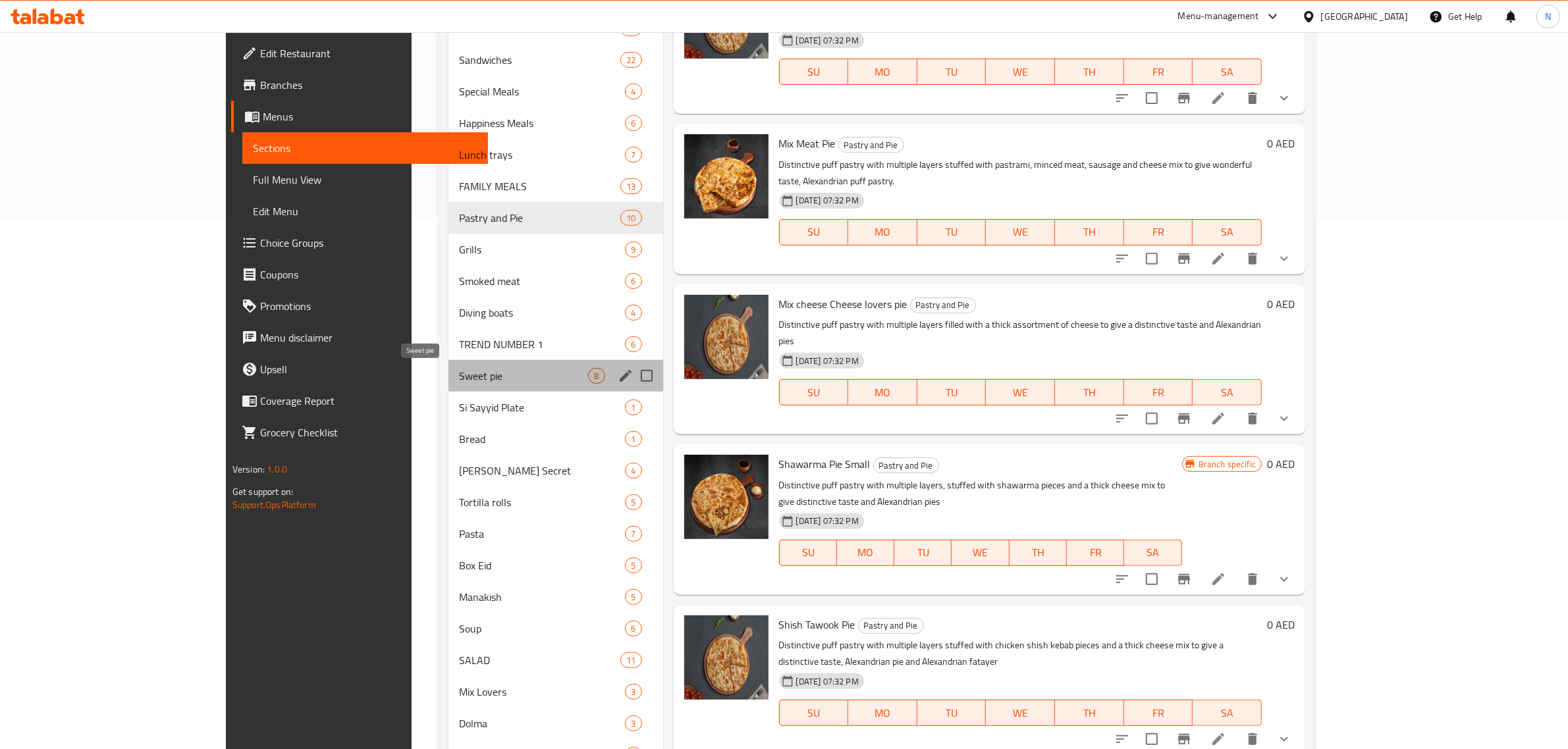
click at [459, 368] on span "Sweet pie" at bounding box center [524, 376] width 129 height 16
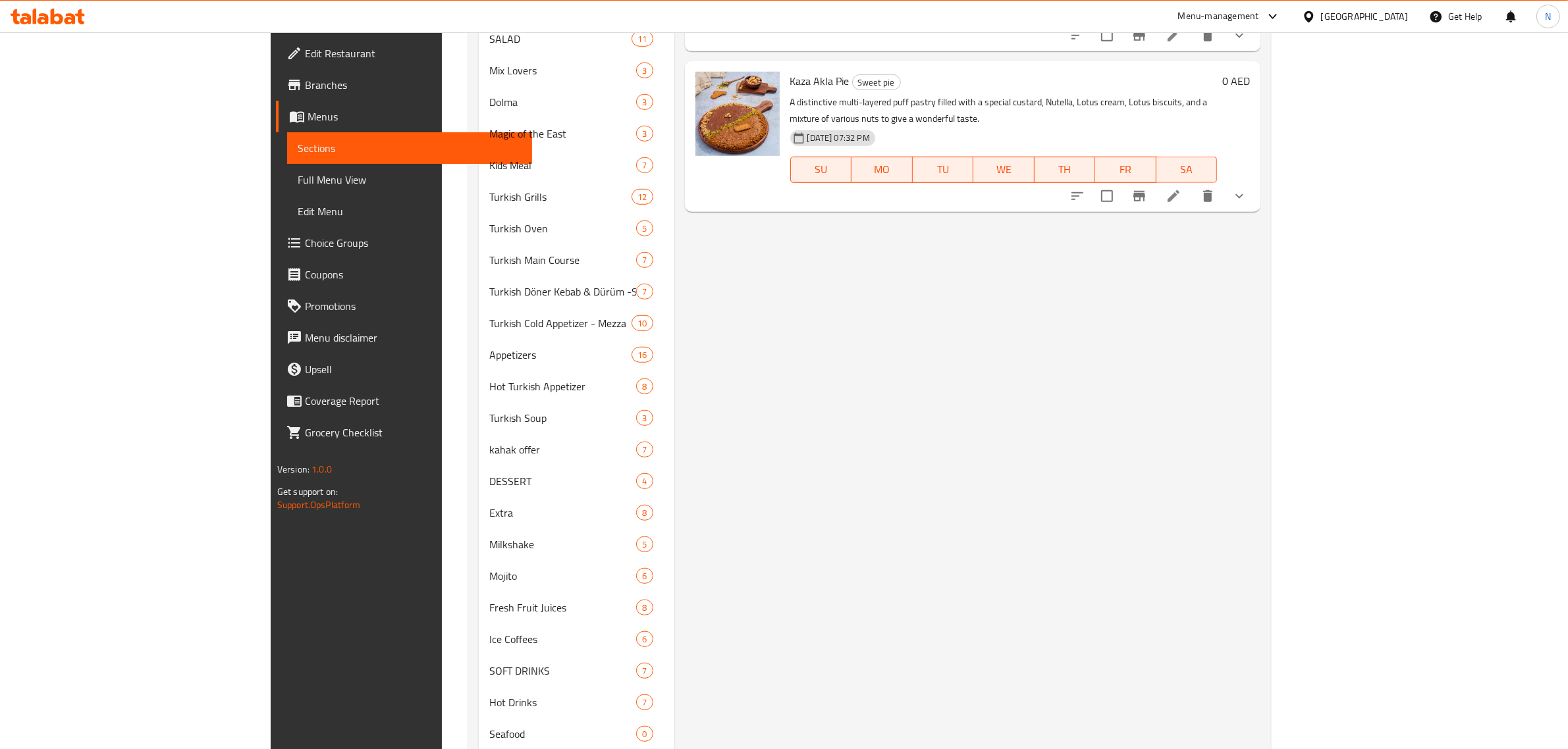
scroll to position [1192, 0]
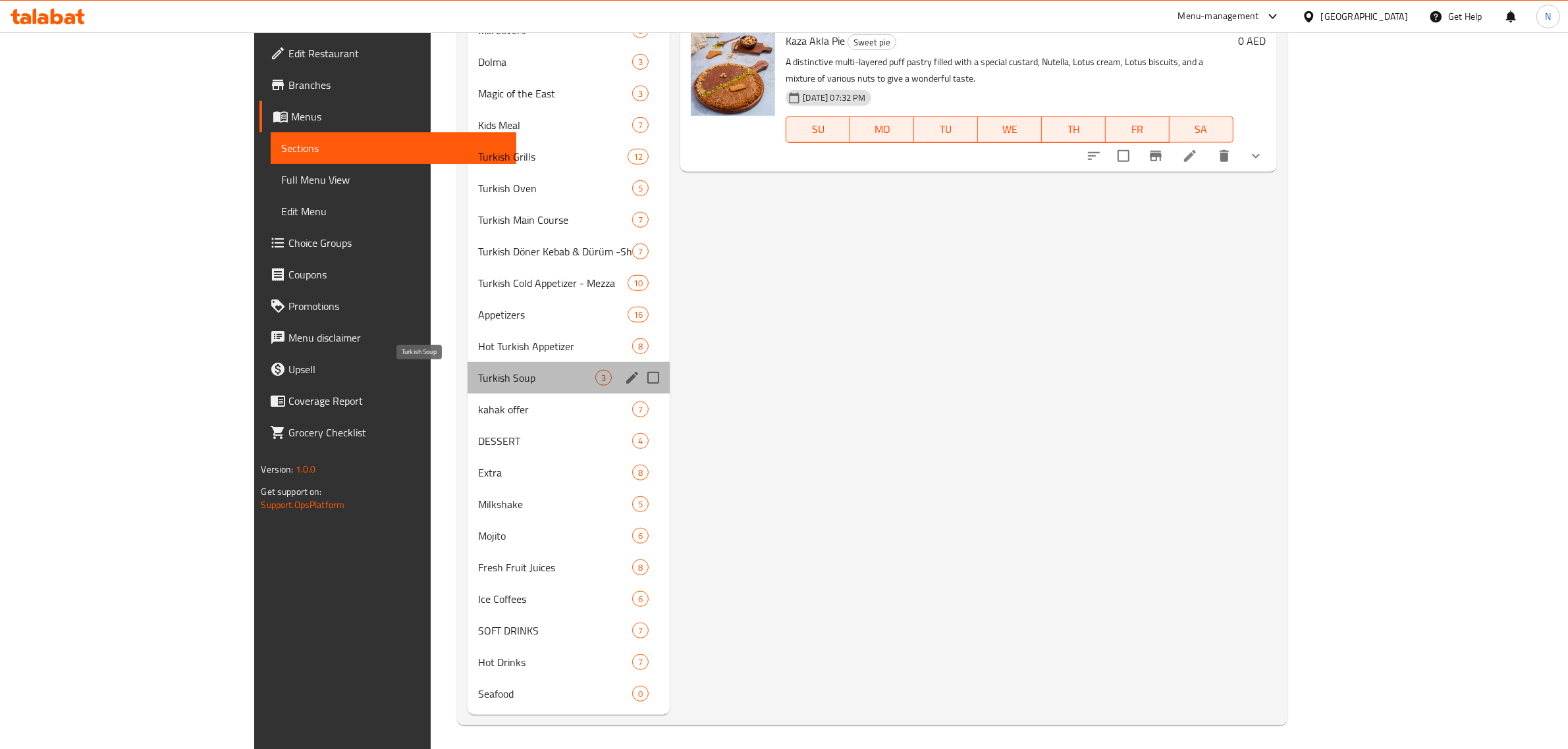
drag, startPoint x: 305, startPoint y: 373, endPoint x: 384, endPoint y: 374, distance: 79.0
click at [468, 374] on div "Turkish Soup 3" at bounding box center [569, 378] width 202 height 32
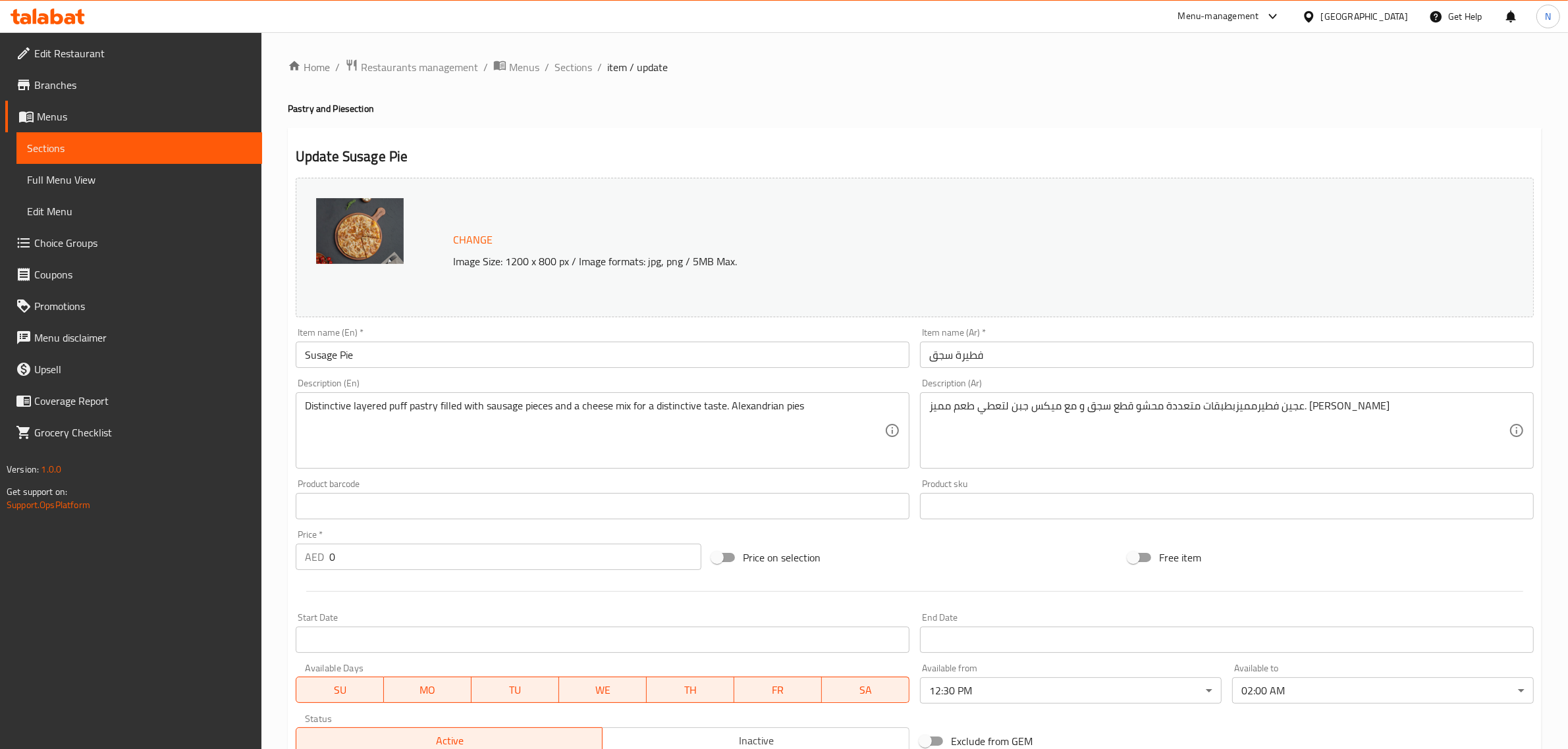
click at [1290, 693] on body "​ Menu-management [GEOGRAPHIC_DATA] Get Help N Edit Restaurant Branches Menus S…" at bounding box center [784, 390] width 1568 height 717
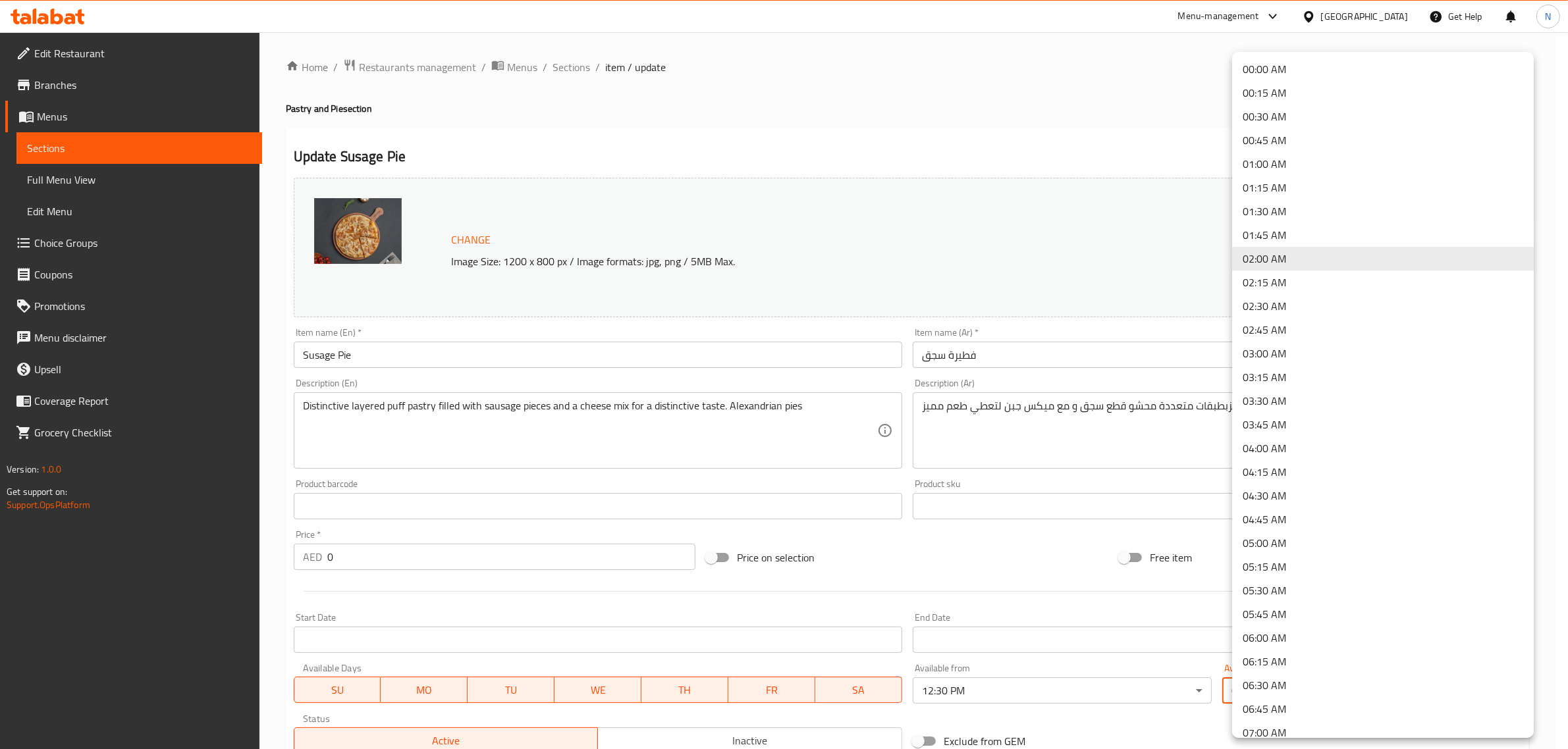
click at [1272, 163] on li "01:00 AM" at bounding box center [1382, 163] width 302 height 24
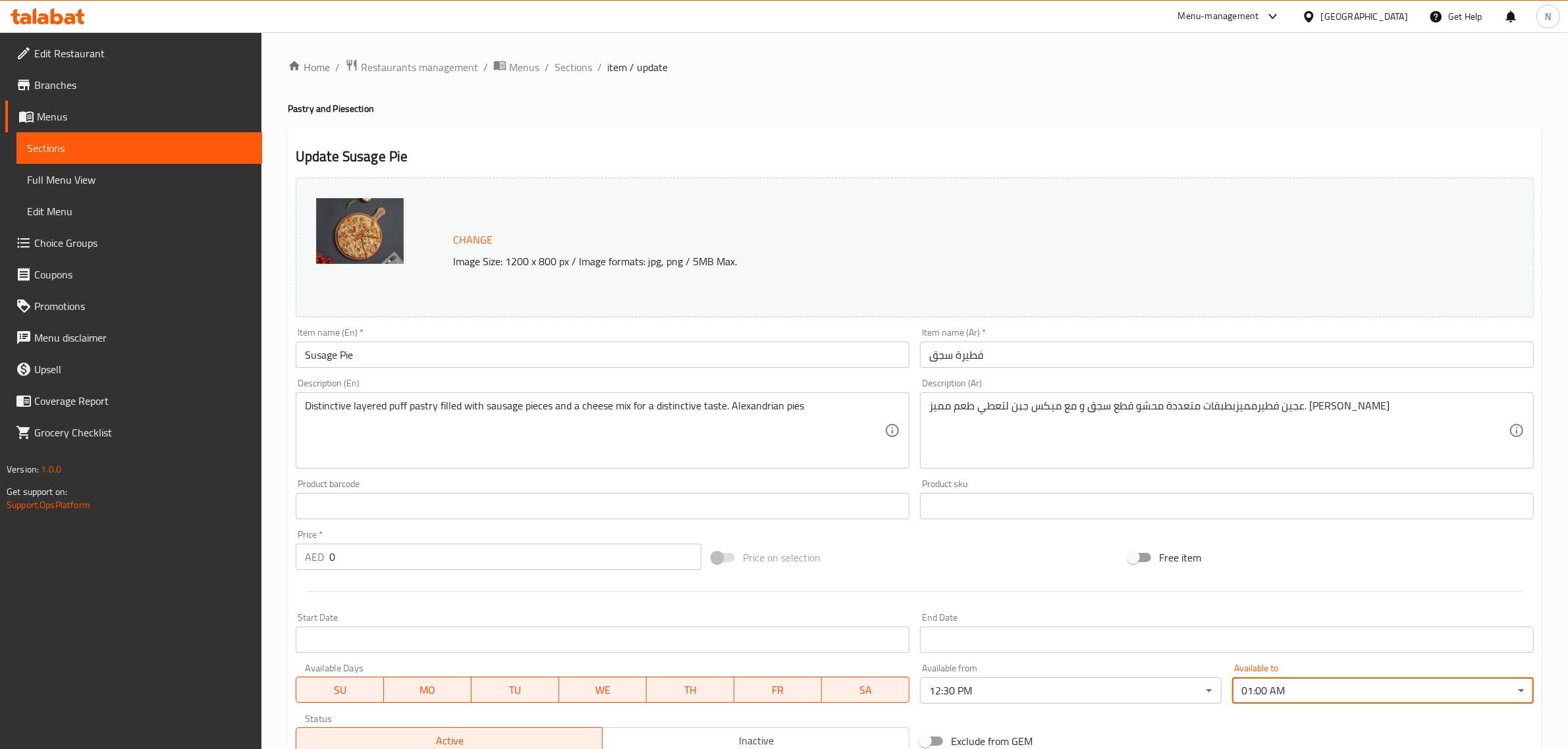
click at [1098, 354] on input "فطيرة سجق" at bounding box center [1227, 354] width 614 height 27
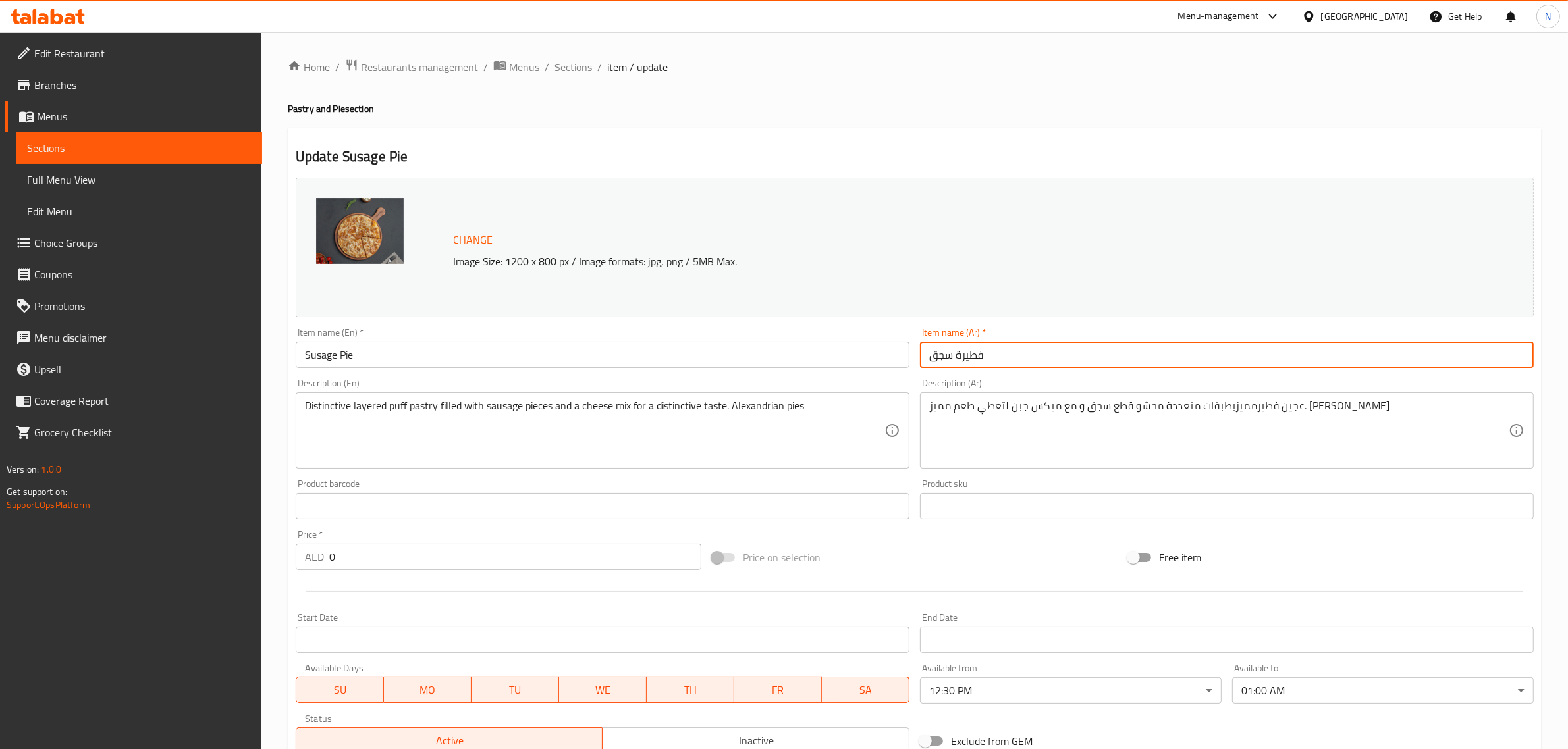
click at [1098, 354] on input "فطيرة سجق" at bounding box center [1227, 354] width 614 height 27
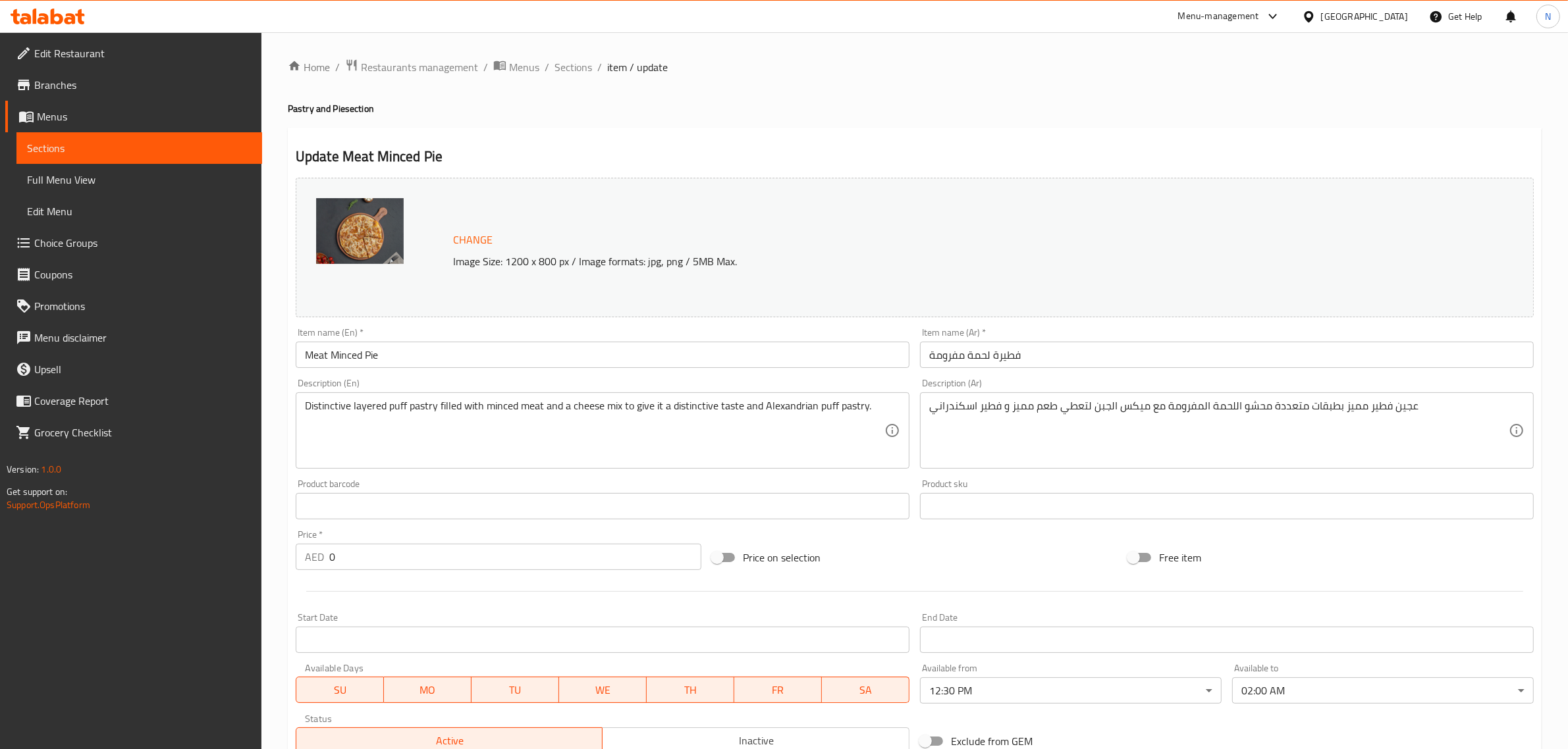
click at [1338, 693] on body "​ Menu-management [GEOGRAPHIC_DATA] Get Help N Edit Restaurant Branches Menus S…" at bounding box center [784, 390] width 1568 height 717
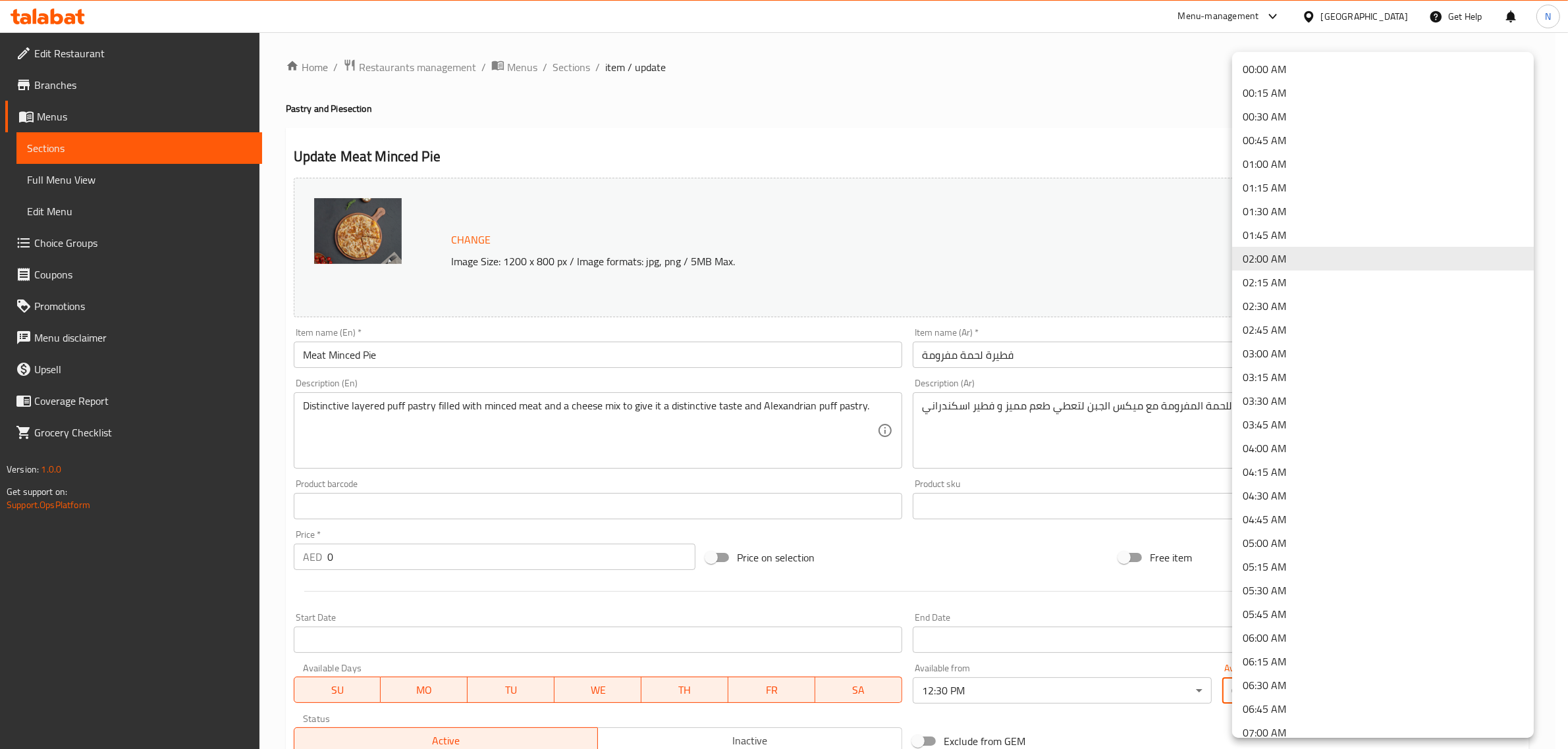
click at [1284, 163] on li "01:00 AM" at bounding box center [1382, 163] width 302 height 24
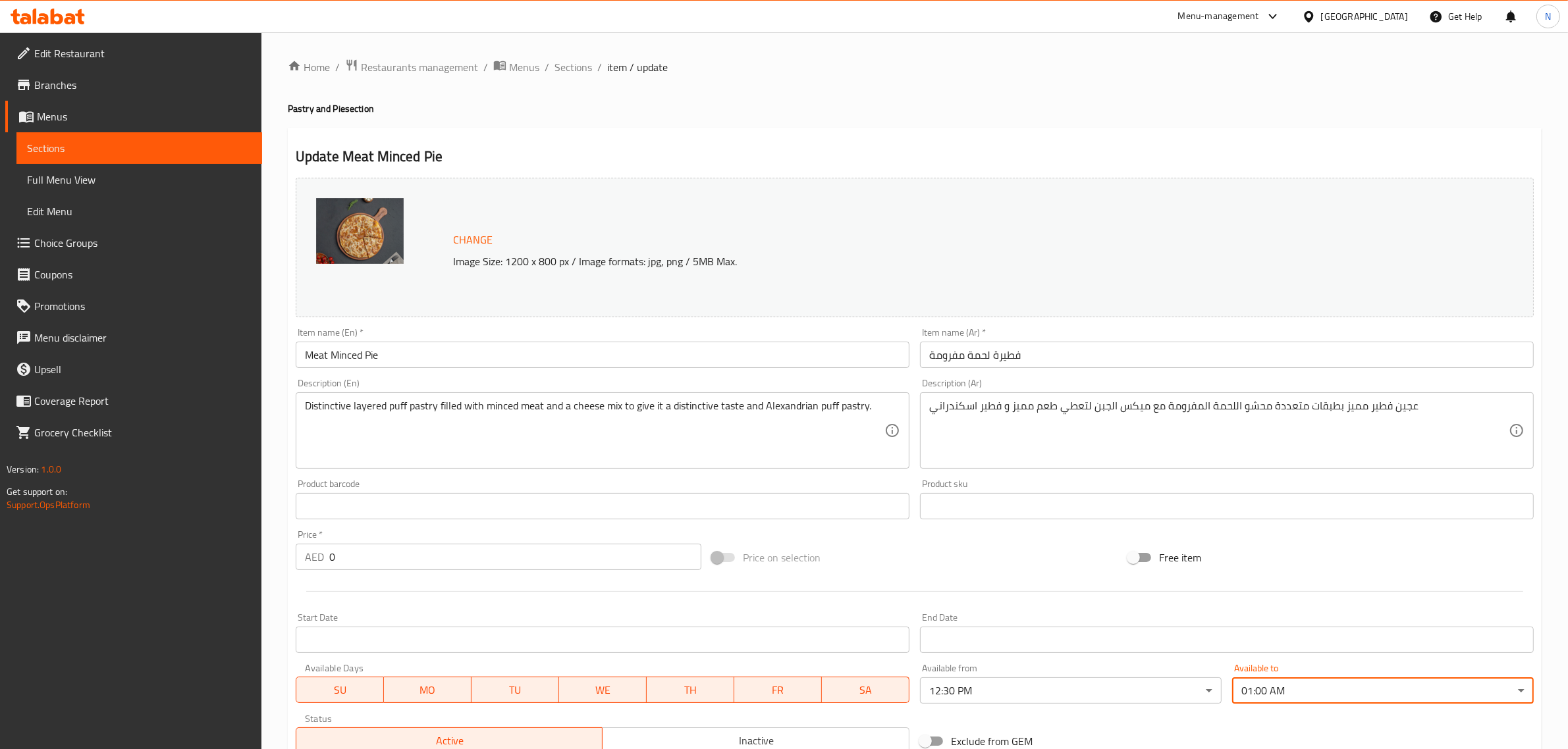
click at [1078, 362] on input "فطيرة لحمة مفرومة" at bounding box center [1227, 354] width 614 height 27
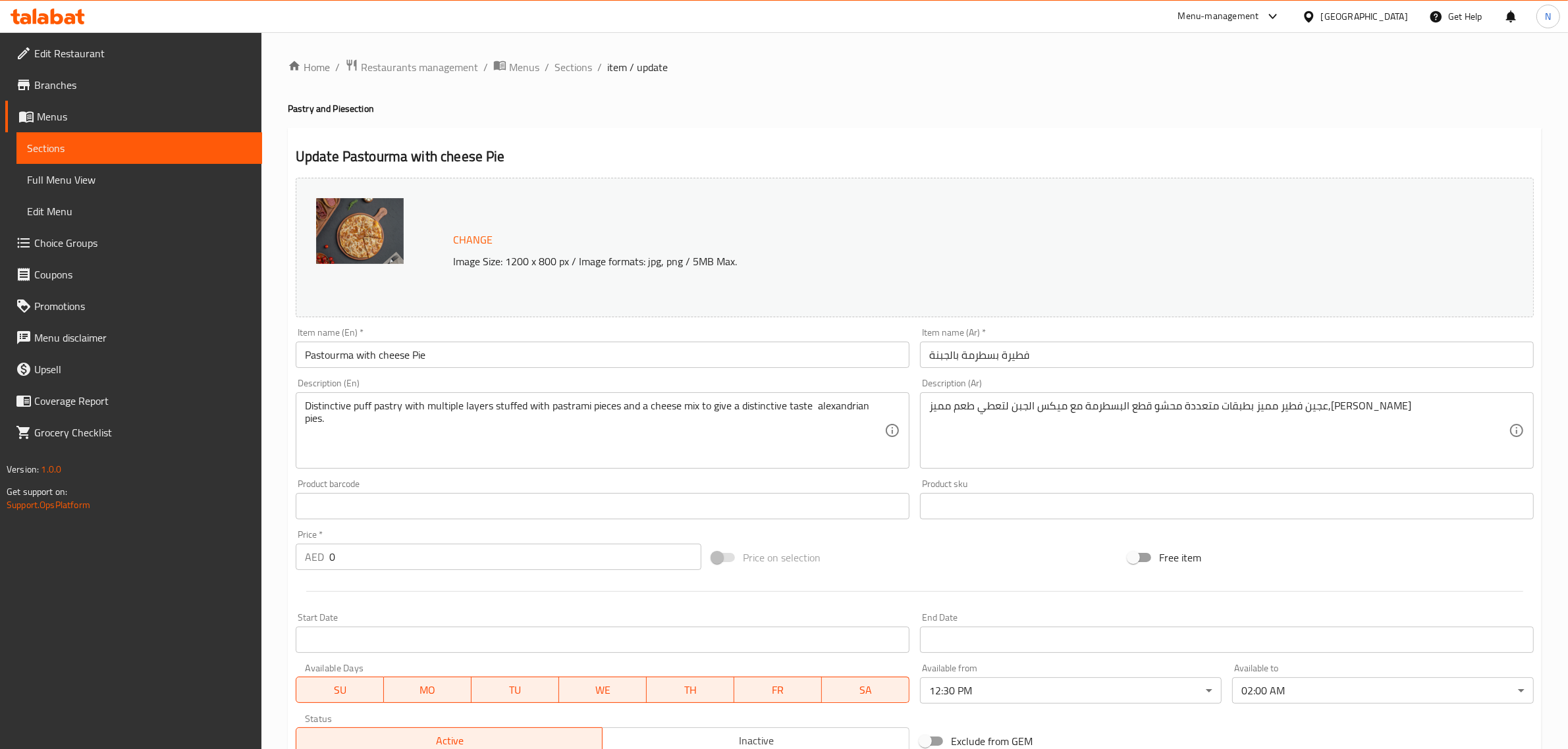
click at [1303, 695] on body "​ Menu-management [GEOGRAPHIC_DATA] Get Help N Edit Restaurant Branches Menus S…" at bounding box center [784, 390] width 1568 height 717
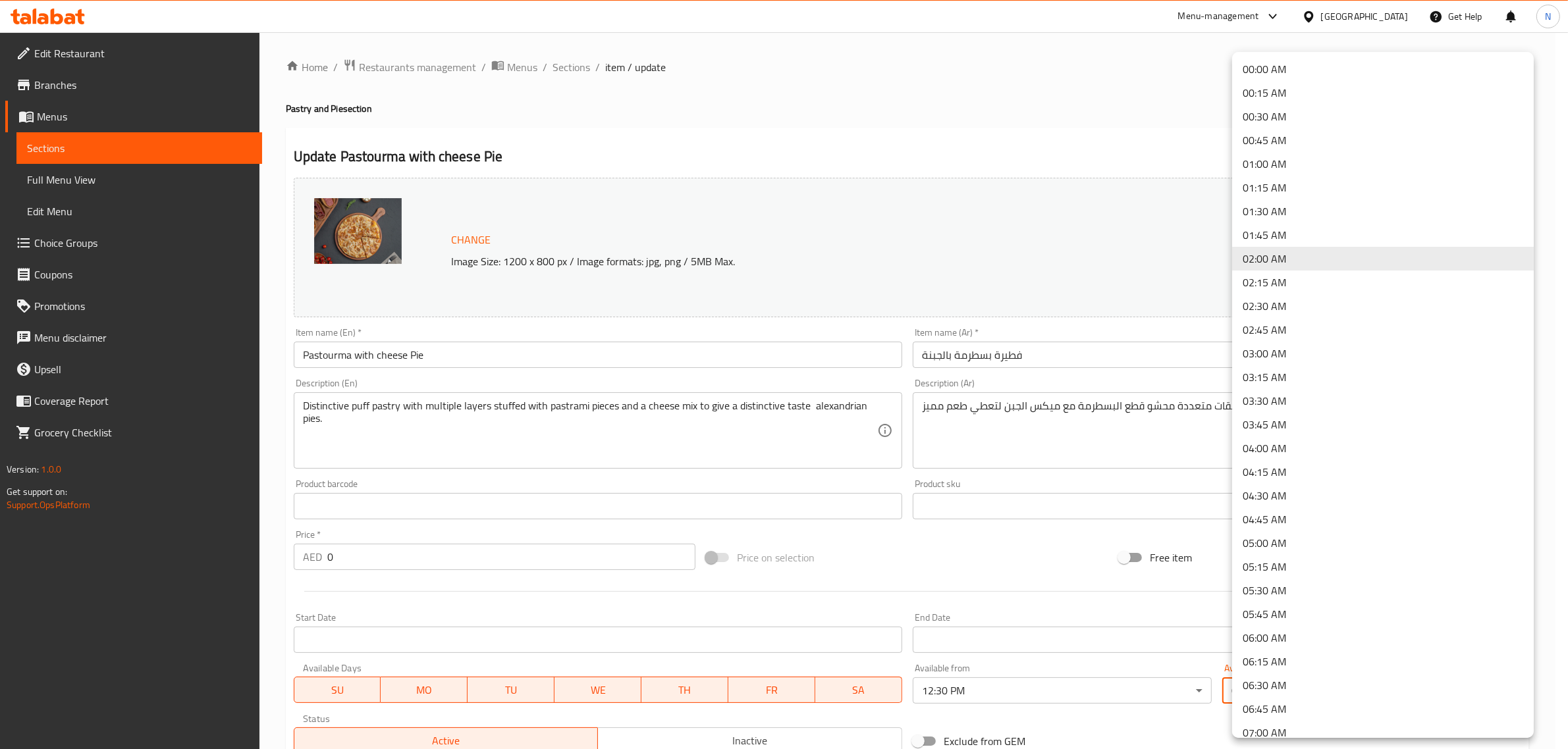
click at [1287, 166] on li "01:00 AM" at bounding box center [1382, 163] width 302 height 24
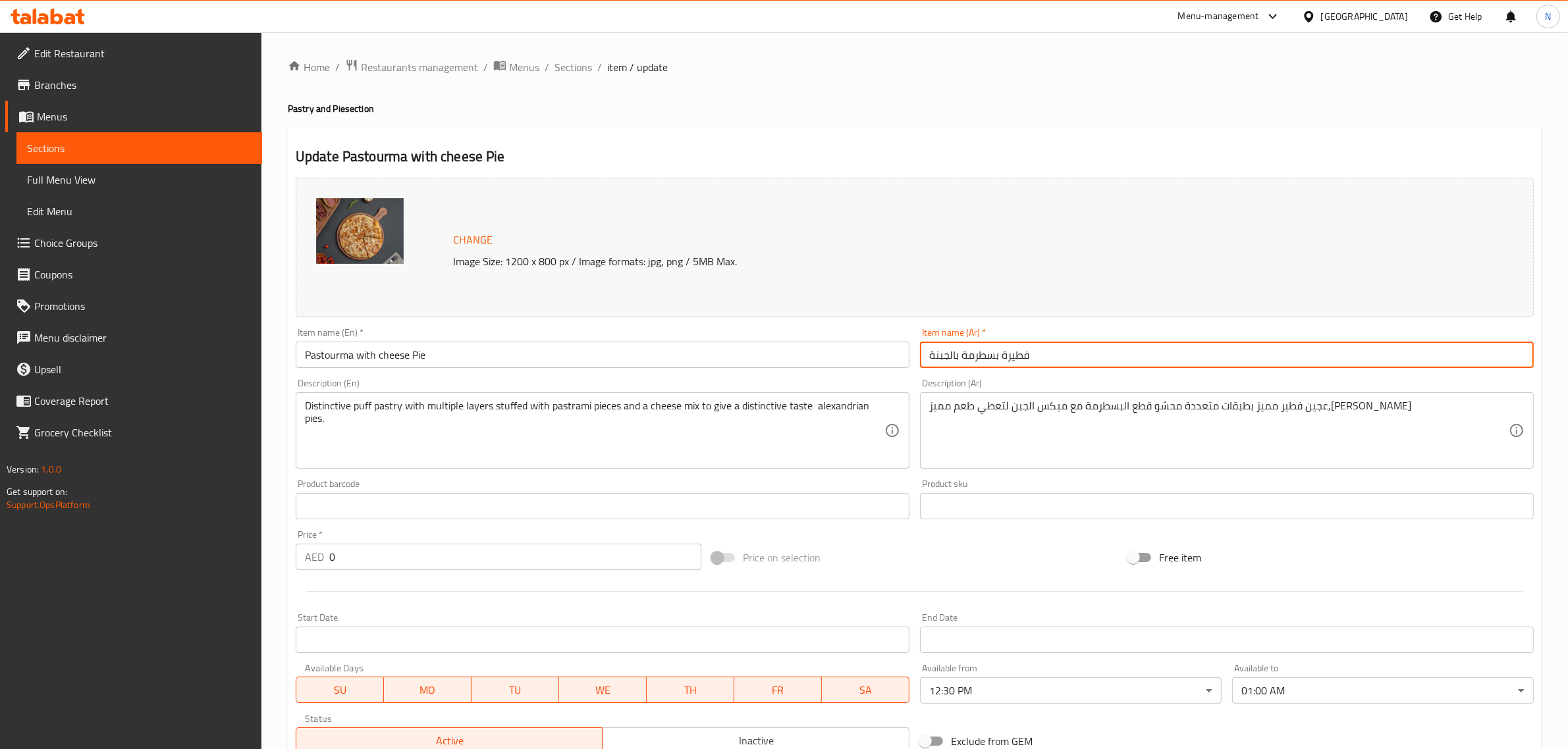
click at [1084, 354] on input "فطيرة بسطرمة بالجبنة" at bounding box center [1227, 354] width 614 height 27
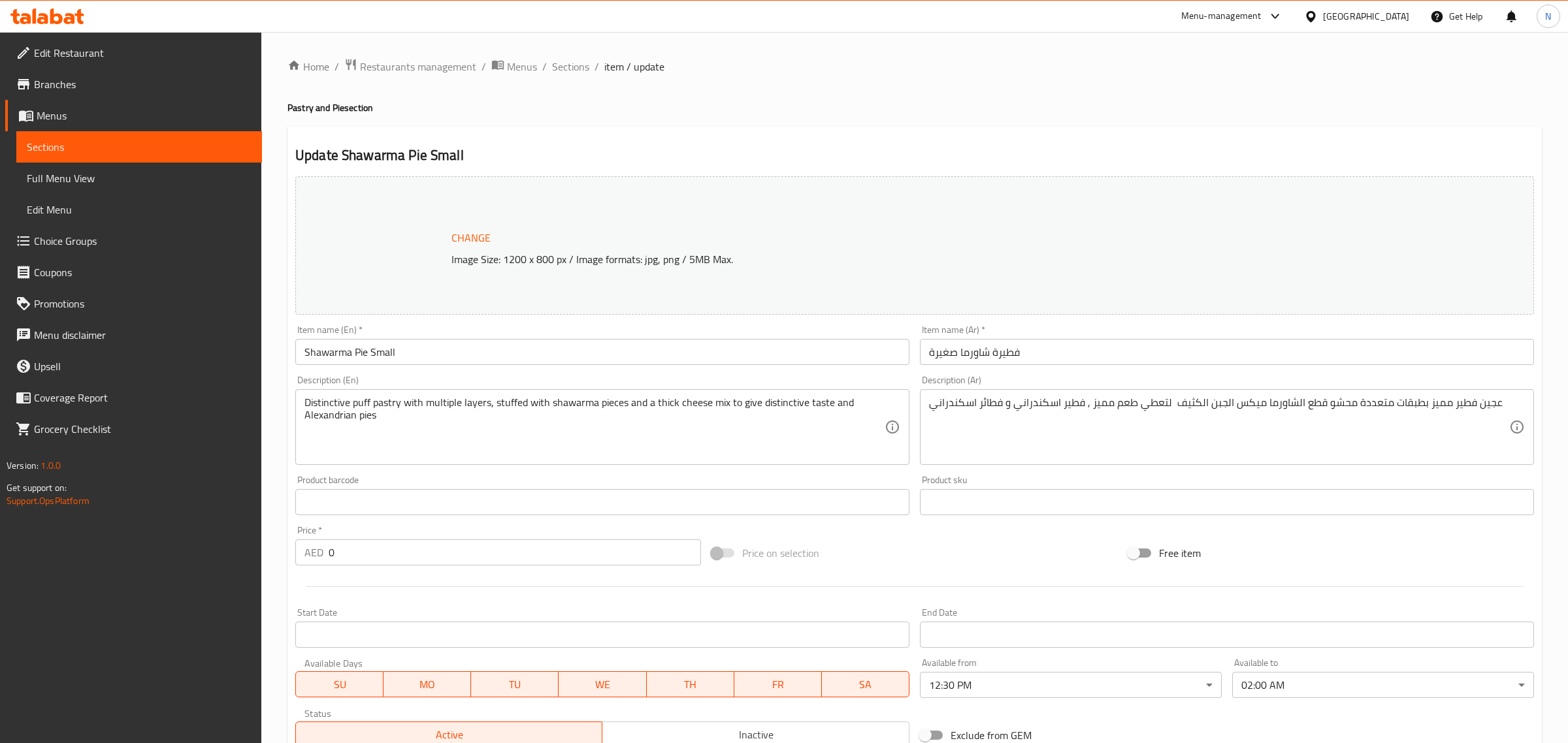
type input "إختيارك من:"
type input "1"
click at [1253, 697] on body "​ Menu-management [GEOGRAPHIC_DATA] Get Help N Edit Restaurant Branches Menus S…" at bounding box center [778, 387] width 1556 height 711
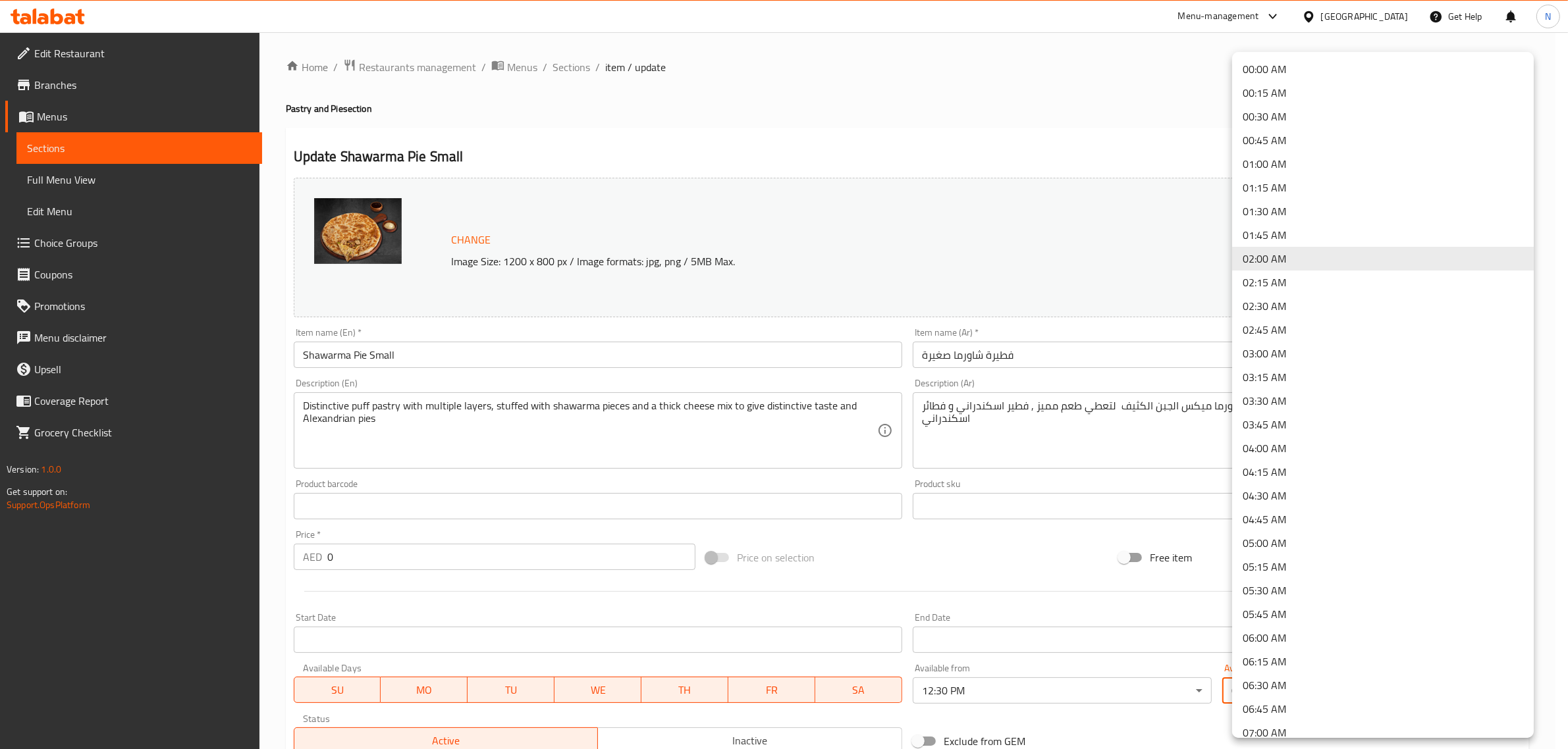
click at [1274, 169] on li "01:00 AM" at bounding box center [1382, 163] width 302 height 24
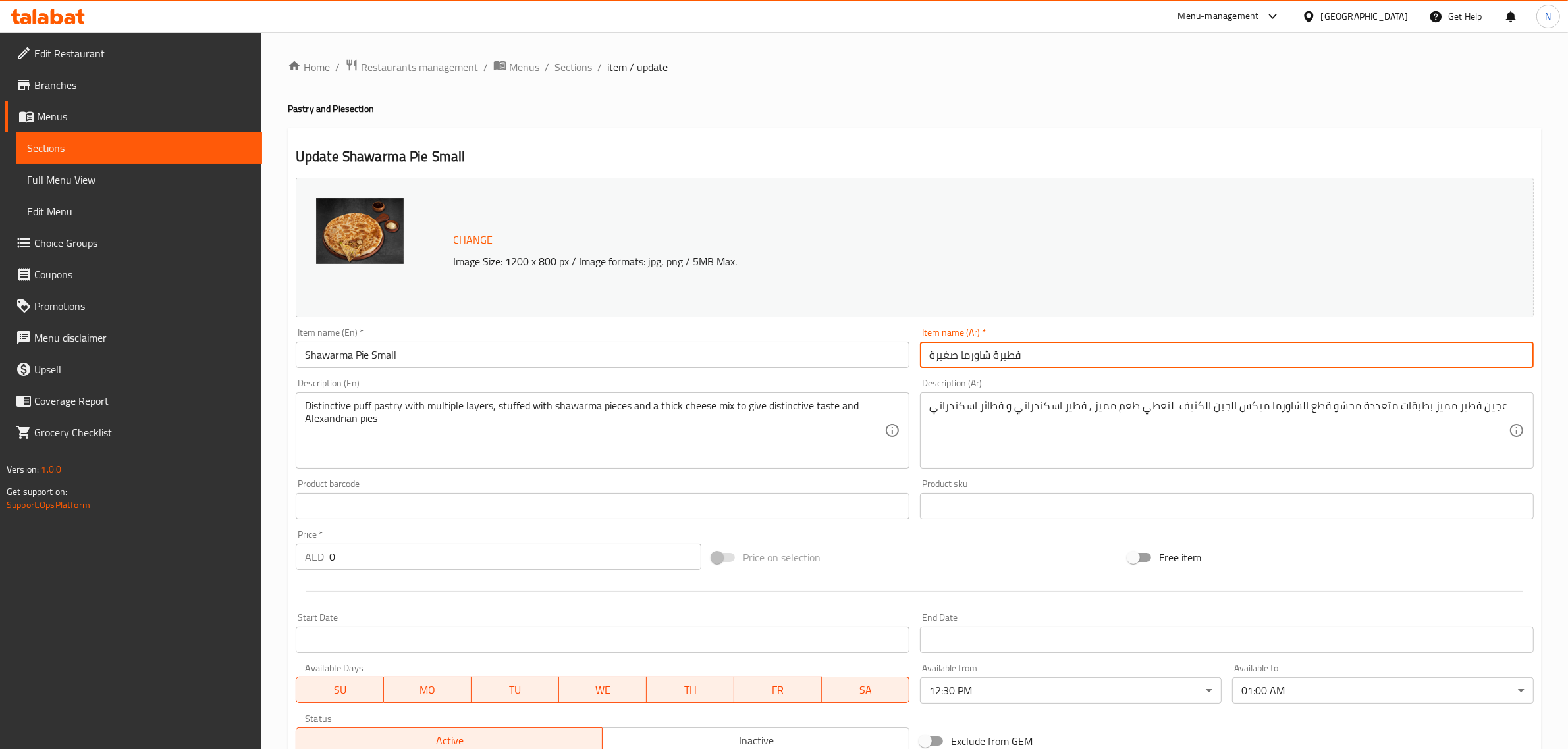
click at [1090, 353] on input "فطيرة شاورما صغيرة" at bounding box center [1227, 354] width 614 height 27
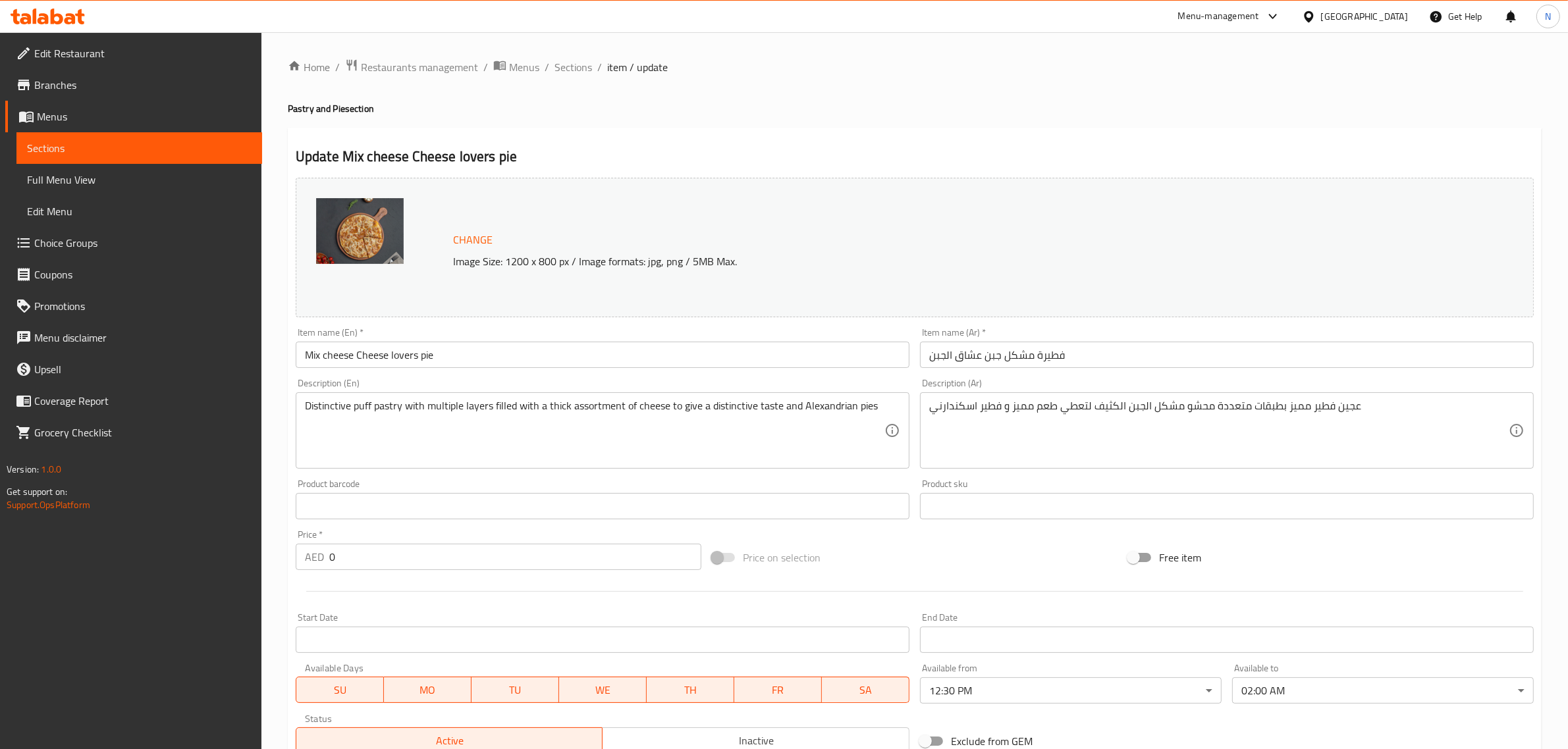
click at [1288, 701] on body "​ Menu-management [GEOGRAPHIC_DATA] Get Help N Edit Restaurant Branches Menus S…" at bounding box center [784, 390] width 1568 height 717
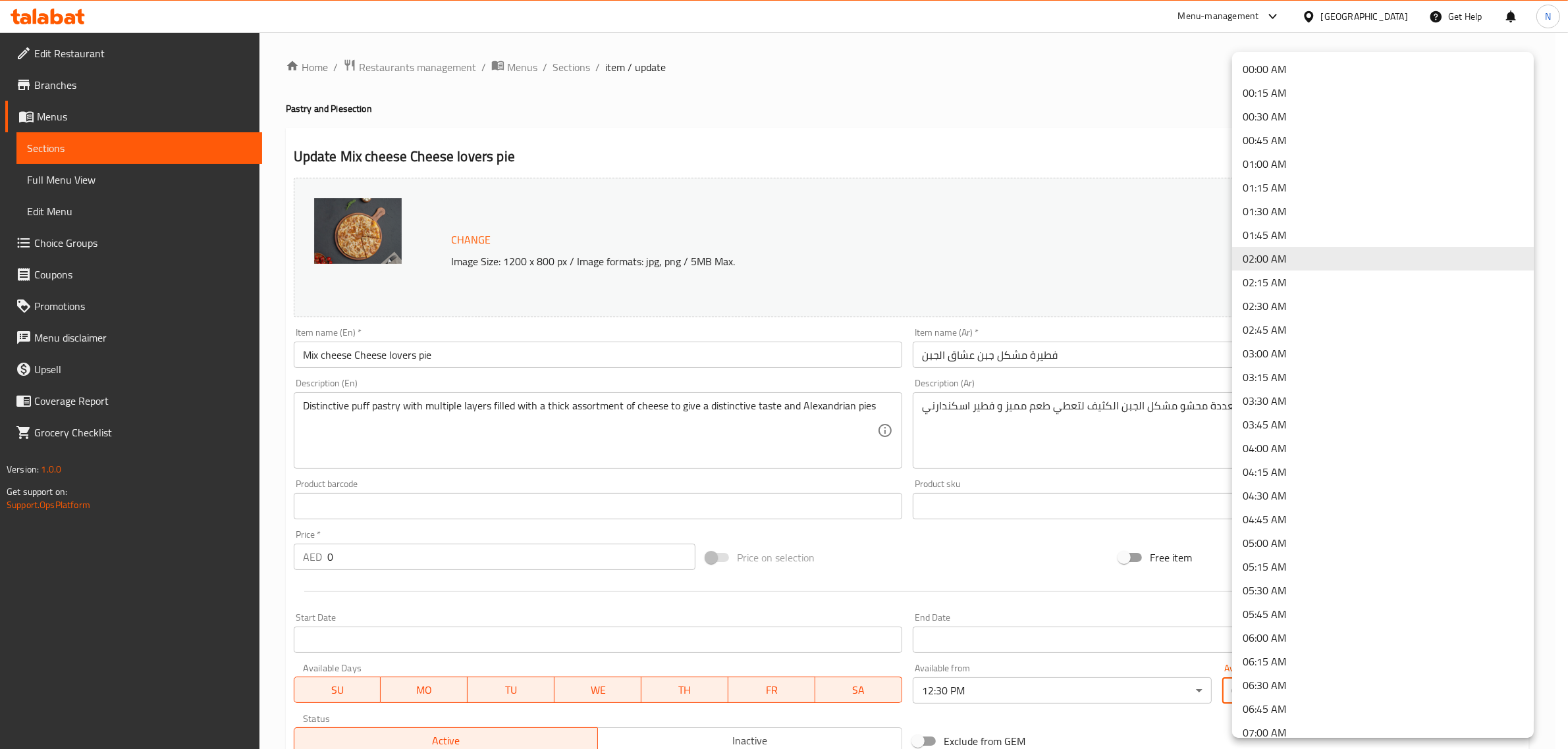
click at [1279, 164] on li "01:00 AM" at bounding box center [1382, 163] width 302 height 24
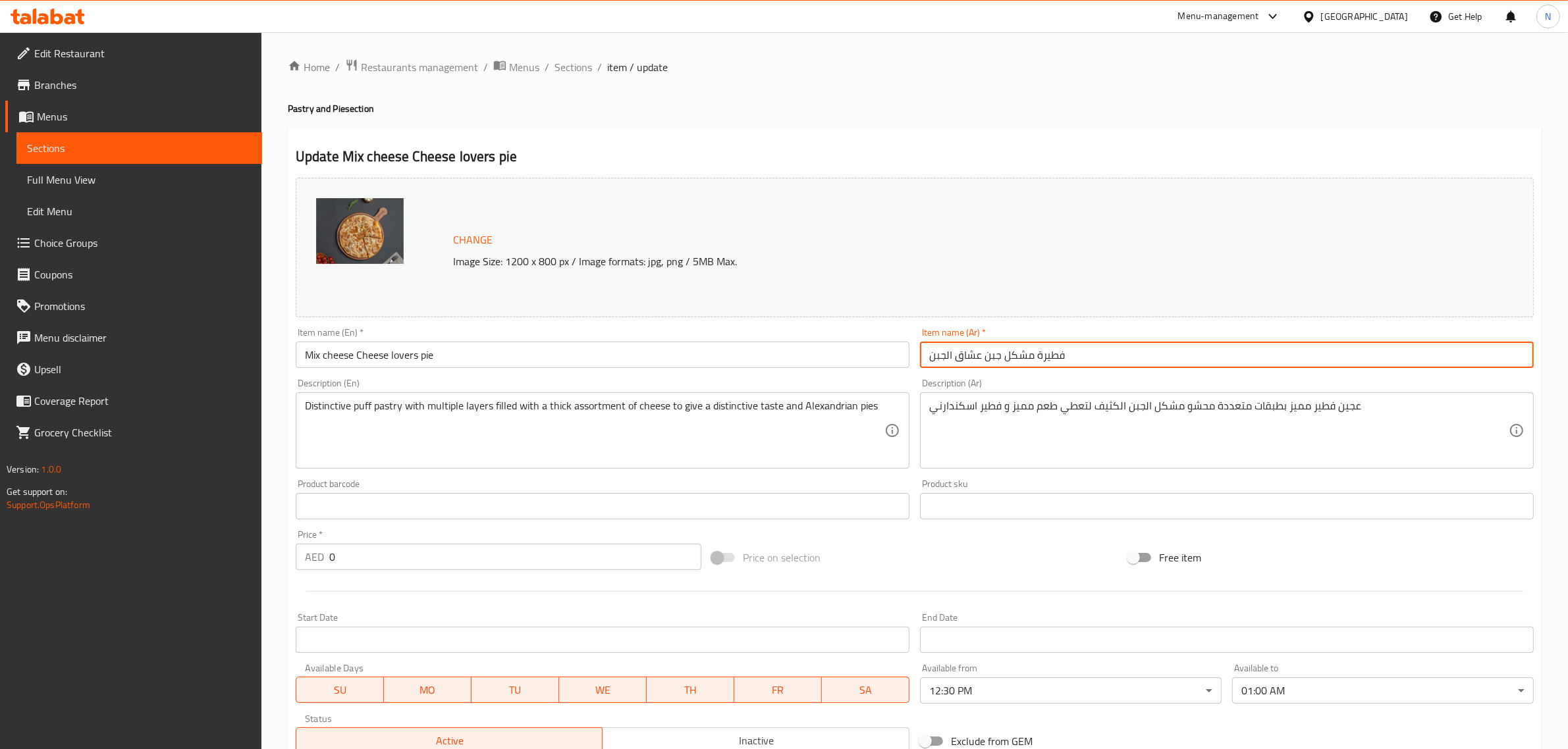
click at [1139, 364] on input "فطيرة مشكل جبن عشاق الجبن" at bounding box center [1227, 354] width 614 height 27
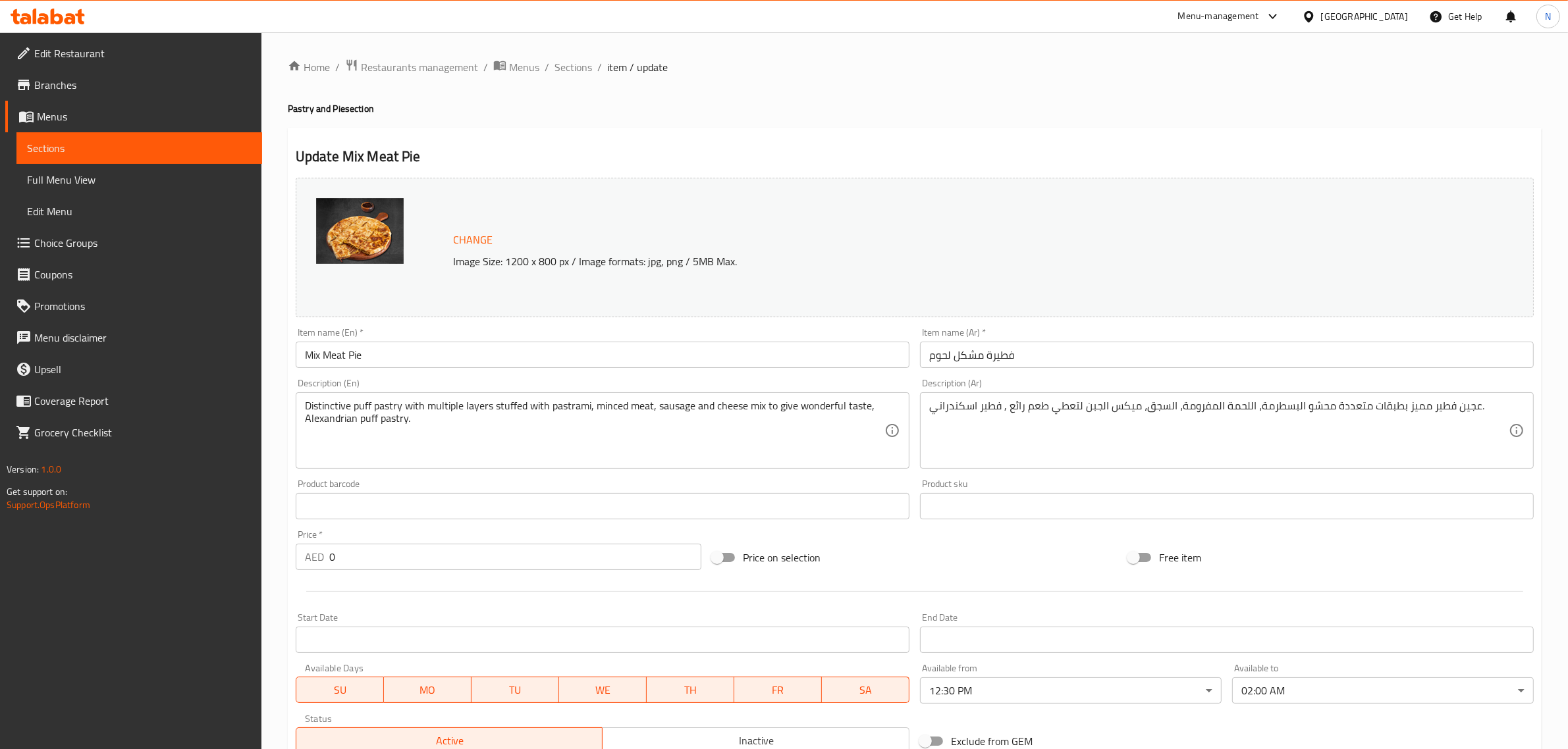
click at [1251, 685] on body "​ Menu-management [GEOGRAPHIC_DATA] Get Help N Edit Restaurant Branches Menus S…" at bounding box center [784, 390] width 1568 height 717
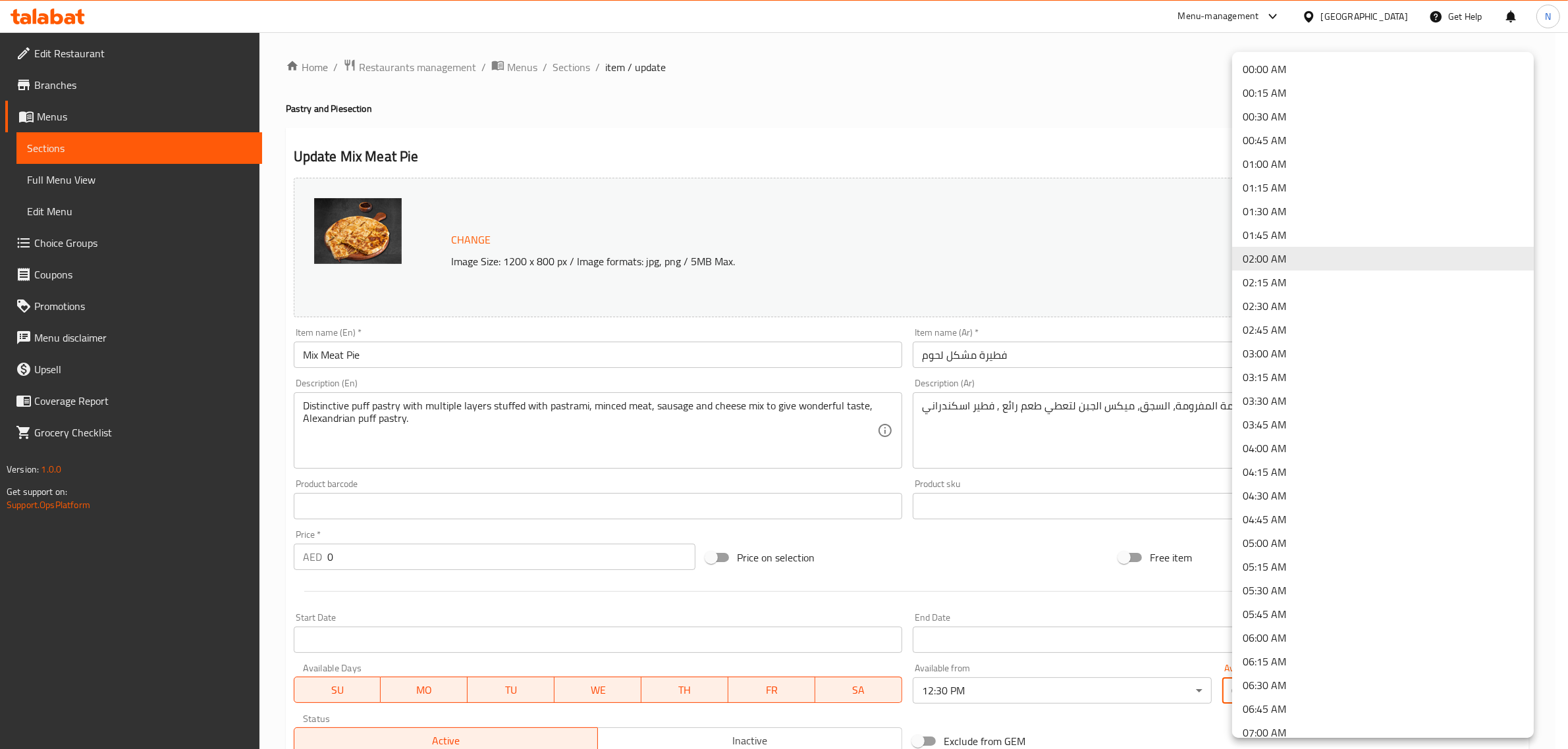
click at [1262, 169] on li "01:00 AM" at bounding box center [1382, 163] width 302 height 24
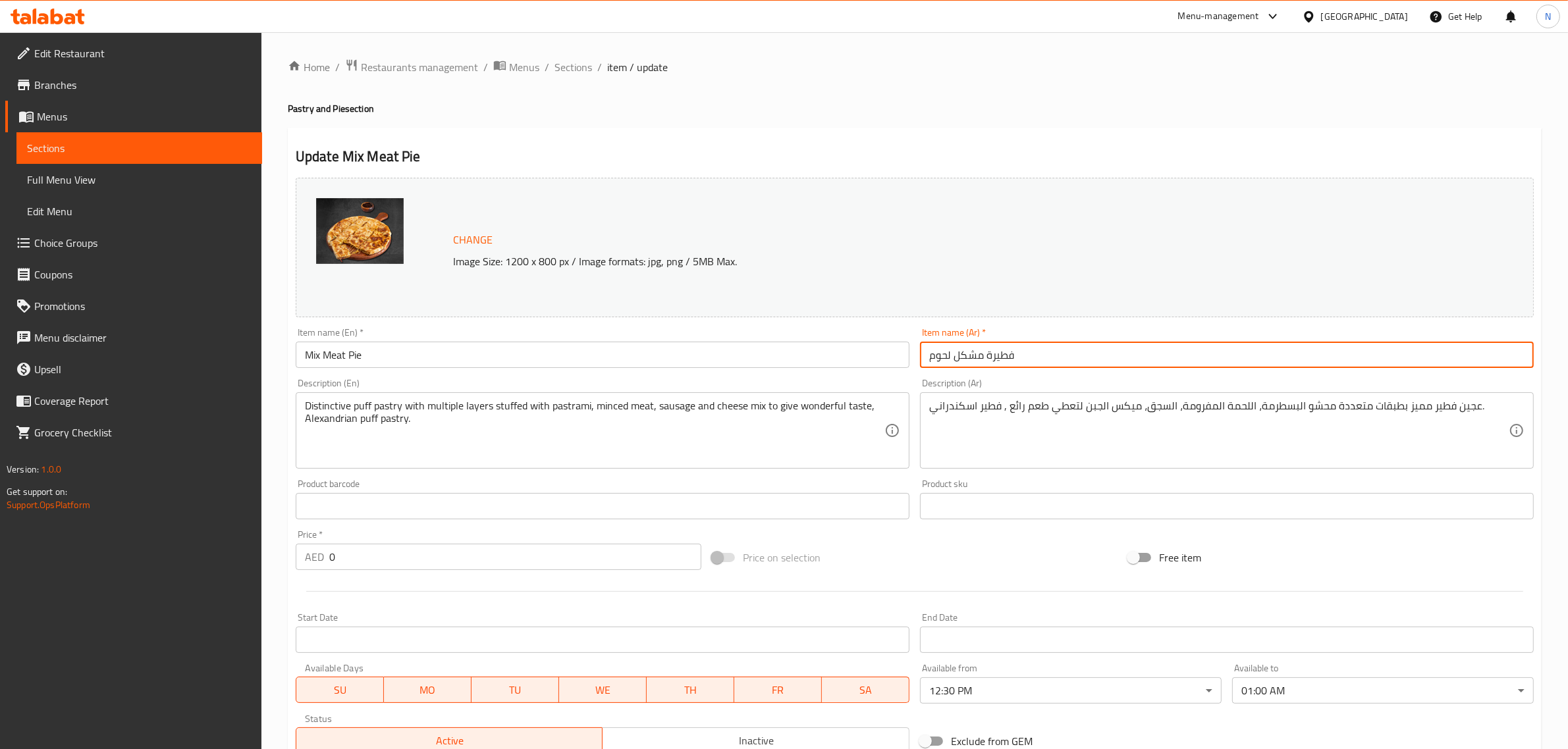
click at [1078, 362] on input "فطيرة مشكل لحوم" at bounding box center [1227, 354] width 614 height 27
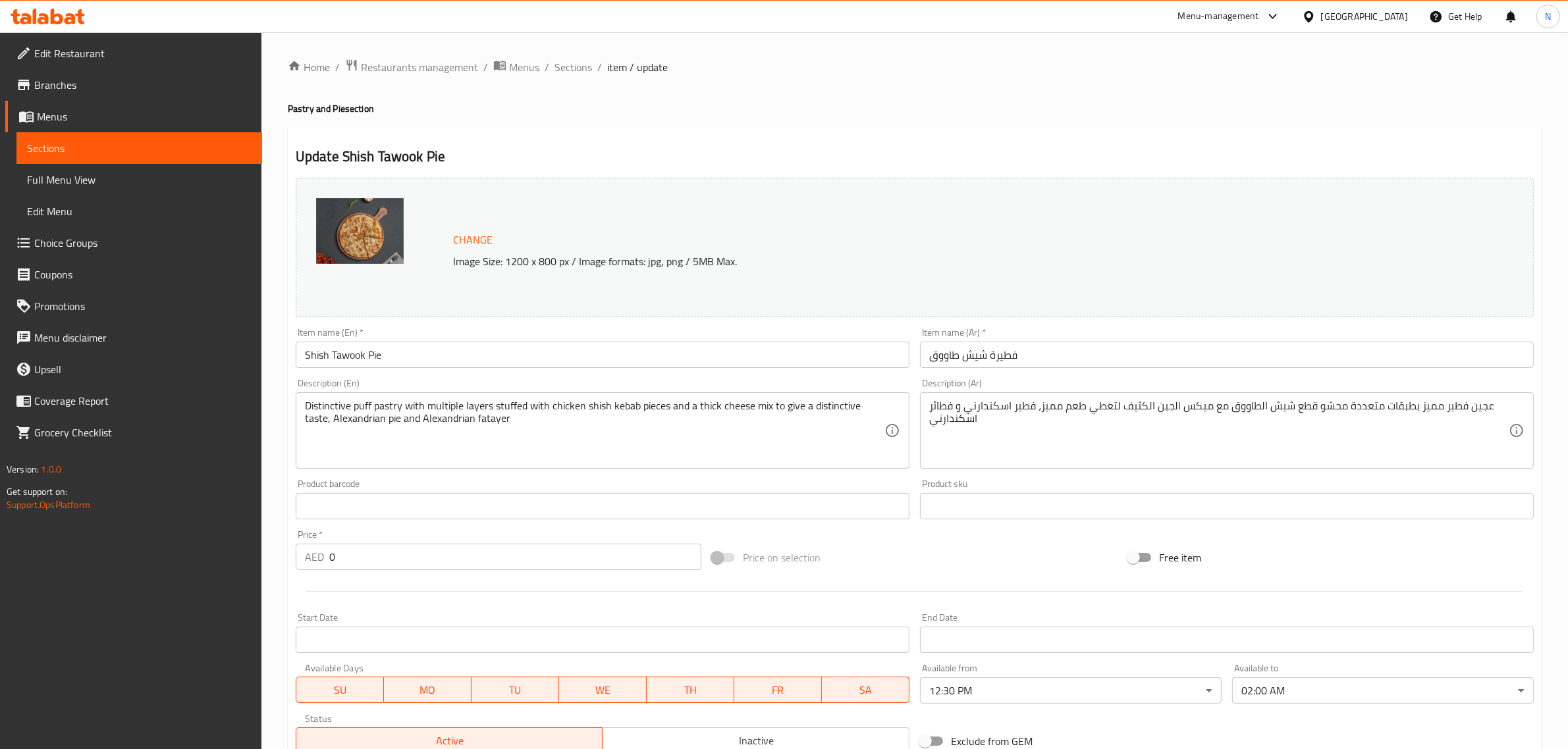
click at [1265, 681] on body "​ Menu-management [GEOGRAPHIC_DATA] Get Help N Edit Restaurant Branches Menus S…" at bounding box center [784, 390] width 1568 height 717
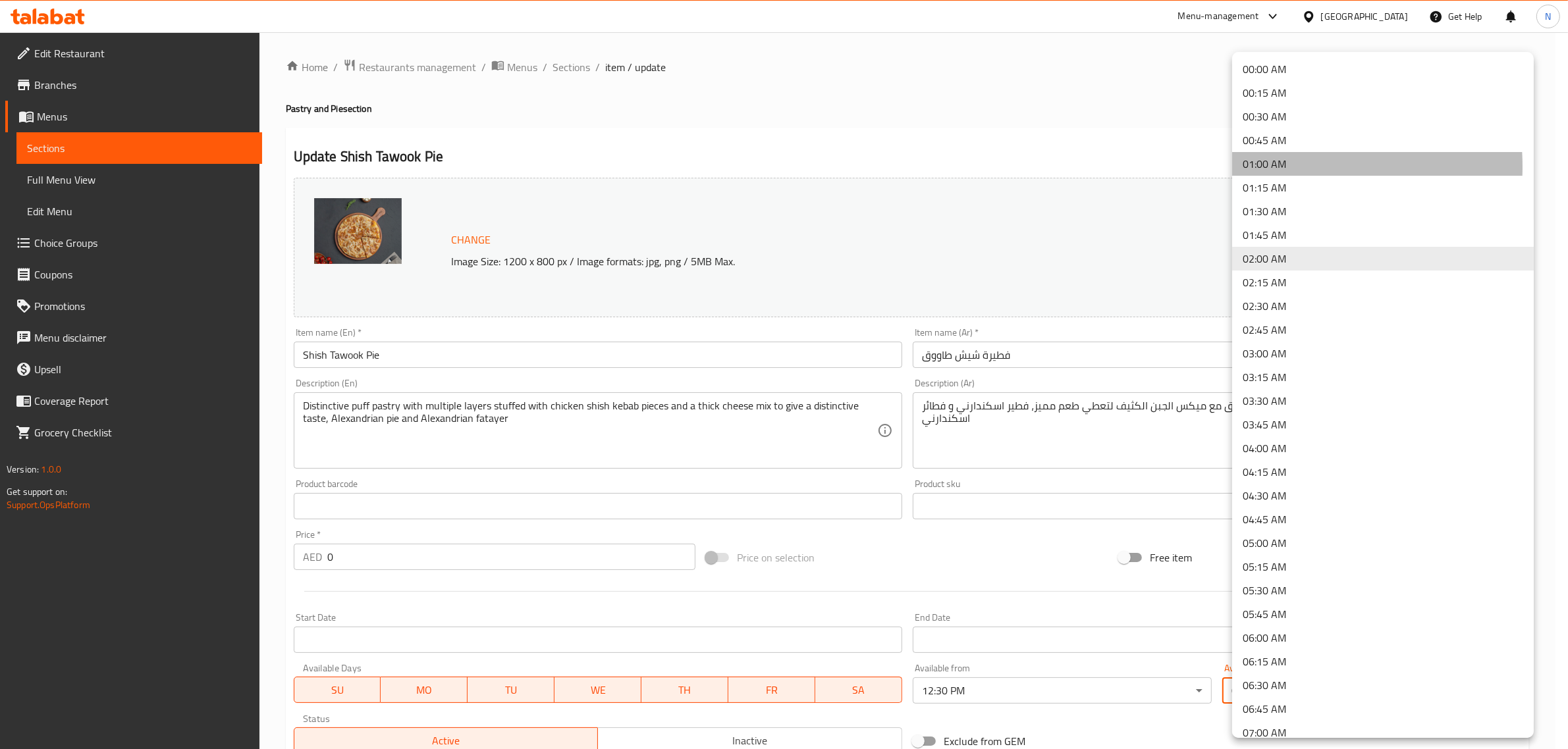
click at [1265, 167] on li "01:00 AM" at bounding box center [1382, 163] width 302 height 24
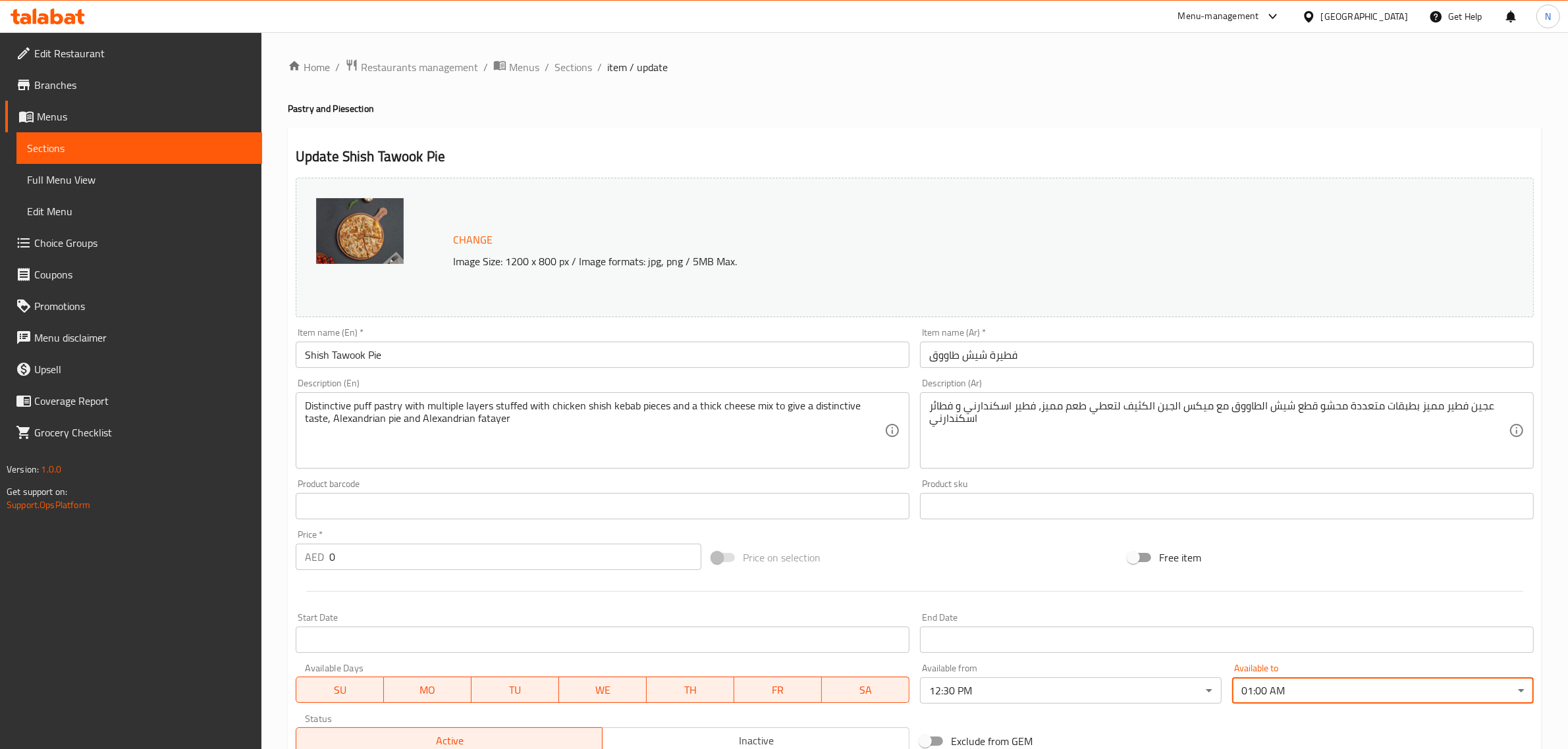
click at [1108, 356] on input "فطيرة شيش طاووق" at bounding box center [1227, 354] width 614 height 27
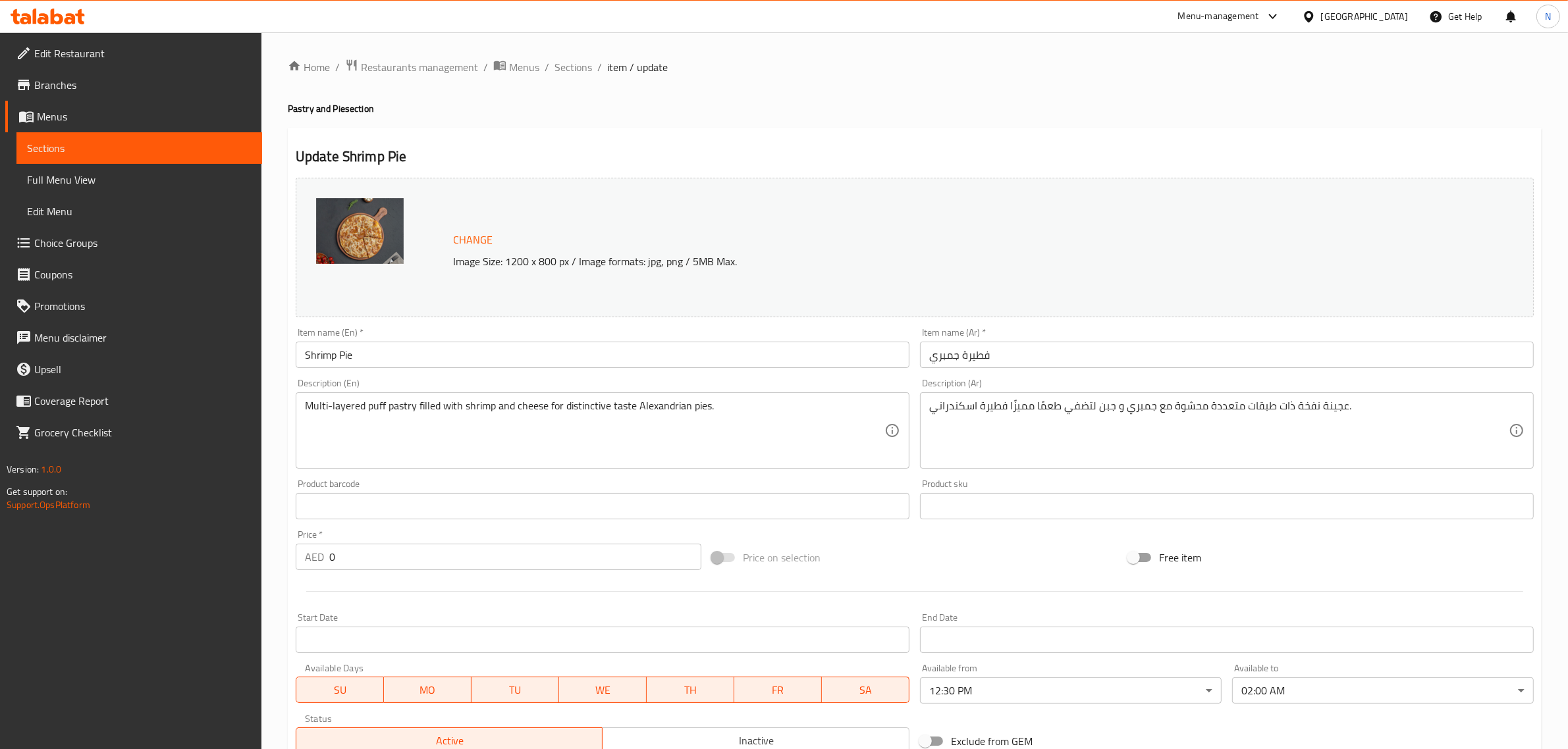
click at [1290, 695] on body "​ Menu-management United Arab Emirates Get Help N Edit Restaurant Branches Menu…" at bounding box center [784, 390] width 1568 height 717
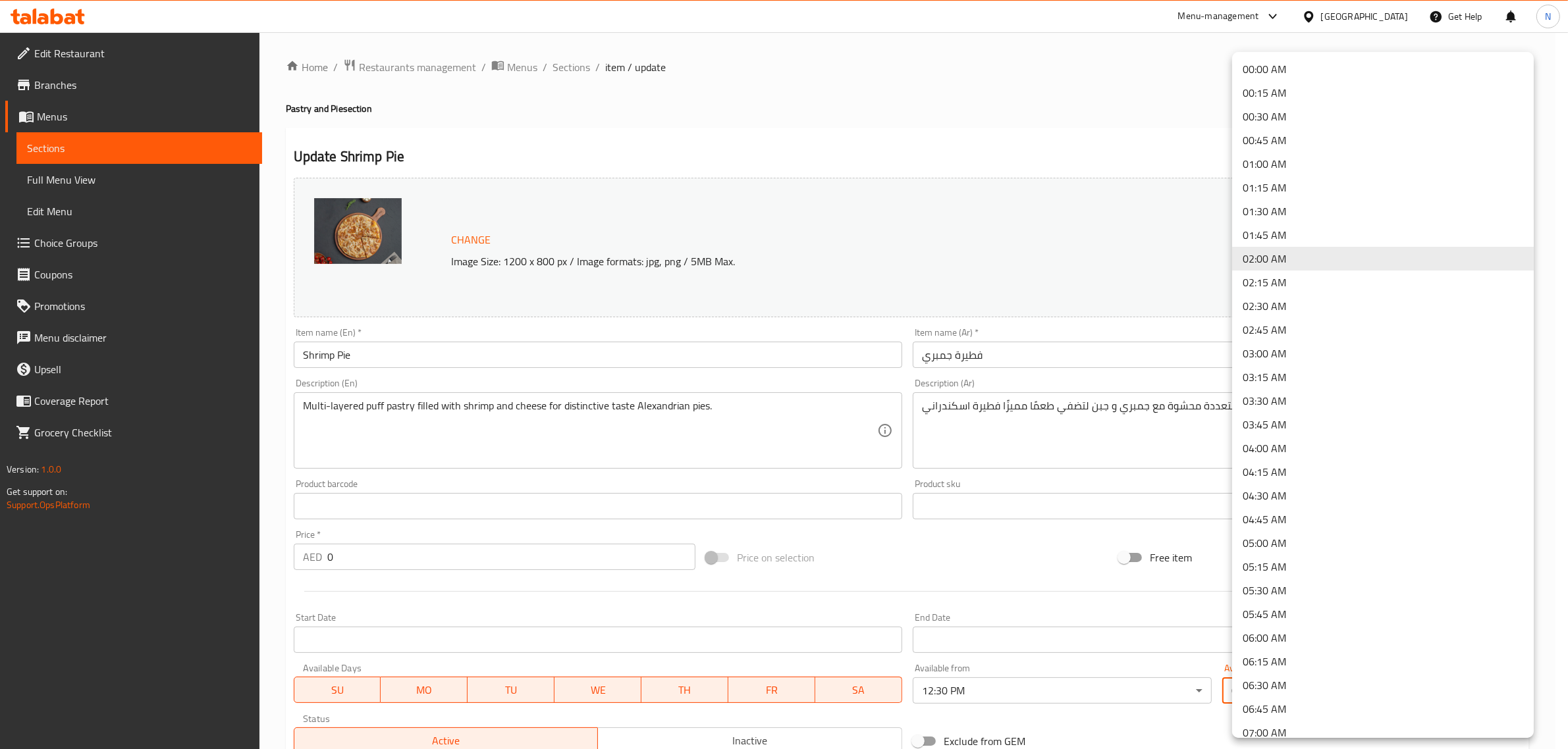
click at [1270, 168] on li "01:00 AM" at bounding box center [1382, 163] width 302 height 24
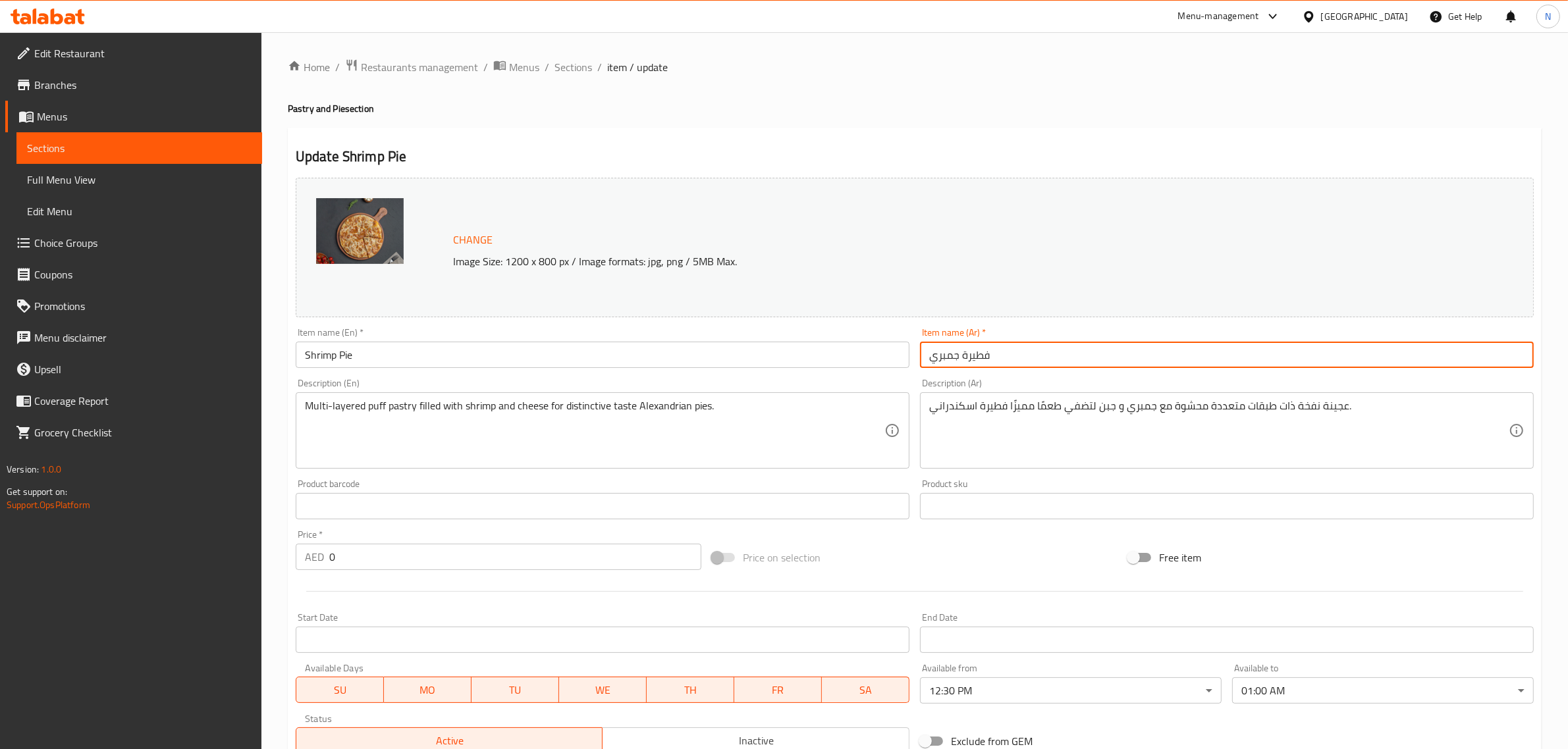
click at [1184, 353] on input "فطيرة جمبري" at bounding box center [1227, 354] width 614 height 27
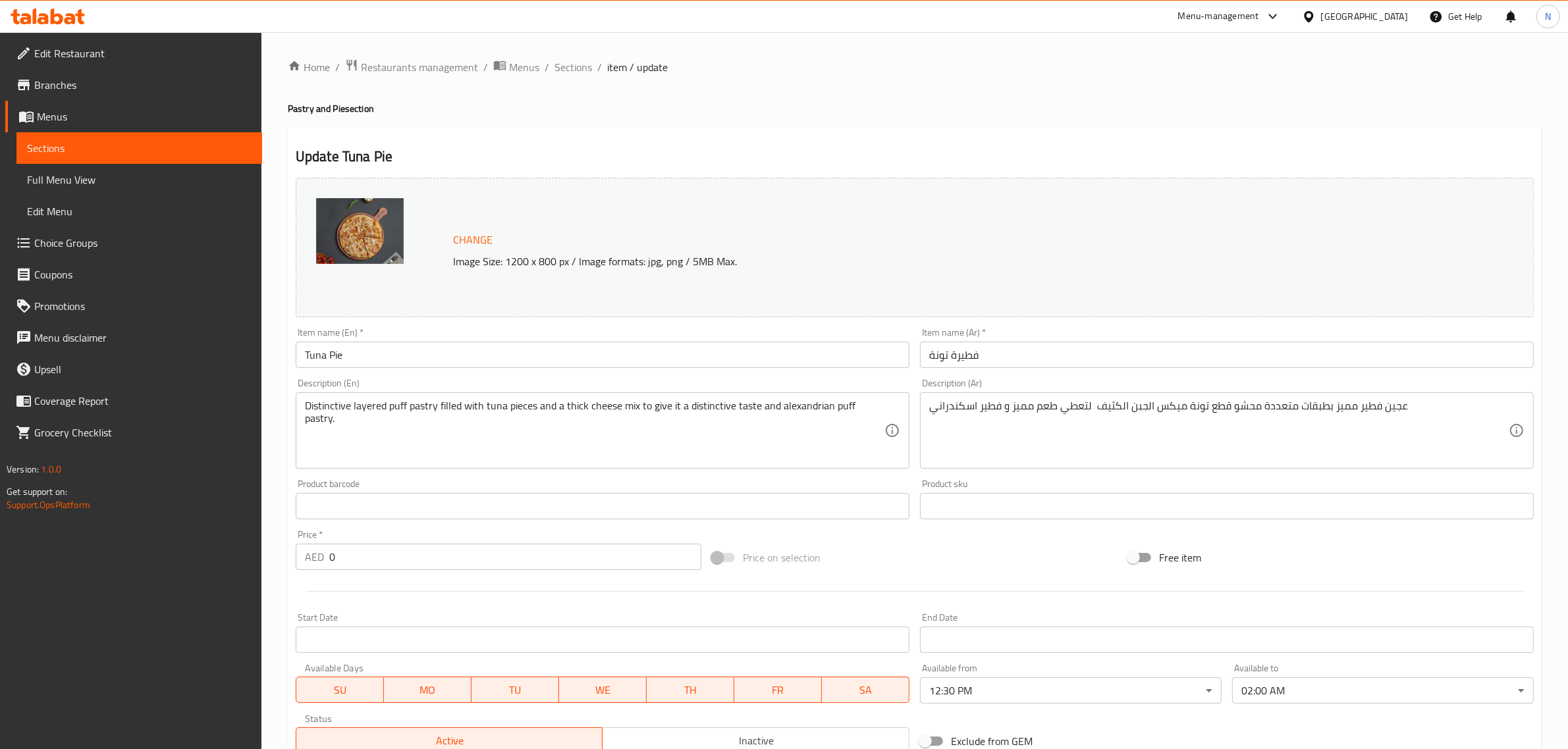
click at [1255, 693] on body "​ Menu-management [GEOGRAPHIC_DATA] Get Help N Edit Restaurant Branches Menus S…" at bounding box center [784, 390] width 1568 height 717
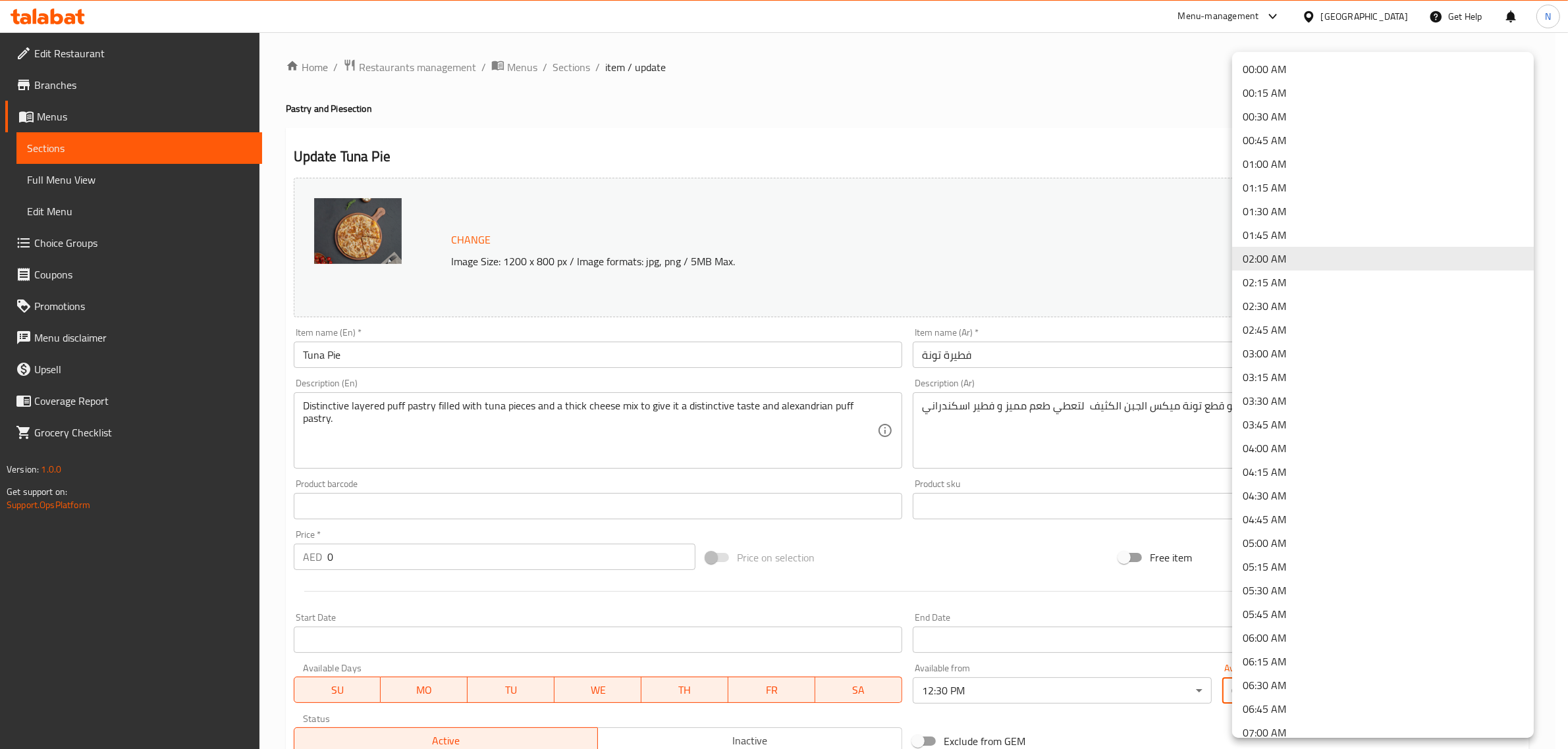
click at [1294, 166] on li "01:00 AM" at bounding box center [1382, 163] width 302 height 24
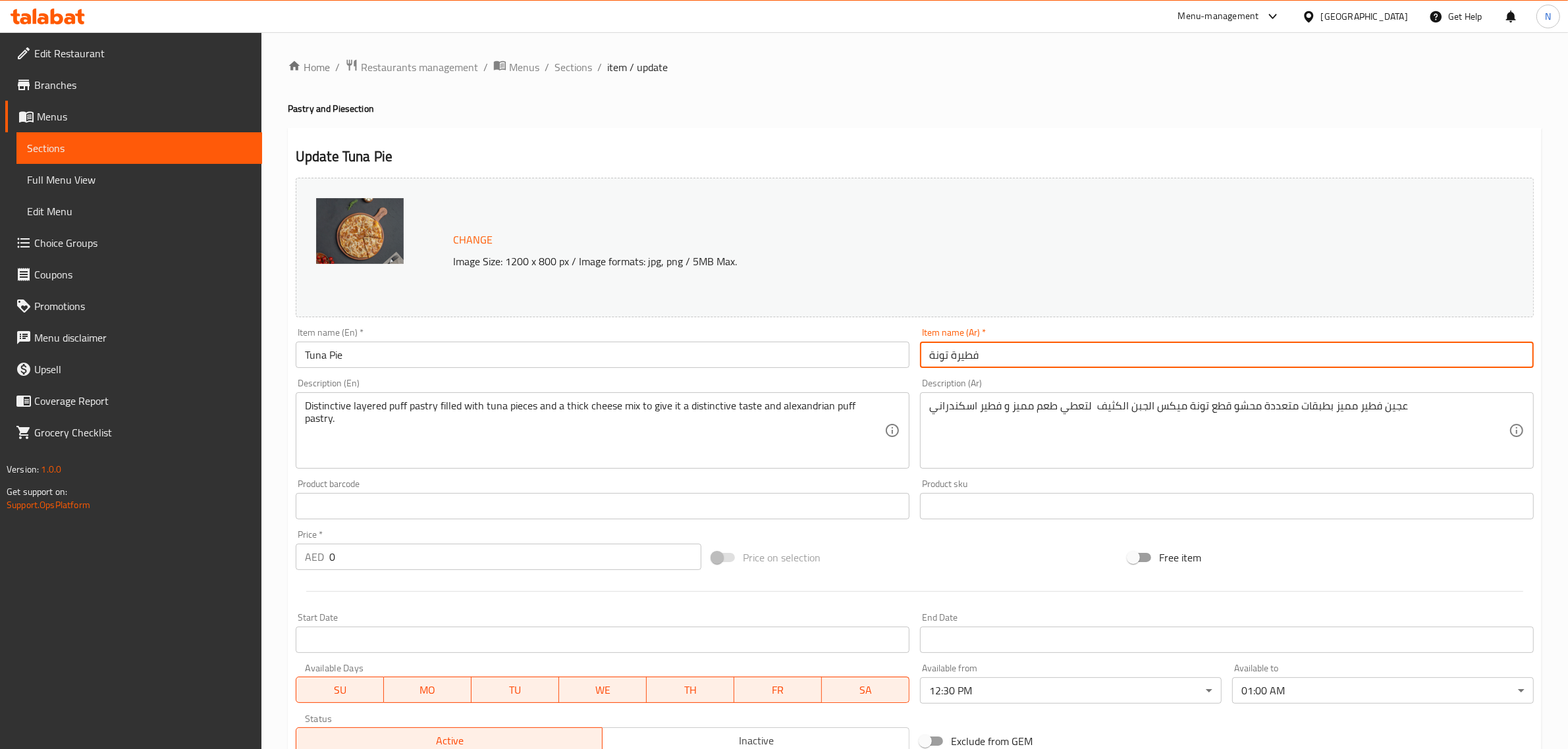
click at [1054, 348] on input "فطيرة تونة" at bounding box center [1227, 354] width 614 height 27
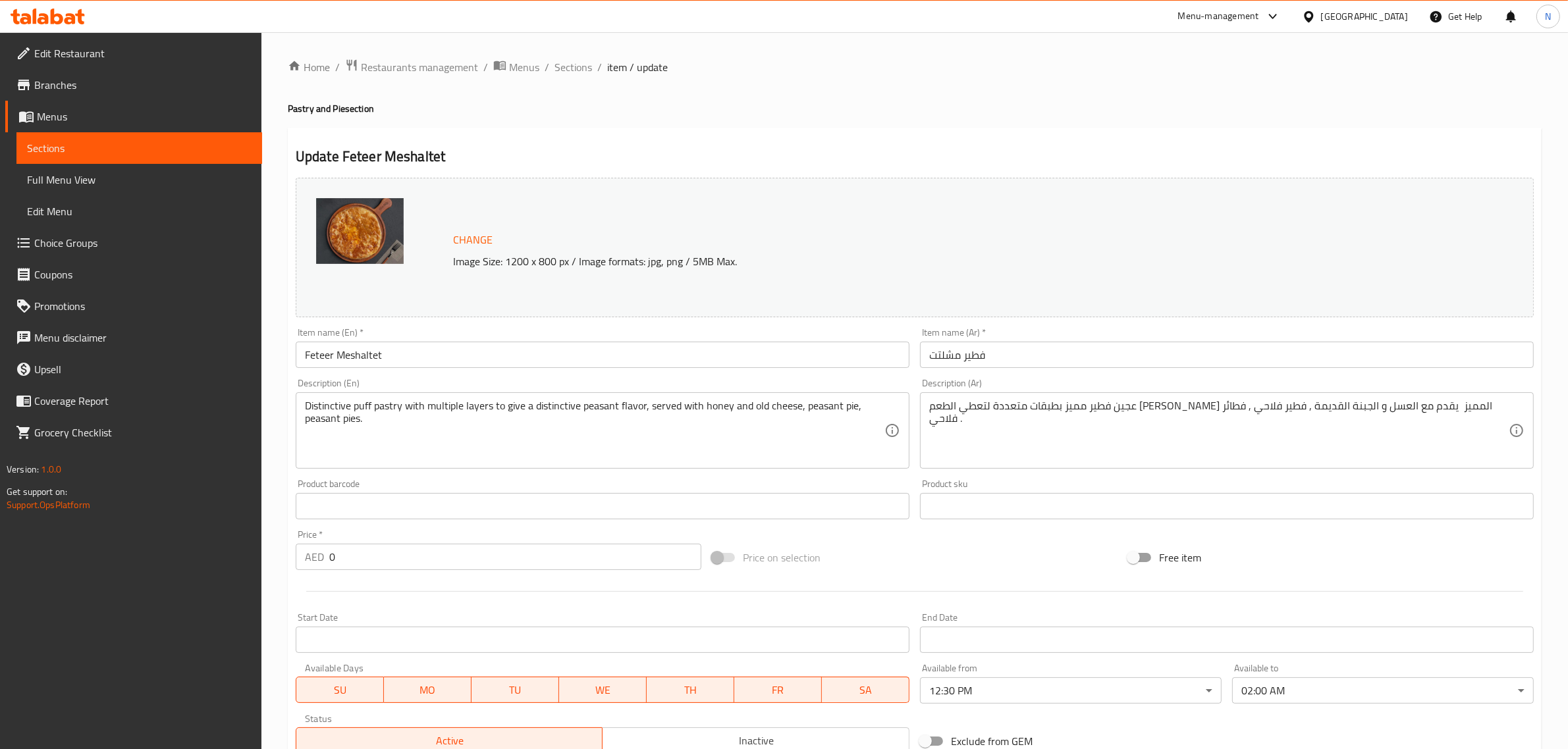
click at [1252, 688] on body "​ Menu-management [GEOGRAPHIC_DATA] Get Help N Edit Restaurant Branches Menus S…" at bounding box center [784, 390] width 1568 height 717
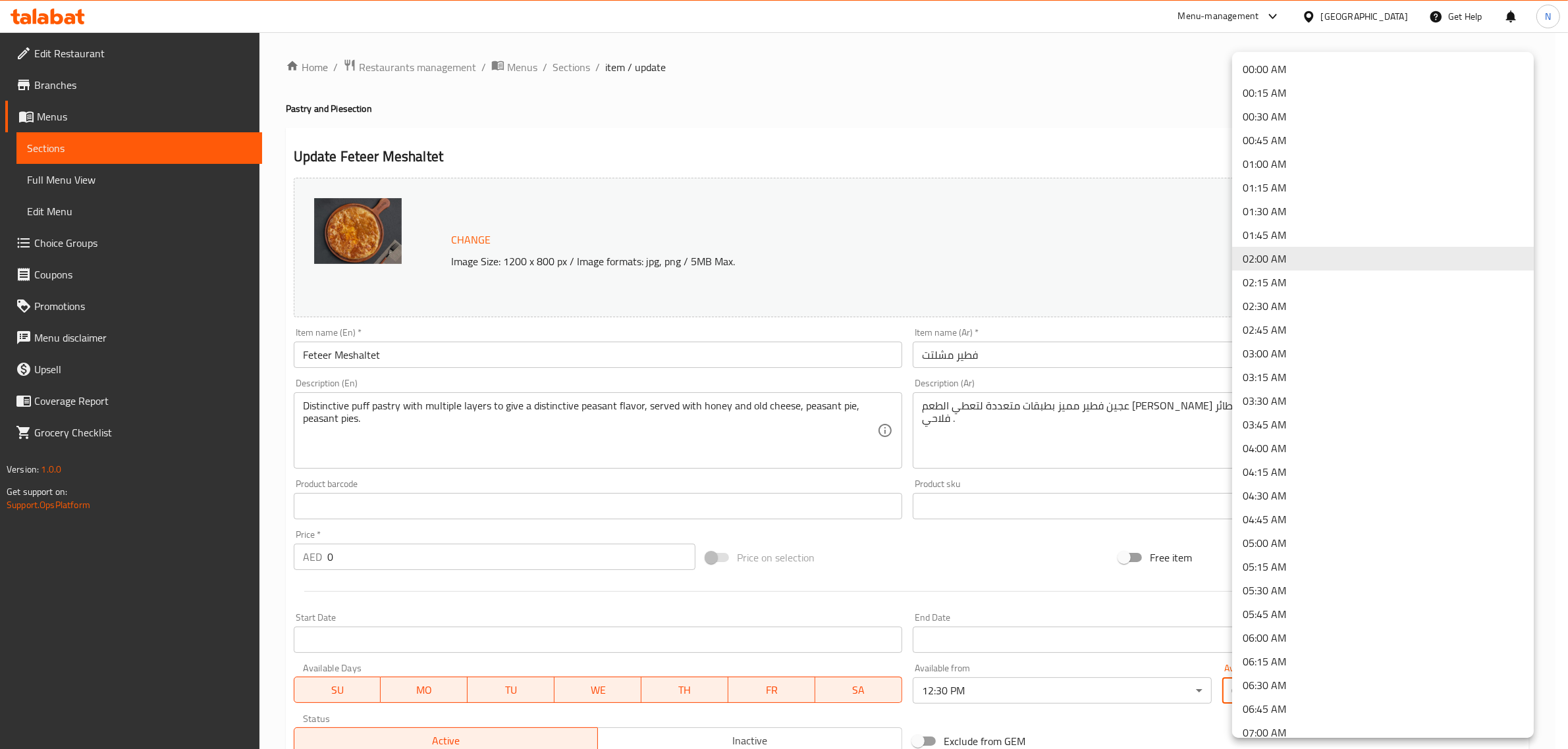
click at [1273, 161] on li "01:00 AM" at bounding box center [1382, 163] width 302 height 24
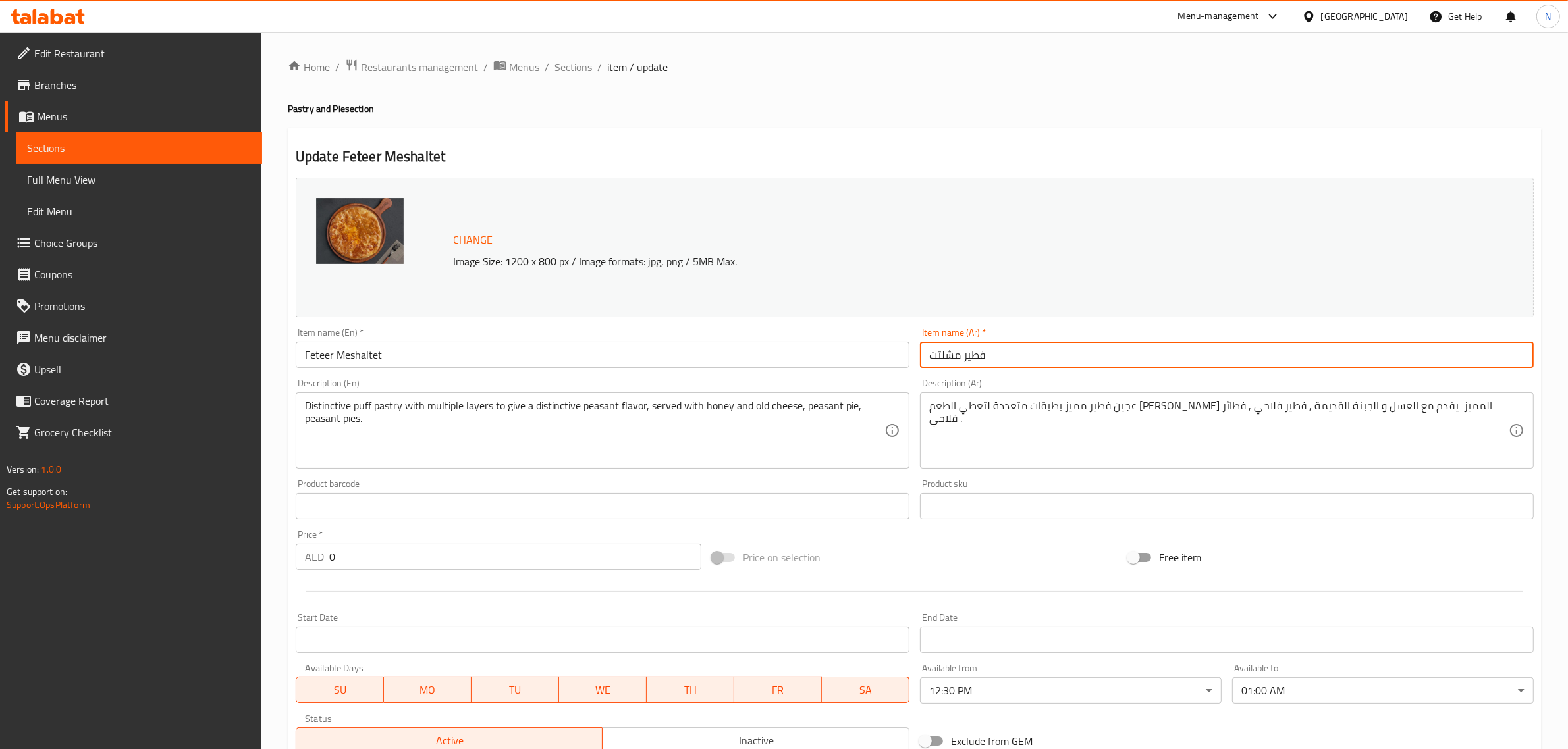
click at [1149, 361] on input "فطير مشلتت" at bounding box center [1227, 354] width 614 height 27
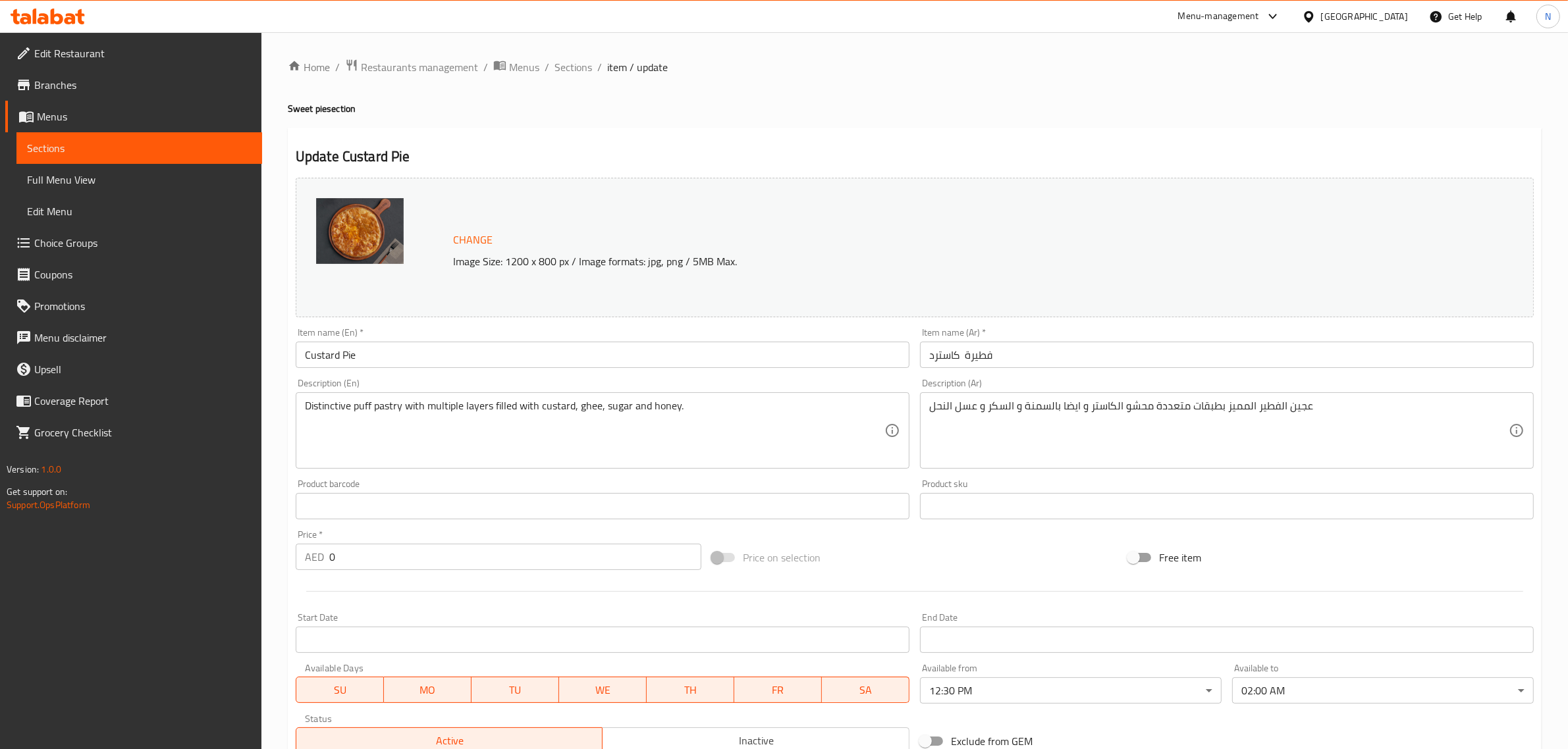
click at [1334, 688] on body "​ Menu-management [GEOGRAPHIC_DATA] Get Help N Edit Restaurant Branches Menus S…" at bounding box center [784, 390] width 1568 height 717
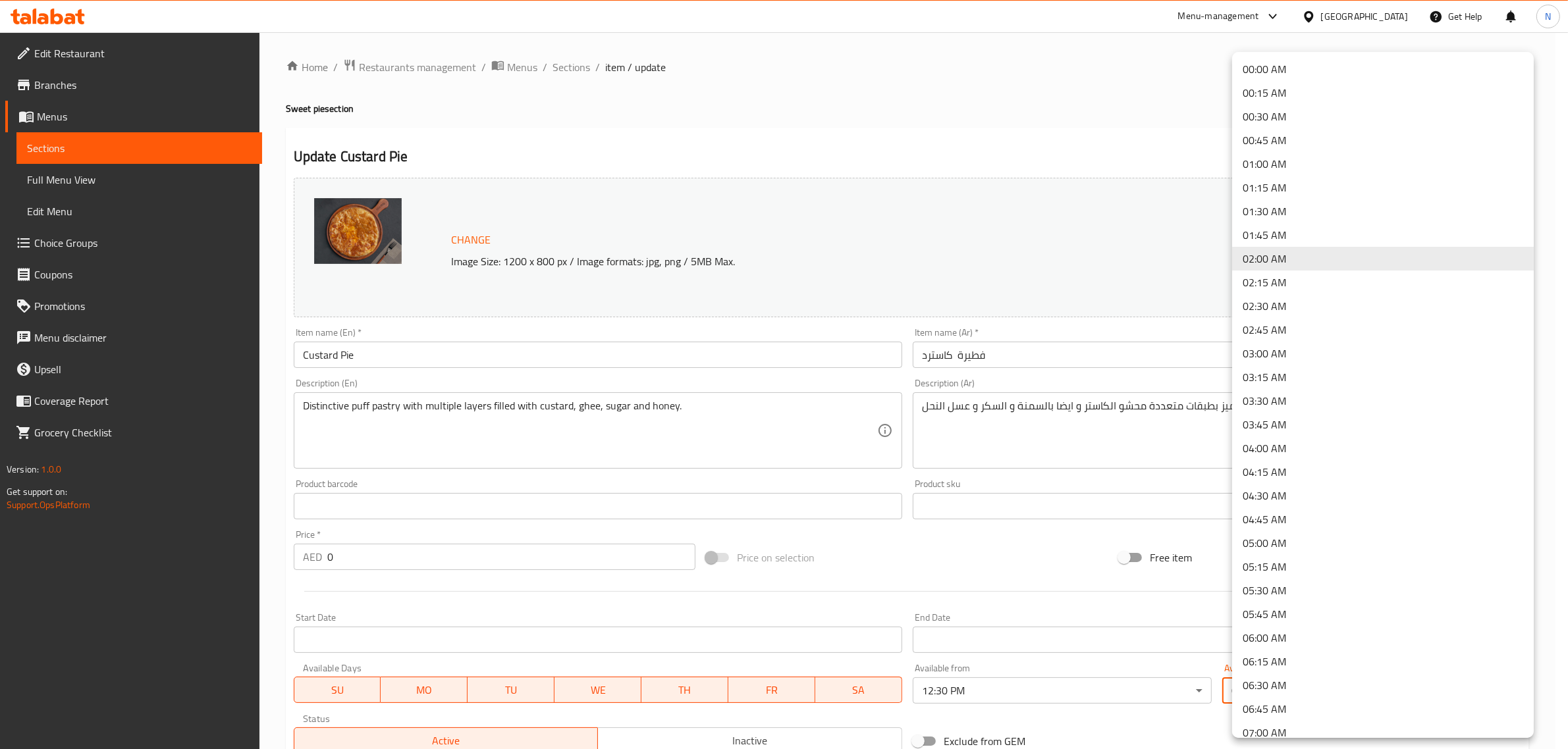
click at [1285, 153] on li "01:00 AM" at bounding box center [1382, 163] width 302 height 24
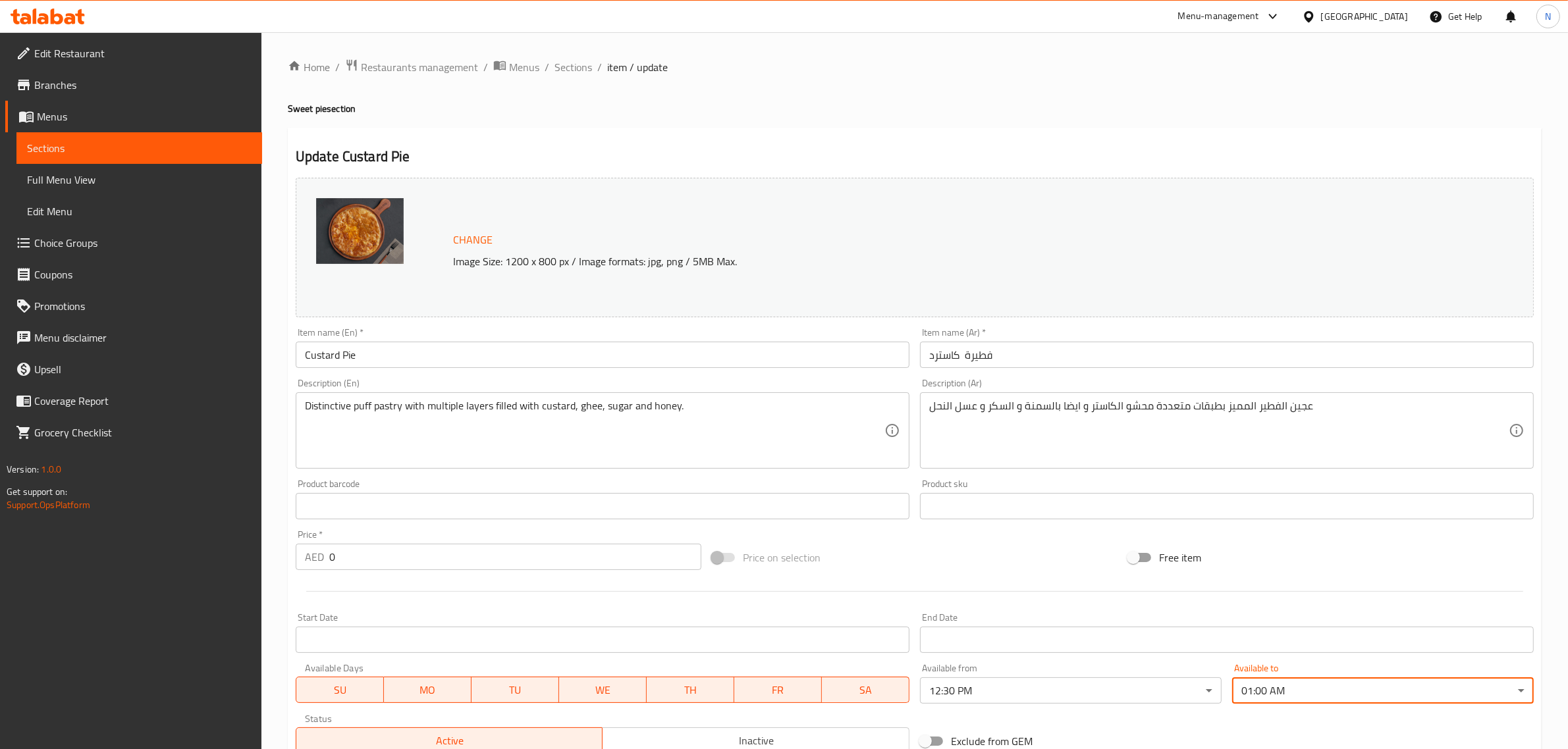
click at [1128, 349] on input "فطيرة كاسترد" at bounding box center [1227, 354] width 614 height 27
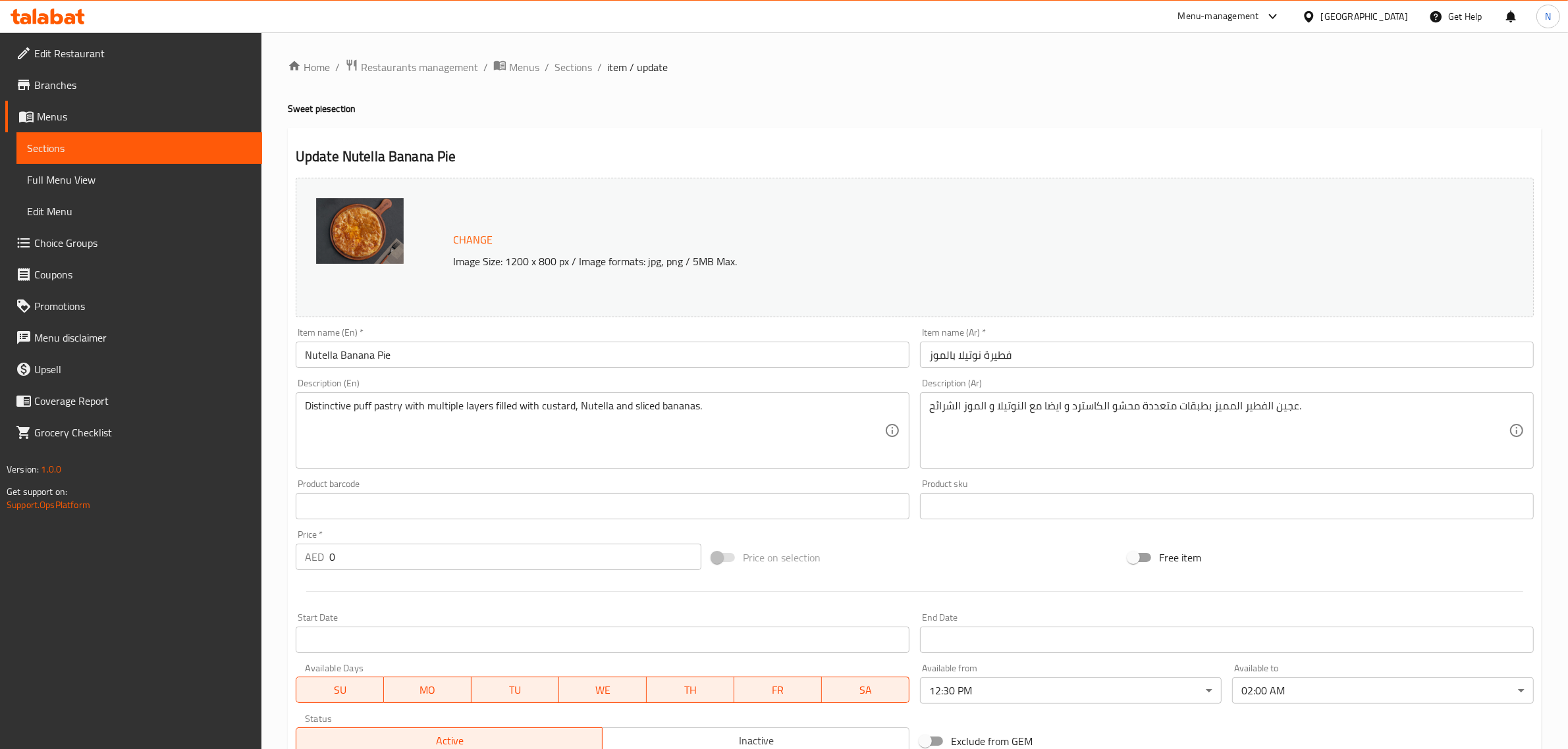
click at [1286, 690] on body "​ Menu-management United Arab Emirates Get Help N Edit Restaurant Branches Menu…" at bounding box center [784, 390] width 1568 height 717
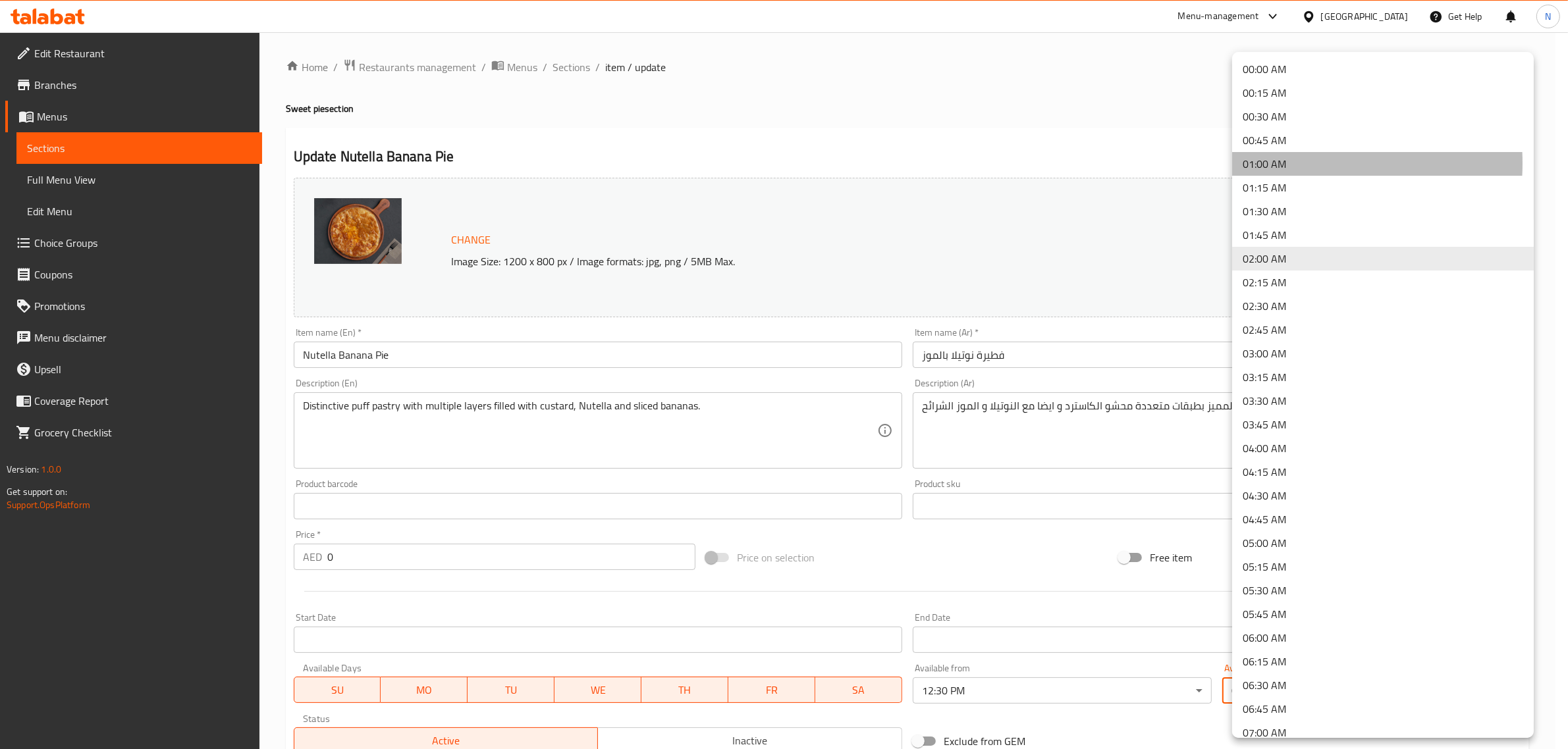
click at [1283, 163] on li "01:00 AM" at bounding box center [1382, 163] width 302 height 24
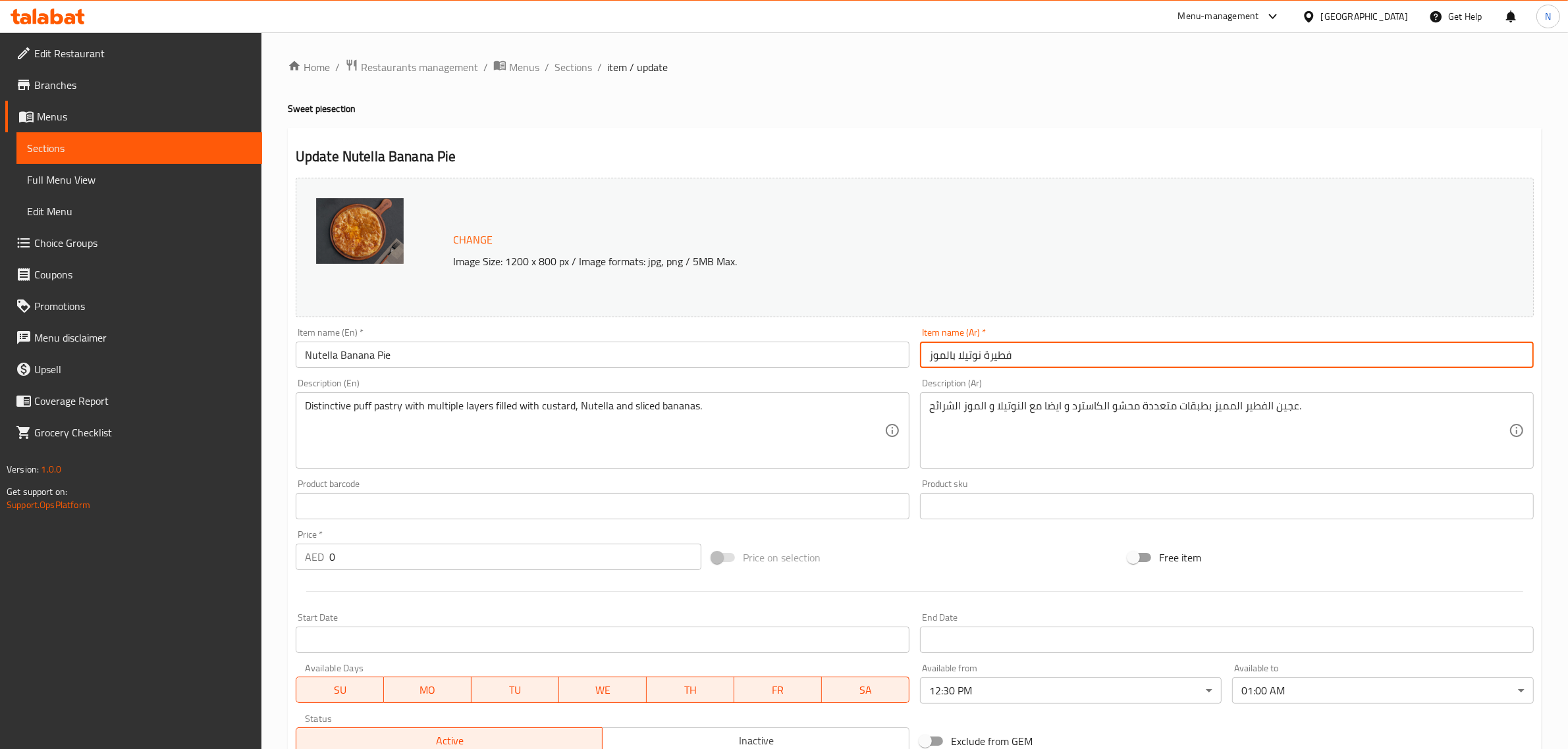
click at [1132, 343] on input "فطيرة نوتيلا بالموز" at bounding box center [1227, 354] width 614 height 27
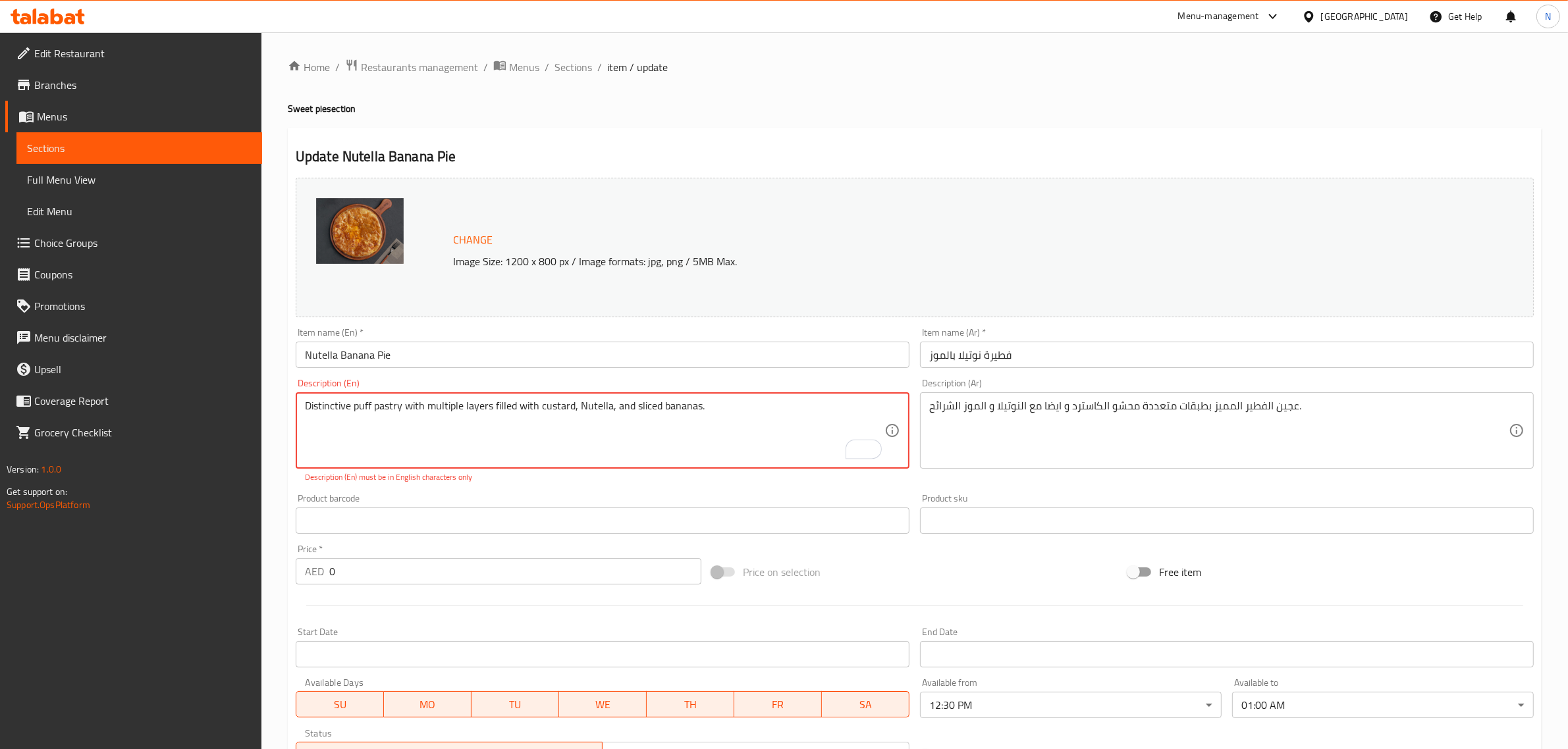
click at [341, 406] on textarea "Distinctive puff pastry with multiple layers filled with custard, Nutella, and …" at bounding box center [595, 431] width 579 height 62
click at [728, 410] on textarea "Distinctive puff pastry with multiple layers filled with custard, Nutella, and …" at bounding box center [595, 431] width 579 height 62
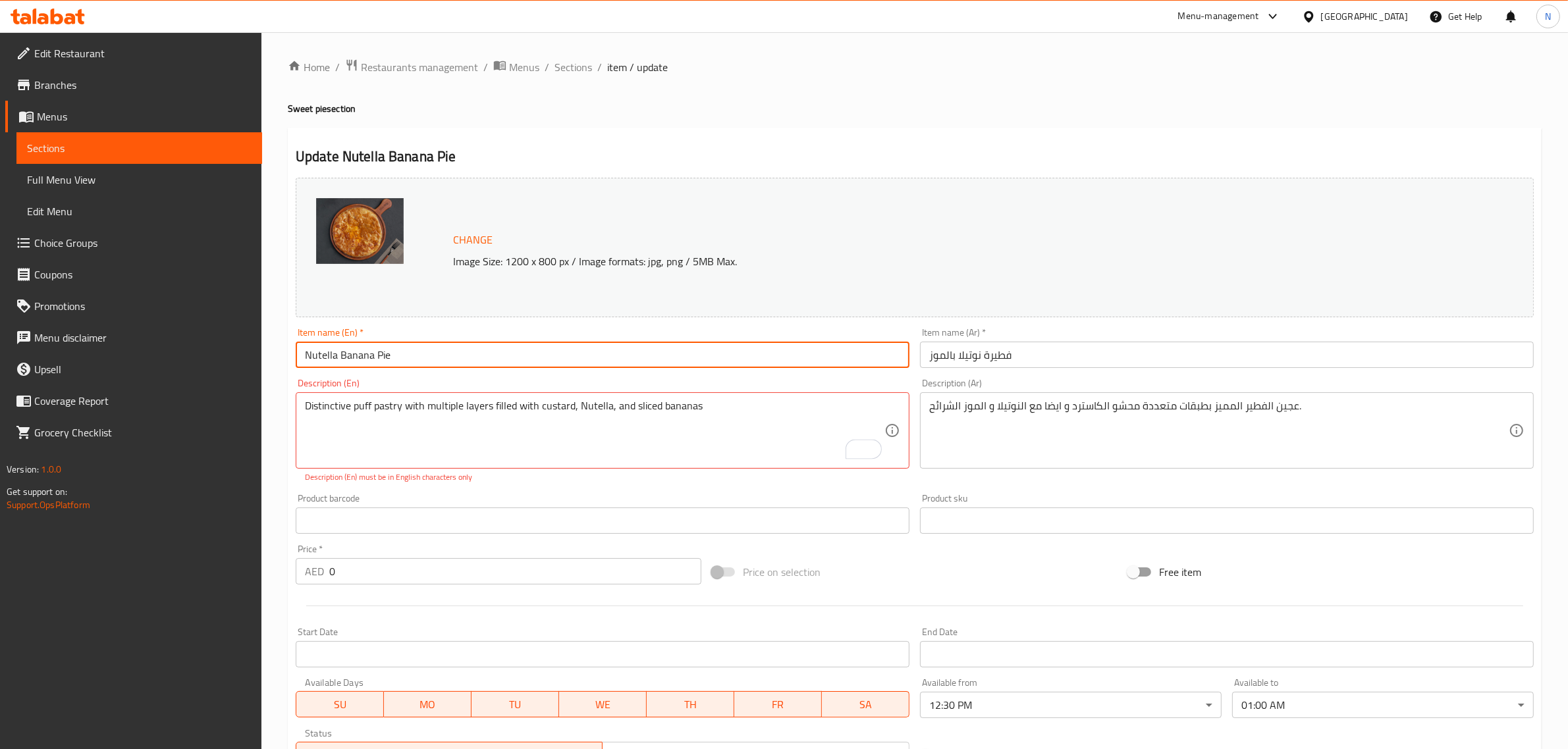
click at [747, 357] on input "Nutella Banana Pie" at bounding box center [602, 354] width 614 height 27
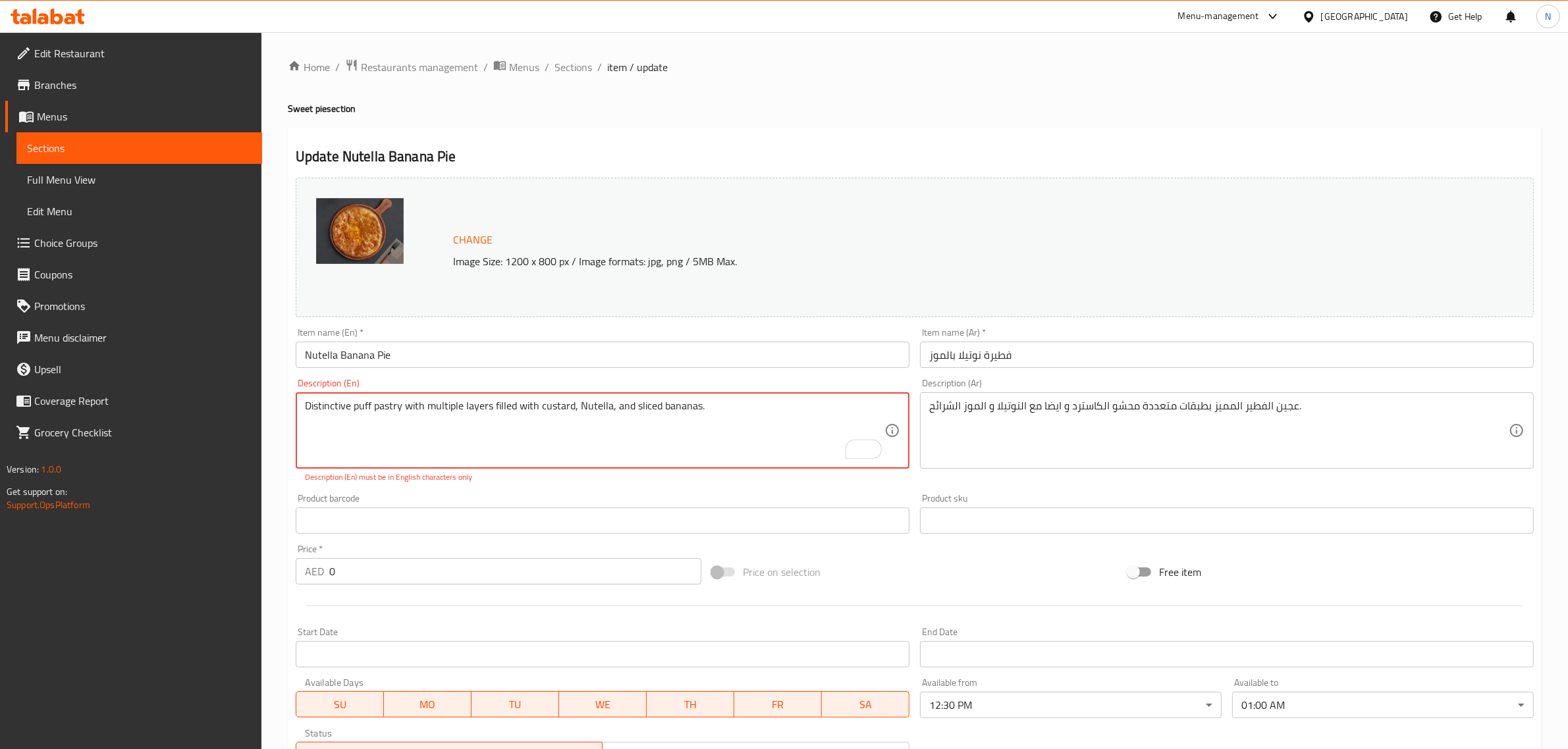
click at [729, 407] on textarea "Distinctive puff pastry with multiple layers filled with custard, Nutella, and …" at bounding box center [595, 431] width 579 height 62
click at [751, 359] on input "Nutella Banana Pie" at bounding box center [602, 354] width 614 height 27
drag, startPoint x: 353, startPoint y: 409, endPoint x: 779, endPoint y: 445, distance: 427.5
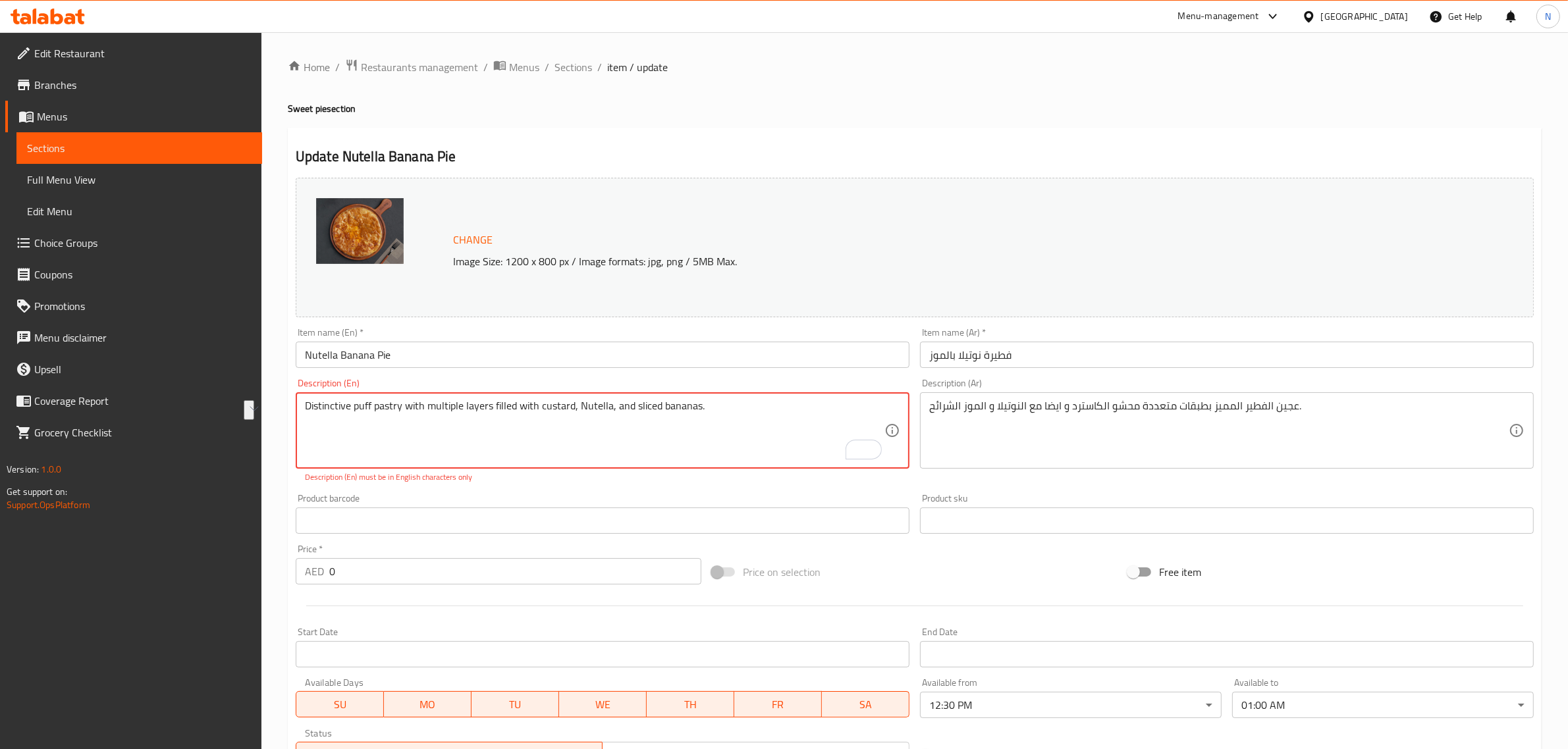
click at [779, 445] on textarea "Distinctive puff pastry with multiple layers filled with custard, Nutella, and …" at bounding box center [595, 431] width 579 height 62
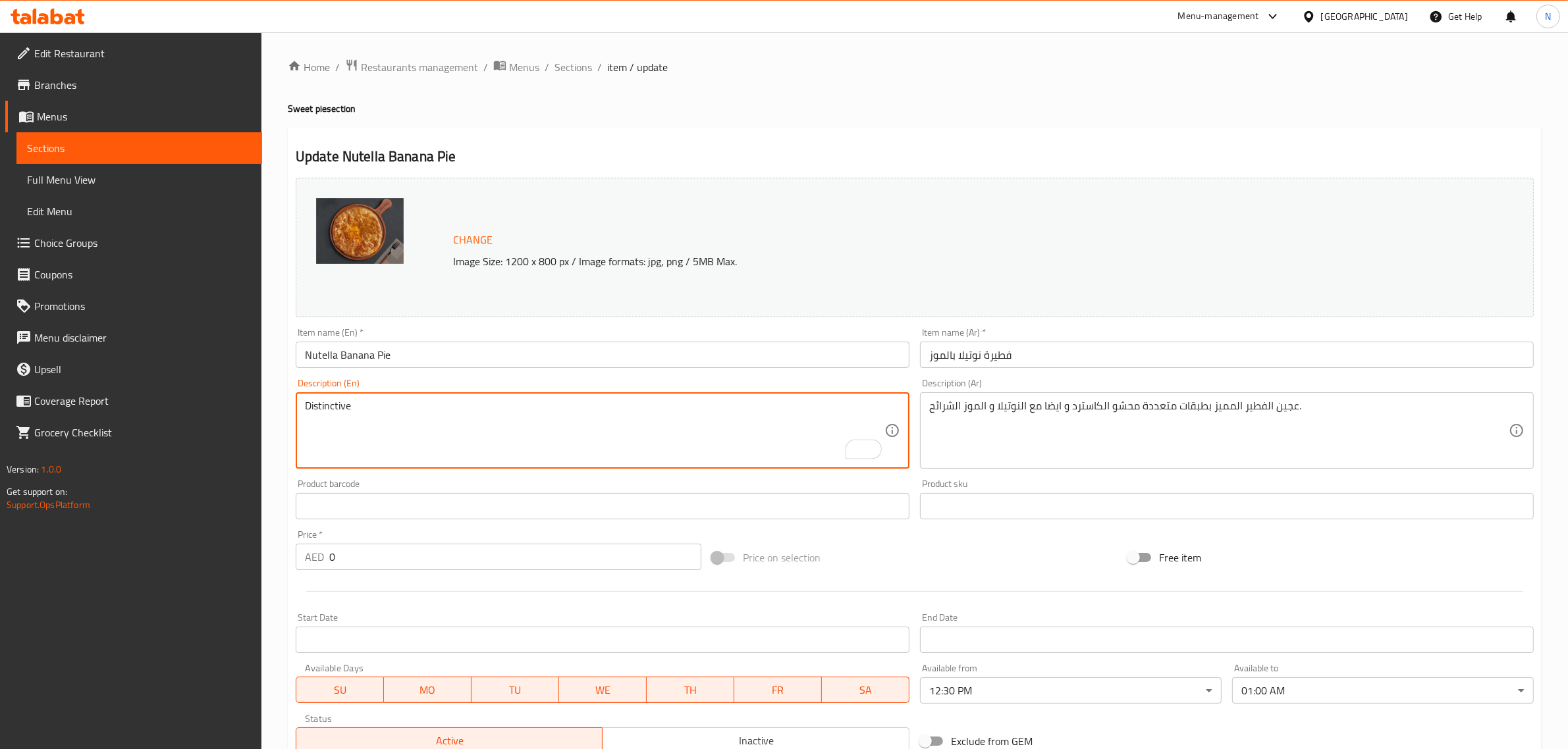
paste textarea "puff pastry with multiple layers filled with custard, Nutella, and sliced ​​ban…"
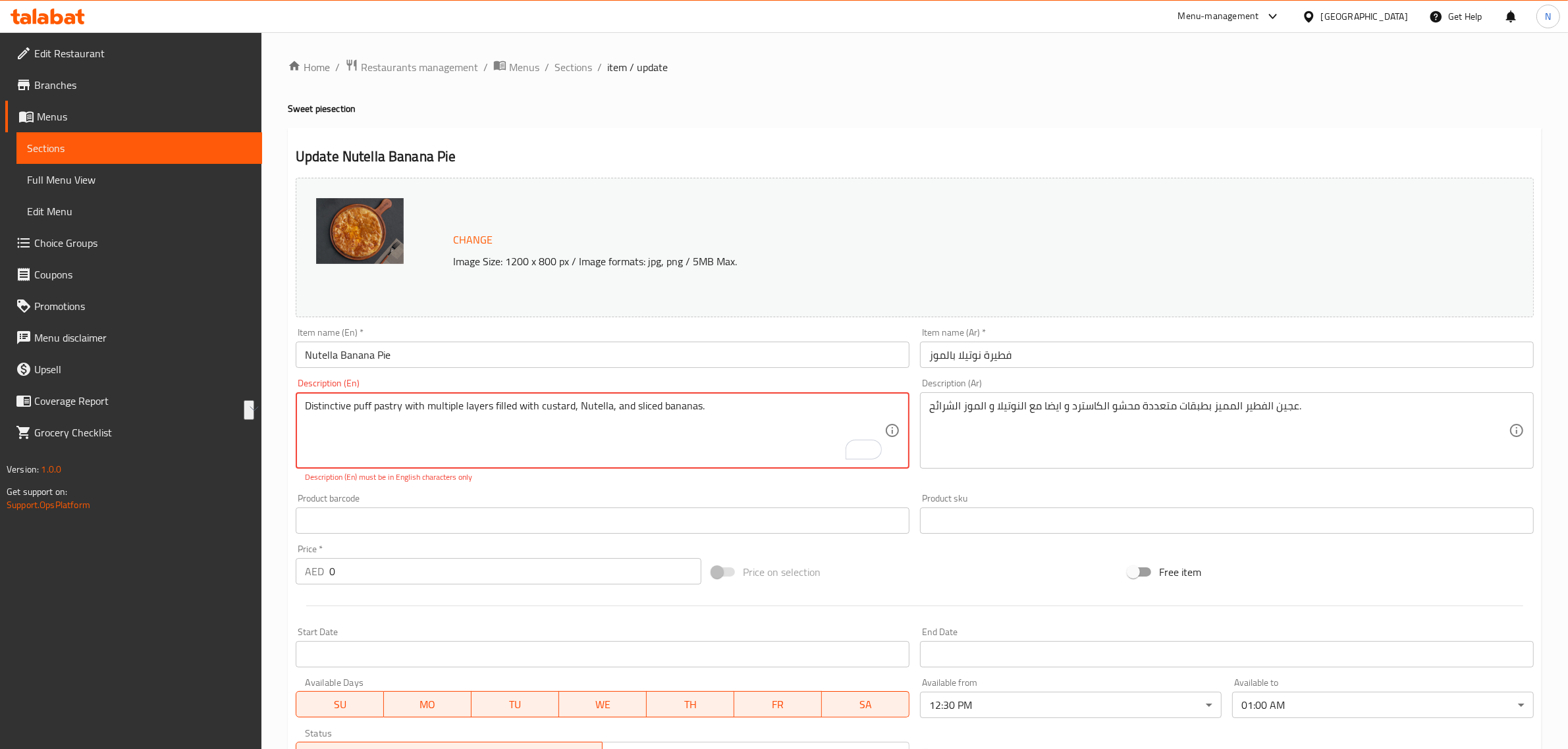
drag, startPoint x: 371, startPoint y: 408, endPoint x: 788, endPoint y: 469, distance: 421.4
click at [788, 469] on div "Distinctive puff pastry with multiple layers filled with custard, Nutella, and …" at bounding box center [602, 430] width 614 height 76
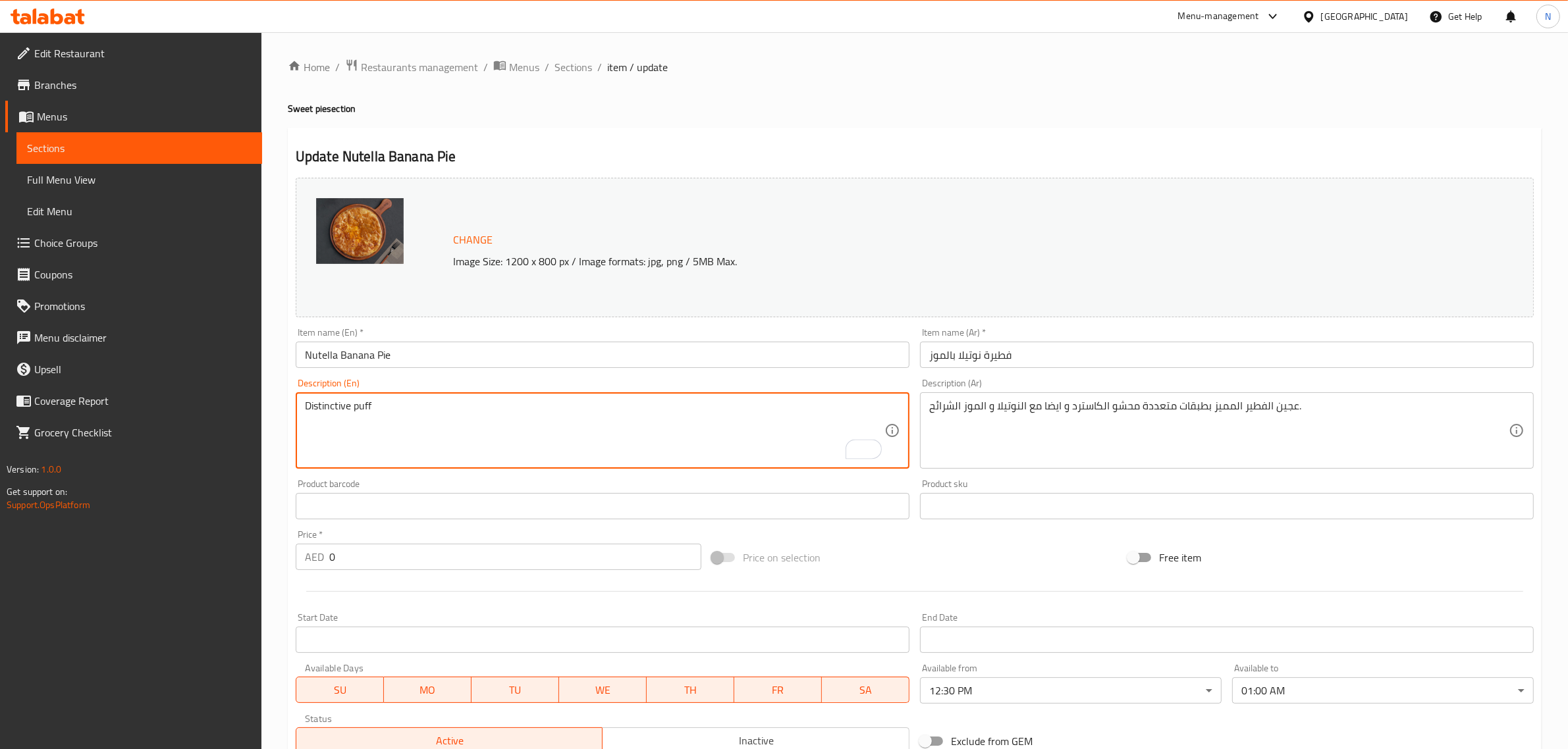
paste textarea "pastry with multiple layers filled with custard, Nutella, and sliced ​​bananas."
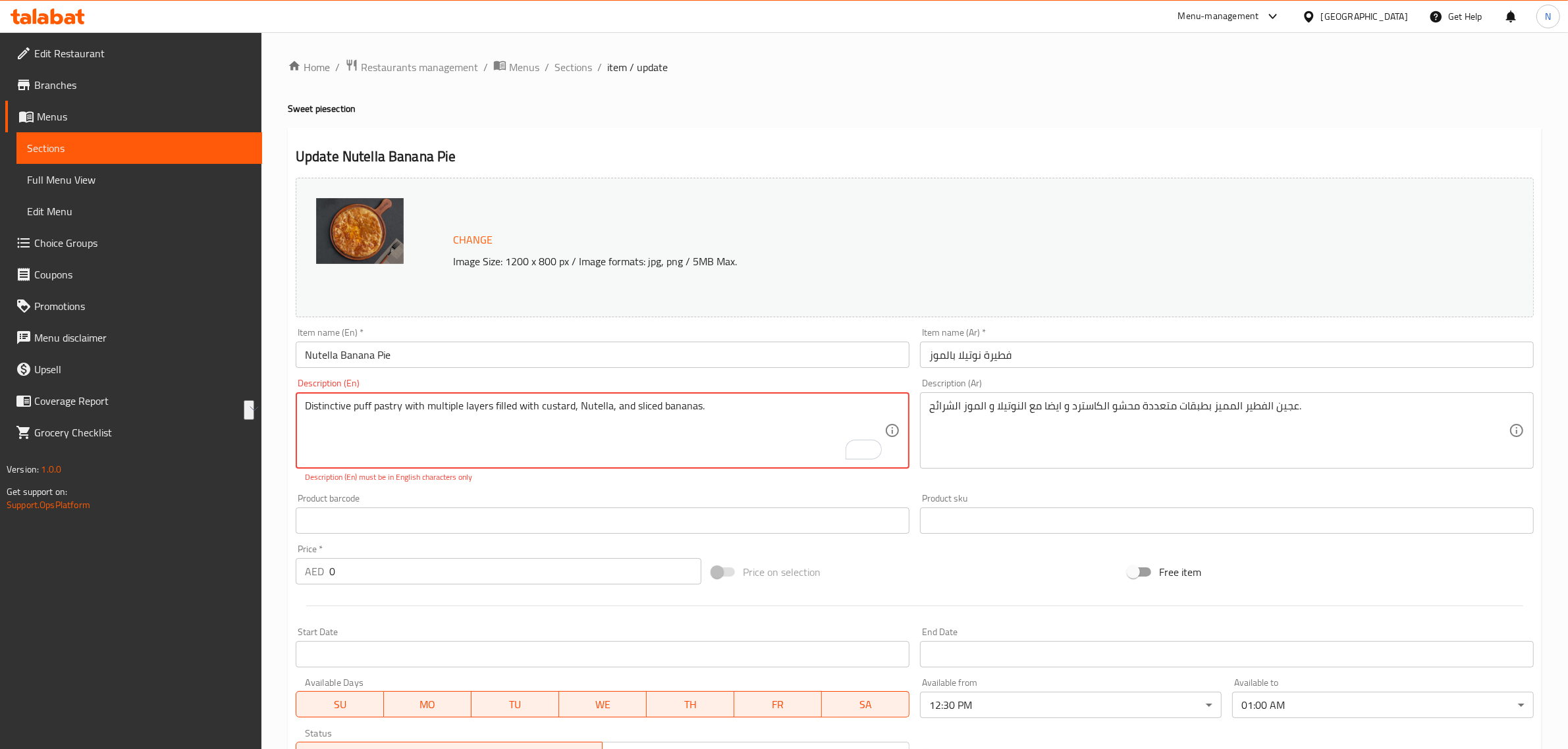
drag, startPoint x: 406, startPoint y: 410, endPoint x: 723, endPoint y: 438, distance: 318.2
click at [723, 438] on textarea "Distinctive puff pastry with multiple layers filled with custard, Nutella, and …" at bounding box center [595, 431] width 579 height 62
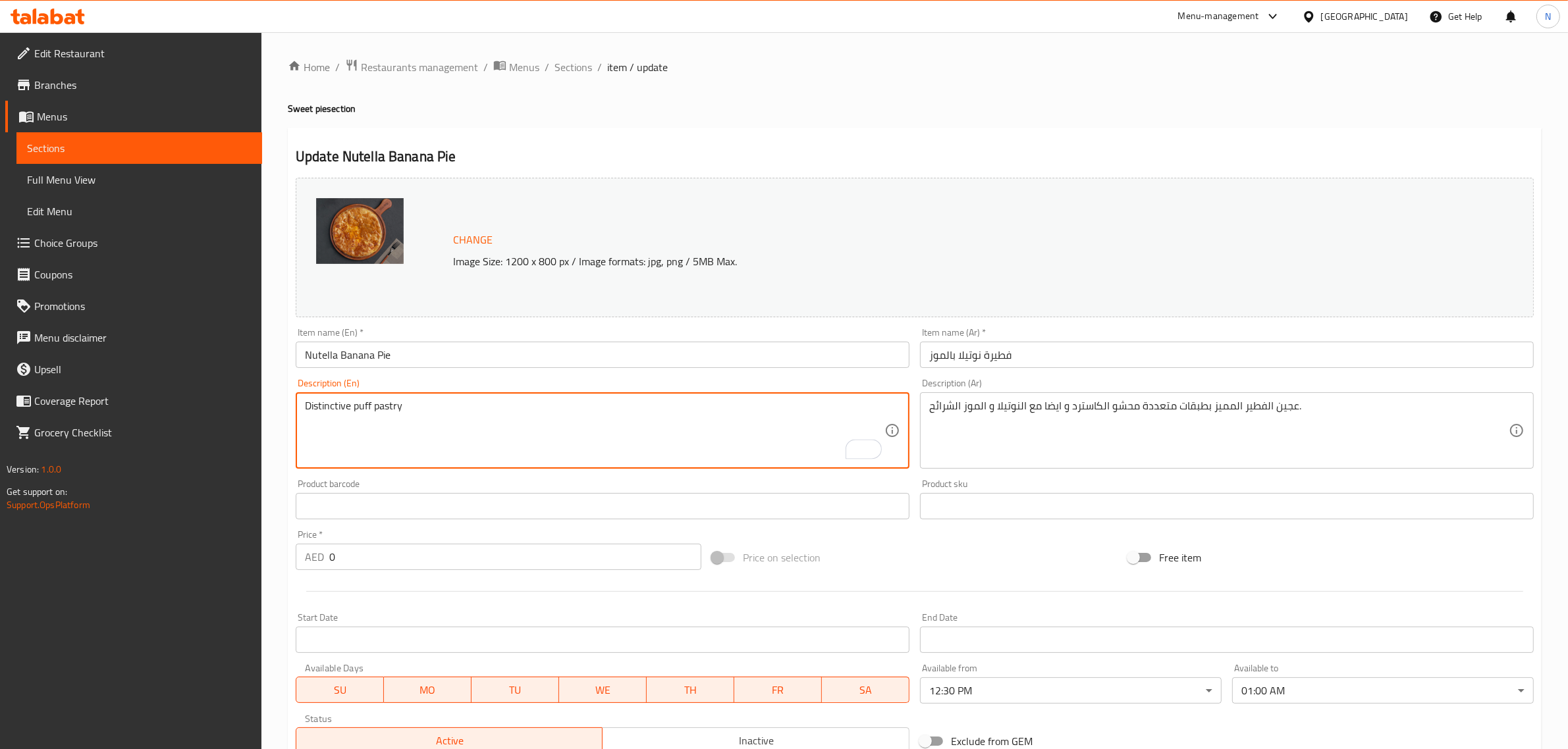
paste textarea "with multiple layers filled with custard, Nutella, and sliced ​​bananas."
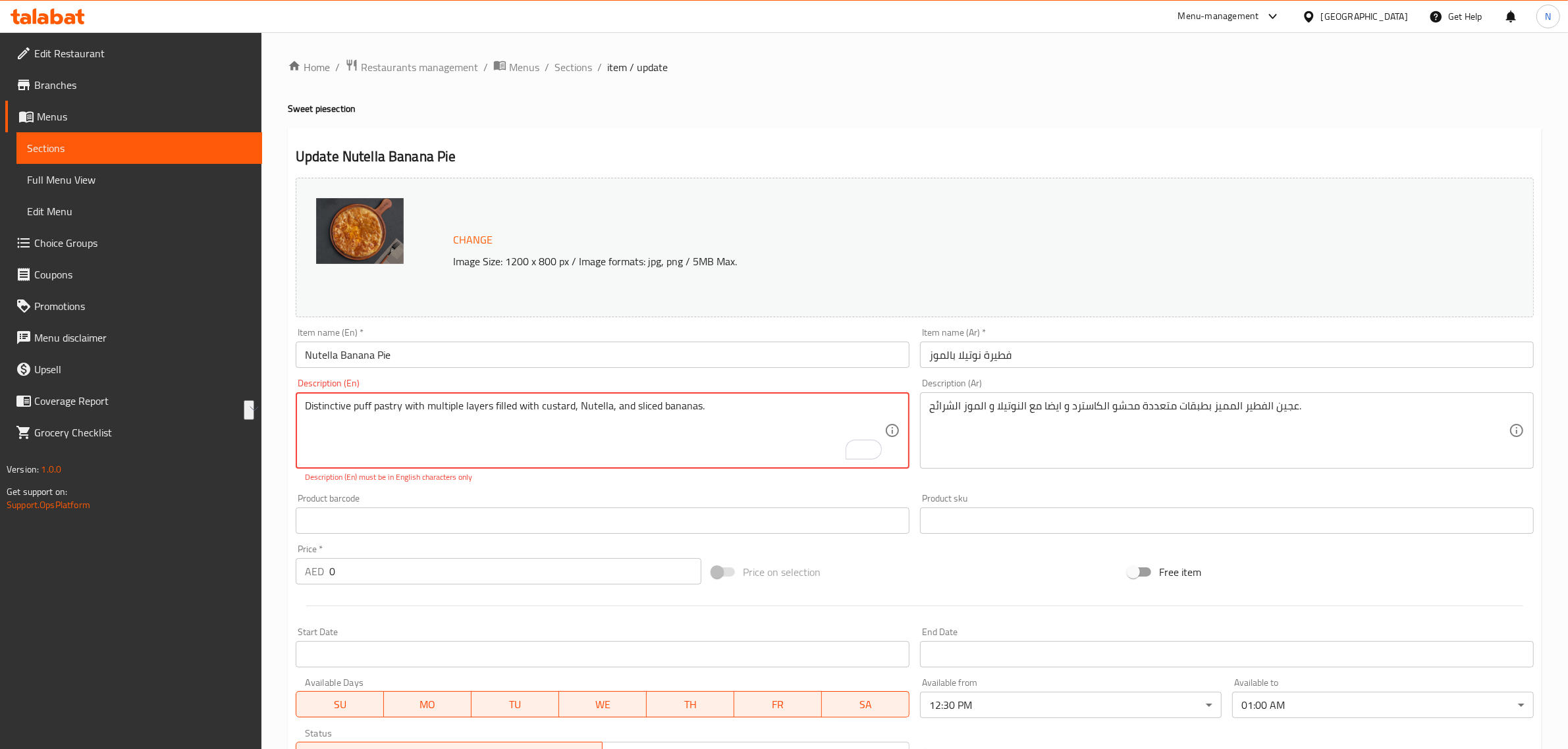
drag, startPoint x: 429, startPoint y: 407, endPoint x: 802, endPoint y: 431, distance: 373.8
click at [802, 431] on textarea "Distinctive puff pastry with multiple layers filled with custard, Nutella, and …" at bounding box center [595, 431] width 579 height 62
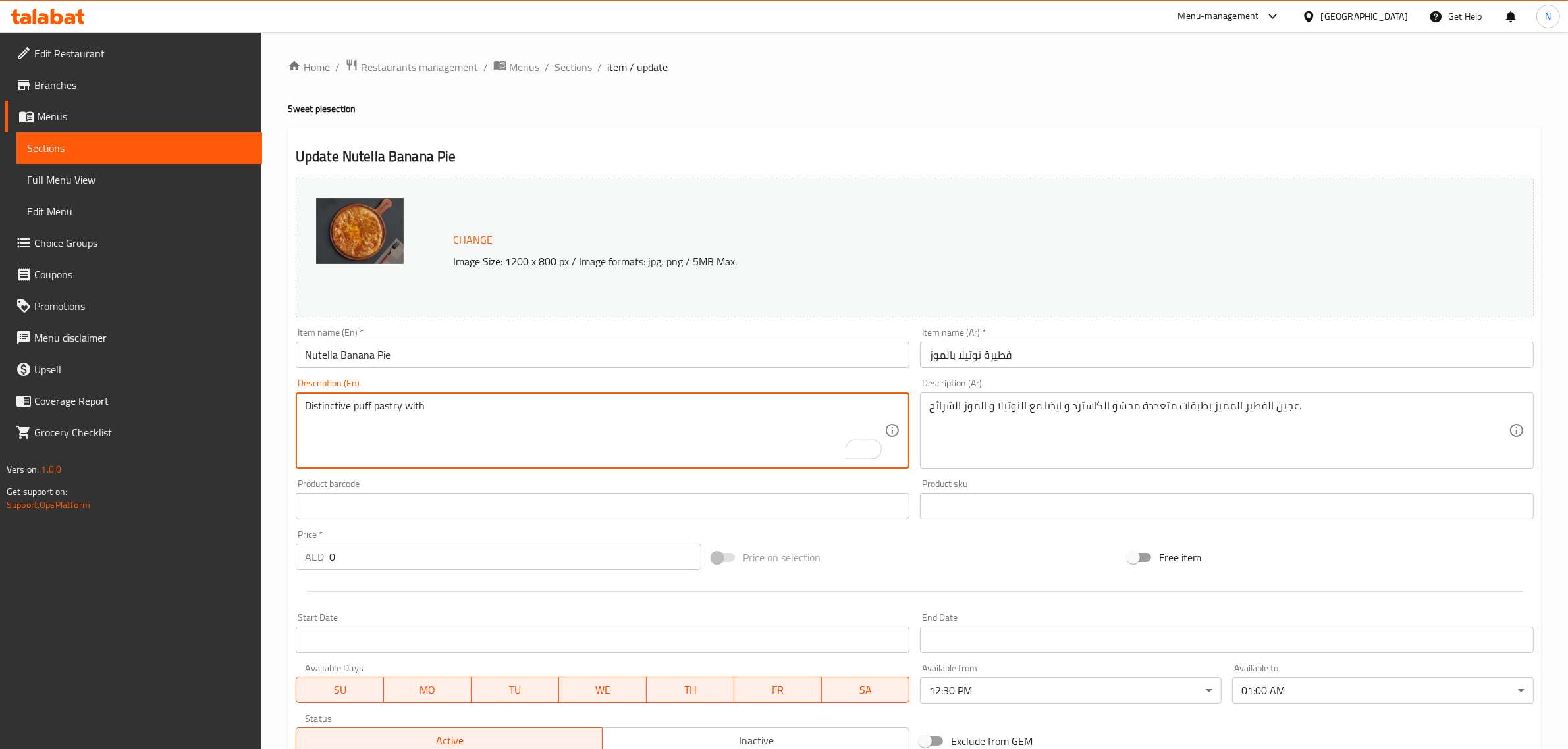
paste textarea "multiple layers filled with custard, Nutella, and sliced ​​bananas."
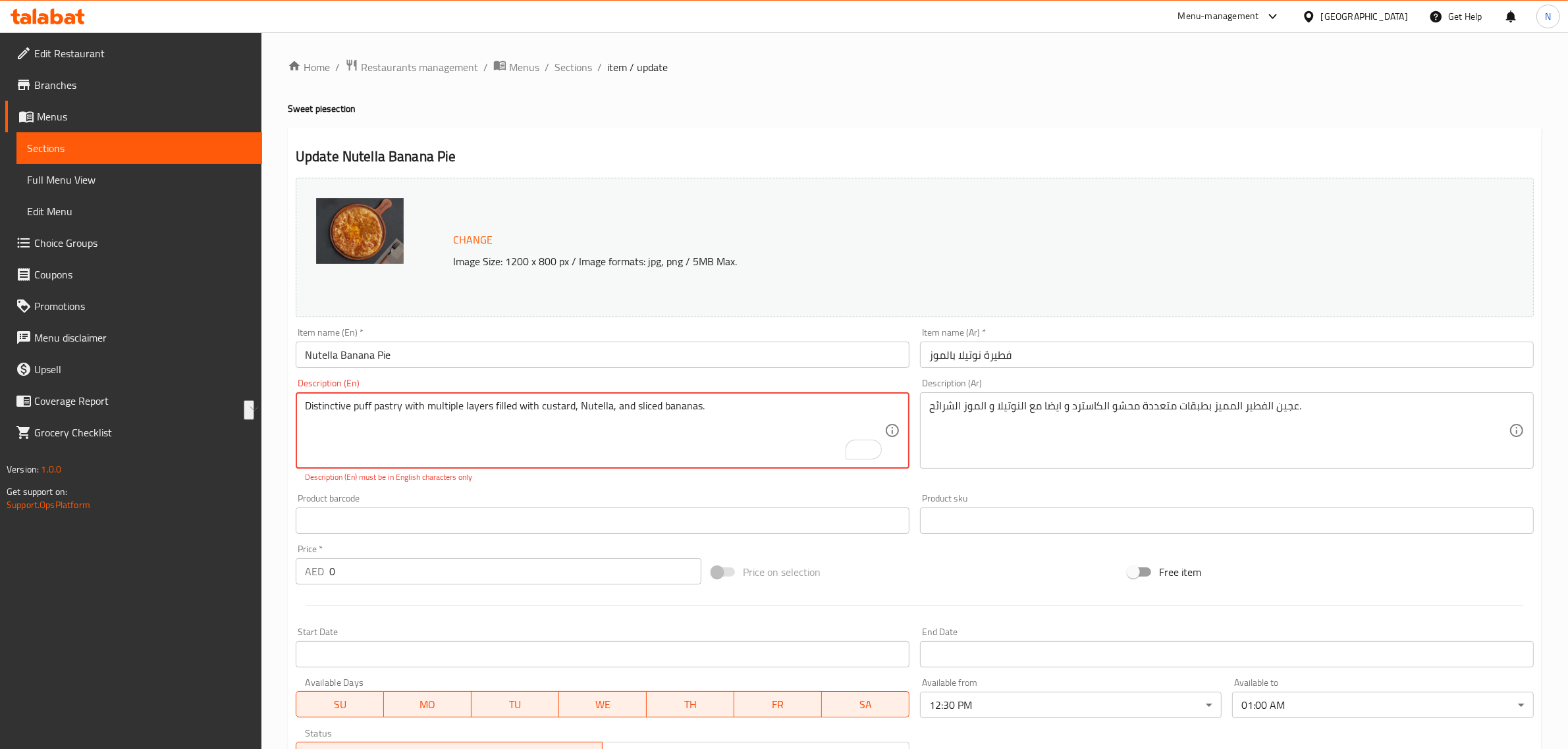
drag, startPoint x: 535, startPoint y: 413, endPoint x: 782, endPoint y: 431, distance: 247.7
click at [782, 431] on textarea "Distinctive puff pastry with multiple layers filled with custard, Nutella, and …" at bounding box center [595, 431] width 579 height 62
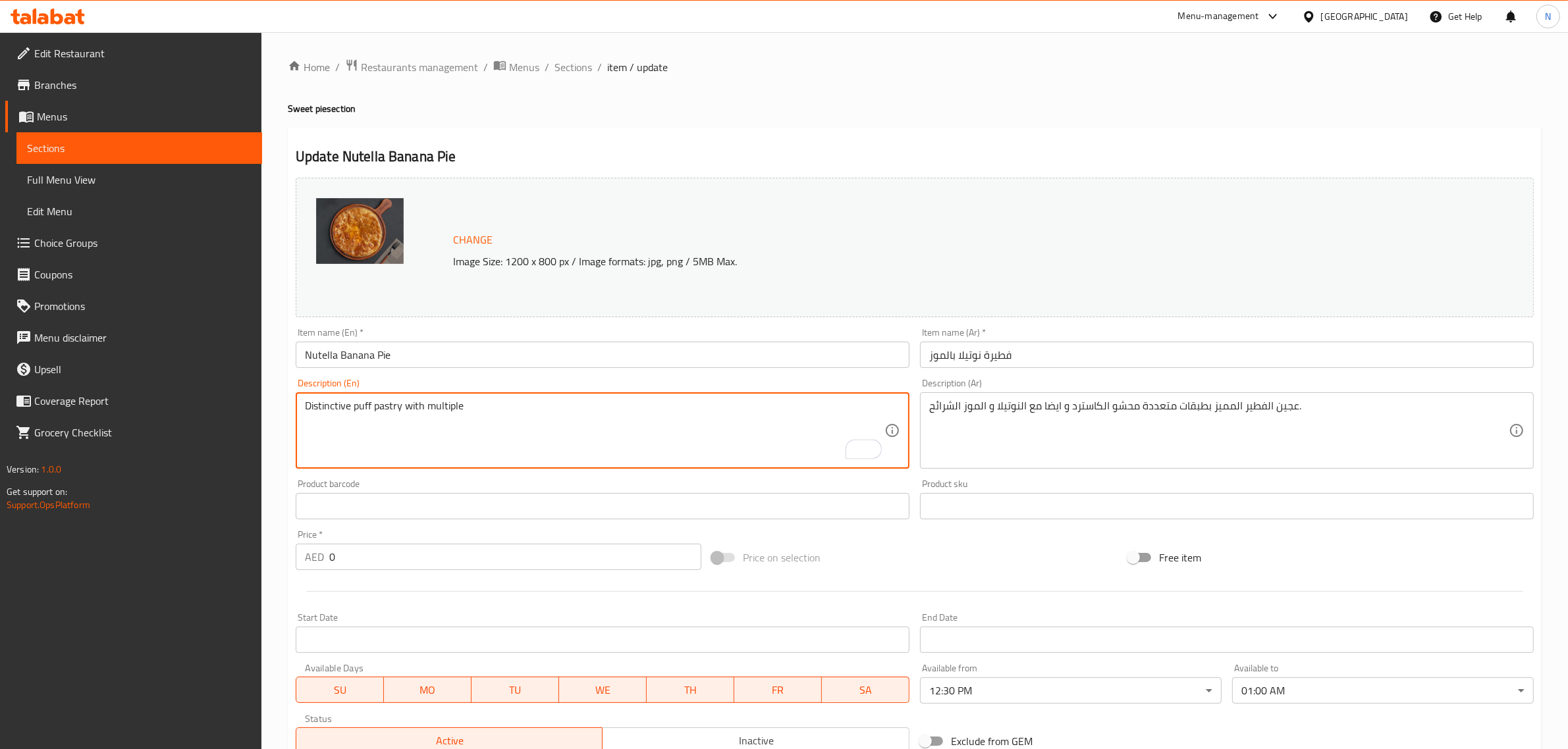
paste textarea "layers filled with custard, Nutella, and sliced ​​bananas."
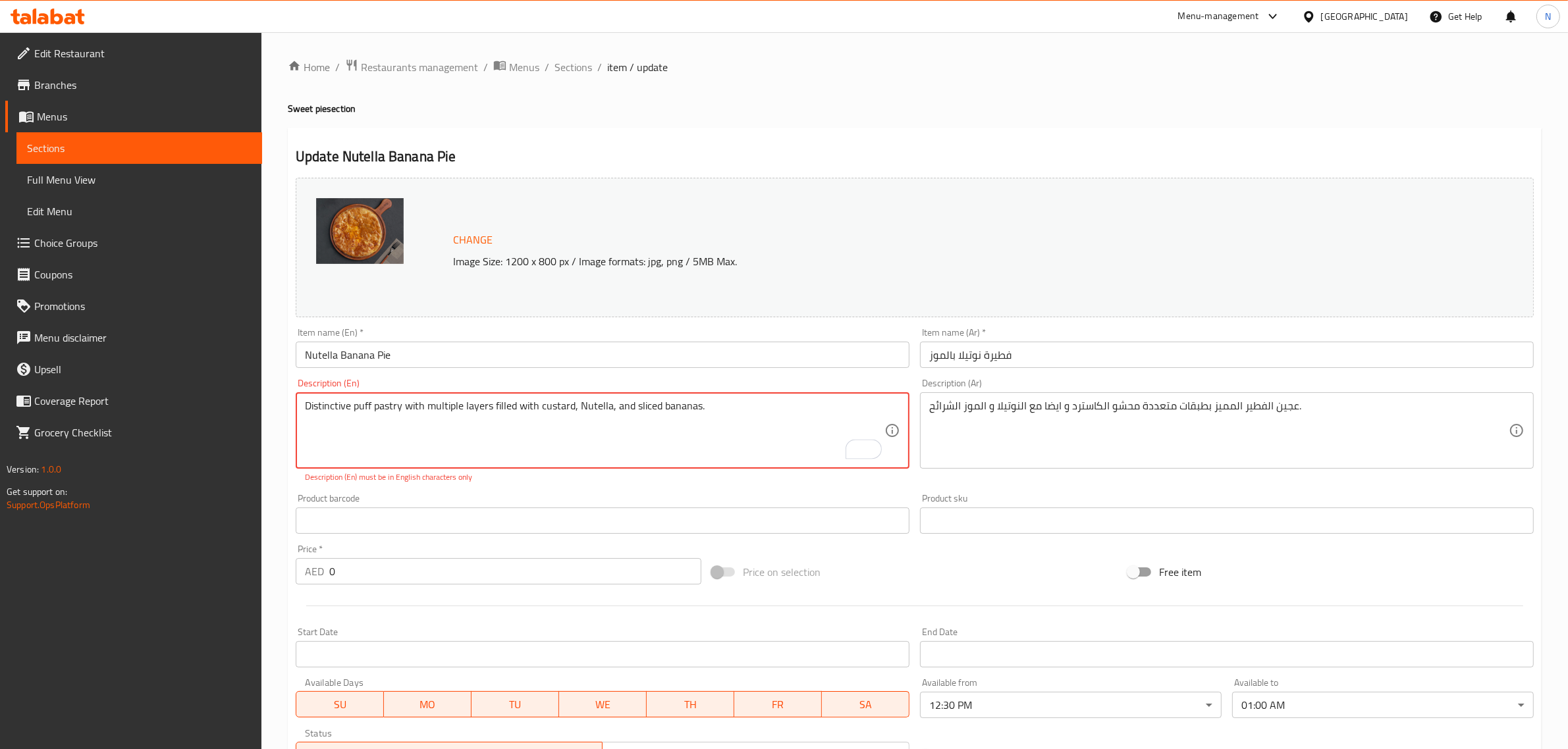
drag, startPoint x: 492, startPoint y: 407, endPoint x: 830, endPoint y: 431, distance: 338.9
click at [830, 431] on textarea "Distinctive puff pastry with multiple layers filled with custard, Nutella, and …" at bounding box center [595, 431] width 579 height 62
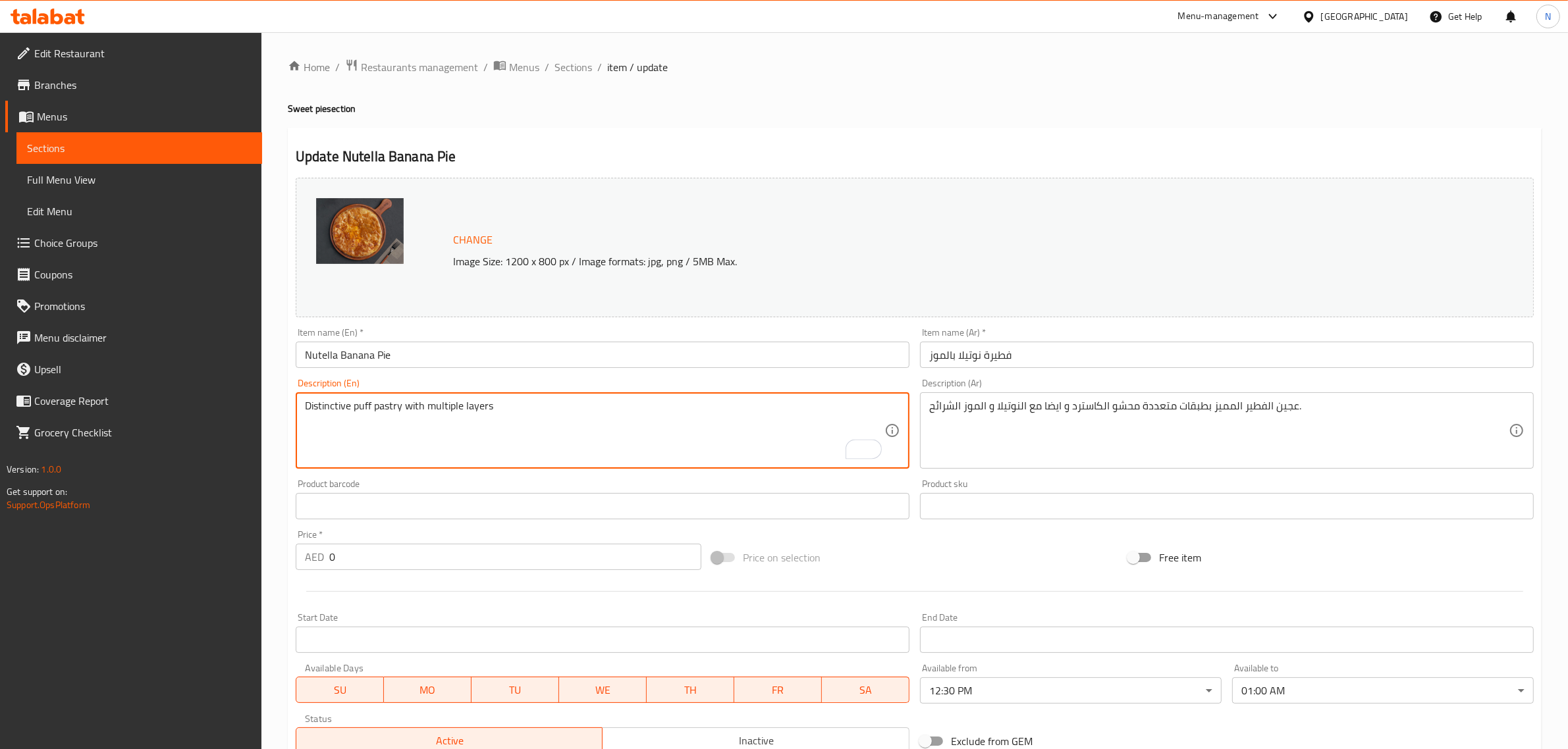
paste textarea "filled with custard, Nutella, and sliced ​​bananas."
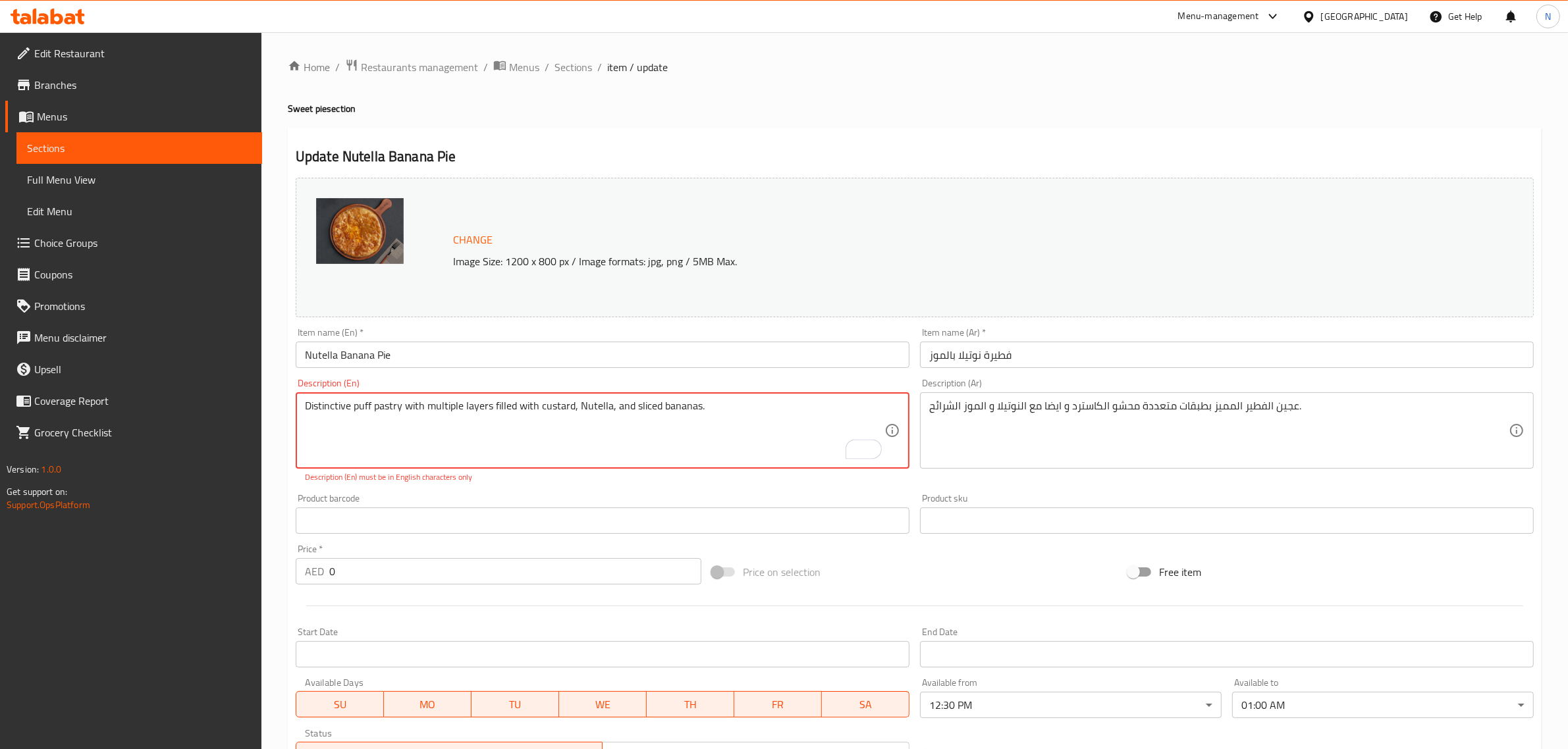
drag, startPoint x: 518, startPoint y: 405, endPoint x: 847, endPoint y: 443, distance: 331.2
click at [847, 443] on textarea "Distinctive puff pastry with multiple layers filled with custard, Nutella, and …" at bounding box center [595, 431] width 579 height 62
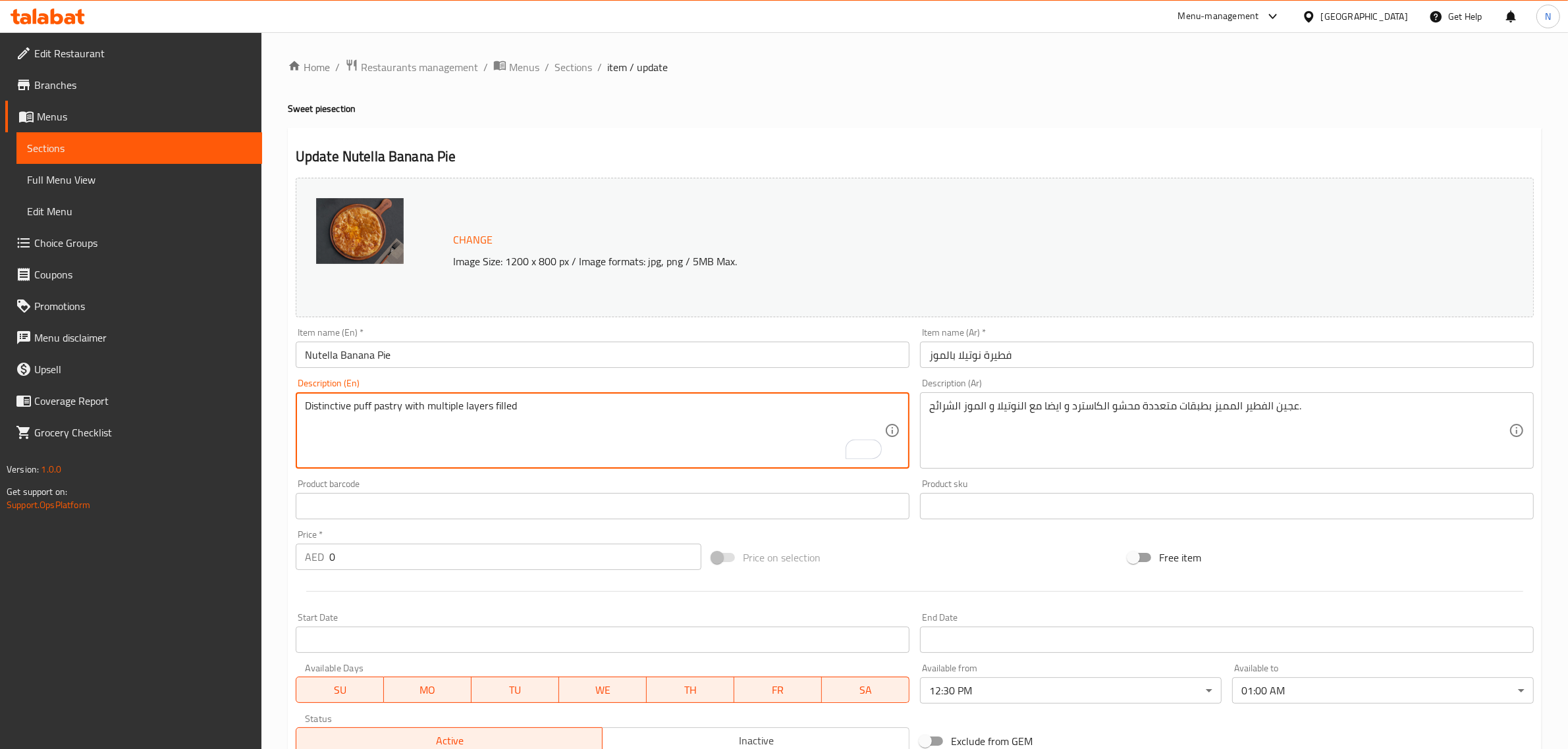
paste textarea "with custard, Nutella, and sliced ​​bananas."
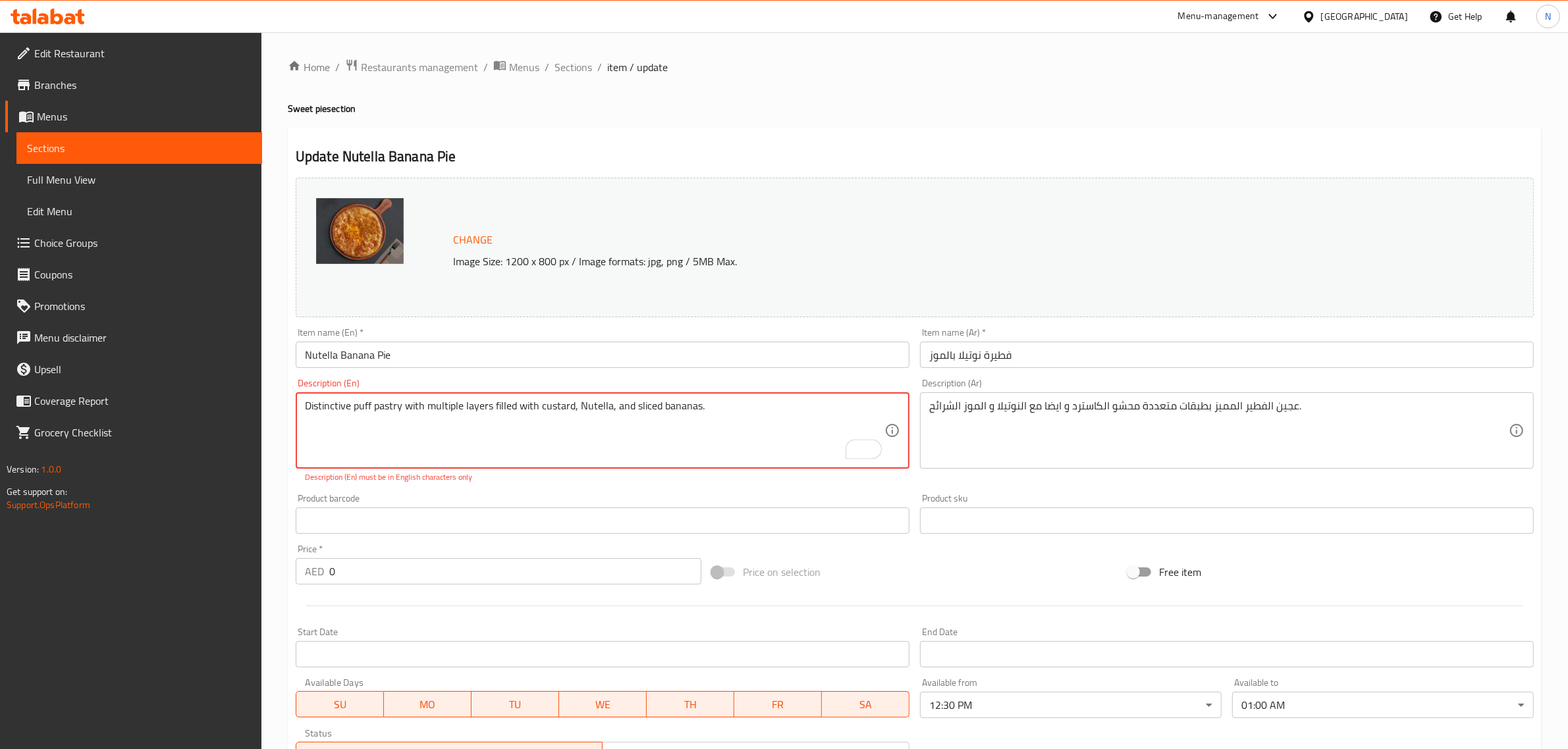
drag, startPoint x: 540, startPoint y: 409, endPoint x: 795, endPoint y: 430, distance: 255.9
click at [795, 430] on textarea "Distinctive puff pastry with multiple layers filled with custard, Nutella, and …" at bounding box center [595, 431] width 579 height 62
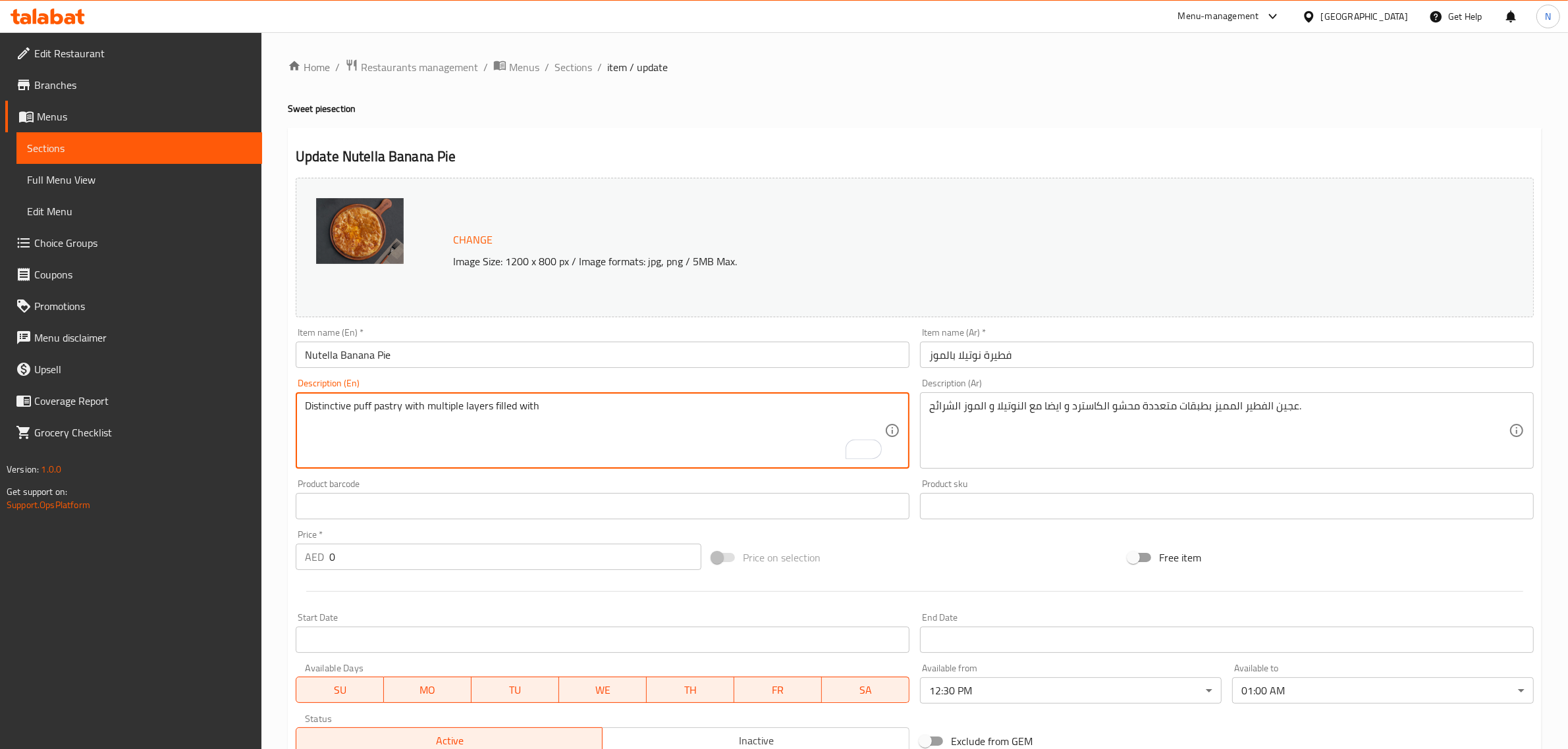
paste textarea "custard, Nutella, and sliced ​​bananas."
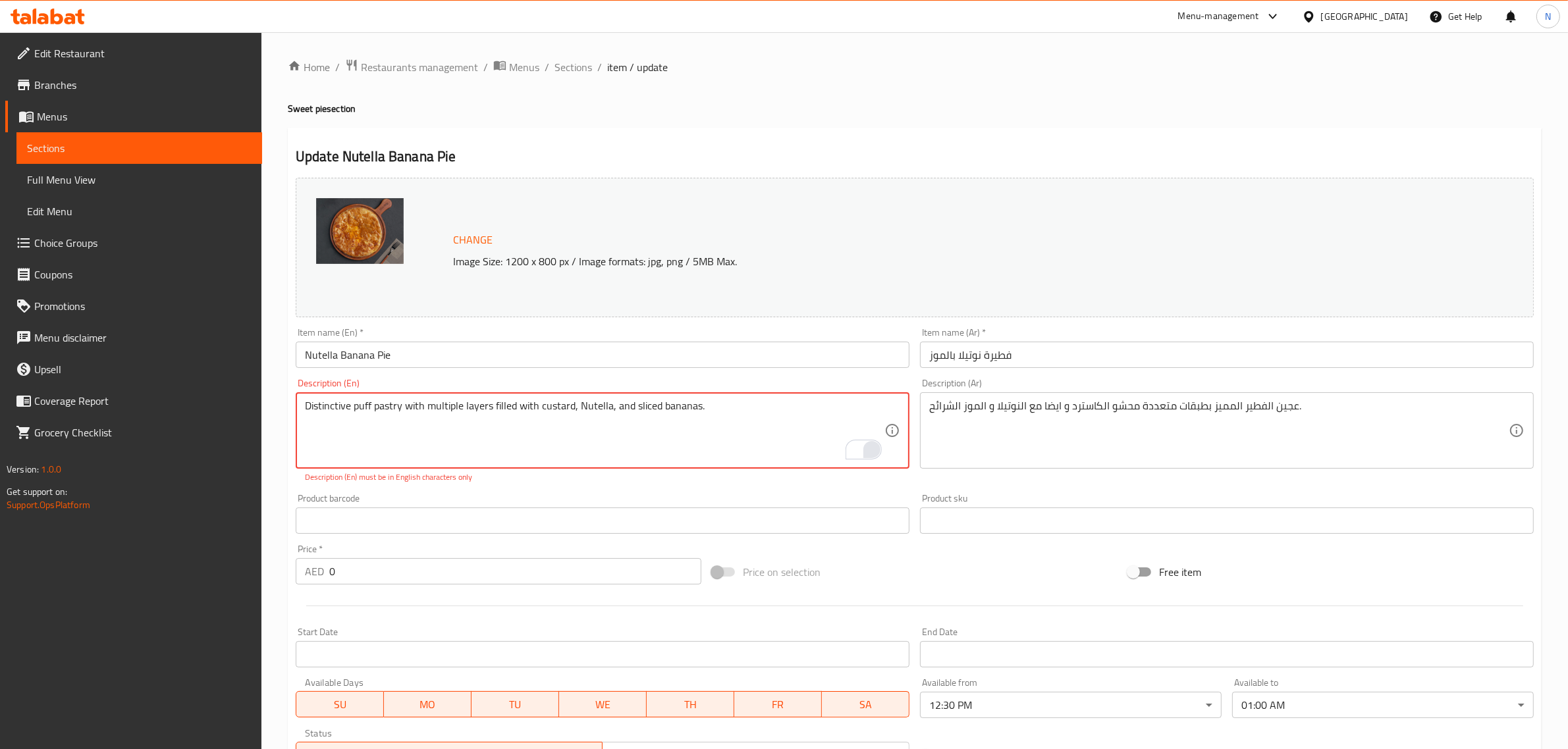
drag, startPoint x: 577, startPoint y: 408, endPoint x: 879, endPoint y: 443, distance: 304.0
click at [879, 443] on div "Distinctive puff pastry with multiple layers filled with custard, Nutella, and …" at bounding box center [602, 430] width 614 height 76
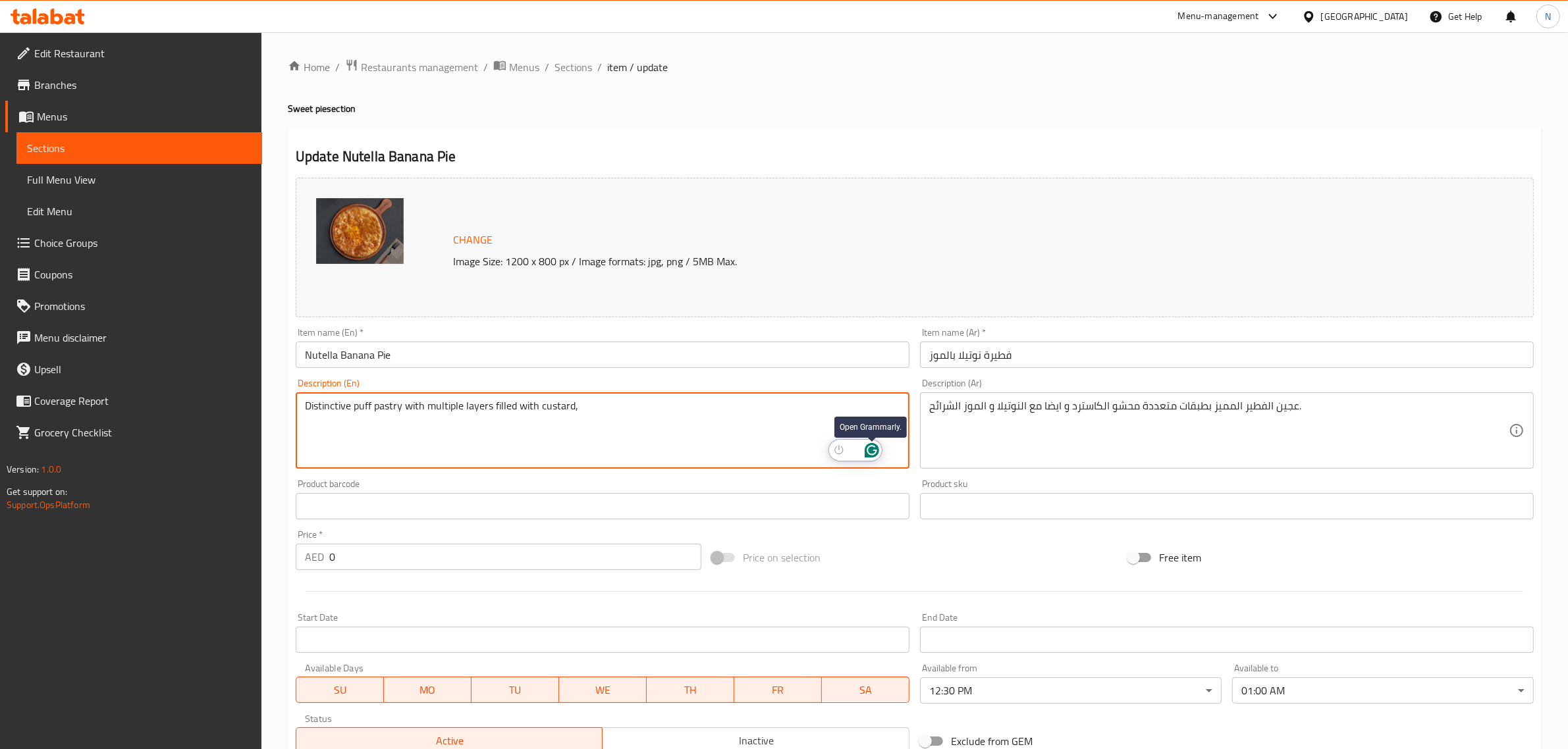
paste textarea "Nutella, and sliced ​​bananas."
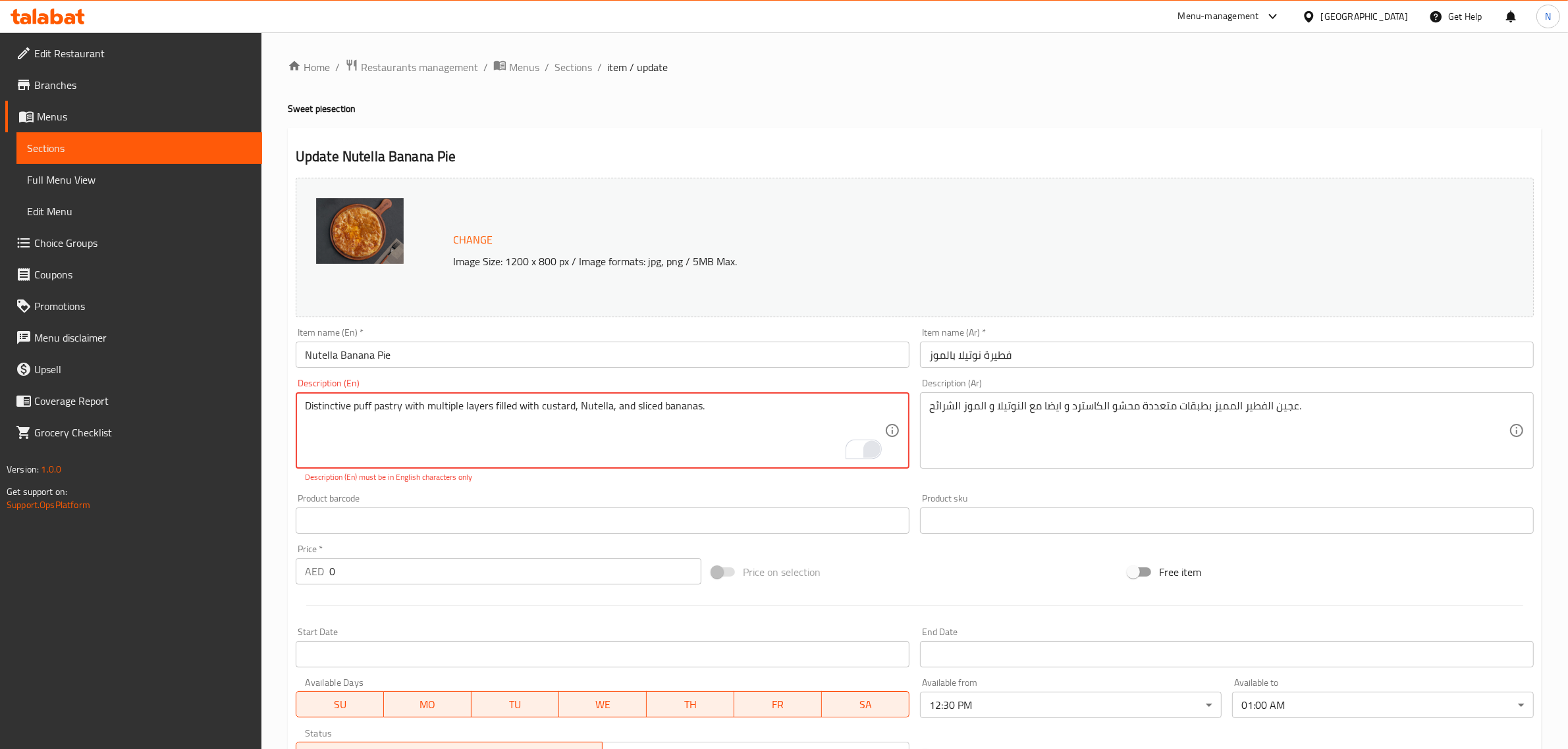
drag, startPoint x: 652, startPoint y: 417, endPoint x: 779, endPoint y: 430, distance: 127.7
click at [779, 430] on textarea "Distinctive puff pastry with multiple layers filled with custard, Nutella, and …" at bounding box center [595, 431] width 579 height 62
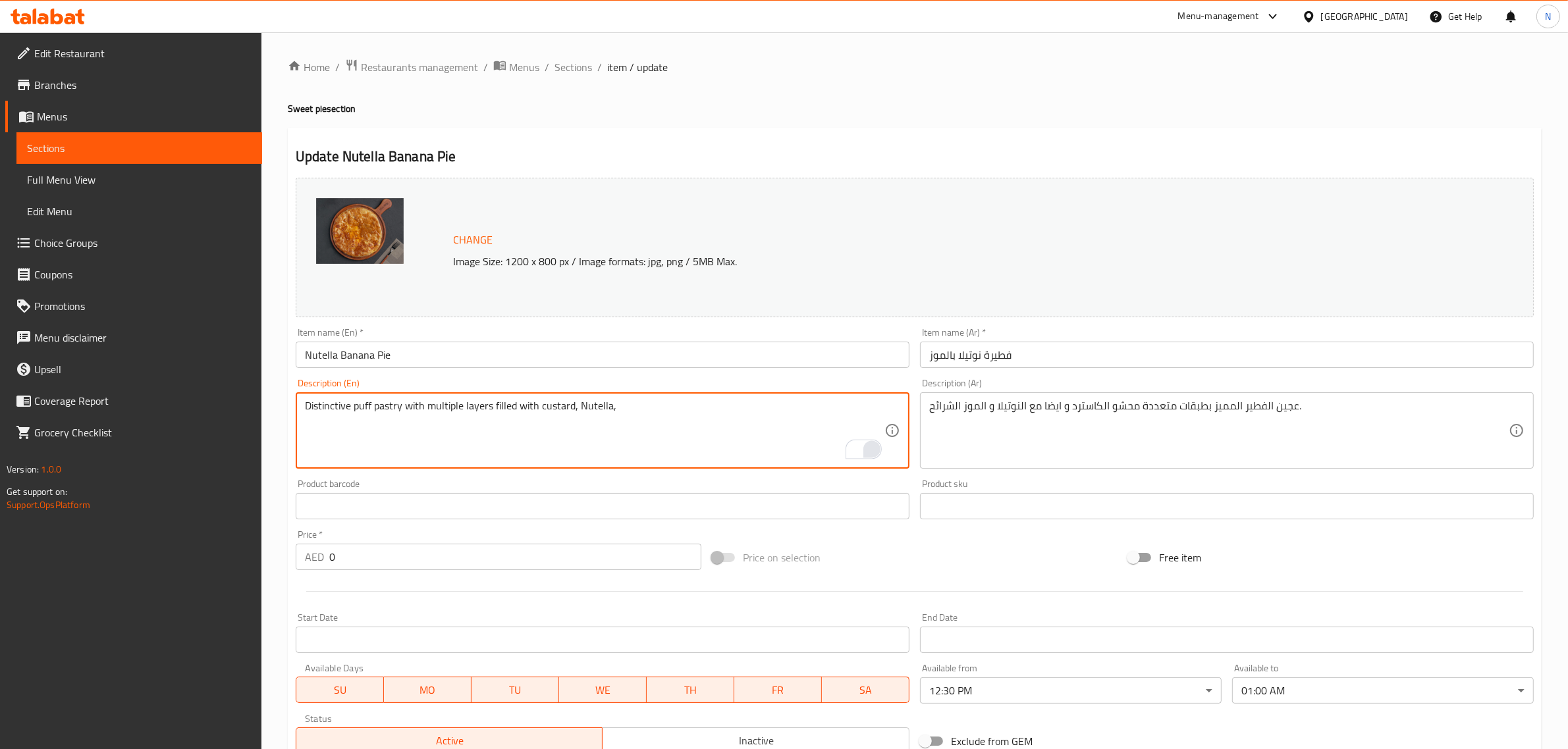
paste textarea "and sliced ​​bananas."
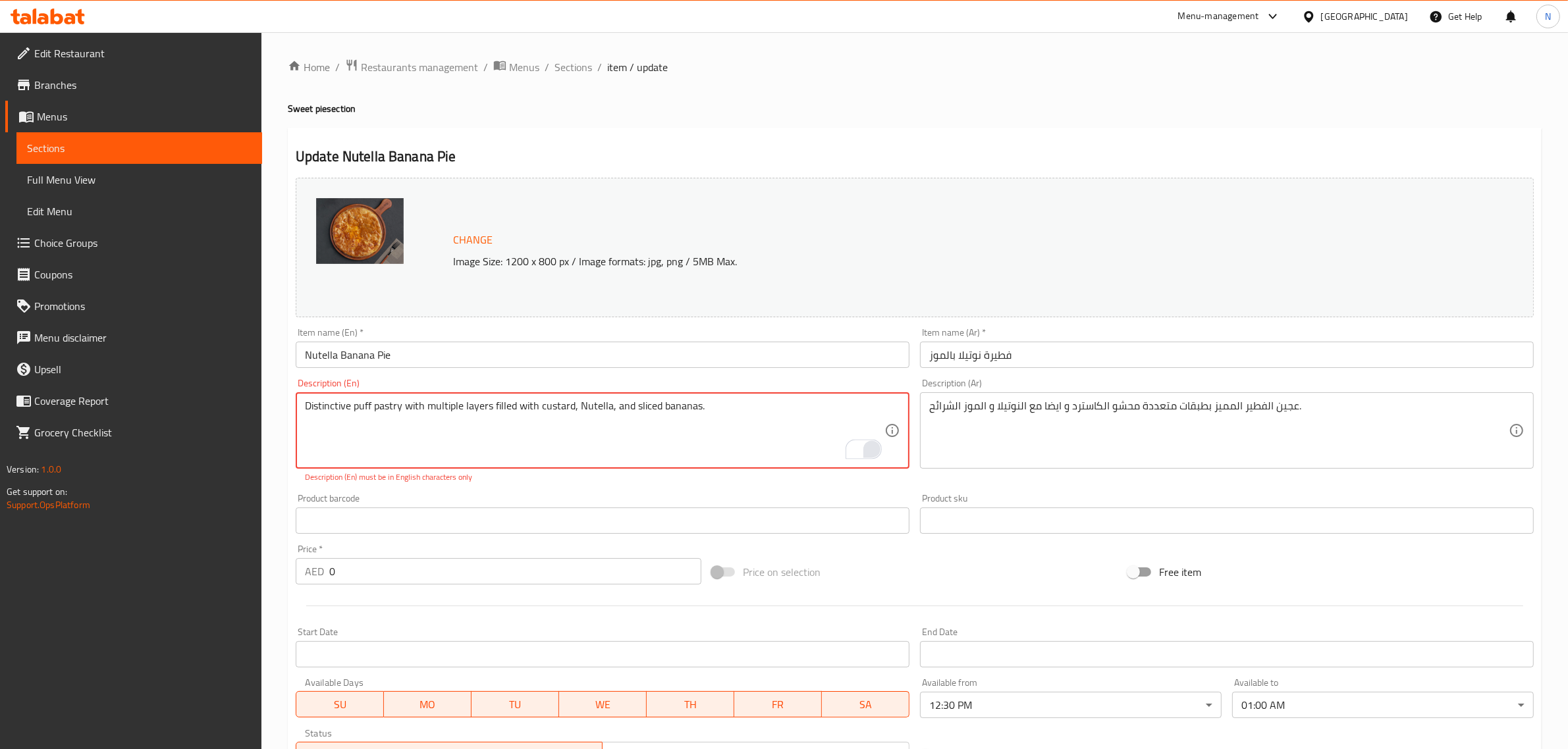
drag, startPoint x: 632, startPoint y: 409, endPoint x: 792, endPoint y: 435, distance: 162.1
click at [792, 435] on textarea "Distinctive puff pastry with multiple layers filled with custard, Nutella, and …" at bounding box center [595, 431] width 579 height 62
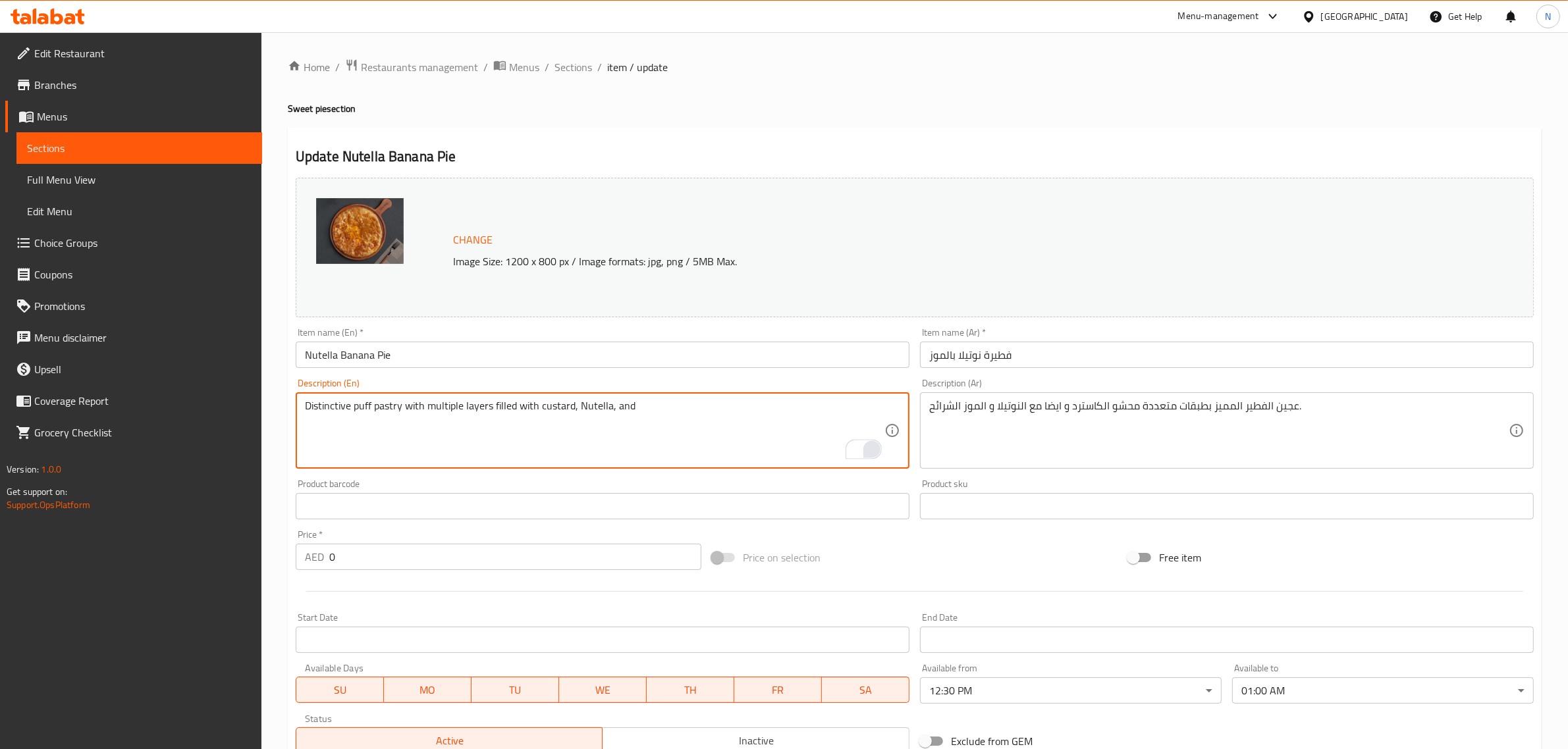
paste textarea "sliced ​​bananas."
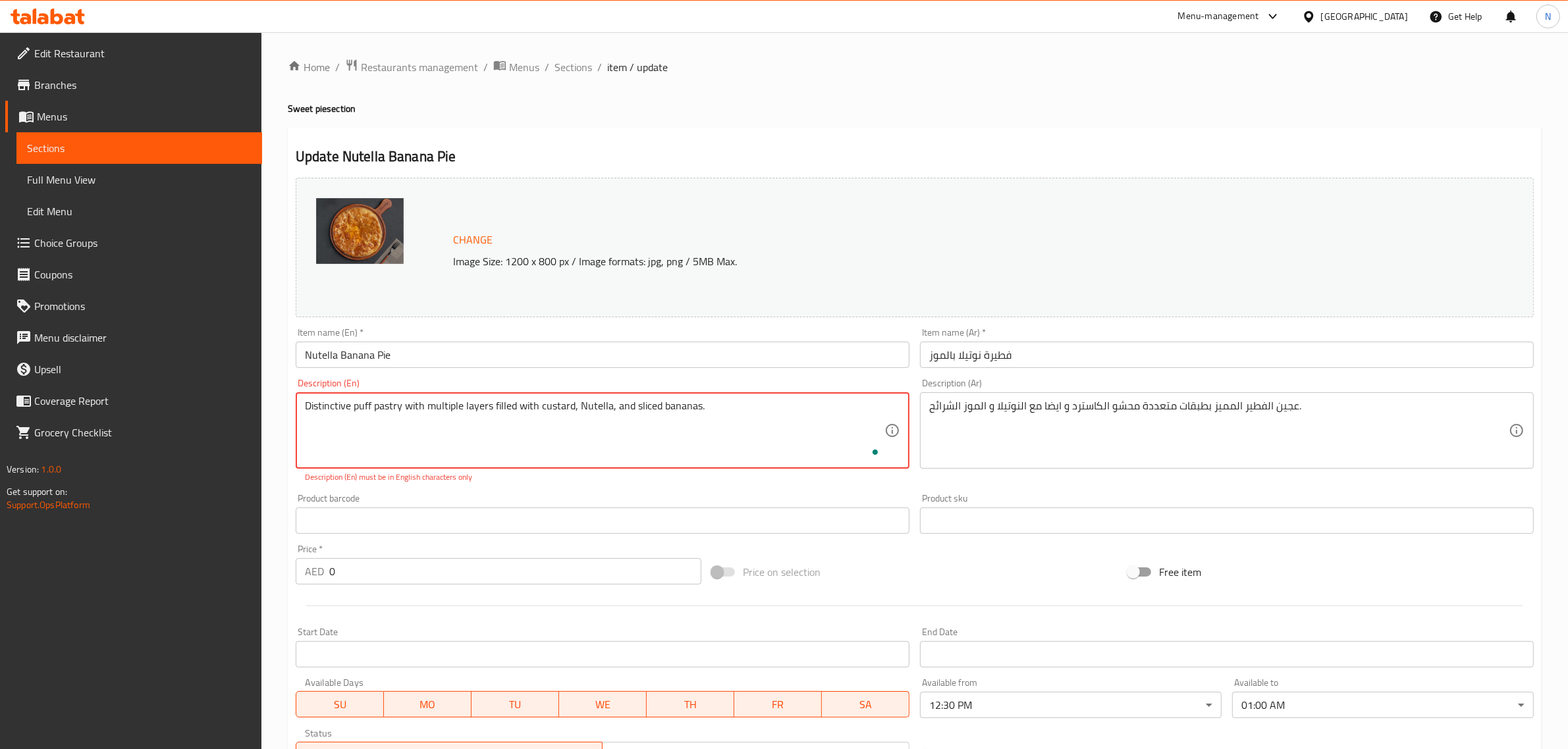
click at [668, 404] on textarea "Distinctive puff pastry with multiple layers filled with custard, Nutella, and …" at bounding box center [595, 431] width 579 height 62
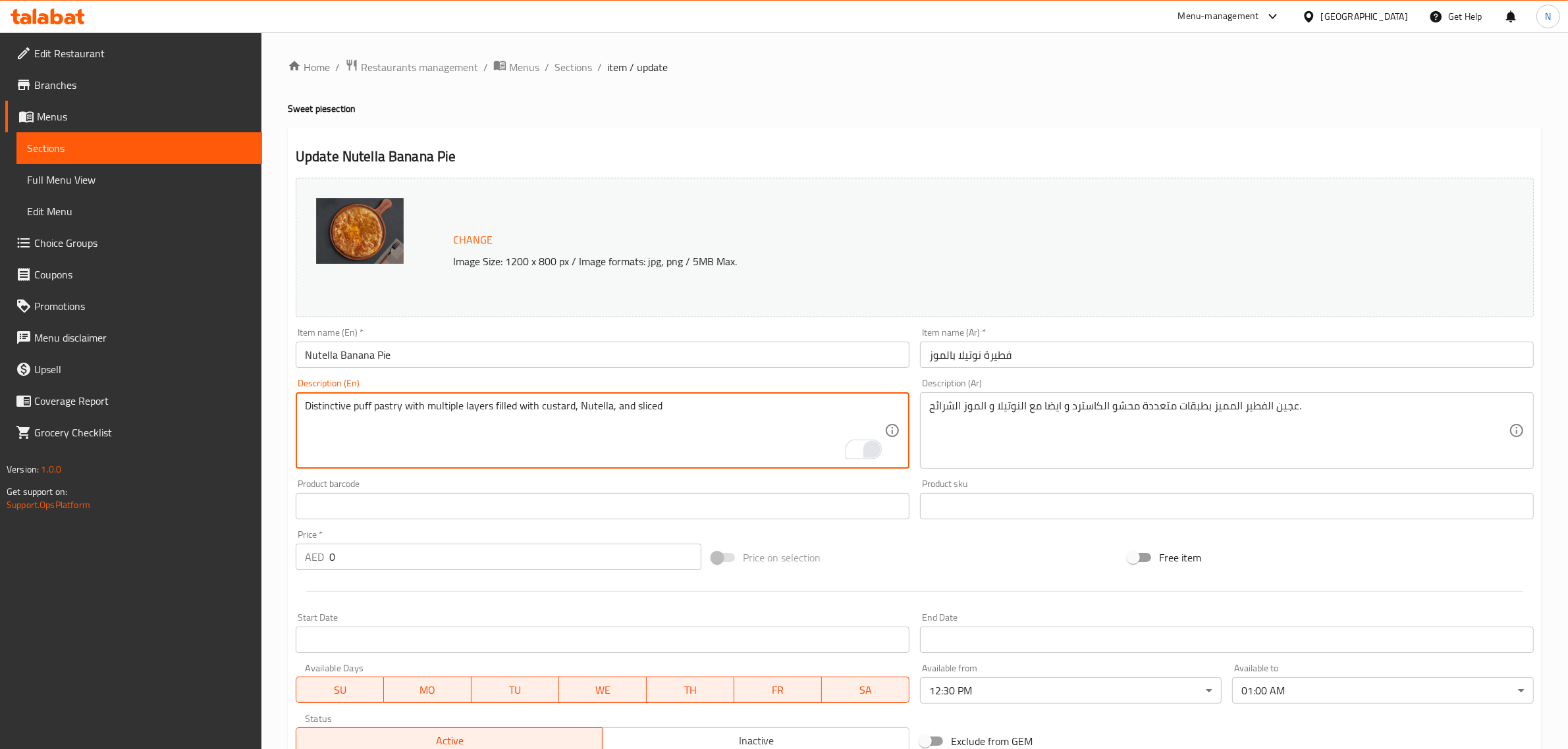
paste textarea "bananas"
click at [607, 407] on textarea "Distinctive puff pastry with multiple layers filled with custard, Nutella, and …" at bounding box center [595, 431] width 579 height 62
type textarea "Distinctive puff pastry with multiple layers filled with custard, Nutella and s…"
click at [735, 357] on input "Nutella Banana Pie" at bounding box center [602, 354] width 614 height 27
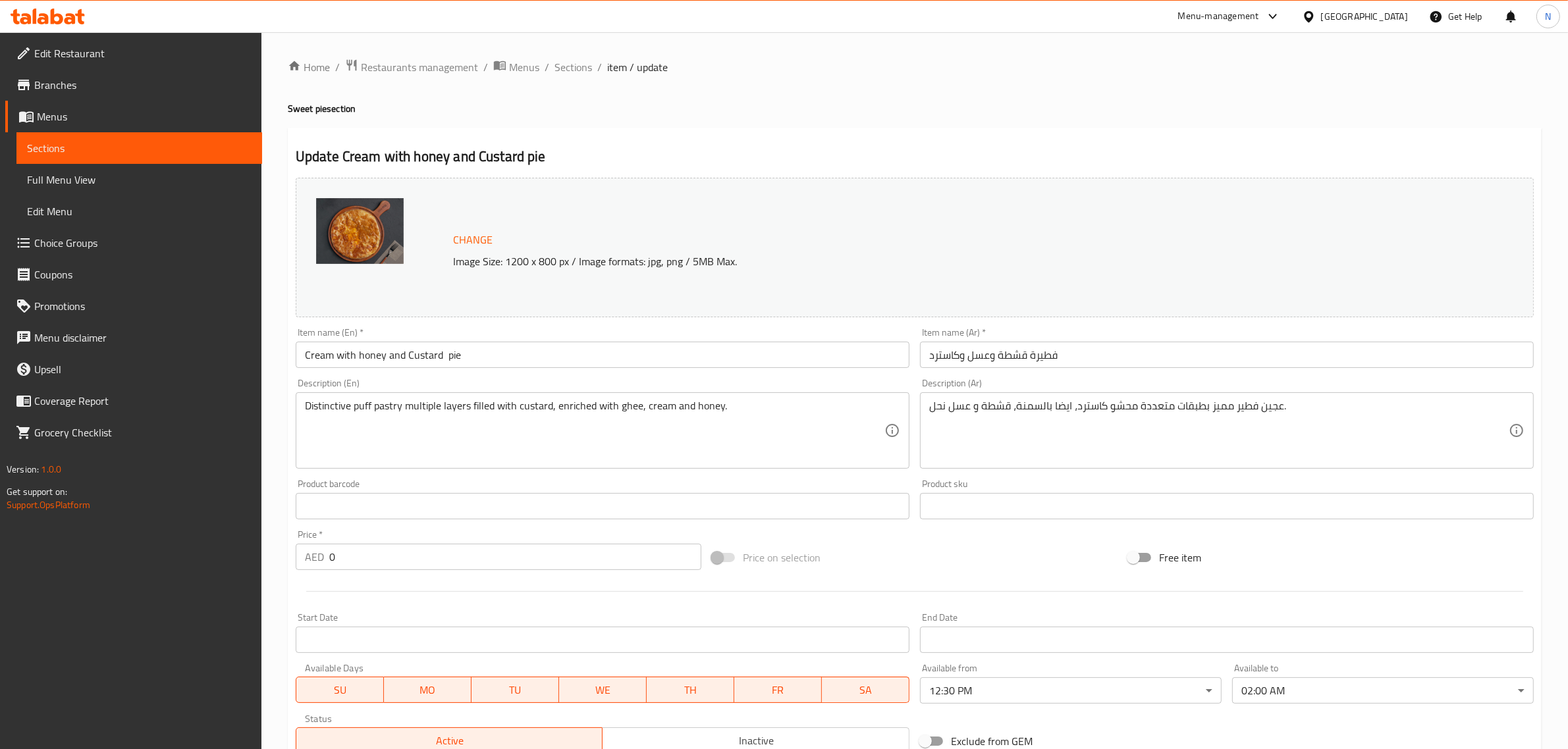
click at [1279, 697] on body "​ Menu-management United Arab Emirates Get Help N Edit Restaurant Branches Menu…" at bounding box center [784, 390] width 1568 height 717
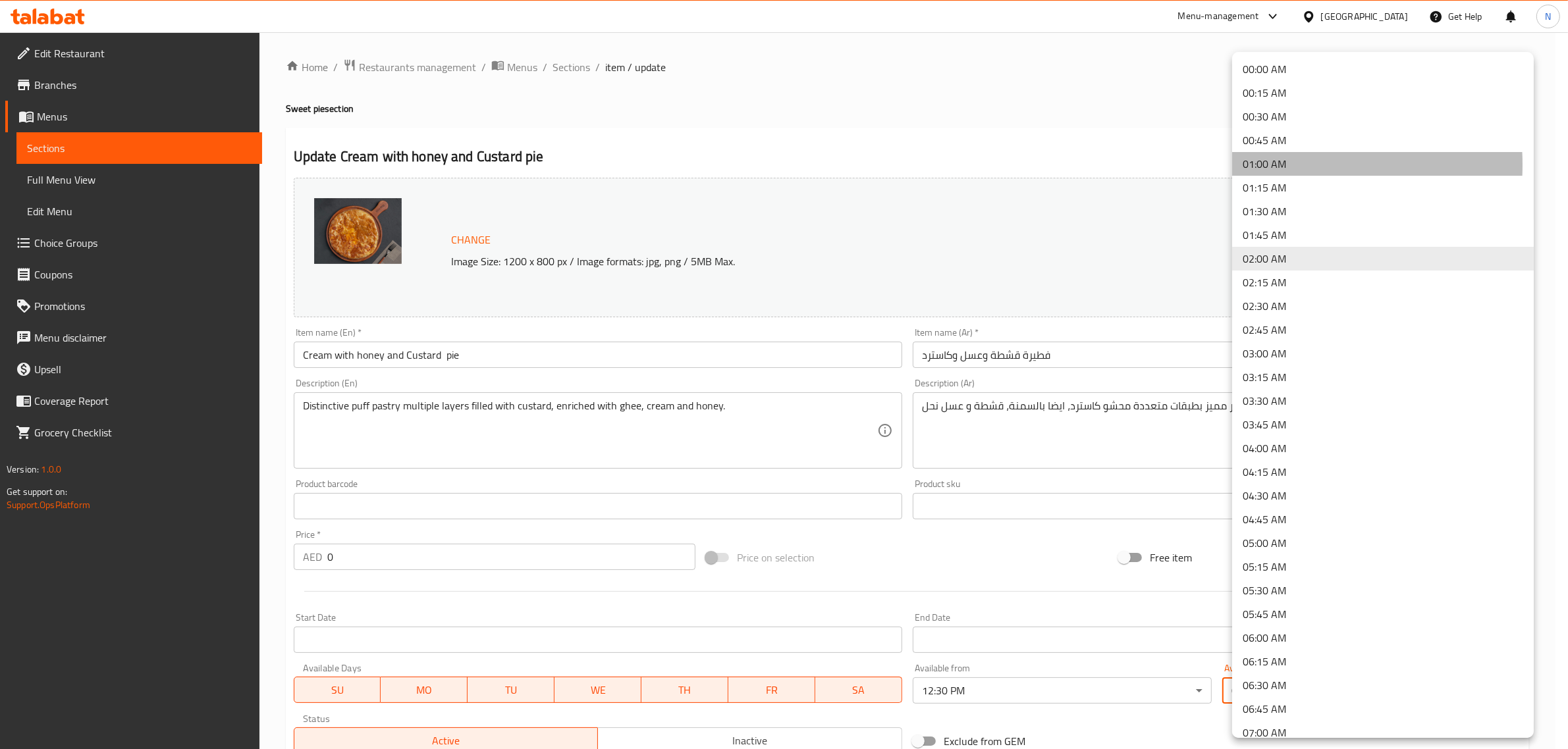
click at [1268, 164] on li "01:00 AM" at bounding box center [1382, 163] width 302 height 24
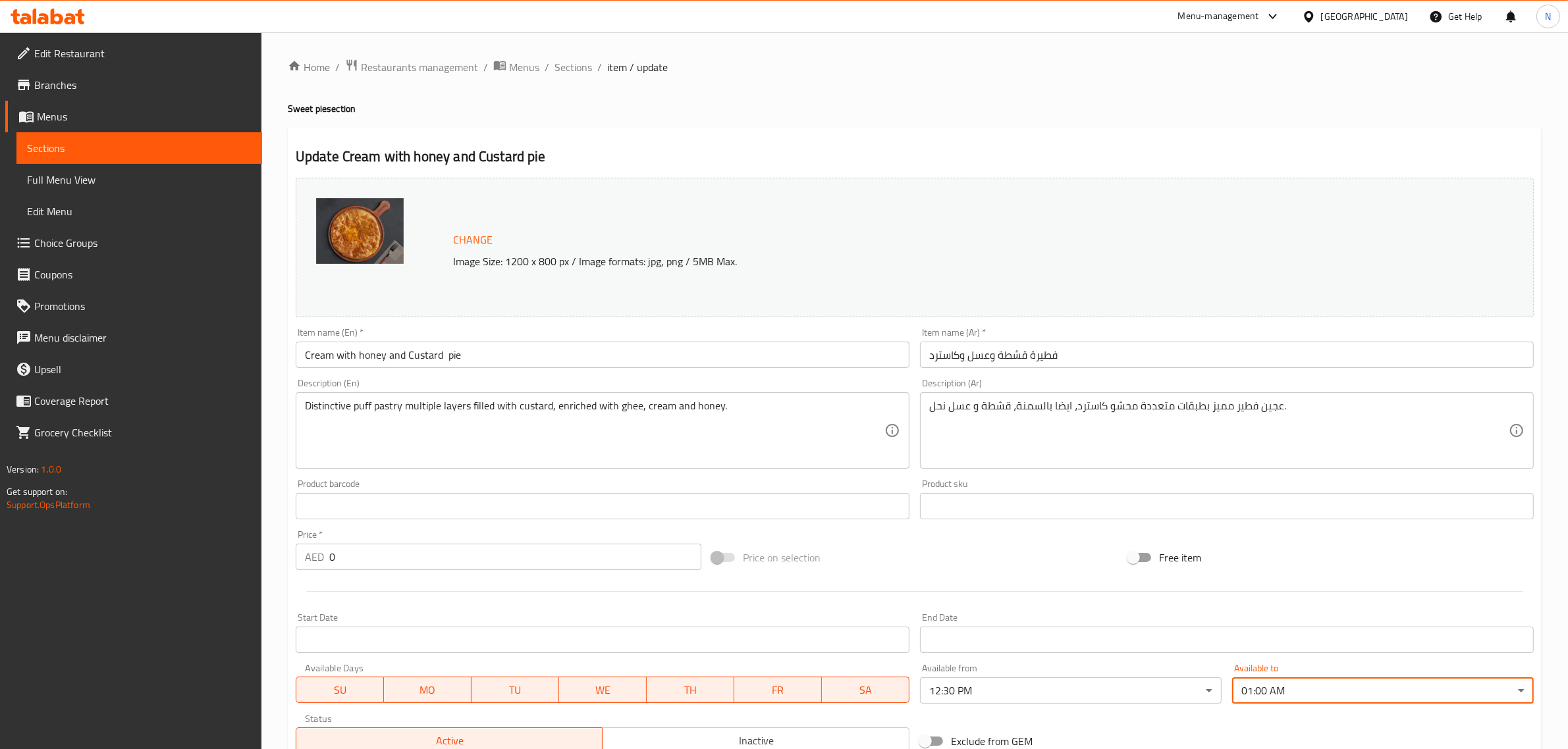
click at [1134, 344] on input "فطيرة قشطة وعسل وكاسترد" at bounding box center [1227, 354] width 614 height 27
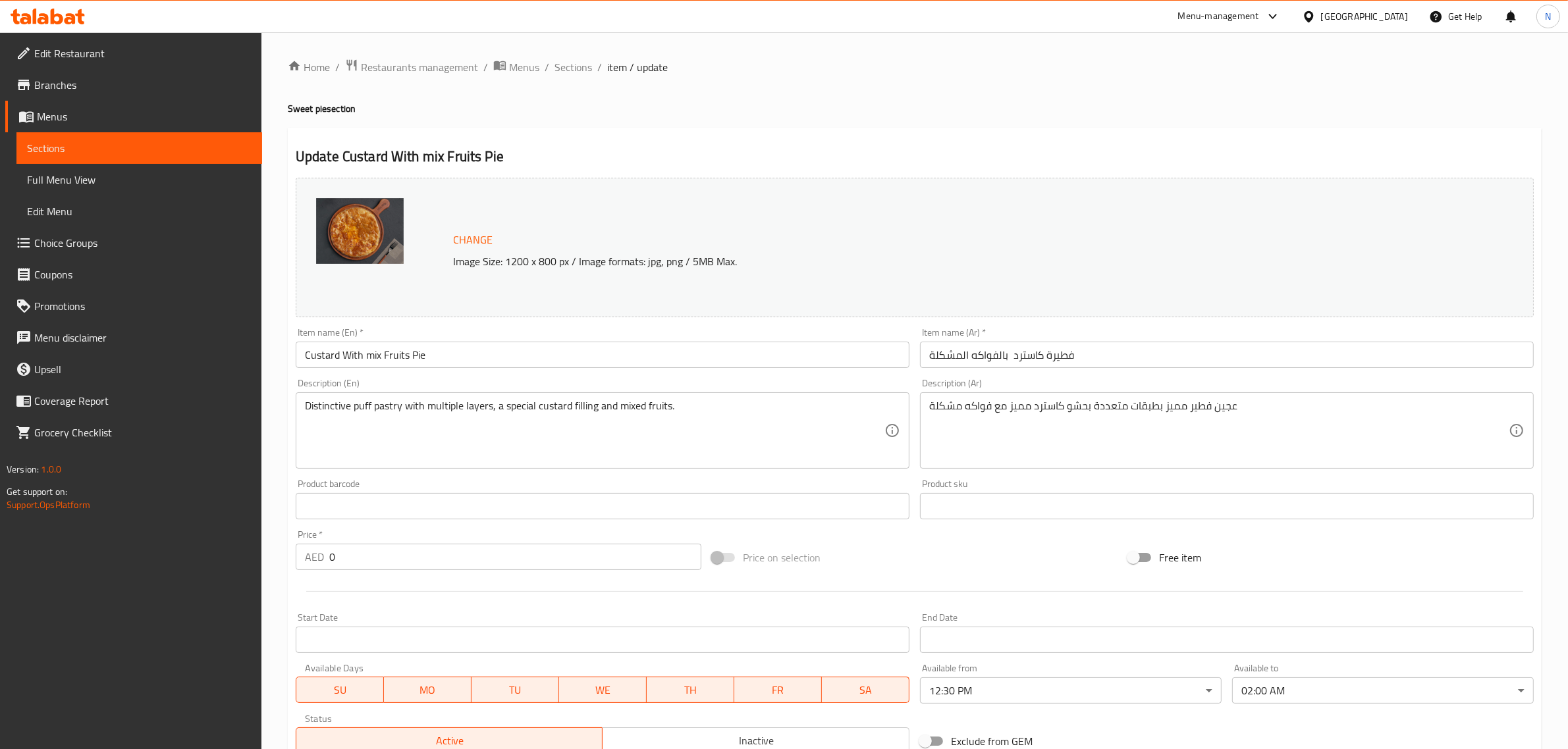
click at [1256, 684] on body "​ Menu-management [GEOGRAPHIC_DATA] Get Help N Edit Restaurant Branches Menus S…" at bounding box center [784, 390] width 1568 height 717
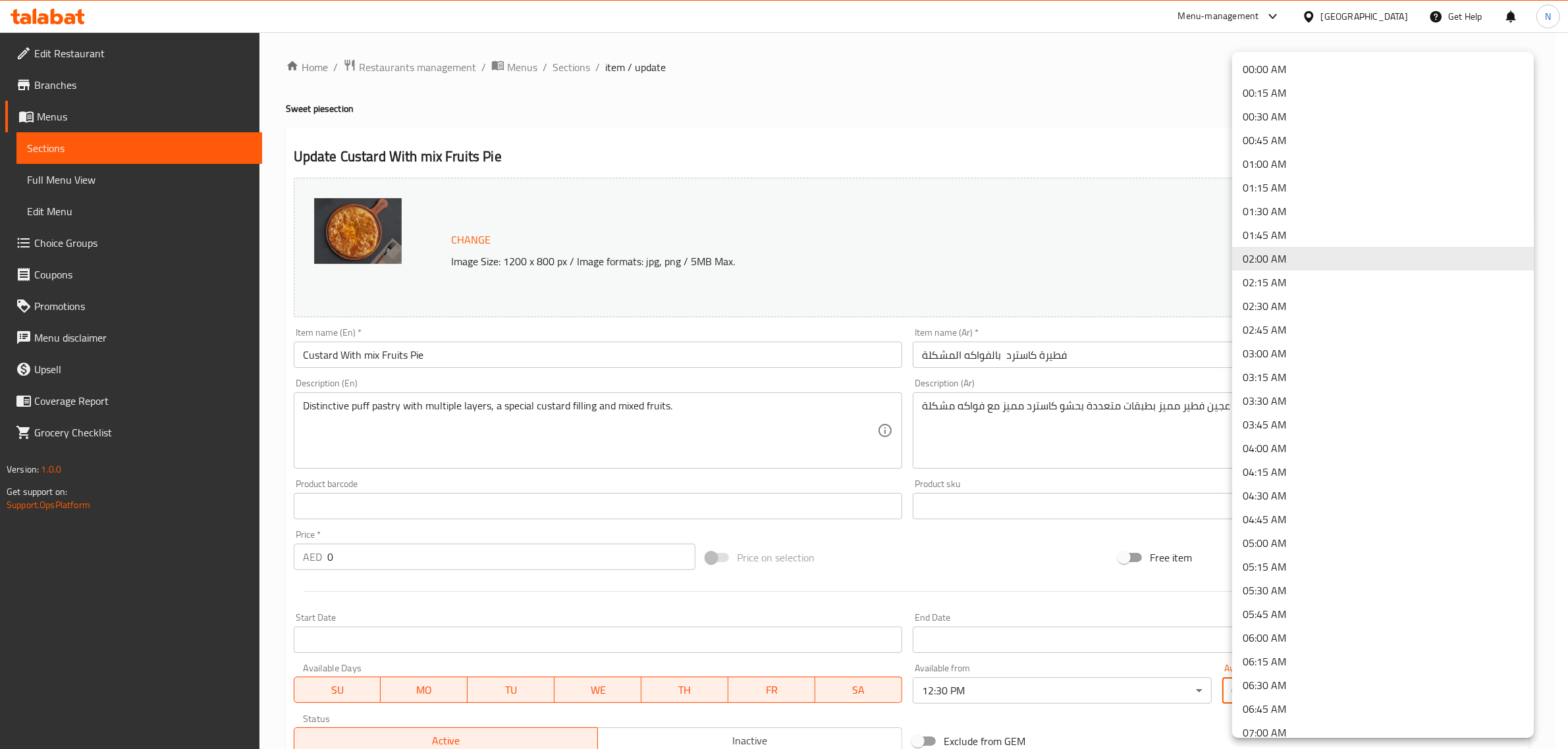
click at [1286, 166] on li "01:00 AM" at bounding box center [1382, 163] width 302 height 24
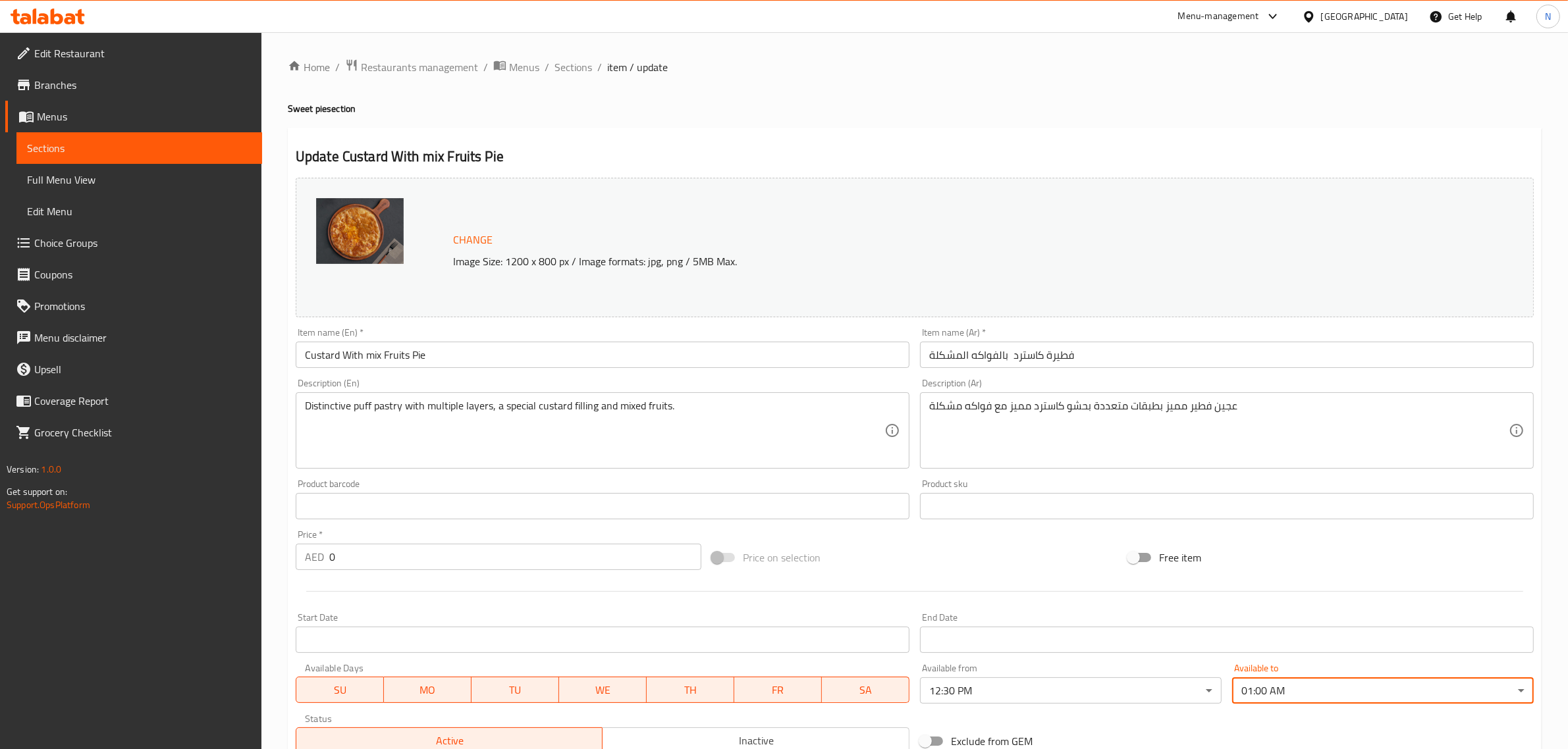
click at [1107, 363] on input "فطيرة كاسترد بالفواكه المشكلة" at bounding box center [1227, 354] width 614 height 27
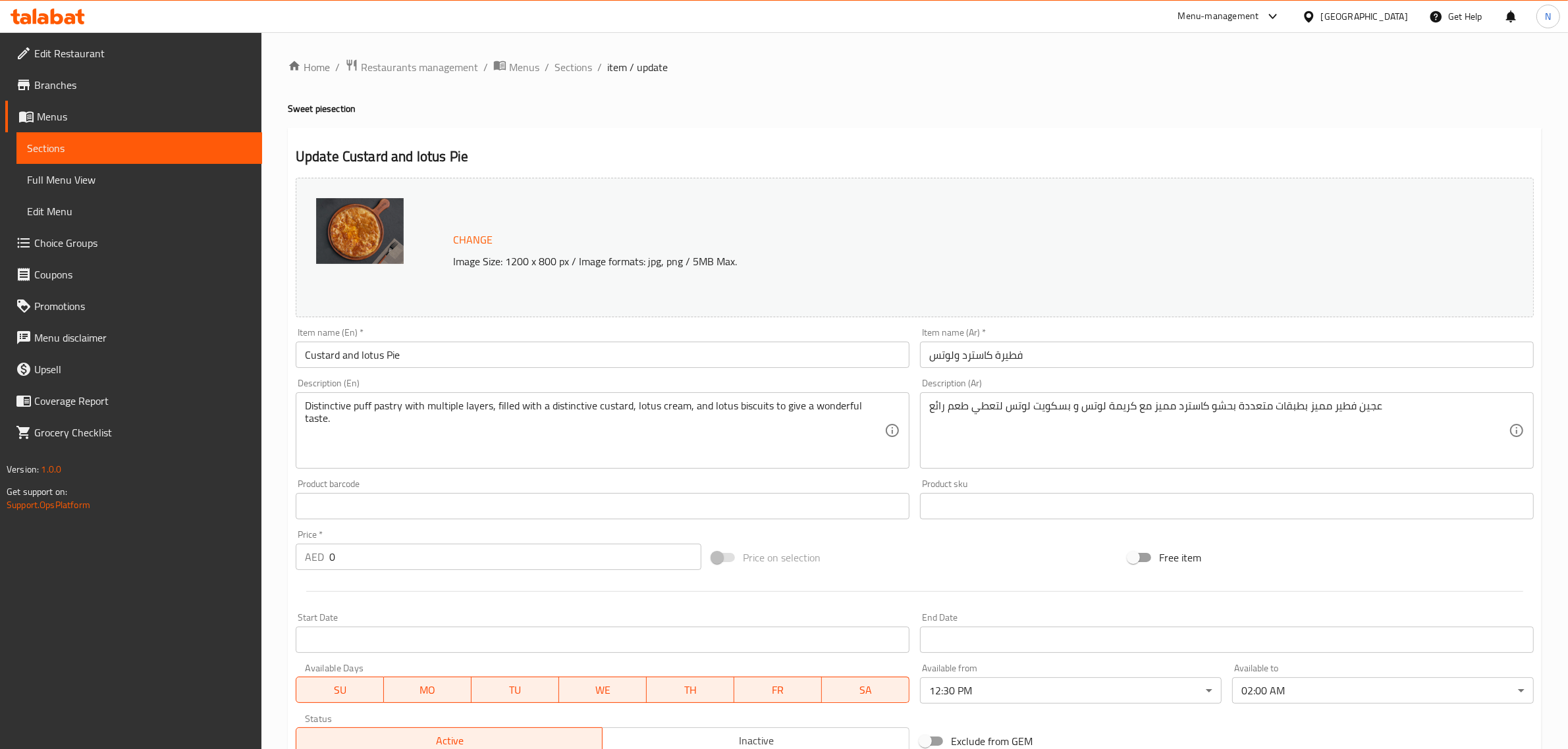
click at [1310, 686] on body "​ Menu-management United Arab Emirates Get Help N Edit Restaurant Branches Menu…" at bounding box center [784, 390] width 1568 height 717
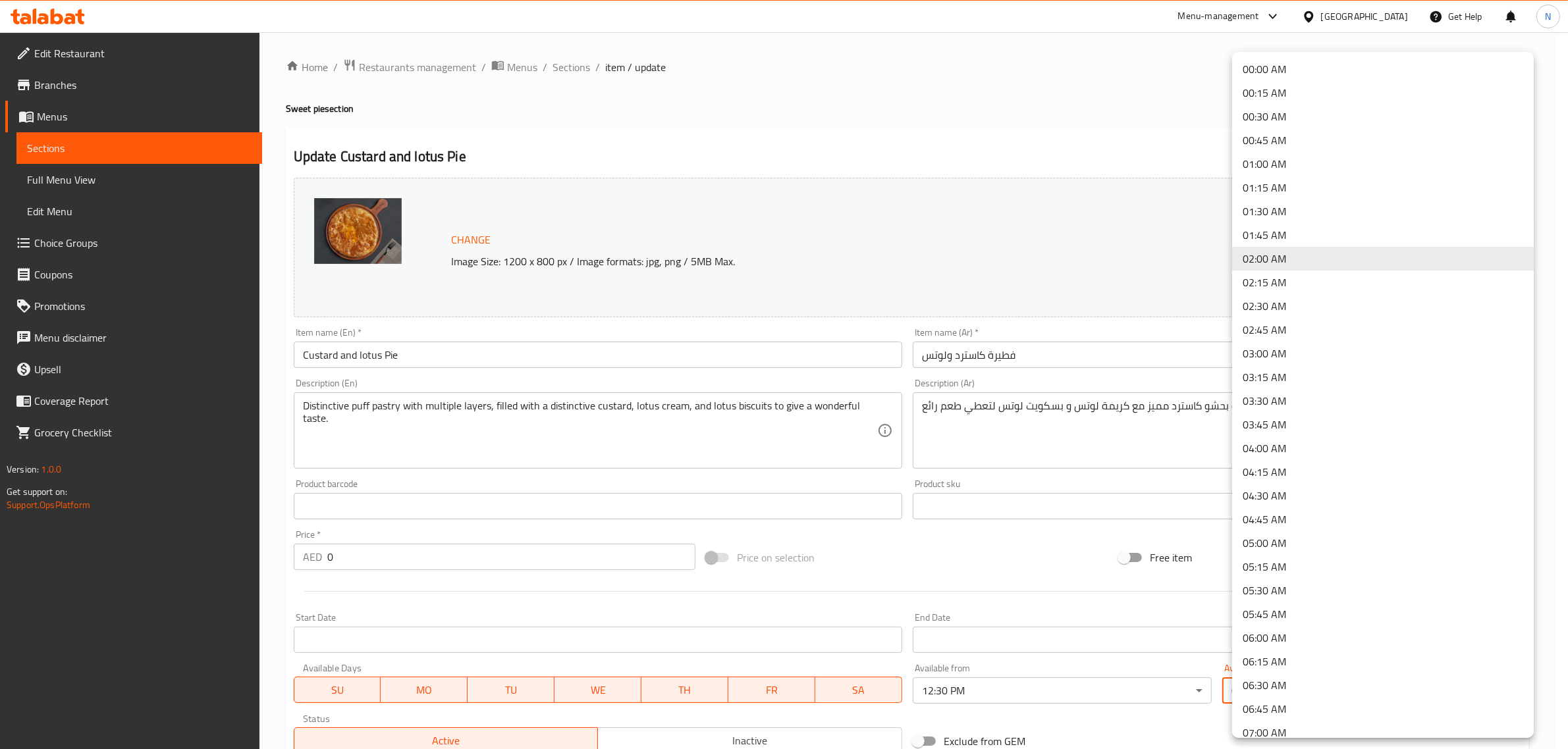
click at [1284, 165] on li "01:00 AM" at bounding box center [1382, 163] width 302 height 24
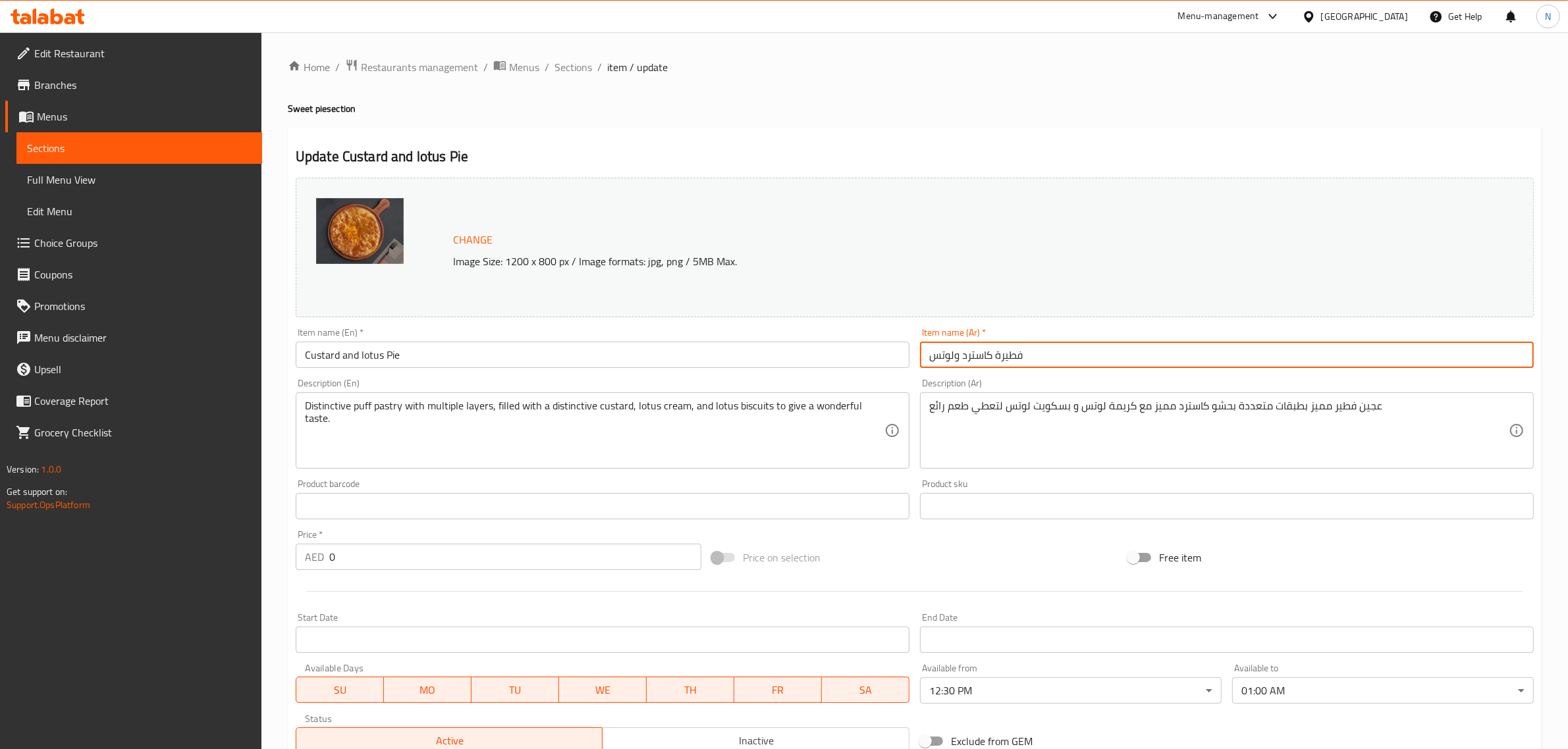
click at [1093, 362] on input "فطيرة كاسترد ولوتس" at bounding box center [1227, 354] width 614 height 27
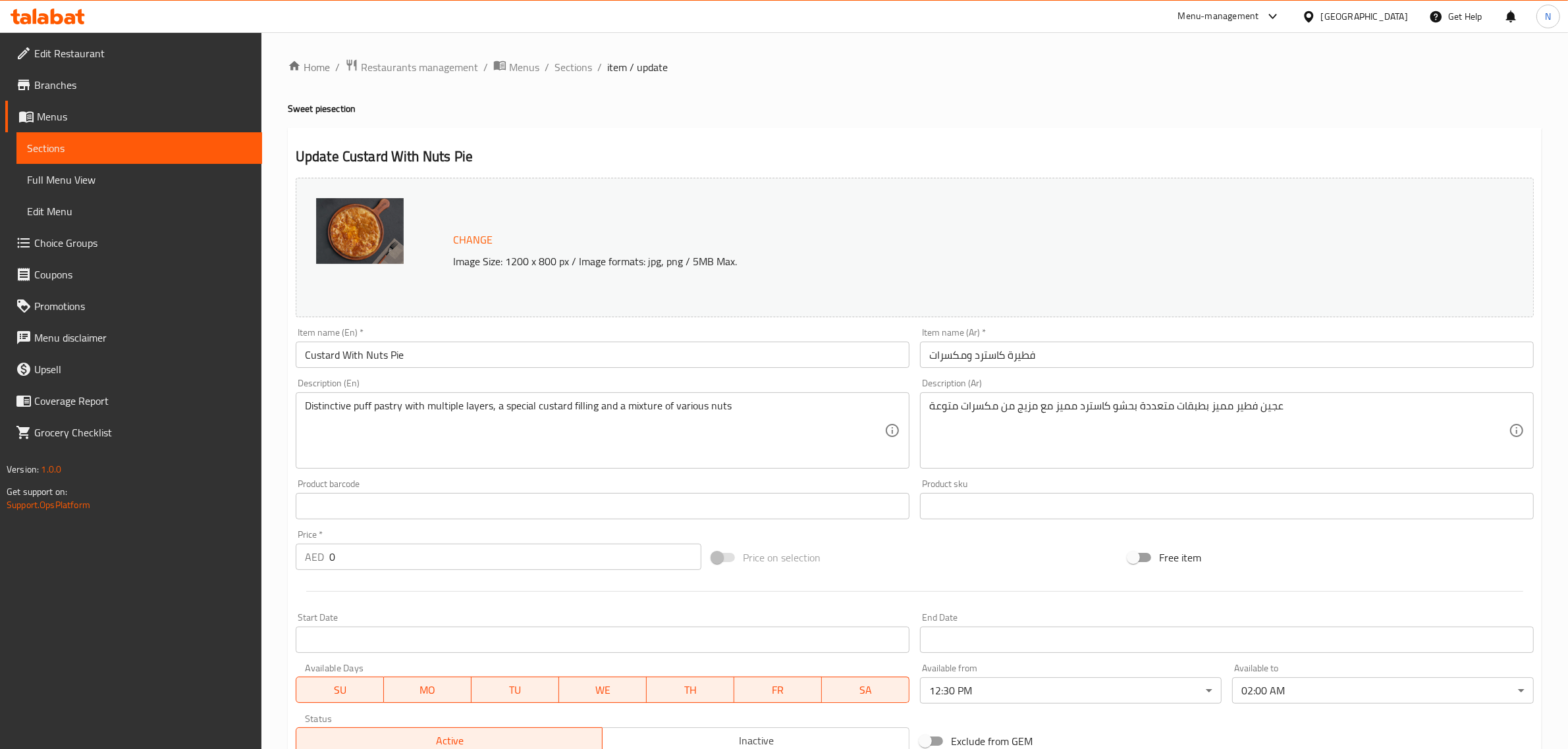
click at [1290, 698] on body "​ Menu-management United Arab Emirates Get Help N Edit Restaurant Branches Menu…" at bounding box center [784, 390] width 1568 height 717
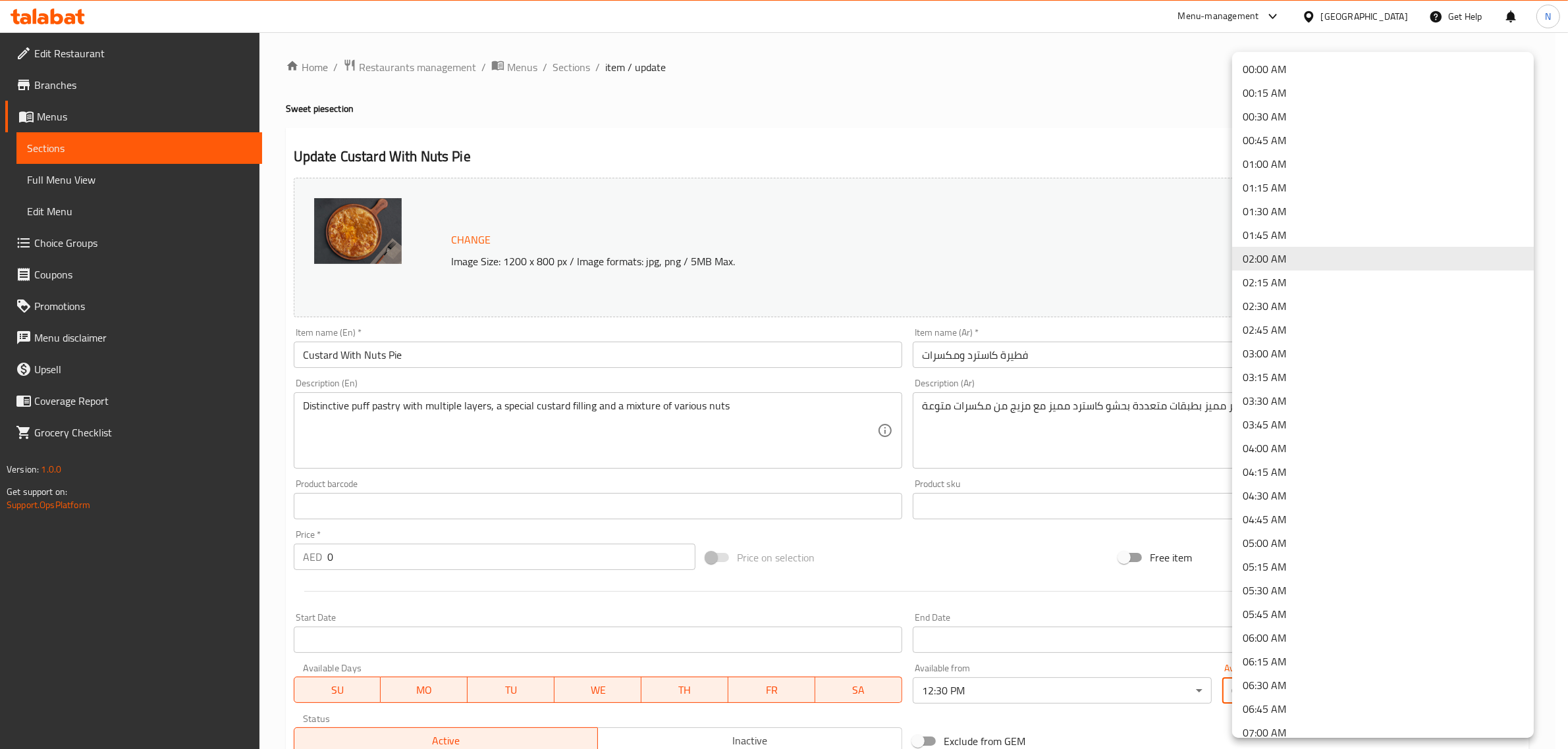
click at [1273, 165] on li "01:00 AM" at bounding box center [1382, 163] width 302 height 24
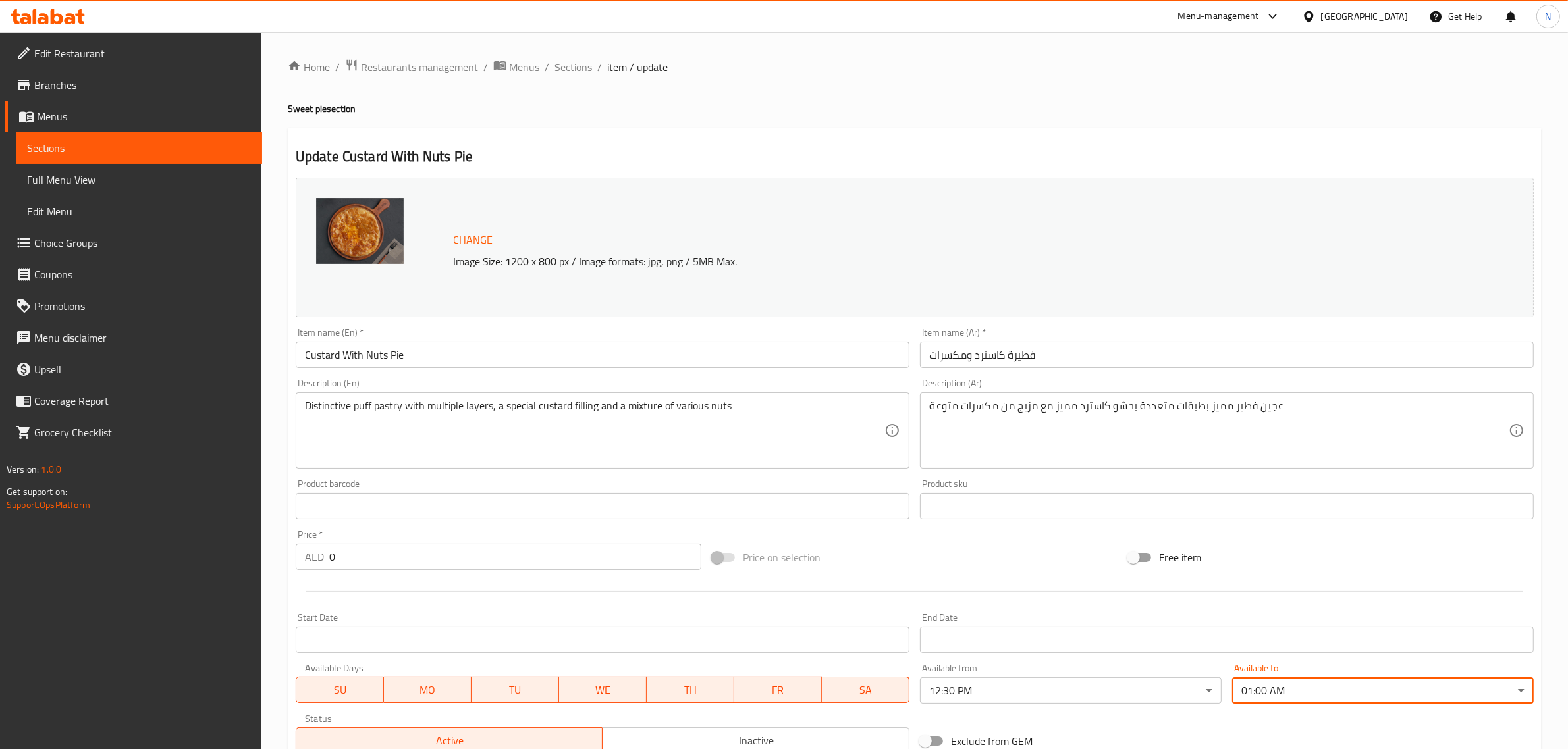
click at [1132, 356] on input "فطيرة كاسترد ومكسرات" at bounding box center [1227, 354] width 614 height 27
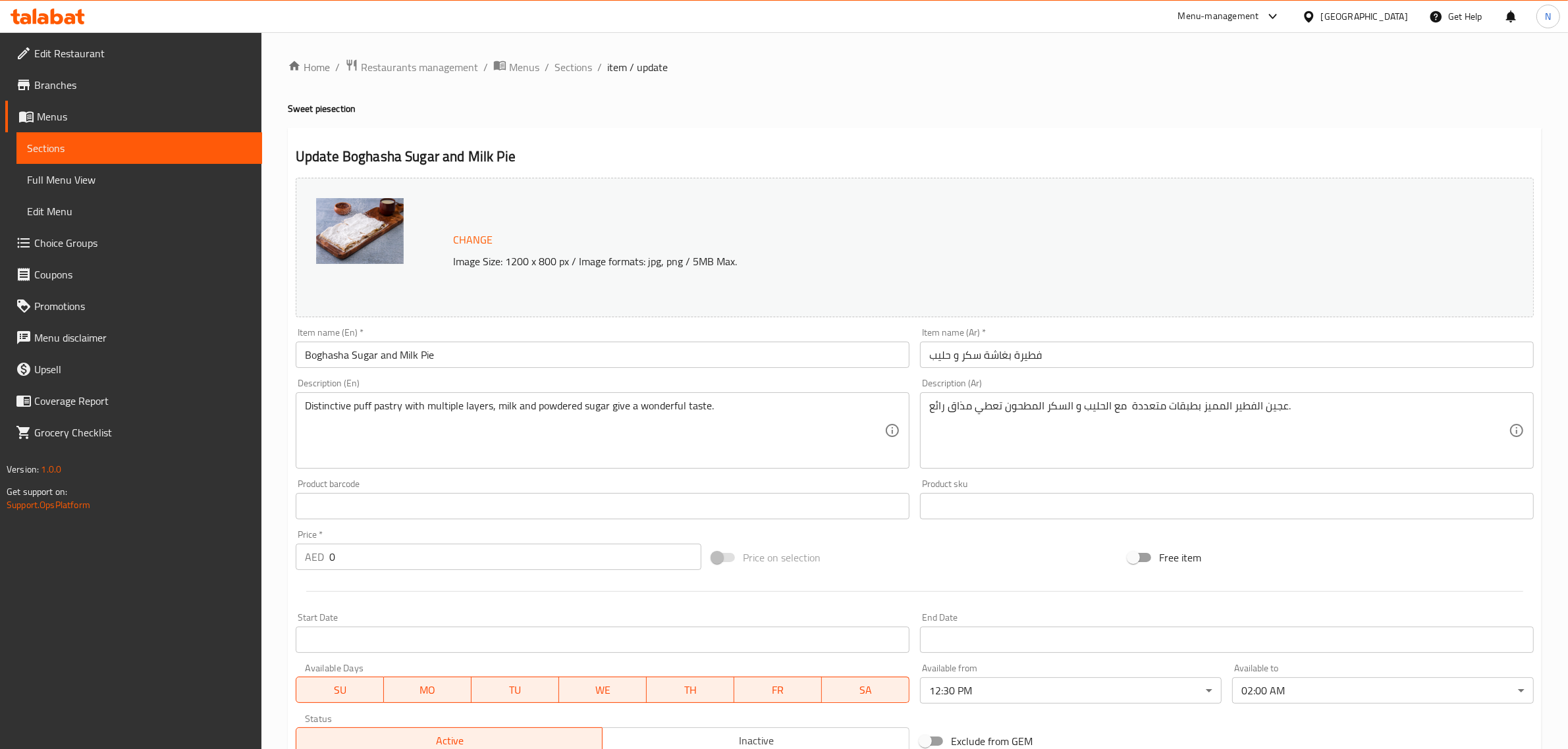
click at [1252, 691] on body "​ Menu-management United Arab Emirates Get Help N Edit Restaurant Branches Menu…" at bounding box center [784, 390] width 1568 height 717
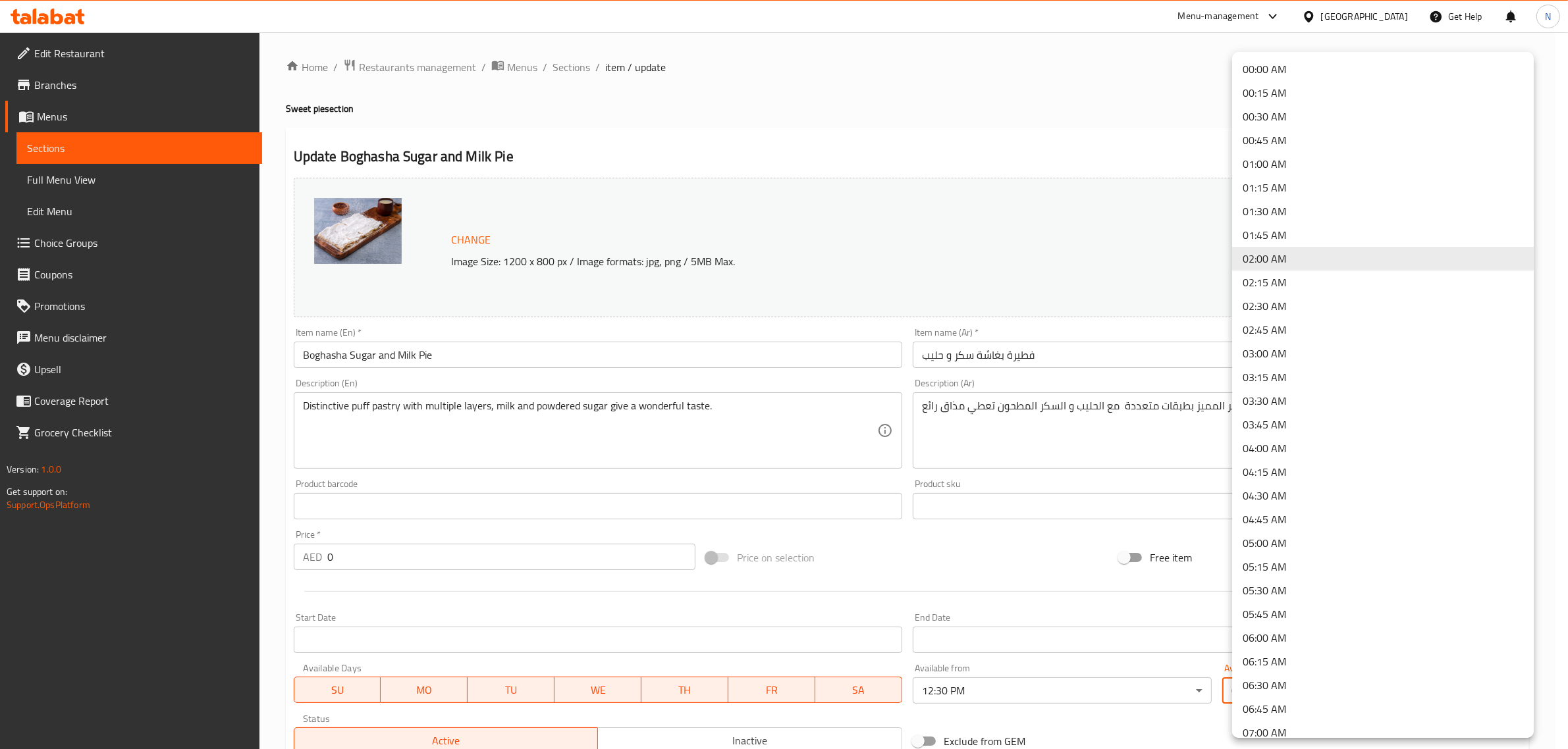
click at [1265, 168] on li "01:00 AM" at bounding box center [1382, 163] width 302 height 24
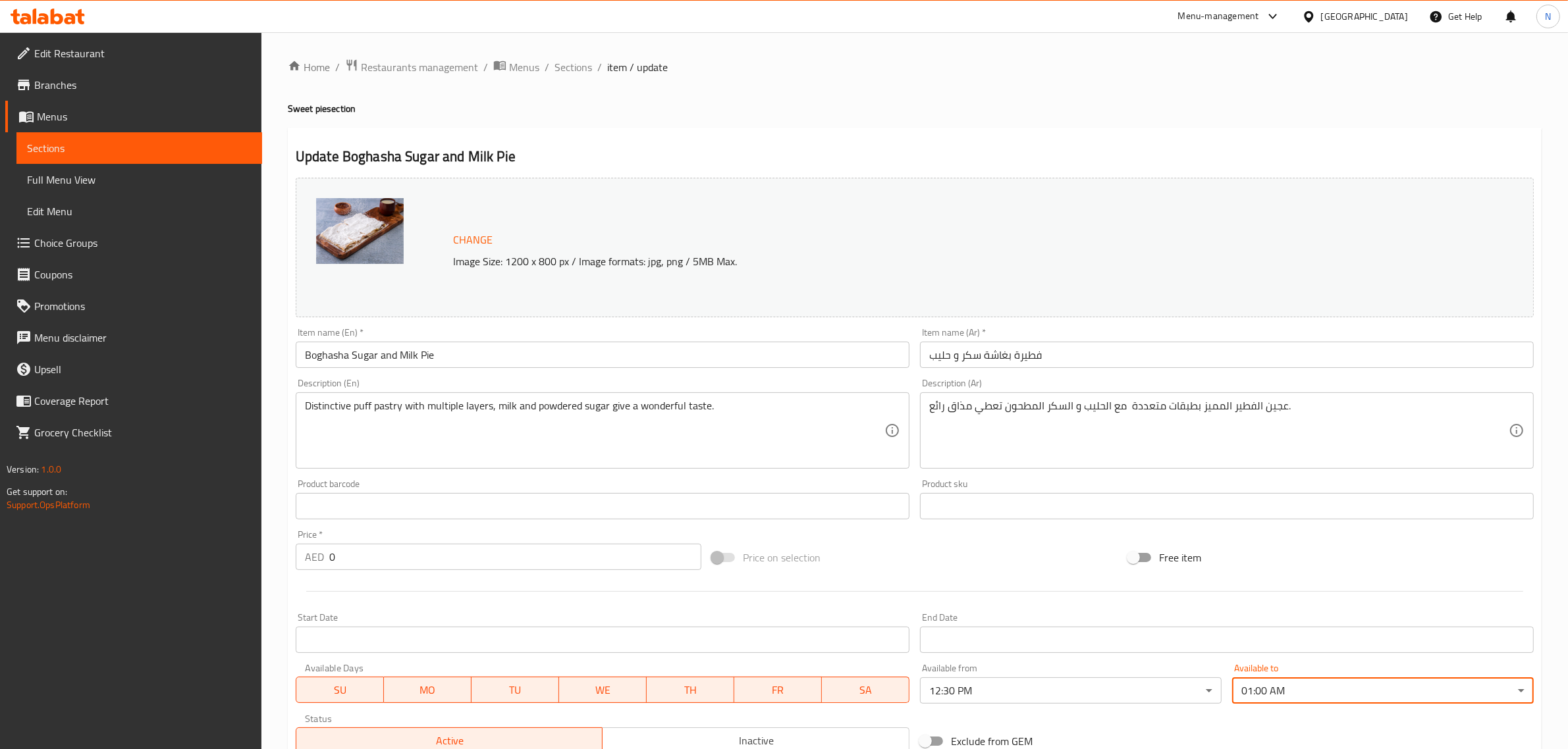
click at [1087, 353] on input "فطيرة بغاشة سكر و حليب" at bounding box center [1227, 354] width 614 height 27
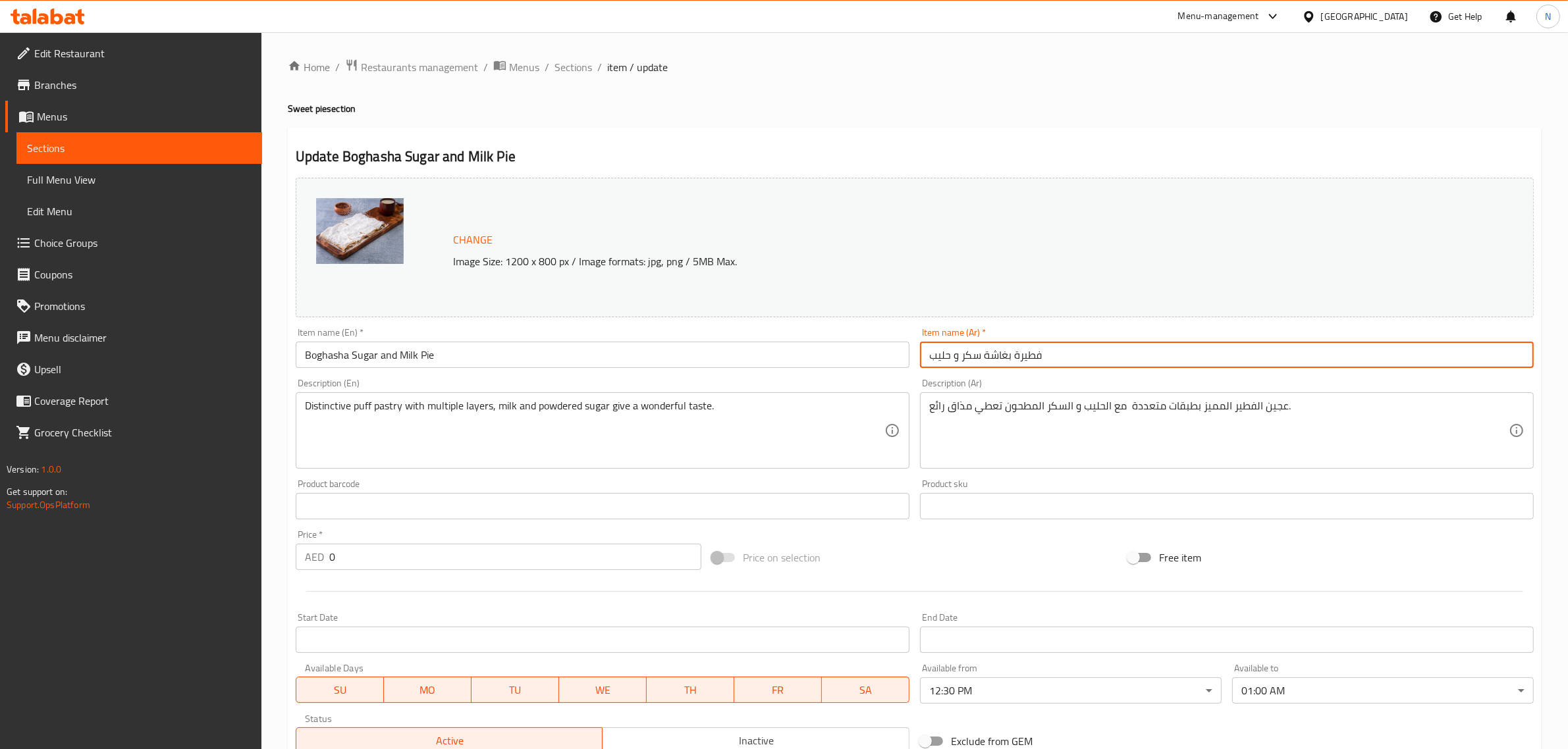
click at [1080, 354] on input "فطيرة بغاشة سكر و حليب" at bounding box center [1227, 354] width 614 height 27
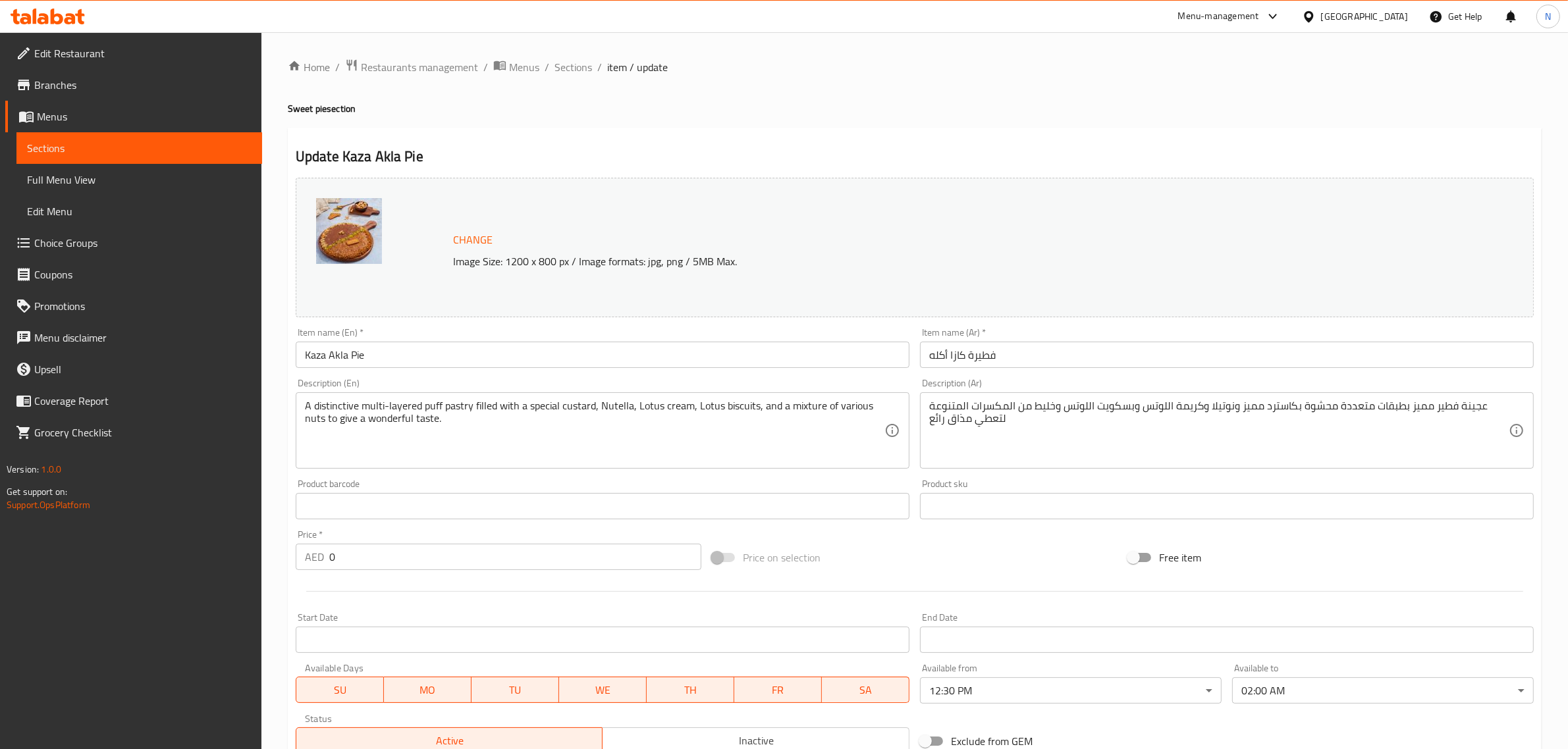
click at [1274, 696] on body "​ Menu-management [GEOGRAPHIC_DATA] Get Help N Edit Restaurant Branches Menus S…" at bounding box center [784, 390] width 1568 height 717
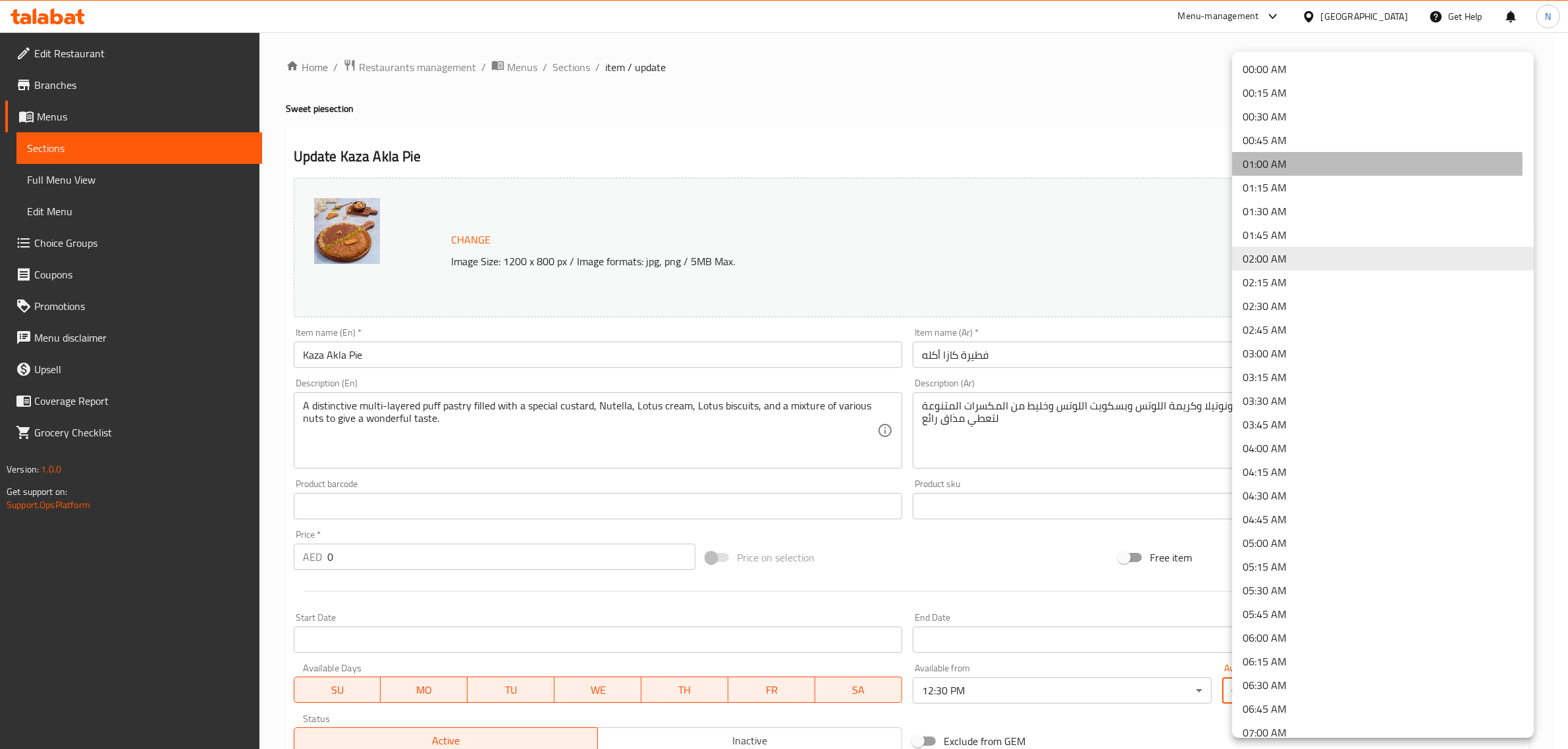
click at [1263, 164] on li "01:00 AM" at bounding box center [1382, 163] width 302 height 24
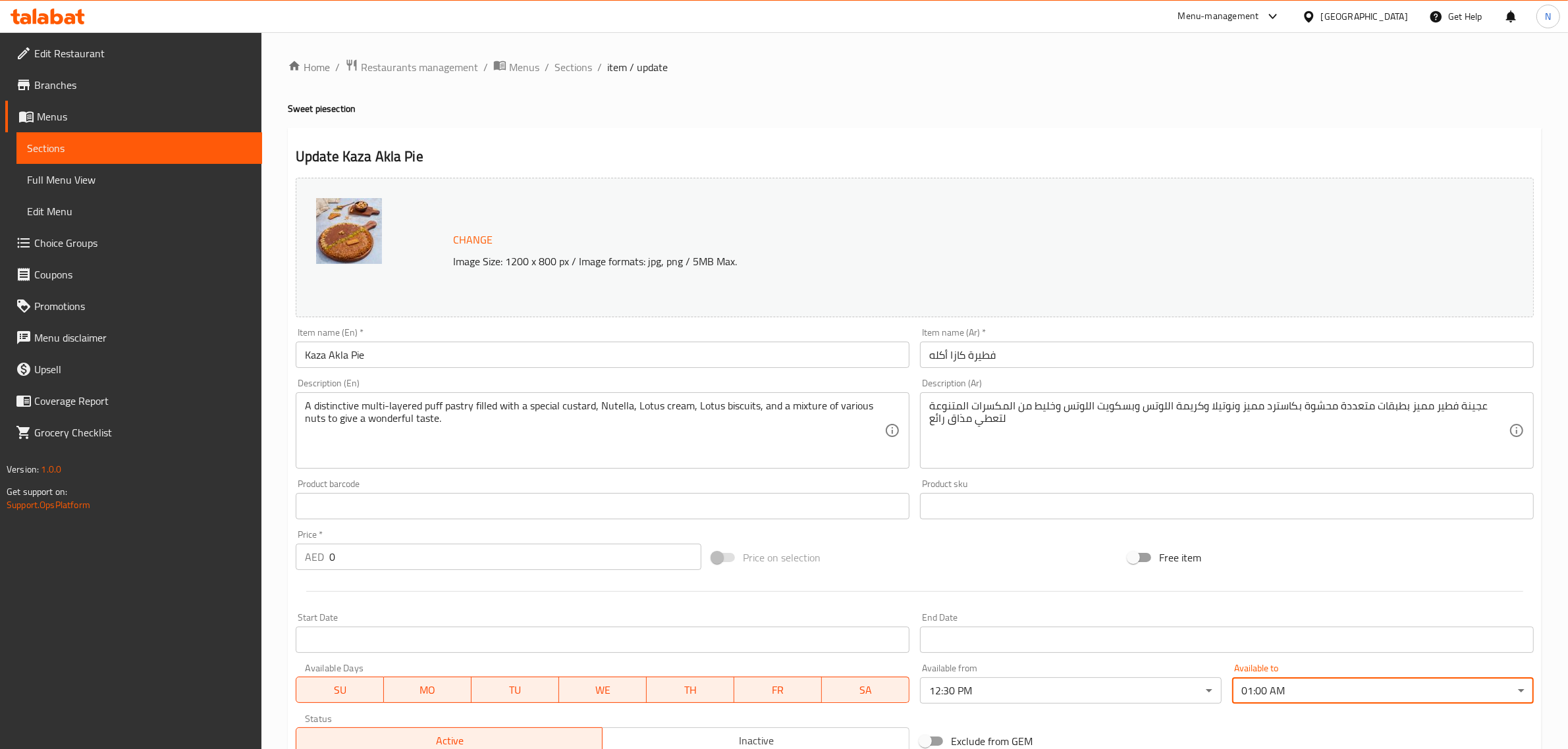
click at [1018, 360] on input "فطيرة كازا أكله" at bounding box center [1227, 354] width 614 height 27
